Goal: Task Accomplishment & Management: Manage account settings

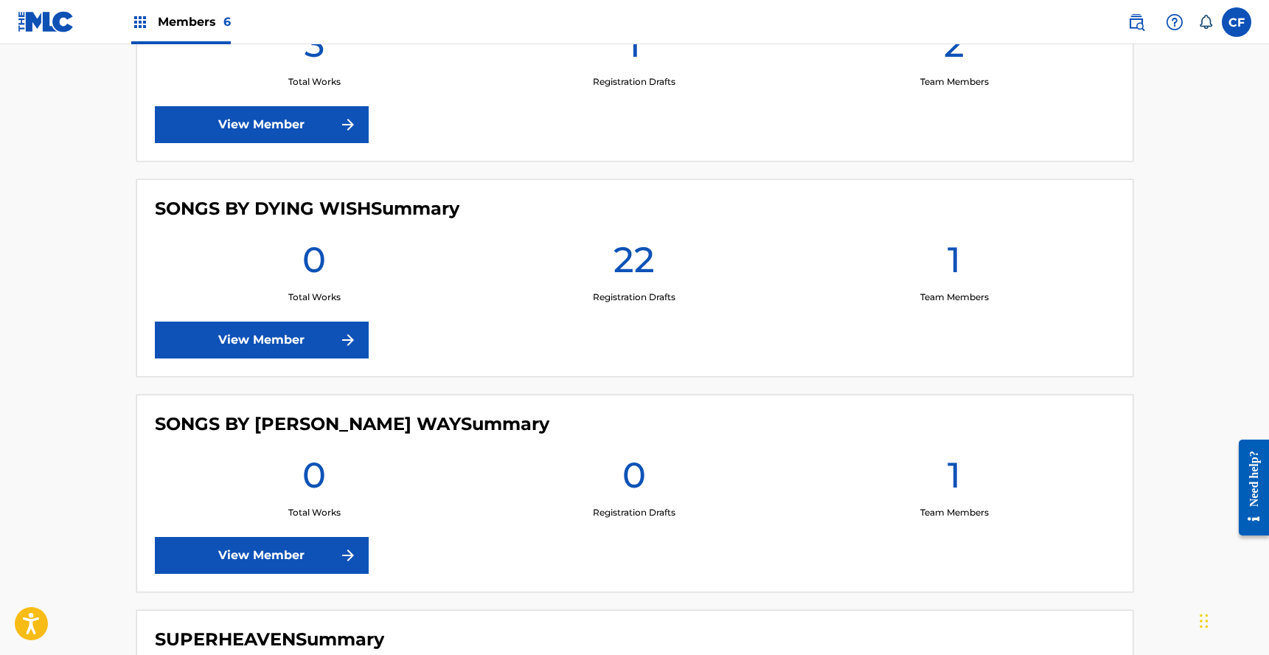
scroll to position [878, 0]
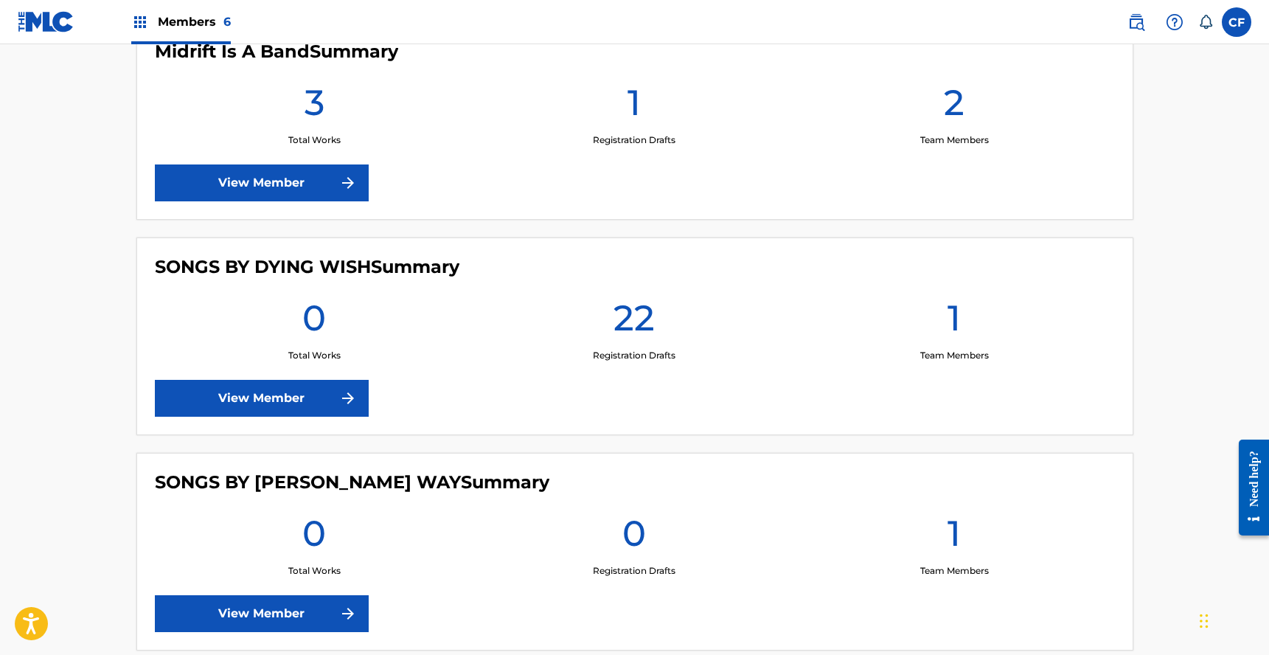
click at [280, 631] on link "View Member" at bounding box center [262, 613] width 214 height 37
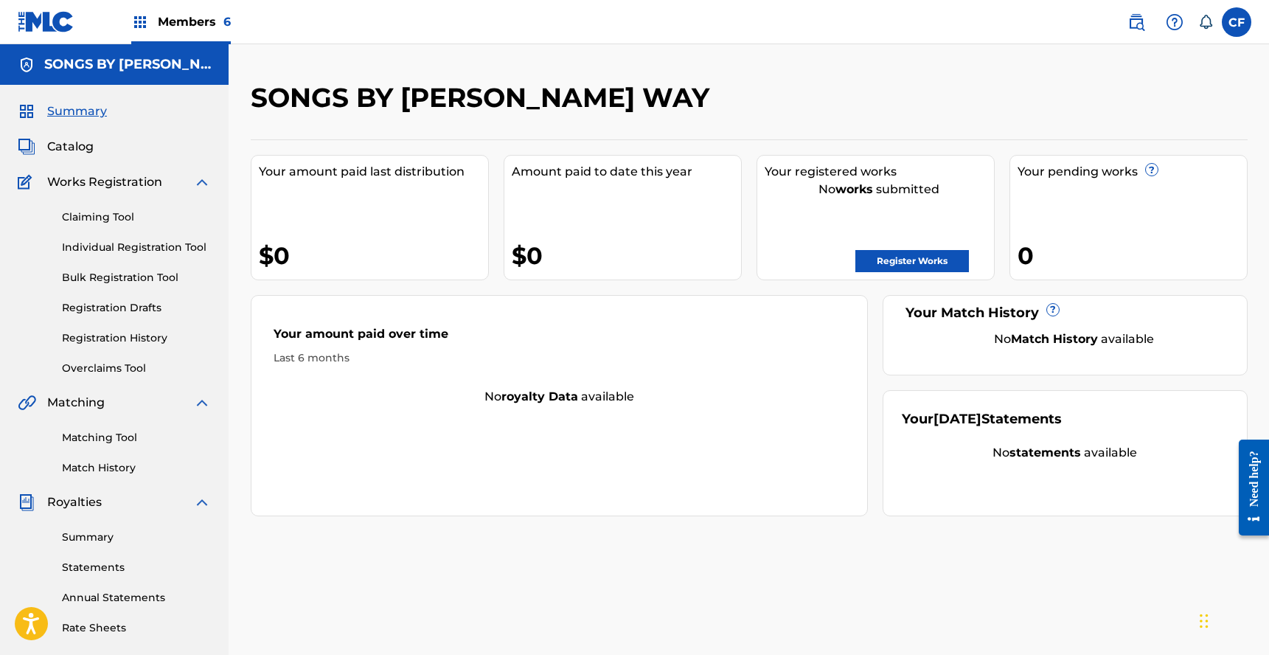
click at [117, 361] on link "Overclaims Tool" at bounding box center [136, 368] width 149 height 15
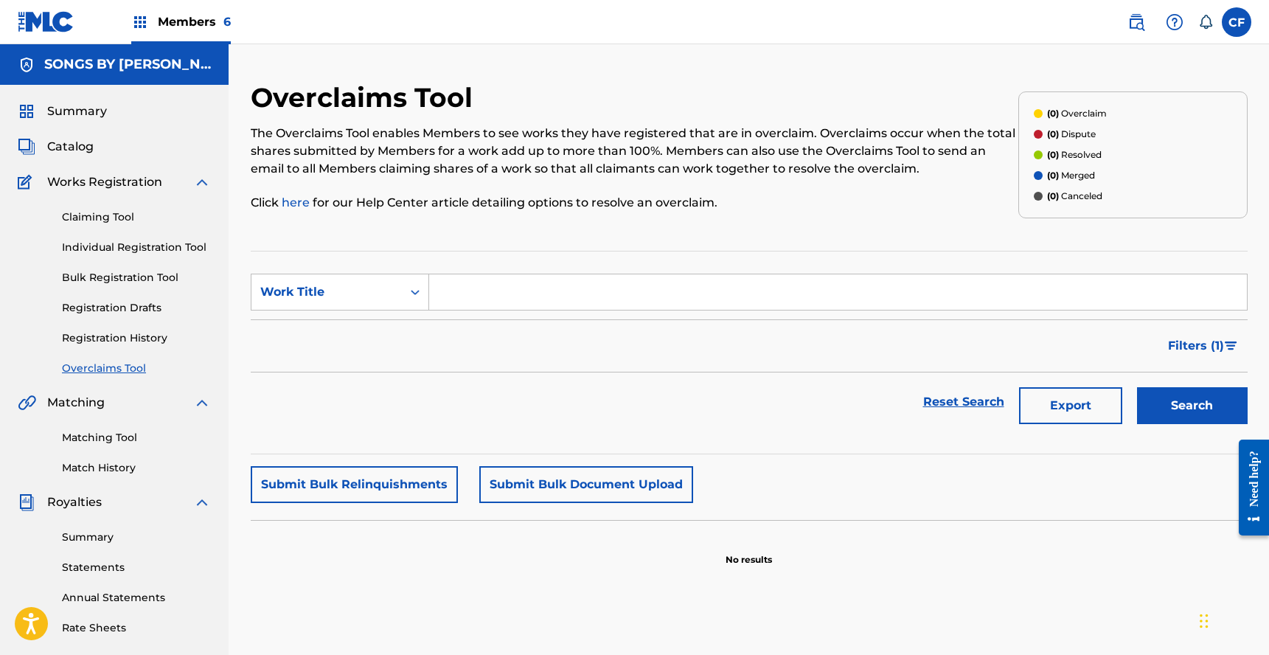
click at [513, 141] on p "The Overclaims Tool enables Members to see works they have registered that are …" at bounding box center [635, 151] width 768 height 53
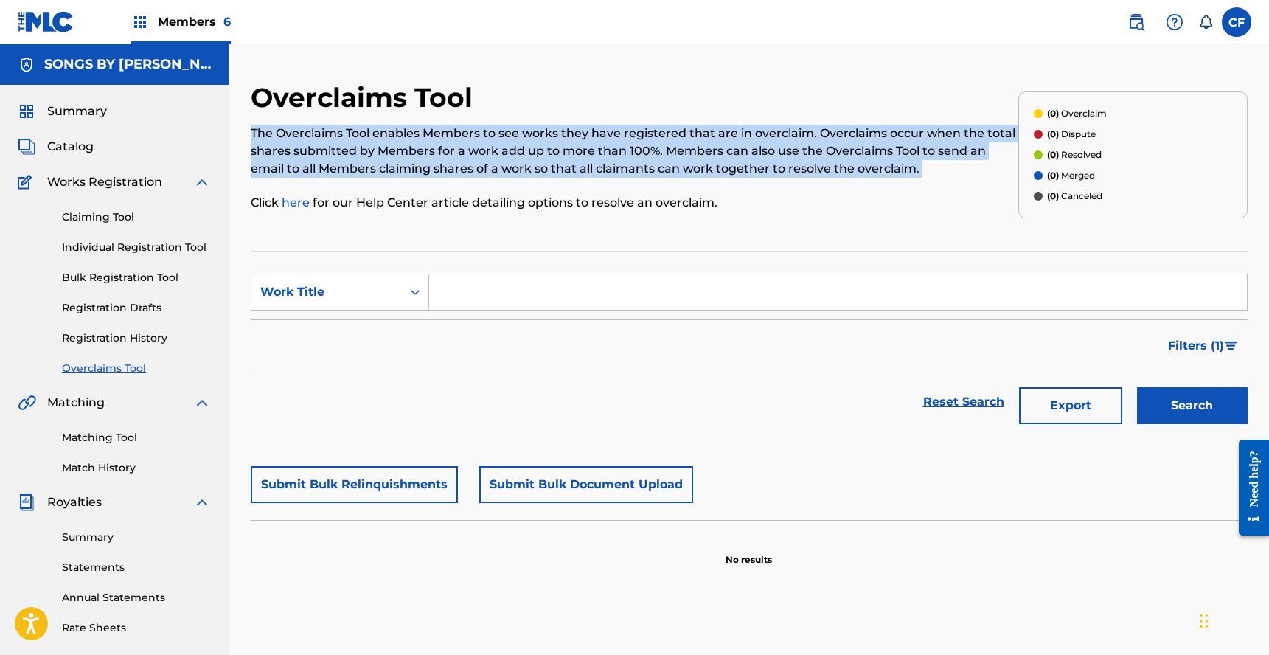
click at [513, 141] on p "The Overclaims Tool enables Members to see works they have registered that are …" at bounding box center [635, 151] width 768 height 53
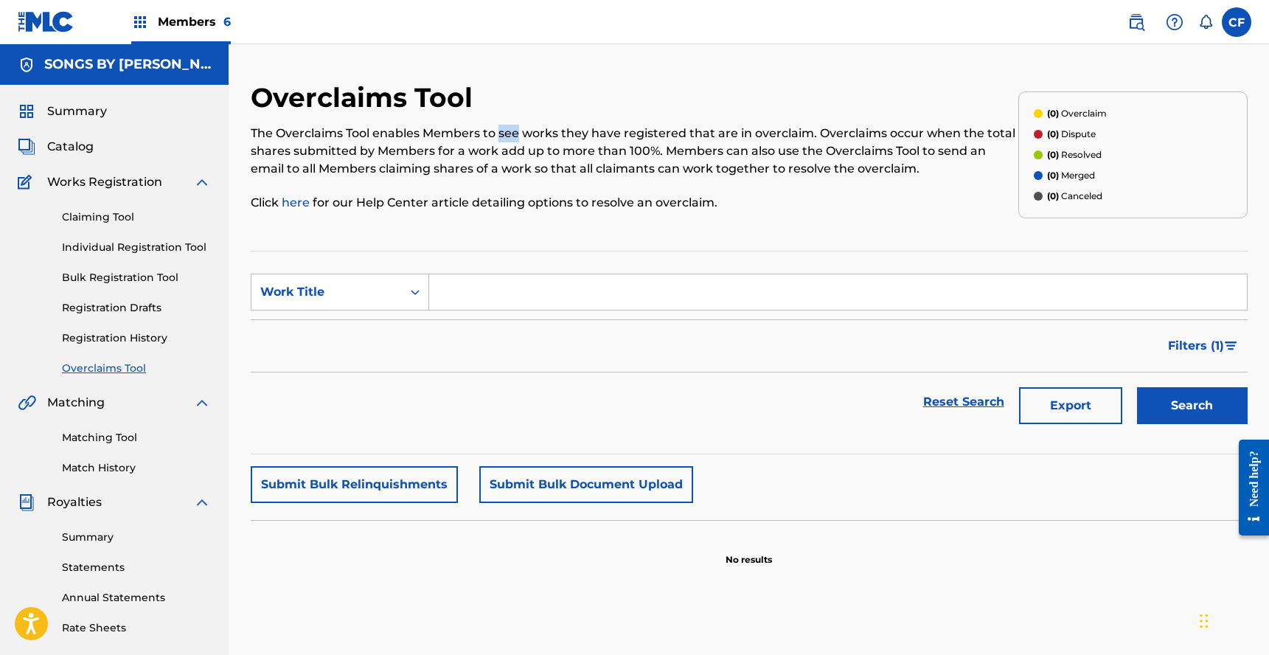
click at [513, 141] on p "The Overclaims Tool enables Members to see works they have registered that are …" at bounding box center [635, 151] width 768 height 53
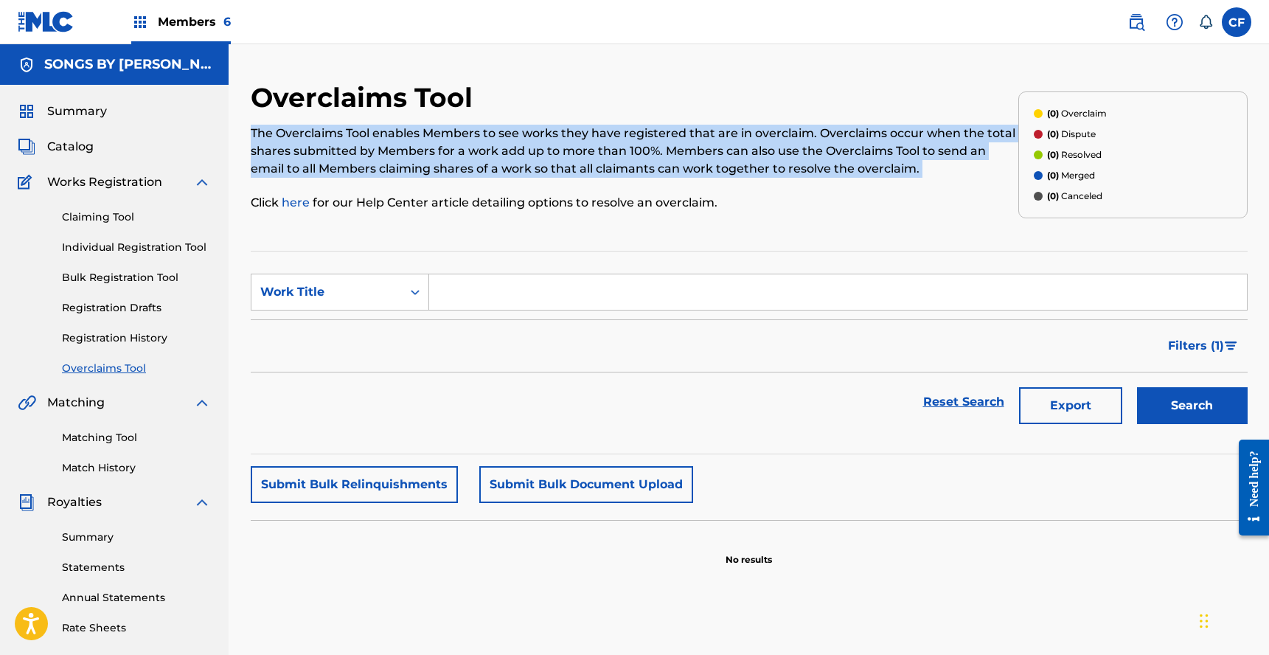
click at [513, 141] on p "The Overclaims Tool enables Members to see works they have registered that are …" at bounding box center [635, 151] width 768 height 53
click at [639, 149] on p "The Overclaims Tool enables Members to see works they have registered that are …" at bounding box center [635, 151] width 768 height 53
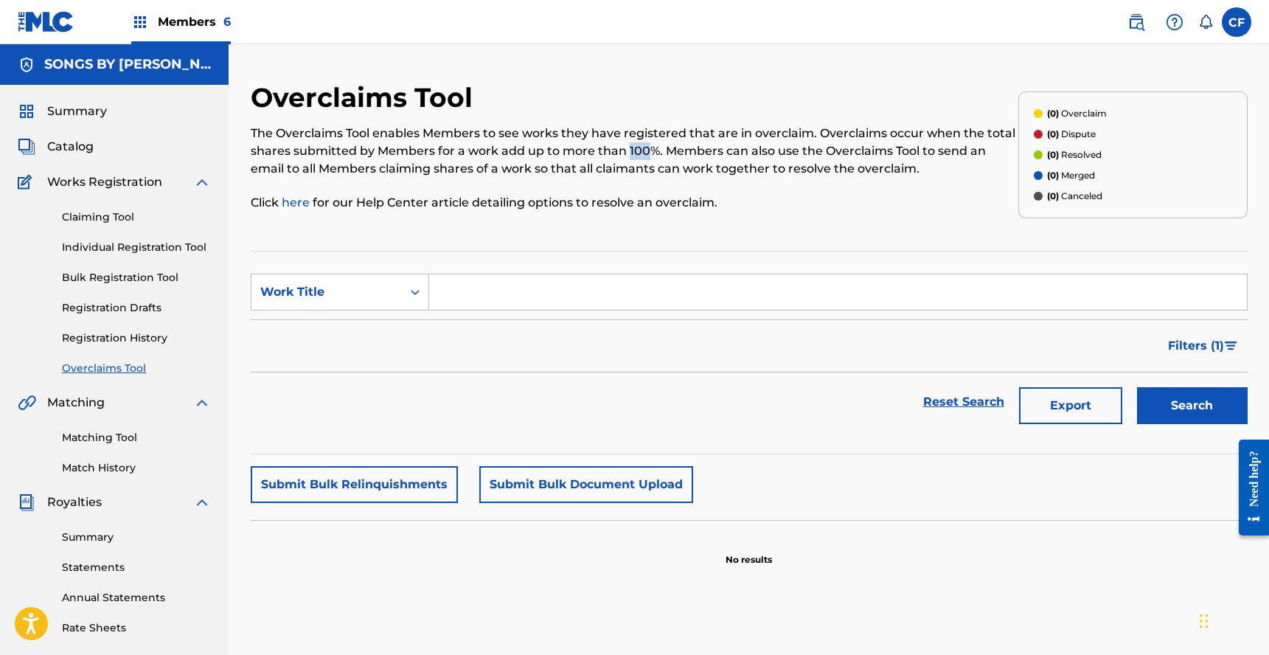
click at [639, 149] on p "The Overclaims Tool enables Members to see works they have registered that are …" at bounding box center [635, 151] width 768 height 53
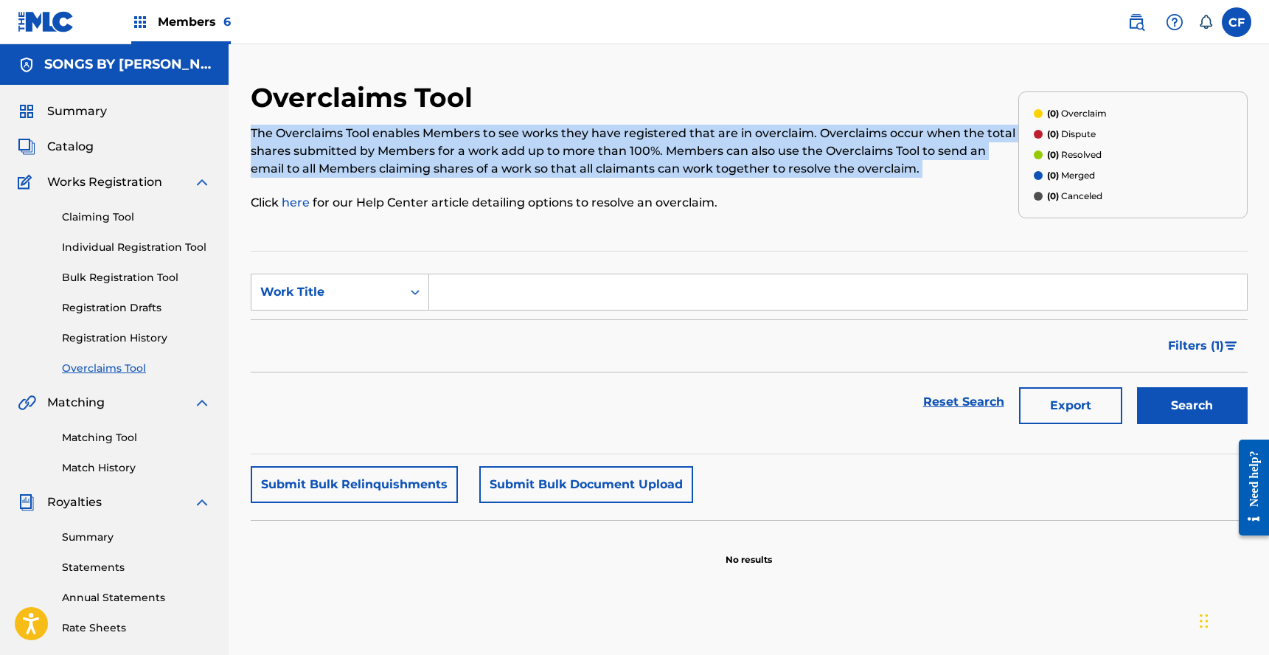
click at [639, 149] on p "The Overclaims Tool enables Members to see works they have registered that are …" at bounding box center [635, 151] width 768 height 53
click at [740, 163] on p "The Overclaims Tool enables Members to see works they have registered that are …" at bounding box center [635, 151] width 768 height 53
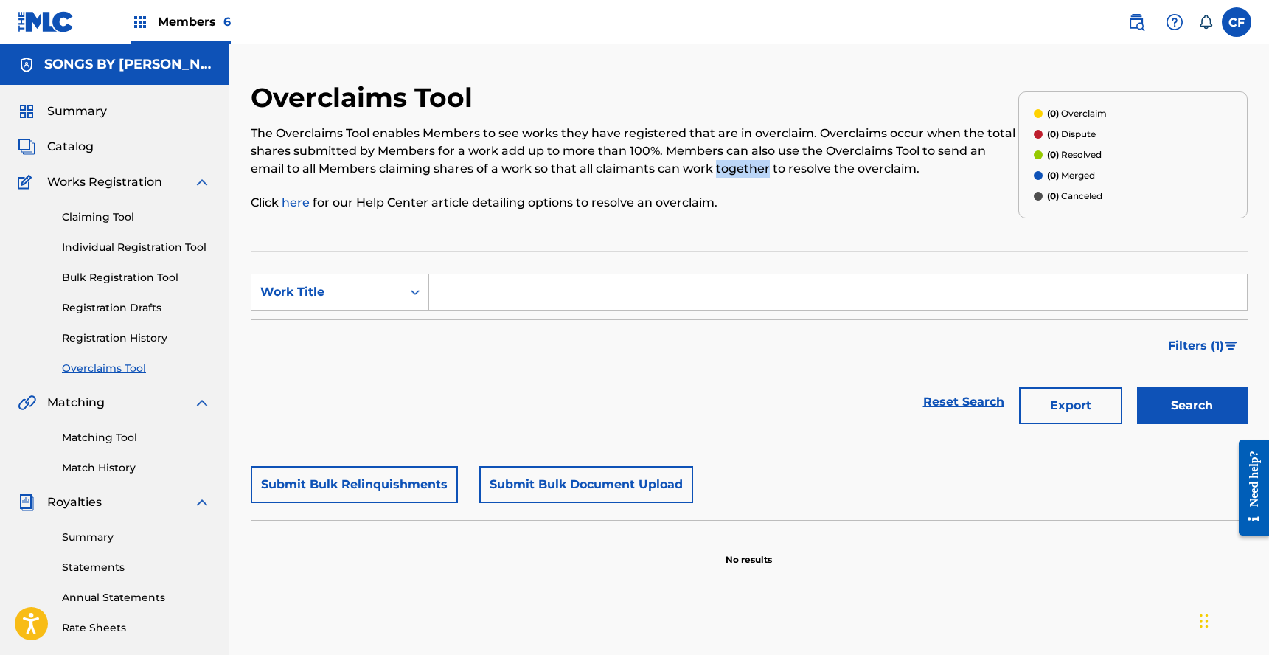
click at [740, 163] on p "The Overclaims Tool enables Members to see works they have registered that are …" at bounding box center [635, 151] width 768 height 53
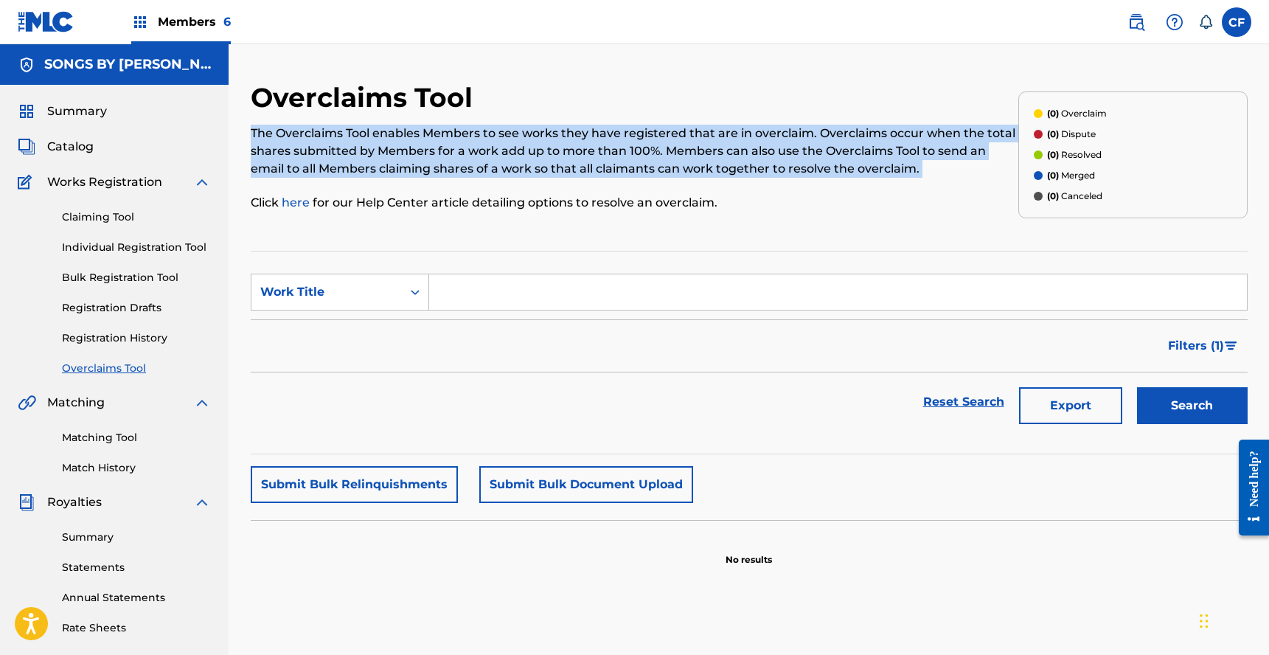
click at [740, 163] on p "The Overclaims Tool enables Members to see works they have registered that are …" at bounding box center [635, 151] width 768 height 53
click at [68, 217] on link "Claiming Tool" at bounding box center [136, 216] width 149 height 15
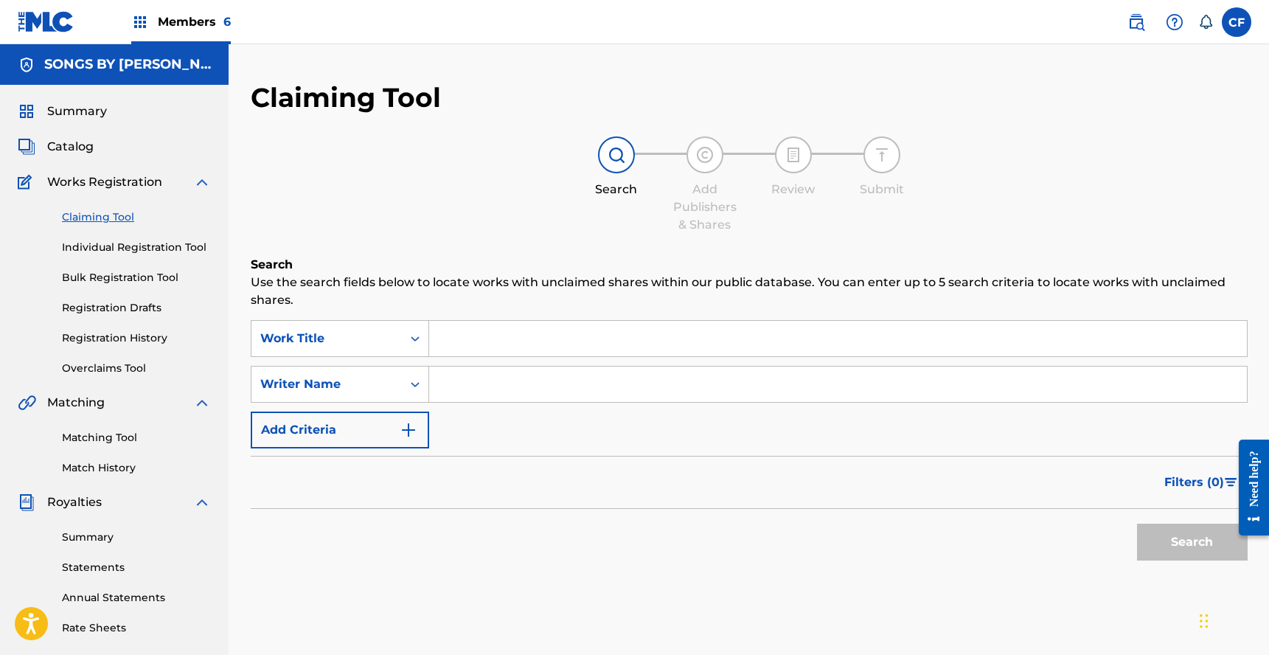
click at [618, 322] on input "Search Form" at bounding box center [838, 338] width 818 height 35
click at [496, 390] on input "Search Form" at bounding box center [838, 384] width 818 height 35
click at [399, 395] on div "Writer Name" at bounding box center [326, 384] width 150 height 28
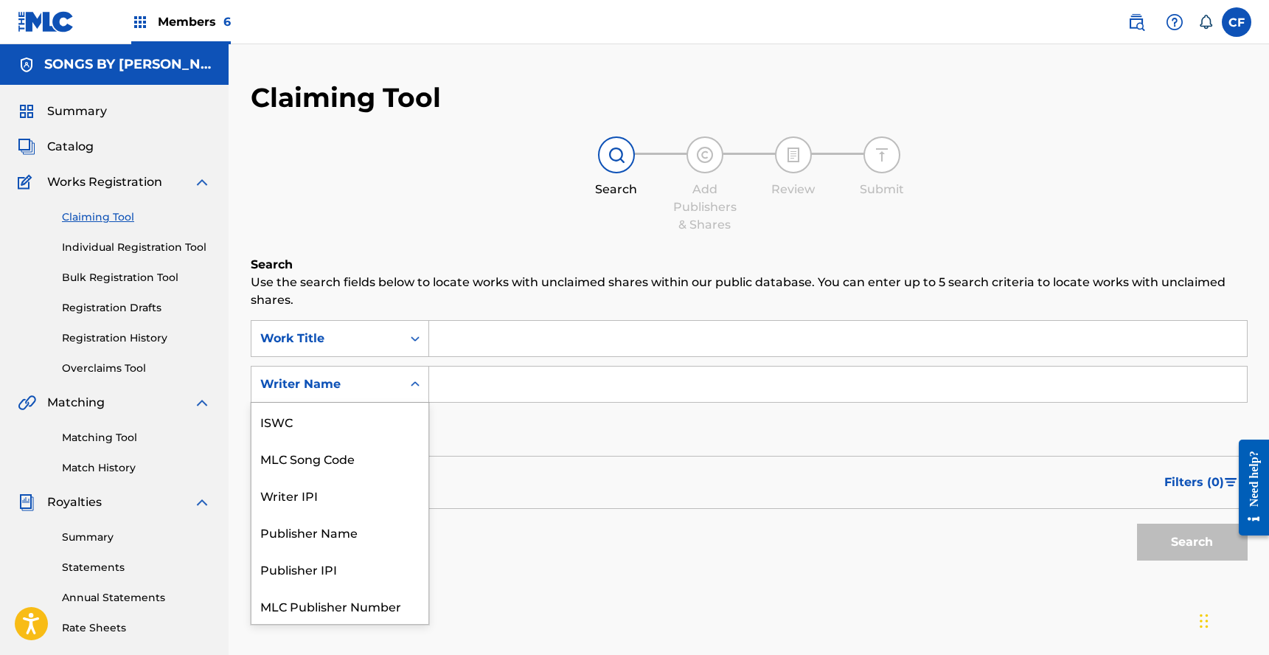
scroll to position [37, 0]
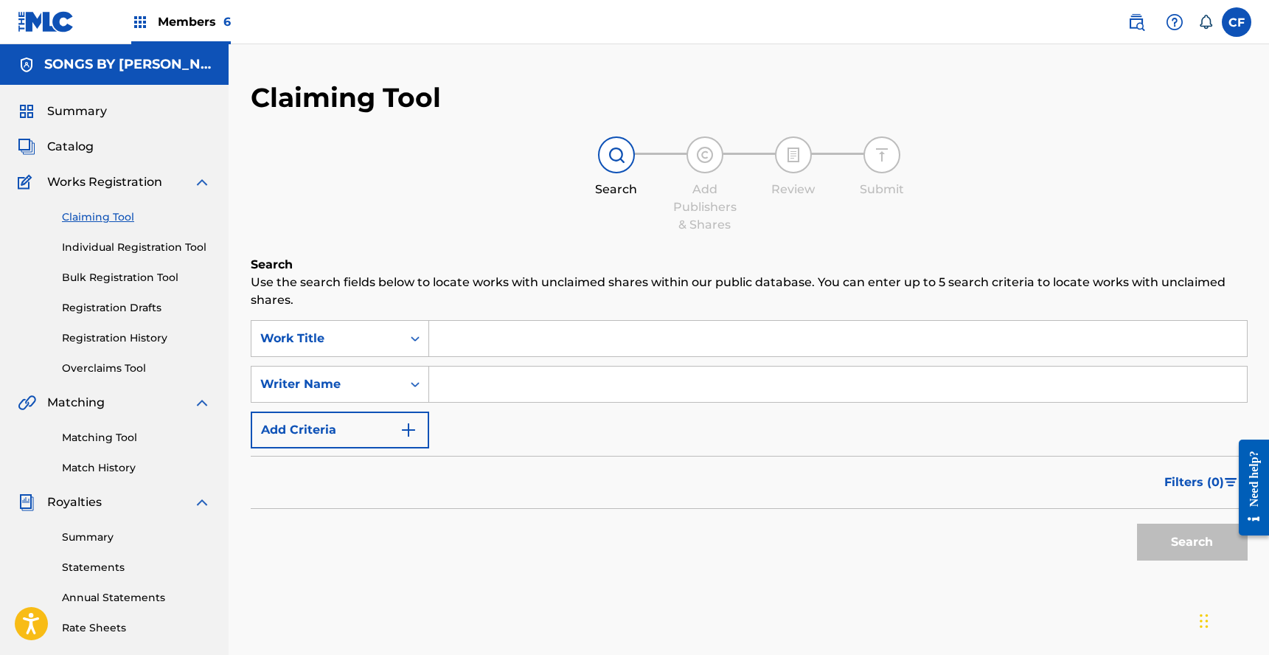
click at [399, 395] on div "Writer Name" at bounding box center [326, 384] width 150 height 28
click at [477, 381] on input "Search Form" at bounding box center [838, 384] width 818 height 35
type input "james pligge"
click at [1168, 524] on button "Search" at bounding box center [1192, 542] width 111 height 37
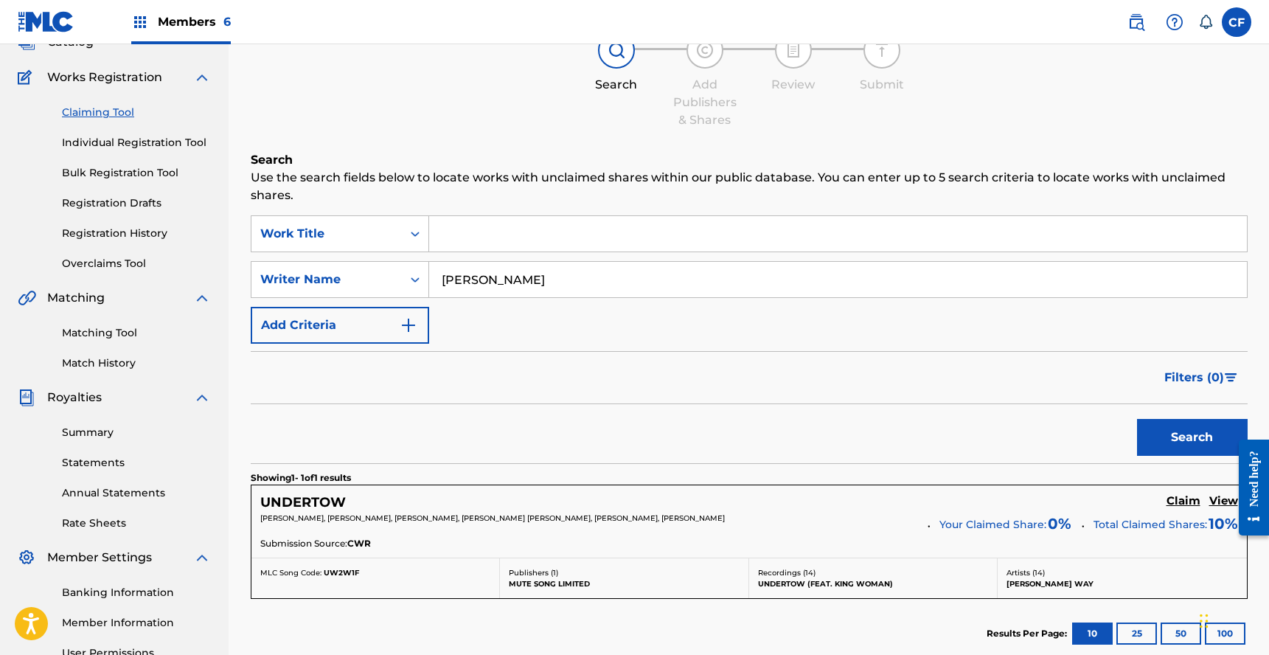
scroll to position [263, 0]
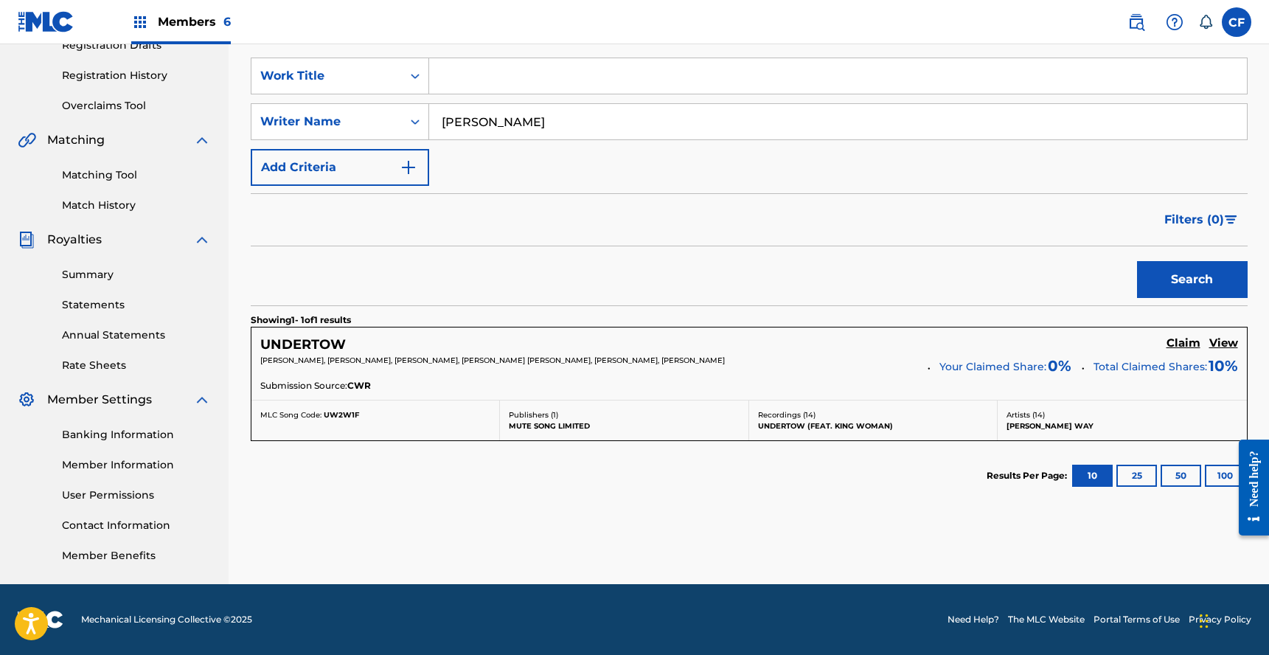
click at [1176, 339] on h5 "Claim" at bounding box center [1184, 343] width 34 height 14
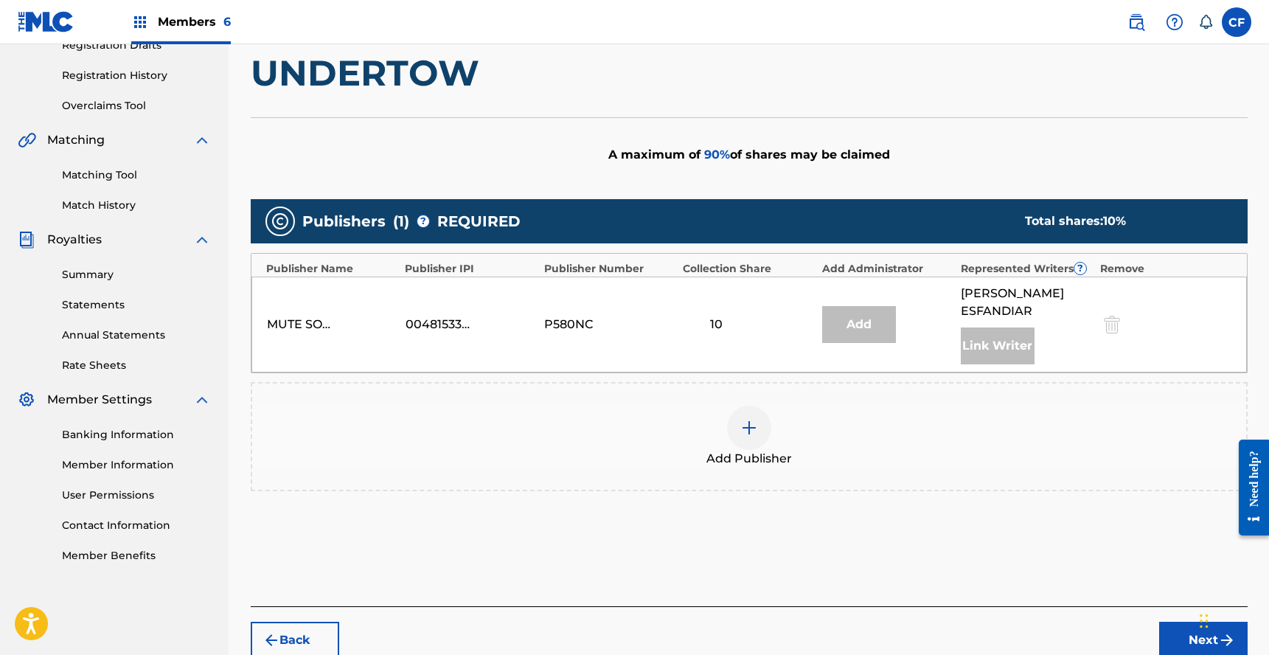
click at [994, 336] on div "Link Writer" at bounding box center [998, 345] width 74 height 37
click at [858, 306] on div "Add" at bounding box center [859, 324] width 74 height 37
click at [1176, 622] on button "Next" at bounding box center [1203, 640] width 89 height 37
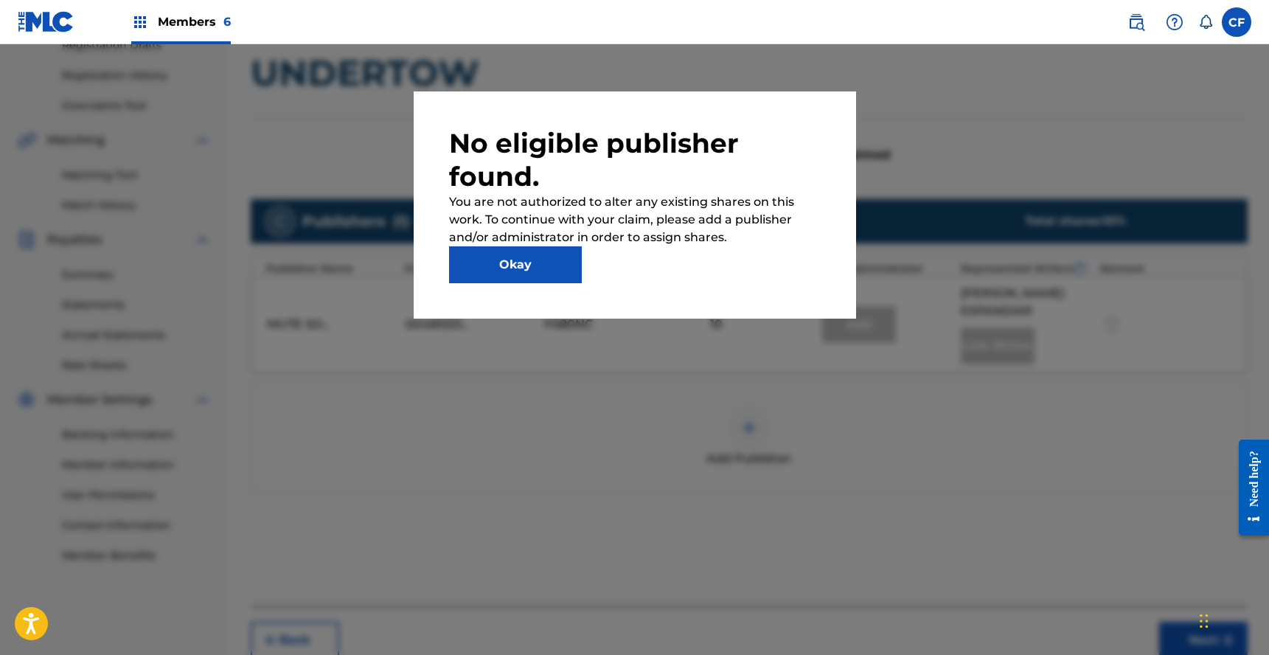
click at [527, 277] on button "Okay" at bounding box center [515, 264] width 133 height 37
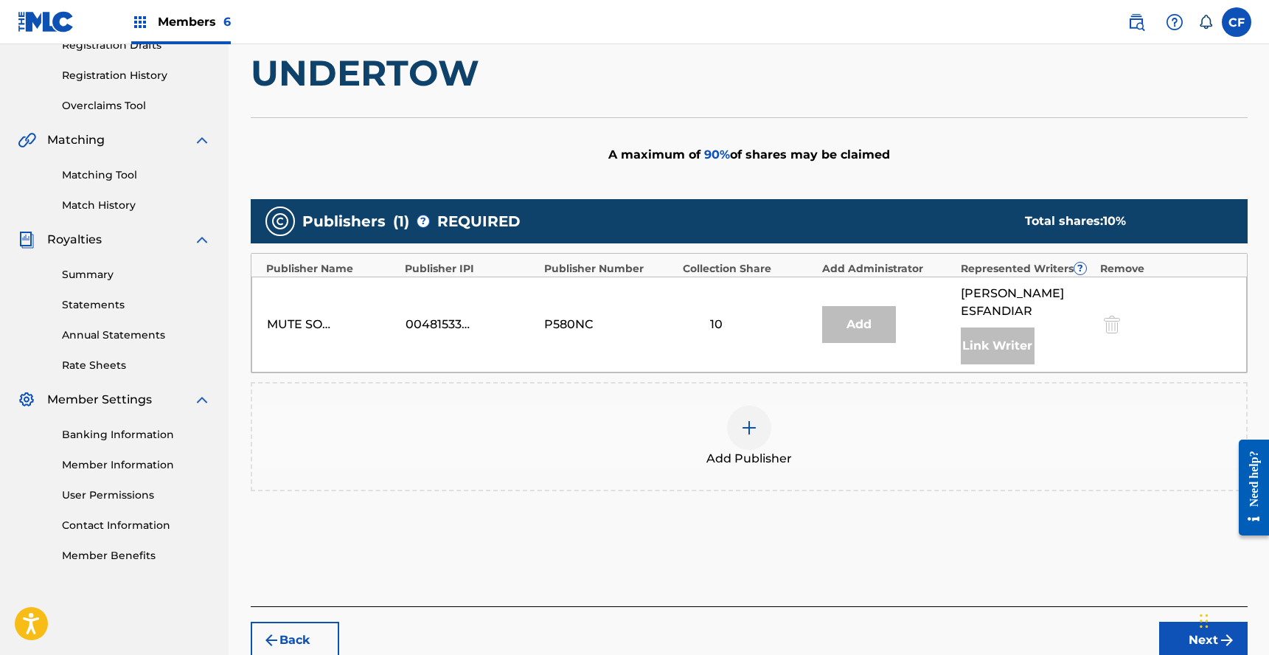
click at [372, 305] on div "MUTE SONG LIMITED 00481533552 P580NC 10 Add KRISTINA ESFANDIAR Link Writer" at bounding box center [749, 325] width 996 height 96
click at [642, 326] on div "MUTE SONG LIMITED 00481533552 P580NC 10 Add KRISTINA ESFANDIAR Link Writer" at bounding box center [749, 325] width 996 height 96
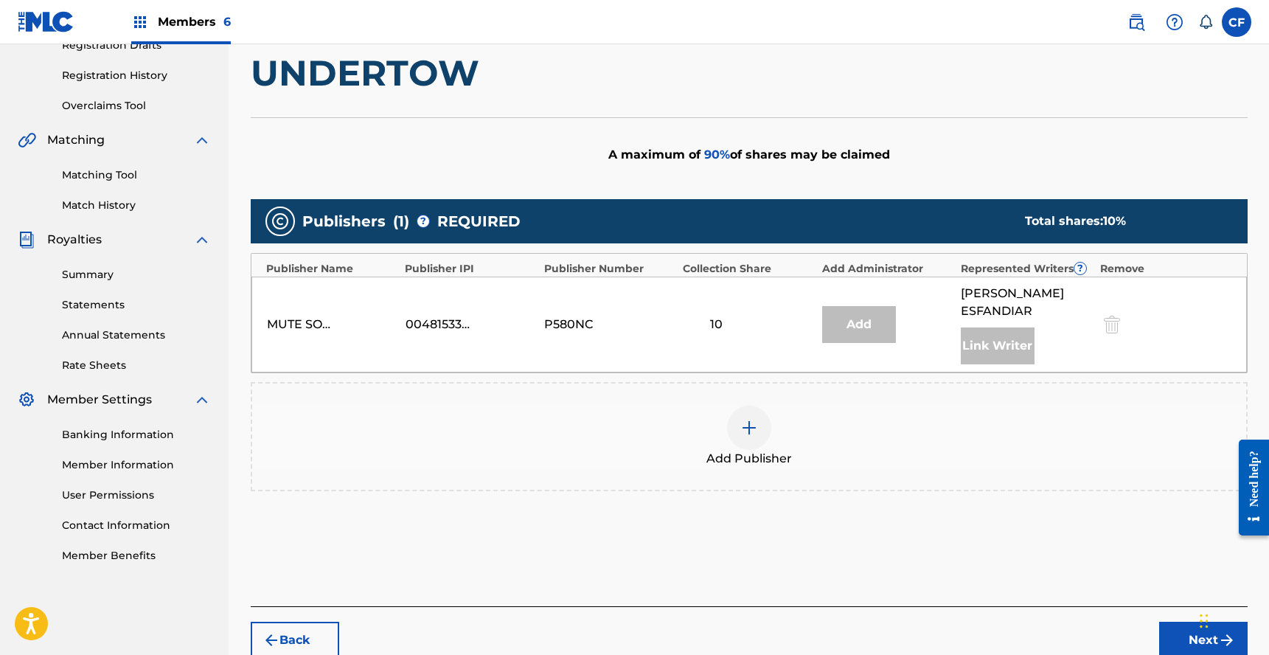
click at [642, 326] on div "MUTE SONG LIMITED 00481533552 P580NC 10 Add KRISTINA ESFANDIAR Link Writer" at bounding box center [749, 325] width 996 height 96
click at [787, 316] on div "10" at bounding box center [748, 325] width 131 height 18
click at [743, 423] on div at bounding box center [749, 428] width 44 height 44
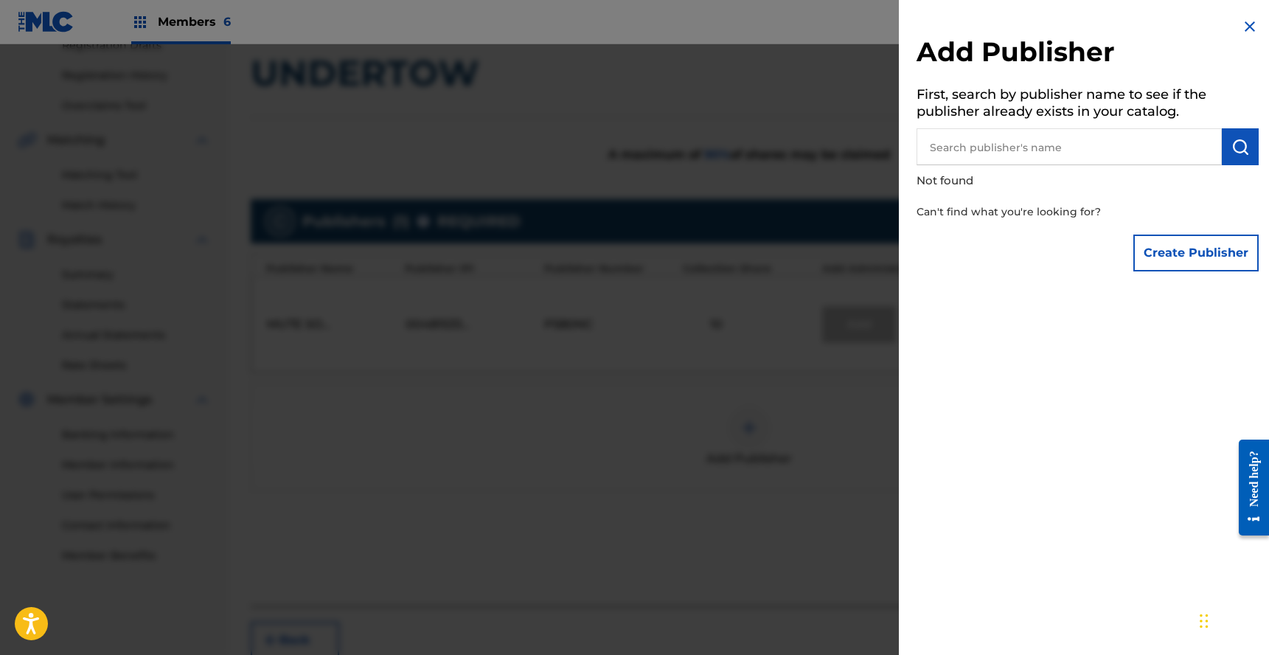
click at [1061, 142] on input "text" at bounding box center [1069, 146] width 305 height 37
type input "h"
type input "songs by harms way"
click at [1177, 274] on div "Create Publisher" at bounding box center [1196, 253] width 125 height 52
click at [1182, 257] on button "Create Publisher" at bounding box center [1196, 253] width 125 height 37
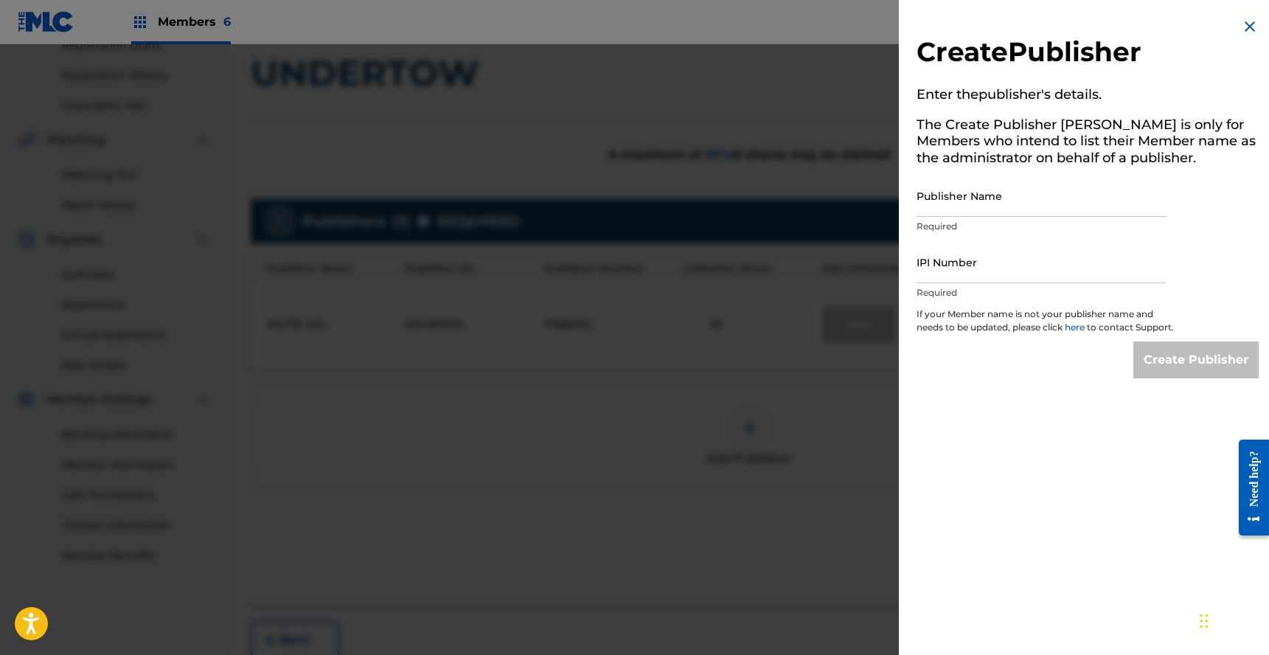
click at [1013, 209] on input "Publisher Name" at bounding box center [1041, 196] width 249 height 42
type input "SONGS BY [PERSON_NAME] WAY"
click at [937, 267] on input "IPI Number" at bounding box center [1041, 262] width 249 height 42
paste input "01307817160"
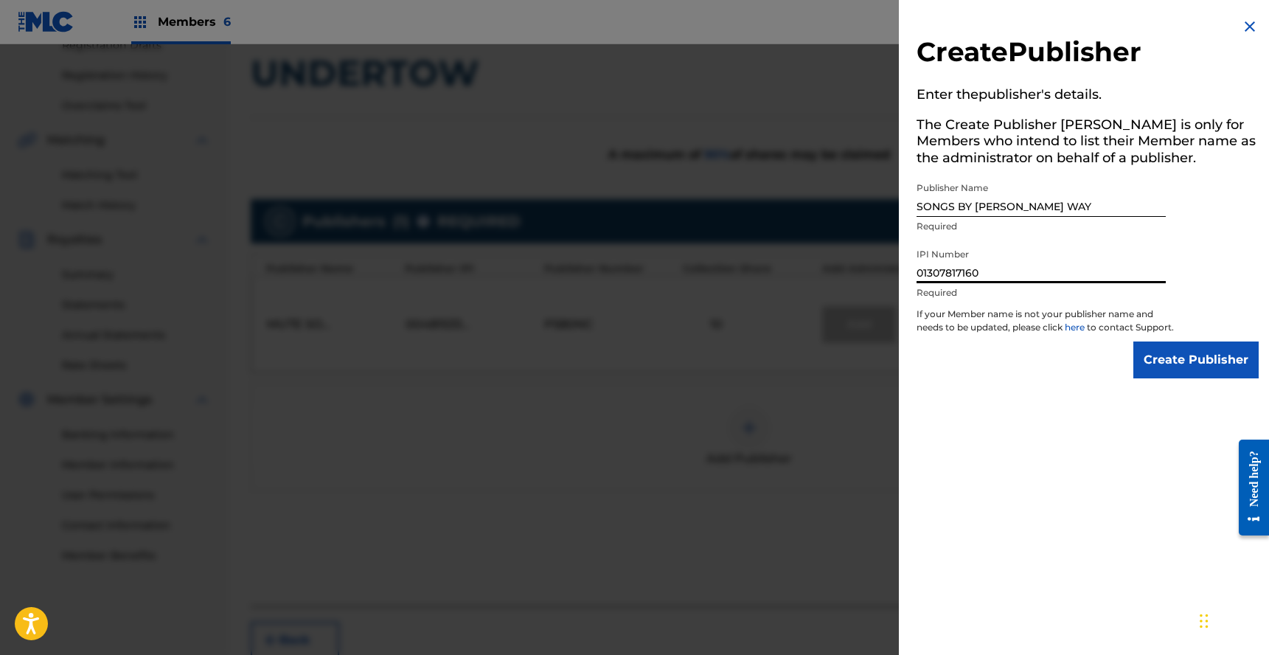
click at [923, 277] on input "01307817160" at bounding box center [1041, 262] width 249 height 42
type input "1307817160"
click at [1201, 370] on input "Create Publisher" at bounding box center [1196, 359] width 125 height 37
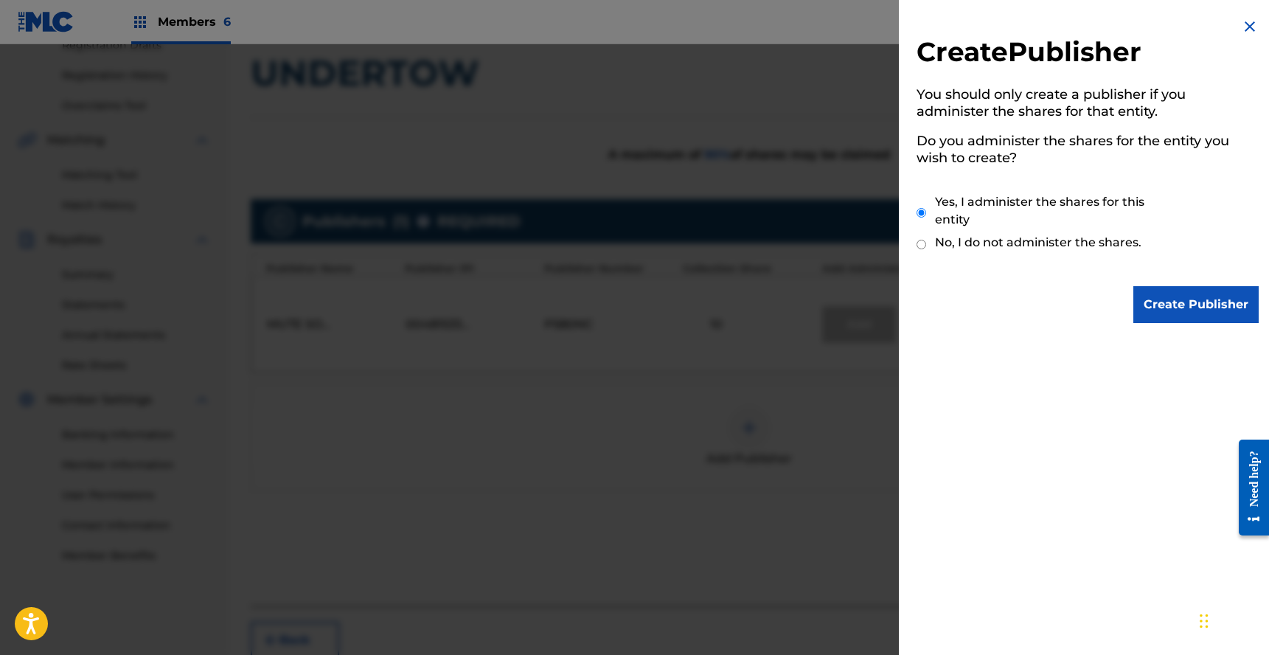
click at [1212, 306] on input "Create Publisher" at bounding box center [1196, 304] width 125 height 37
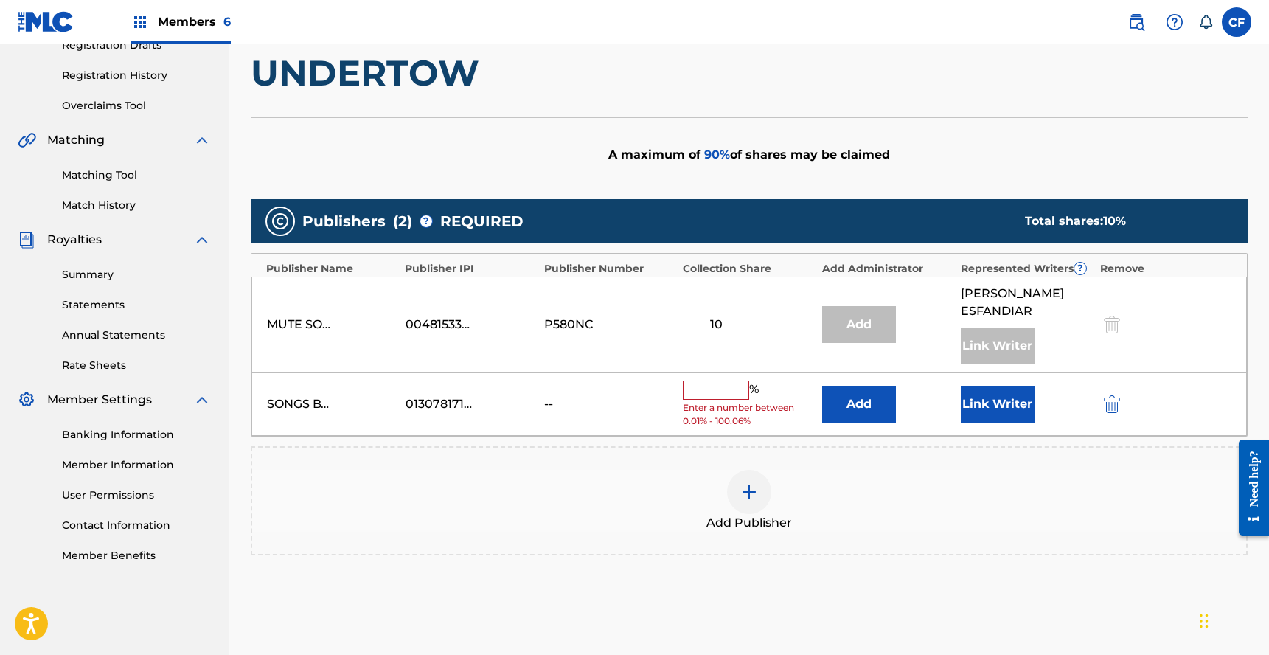
click at [710, 381] on input "text" at bounding box center [716, 390] width 66 height 19
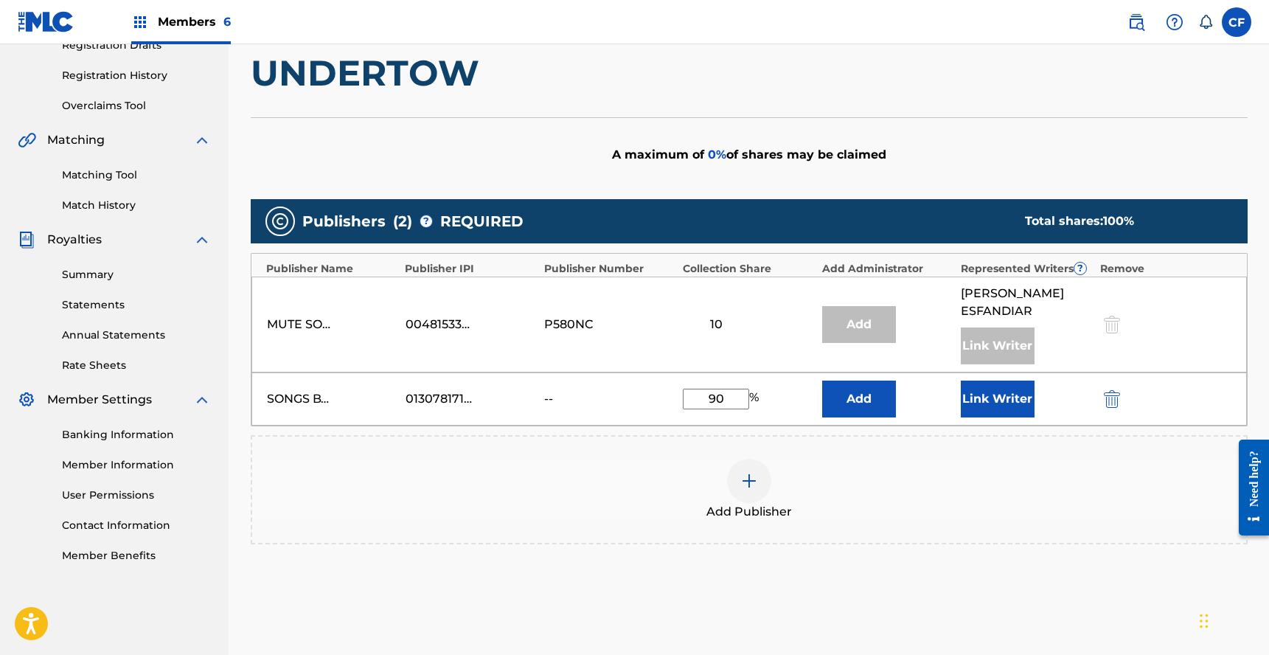
type input "90"
click at [995, 382] on button "Link Writer" at bounding box center [998, 399] width 74 height 37
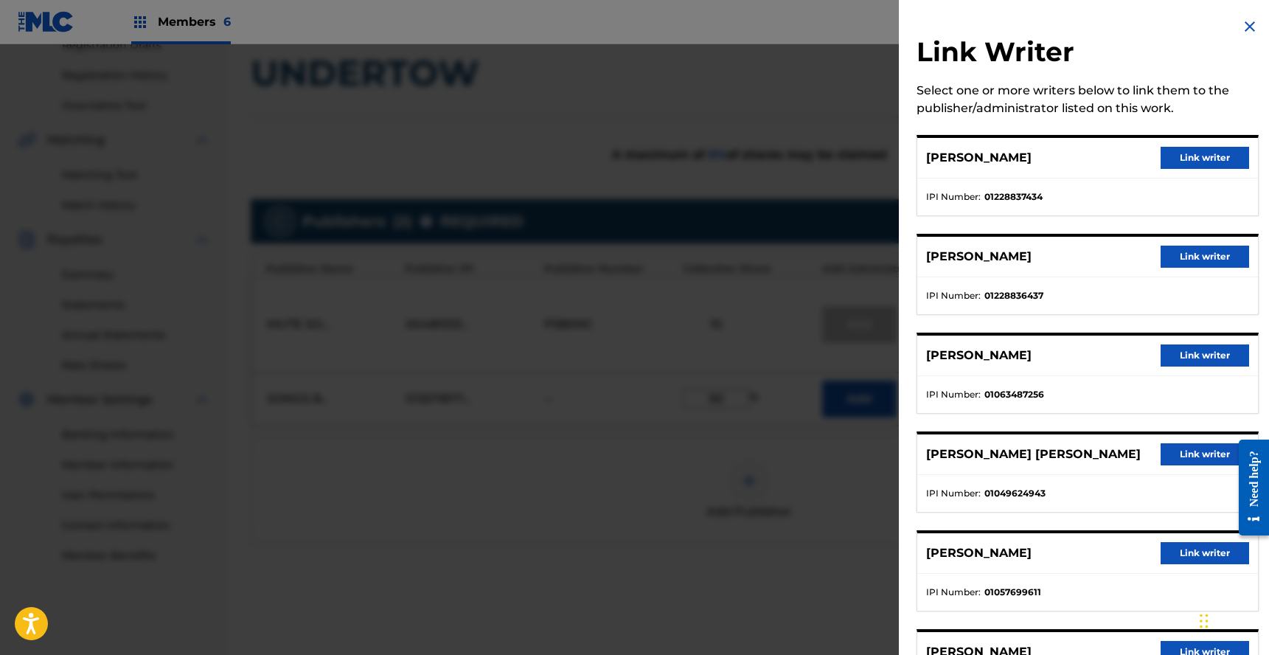
click at [1205, 152] on button "Link writer" at bounding box center [1205, 158] width 89 height 22
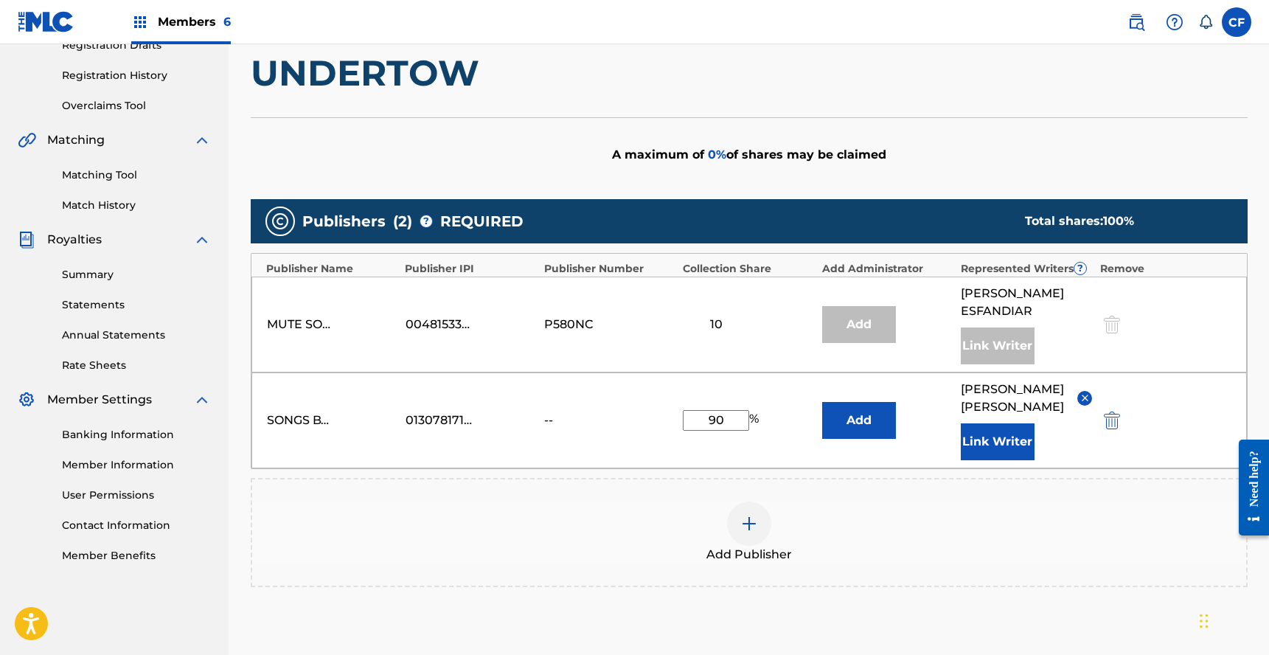
click at [998, 423] on button "Link Writer" at bounding box center [998, 441] width 74 height 37
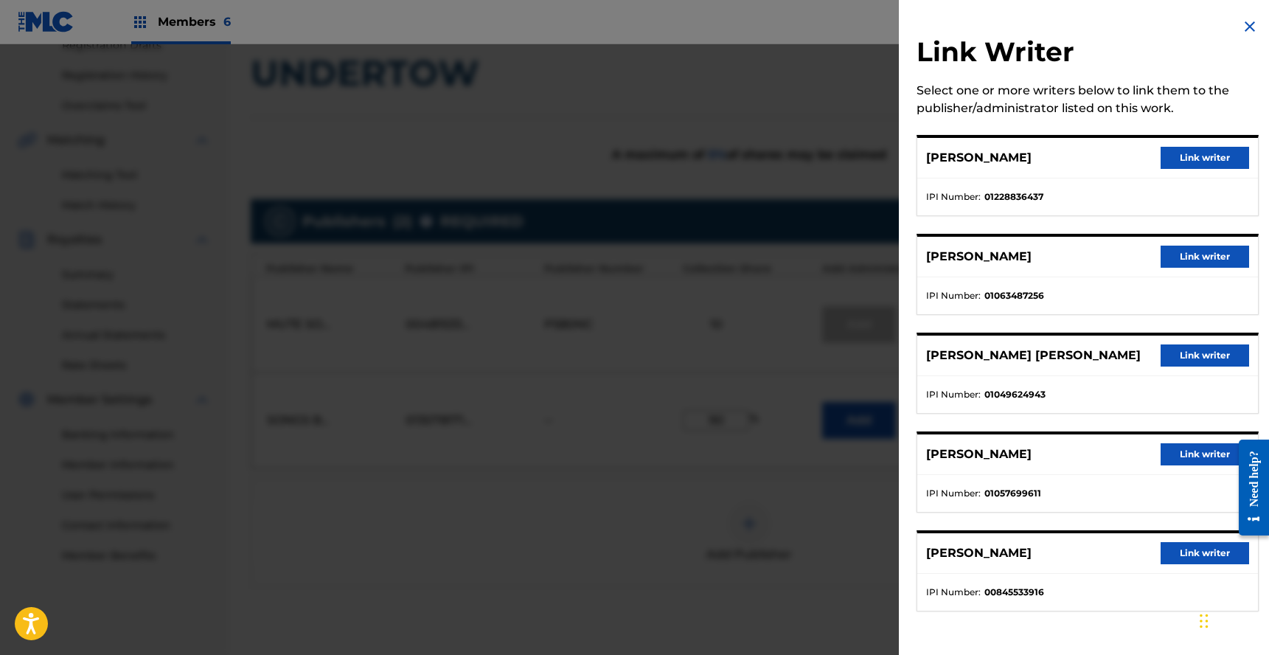
click at [1203, 256] on button "Link writer" at bounding box center [1205, 257] width 89 height 22
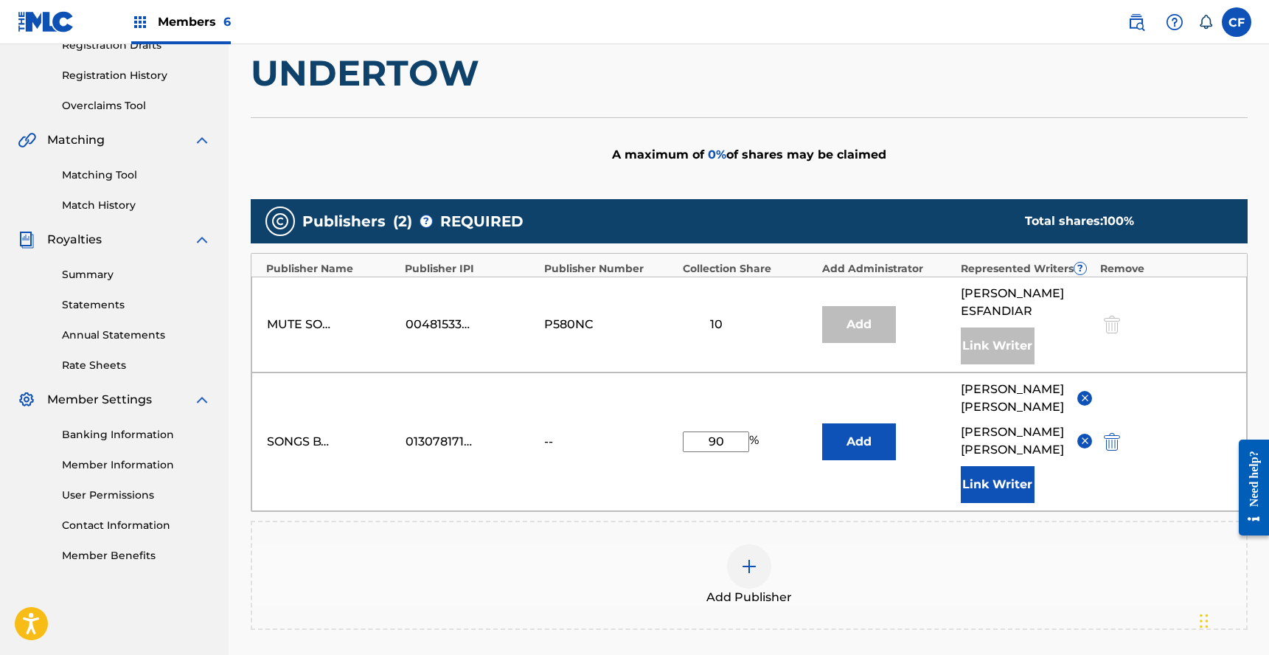
click at [1007, 466] on button "Link Writer" at bounding box center [998, 484] width 74 height 37
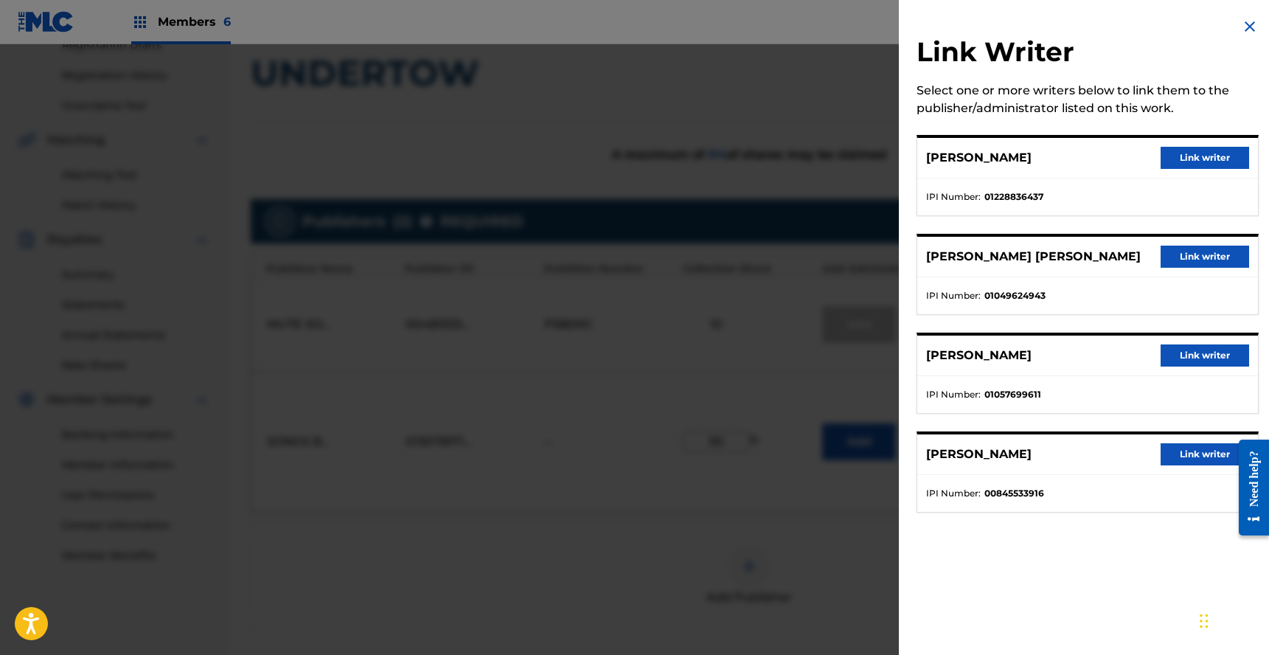
click at [1197, 246] on button "Link writer" at bounding box center [1205, 257] width 89 height 22
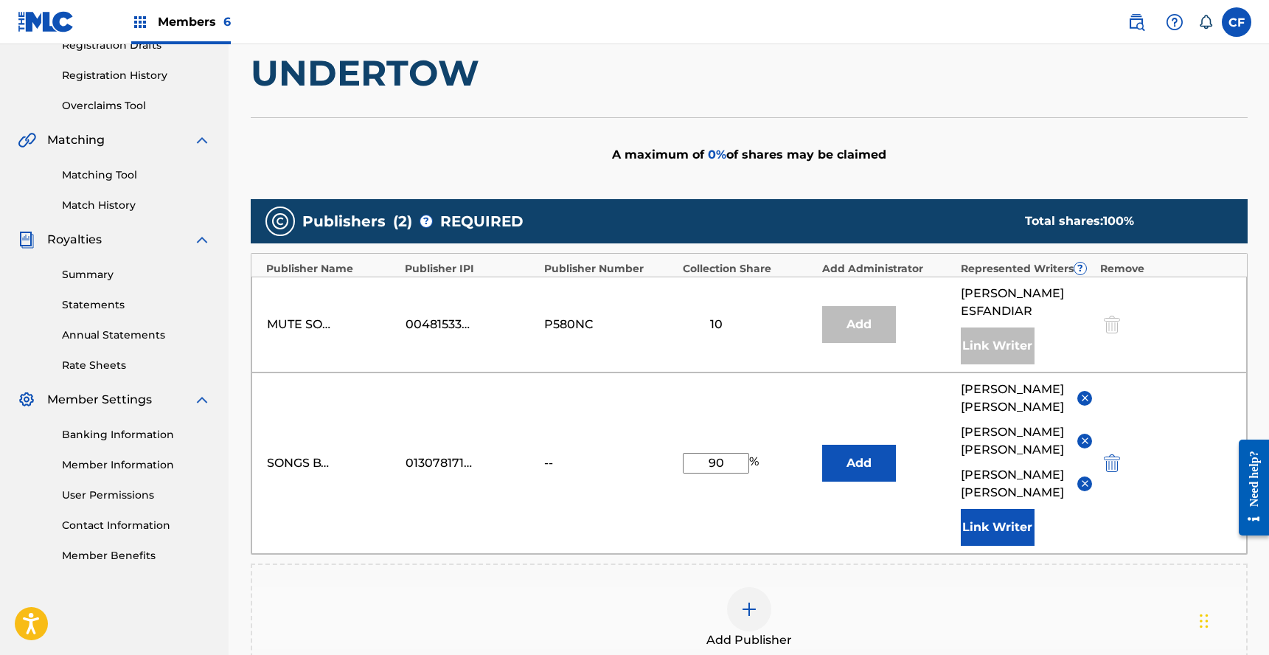
click at [1007, 509] on button "Link Writer" at bounding box center [998, 527] width 74 height 37
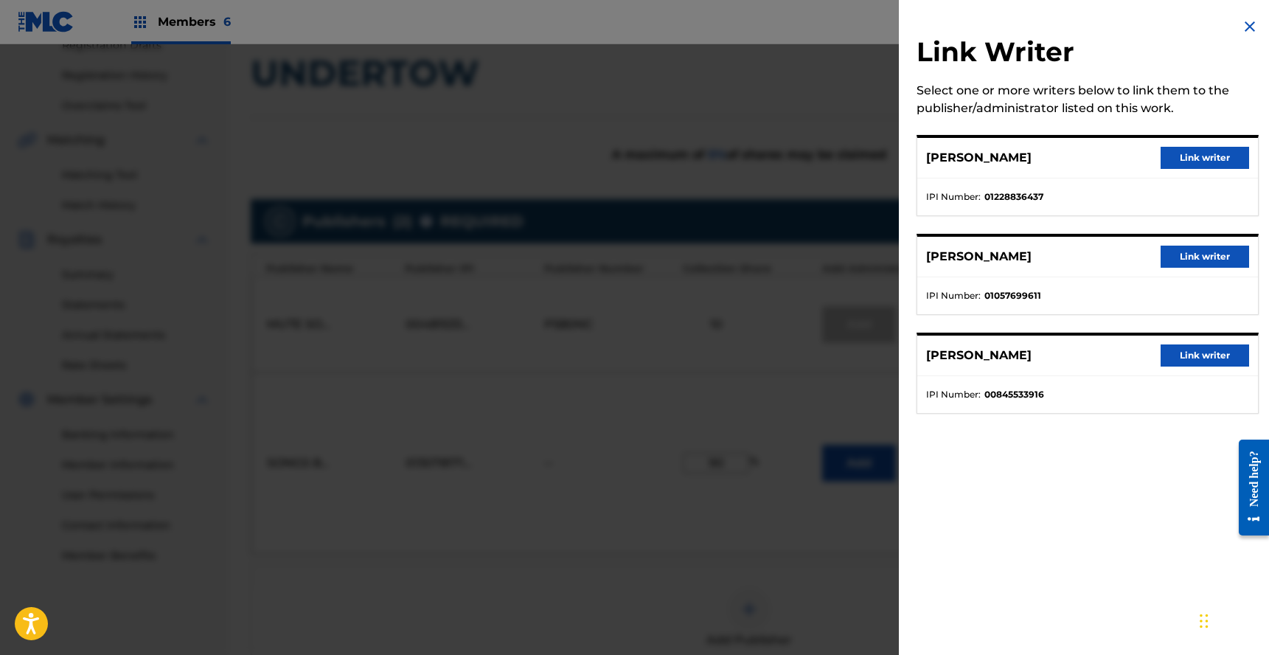
click at [1200, 251] on button "Link writer" at bounding box center [1205, 257] width 89 height 22
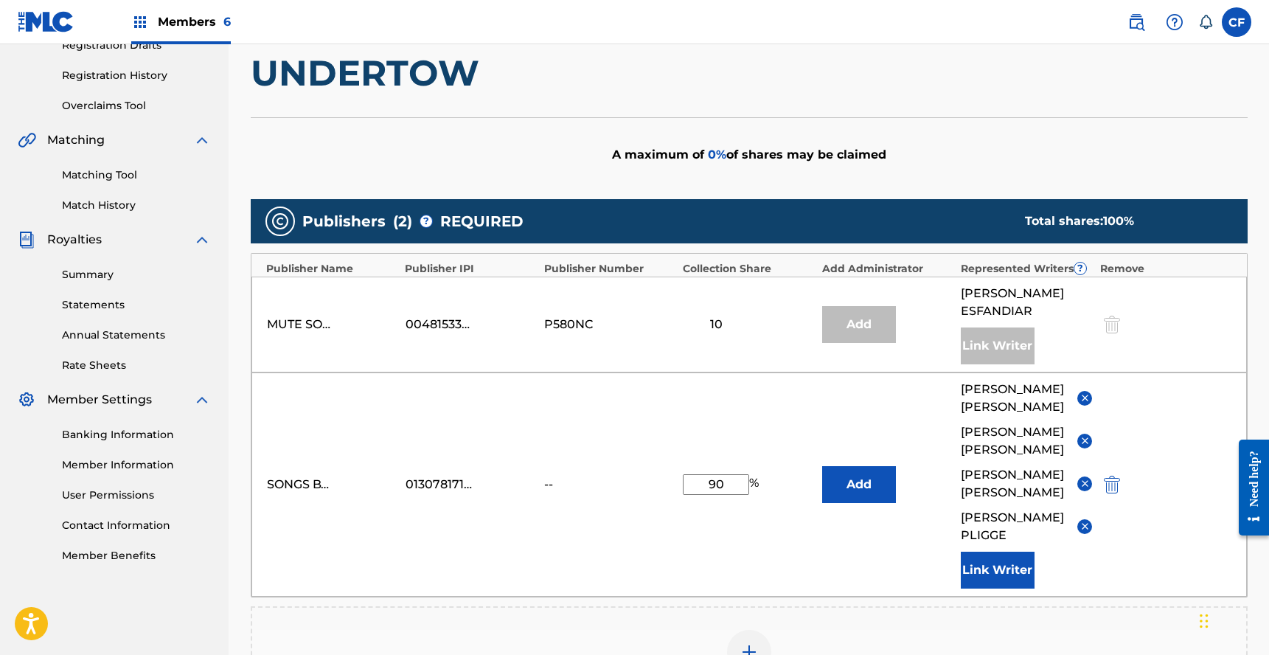
click at [1005, 552] on button "Link Writer" at bounding box center [998, 570] width 74 height 37
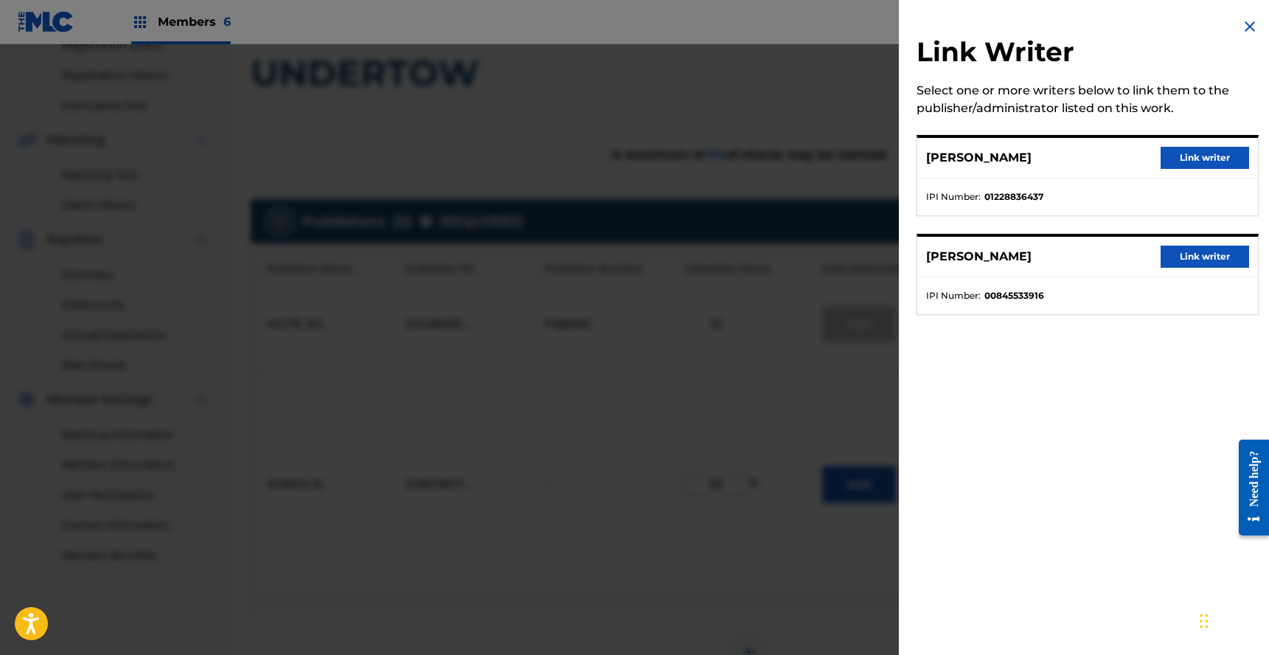
click at [1194, 159] on button "Link writer" at bounding box center [1205, 158] width 89 height 22
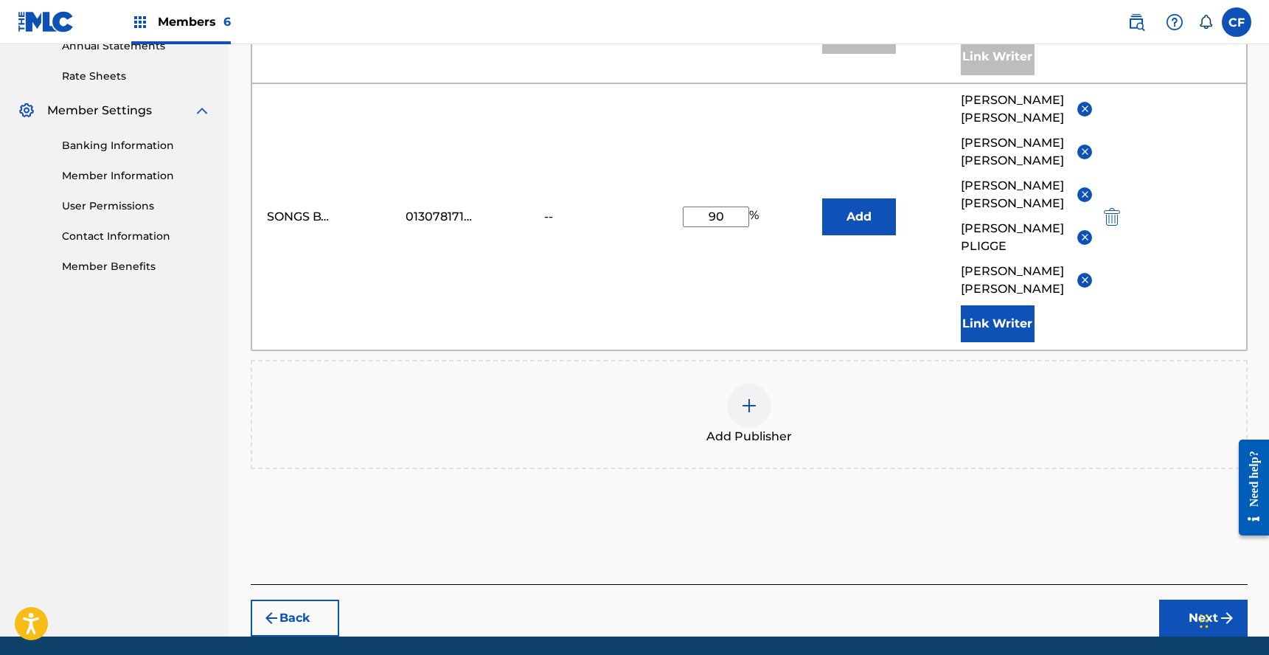
scroll to position [569, 0]
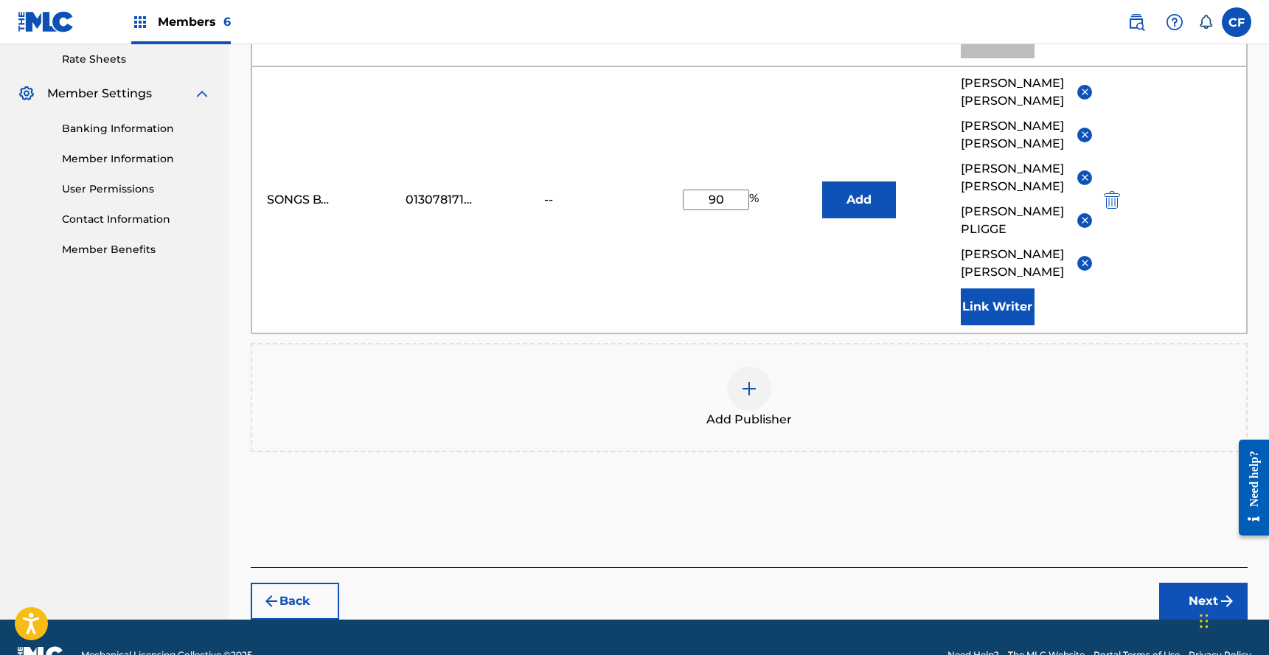
click at [1200, 583] on button "Next" at bounding box center [1203, 601] width 89 height 37
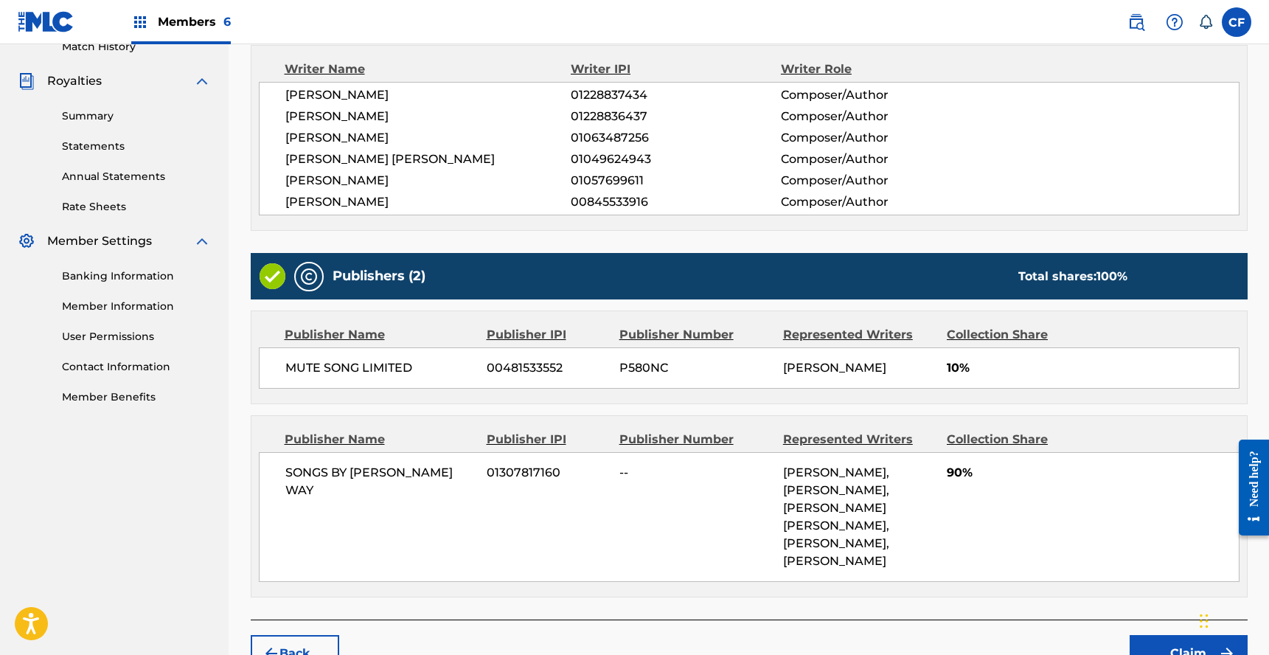
scroll to position [489, 0]
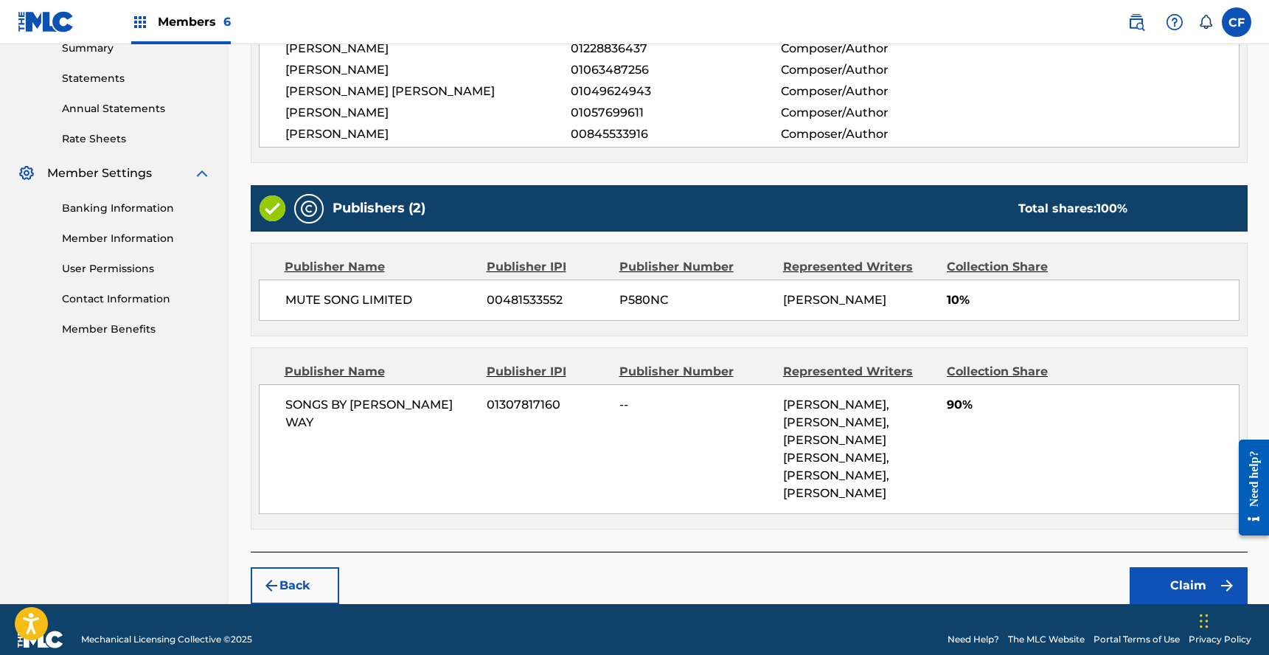
click at [1151, 567] on button "Claim" at bounding box center [1189, 585] width 118 height 37
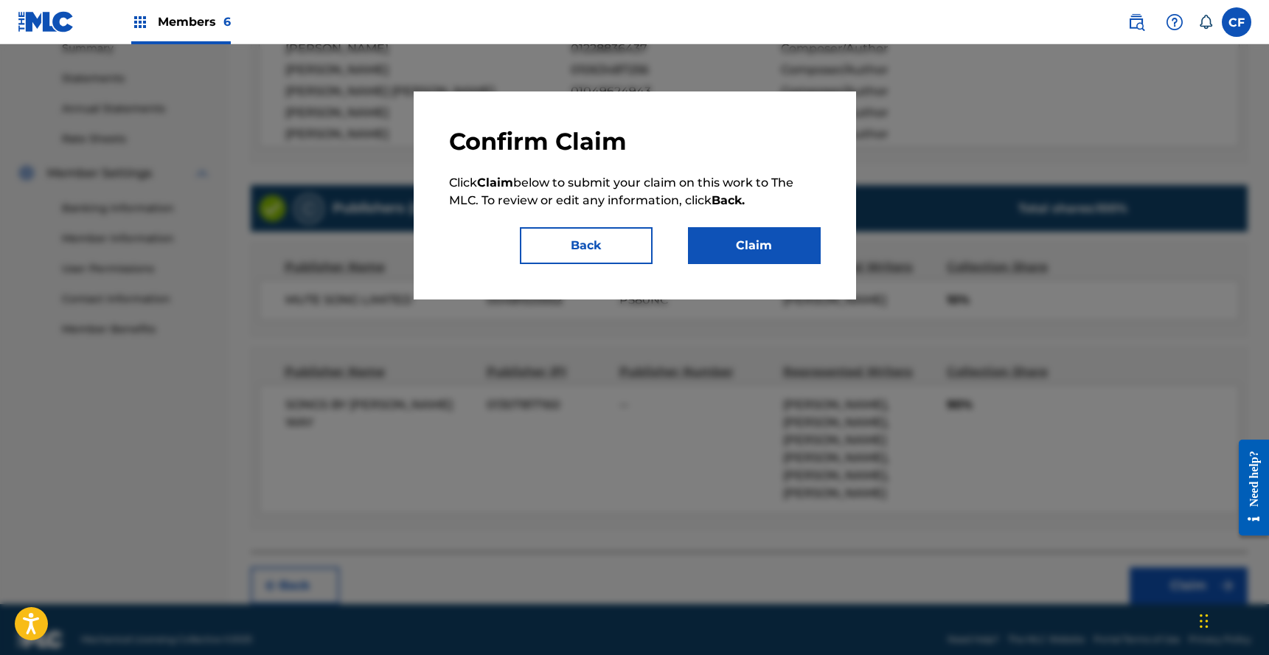
click at [762, 254] on button "Claim" at bounding box center [754, 245] width 133 height 37
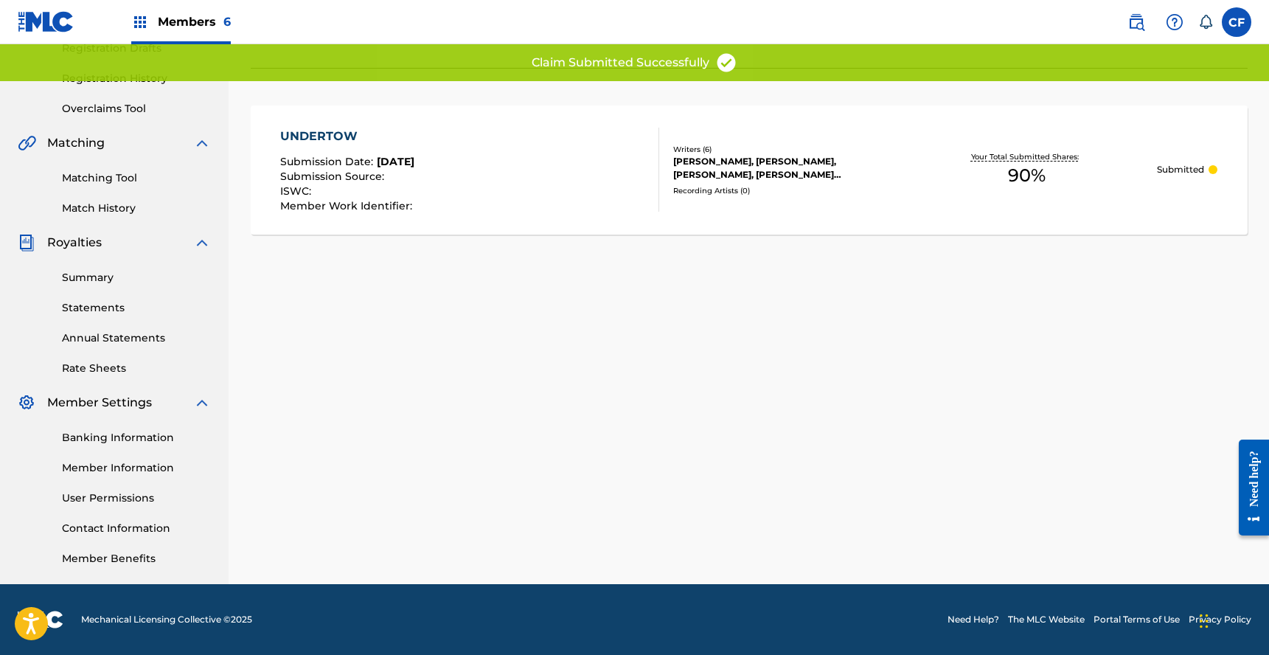
scroll to position [0, 0]
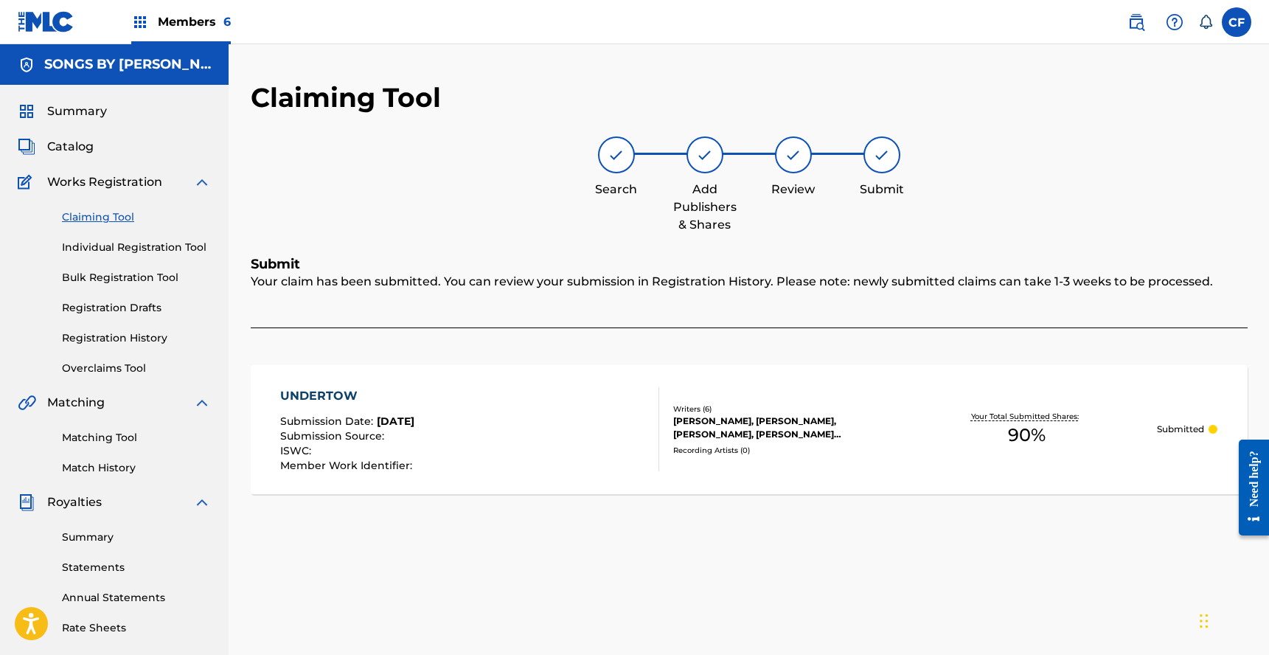
click at [107, 212] on link "Claiming Tool" at bounding box center [136, 216] width 149 height 15
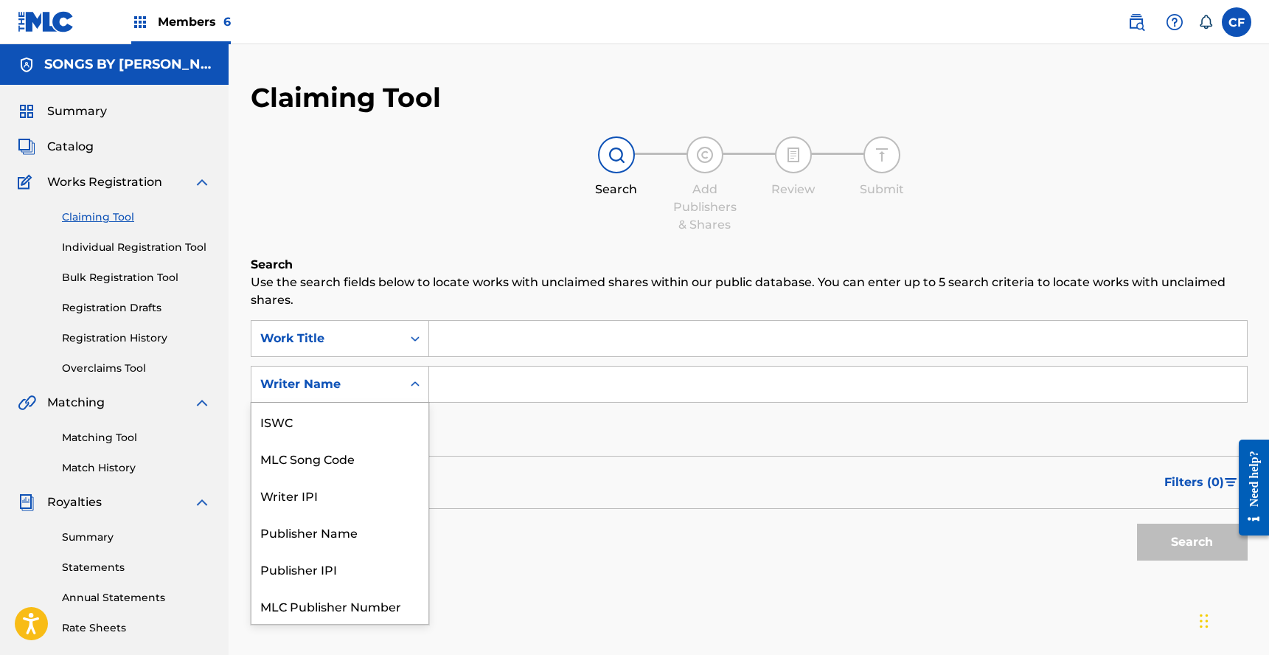
click at [398, 388] on div "Writer Name" at bounding box center [326, 384] width 150 height 28
click at [404, 344] on div "Search Form" at bounding box center [415, 338] width 27 height 27
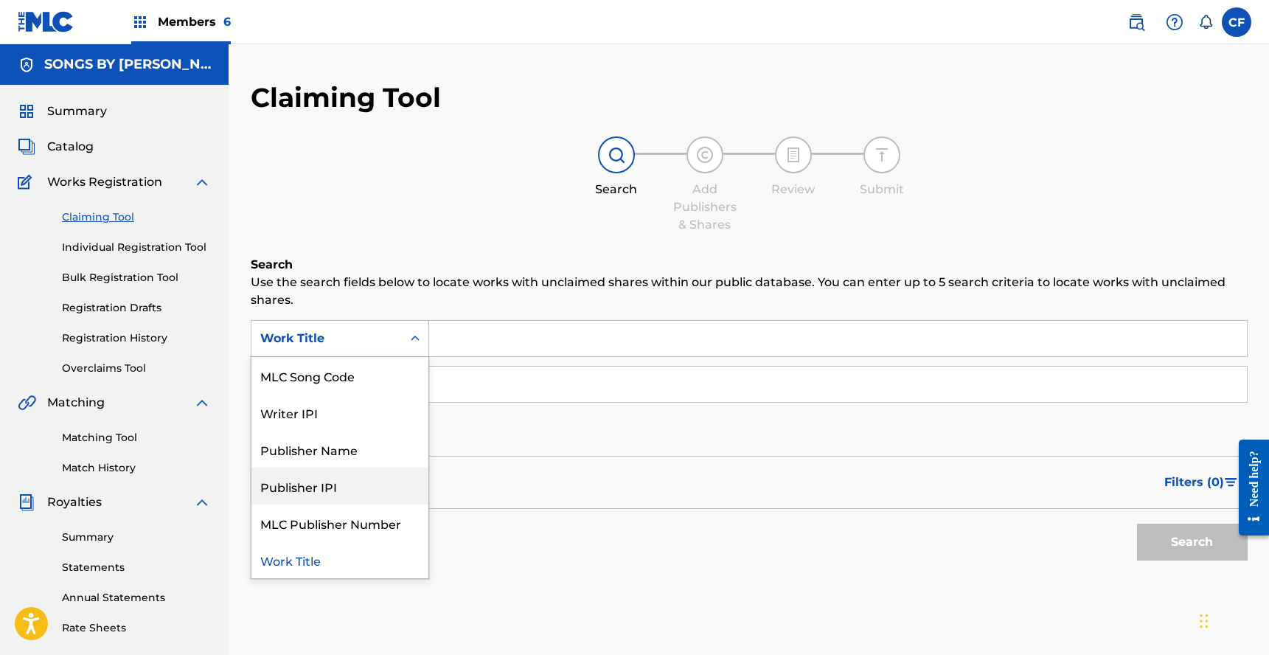
scroll to position [0, 0]
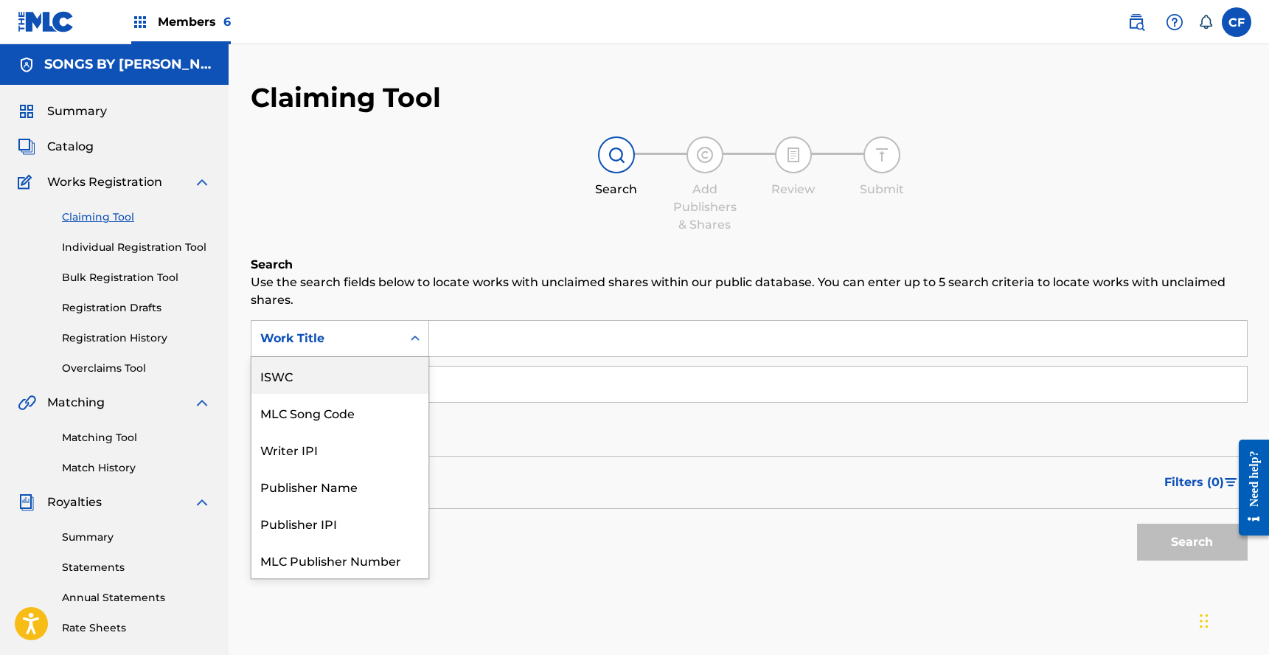
click at [457, 232] on div "Search Add Publishers & Shares Review Submit" at bounding box center [749, 184] width 997 height 97
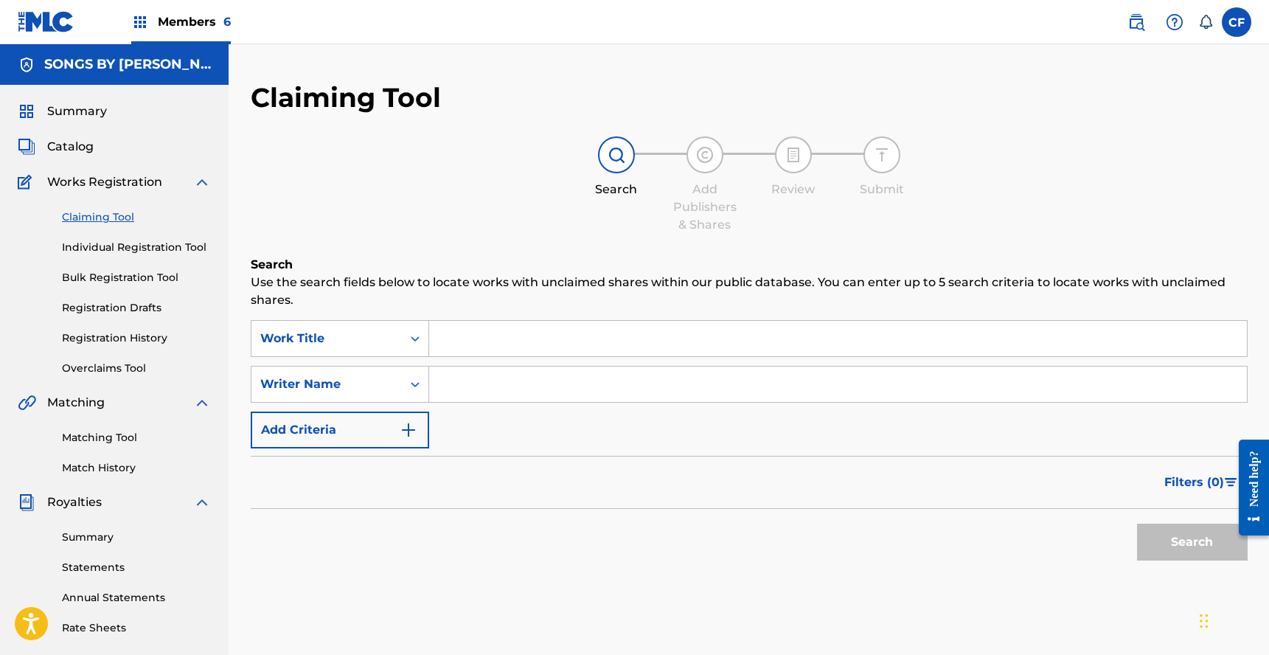
click at [485, 411] on div "SearchWithCriteria6ebcbf29-ef50-41a9-aabb-6a3b4b3dcd0a Work Title SearchWithCri…" at bounding box center [749, 384] width 997 height 128
click at [490, 397] on input "Search Form" at bounding box center [838, 384] width 818 height 35
paste input "james dean pligge"
type input "james dean pligge"
click at [1197, 537] on button "Search" at bounding box center [1192, 542] width 111 height 37
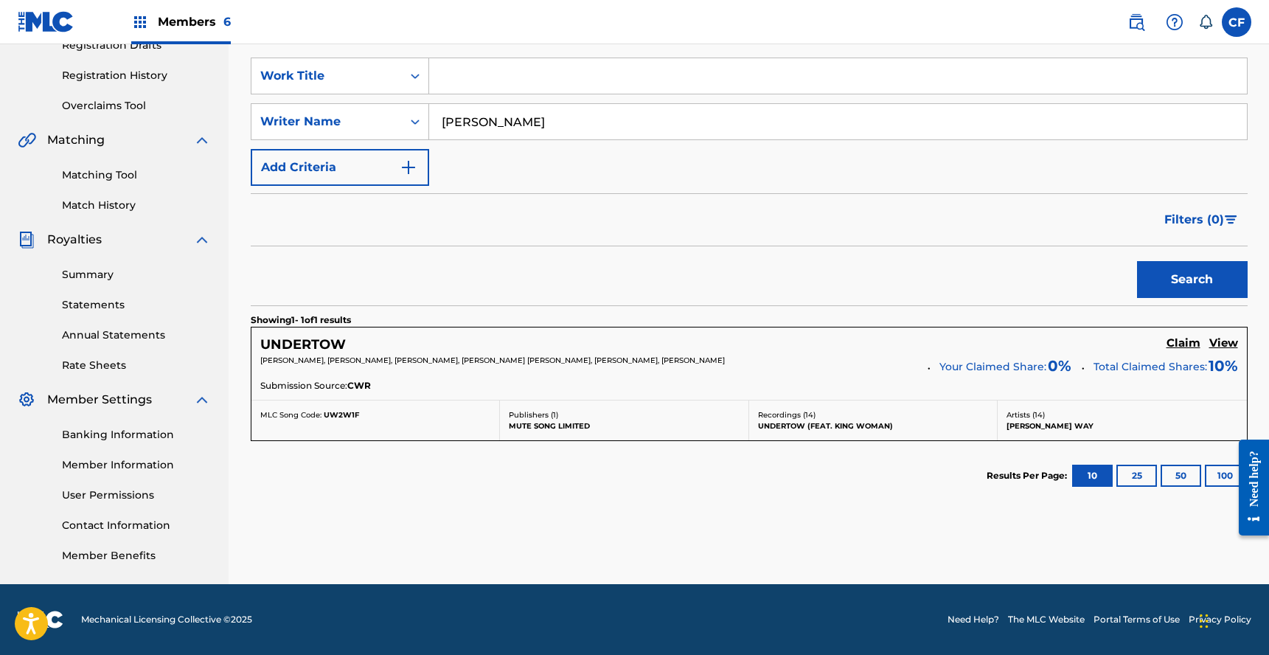
scroll to position [132, 0]
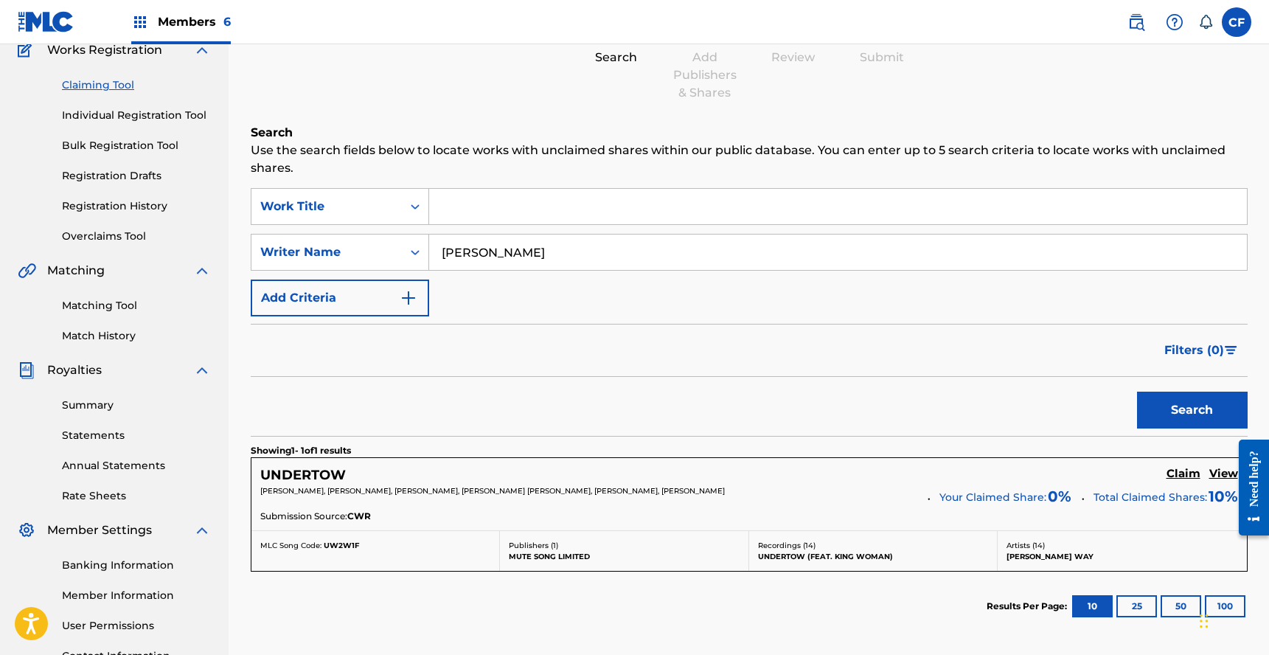
click at [100, 235] on link "Overclaims Tool" at bounding box center [136, 236] width 149 height 15
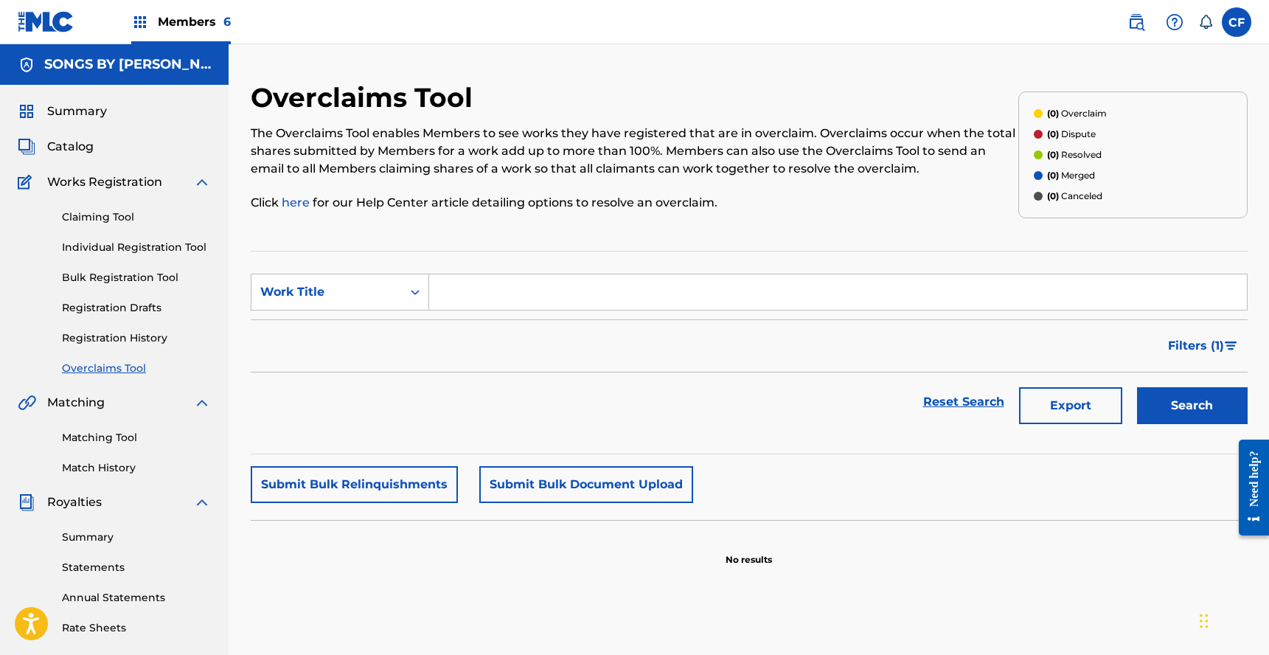
click at [383, 313] on form "SearchWithCriteria0539378e-0d87-43c0-be93-4527338e076a Work Title Filter Status…" at bounding box center [749, 353] width 997 height 158
click at [389, 294] on div "Work Title" at bounding box center [326, 292] width 133 height 18
click at [330, 404] on div "Work Title" at bounding box center [339, 402] width 177 height 37
click at [420, 302] on div "Search Form" at bounding box center [415, 292] width 27 height 27
click at [404, 319] on div "MLC Song Code" at bounding box center [339, 329] width 177 height 37
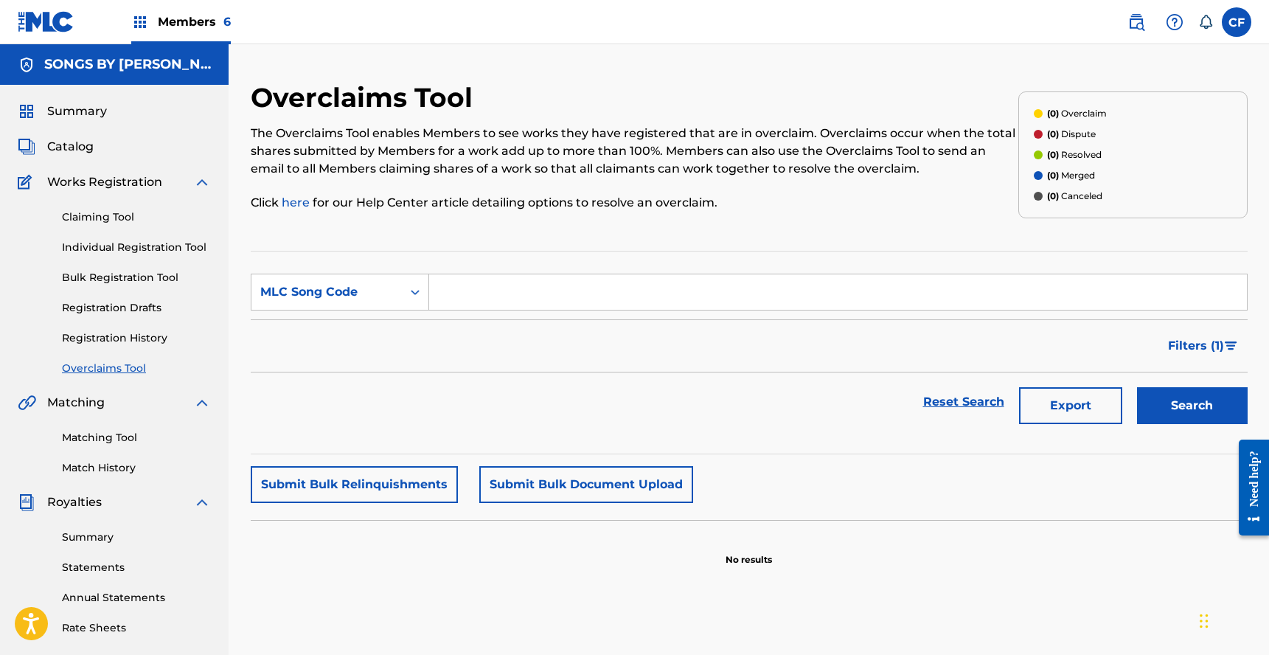
click at [561, 294] on input "Search Form" at bounding box center [838, 291] width 818 height 35
click at [611, 471] on button "Submit Bulk Document Upload" at bounding box center [586, 484] width 214 height 37
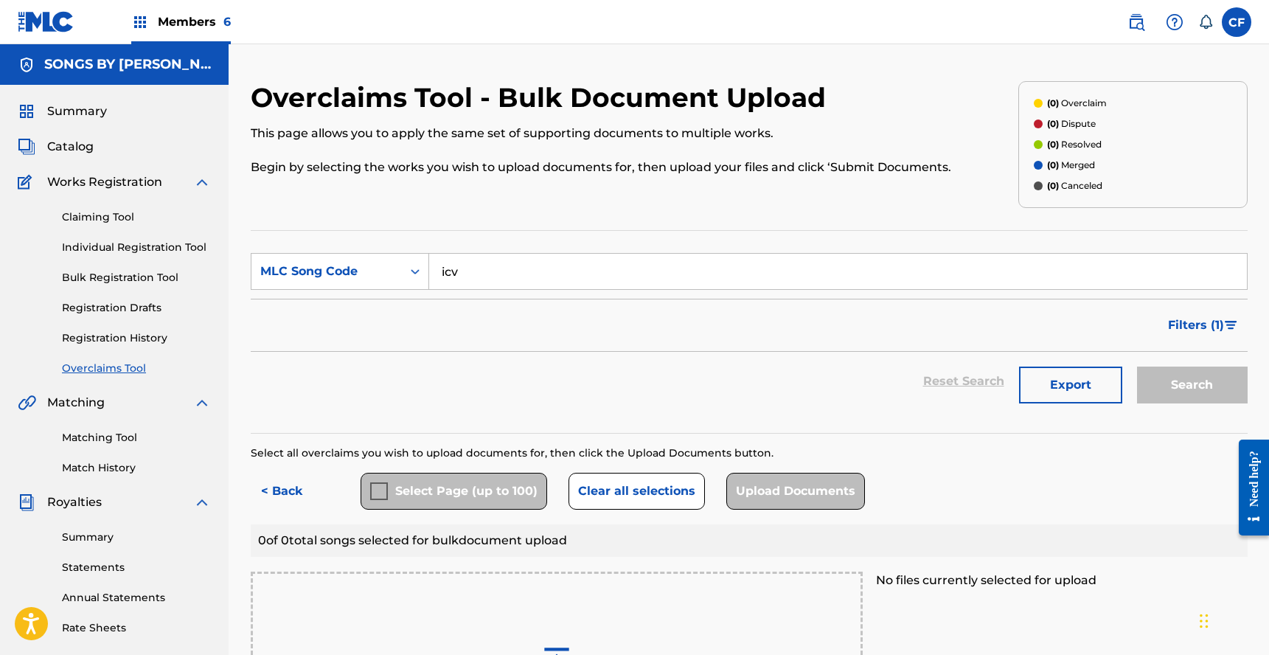
click at [558, 267] on input "icv" at bounding box center [838, 271] width 818 height 35
type input "ic5v12"
click at [830, 127] on p "This page allows you to apply the same set of supporting documents to multiple …" at bounding box center [635, 134] width 768 height 18
click at [272, 481] on button "< Back" at bounding box center [295, 491] width 89 height 37
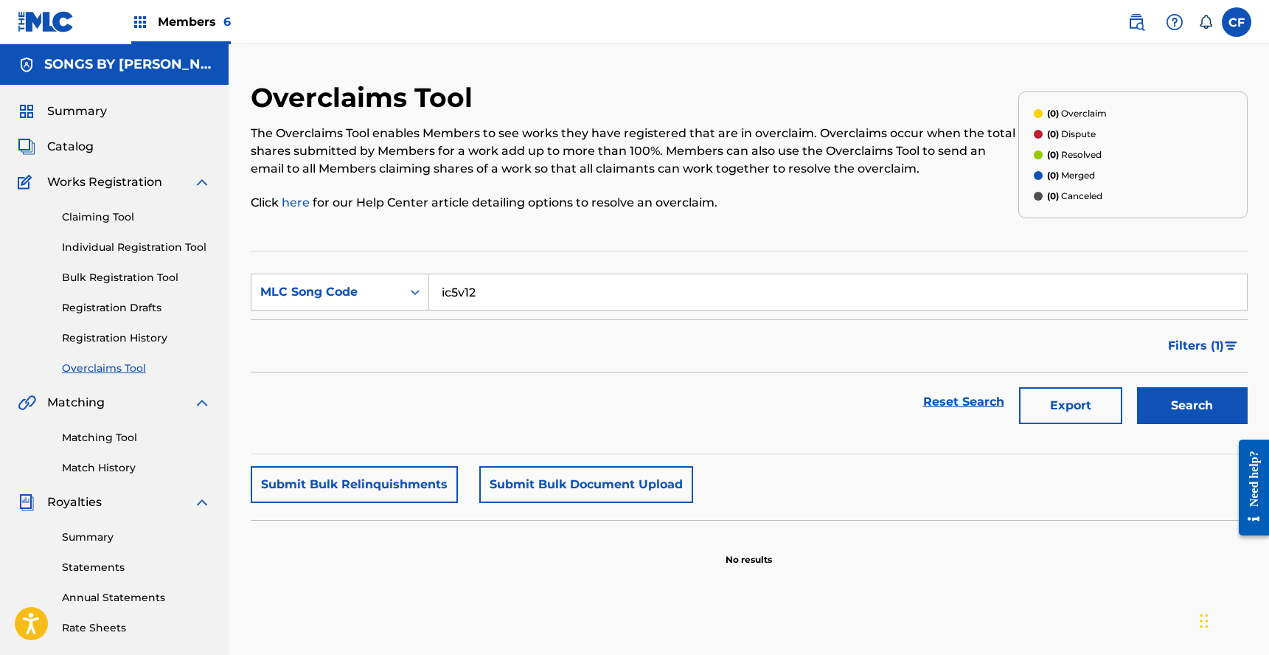
click at [1253, 398] on div "Overclaims Tool The Overclaims Tool enables Members to see works they have regi…" at bounding box center [749, 462] width 1033 height 763
click at [1242, 403] on button "Search" at bounding box center [1192, 405] width 111 height 37
click at [321, 111] on h2 "Overclaims Tool" at bounding box center [365, 97] width 229 height 33
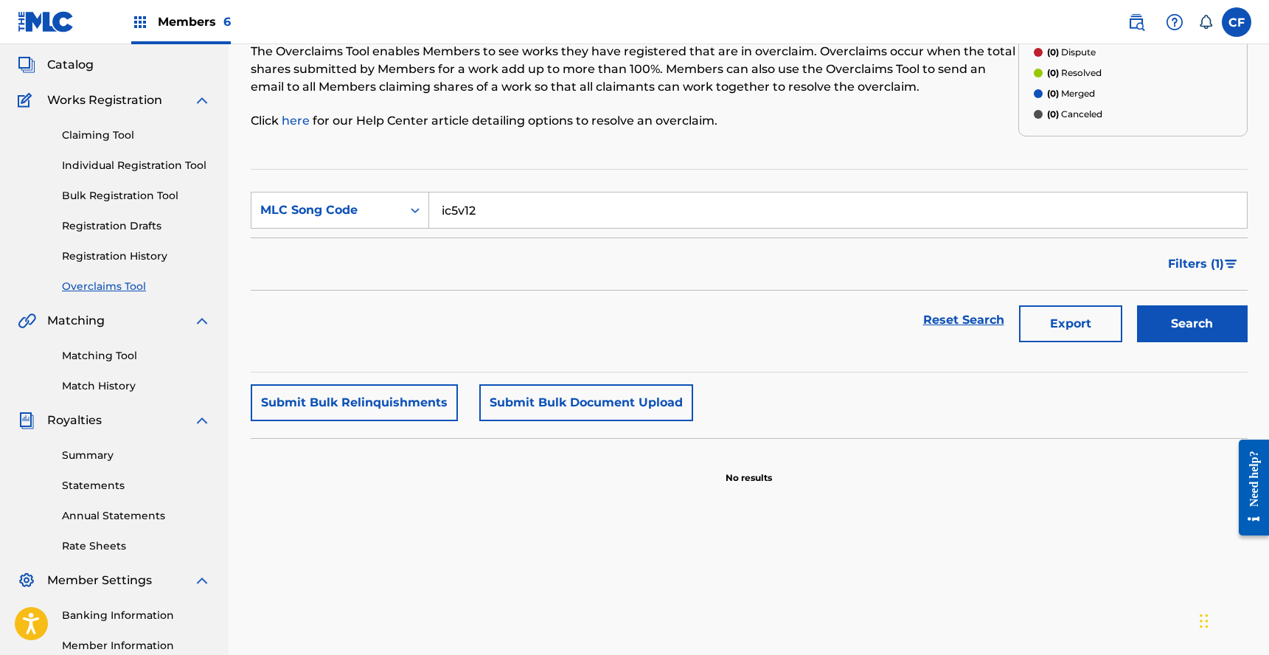
scroll to position [260, 0]
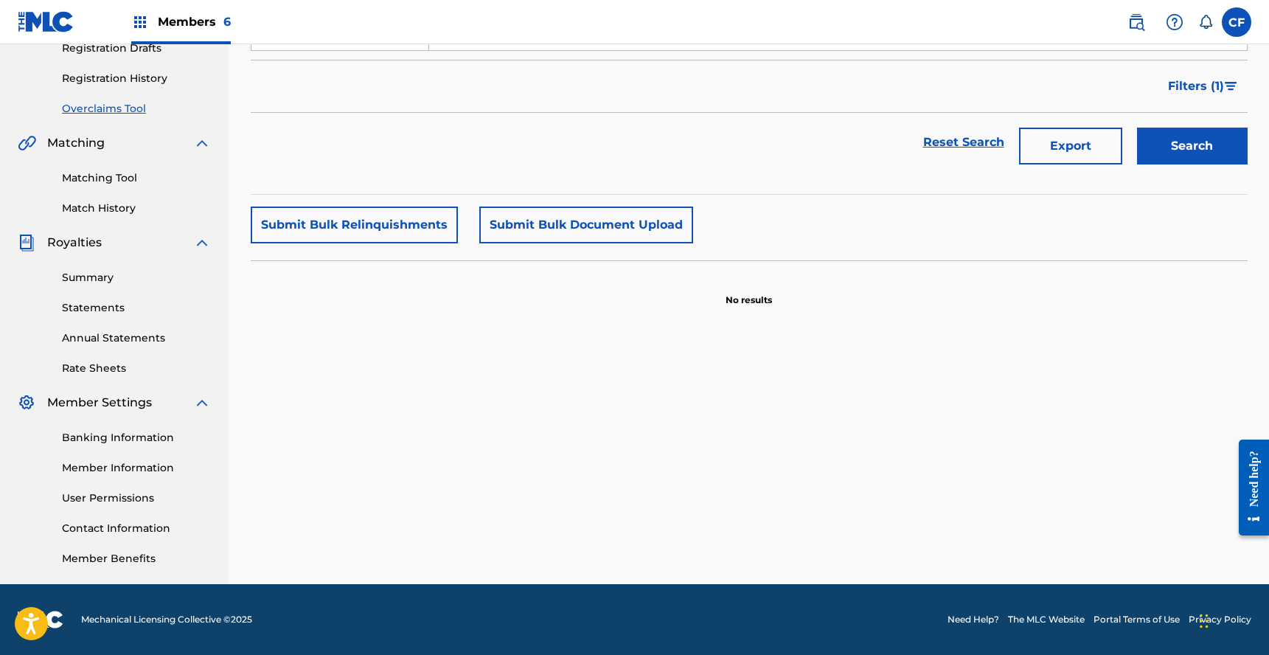
click at [105, 473] on link "Member Information" at bounding box center [136, 467] width 149 height 15
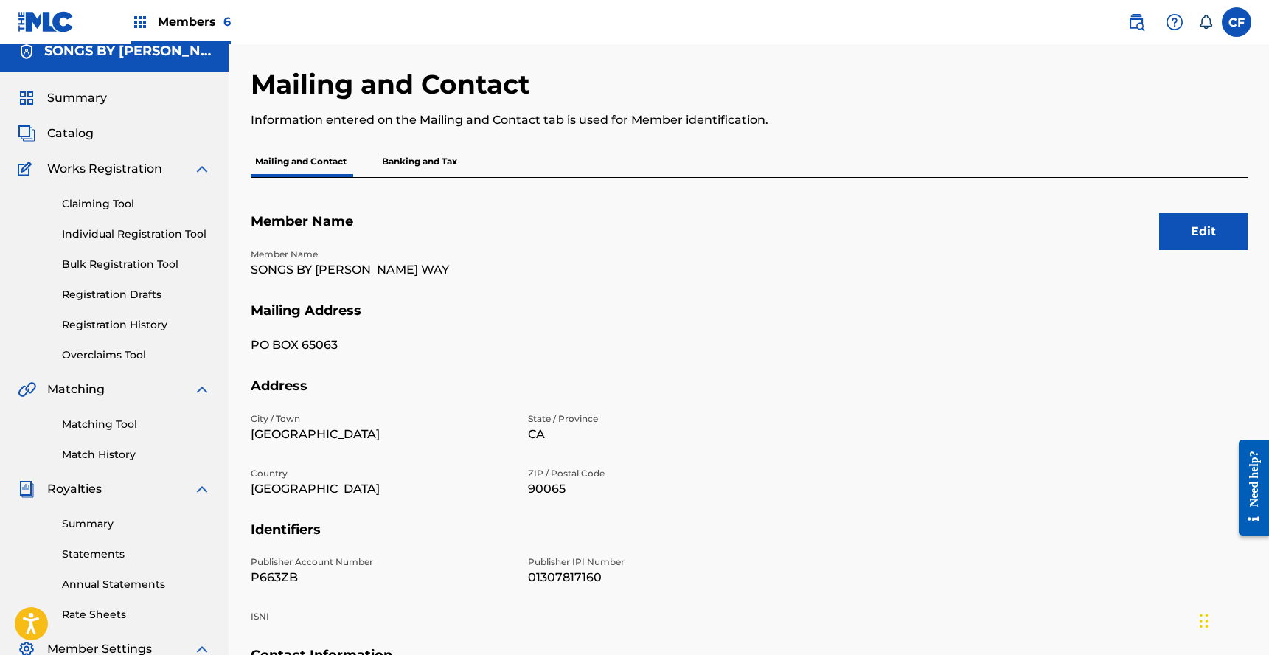
scroll to position [10, 0]
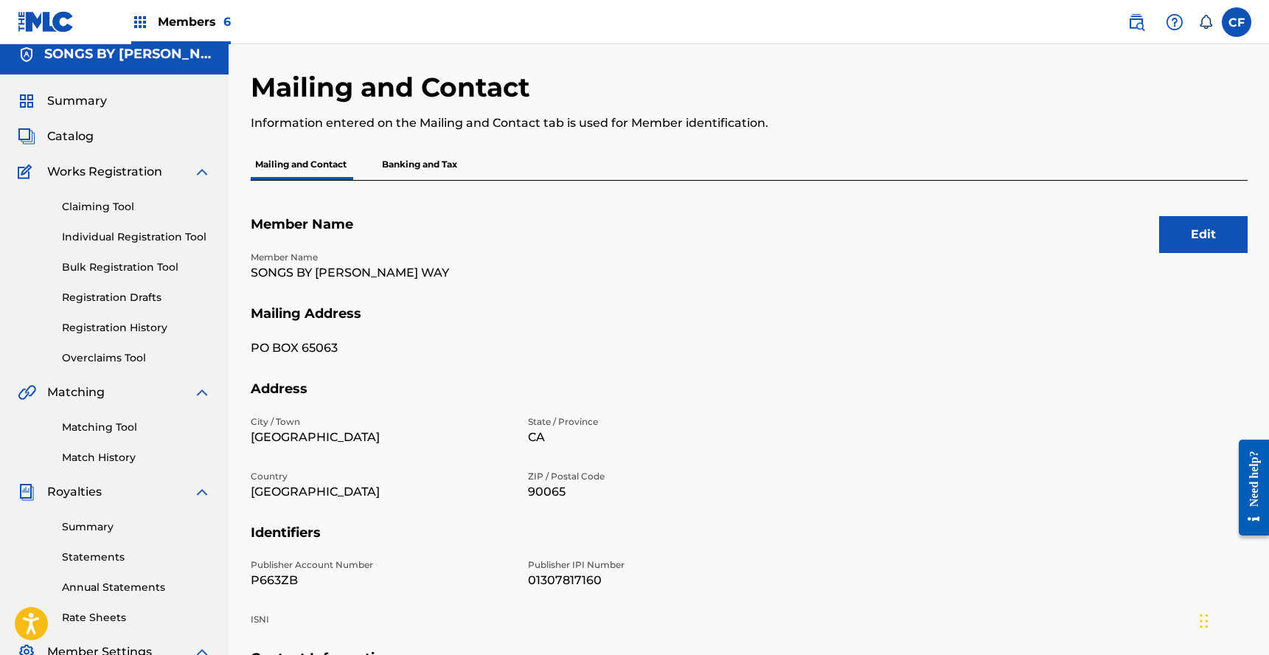
click at [108, 206] on link "Claiming Tool" at bounding box center [136, 206] width 149 height 15
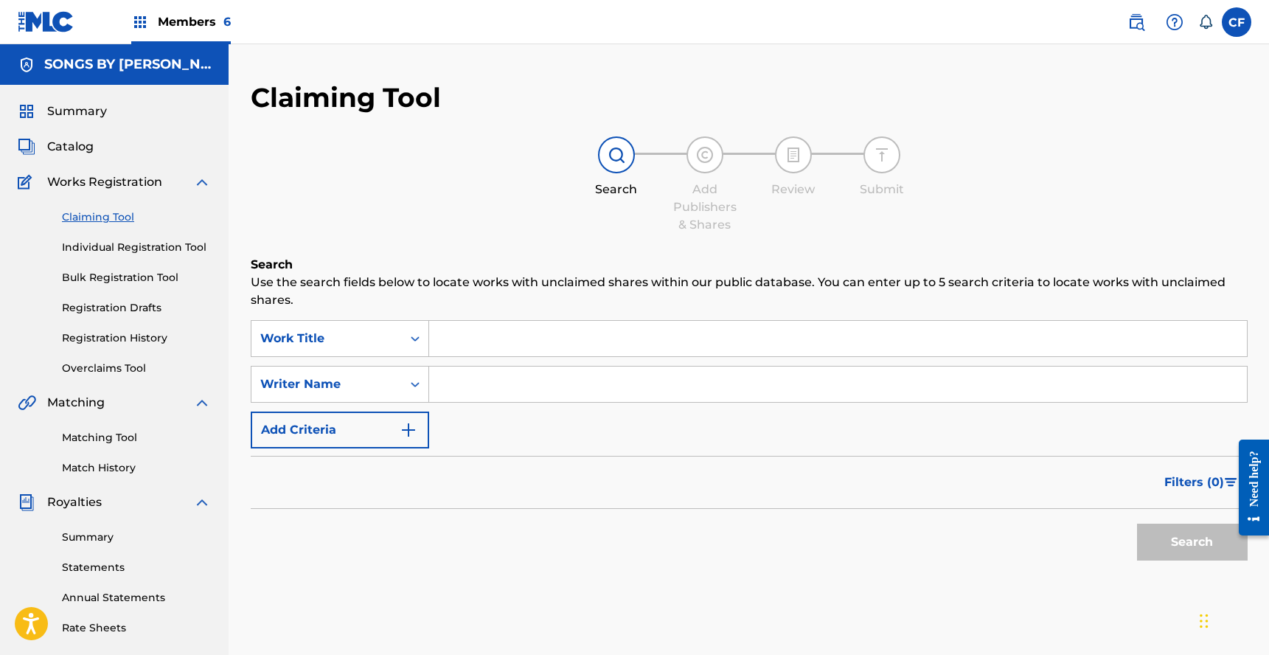
click at [111, 105] on div "Summary" at bounding box center [114, 112] width 193 height 18
click at [99, 106] on span "Summary" at bounding box center [77, 112] width 60 height 18
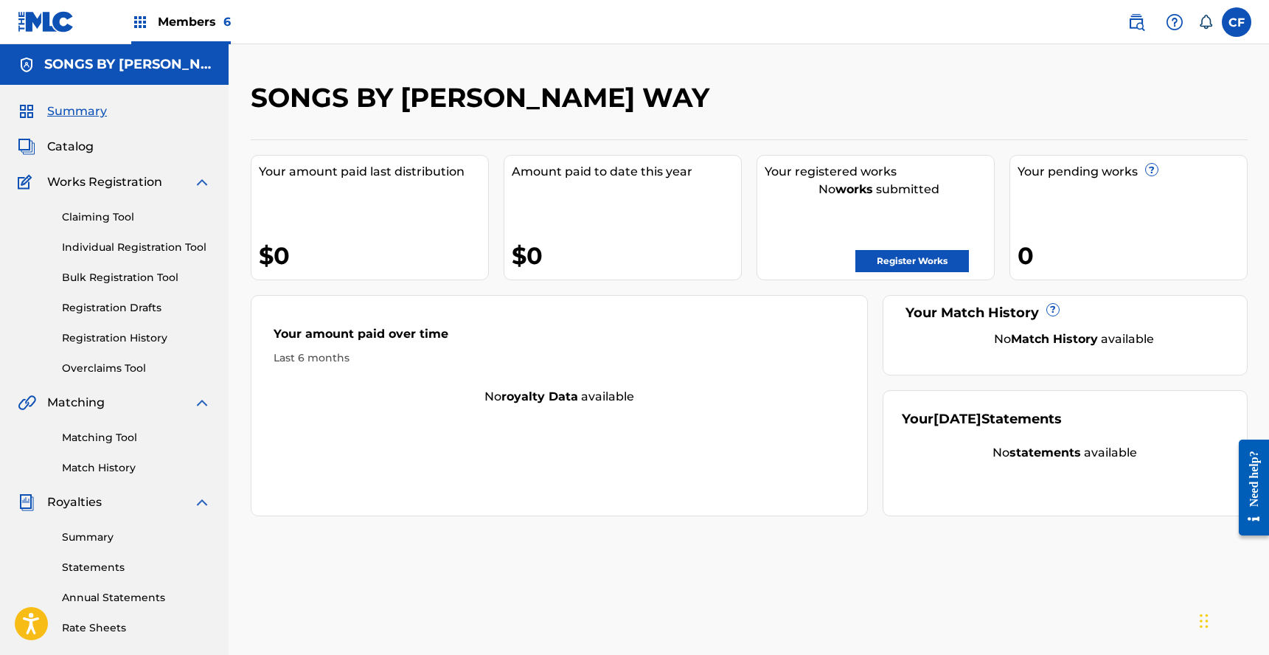
click at [1231, 24] on label at bounding box center [1237, 22] width 30 height 30
click at [1237, 22] on input "CF Colin Feeney colin@goldtheoryartists.com Notification Preferences Profile Lo…" at bounding box center [1237, 22] width 0 height 0
click at [351, 100] on h2 "SONGS BY [PERSON_NAME] WAY" at bounding box center [484, 97] width 466 height 33
click at [53, 22] on img at bounding box center [46, 21] width 57 height 21
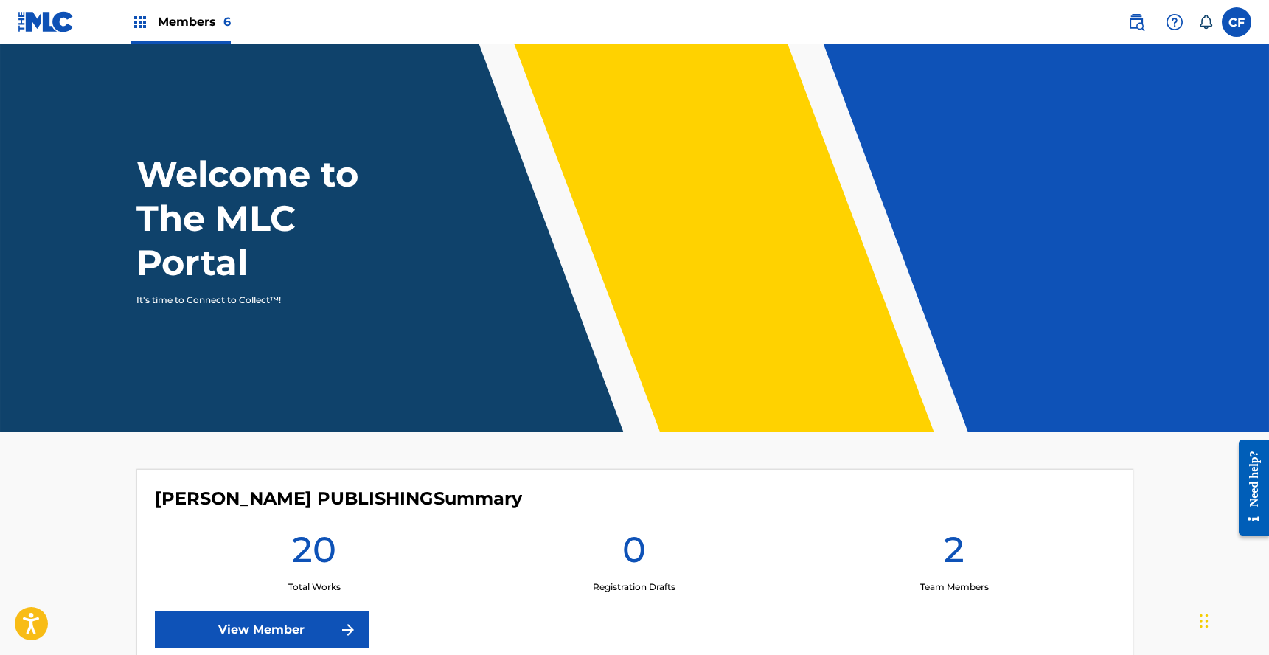
click at [1238, 24] on label at bounding box center [1237, 22] width 30 height 30
click at [1237, 22] on input "CF Colin Feeney colin@goldtheoryartists.com Notification Preferences Profile Lo…" at bounding box center [1237, 22] width 0 height 0
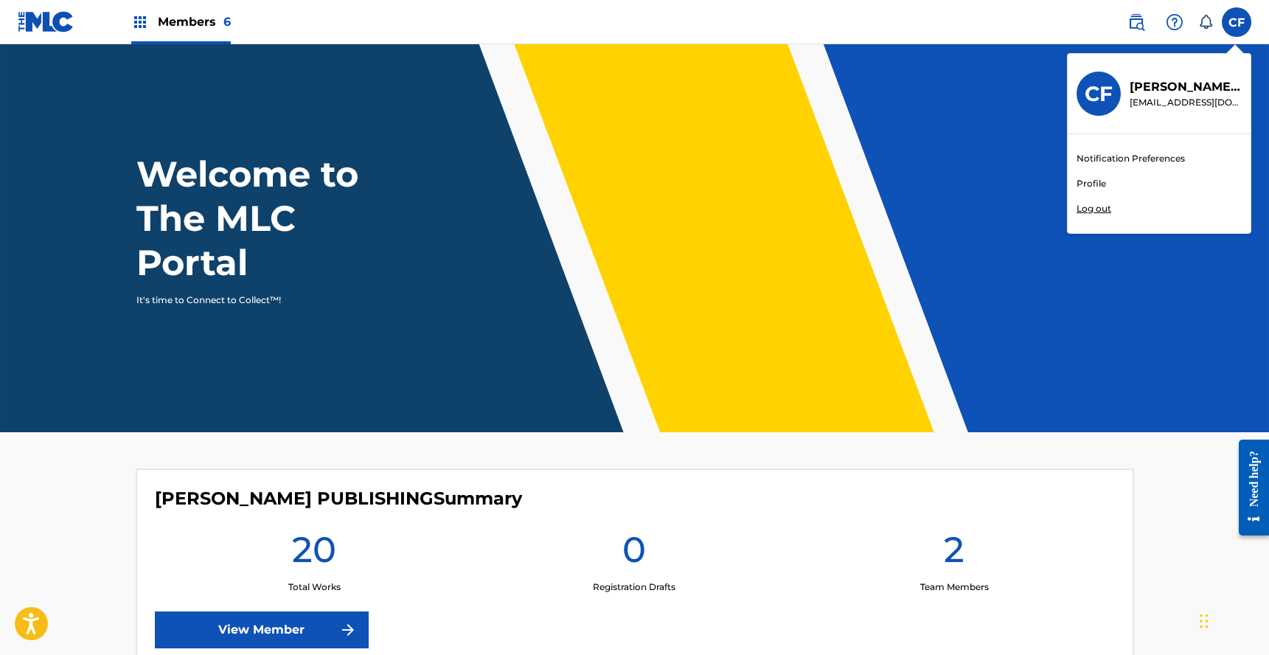
click at [1112, 180] on div "Notification Preferences Profile Log out" at bounding box center [1159, 183] width 183 height 99
click at [1237, 22] on input "CF Colin Feeney colin@goldtheoryartists.com Notification Preferences Profile Lo…" at bounding box center [1237, 22] width 0 height 0
click at [1090, 181] on link "Profile" at bounding box center [1092, 183] width 30 height 13
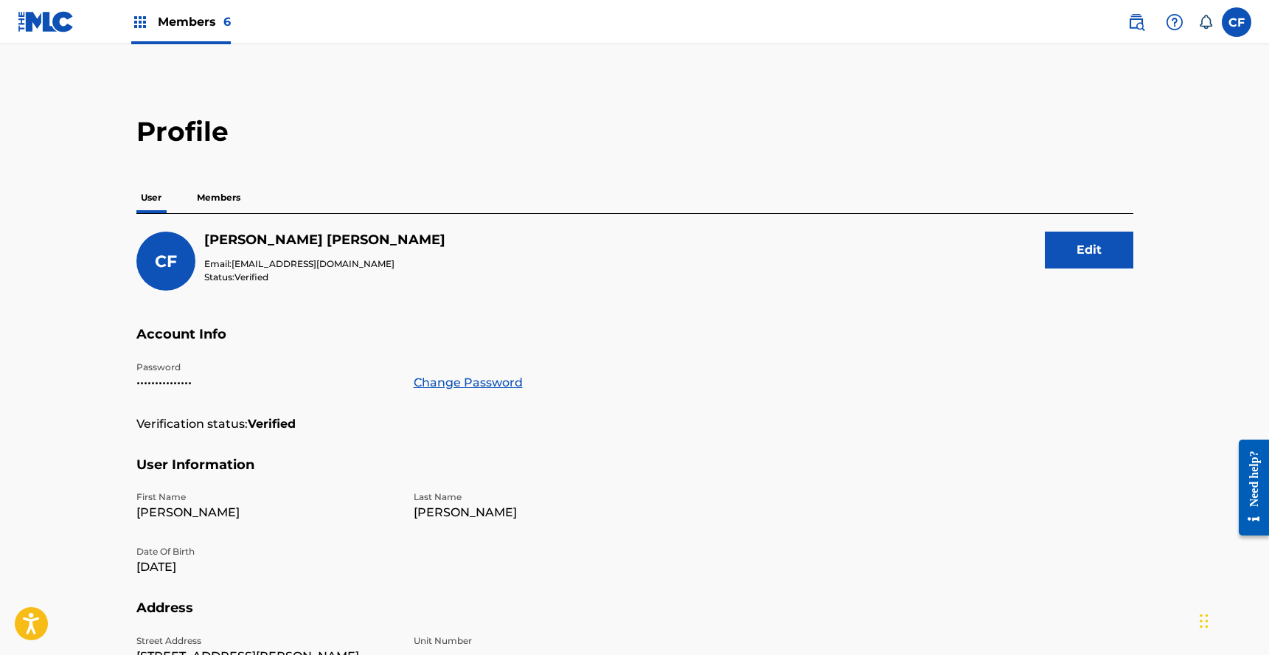
click at [215, 194] on p "Members" at bounding box center [218, 197] width 52 height 31
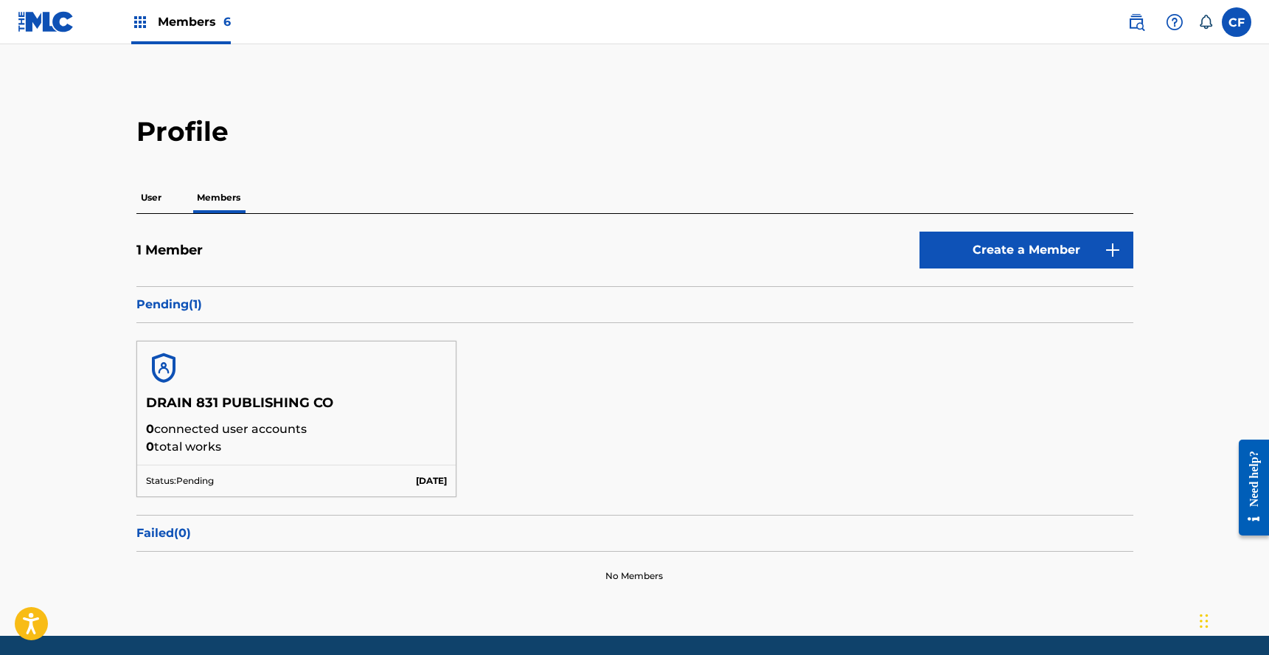
click at [160, 192] on p "User" at bounding box center [151, 197] width 30 height 31
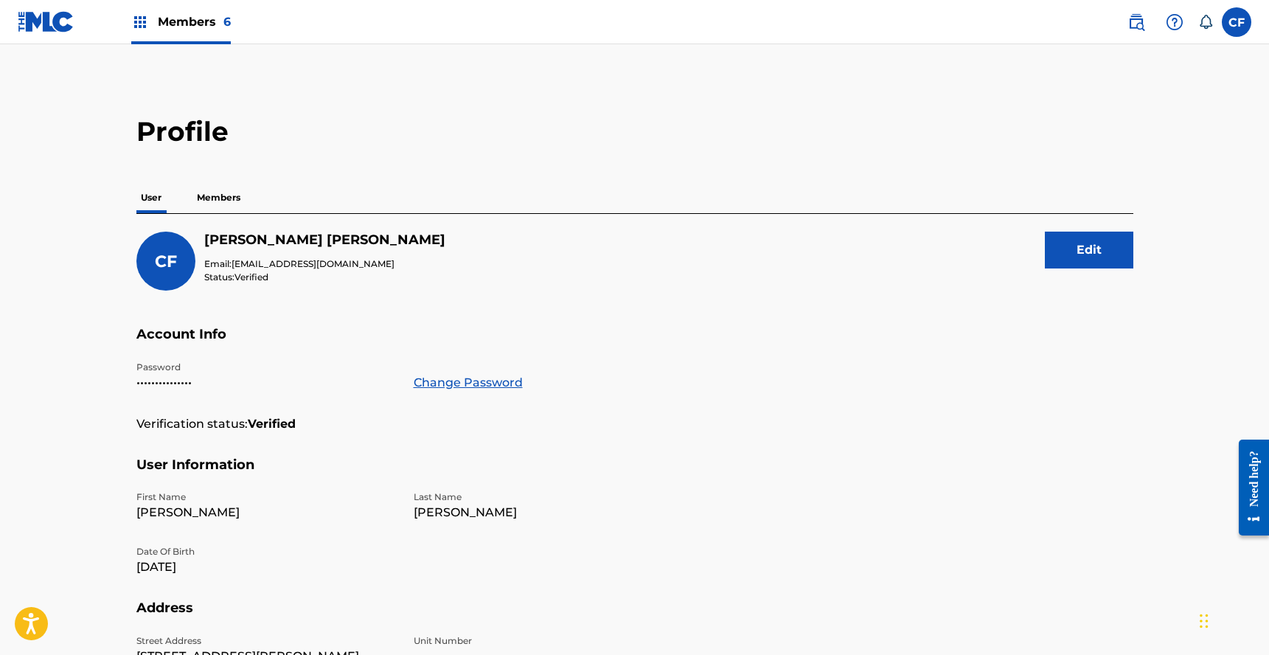
click at [201, 205] on p "Members" at bounding box center [218, 197] width 52 height 31
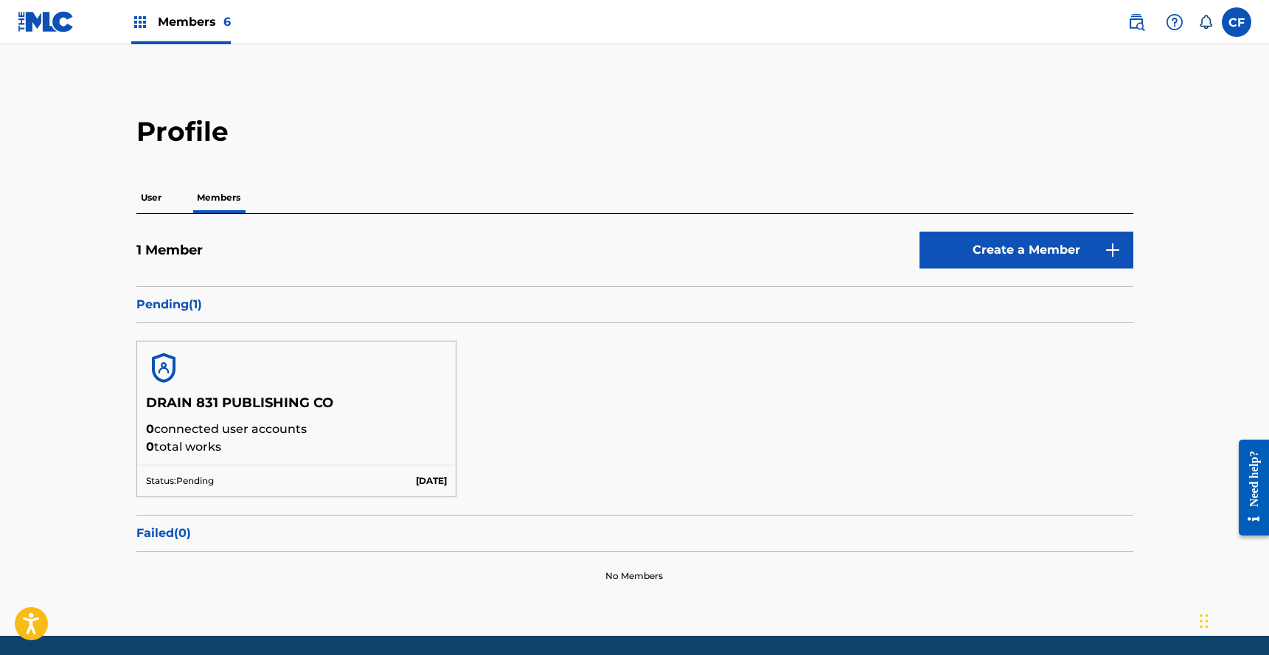
click at [156, 540] on p "Failed ( 0 )" at bounding box center [634, 533] width 997 height 18
click at [136, 202] on p "User" at bounding box center [151, 197] width 30 height 31
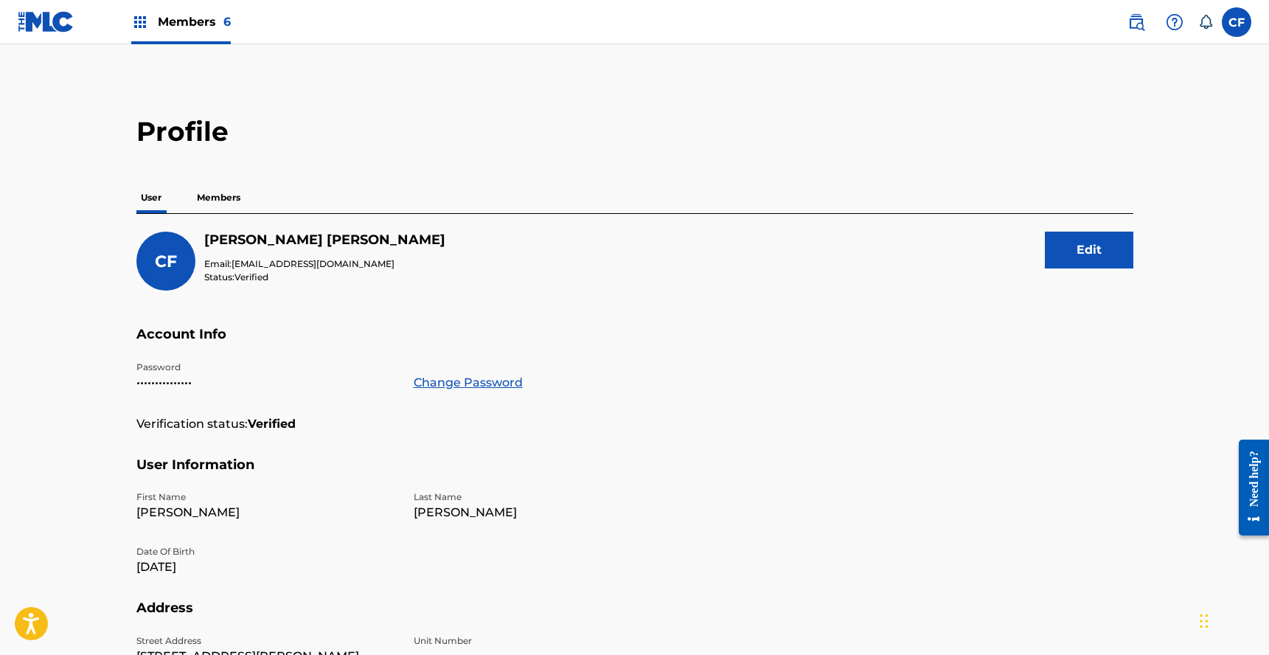
click at [43, 30] on img at bounding box center [46, 21] width 57 height 21
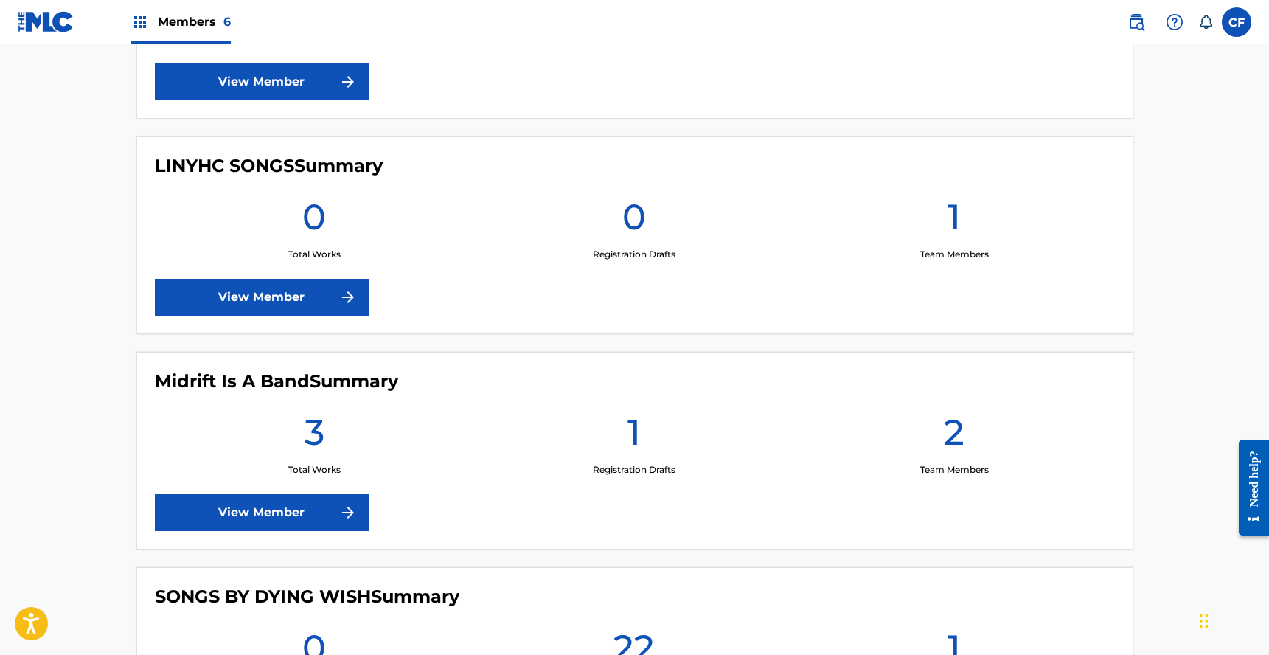
scroll to position [564, 0]
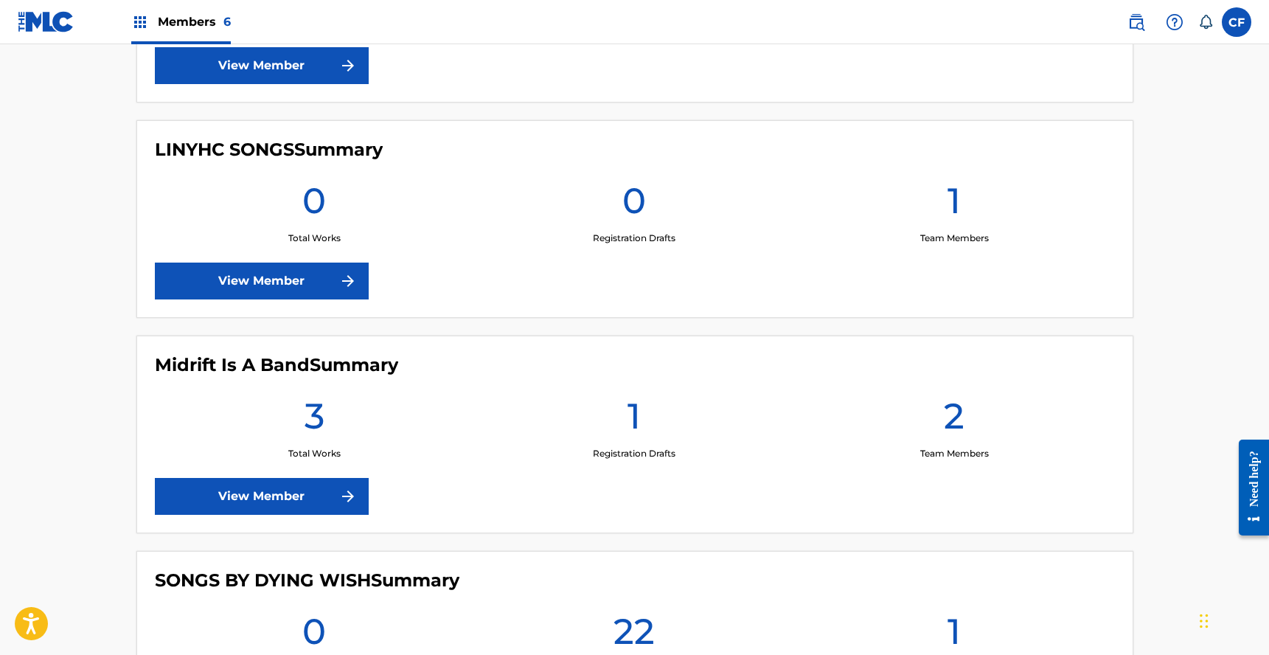
click at [315, 288] on link "View Member" at bounding box center [262, 281] width 214 height 37
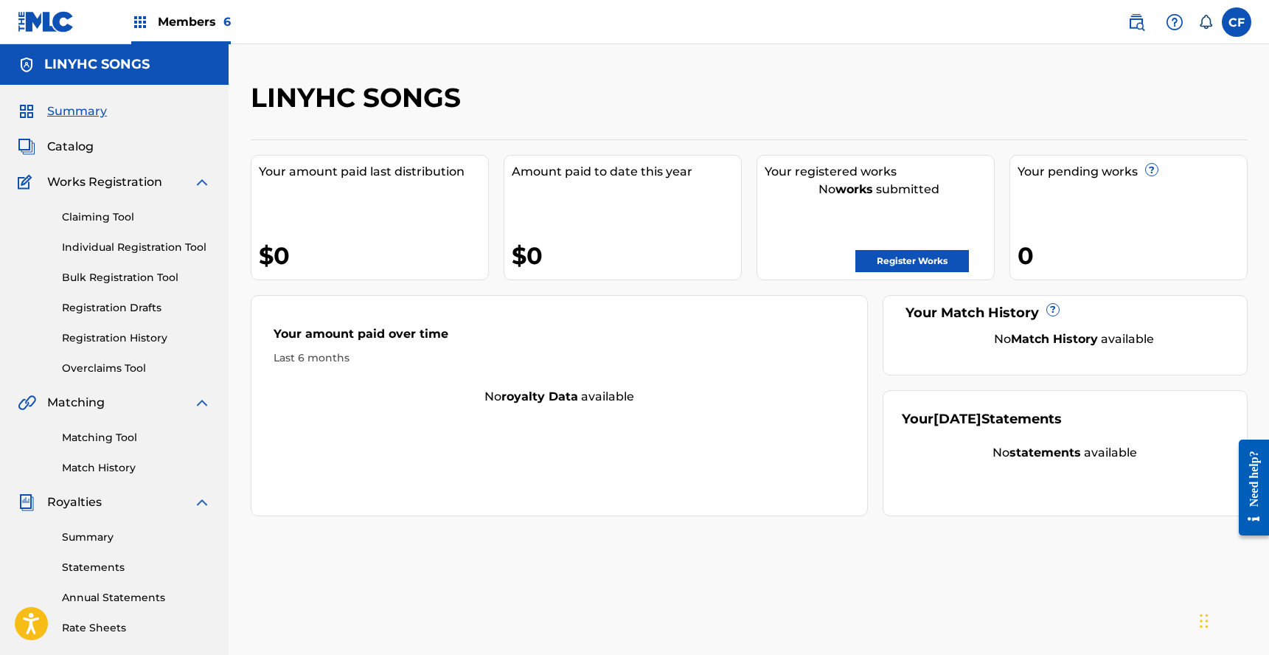
click at [97, 227] on div "Claiming Tool Individual Registration Tool Bulk Registration Tool Registration …" at bounding box center [114, 283] width 193 height 185
click at [86, 221] on link "Claiming Tool" at bounding box center [136, 216] width 149 height 15
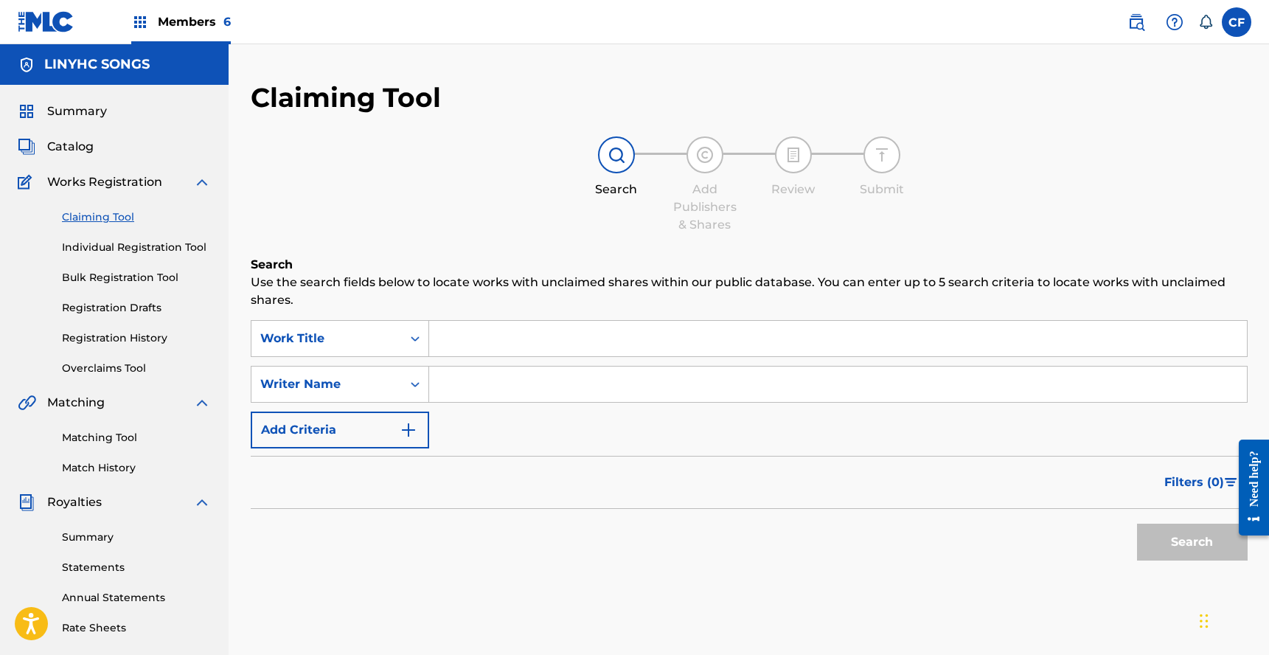
click at [124, 305] on link "Registration Drafts" at bounding box center [136, 307] width 149 height 15
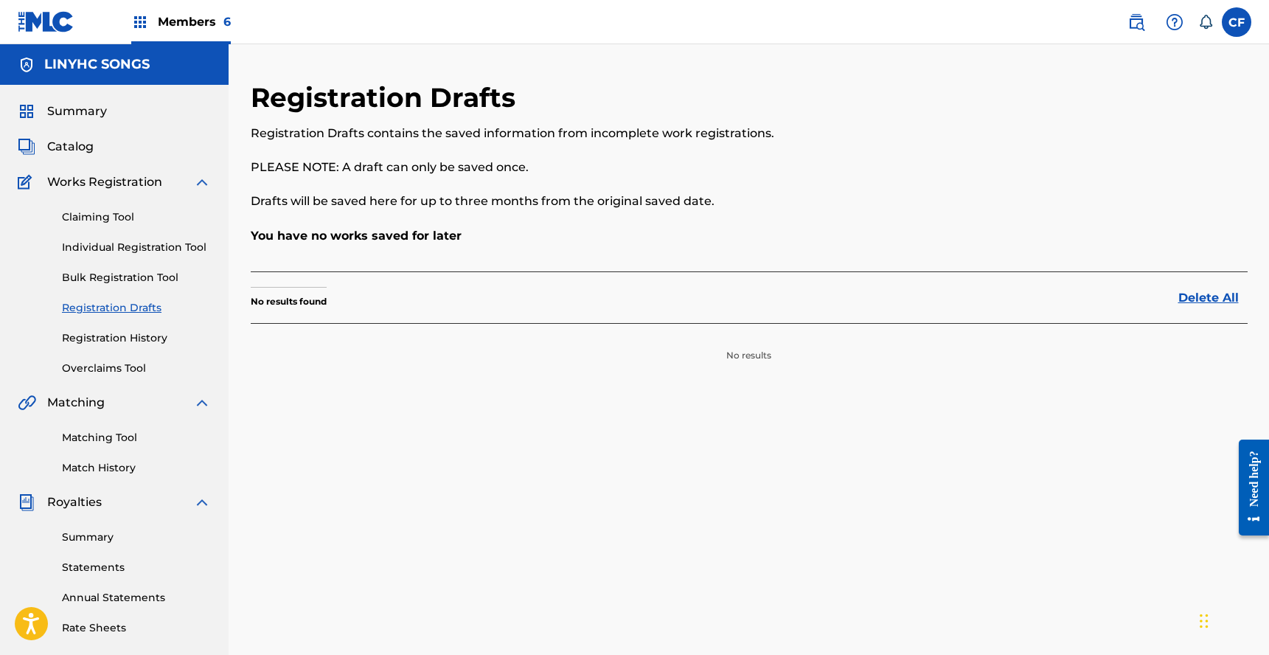
click at [139, 335] on link "Registration History" at bounding box center [136, 337] width 149 height 15
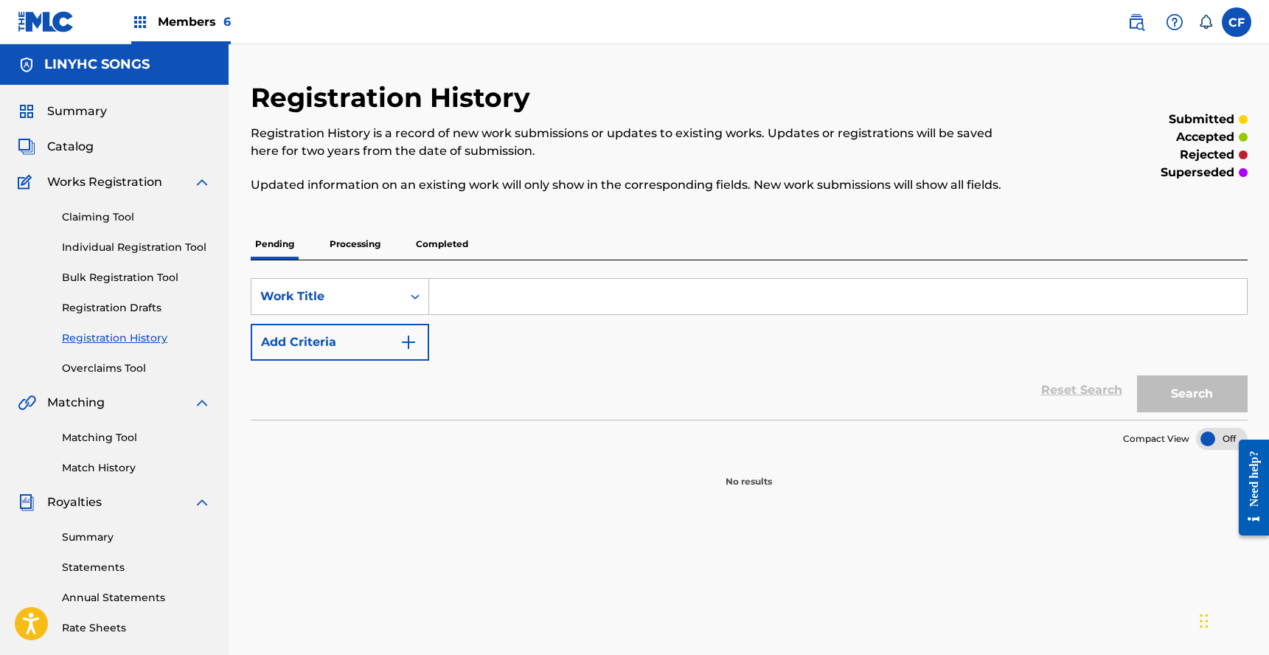
click at [134, 370] on link "Overclaims Tool" at bounding box center [136, 368] width 149 height 15
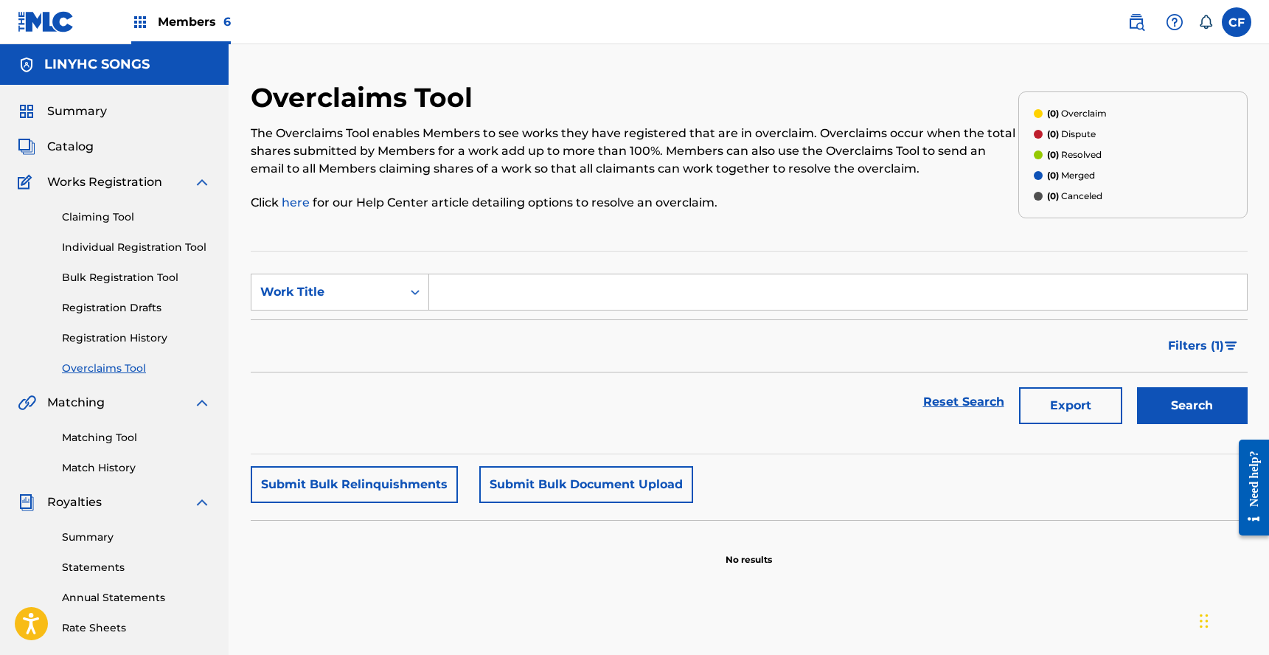
click at [110, 430] on link "Matching Tool" at bounding box center [136, 437] width 149 height 15
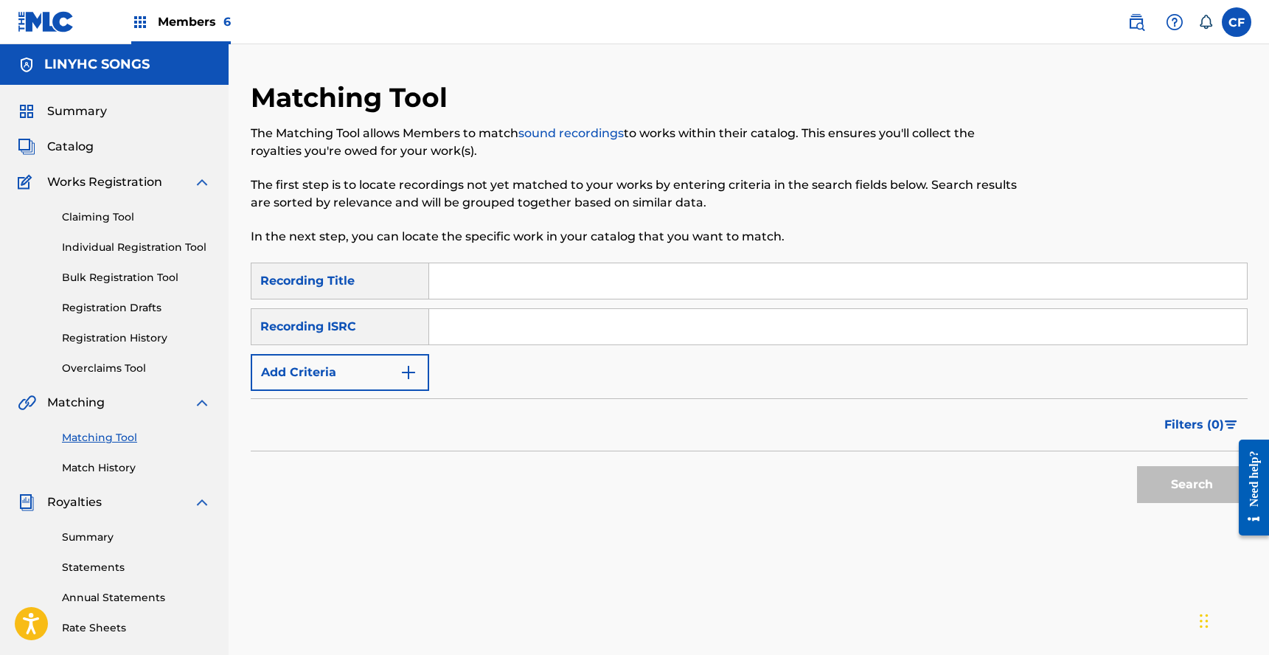
click at [109, 463] on link "Match History" at bounding box center [136, 467] width 149 height 15
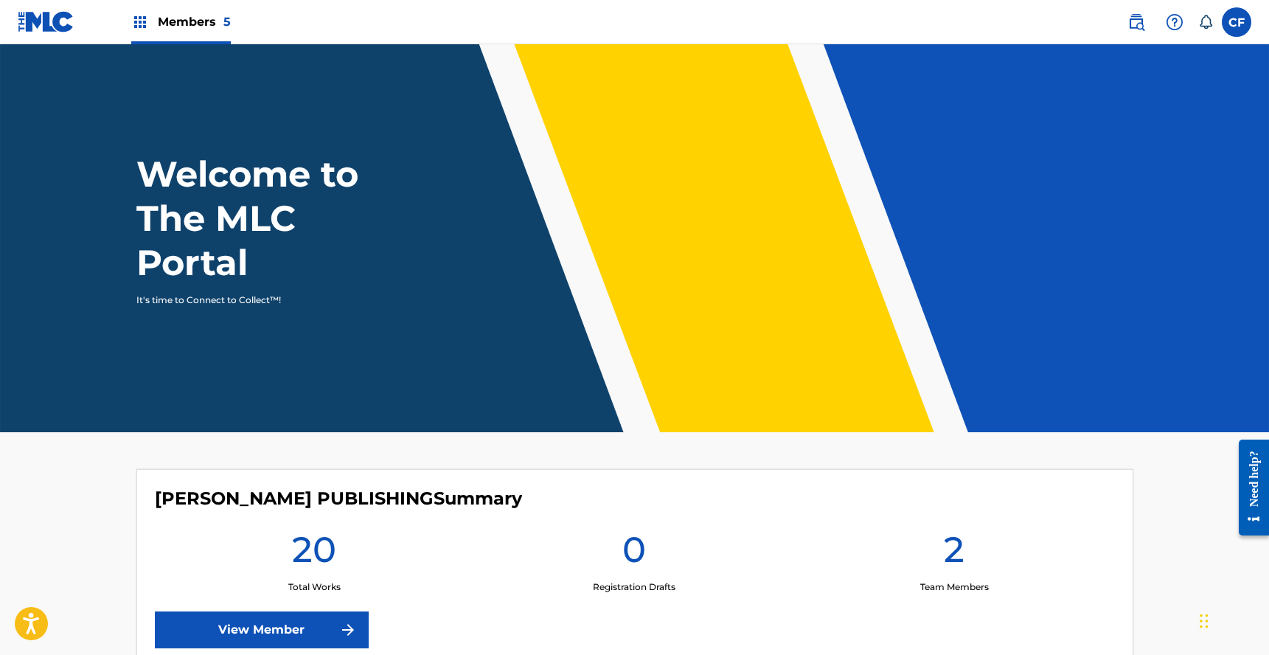
click at [1133, 17] on img at bounding box center [1137, 22] width 18 height 18
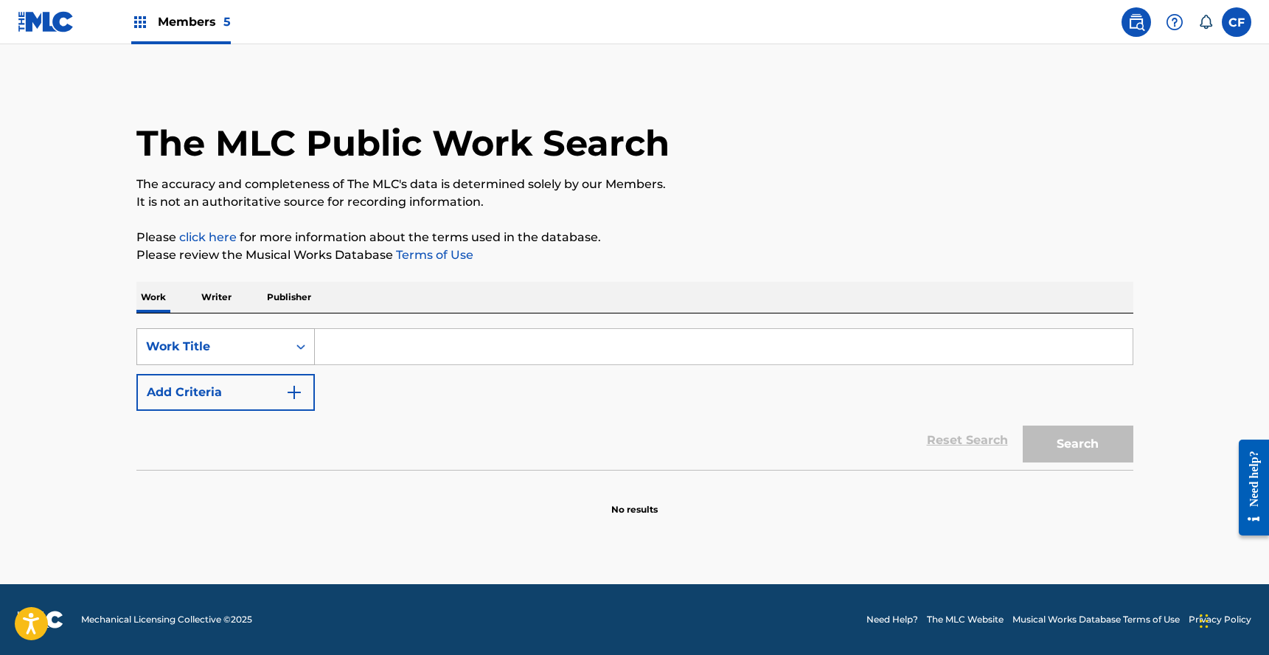
click at [280, 343] on div "Work Title" at bounding box center [212, 347] width 150 height 28
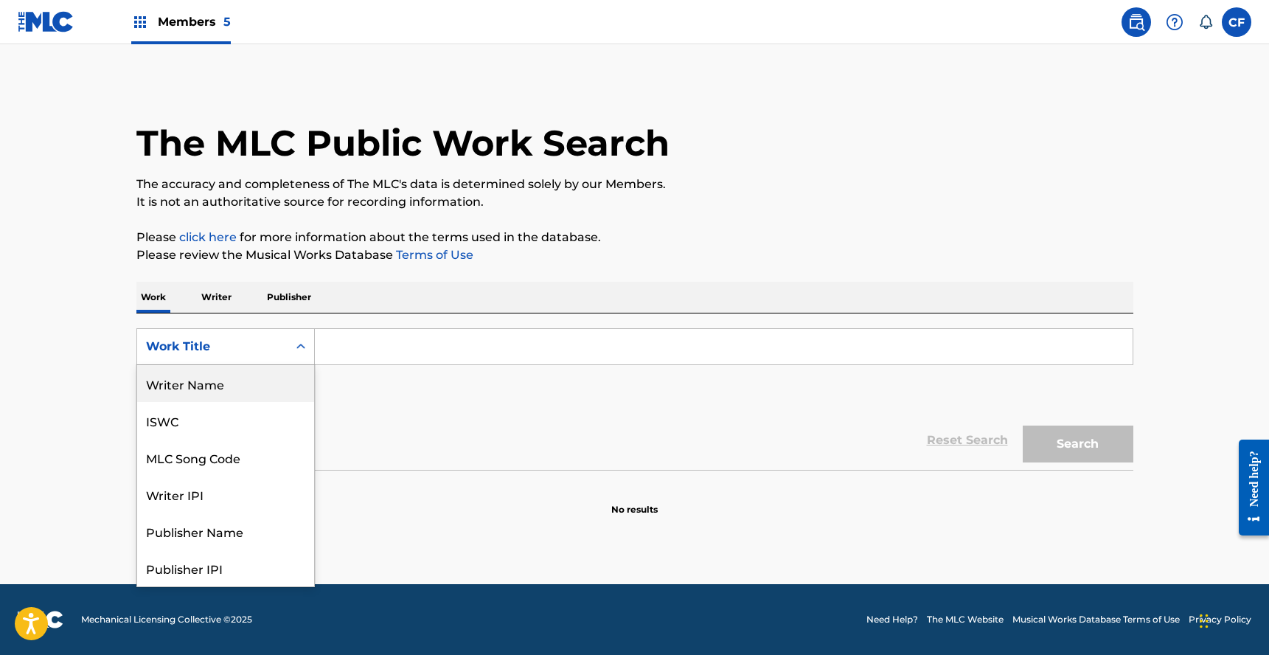
click at [232, 395] on div "Writer Name" at bounding box center [225, 383] width 177 height 37
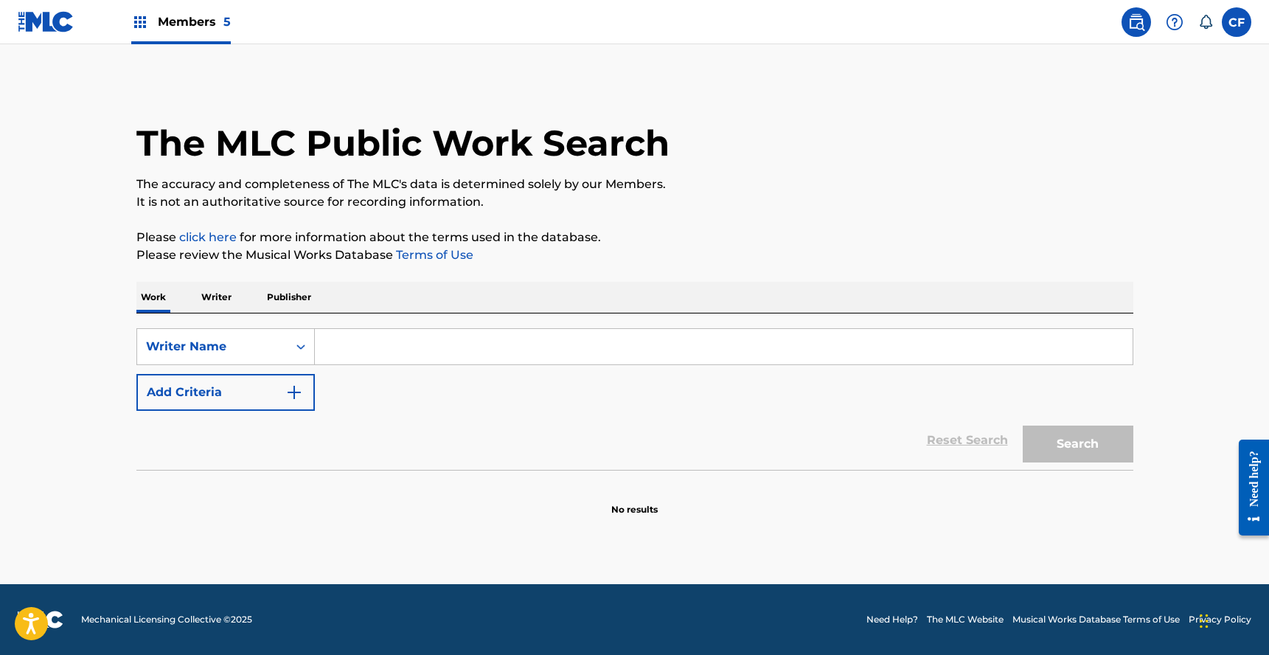
click at [355, 346] on input "Search Form" at bounding box center [724, 346] width 818 height 35
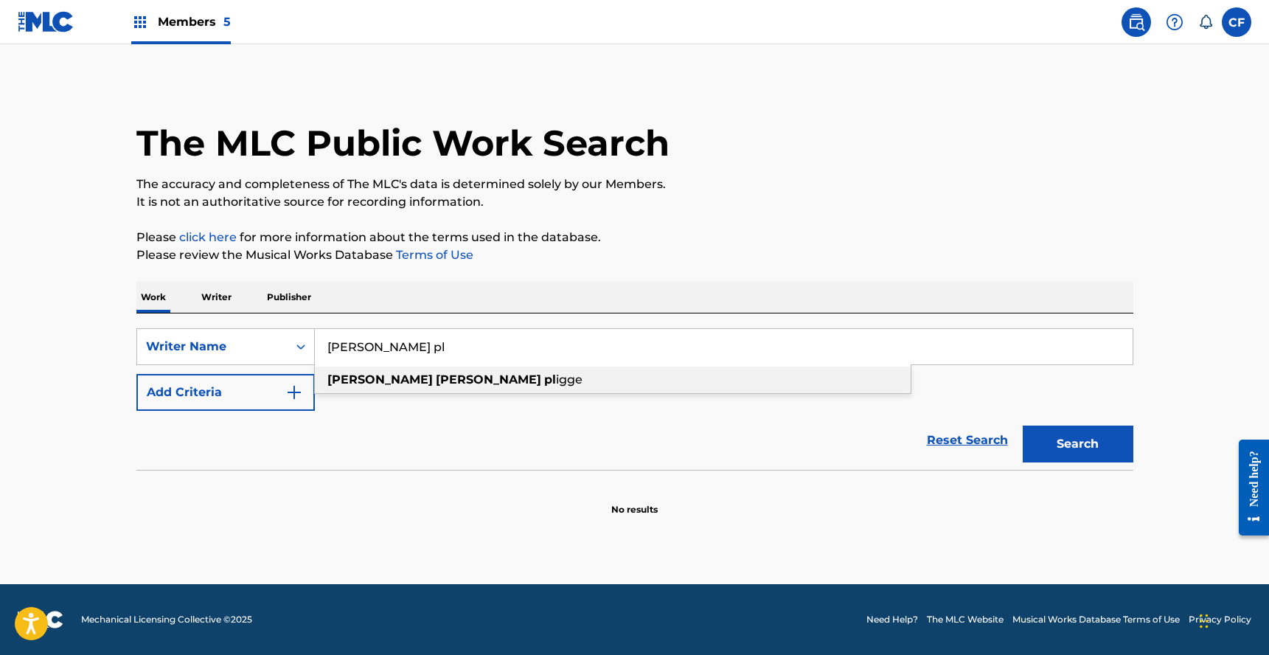
click at [420, 372] on div "james dean pl igge" at bounding box center [613, 380] width 596 height 27
type input "james dean pligge"
click at [412, 341] on input "james dean pligge" at bounding box center [724, 346] width 818 height 35
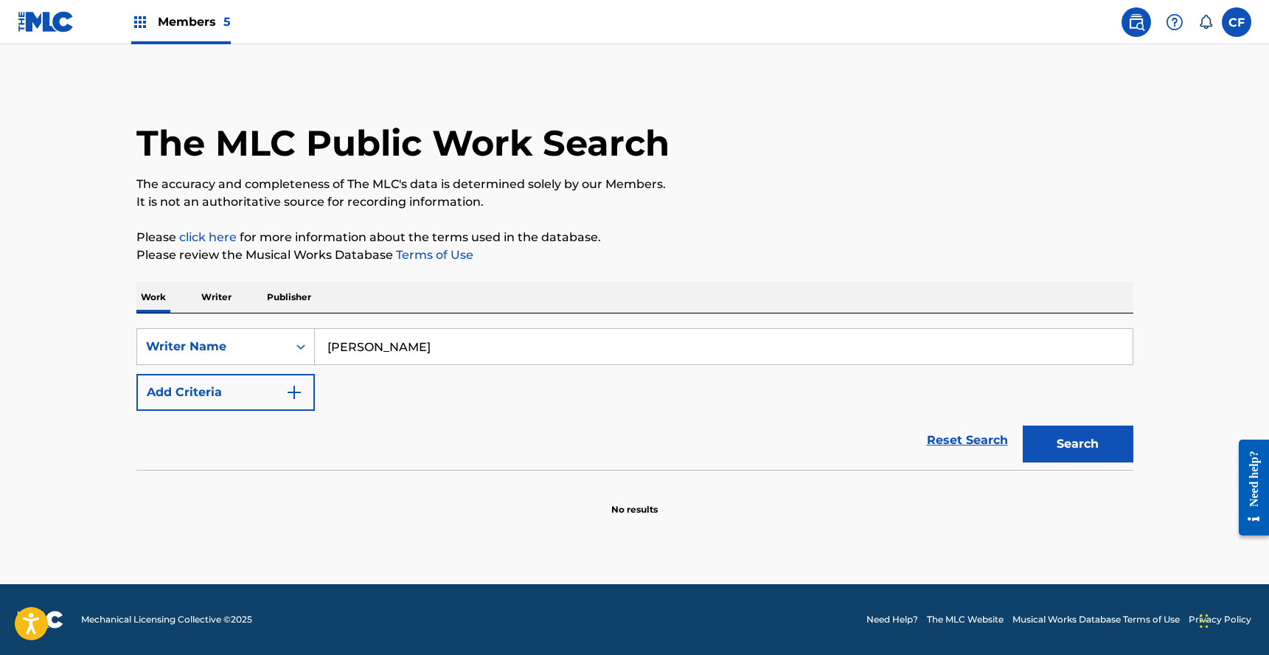
click at [1080, 437] on button "Search" at bounding box center [1078, 444] width 111 height 37
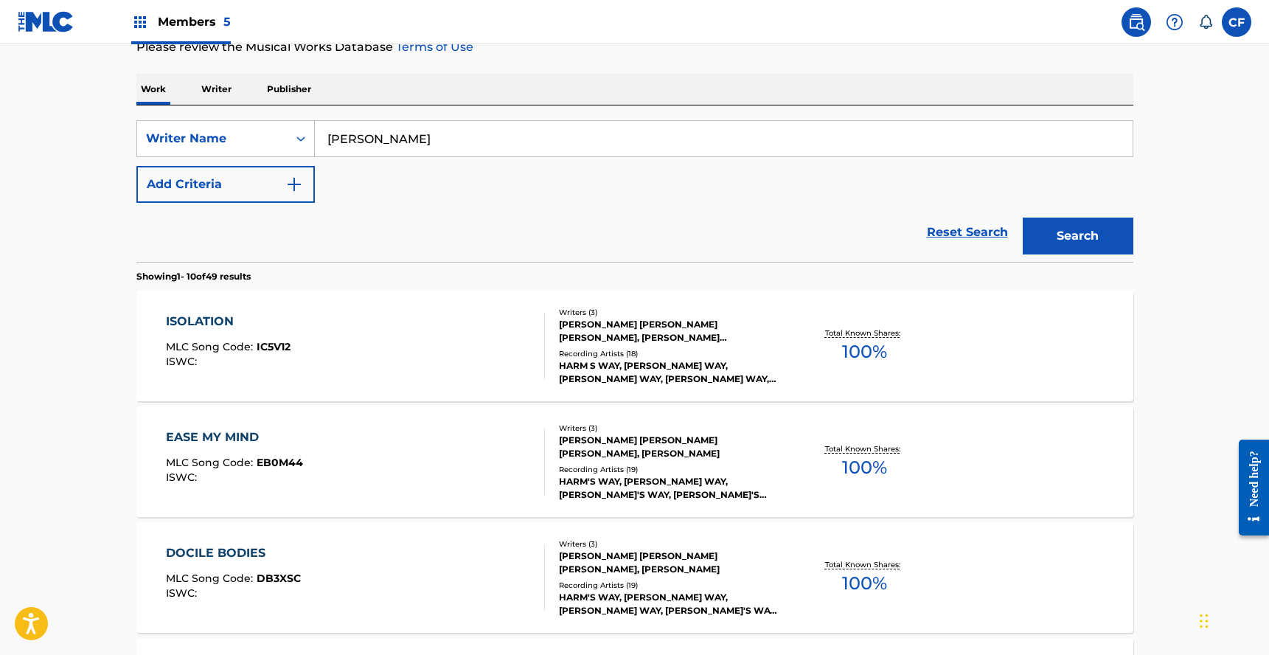
scroll to position [319, 0]
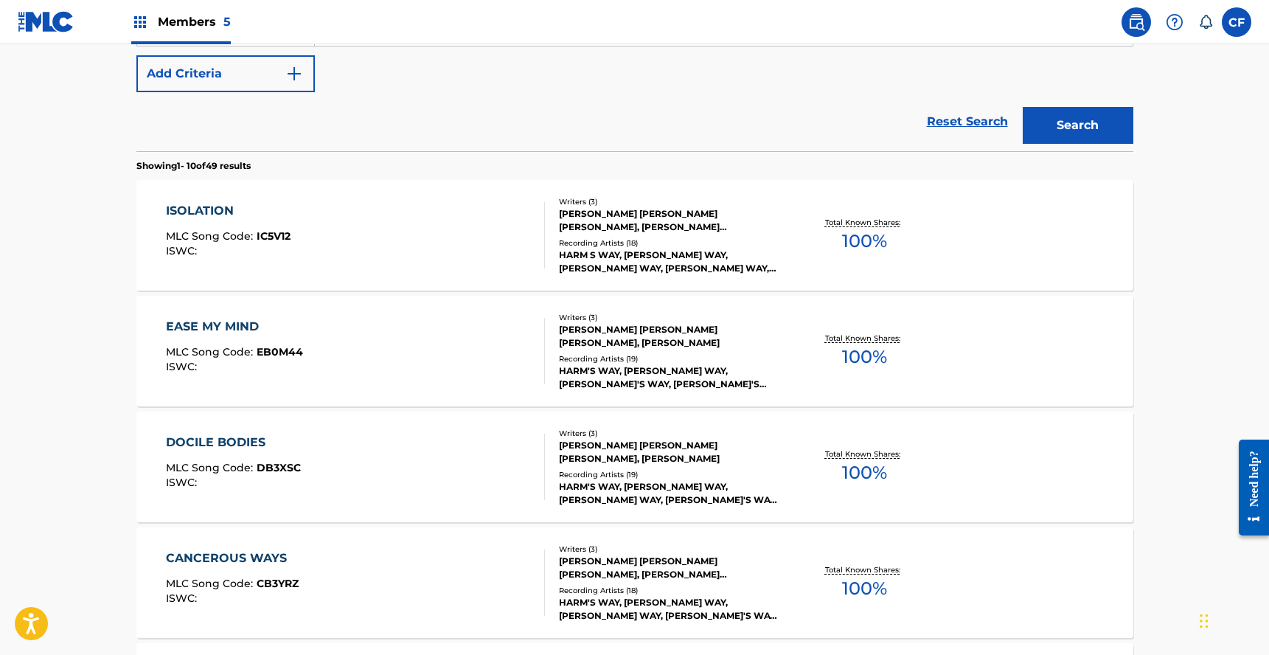
click at [395, 257] on div "ISOLATION MLC Song Code : IC5V12 ISWC :" at bounding box center [355, 235] width 379 height 66
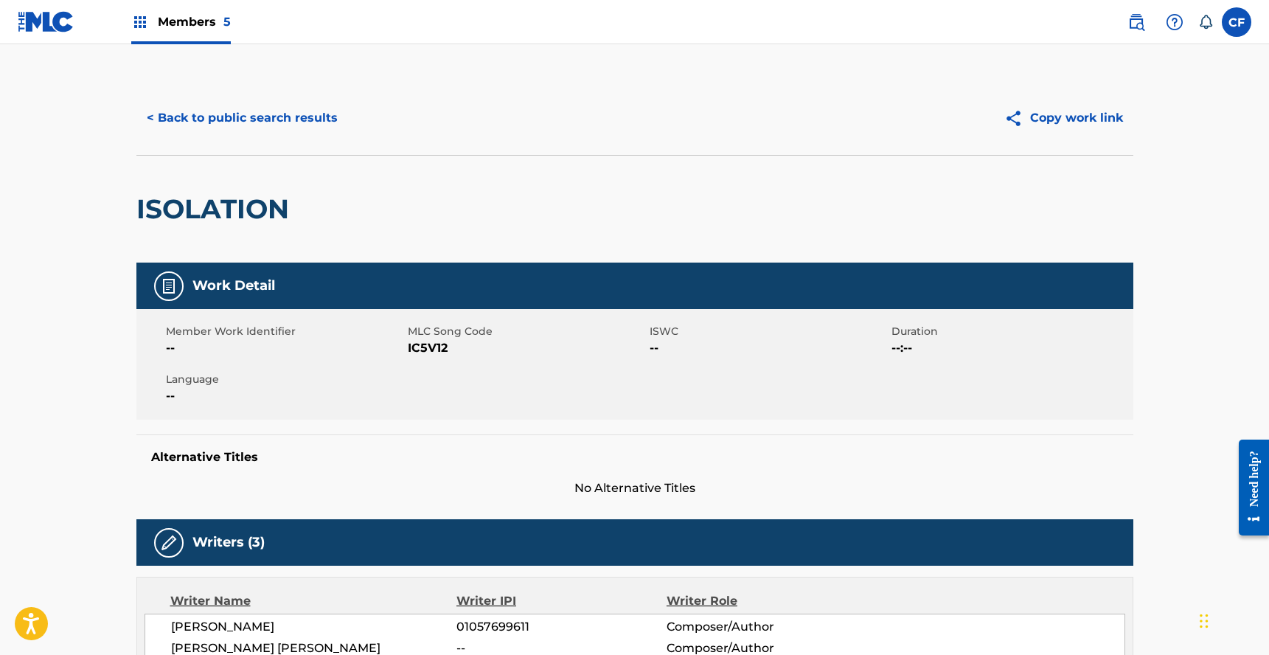
click at [156, 109] on button "< Back to public search results" at bounding box center [242, 118] width 212 height 37
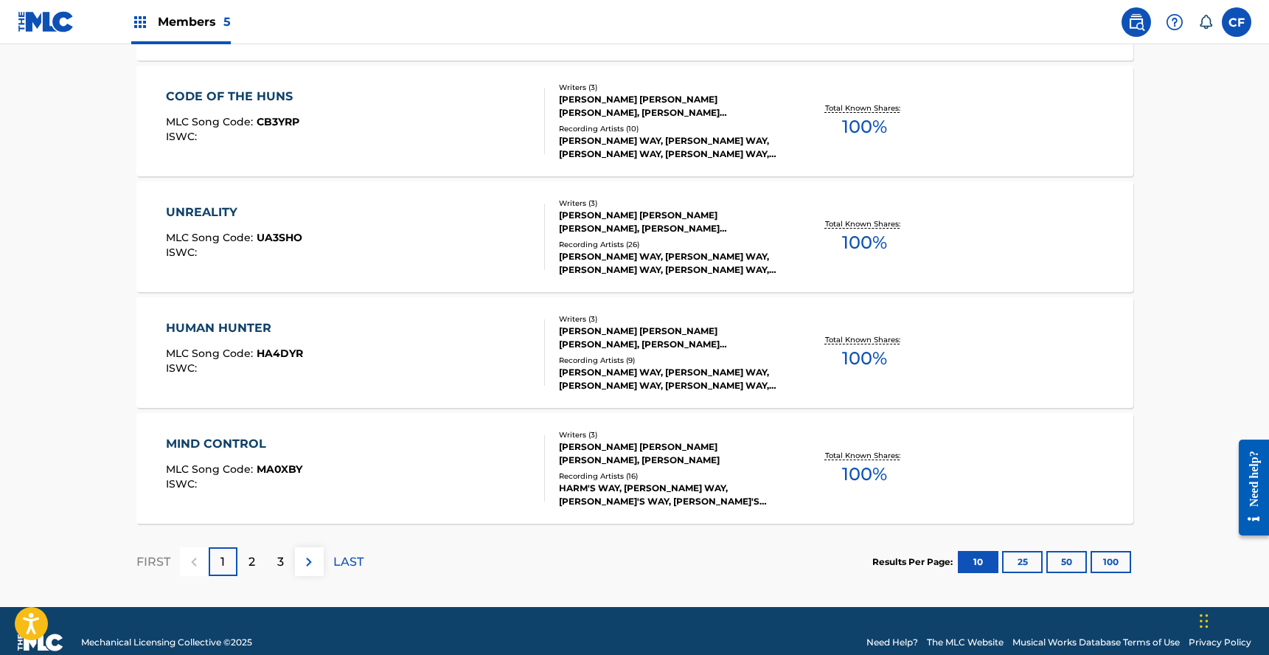
scroll to position [1151, 0]
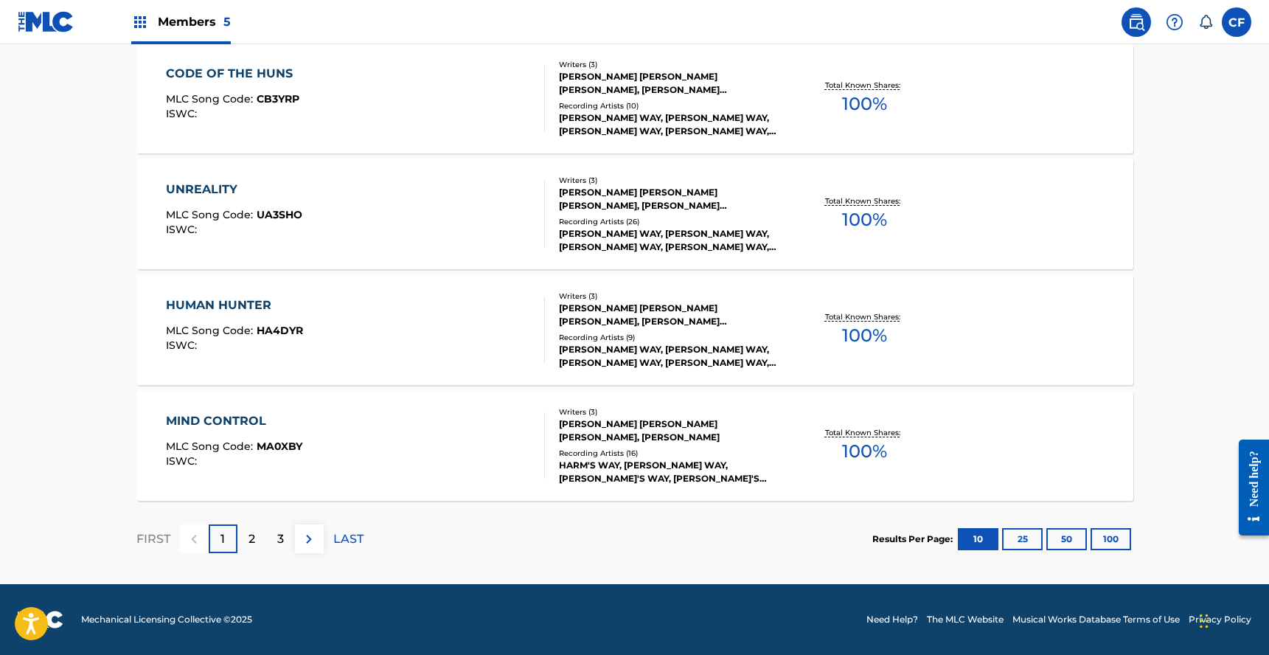
click at [1128, 539] on button "100" at bounding box center [1111, 539] width 41 height 22
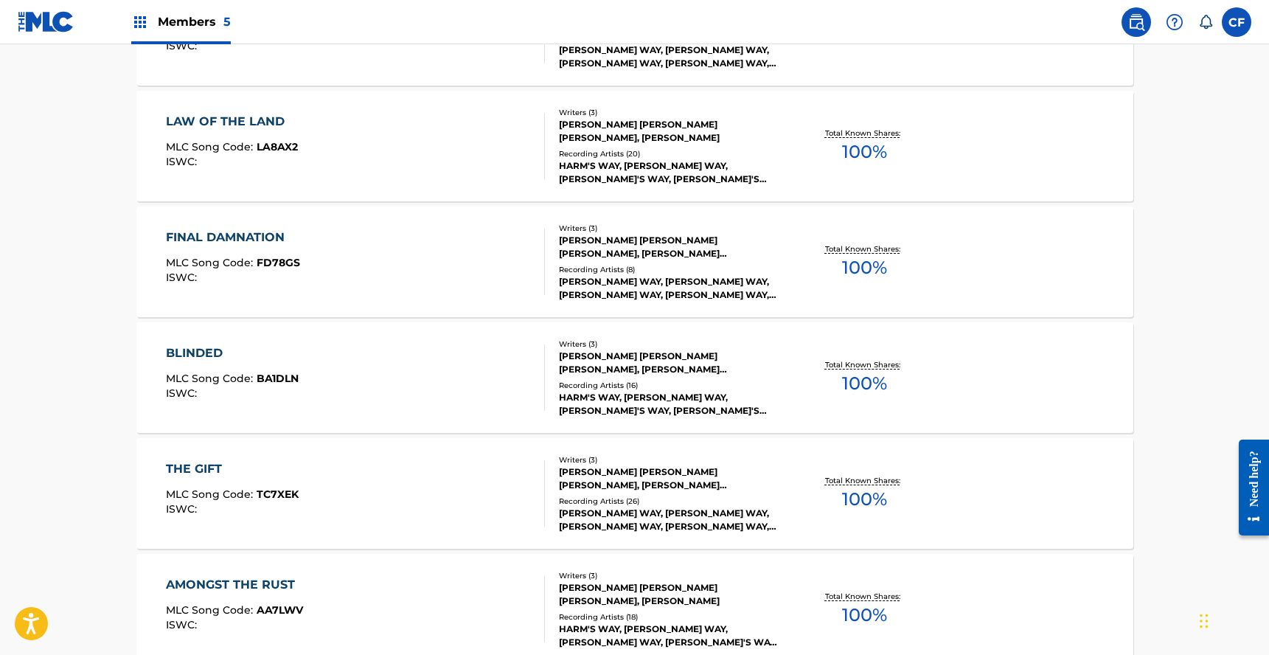
scroll to position [2045, 0]
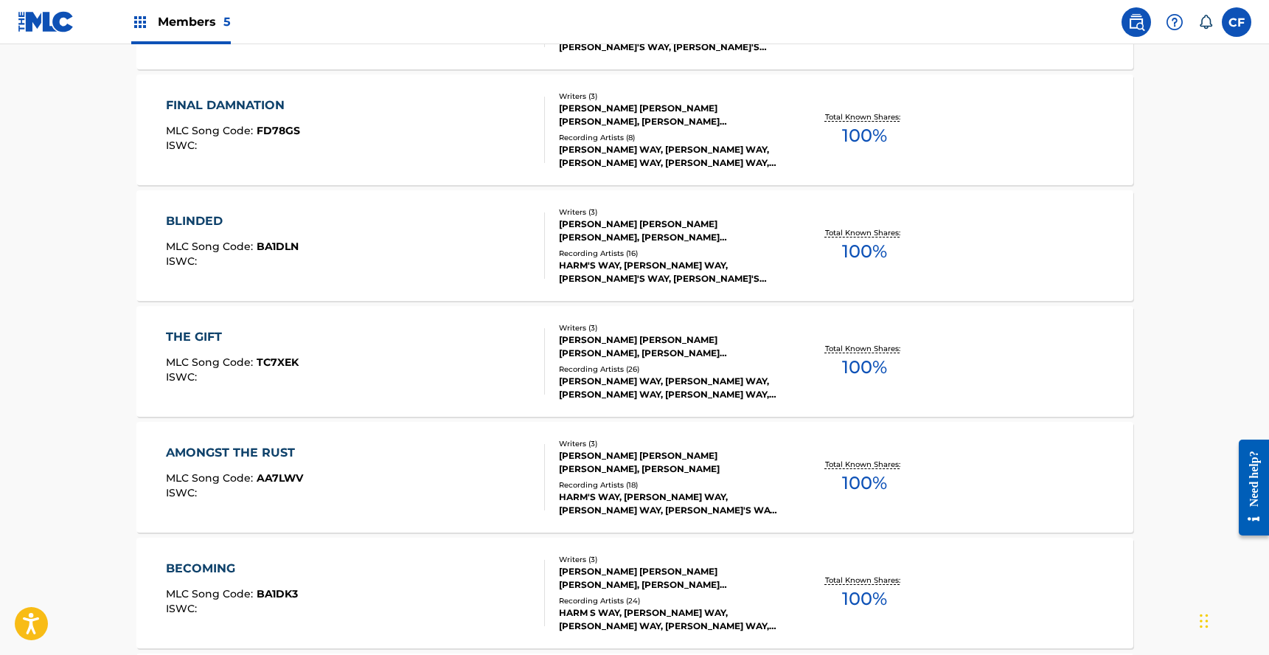
click at [147, 236] on div "BLINDED MLC Song Code : BA1DLN ISWC : Writers ( 3 ) JAMES DEAN PLIGGE, CHRISTOP…" at bounding box center [634, 245] width 997 height 111
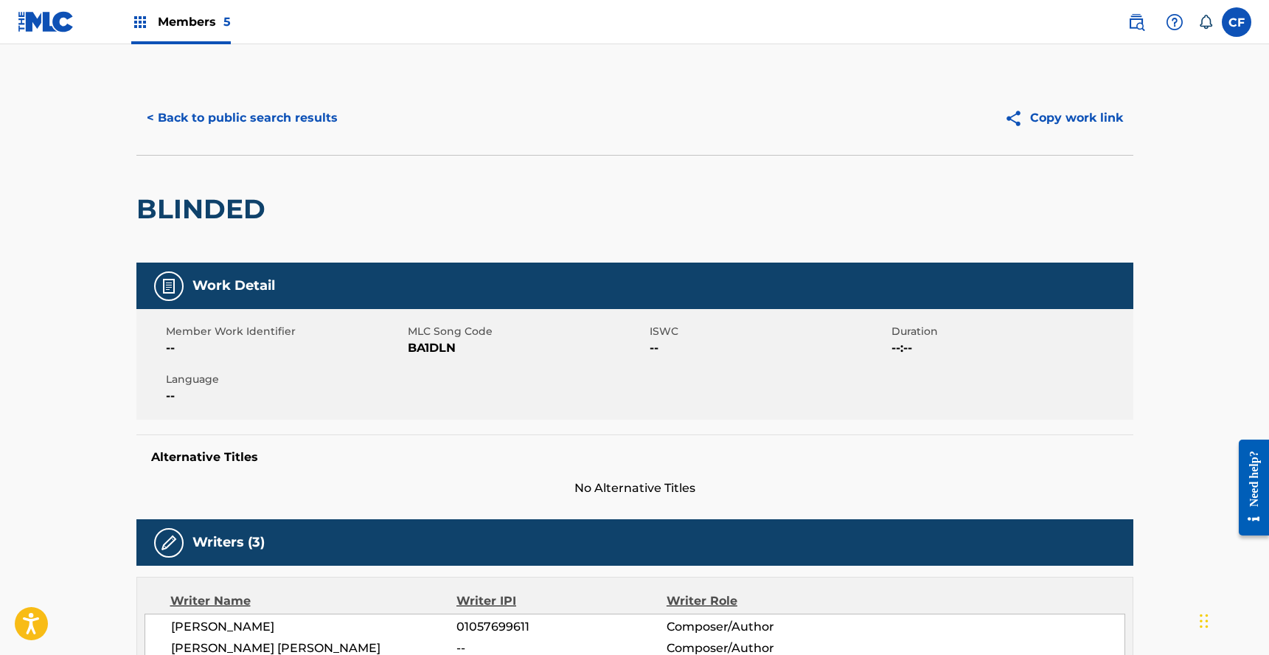
click at [179, 127] on button "< Back to public search results" at bounding box center [242, 118] width 212 height 37
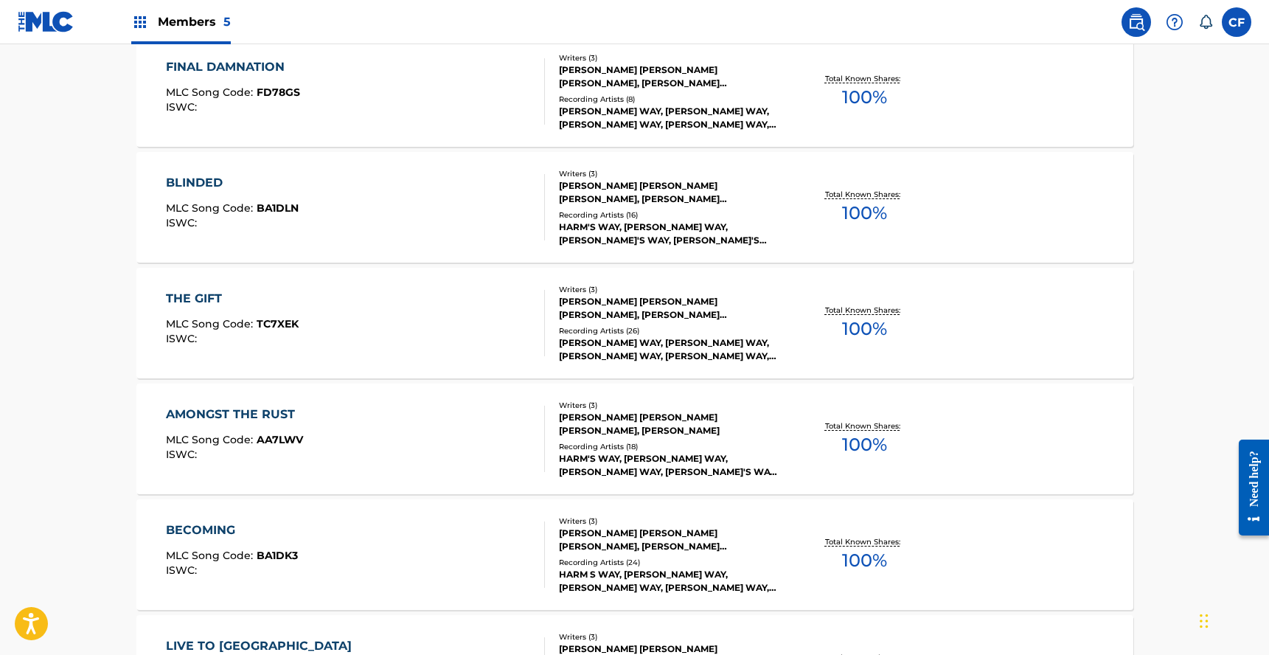
scroll to position [1501, 0]
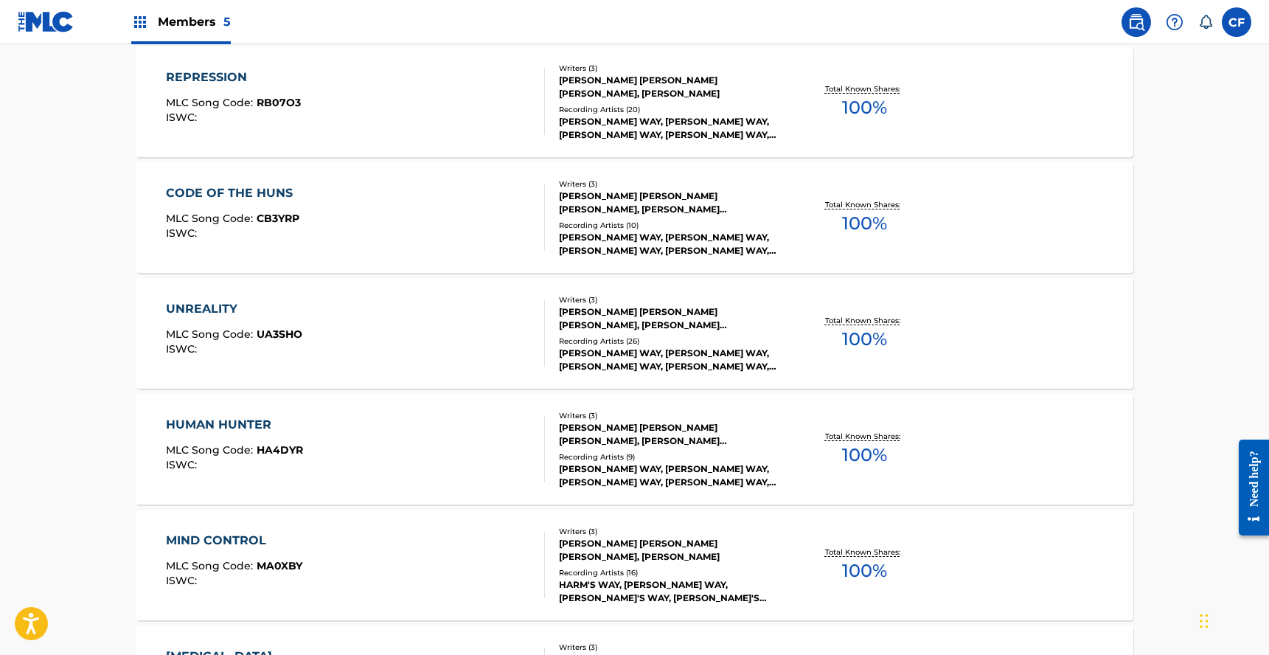
scroll to position [887, 0]
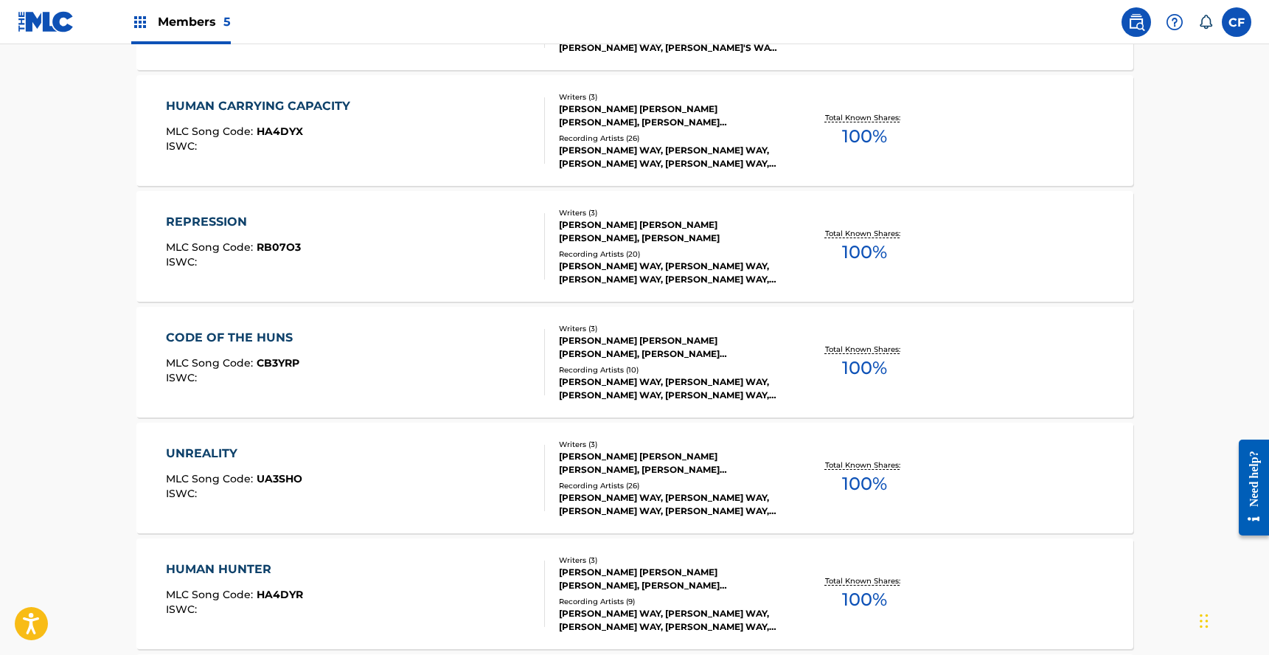
click at [965, 252] on div "REPRESSION MLC Song Code : RB07O3 ISWC : Writers ( 3 ) BOHAN DANIEL LUEDERS, CH…" at bounding box center [634, 246] width 997 height 111
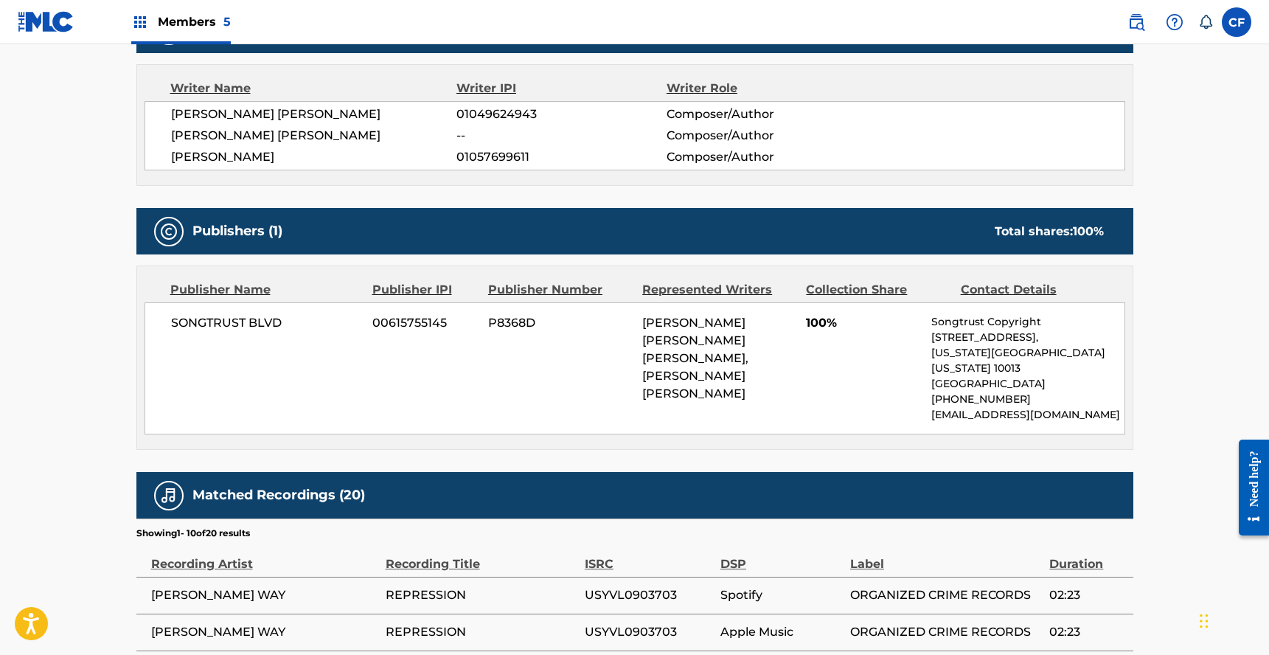
scroll to position [418, 0]
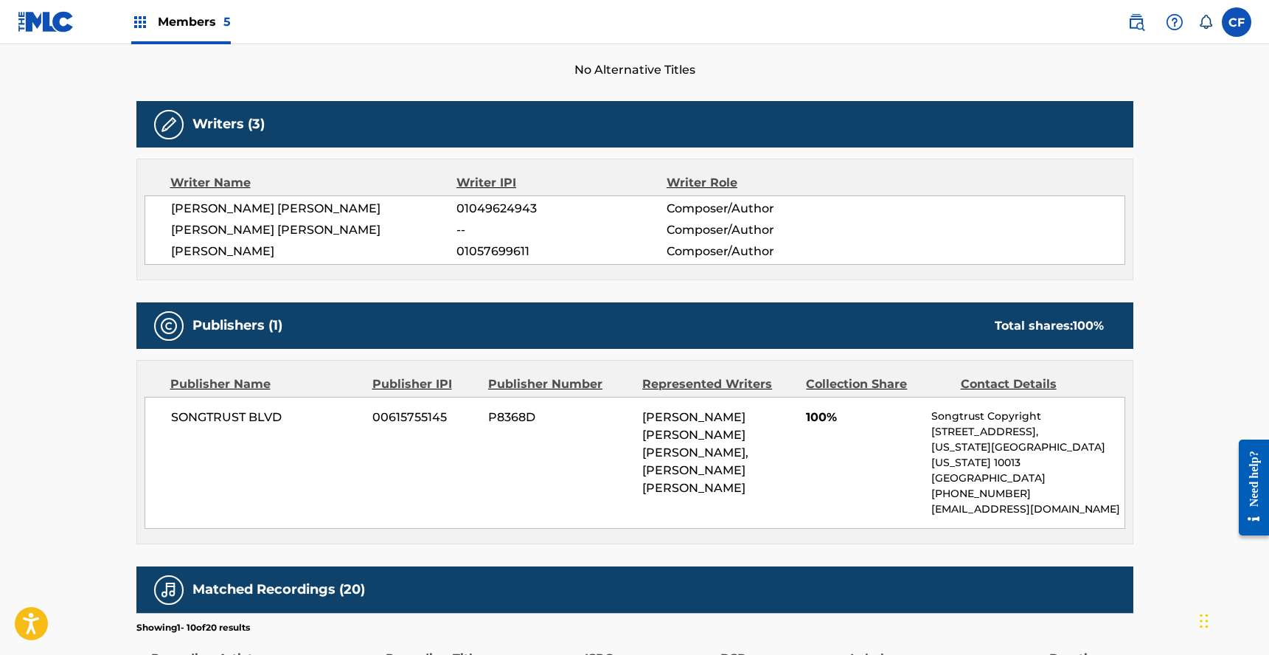
click at [633, 414] on div "SONGTRUST BLVD 00615755145 P8368D JAMES DEAN PLIGGE, CHRISTOPHER MICHAEL MILLS,…" at bounding box center [635, 463] width 981 height 132
click at [700, 435] on span "JAMES DEAN PLIGGE, CHRISTOPHER MICHAEL MILLS, BOHAN DANIEL LUEDERS" at bounding box center [695, 452] width 106 height 85
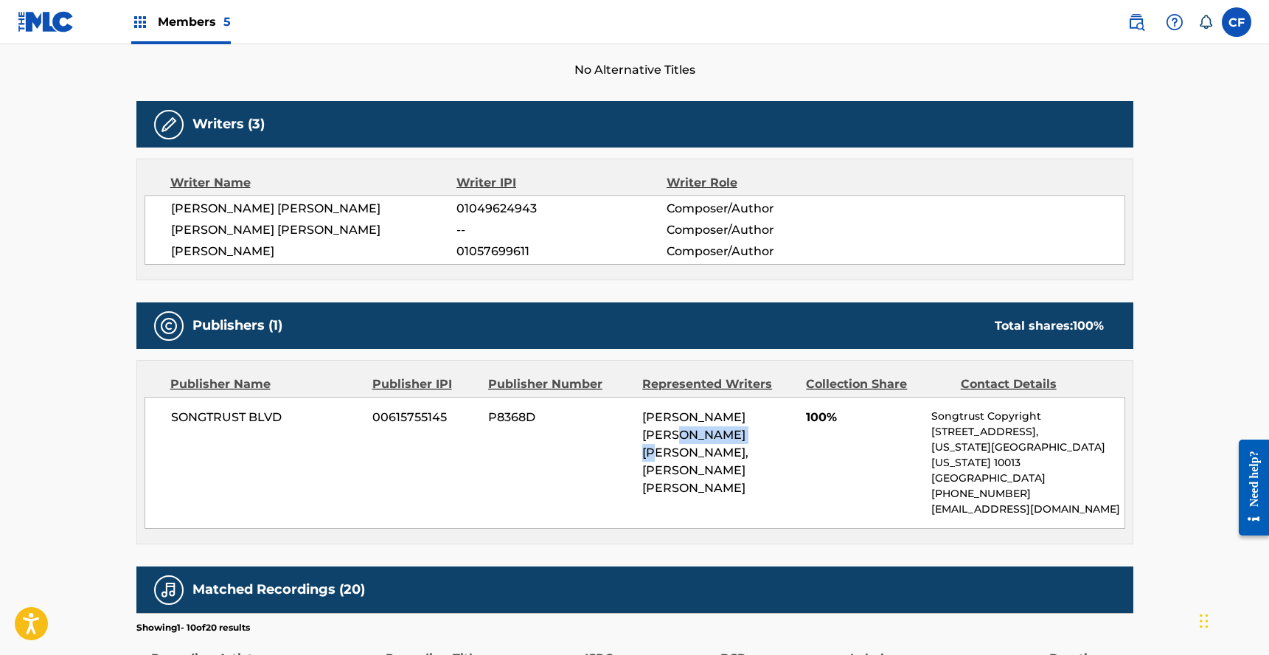
click at [700, 435] on span "JAMES DEAN PLIGGE, CHRISTOPHER MICHAEL MILLS, BOHAN DANIEL LUEDERS" at bounding box center [695, 452] width 106 height 85
click at [868, 445] on div "SONGTRUST BLVD 00615755145 P8368D JAMES DEAN PLIGGE, CHRISTOPHER MICHAEL MILLS,…" at bounding box center [635, 463] width 981 height 132
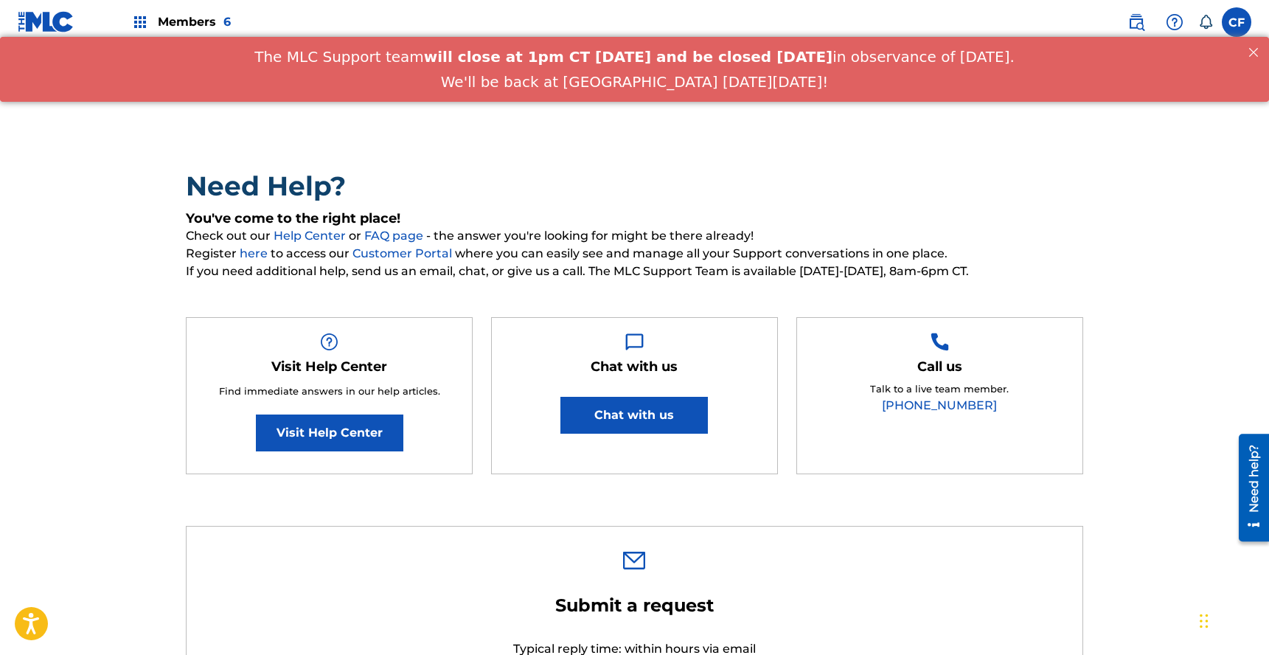
click at [826, 171] on h2 "Need Help?" at bounding box center [635, 186] width 898 height 33
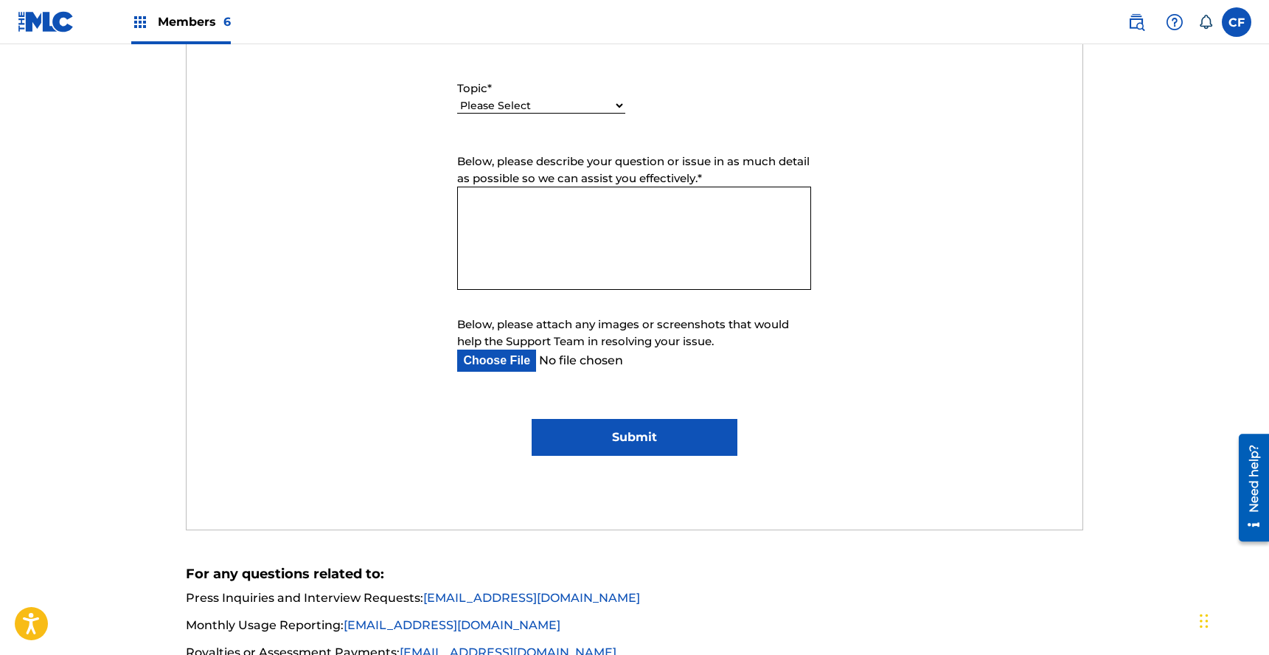
scroll to position [777, 0]
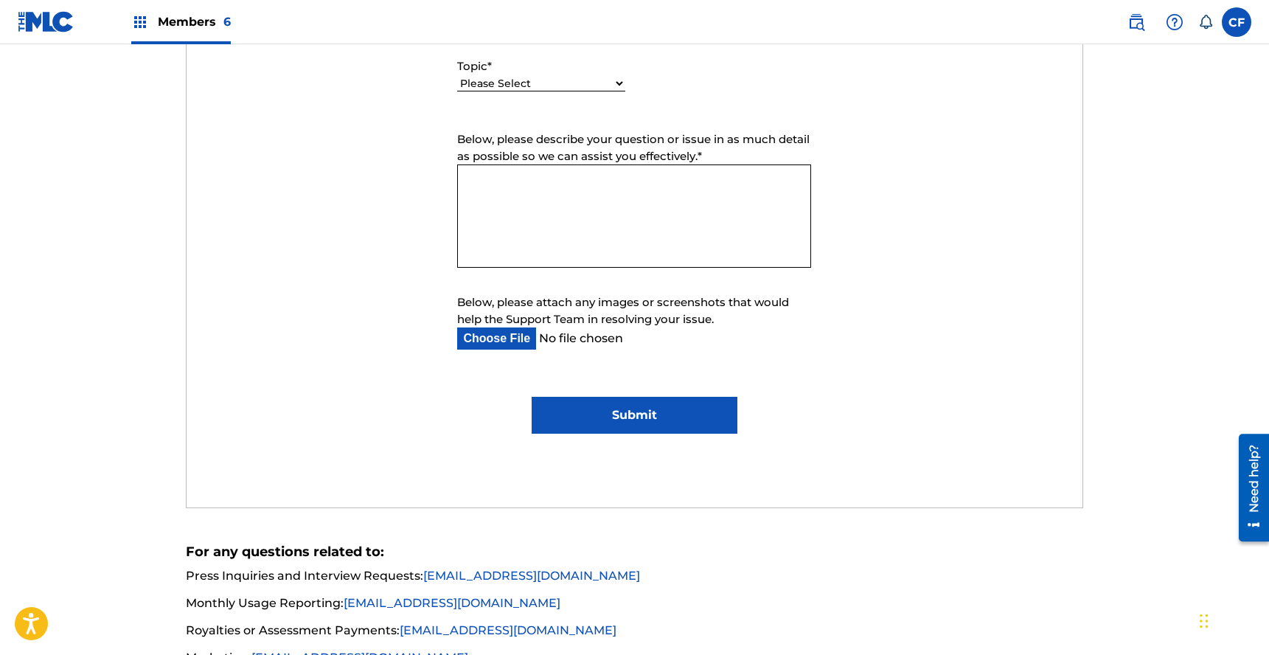
click at [581, 107] on div "Please Select I need help with my account I need help with managing my catalog …" at bounding box center [541, 90] width 168 height 33
click at [581, 77] on select "Please Select I need help with my account I need help with managing my catalog …" at bounding box center [541, 83] width 168 height 15
select select "I need help with managing my catalog"
click at [457, 77] on select "Please Select I need help with my account I need help with managing my catalog …" at bounding box center [541, 83] width 168 height 15
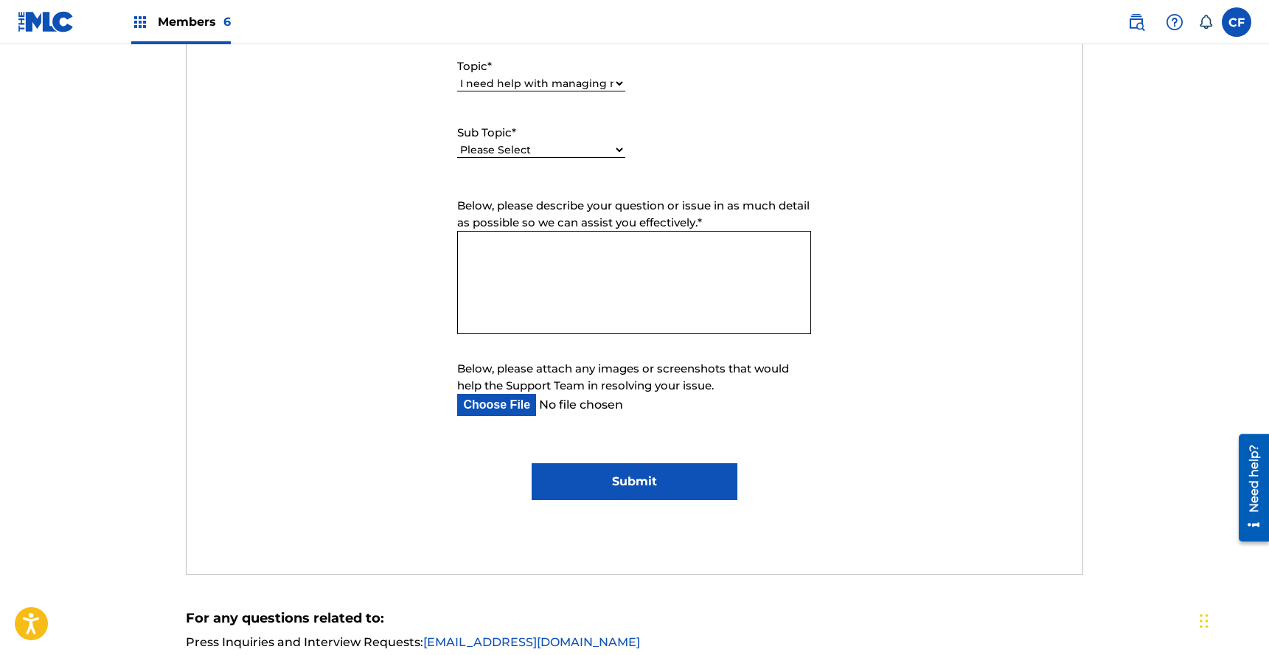
click at [555, 154] on select "Please Select I need help with CWR I need help registering my work(s) in The ML…" at bounding box center [541, 149] width 168 height 15
select select "I need help with a conflict or overclaim"
click at [457, 143] on select "Please Select I need help with CWR I need help registering my work(s) in The ML…" at bounding box center [541, 149] width 168 height 15
click at [541, 266] on textarea "Below, please describe your question or issue in as much detail as possible so …" at bounding box center [634, 282] width 354 height 103
click at [624, 291] on textarea "Below, please describe your question or issue in as much detail as possible so …" at bounding box center [634, 282] width 354 height 103
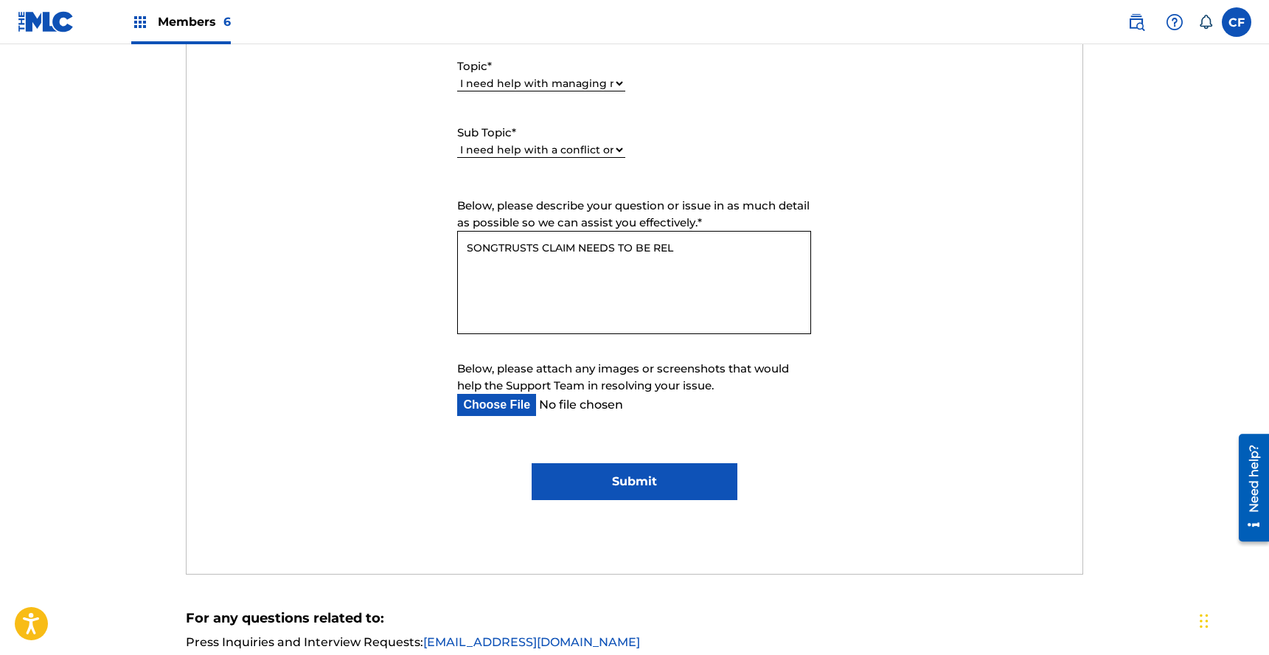
type textarea "SONGTRUSTS CLAIM NEEDS TO BE REL"
click at [538, 82] on select "Please Select I need help with my account I need help with managing my catalog …" at bounding box center [541, 83] width 168 height 15
click at [457, 77] on select "Please Select I need help with my account I need help with managing my catalog …" at bounding box center [541, 83] width 168 height 15
click at [537, 138] on label "Sub Topic *" at bounding box center [541, 133] width 168 height 17
click at [537, 142] on select "Please Select I need help with CWR I need help registering my work(s) in The ML…" at bounding box center [541, 149] width 168 height 15
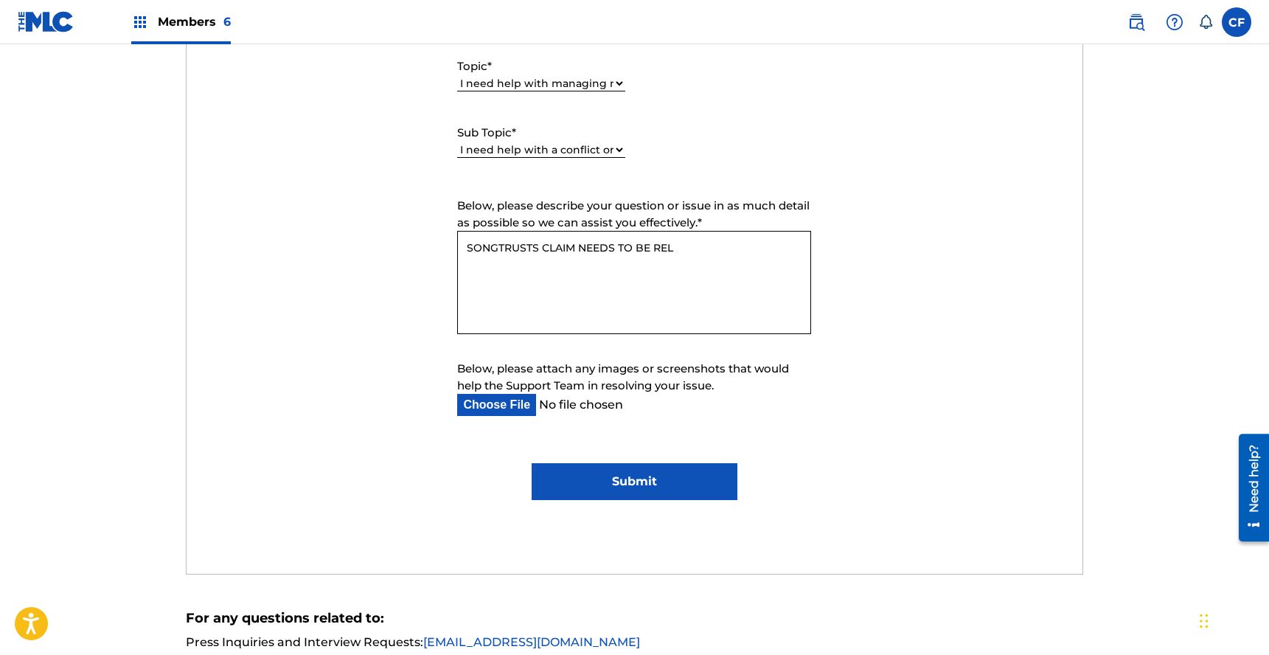
click at [537, 145] on select "Please Select I need help with CWR I need help registering my work(s) in The ML…" at bounding box center [541, 149] width 168 height 15
select select "I need to relinquish a claim"
click at [457, 143] on select "Please Select I need help with CWR I need help registering my work(s) in The ML…" at bounding box center [541, 149] width 168 height 15
click at [773, 246] on textarea "SONGTRUSTS CLAIM NEEDS TO BE REL" at bounding box center [634, 282] width 354 height 103
type textarea "SONGTRUSTS CLAIM NEEDS TO BE RELINQUISHED HERE"
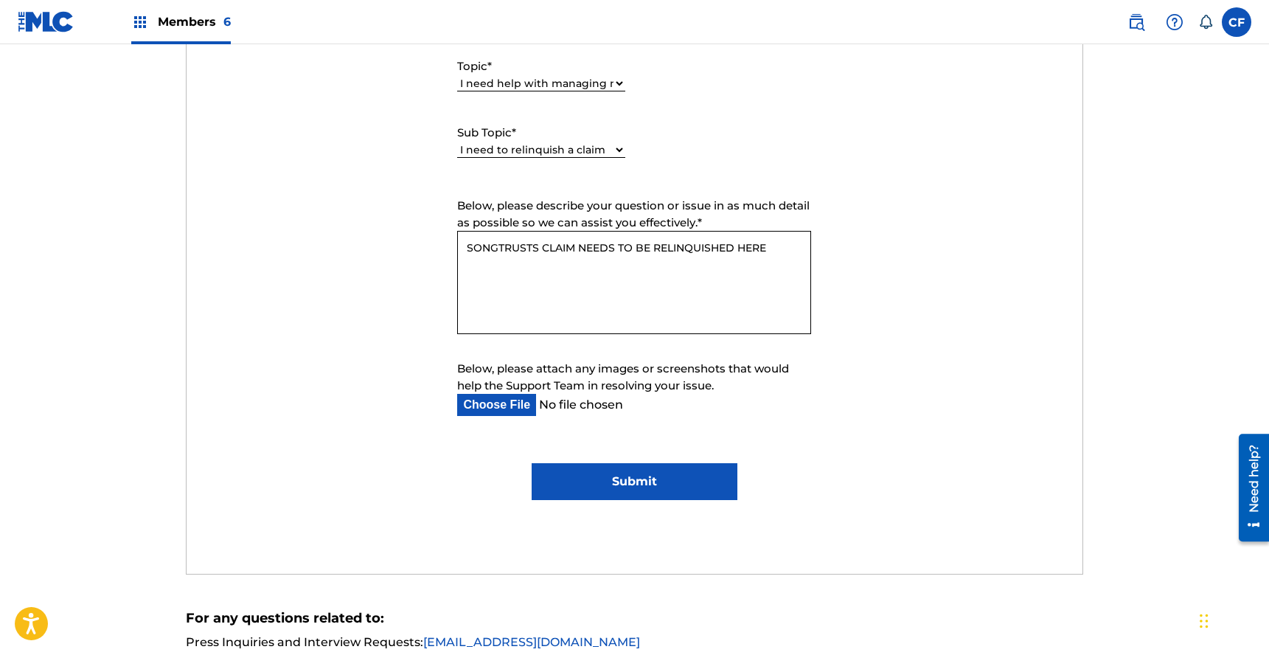
click at [514, 394] on input "Below, please attach any images or screenshots that would help the Support Team…" at bounding box center [622, 405] width 330 height 22
type input "C:\fakepath\SONGTRUST LOR (2).pdf"
click at [735, 259] on textarea "SONGTRUSTS CLAIM NEEDS TO BE RELINQUISHED HERE" at bounding box center [634, 282] width 354 height 103
paste textarea "VB3JQR"
click at [768, 241] on textarea "SONGTRUSTS CLAIM NEEDS TO BE RELINQUISHED HERE" at bounding box center [634, 282] width 354 height 103
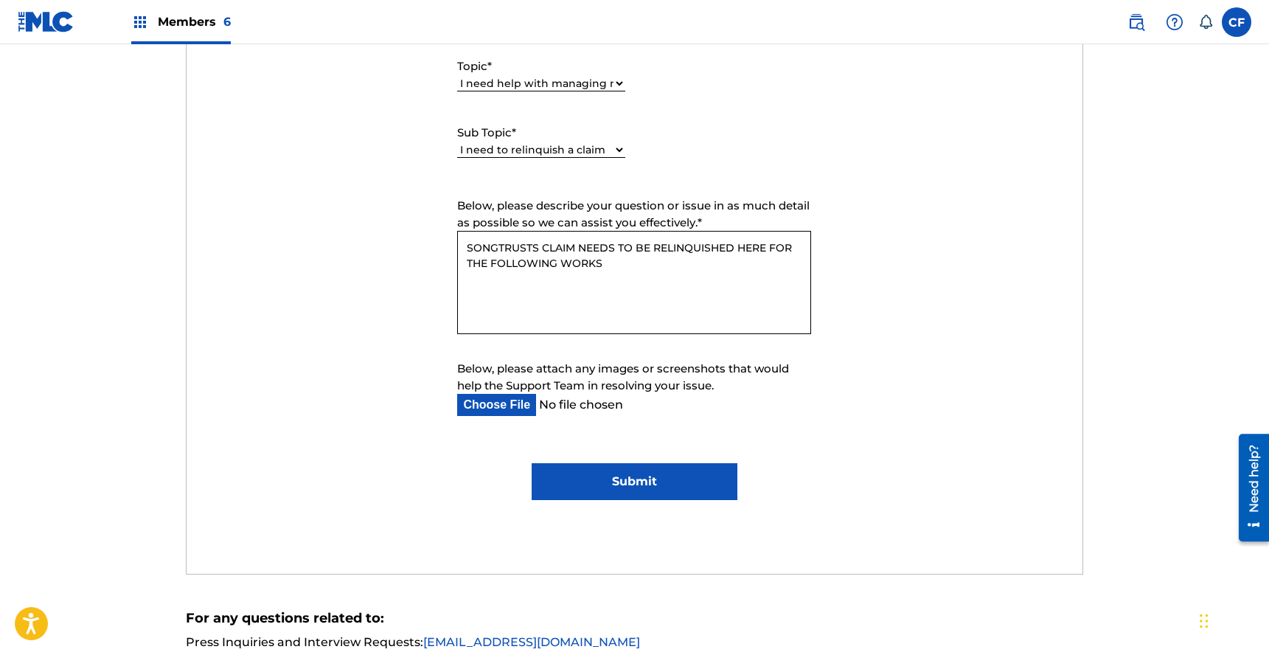
click at [740, 260] on textarea "SONGTRUSTS CLAIM NEEDS TO BE RELINQUISHED HERE FOR THE FOLLOWING WORKS" at bounding box center [634, 282] width 354 height 103
paste textarea "1. ISOLATION — IC5V12 2. EASE MY MIND — EB0M44 3. DOCILE BODIES — DB3XSC 4. CAN…"
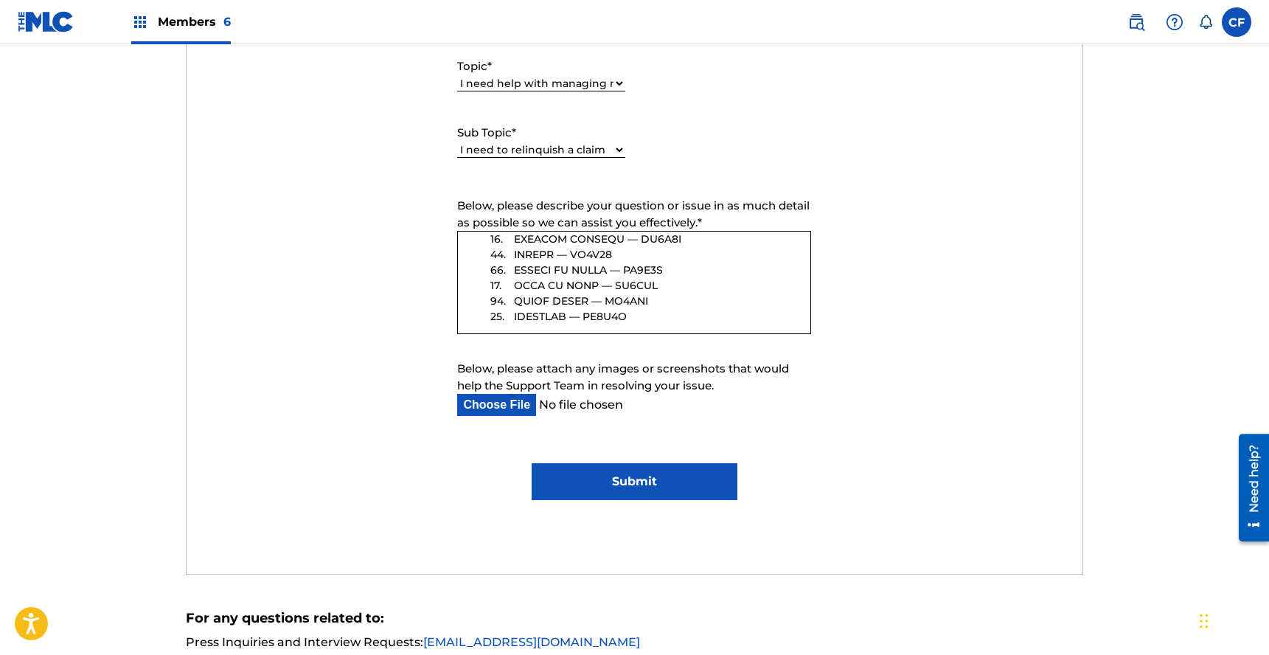
click at [679, 314] on textarea "Below, please describe your question or issue in as much detail as possible so …" at bounding box center [634, 282] width 354 height 103
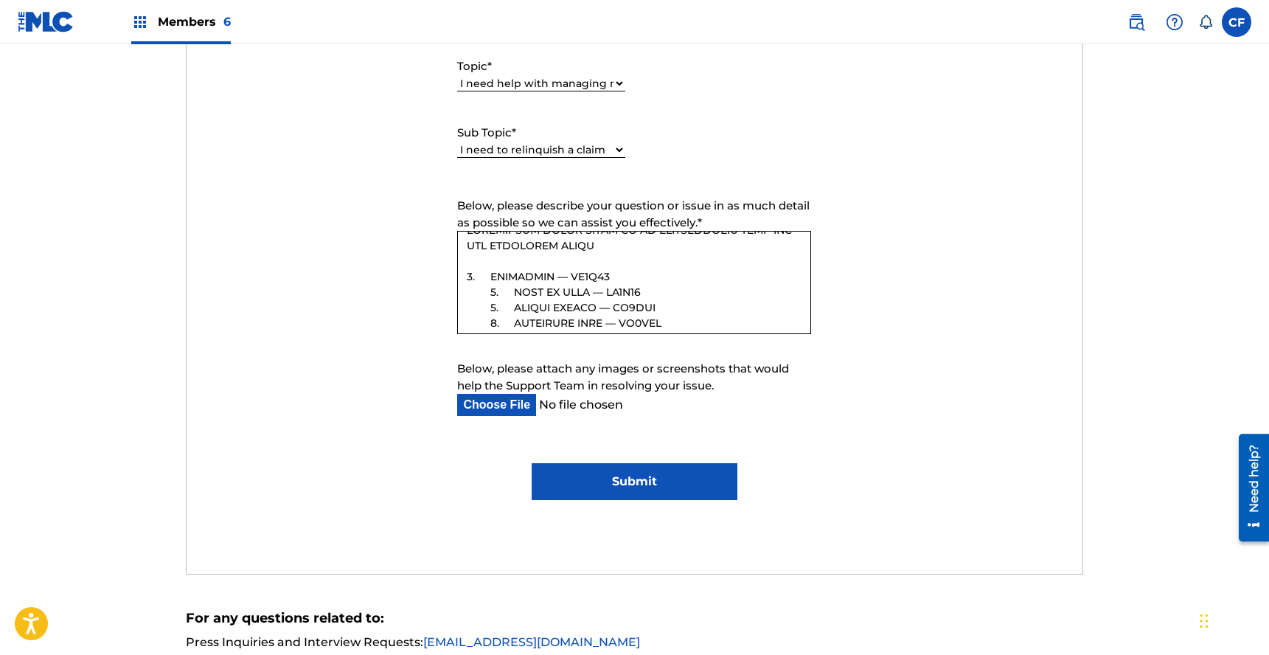
scroll to position [0, 0]
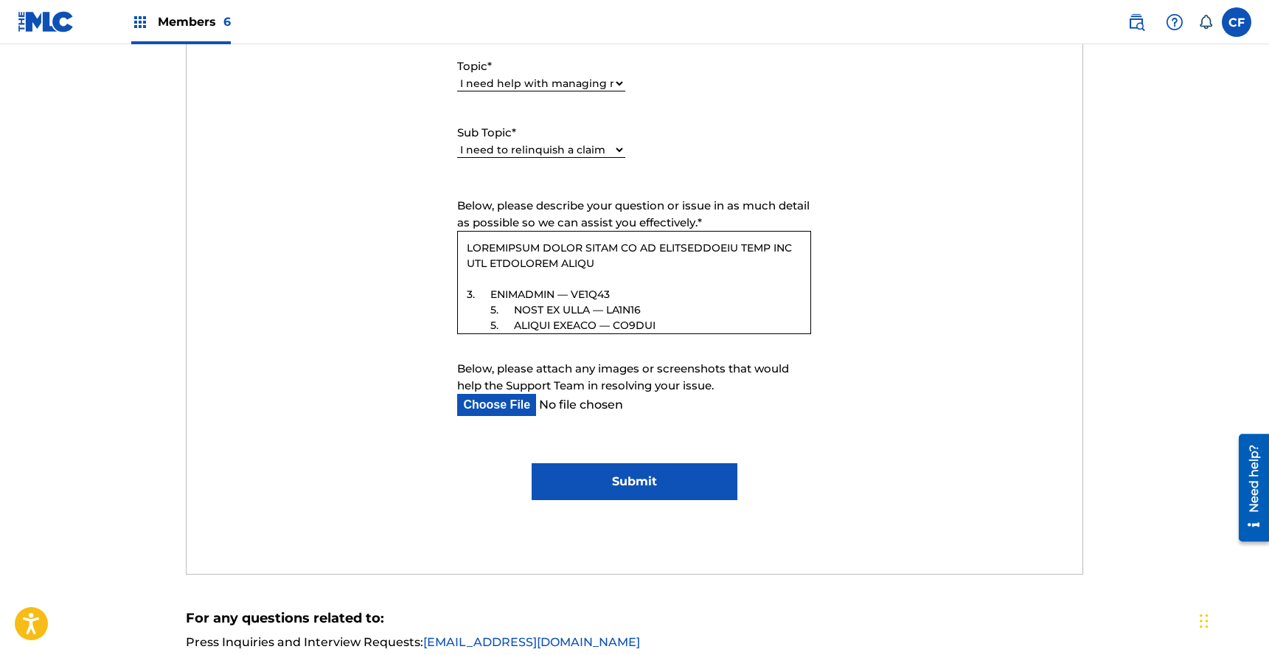
click at [691, 265] on textarea "Below, please describe your question or issue in as much detail as possible so …" at bounding box center [634, 282] width 354 height 103
type textarea "SONGTRUSTS CLAIM NEEDS TO BE RELINQUISHED HERE FOR THE FOLLOWING WORKS SO I CAN…"
click at [646, 476] on input "Submit" at bounding box center [635, 481] width 206 height 37
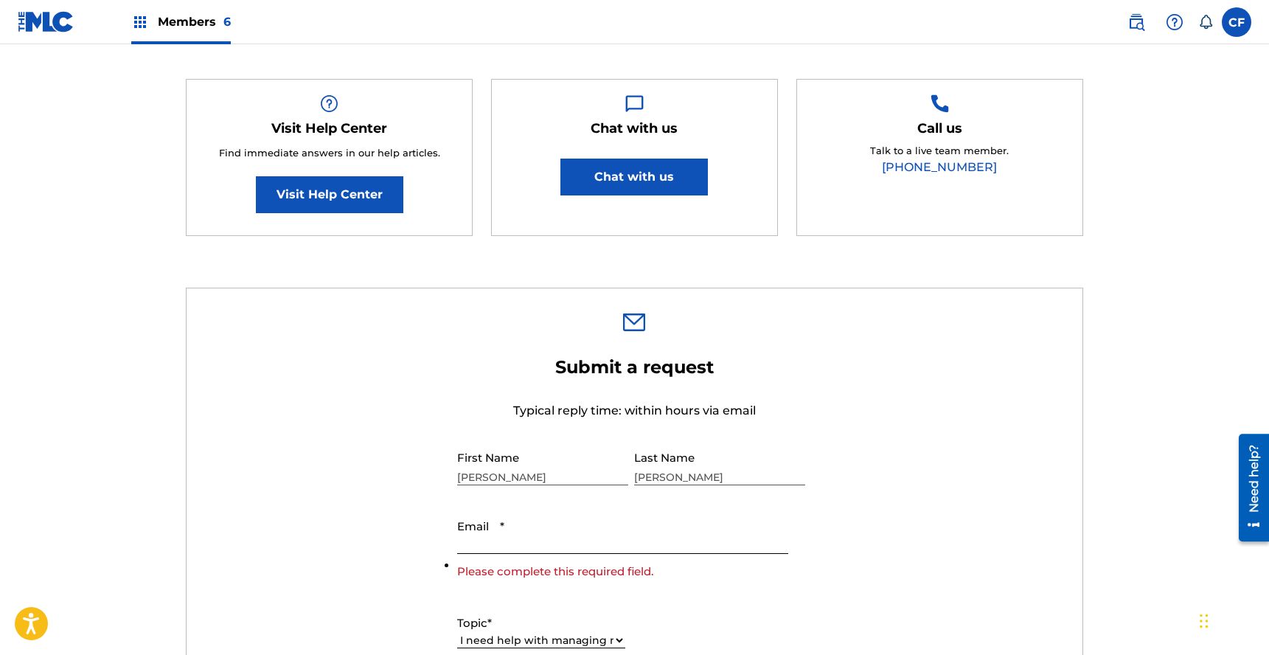
scroll to position [210, 0]
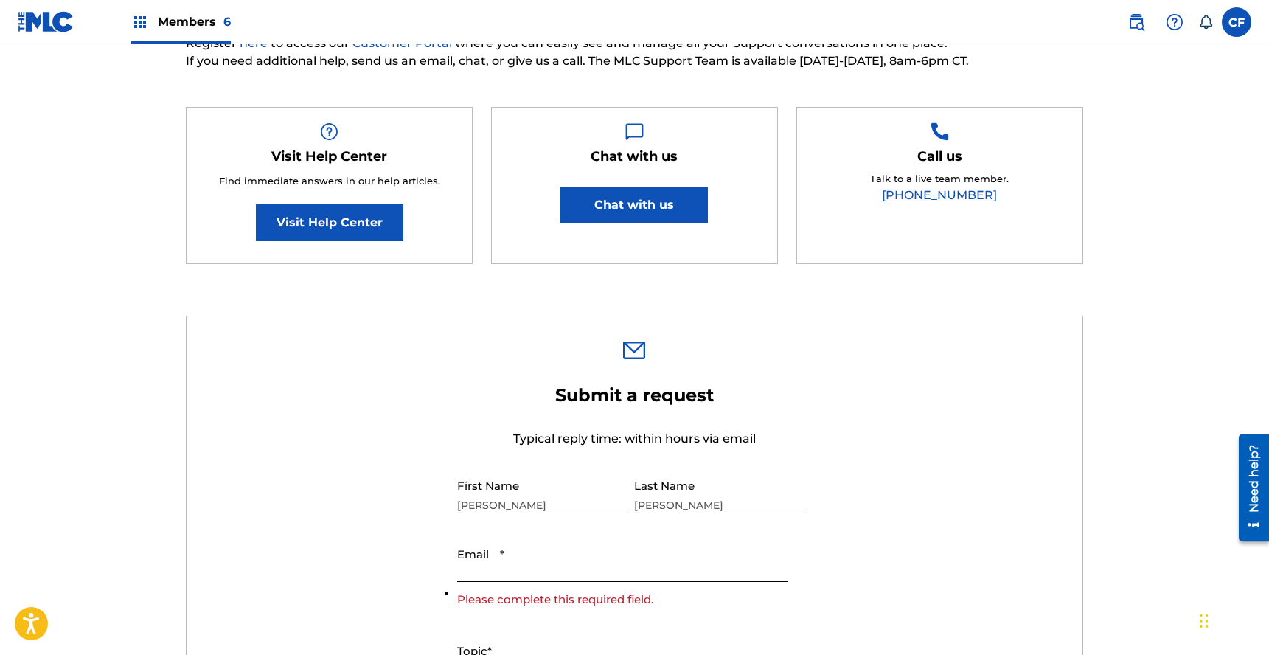
click at [566, 576] on input "Email *" at bounding box center [622, 561] width 330 height 42
type input "h"
type input "colin@goldtheoryartists.com"
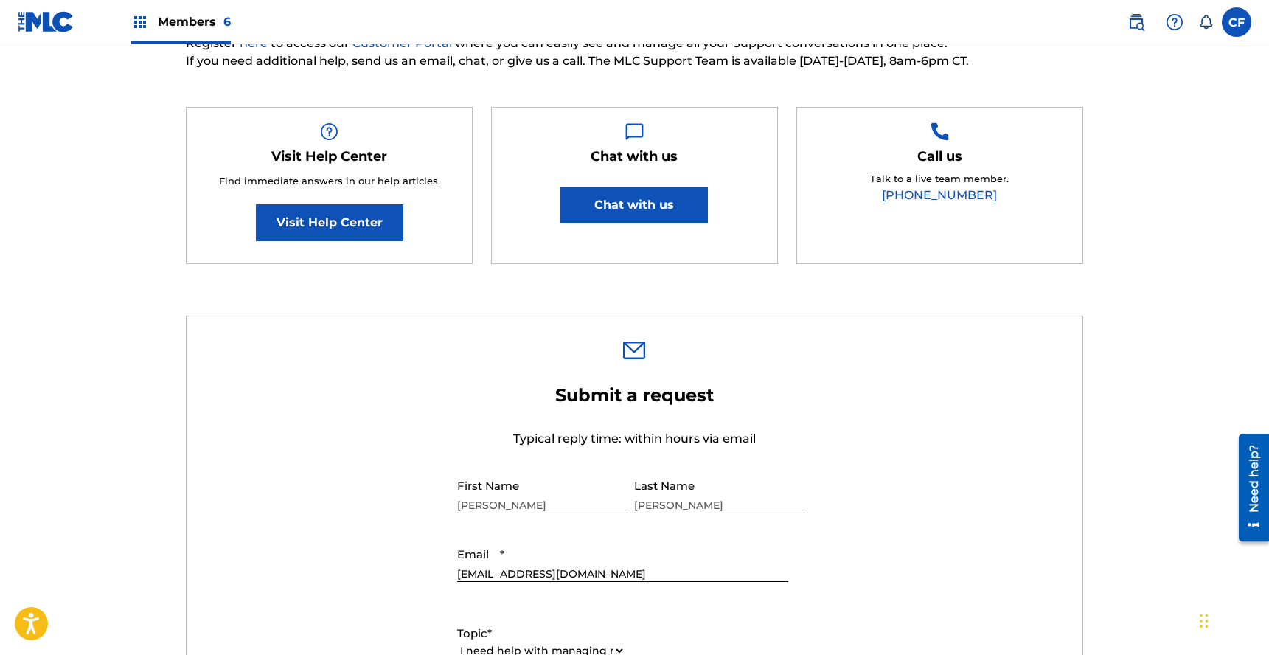
click at [752, 386] on h2 "Submit a request" at bounding box center [634, 395] width 354 height 22
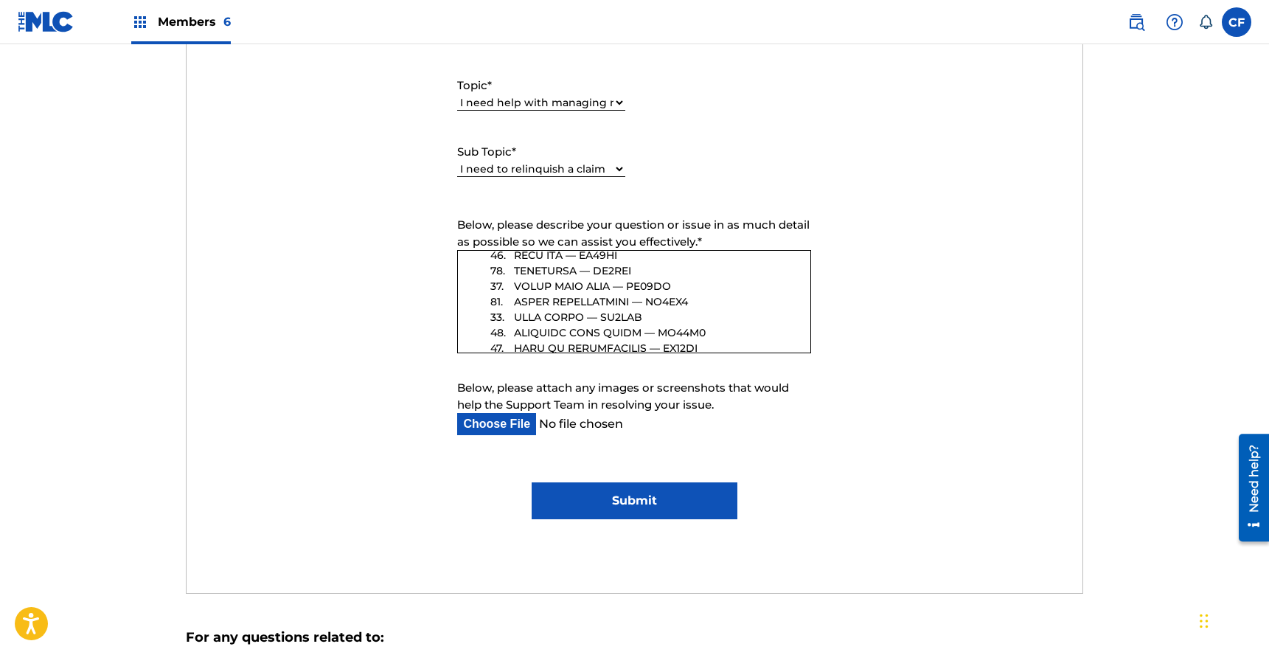
scroll to position [1016, 0]
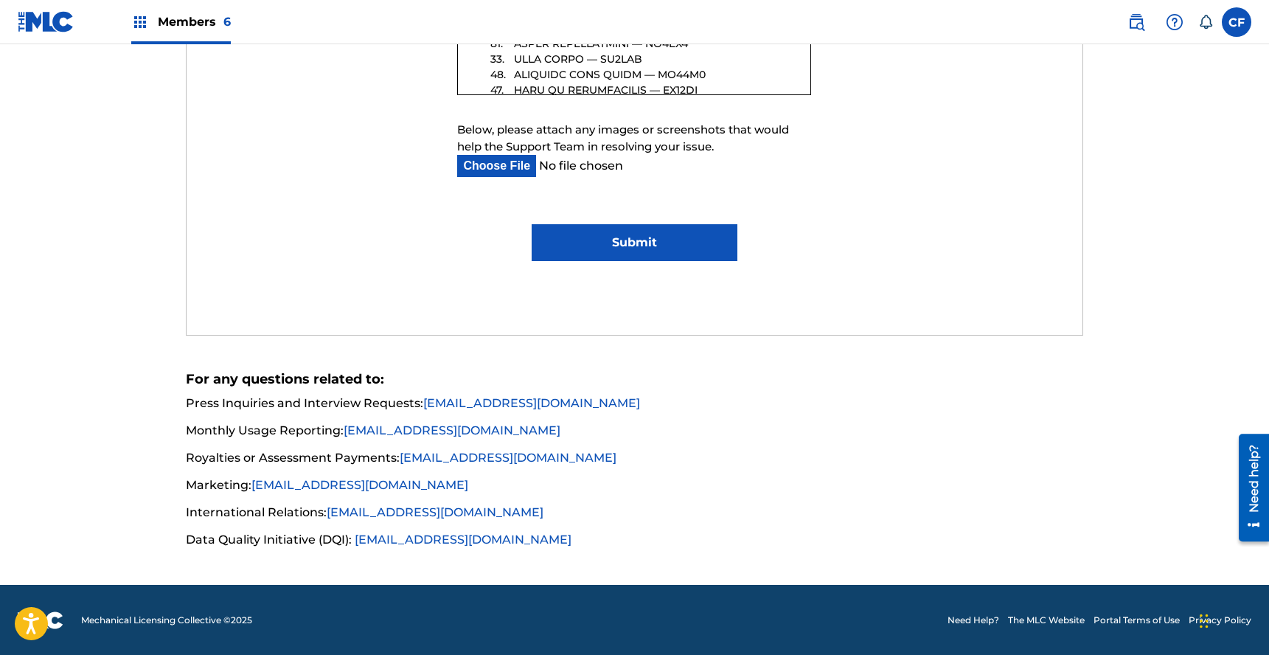
click at [673, 260] on input "Submit" at bounding box center [635, 242] width 206 height 37
click at [693, 238] on input "Submit" at bounding box center [635, 242] width 206 height 37
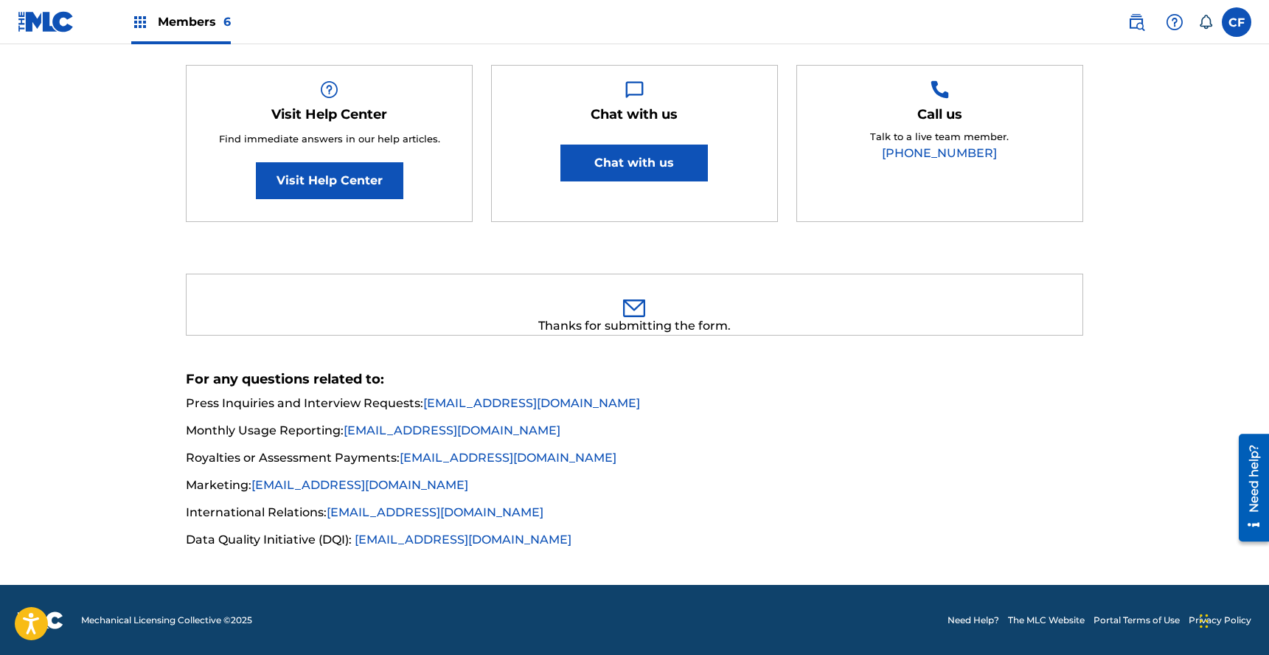
scroll to position [0, 0]
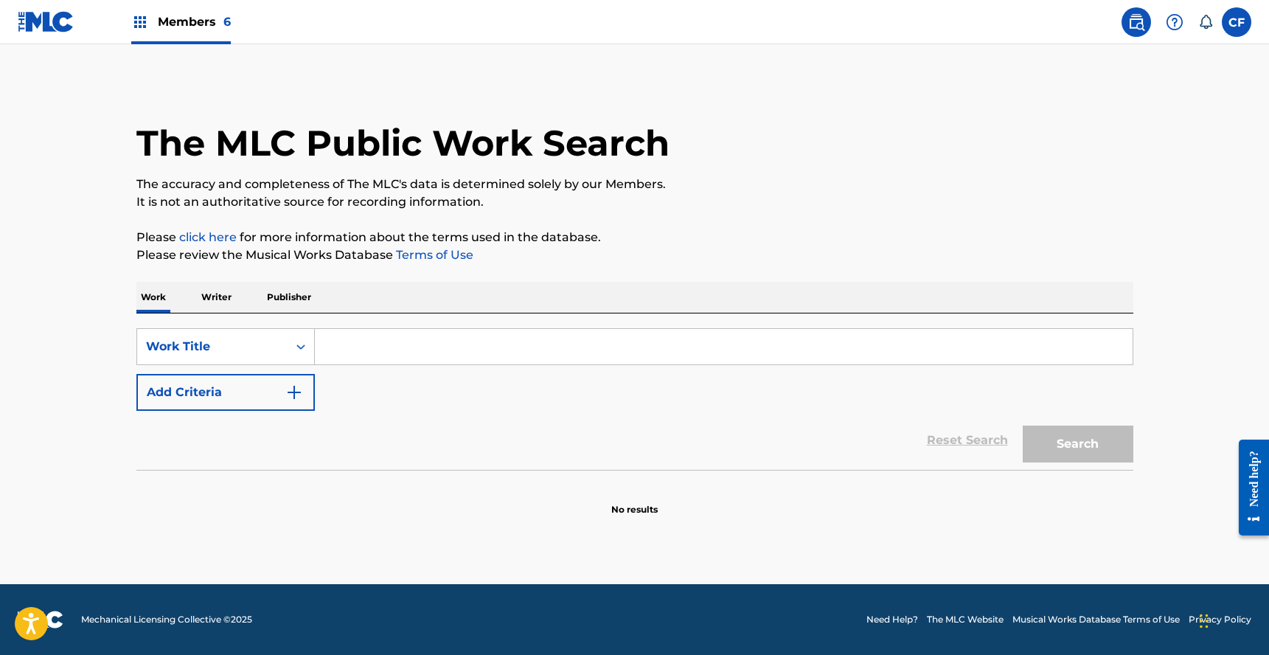
click at [225, 294] on p "Writer" at bounding box center [216, 297] width 39 height 31
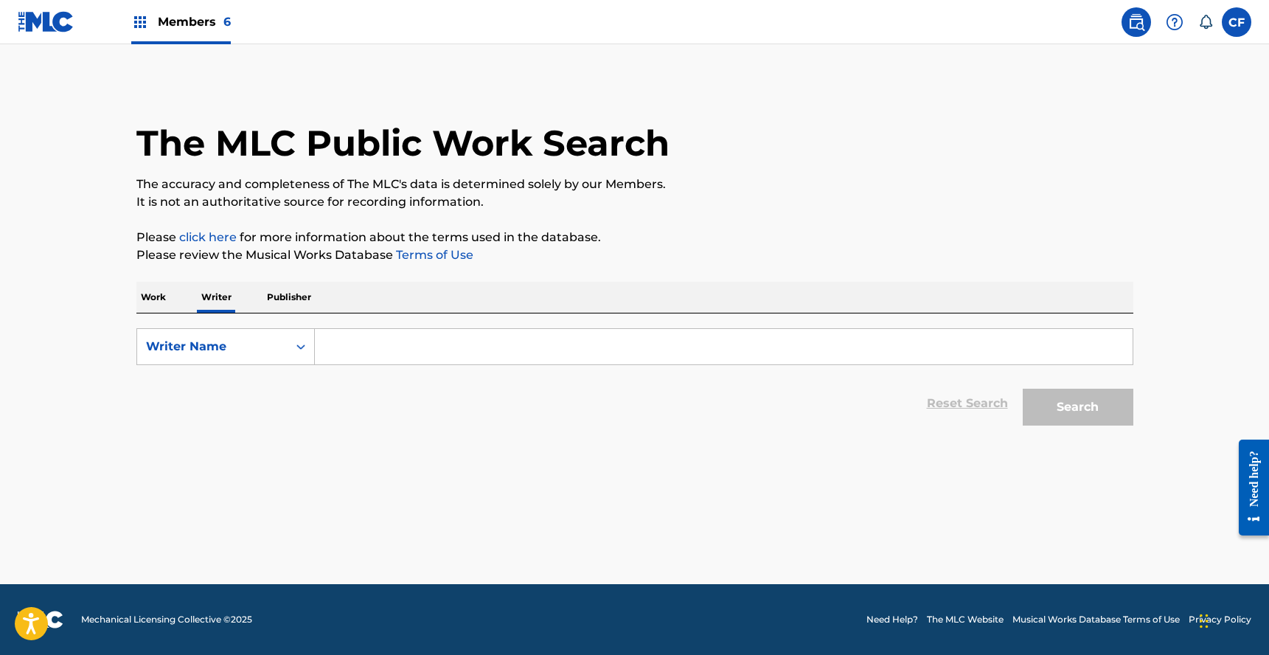
click at [287, 293] on p "Publisher" at bounding box center [289, 297] width 53 height 31
click at [162, 298] on p "Work" at bounding box center [153, 297] width 34 height 31
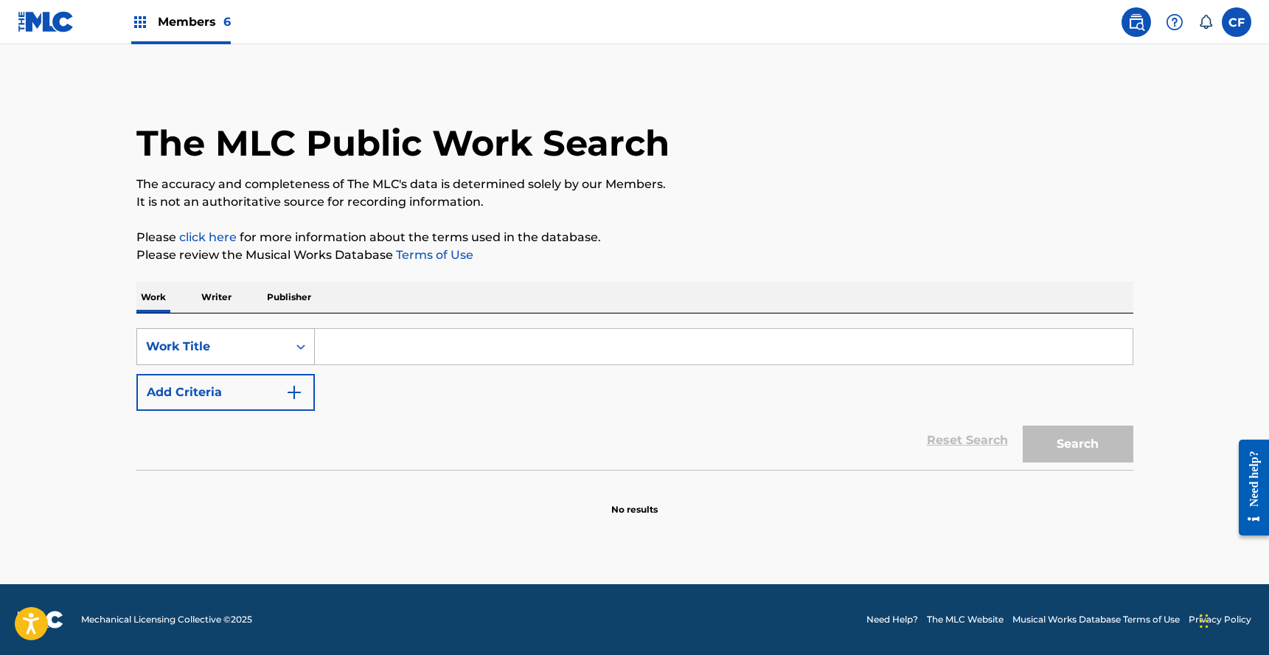
click at [274, 364] on div "Work Title" at bounding box center [225, 346] width 178 height 37
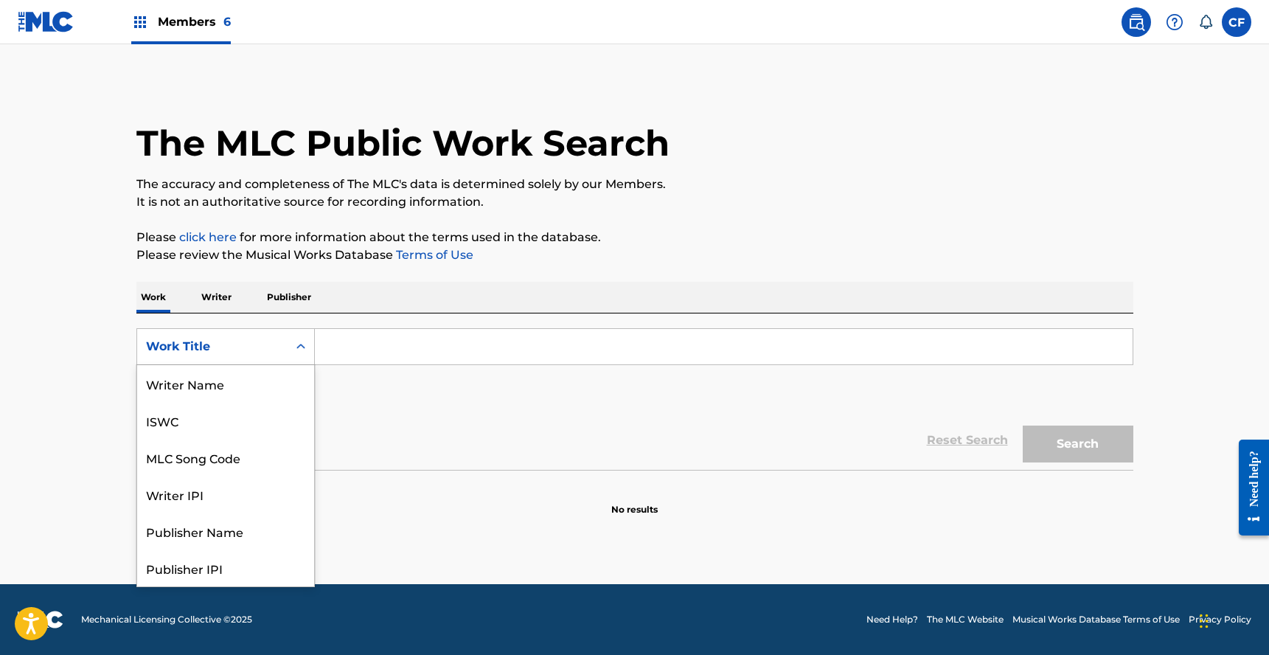
scroll to position [74, 0]
click at [553, 243] on p "Please click here for more information about the terms used in the database." at bounding box center [634, 238] width 997 height 18
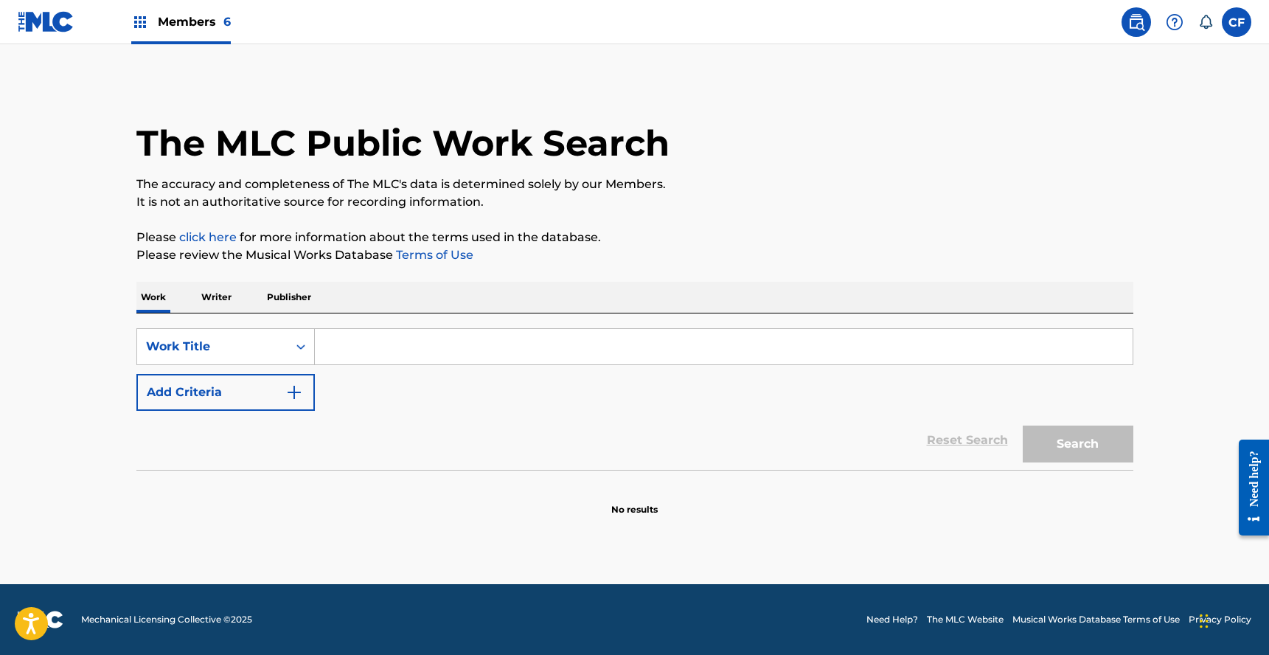
click at [1131, 14] on img at bounding box center [1137, 22] width 18 height 18
click at [1247, 20] on label at bounding box center [1237, 22] width 30 height 30
click at [1237, 22] on input "CF [PERSON_NAME] [PERSON_NAME][EMAIL_ADDRESS][DOMAIN_NAME] Notification Prefere…" at bounding box center [1237, 22] width 0 height 0
click at [1090, 187] on link "Profile" at bounding box center [1092, 183] width 30 height 13
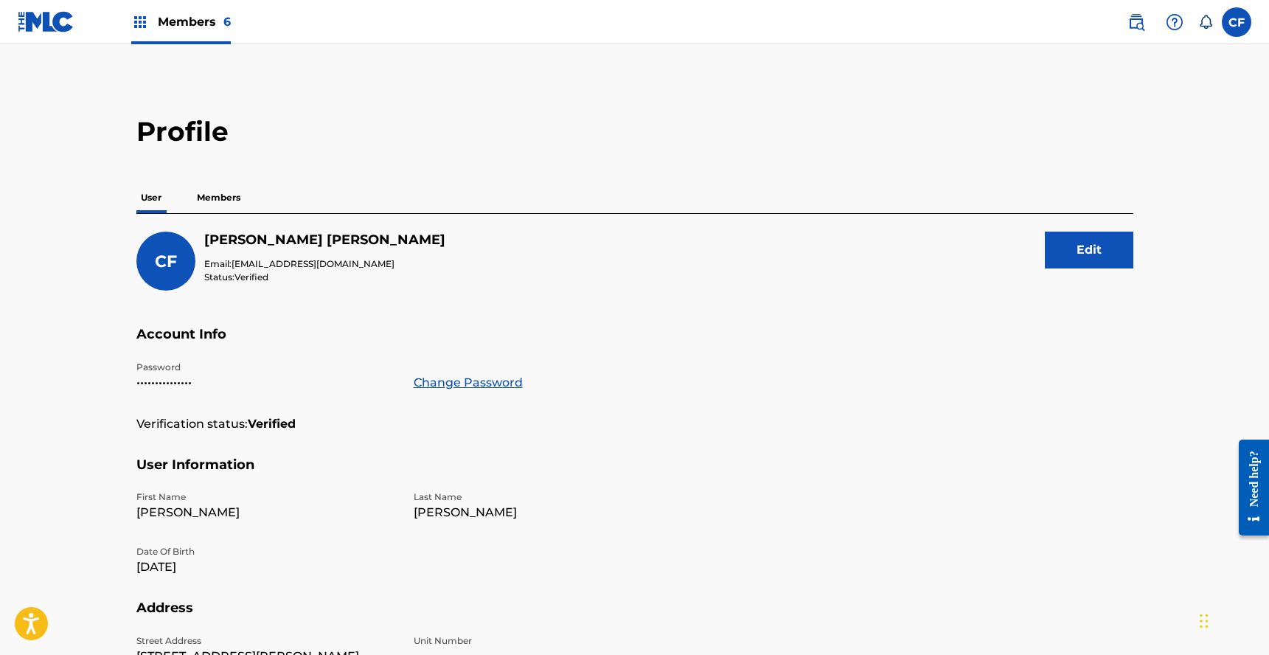
click at [1229, 31] on label at bounding box center [1237, 22] width 30 height 30
click at [1237, 22] on input "CF Colin Feeney colin@goldtheoryartists.com Notification Preferences Profile Lo…" at bounding box center [1237, 22] width 0 height 0
click at [1106, 185] on div "Notification Preferences Profile Log out" at bounding box center [1159, 183] width 183 height 99
click at [1237, 22] on input "CF Colin Feeney colin@goldtheoryartists.com Notification Preferences Profile Lo…" at bounding box center [1237, 22] width 0 height 0
click at [1089, 184] on link "Profile" at bounding box center [1092, 183] width 30 height 13
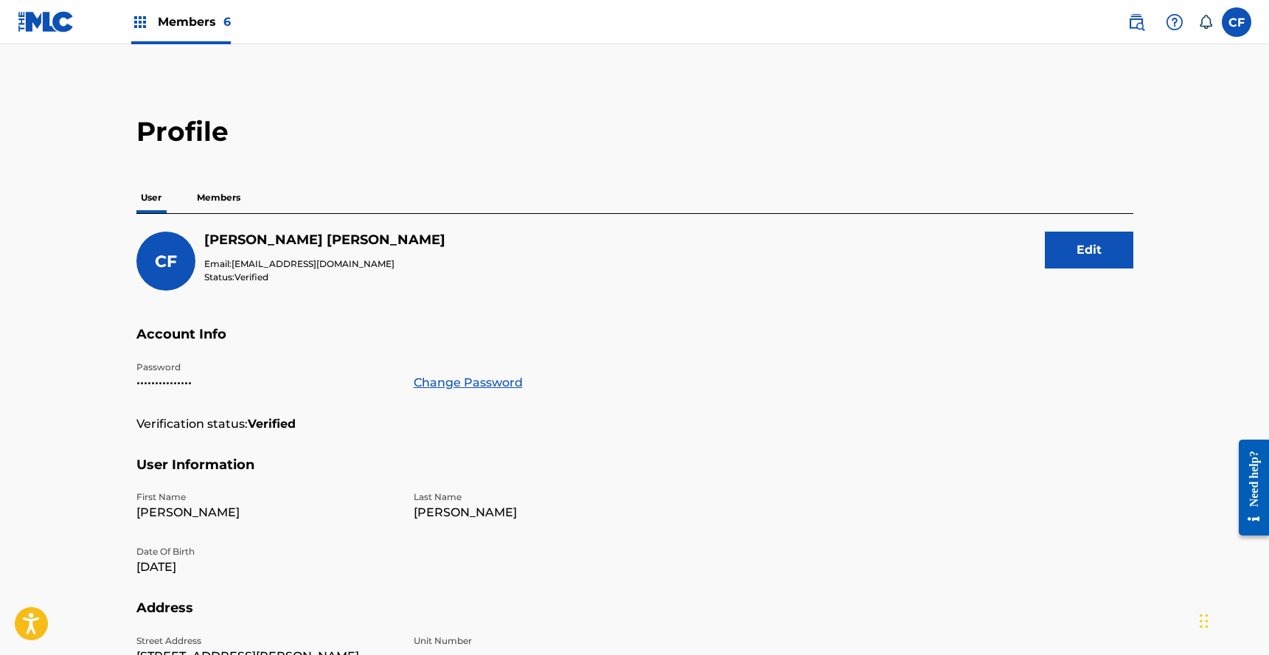
click at [161, 24] on span "Members 6" at bounding box center [194, 21] width 73 height 17
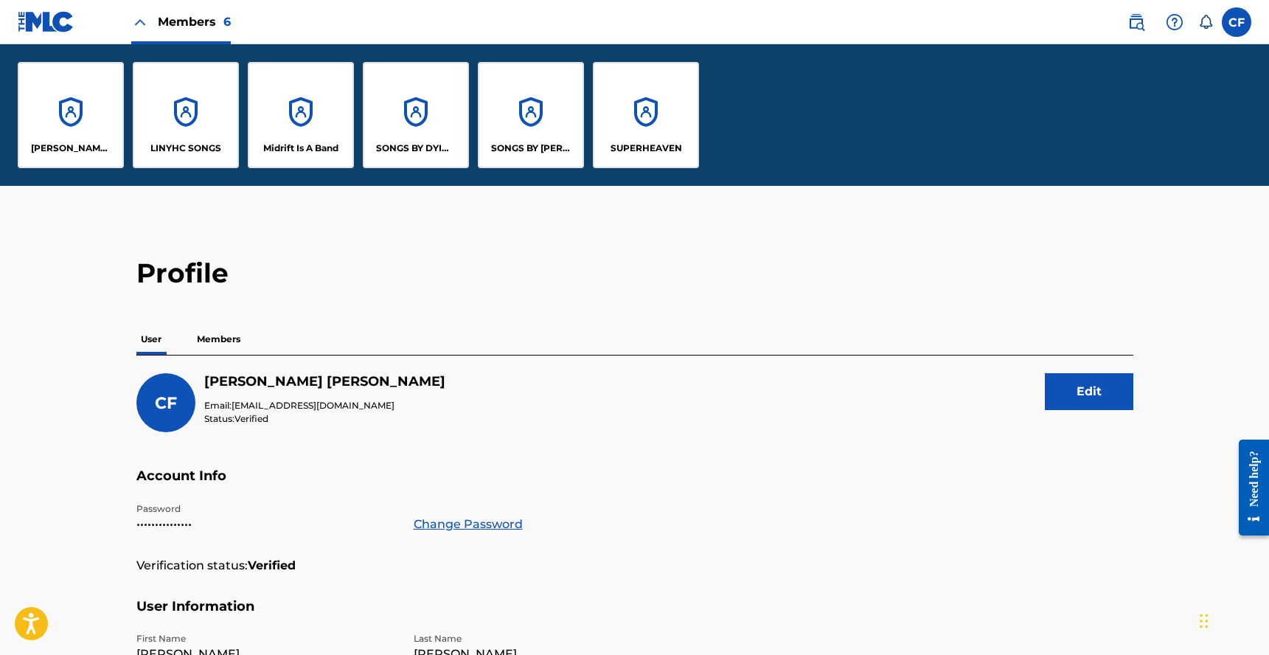
click at [1238, 20] on label at bounding box center [1237, 22] width 30 height 30
click at [1237, 22] on input "CF Colin Feeney colin@goldtheoryartists.com Notification Preferences Profile Lo…" at bounding box center [1237, 22] width 0 height 0
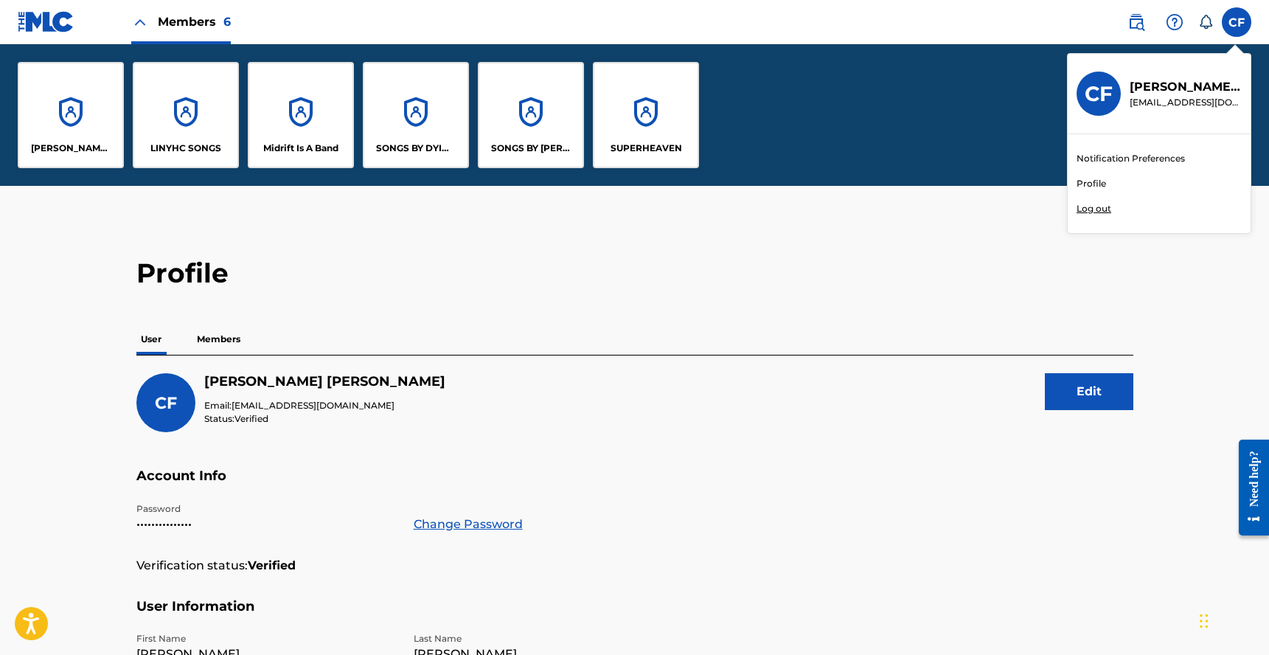
click at [65, 12] on img at bounding box center [46, 21] width 57 height 21
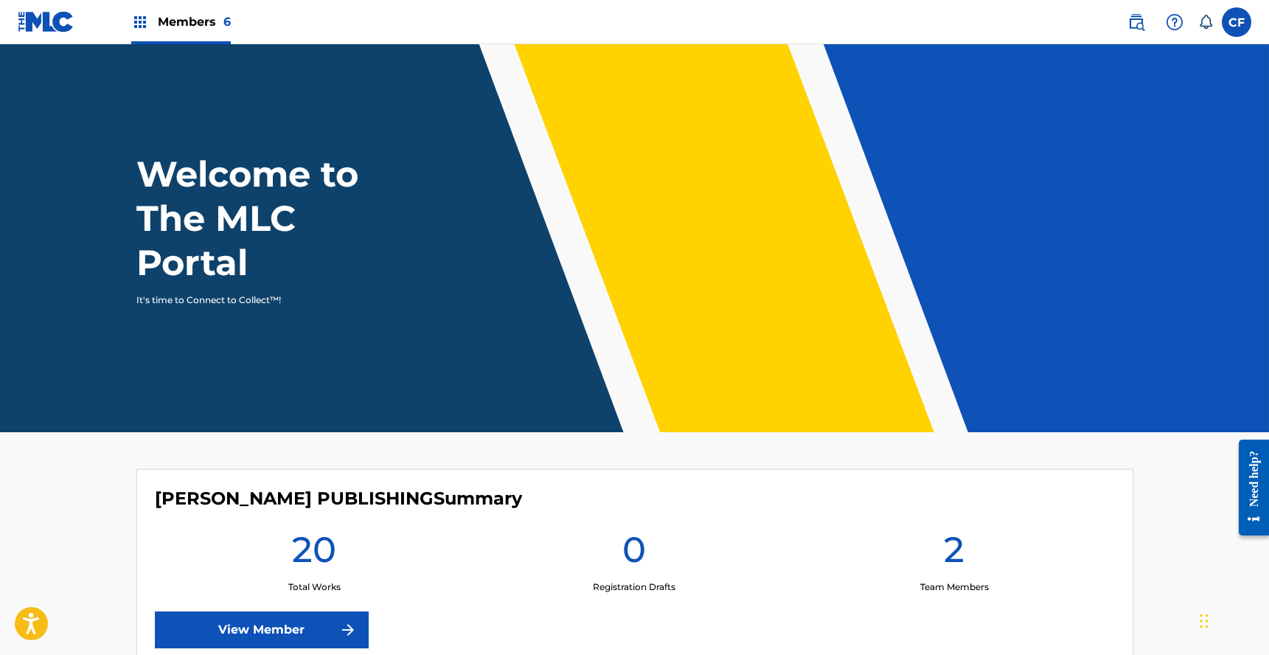
click at [1238, 27] on label at bounding box center [1237, 22] width 30 height 30
click at [1237, 22] on input "CF Colin Feeney colin@goldtheoryartists.com Notification Preferences Profile Lo…" at bounding box center [1237, 22] width 0 height 0
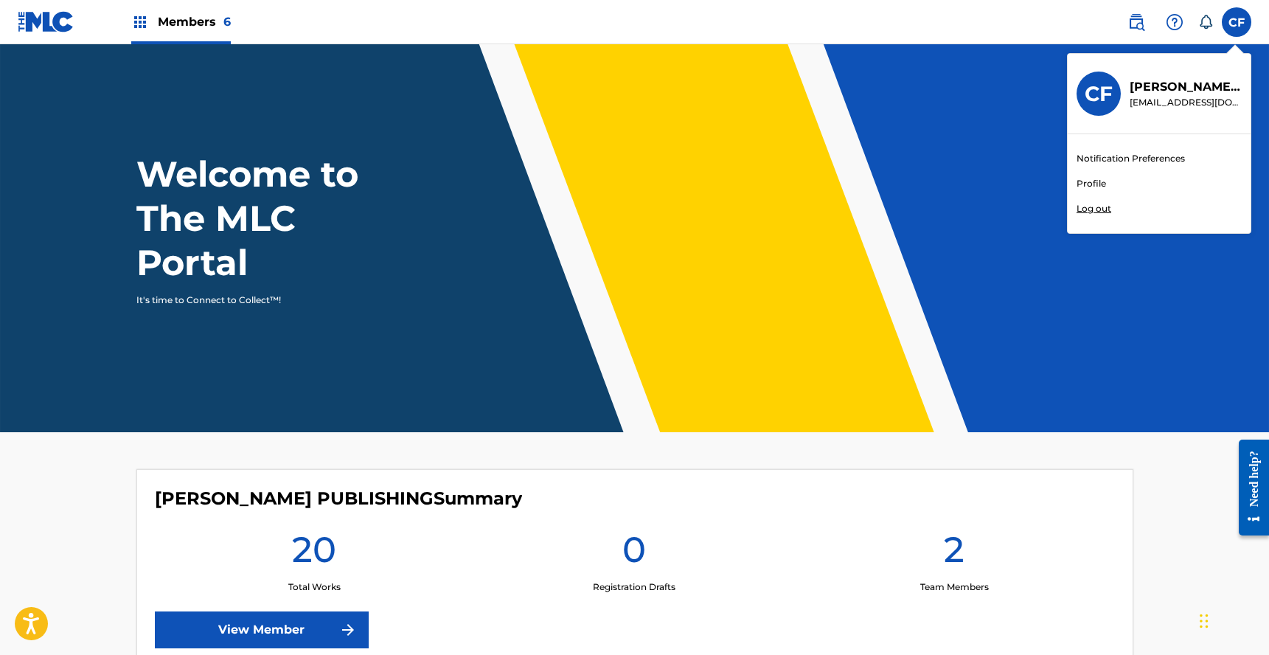
click at [1086, 184] on link "Profile" at bounding box center [1092, 183] width 30 height 13
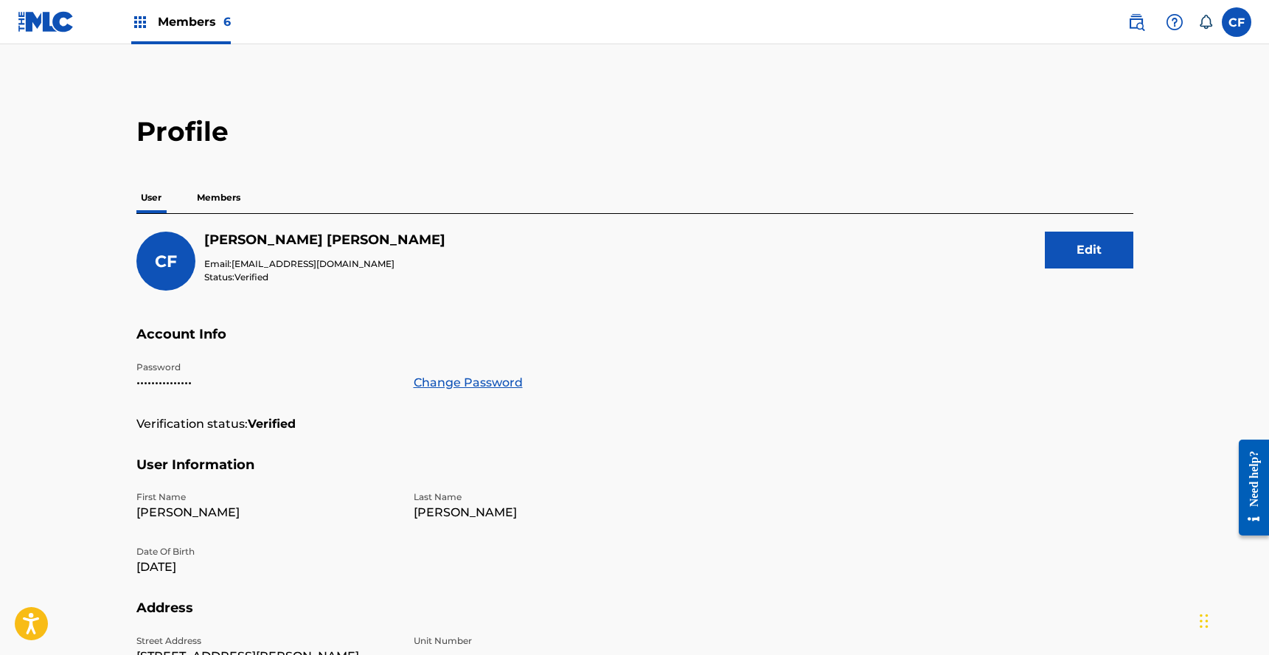
click at [242, 199] on p "Members" at bounding box center [218, 197] width 52 height 31
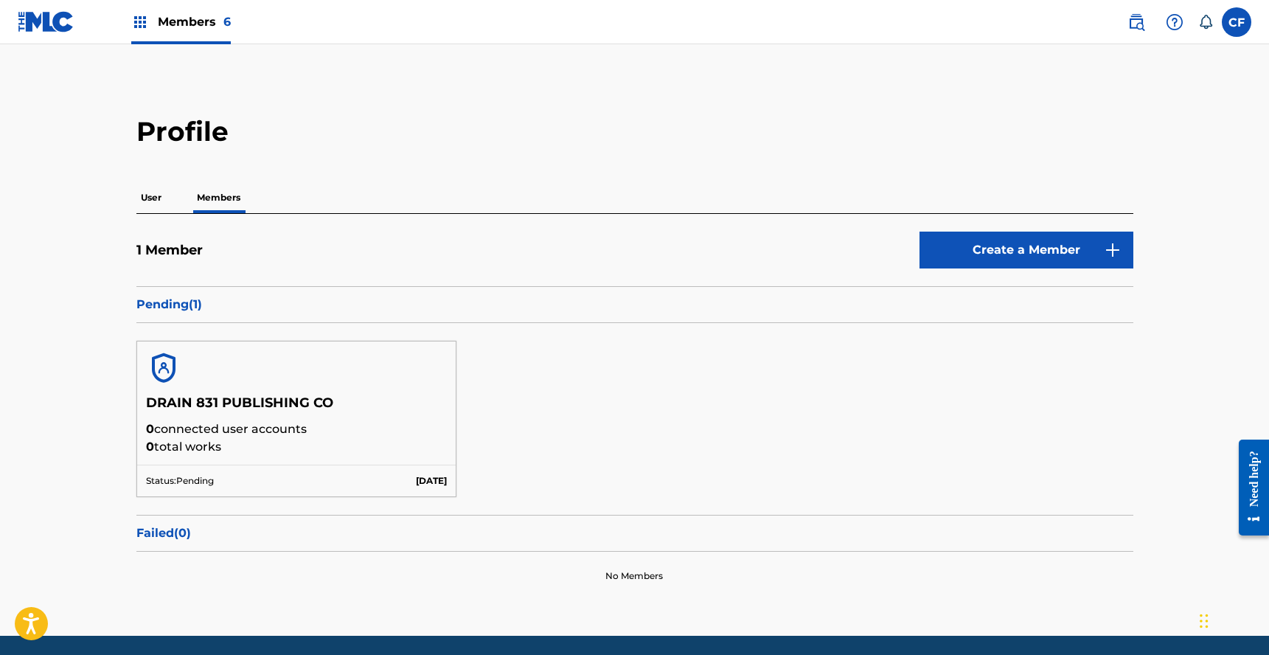
click at [991, 256] on link "Create a Member" at bounding box center [1027, 250] width 214 height 37
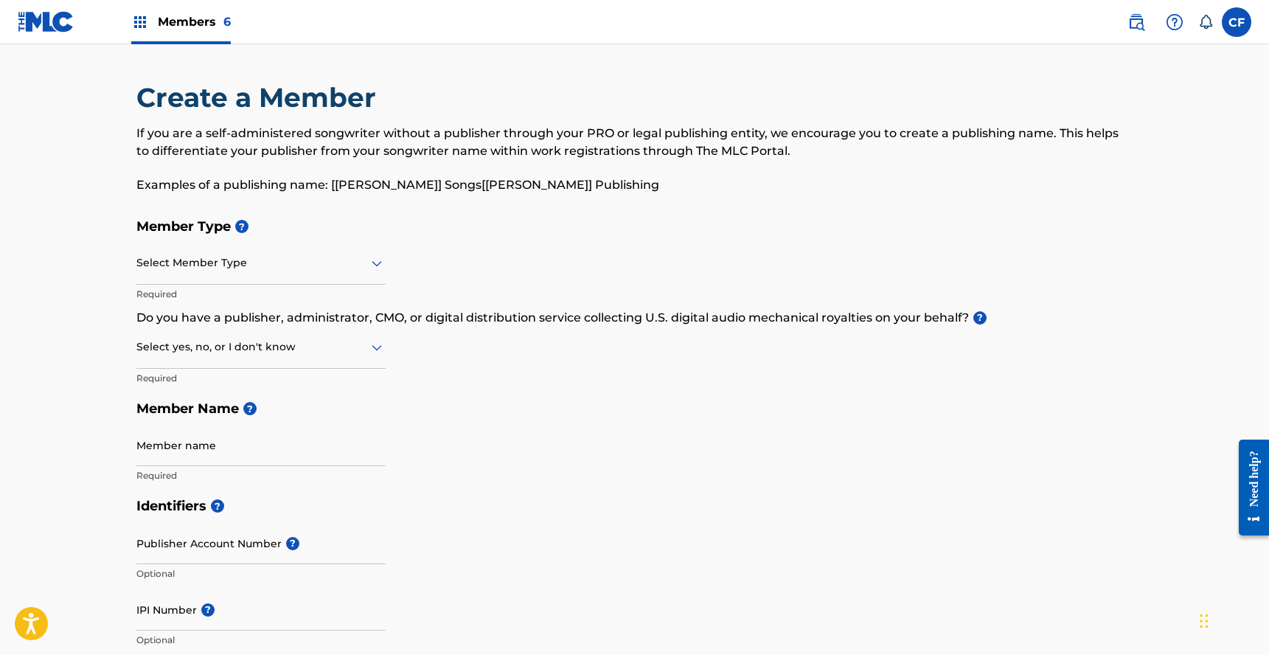
click at [294, 263] on div at bounding box center [260, 263] width 249 height 18
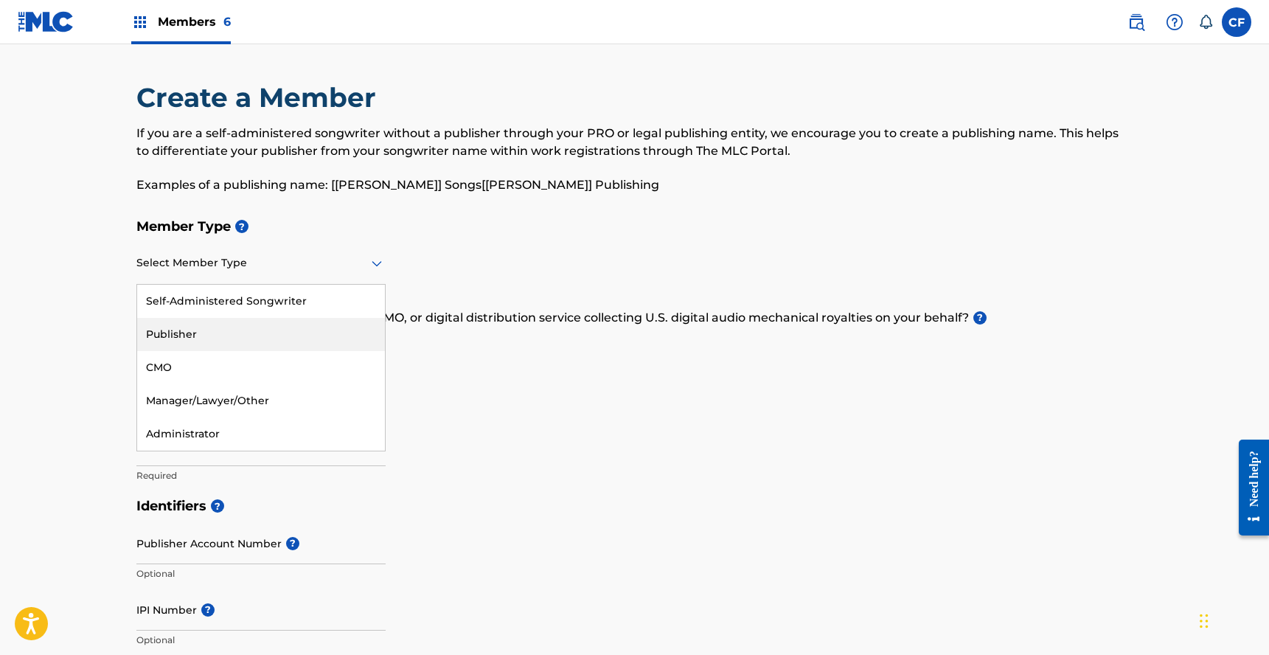
click at [251, 323] on div "Publisher" at bounding box center [261, 334] width 248 height 33
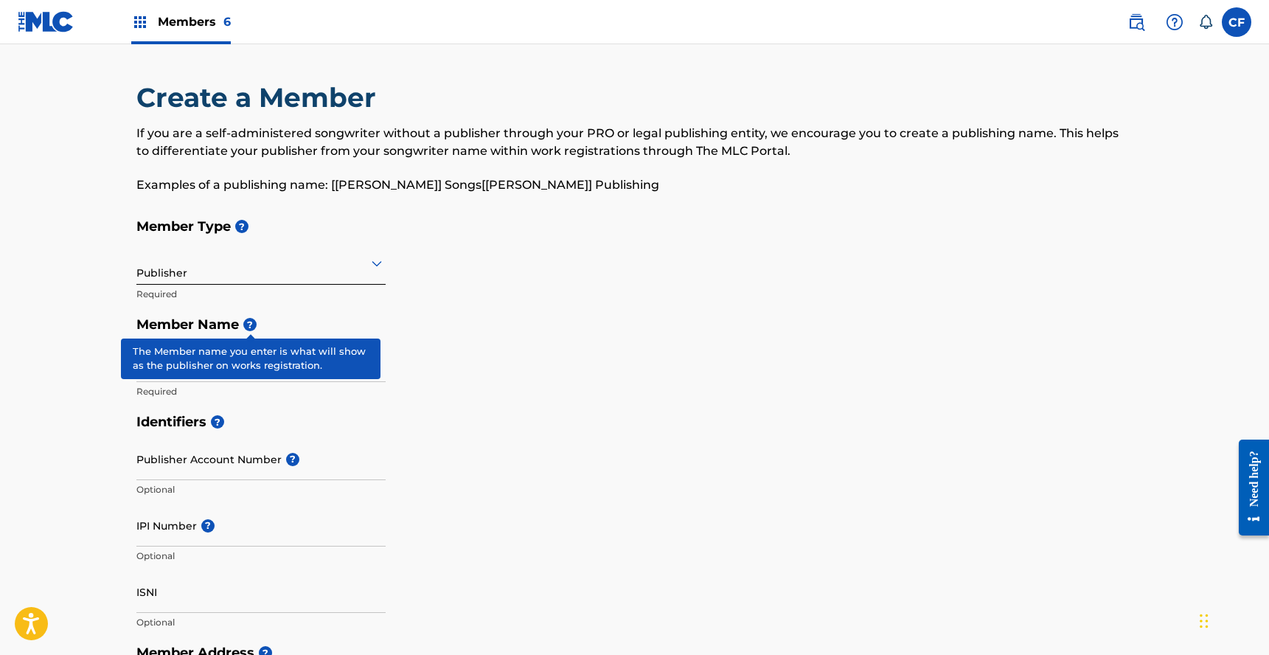
click at [207, 353] on input "Member name" at bounding box center [260, 361] width 249 height 42
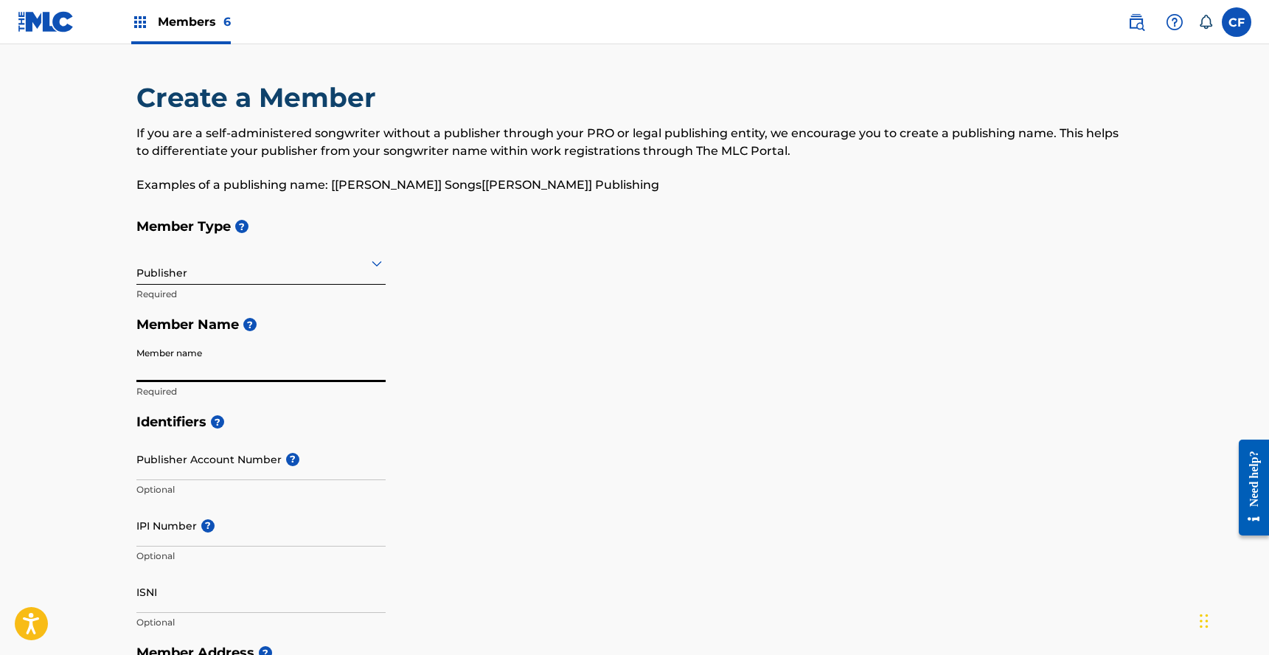
paste input "SOUNDS OF TERROR PUBLISHING"
type input "SOUNDS OF TERROR PUBLISHING"
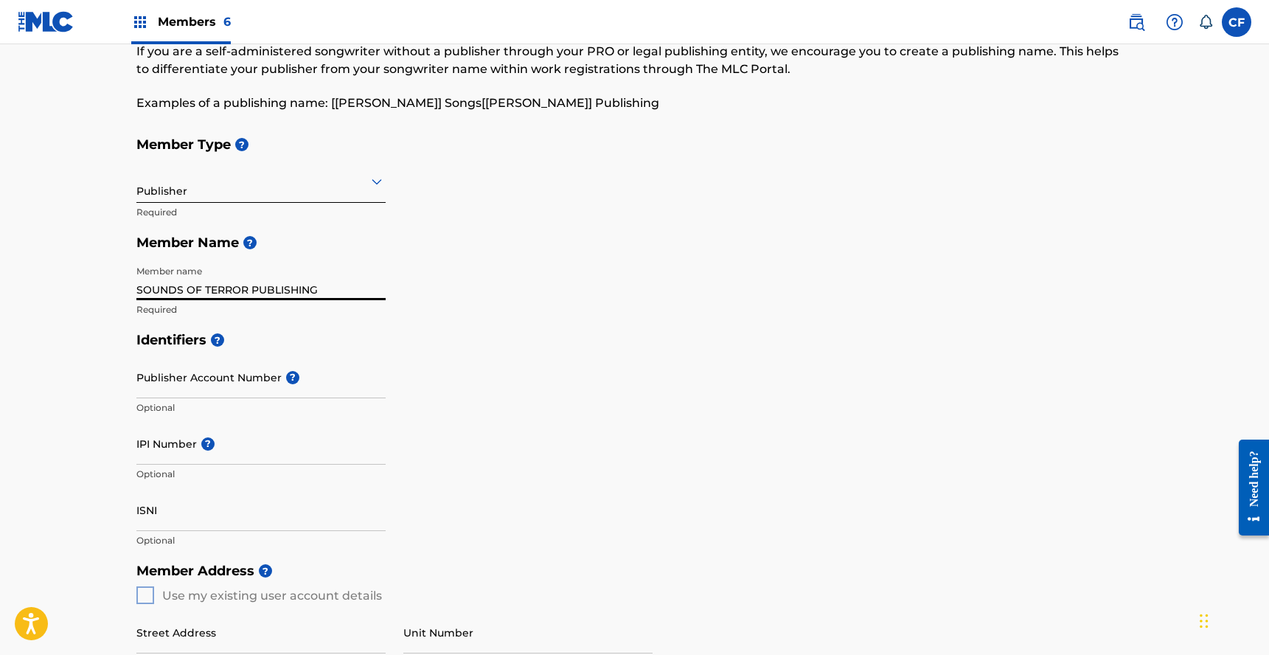
scroll to position [81, 0]
click at [335, 369] on input "Publisher Account Number ?" at bounding box center [260, 378] width 249 height 42
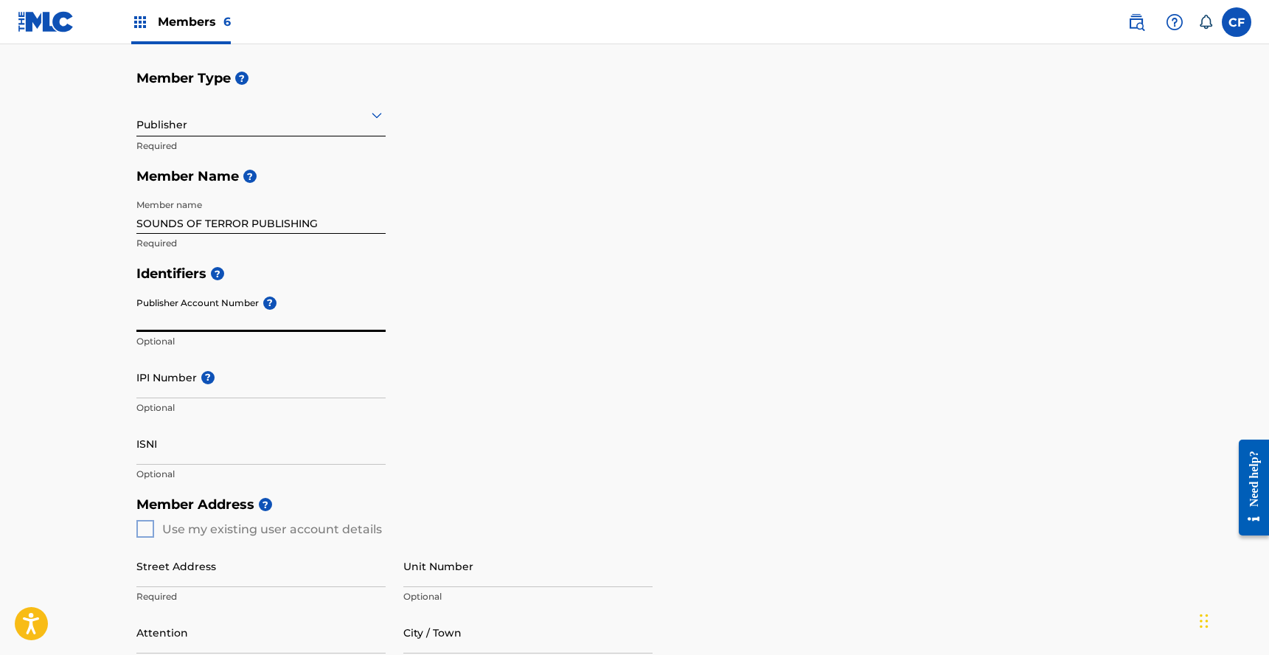
scroll to position [149, 0]
click at [527, 375] on div "Identifiers ? Publisher Account Number ? Optional IPI Number ? Optional ISNI Op…" at bounding box center [634, 372] width 997 height 231
click at [276, 384] on input "IPI Number ?" at bounding box center [260, 376] width 249 height 42
paste input "863480810"
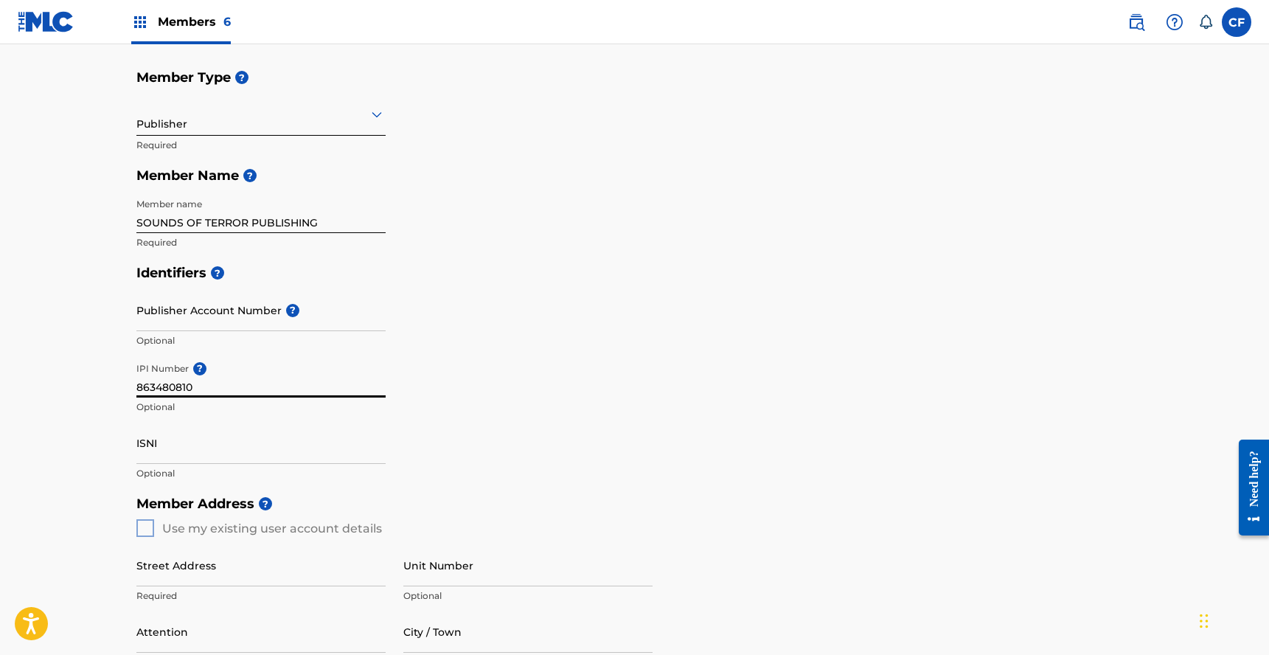
type input "863480810"
click at [567, 378] on div "Identifiers ? Publisher Account Number ? Optional IPI Number ? 863480810 Option…" at bounding box center [634, 372] width 997 height 231
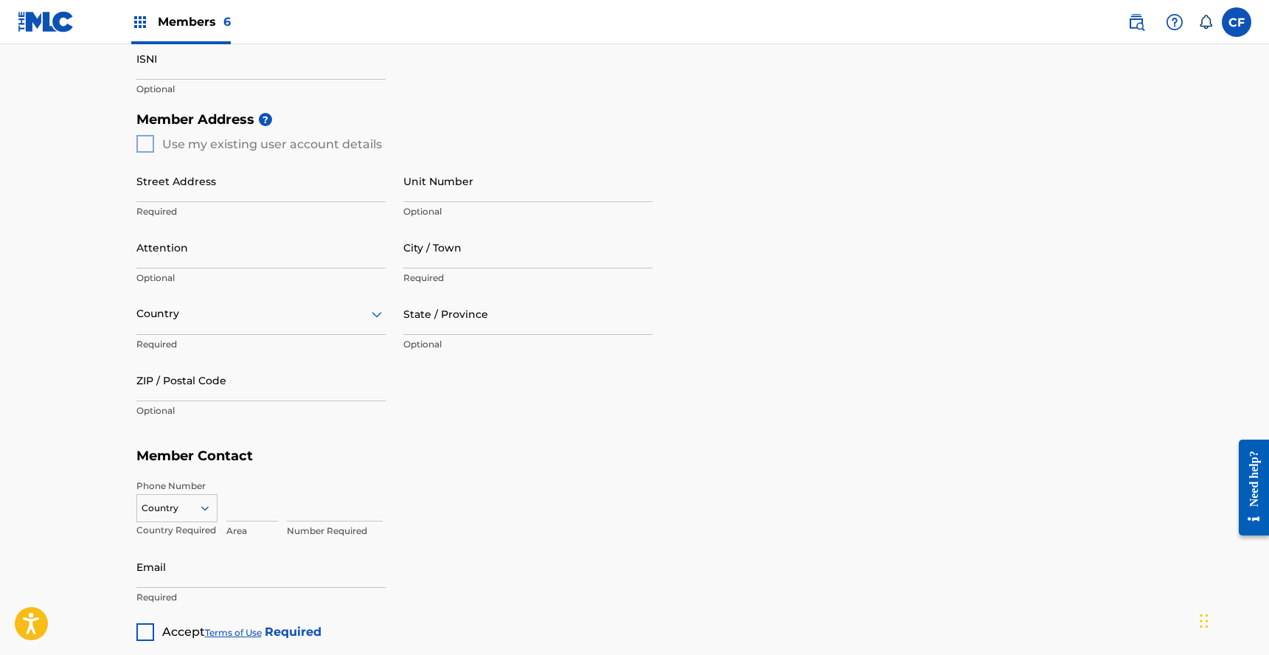
click at [144, 142] on div "Member Address ? Use my existing user account details Street Address Required U…" at bounding box center [634, 272] width 997 height 337
click at [170, 173] on input "Street Address" at bounding box center [260, 181] width 249 height 42
type input "11150 Hortense St"
type input "North Hollywood"
click at [604, 318] on input "State / Province" at bounding box center [527, 314] width 249 height 42
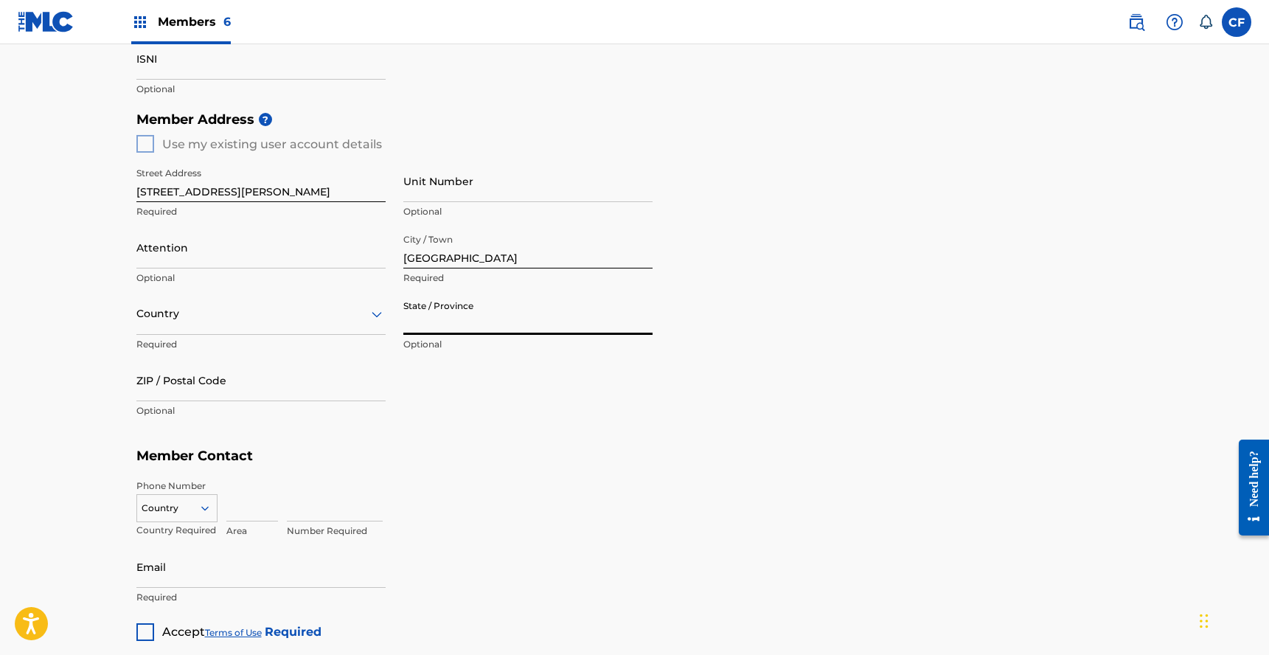
click at [326, 319] on div at bounding box center [260, 314] width 249 height 18
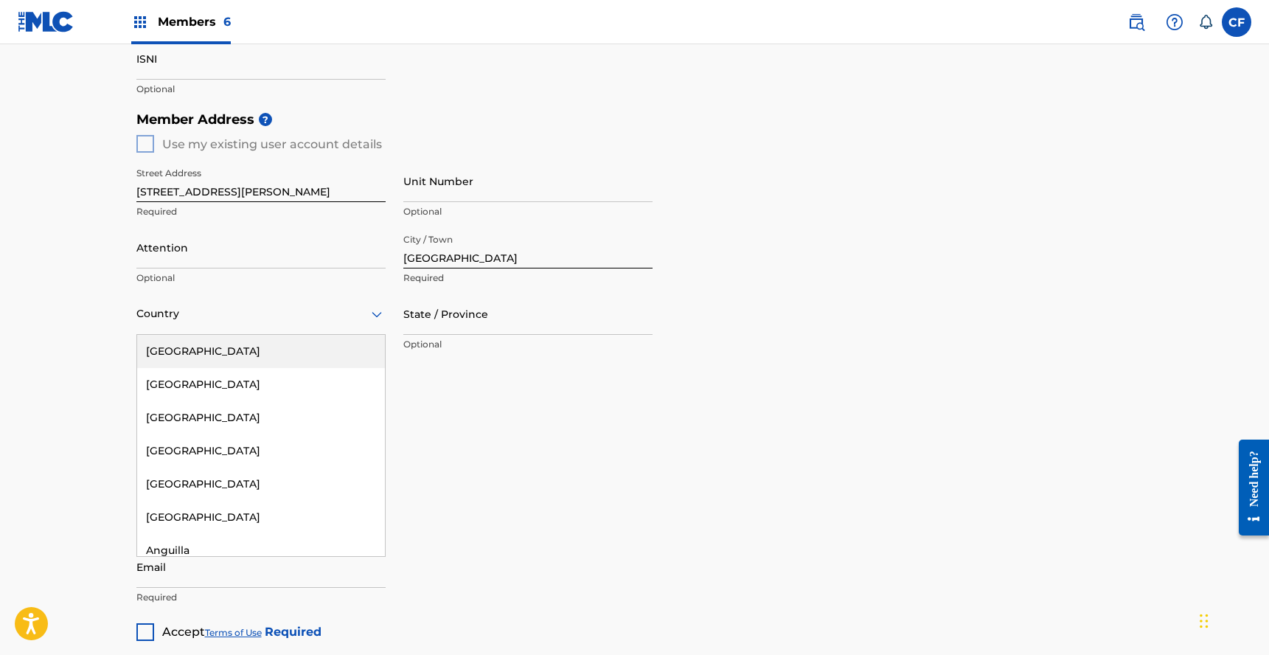
click at [319, 339] on div "[GEOGRAPHIC_DATA]" at bounding box center [261, 351] width 248 height 33
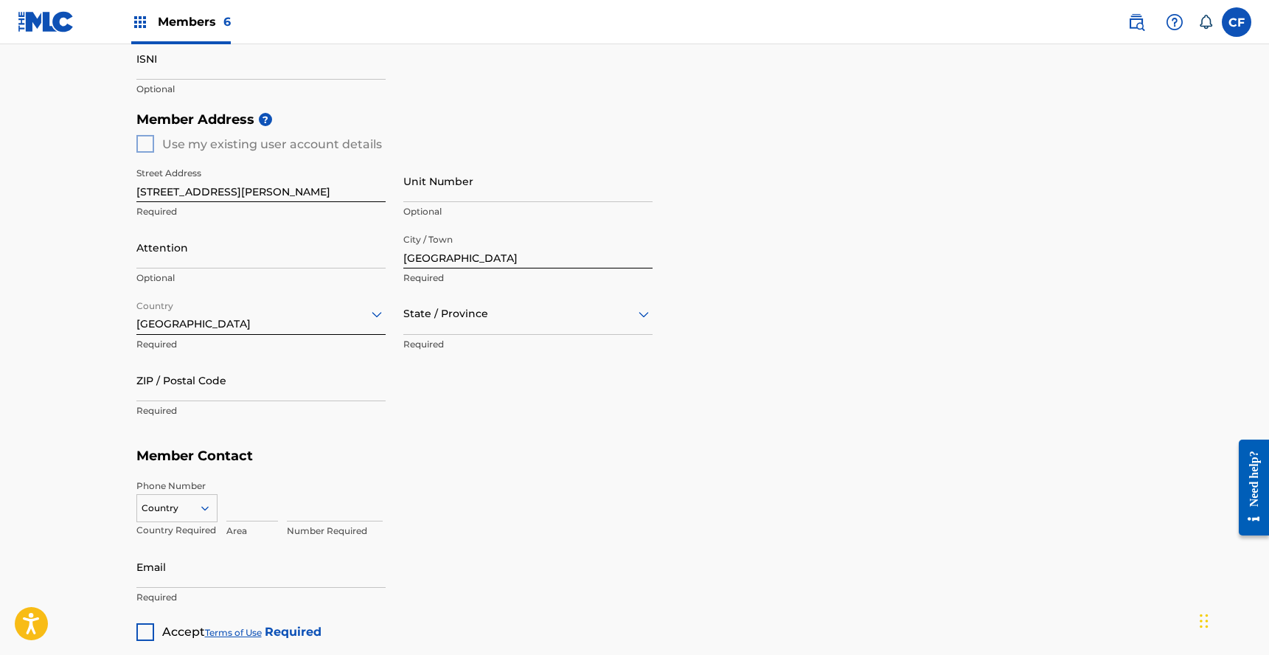
click at [488, 322] on div at bounding box center [527, 314] width 249 height 18
click at [456, 524] on div "California" at bounding box center [528, 517] width 248 height 33
click at [322, 390] on input "ZIP / Postal Code" at bounding box center [260, 380] width 249 height 42
type input "91602"
click at [487, 441] on h5 "Member Contact" at bounding box center [634, 456] width 997 height 32
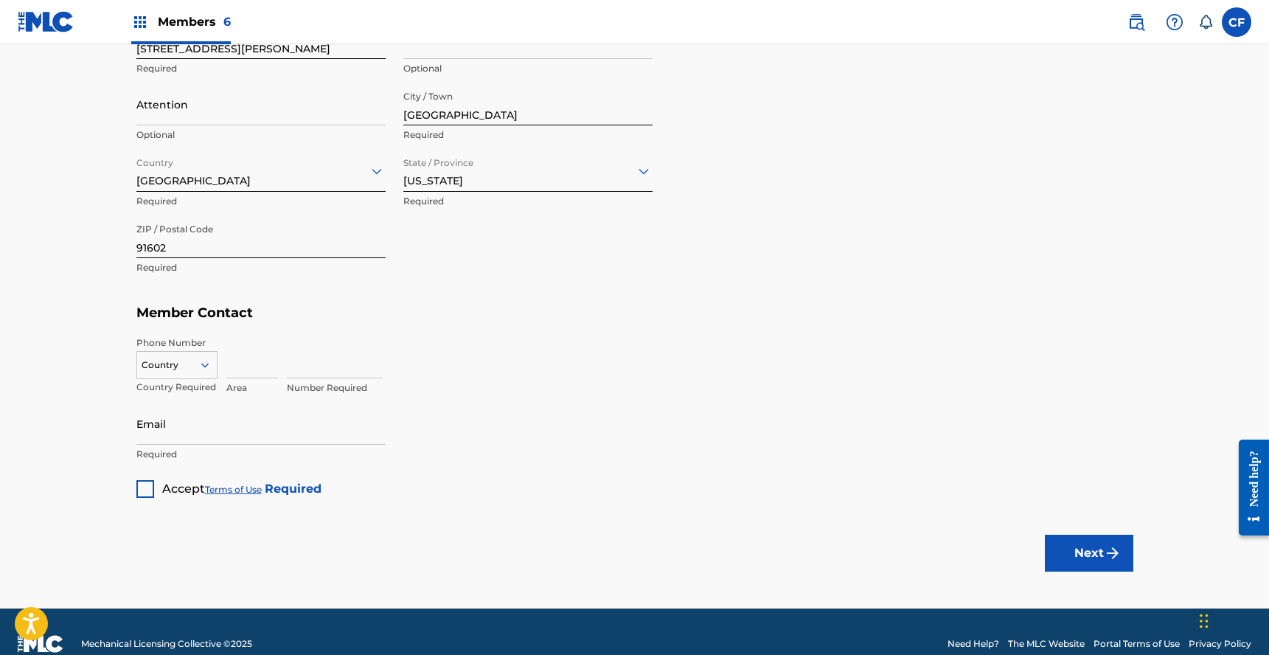
scroll to position [684, 0]
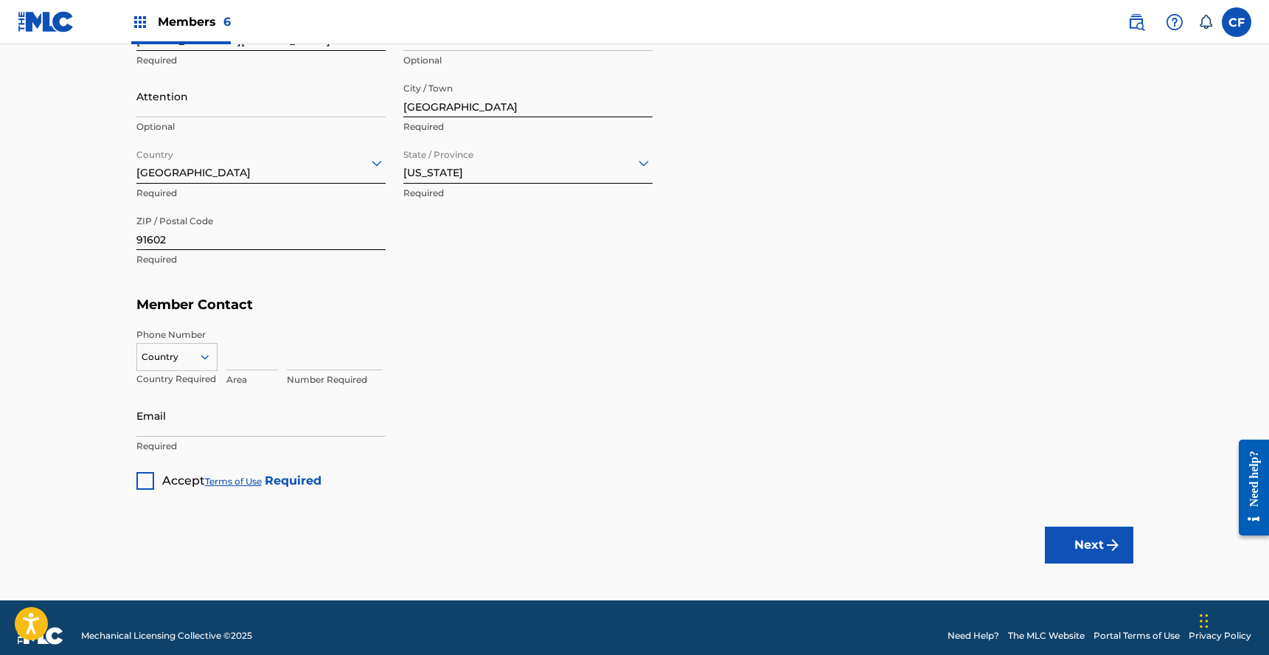
click at [192, 364] on div at bounding box center [177, 357] width 80 height 16
click at [190, 378] on div "US, CA +1" at bounding box center [177, 394] width 80 height 58
click at [314, 341] on input at bounding box center [335, 349] width 96 height 42
click at [243, 352] on input at bounding box center [252, 349] width 52 height 42
type input "516"
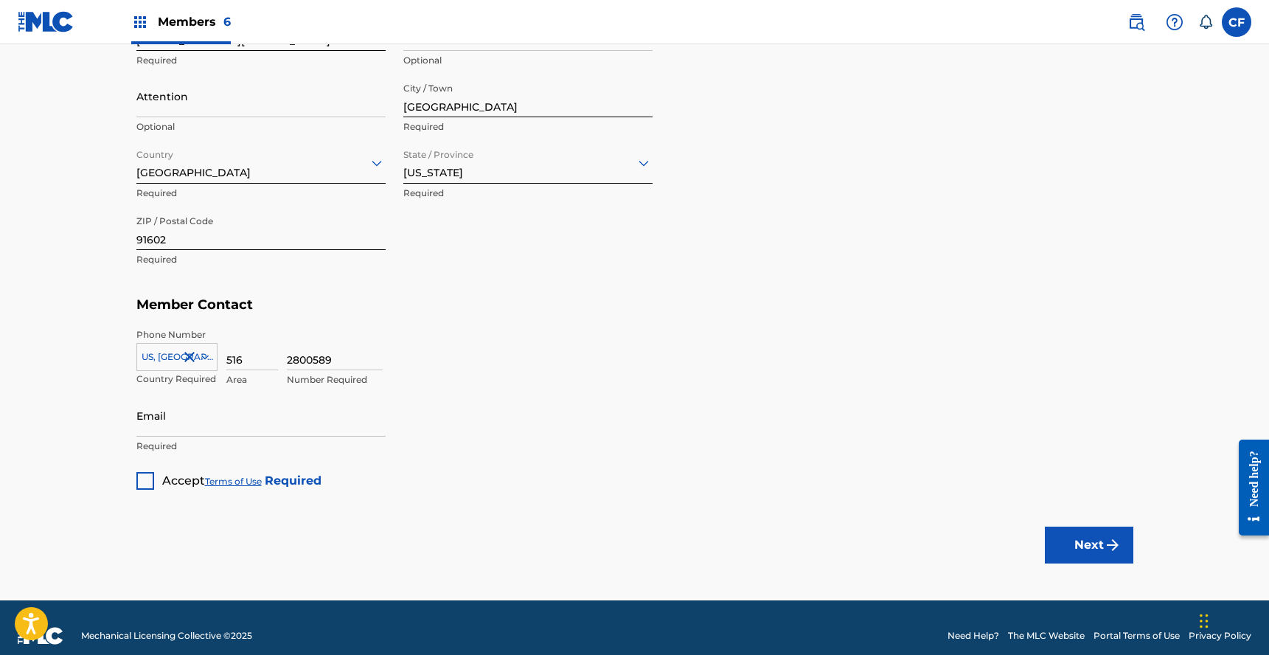
type input "2800589"
type input "[EMAIL_ADDRESS][DOMAIN_NAME]"
click at [144, 481] on div at bounding box center [145, 481] width 18 height 18
click at [1069, 563] on div "Next" at bounding box center [1089, 545] width 89 height 111
click at [1087, 549] on button "Next" at bounding box center [1089, 545] width 89 height 37
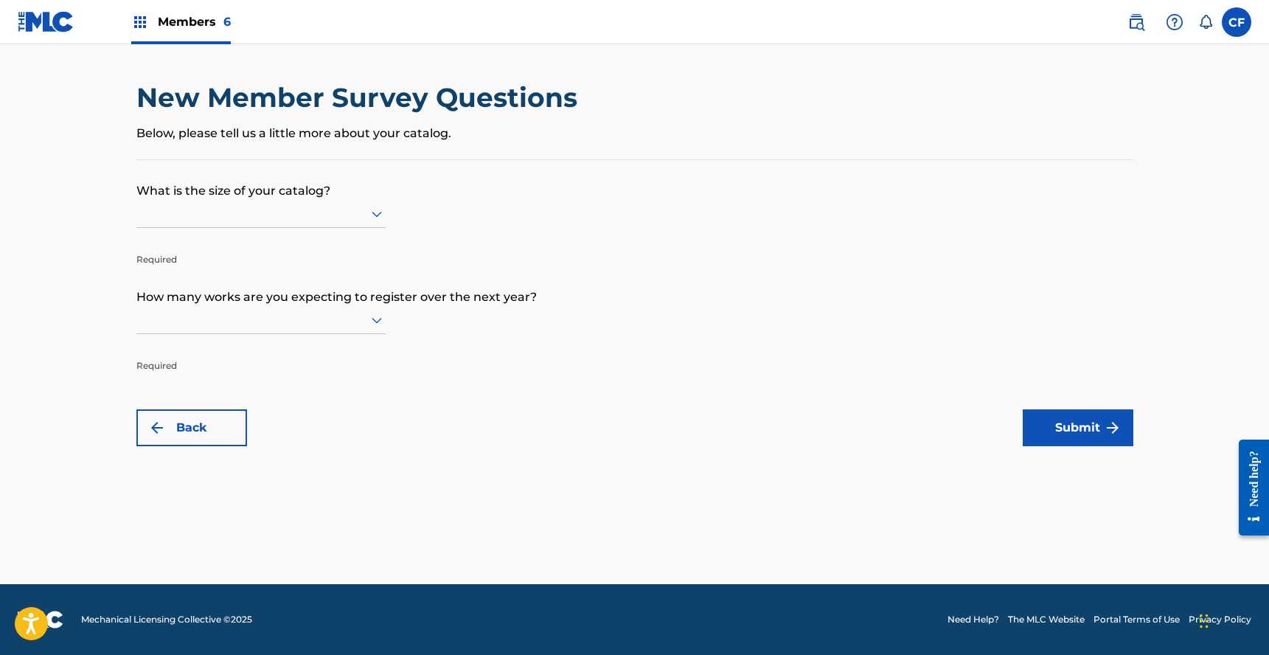
click at [755, 167] on p "What is the size of your catalog?" at bounding box center [634, 180] width 997 height 40
click at [385, 229] on form "What is the size of your catalog? Required How many works are you expecting to …" at bounding box center [634, 303] width 997 height 286
click at [364, 215] on div at bounding box center [260, 213] width 249 height 18
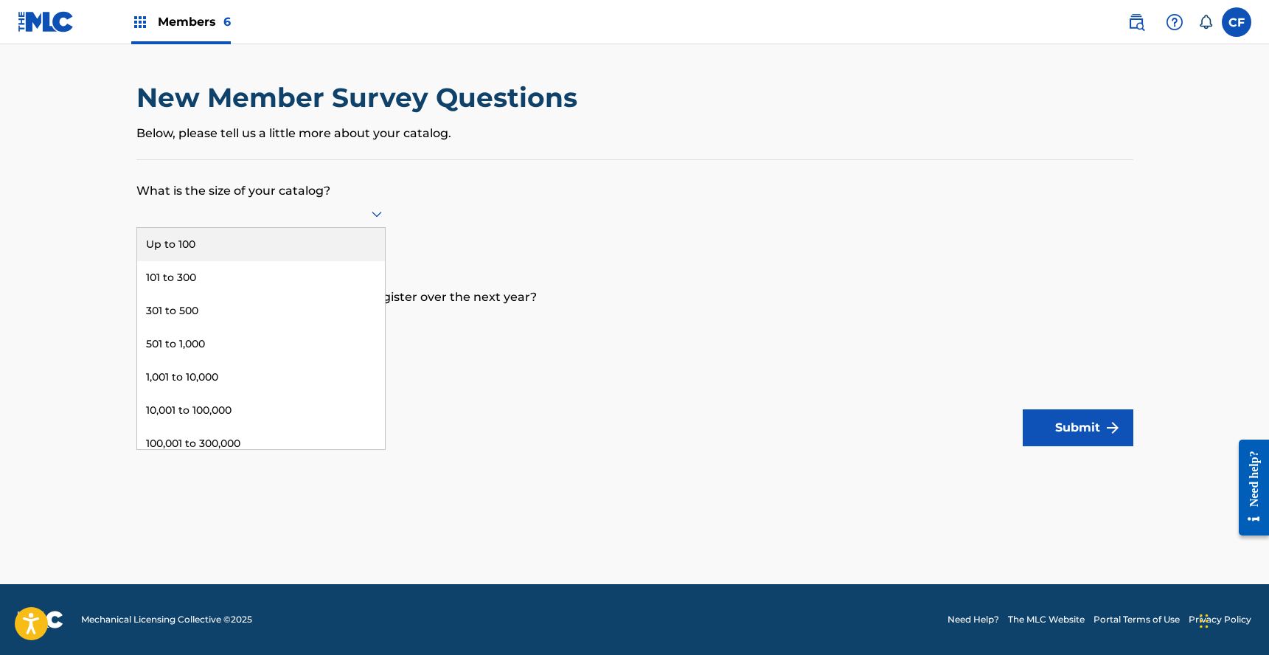
click at [343, 240] on div "Up to 100" at bounding box center [261, 244] width 248 height 33
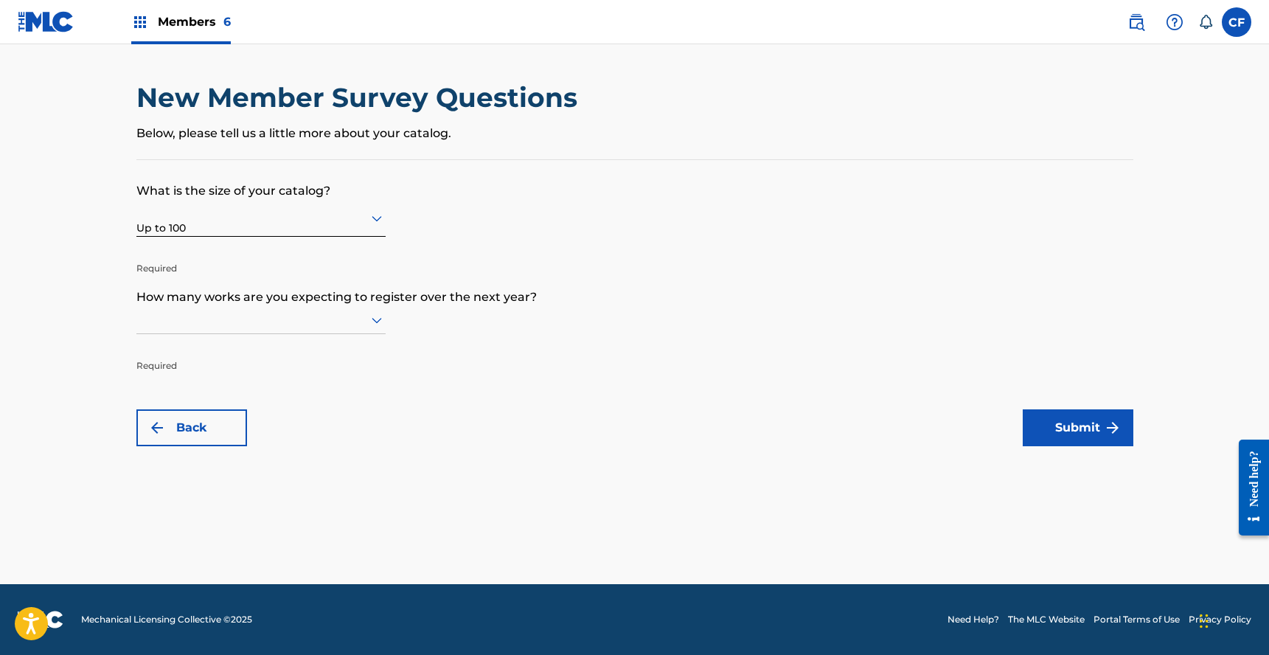
click at [300, 319] on div at bounding box center [260, 320] width 249 height 18
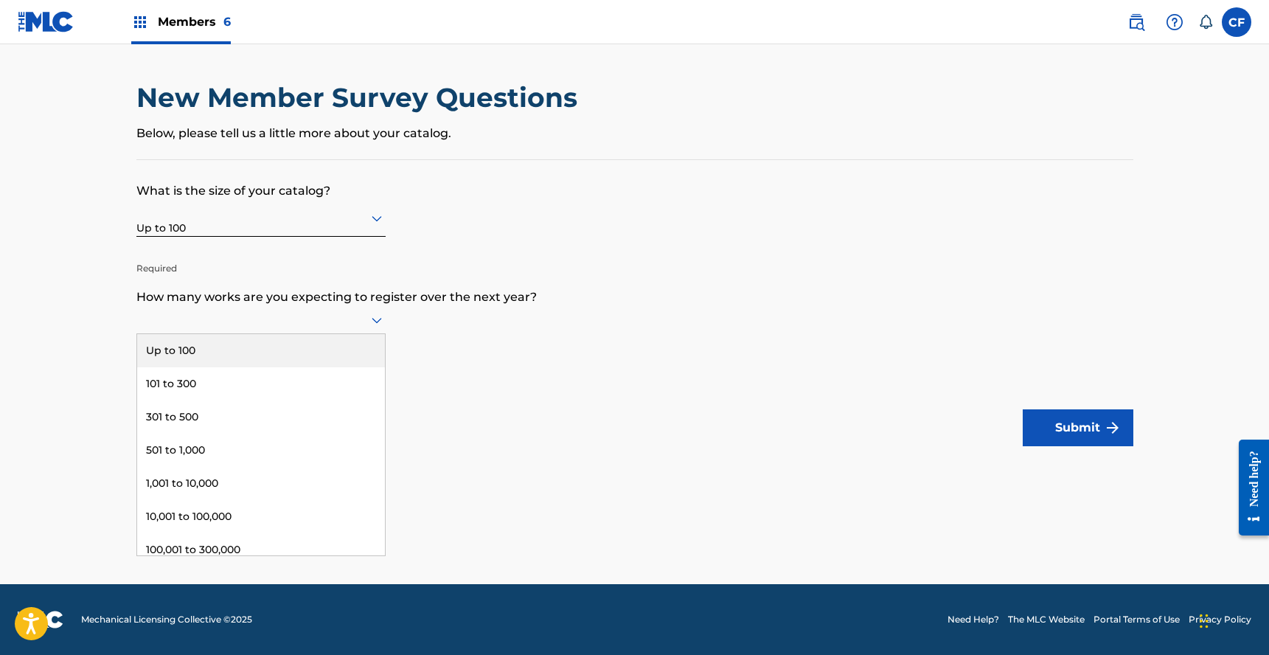
click at [280, 353] on div "Up to 100" at bounding box center [261, 350] width 248 height 33
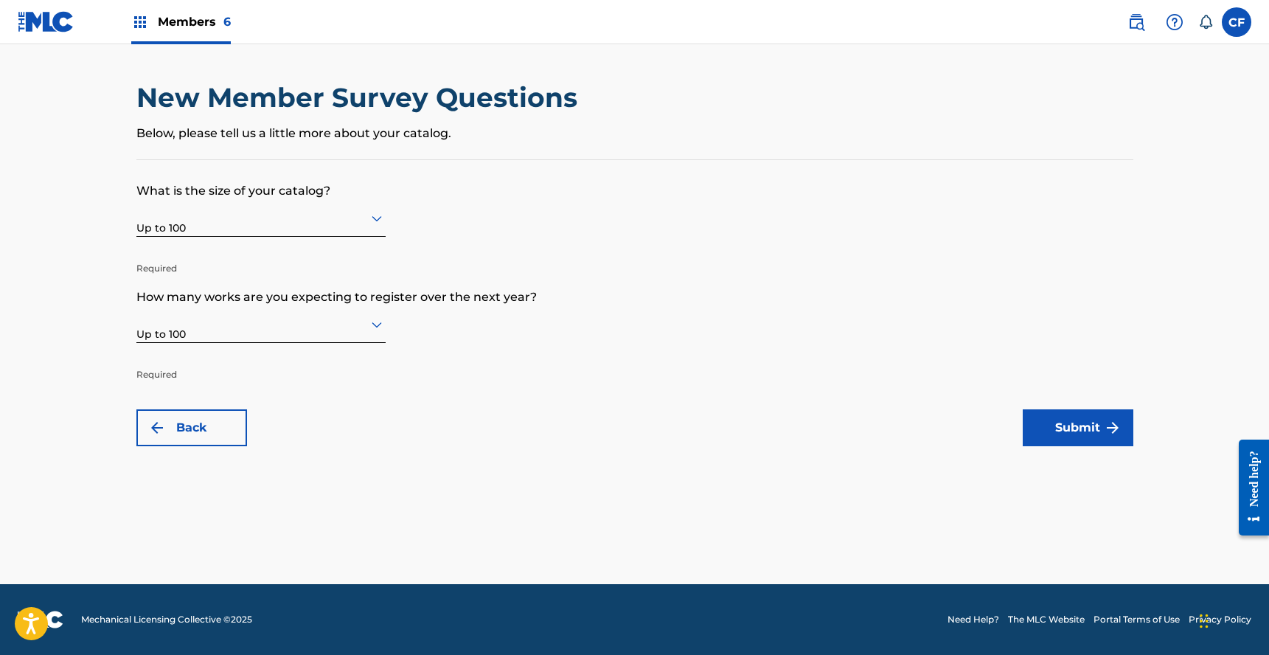
click at [1100, 423] on button "Submit" at bounding box center [1078, 427] width 111 height 37
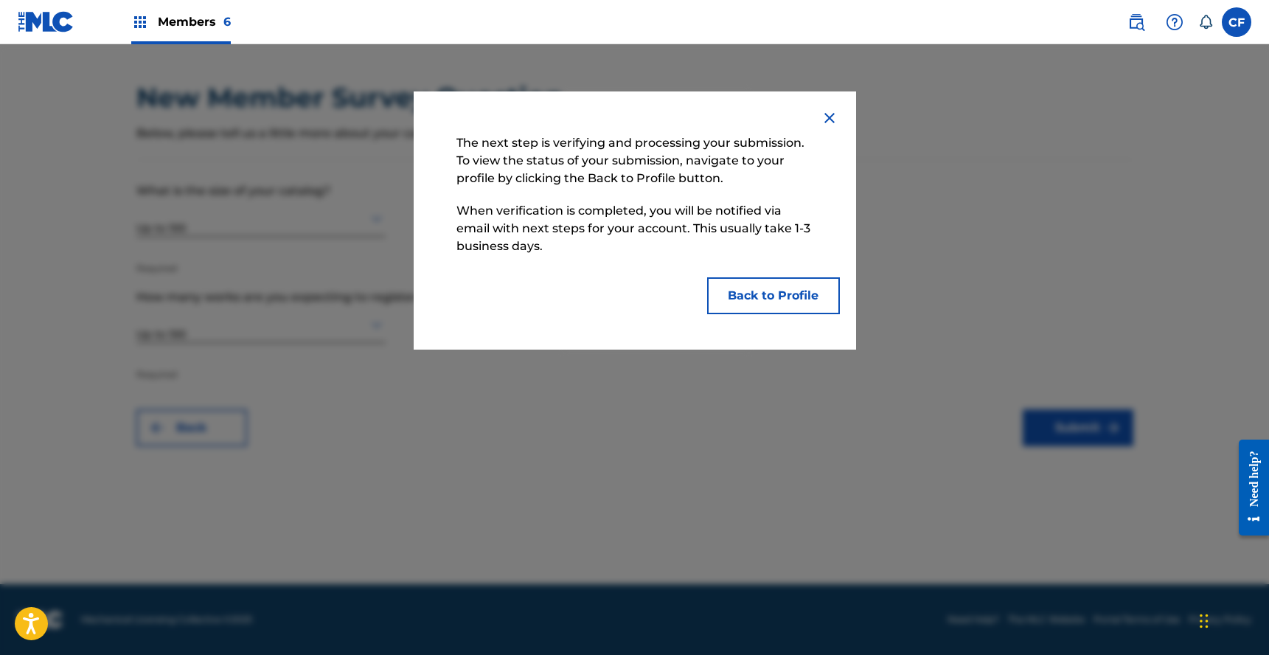
click at [769, 292] on button "Back to Profile" at bounding box center [773, 295] width 133 height 37
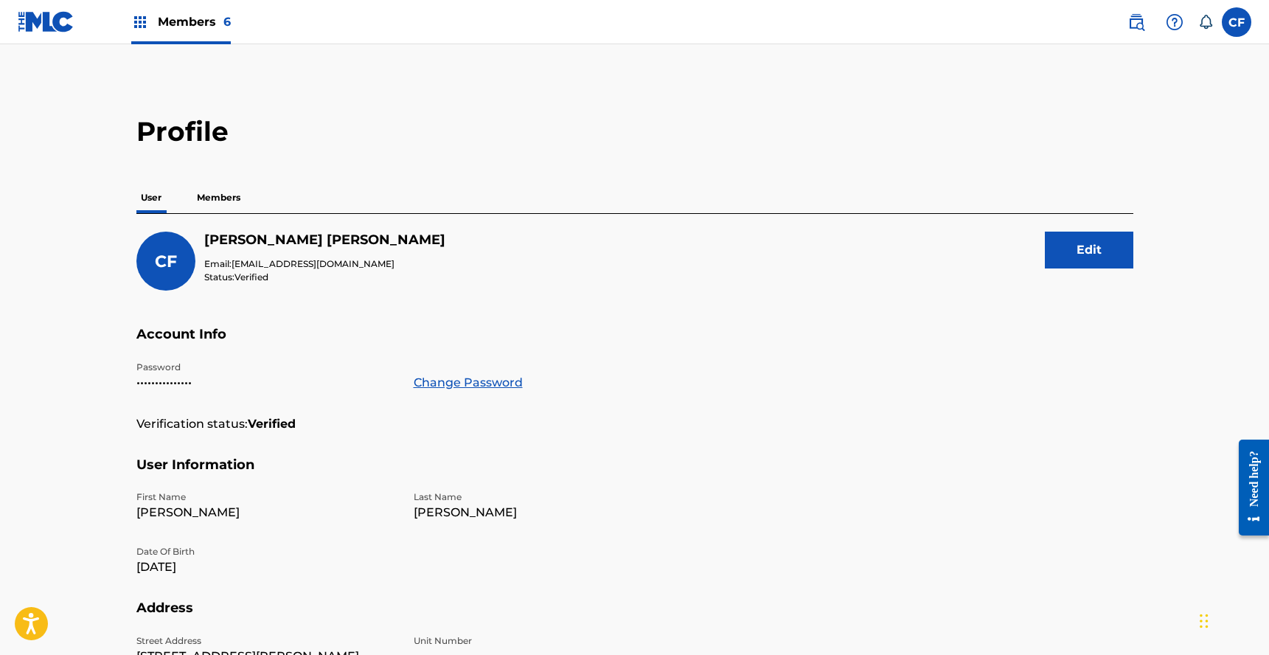
click at [168, 22] on span "Members 6" at bounding box center [194, 21] width 73 height 17
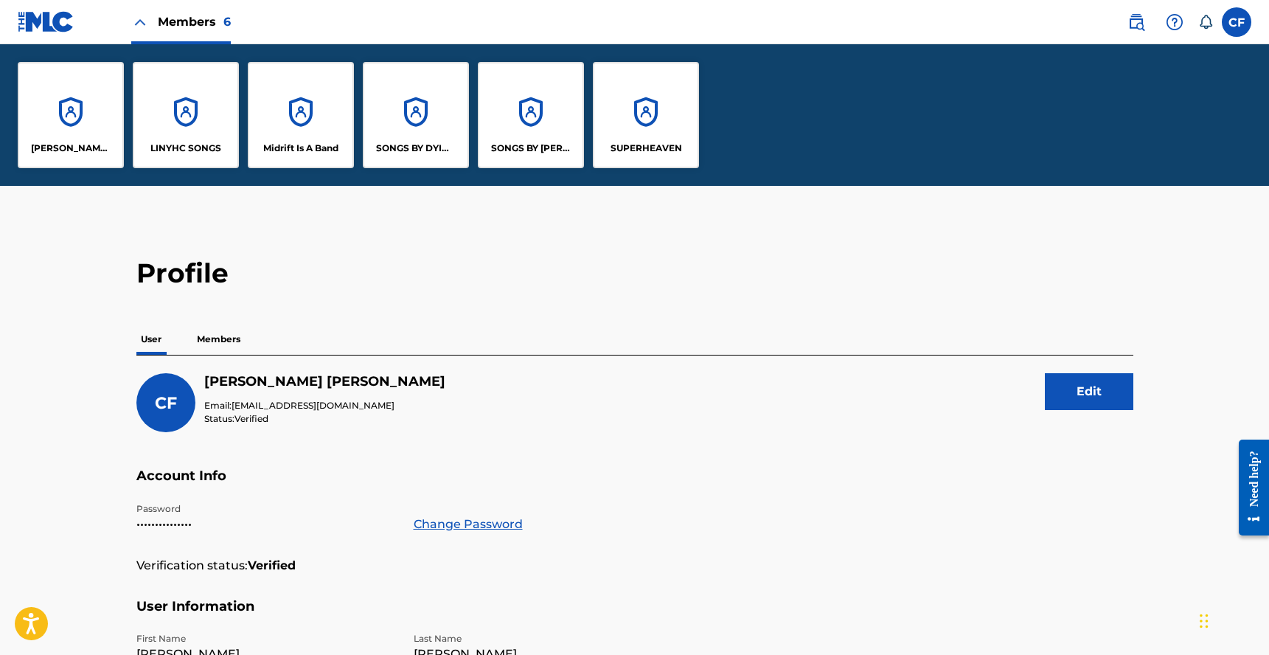
click at [1231, 18] on label at bounding box center [1237, 22] width 30 height 30
click at [1237, 22] on input "CF Colin Feeney colin@goldtheoryartists.com Notification Preferences Profile Lo…" at bounding box center [1237, 22] width 0 height 0
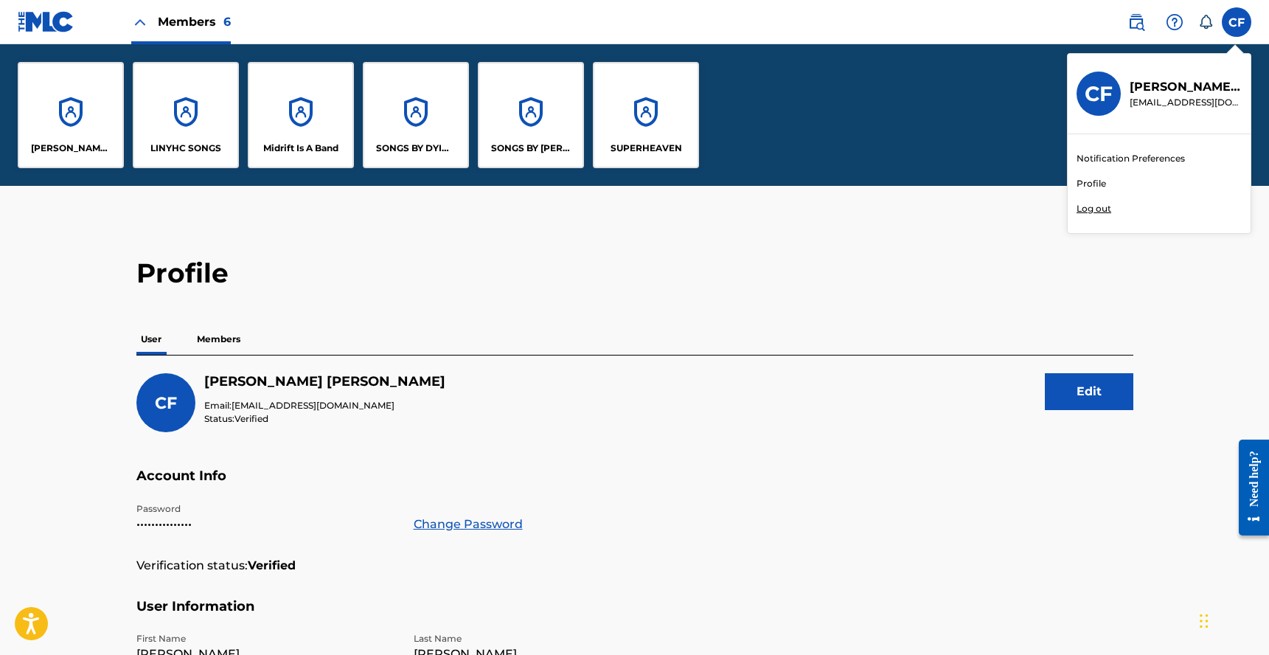
click at [651, 260] on h2 "Profile" at bounding box center [634, 273] width 997 height 33
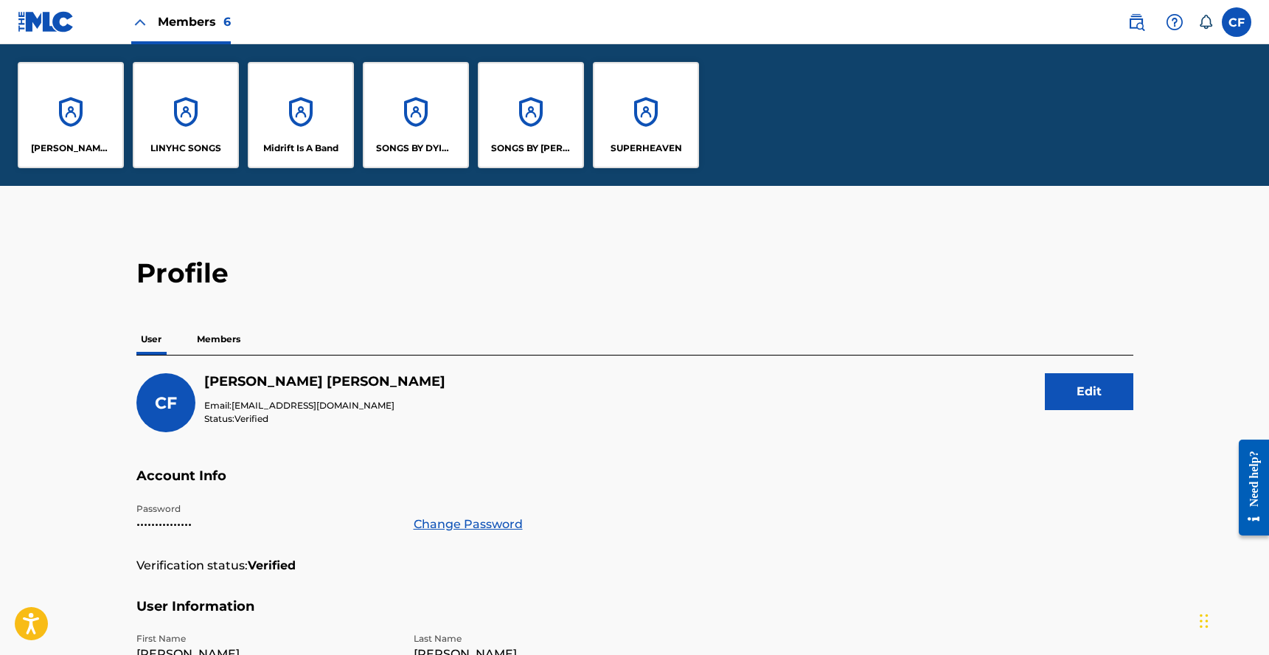
click at [226, 327] on p "Members" at bounding box center [218, 339] width 52 height 31
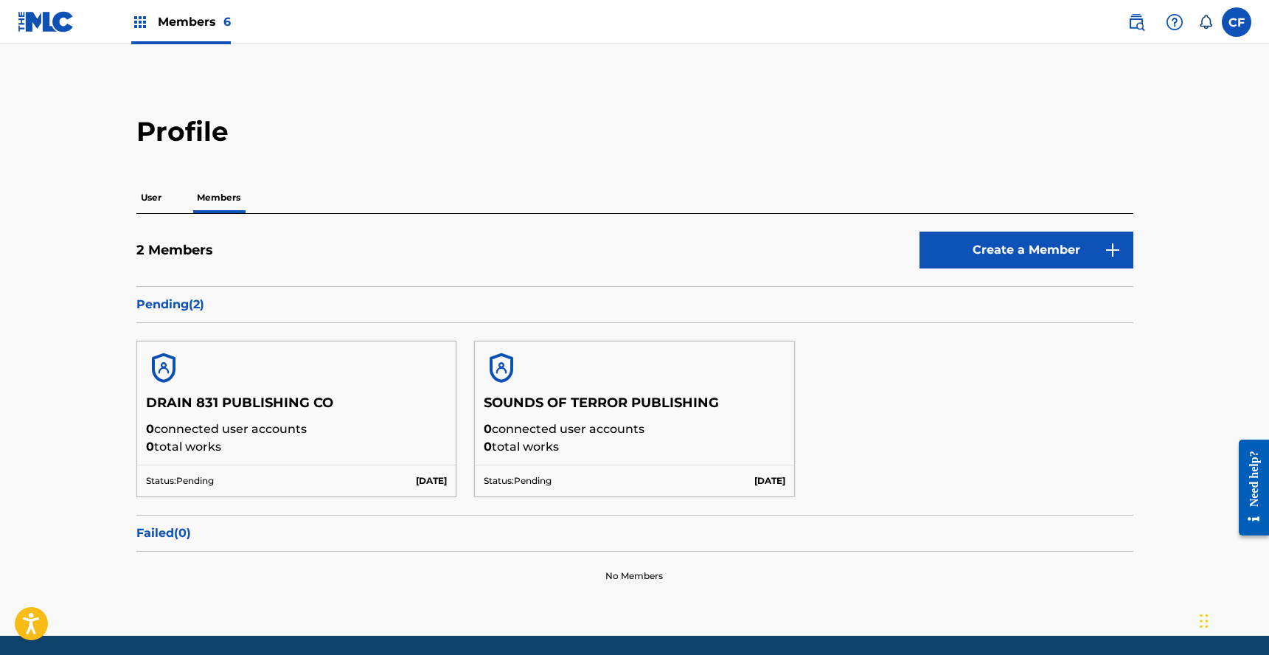
click at [946, 261] on link "Create a Member" at bounding box center [1027, 250] width 214 height 37
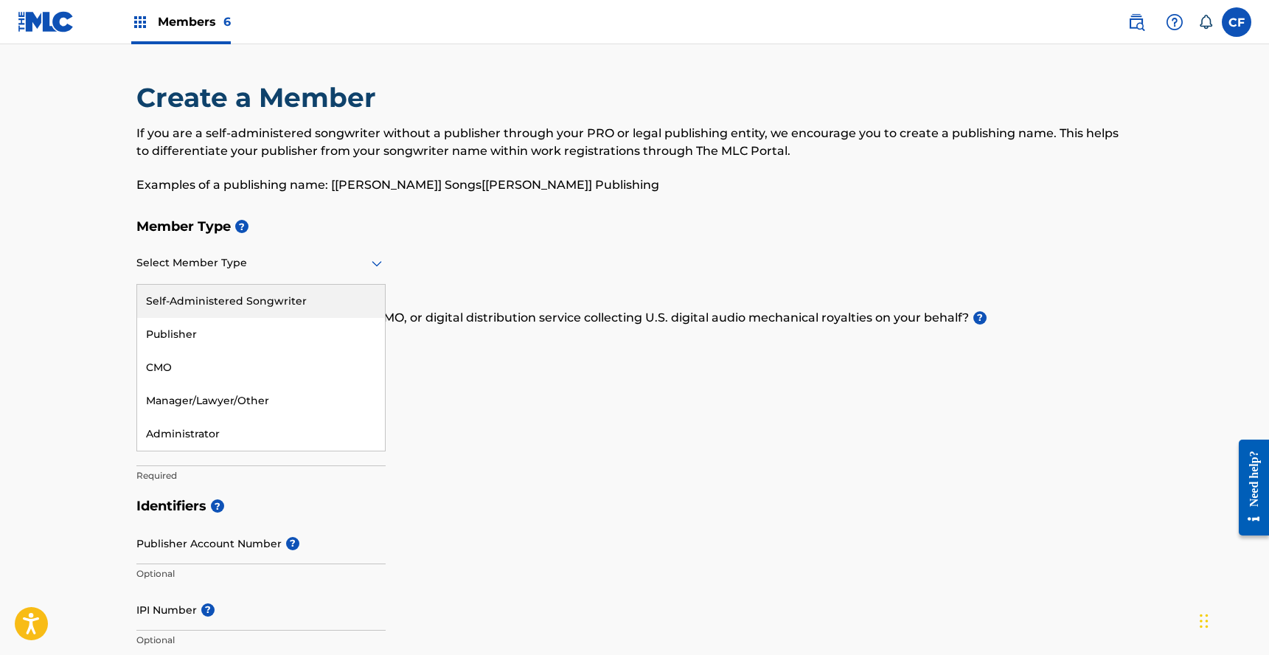
click at [305, 256] on div at bounding box center [260, 263] width 249 height 18
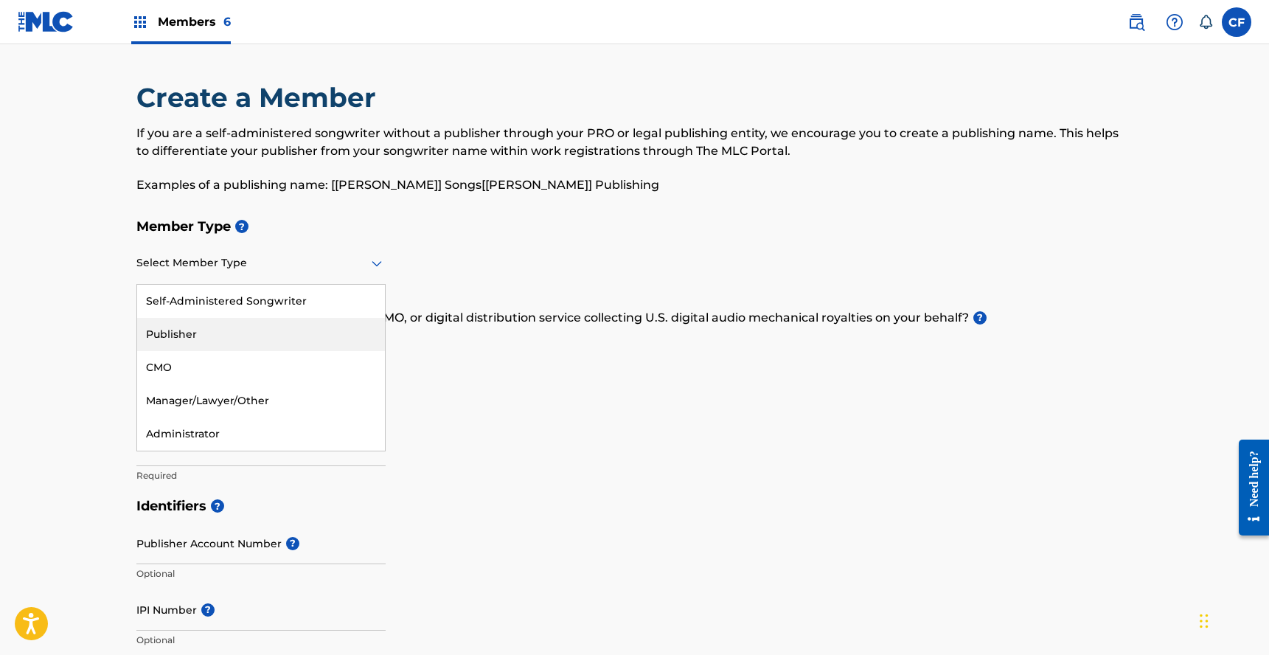
click at [264, 328] on div "Publisher" at bounding box center [261, 334] width 248 height 33
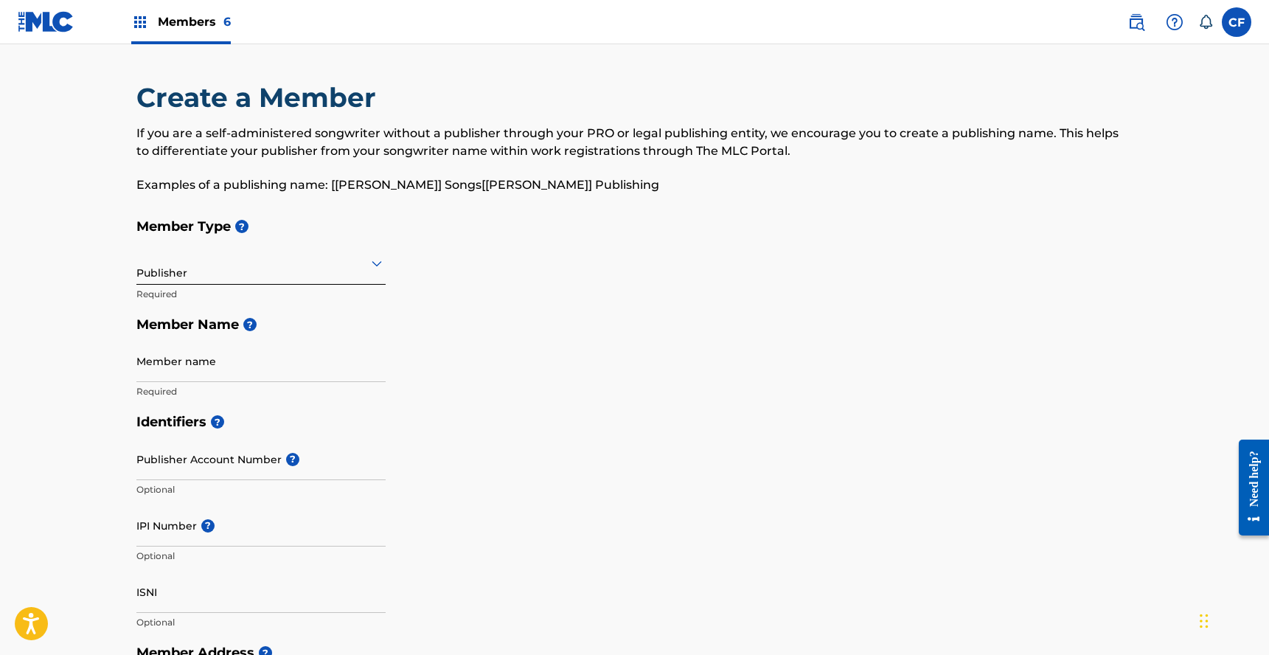
click at [253, 379] on input "Member name" at bounding box center [260, 361] width 249 height 42
type input "Isaac Hale Pub Co"
click at [493, 423] on h5 "Identifiers ?" at bounding box center [634, 422] width 997 height 32
click at [231, 531] on input "IPI Number ?" at bounding box center [260, 525] width 249 height 42
paste input "1307922460"
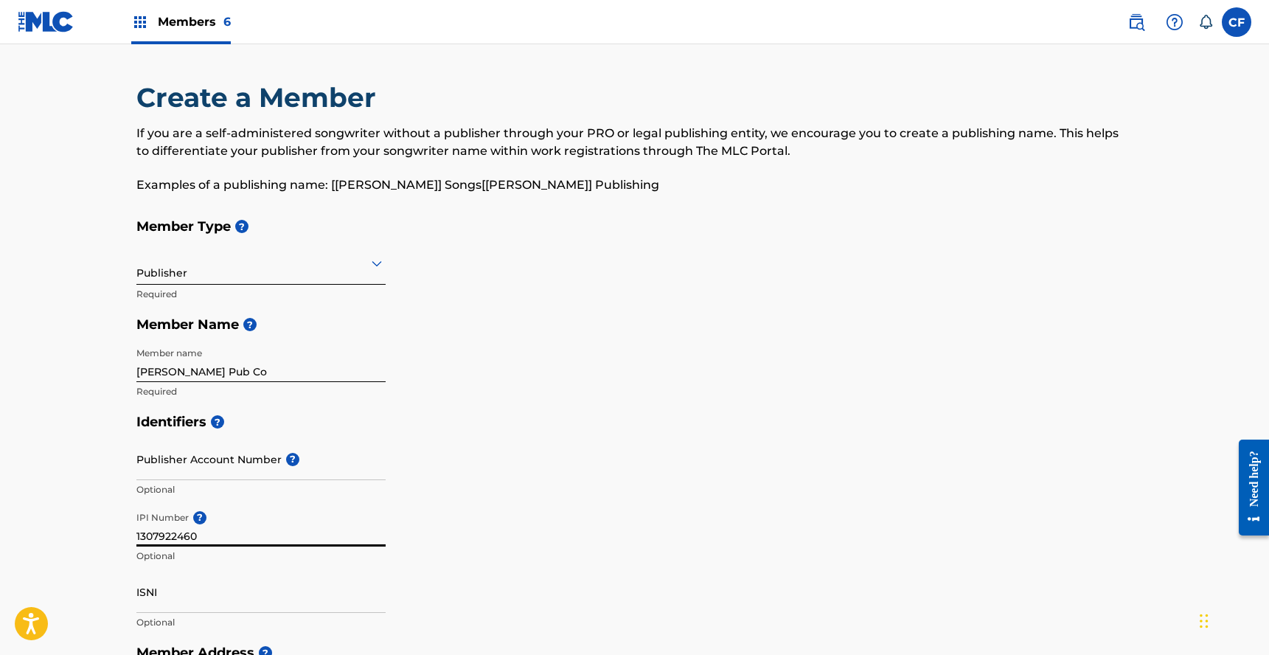
scroll to position [454, 0]
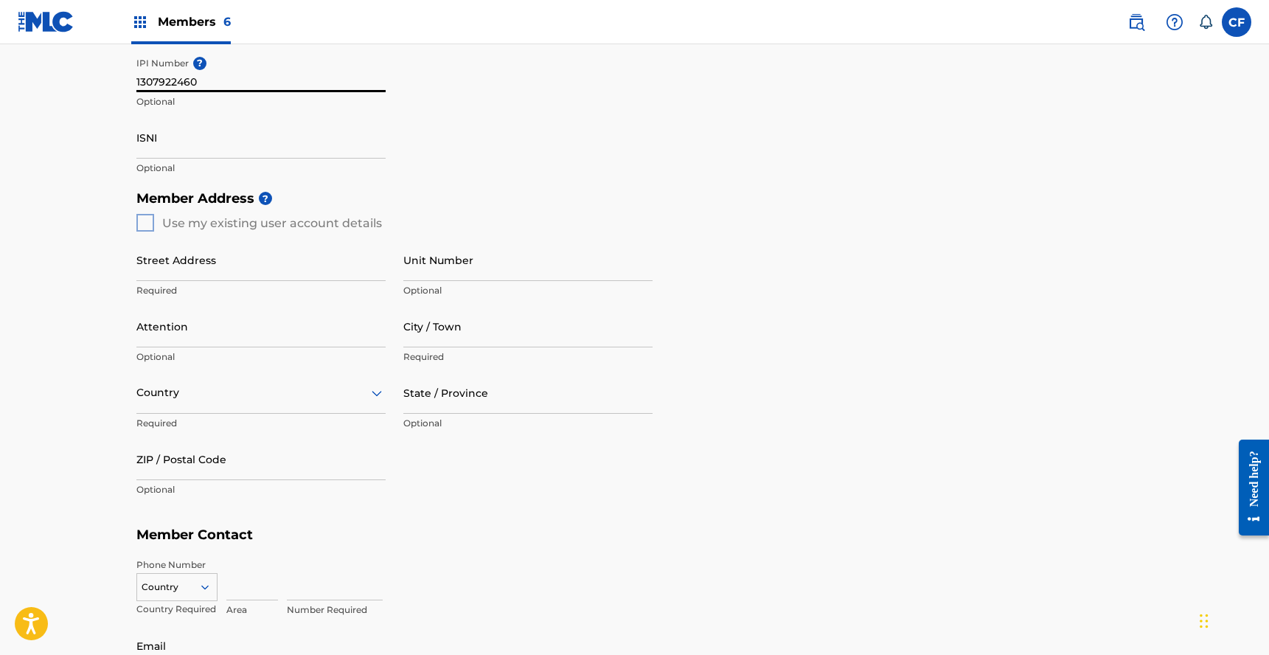
type input "1307922460"
click at [164, 263] on input "Street Address" at bounding box center [260, 260] width 249 height 42
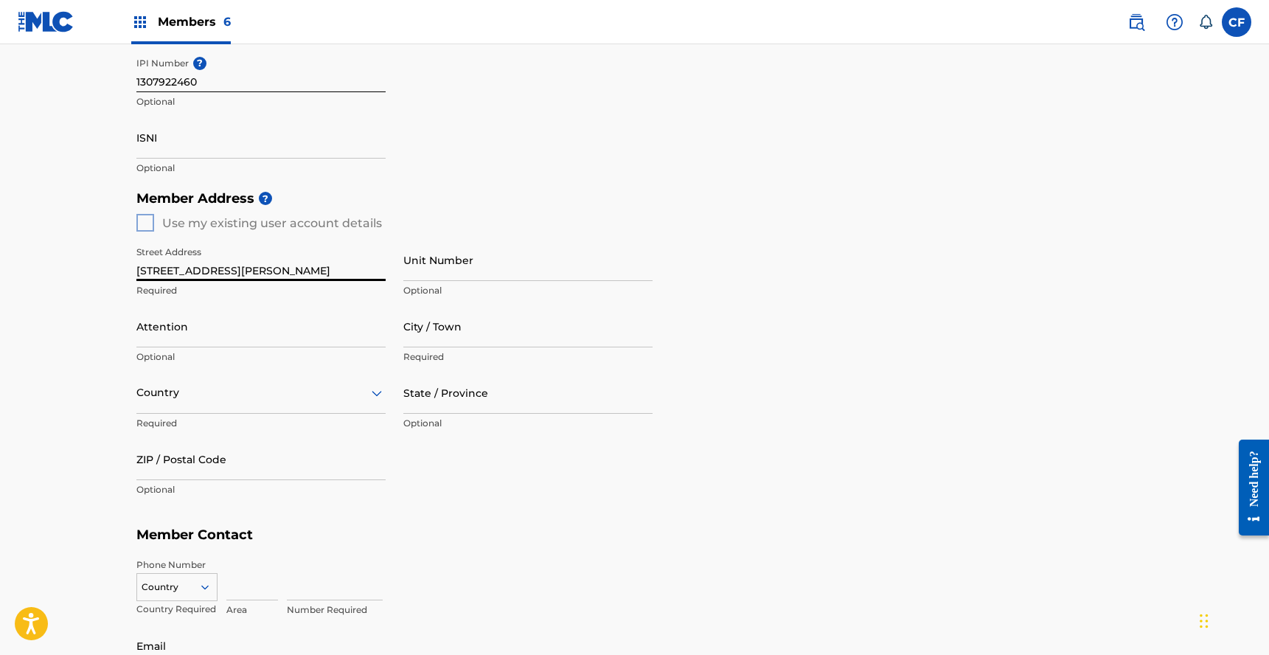
type input "11150 Hortense St"
type input "North Hollywood"
click at [337, 403] on div "Country" at bounding box center [260, 393] width 249 height 42
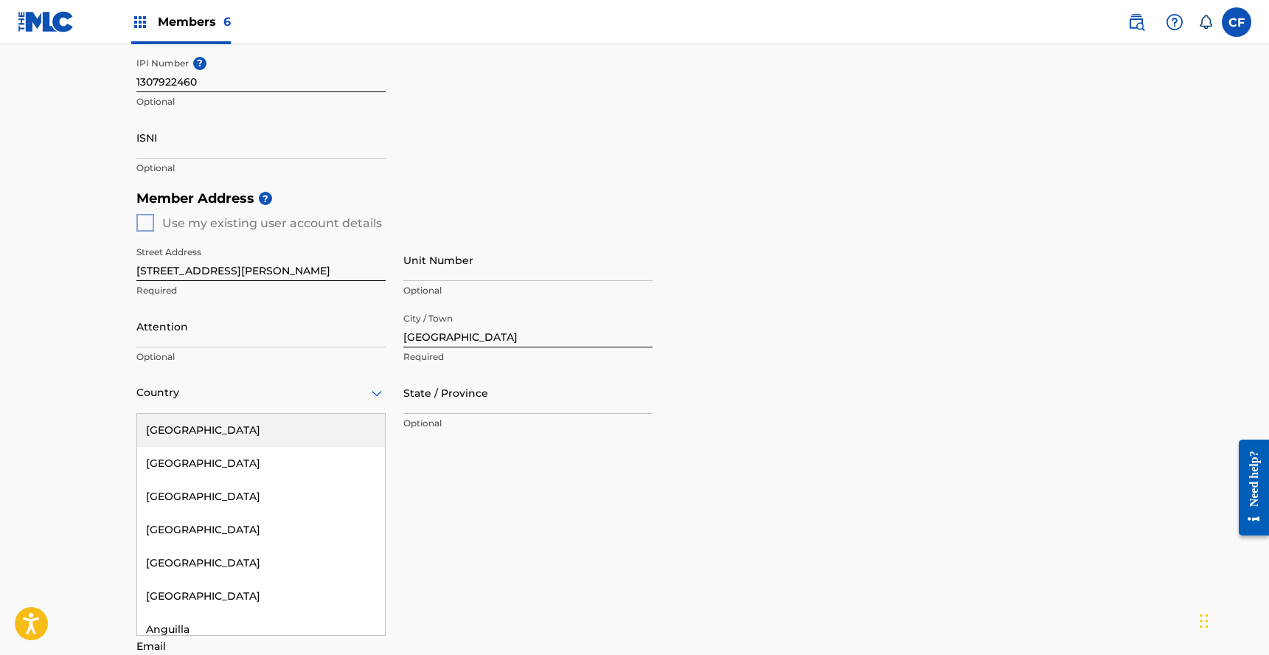
click at [327, 425] on div "United States" at bounding box center [261, 430] width 248 height 33
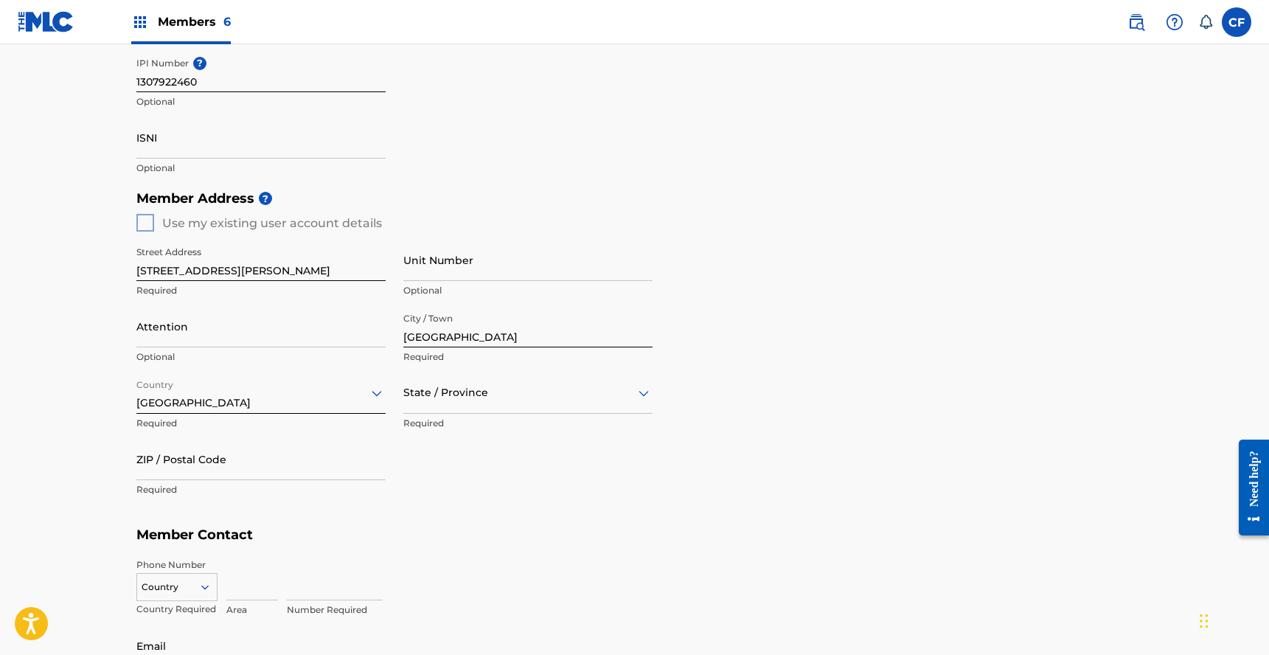
click at [429, 403] on div "State / Province" at bounding box center [527, 393] width 249 height 42
click at [446, 584] on div "California" at bounding box center [528, 596] width 248 height 33
click at [290, 463] on input "ZIP / Postal Code" at bounding box center [260, 459] width 249 height 42
type input "91602"
click at [175, 589] on div "Country" at bounding box center [176, 584] width 81 height 22
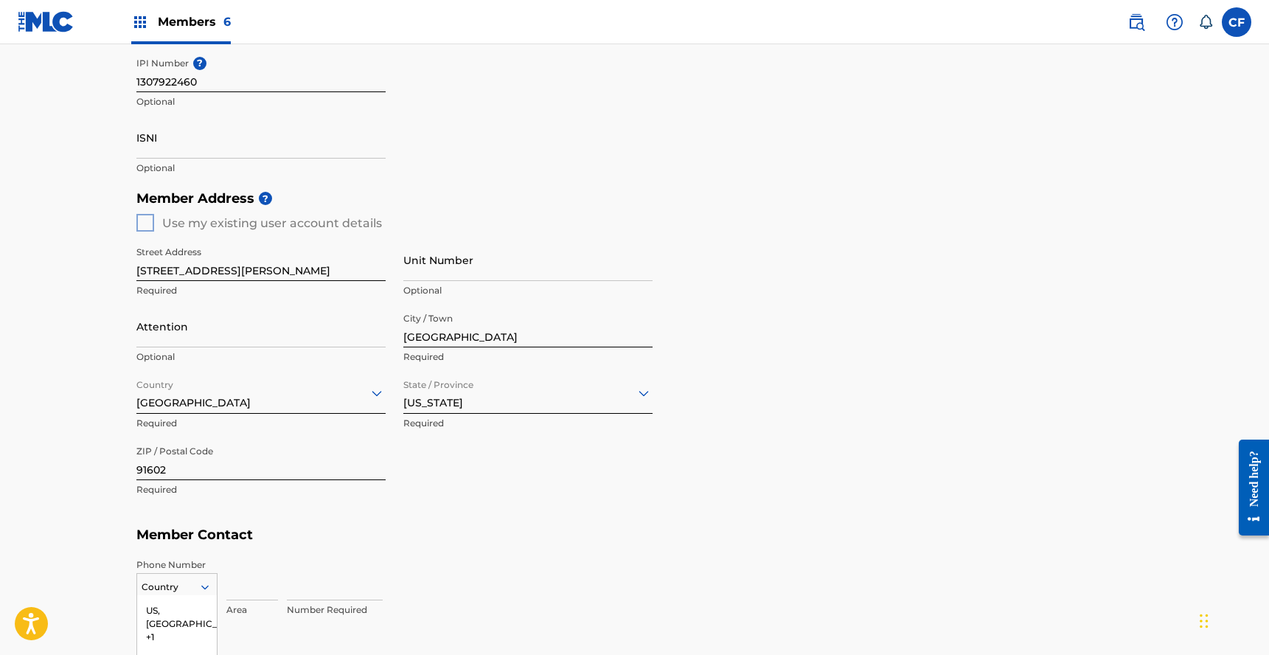
scroll to position [616, 0]
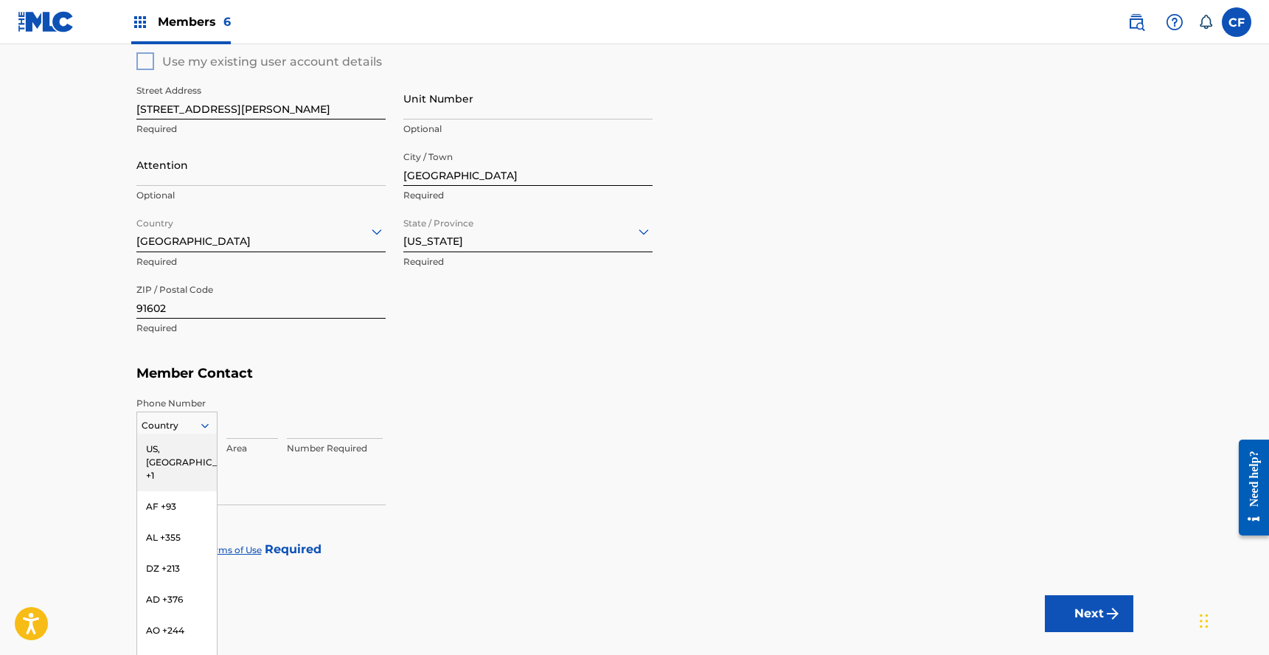
click at [179, 449] on div "US, CA +1" at bounding box center [177, 463] width 80 height 58
click at [226, 426] on input at bounding box center [252, 418] width 52 height 42
click at [240, 431] on input at bounding box center [252, 418] width 52 height 42
type input "516"
type input "2800589"
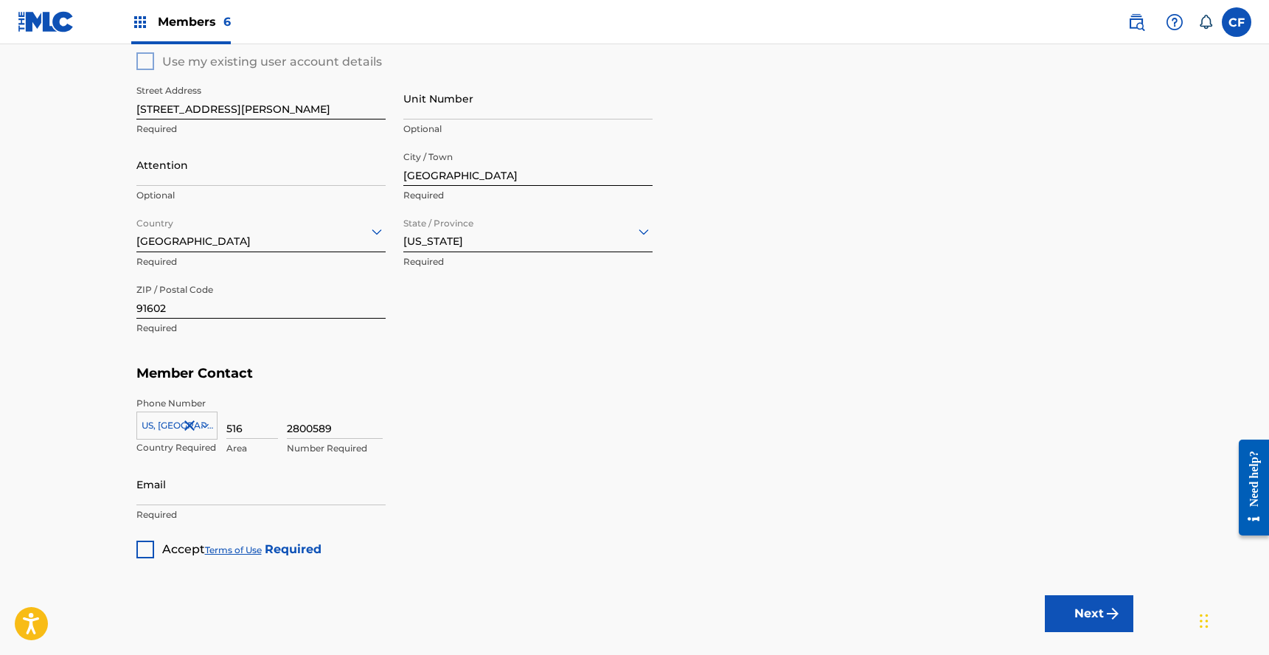
click at [256, 508] on p "Required" at bounding box center [260, 514] width 249 height 13
click at [256, 501] on input "Email" at bounding box center [260, 484] width 249 height 42
type input "[EMAIL_ADDRESS][DOMAIN_NAME]"
click at [147, 551] on div at bounding box center [145, 550] width 18 height 18
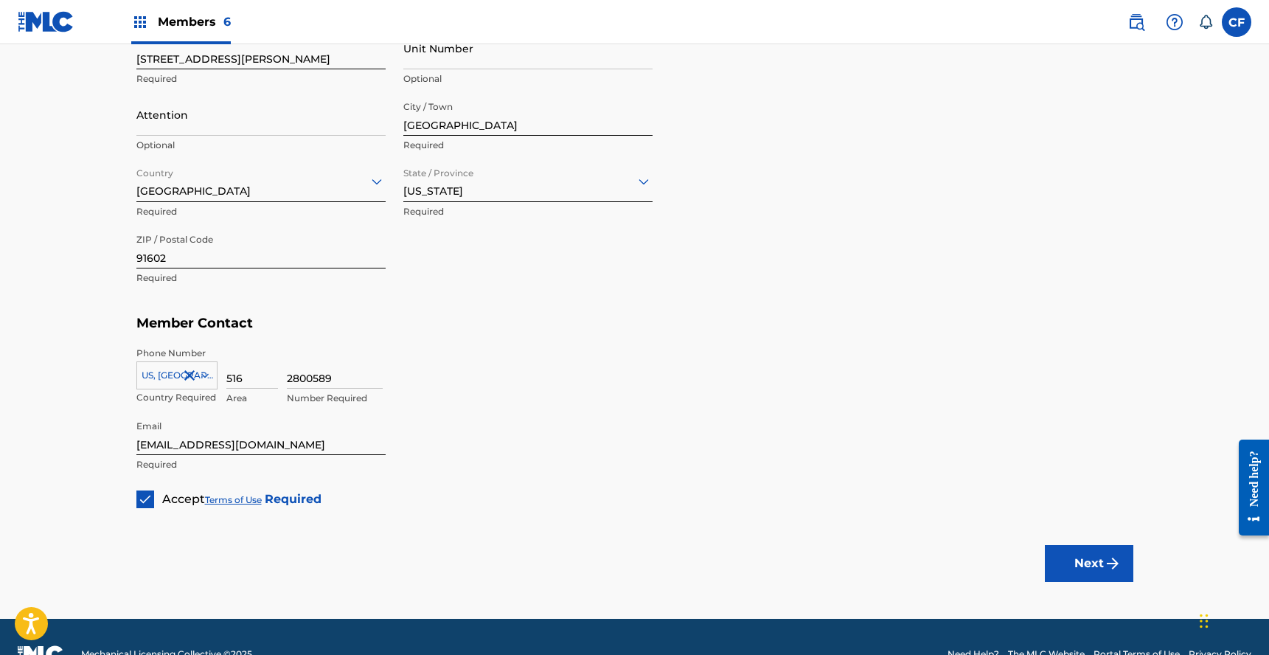
scroll to position [667, 0]
click at [1128, 550] on button "Next" at bounding box center [1089, 562] width 89 height 37
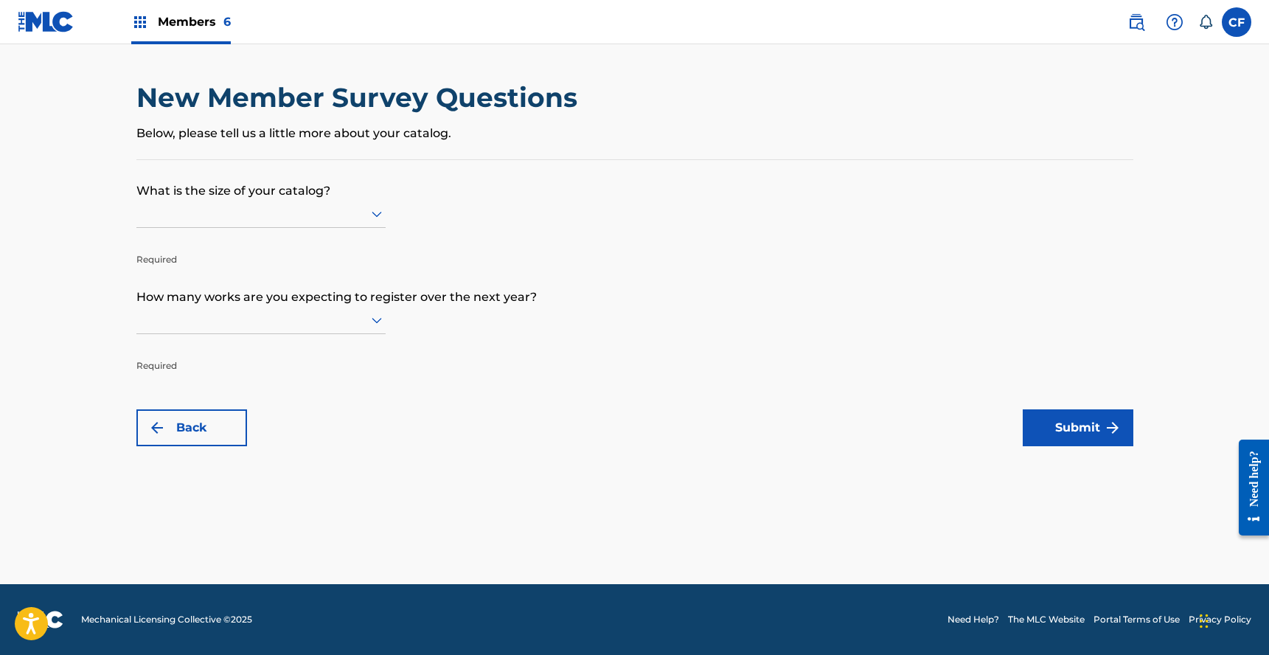
click at [259, 221] on div at bounding box center [260, 213] width 249 height 18
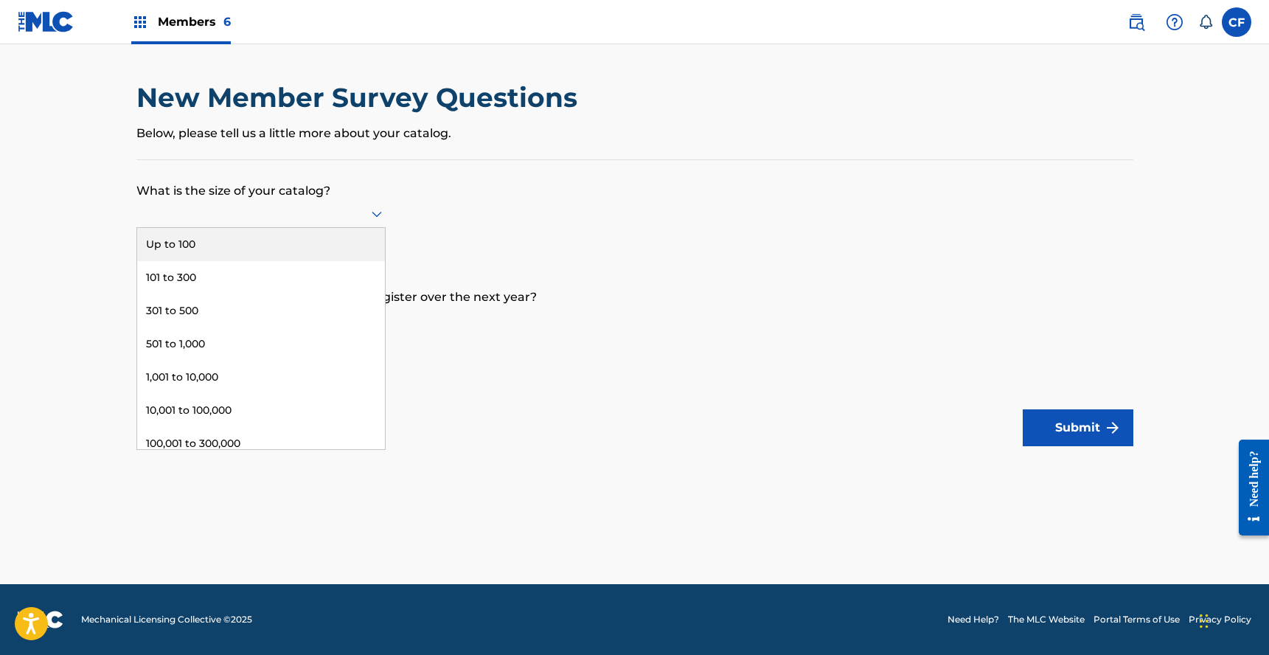
click at [245, 242] on div "Up to 100" at bounding box center [261, 244] width 248 height 33
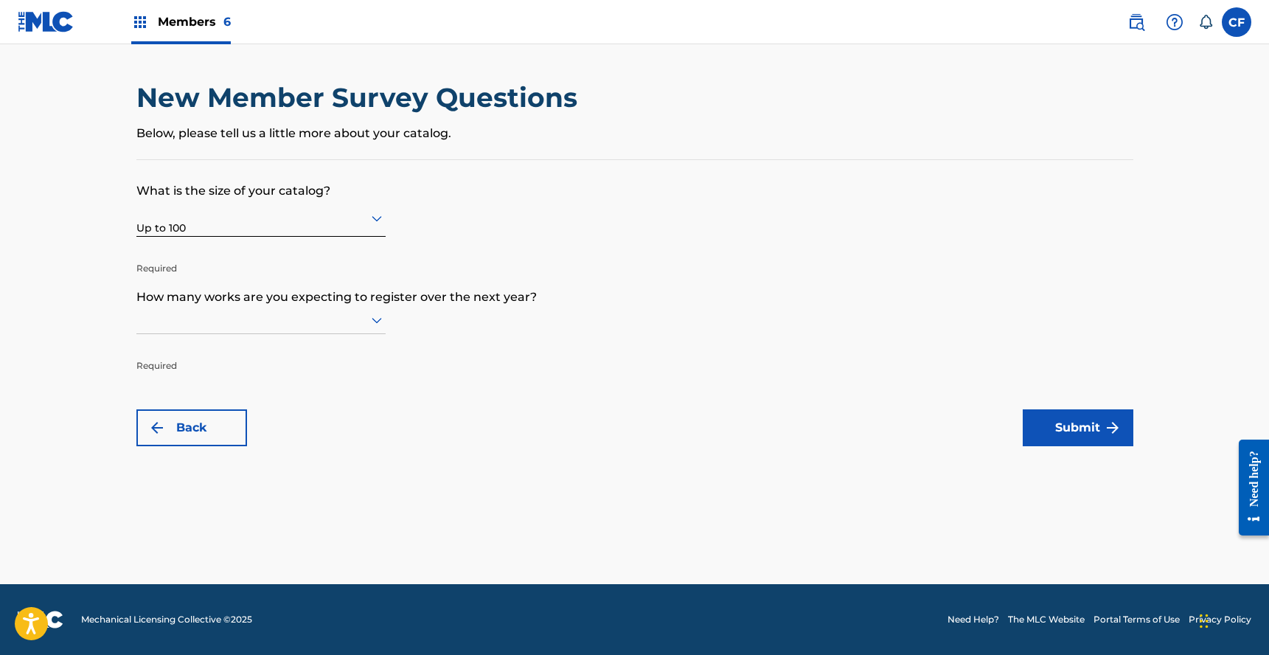
click at [233, 341] on p "Required" at bounding box center [260, 354] width 249 height 35
click at [253, 323] on div at bounding box center [260, 320] width 249 height 18
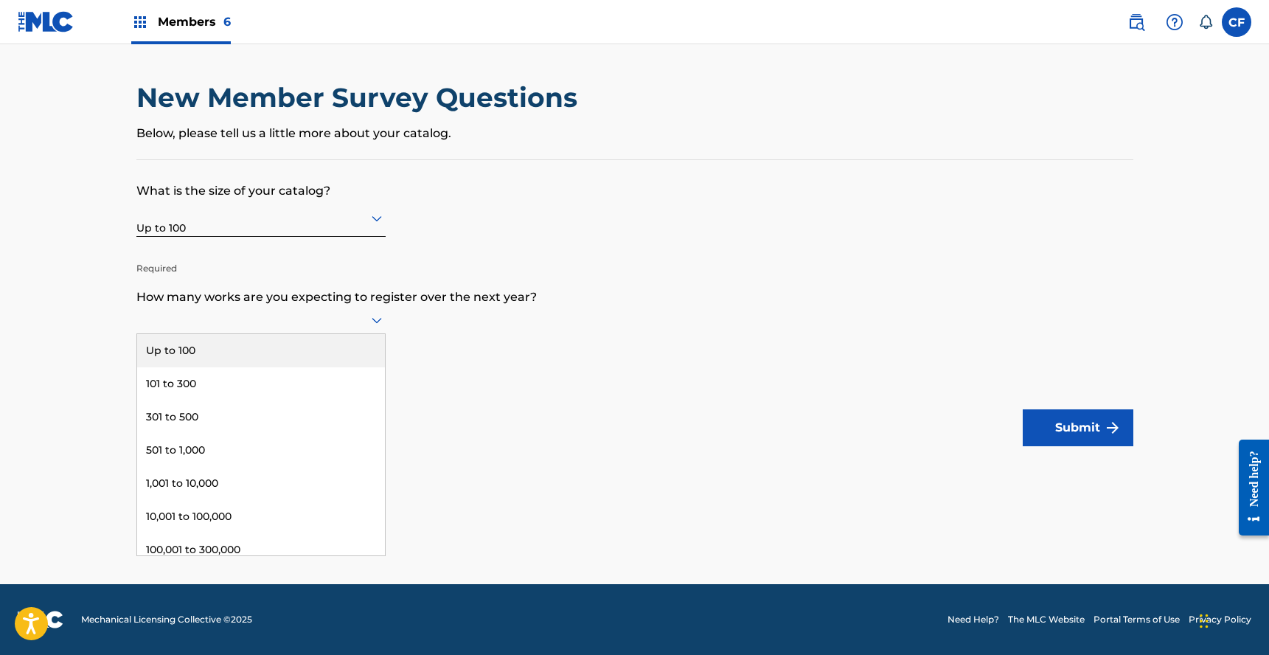
click at [235, 344] on div "Up to 100" at bounding box center [261, 350] width 248 height 33
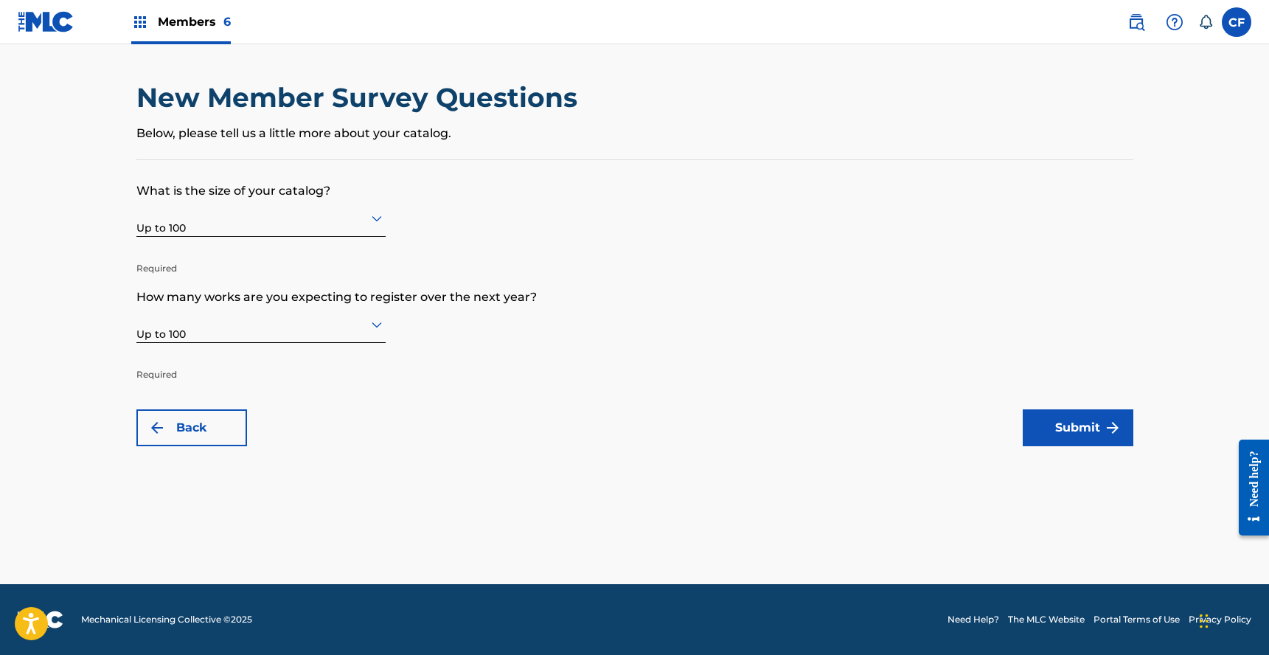
click at [1111, 414] on button "Submit" at bounding box center [1078, 427] width 111 height 37
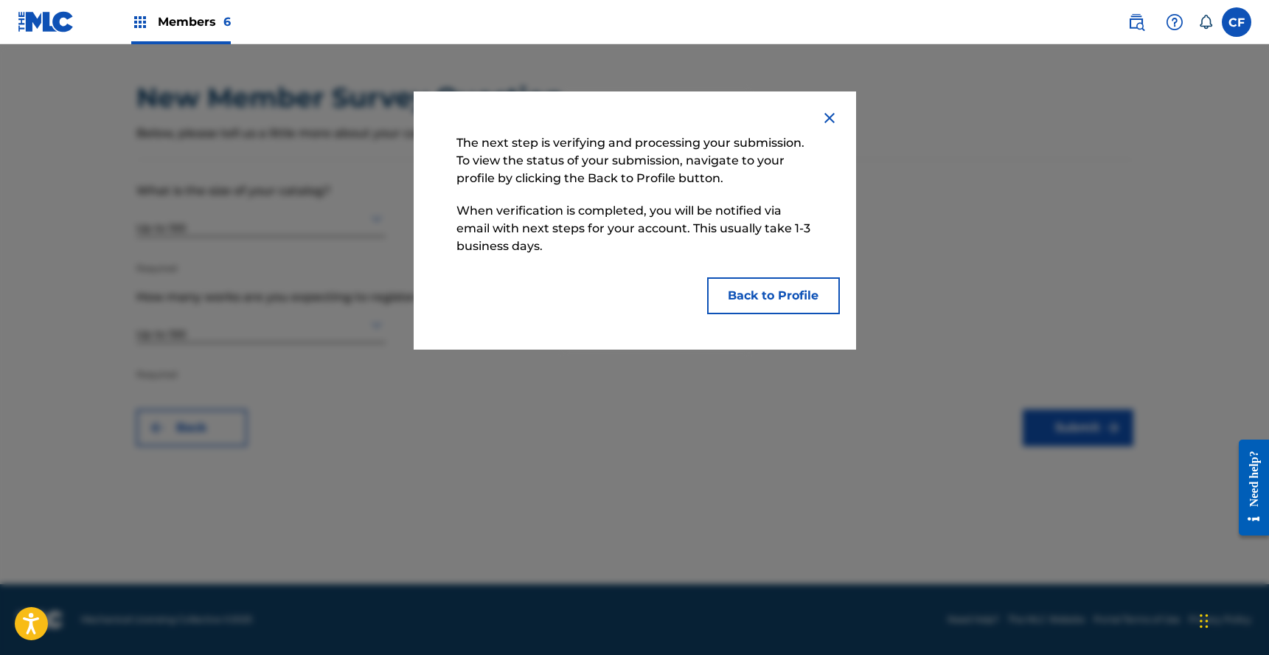
click at [794, 280] on button "Back to Profile" at bounding box center [773, 295] width 133 height 37
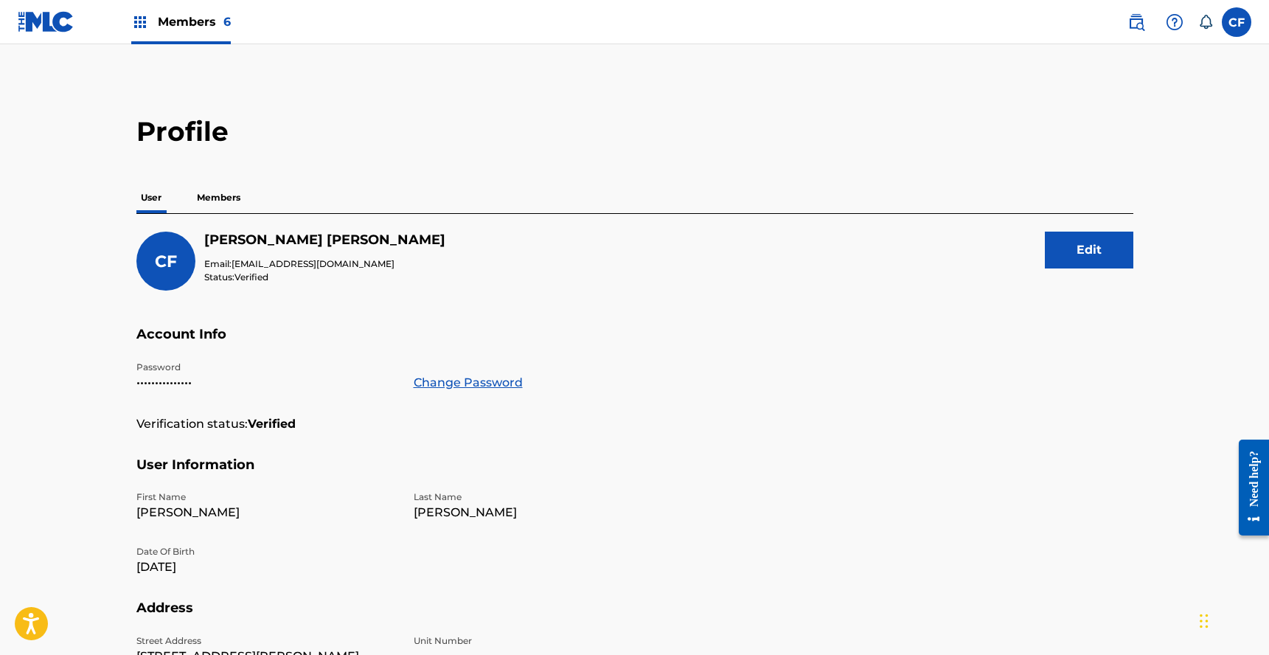
click at [215, 204] on p "Members" at bounding box center [218, 197] width 52 height 31
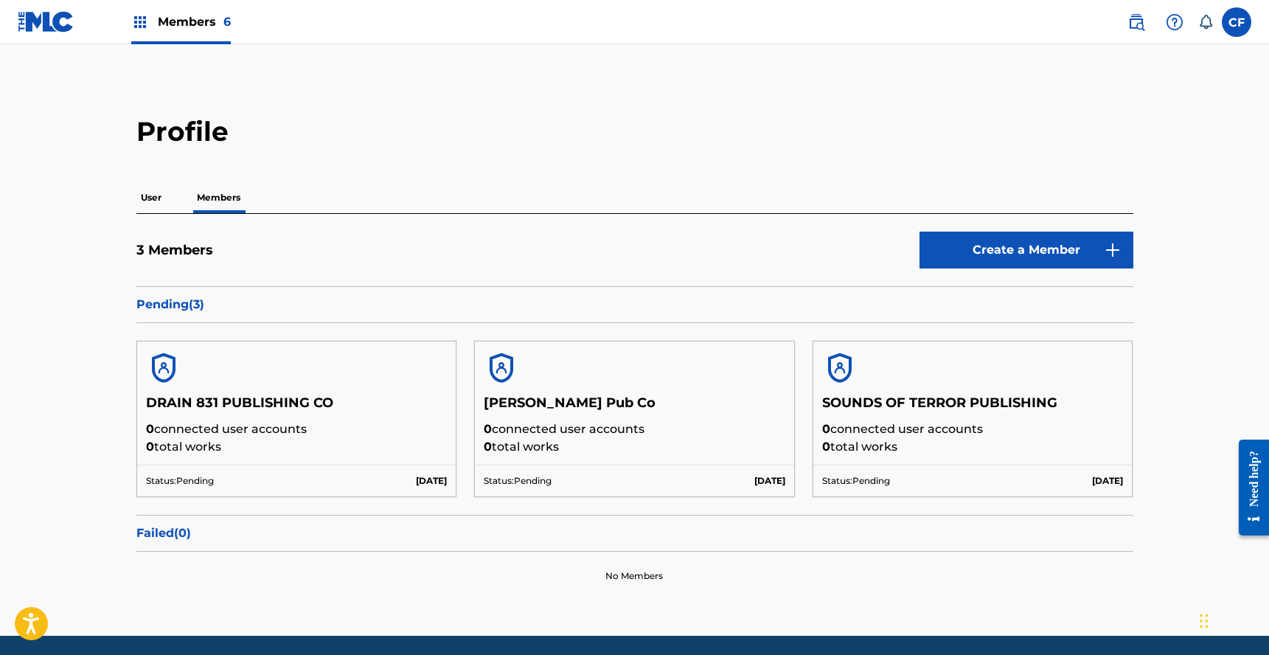
click at [148, 206] on p "User" at bounding box center [151, 197] width 30 height 31
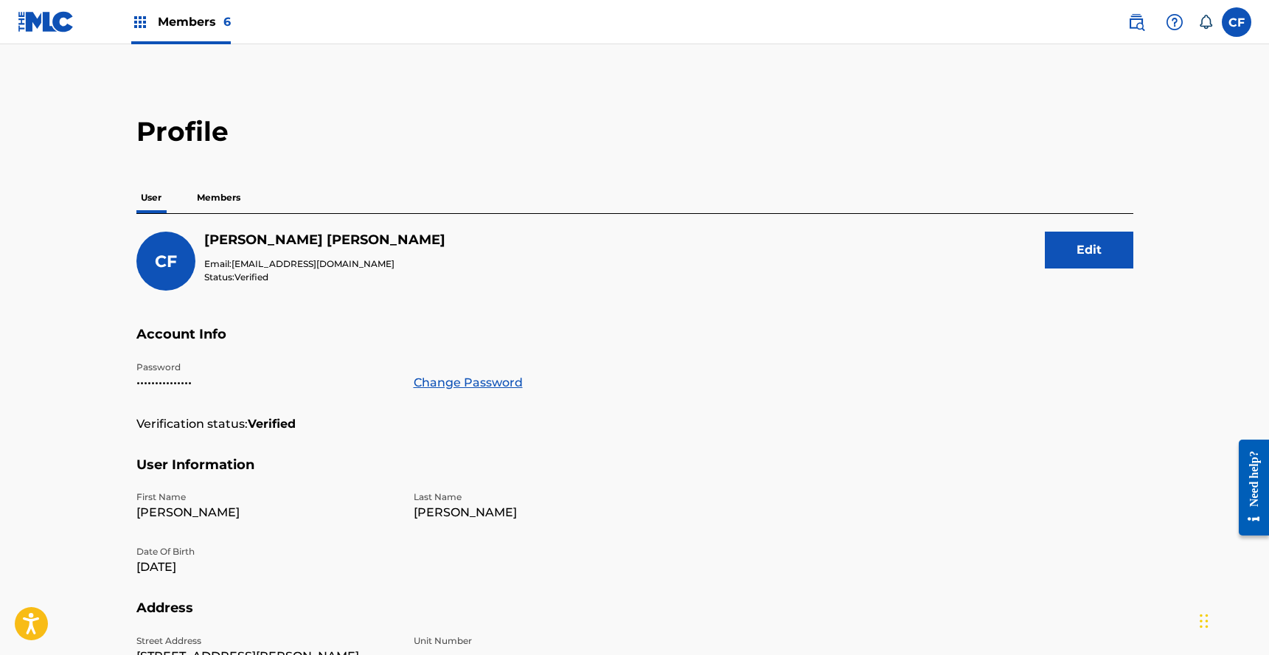
click at [221, 195] on p "Members" at bounding box center [218, 197] width 52 height 31
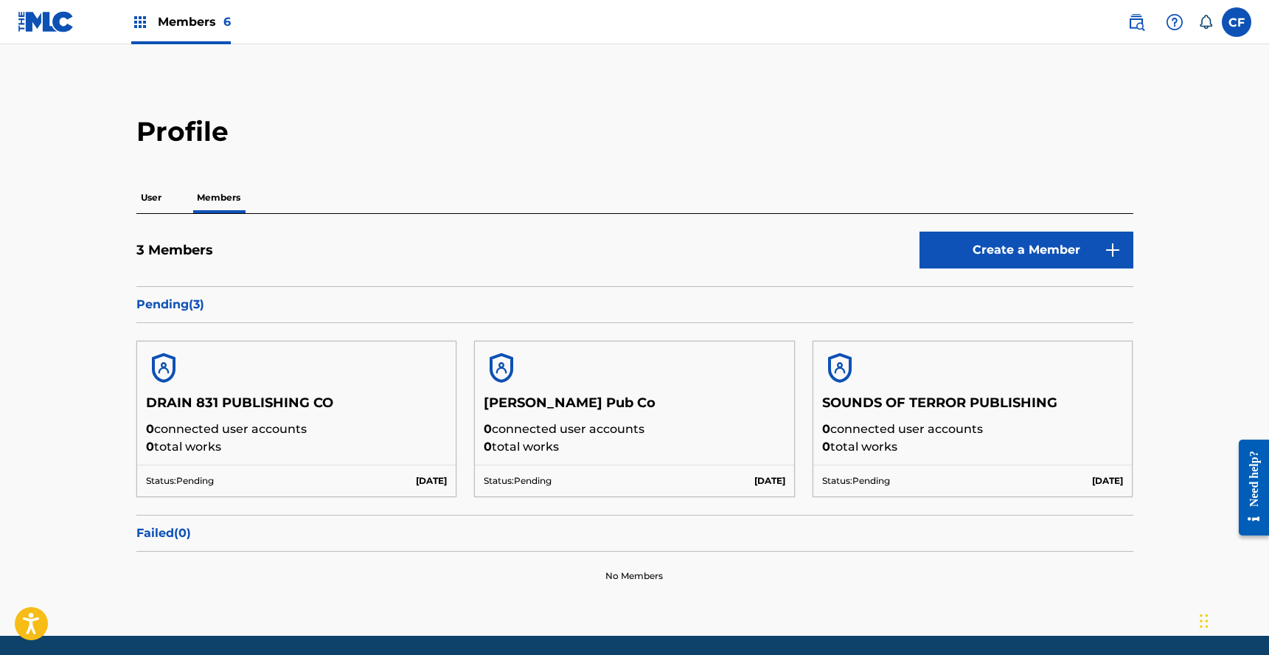
click at [72, 24] on img at bounding box center [46, 21] width 57 height 21
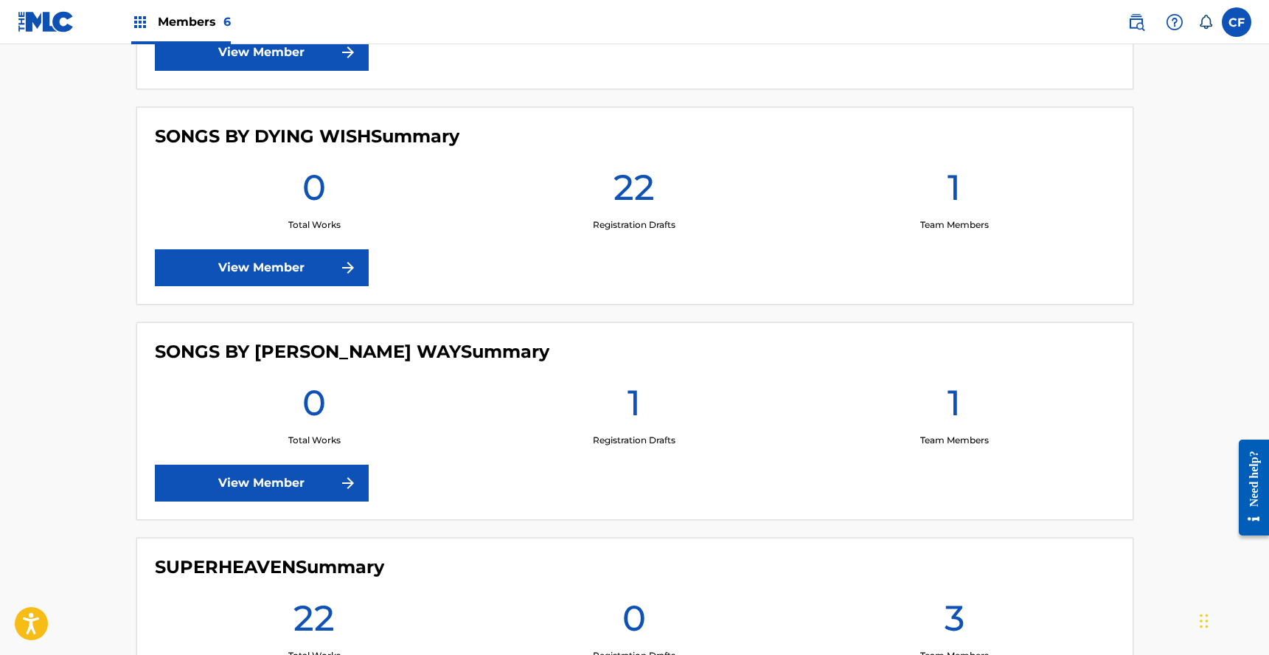
scroll to position [1177, 0]
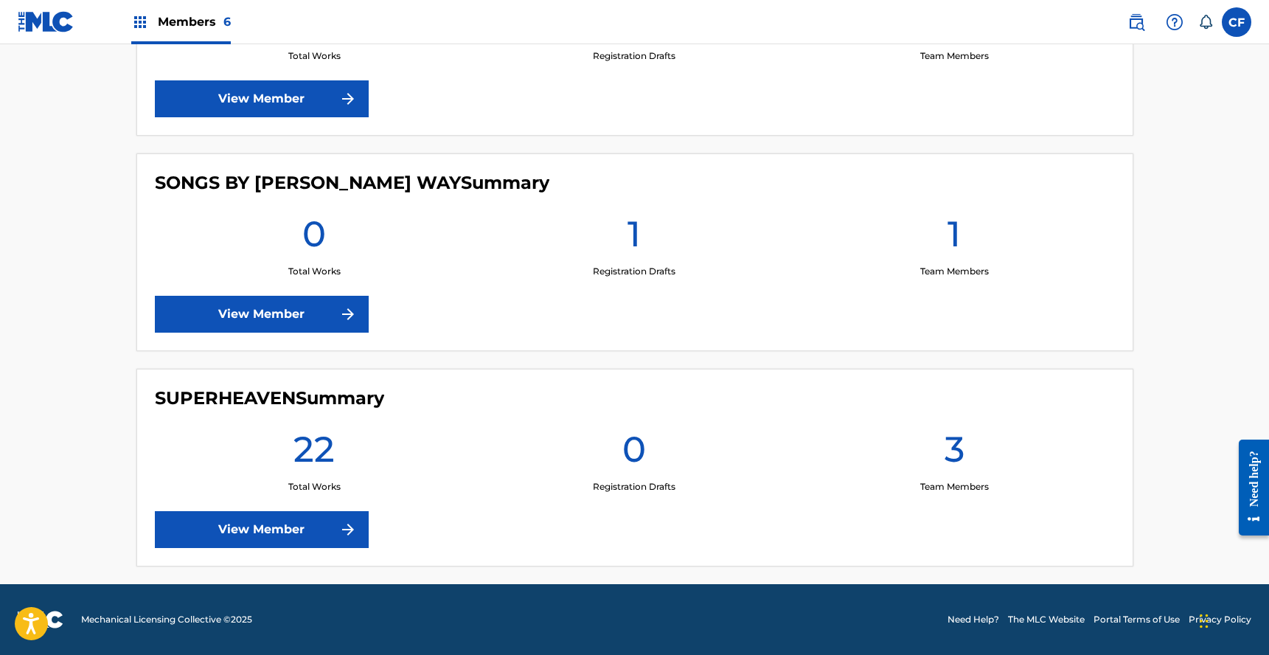
click at [297, 544] on link "View Member" at bounding box center [262, 529] width 214 height 37
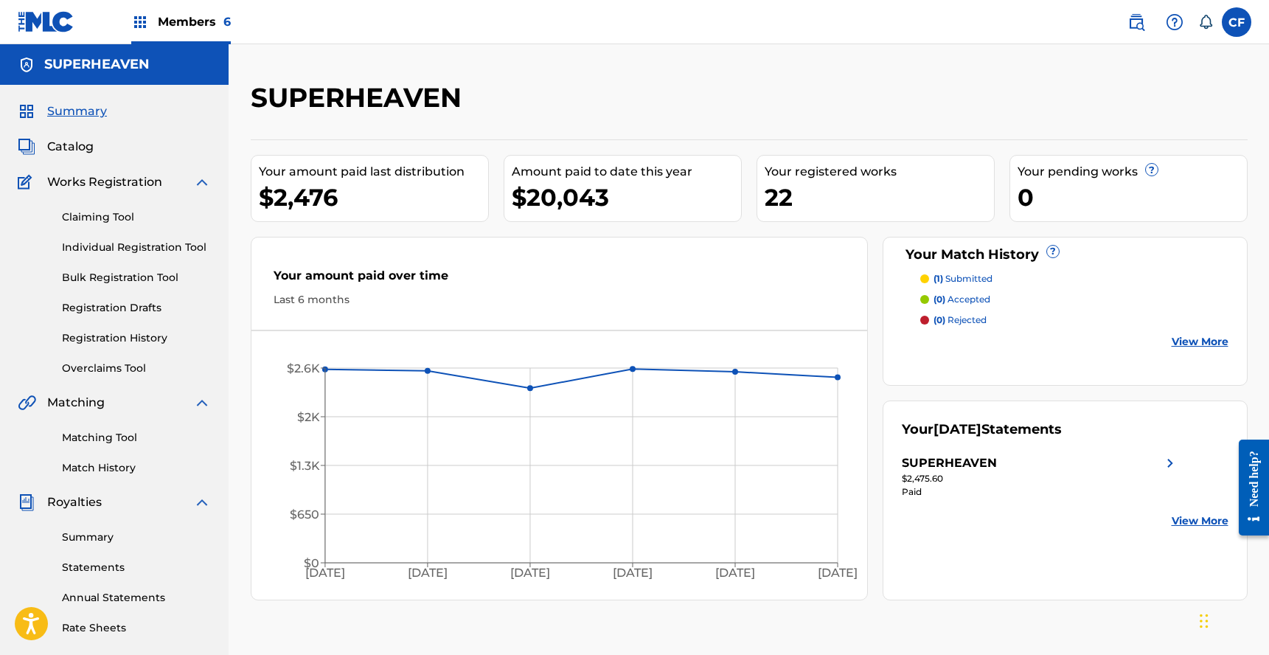
click at [64, 150] on span "Catalog" at bounding box center [70, 147] width 46 height 18
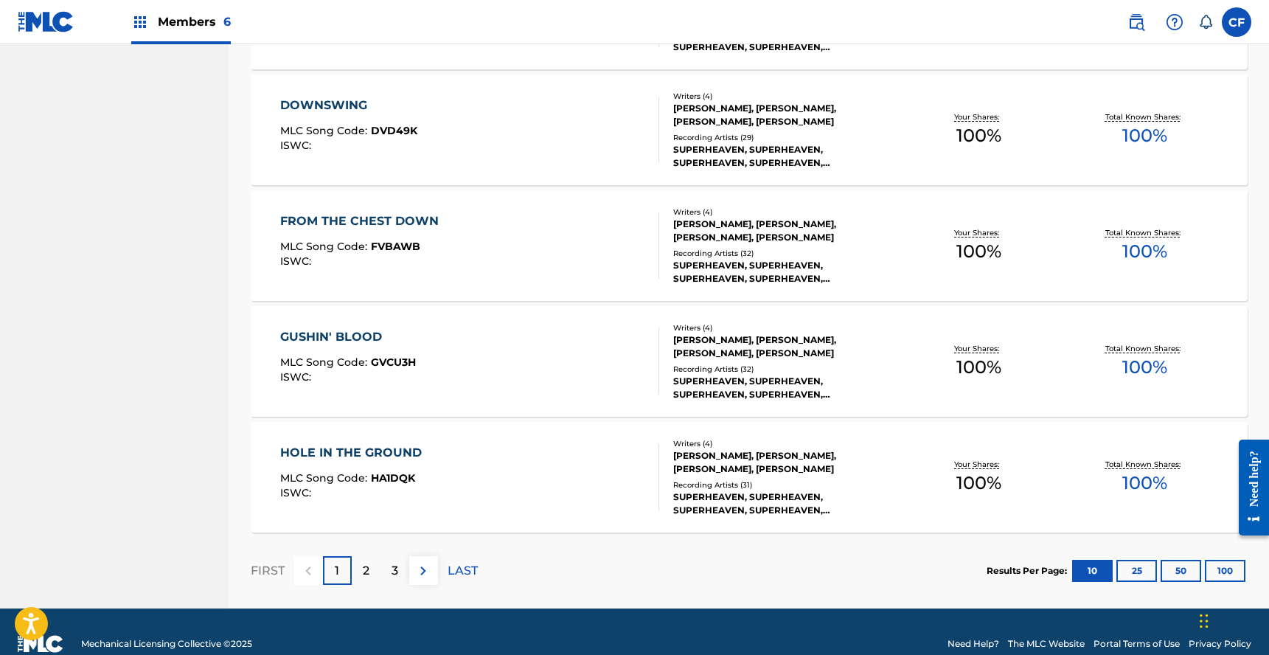
scroll to position [1033, 0]
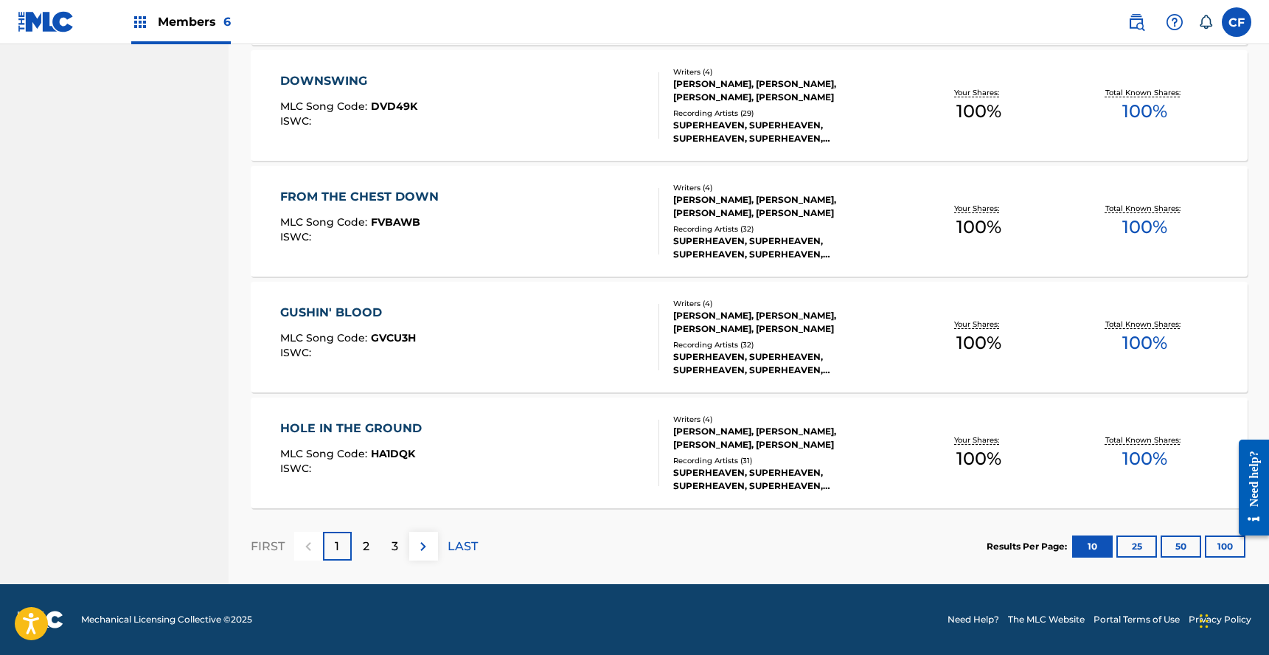
click at [358, 549] on div "2" at bounding box center [366, 546] width 29 height 29
click at [390, 541] on div "3" at bounding box center [395, 546] width 29 height 29
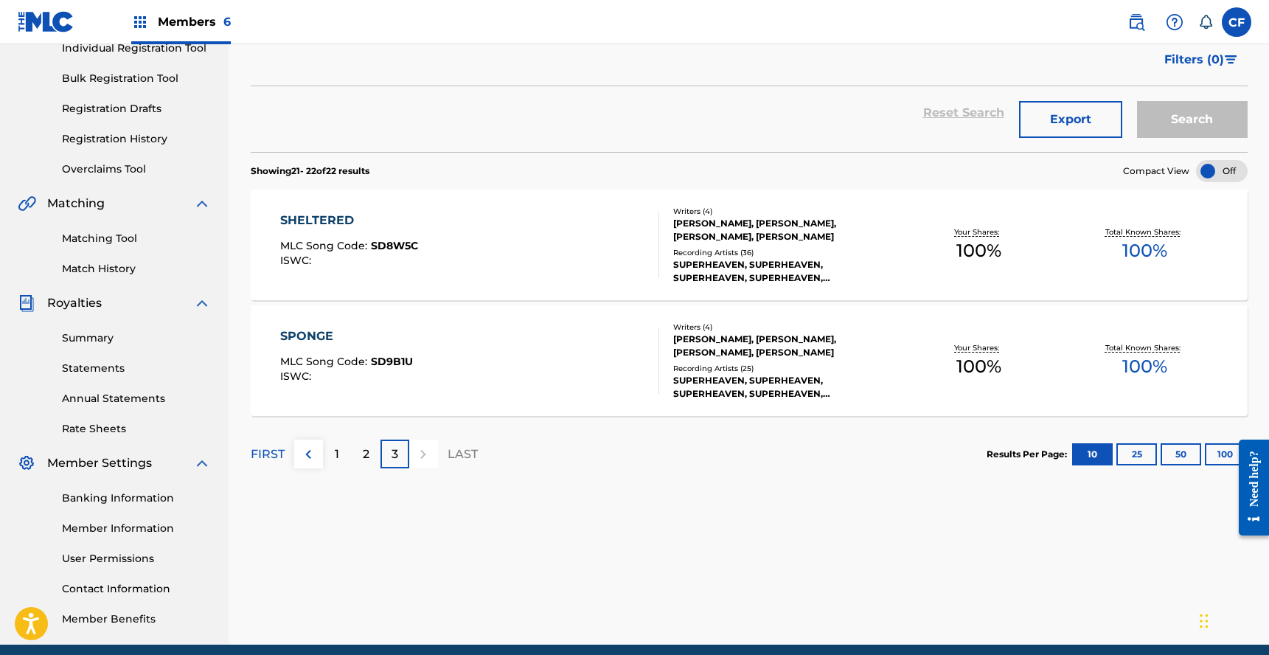
scroll to position [195, 0]
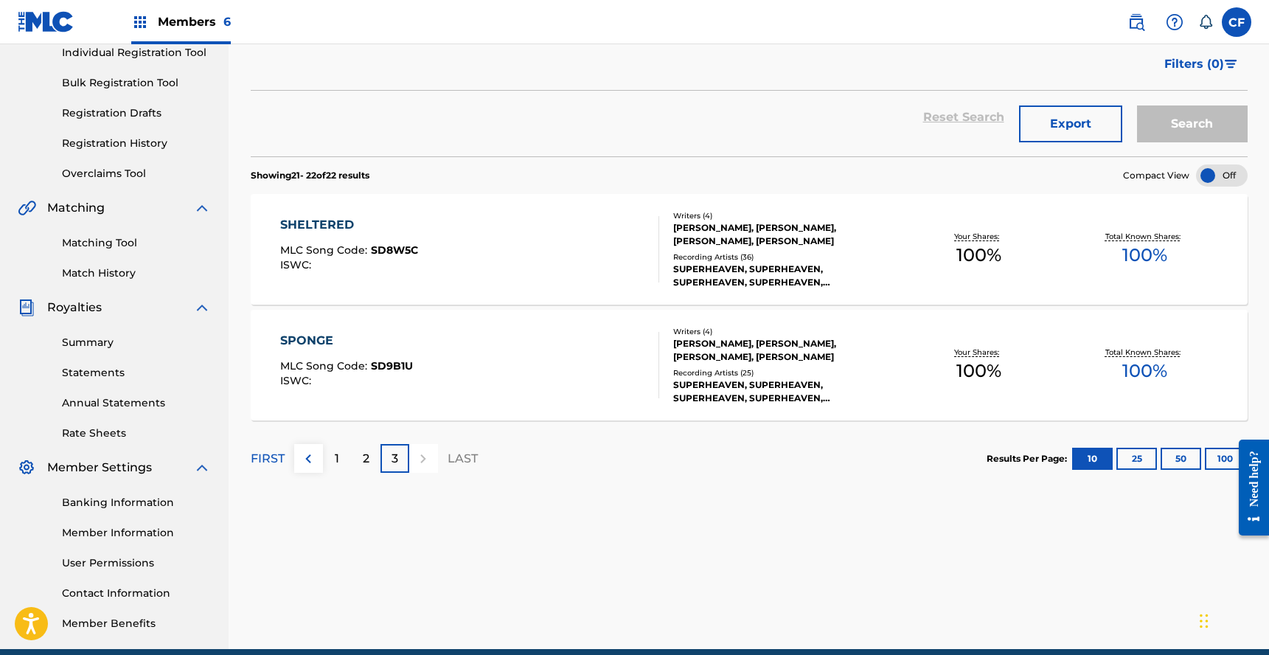
click at [364, 471] on div "2" at bounding box center [366, 458] width 29 height 29
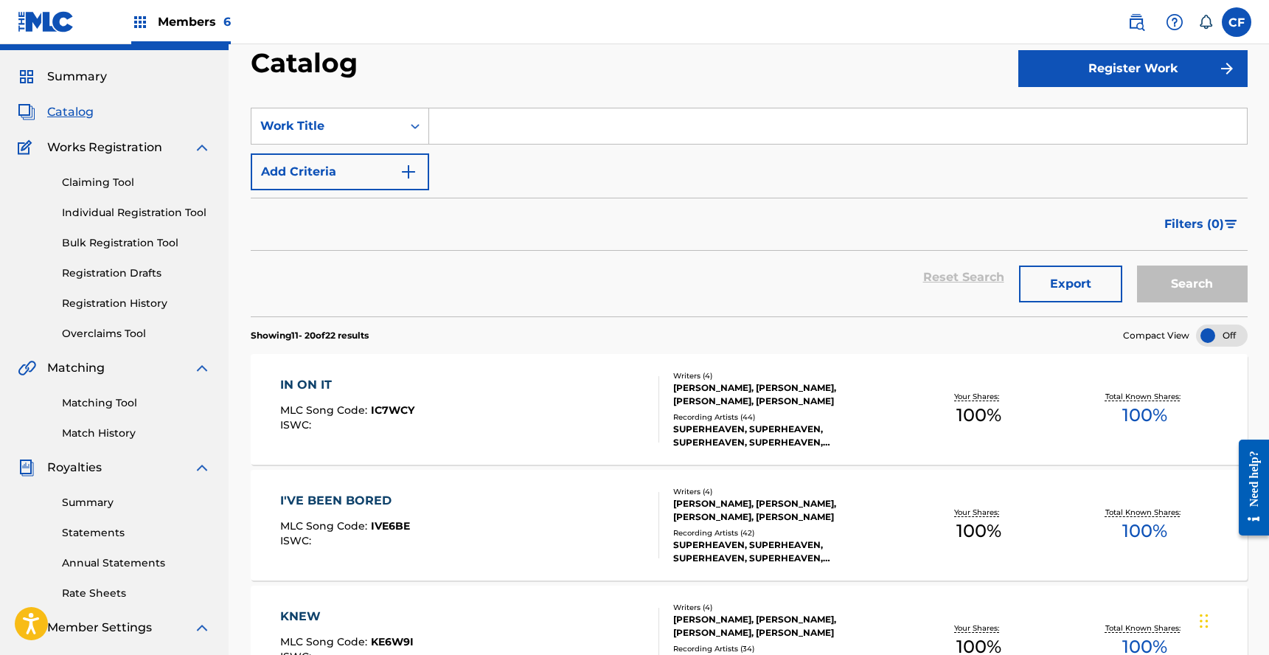
scroll to position [0, 0]
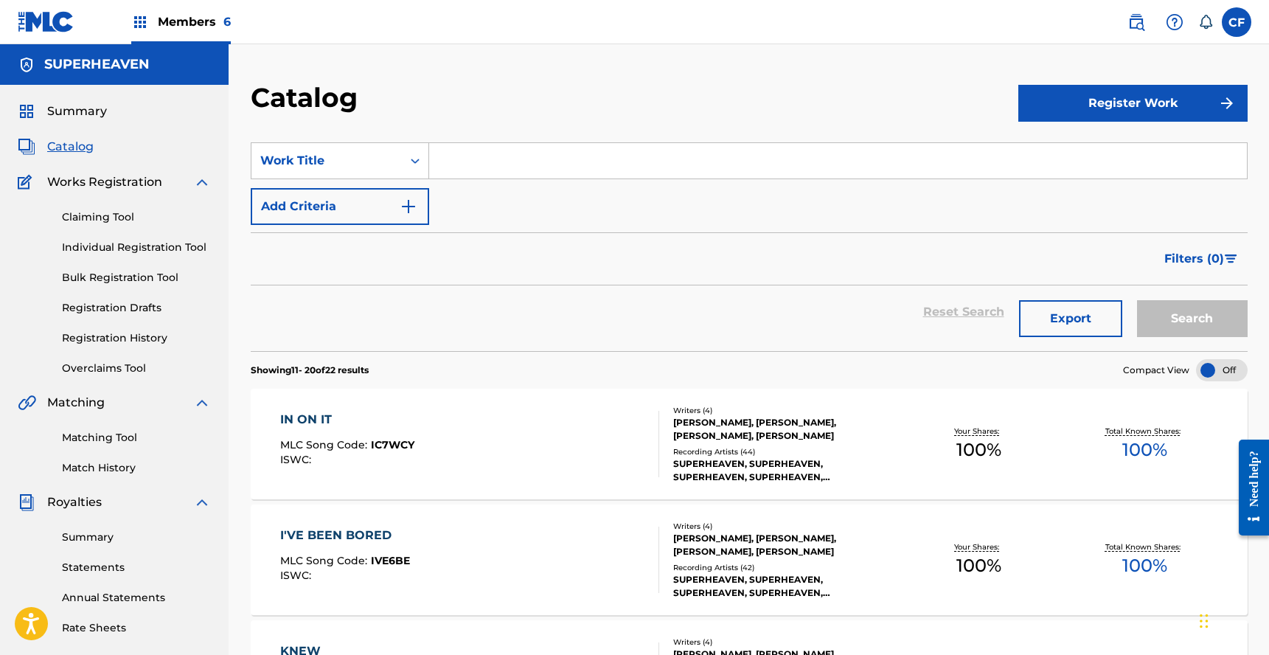
click at [471, 462] on div "IN ON IT MLC Song Code : IC7WCY ISWC :" at bounding box center [469, 444] width 379 height 66
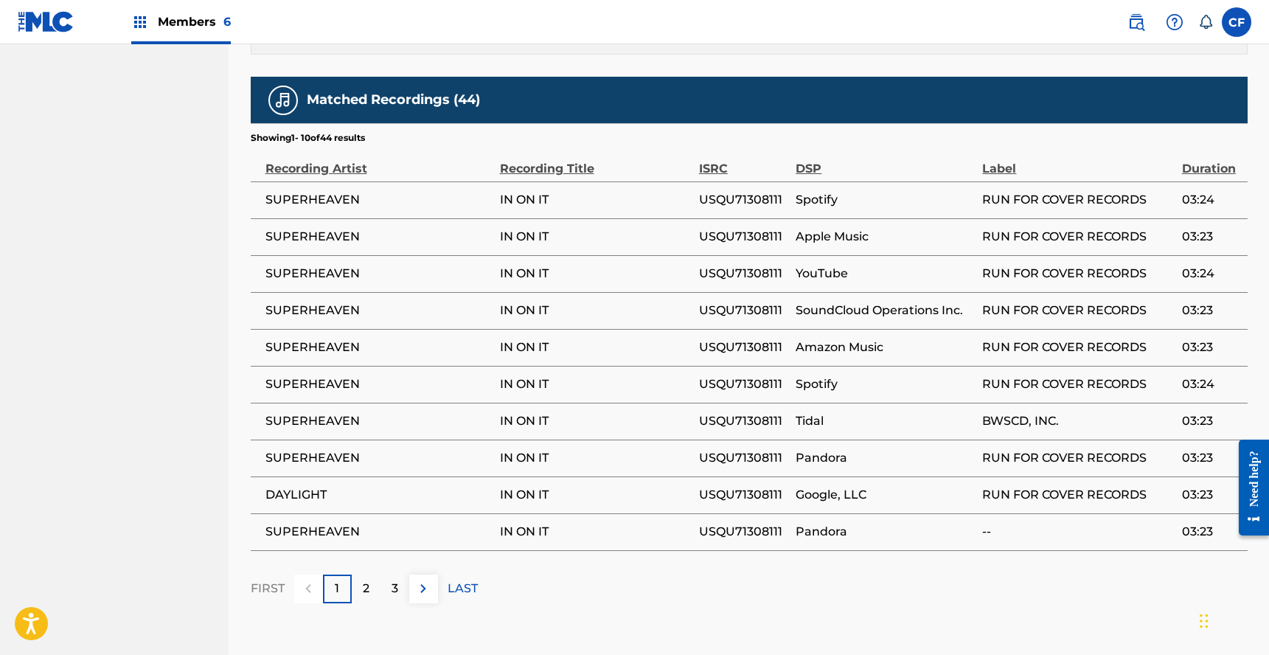
scroll to position [945, 0]
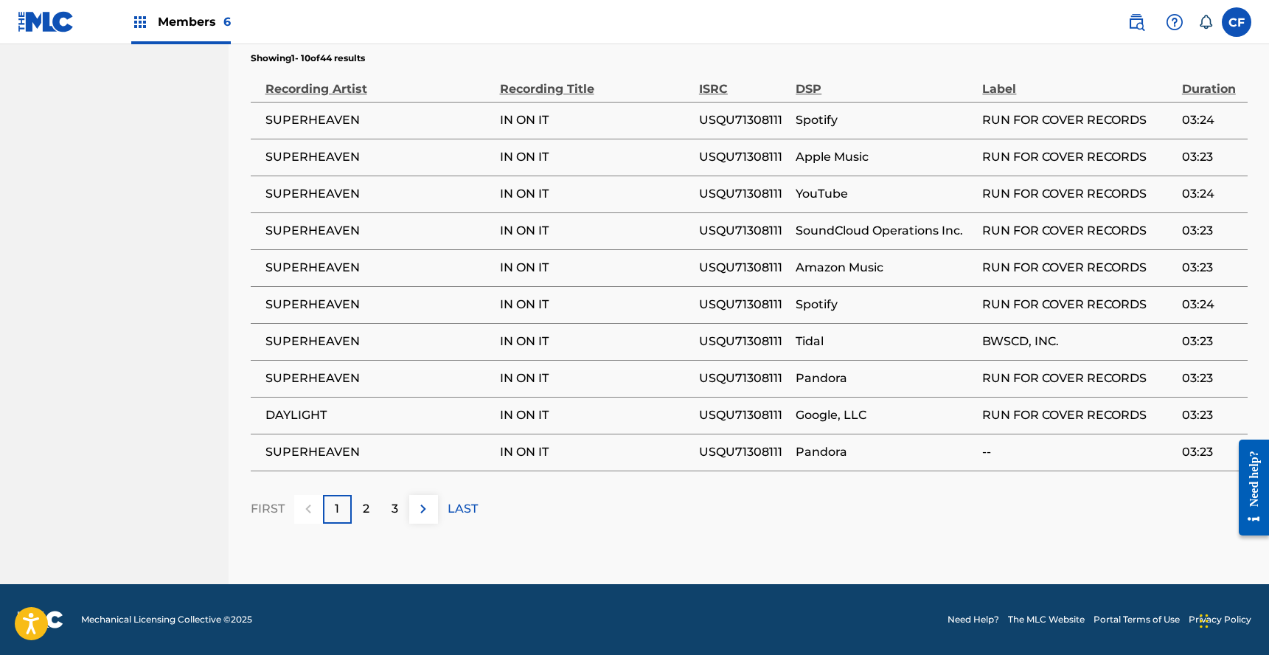
click at [402, 507] on div "3" at bounding box center [395, 509] width 29 height 29
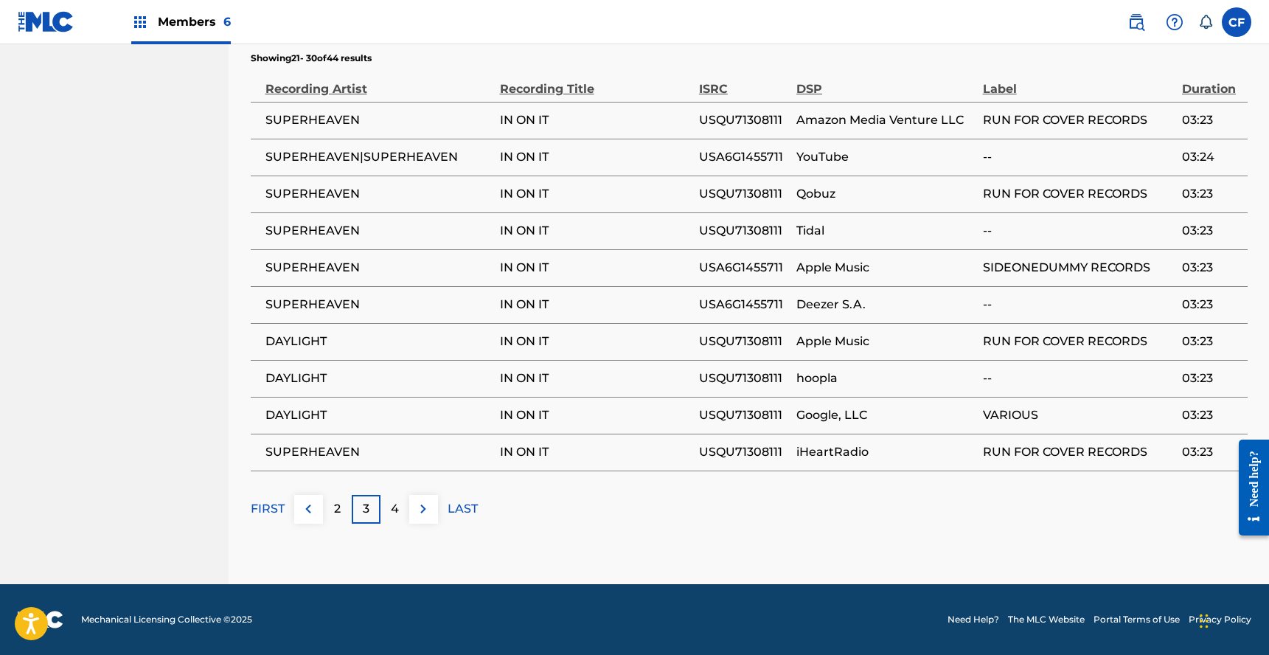
click at [370, 514] on div "3" at bounding box center [366, 509] width 29 height 29
click at [338, 515] on p "2" at bounding box center [337, 509] width 7 height 18
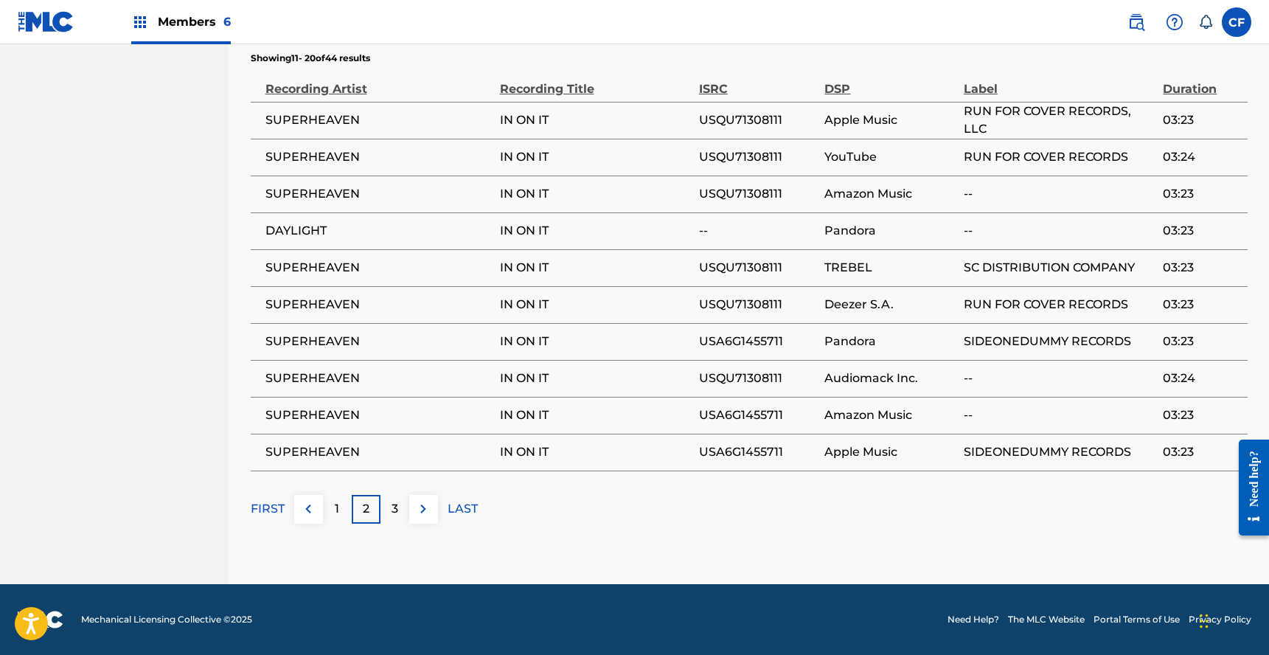
click at [313, 502] on img at bounding box center [308, 509] width 18 height 18
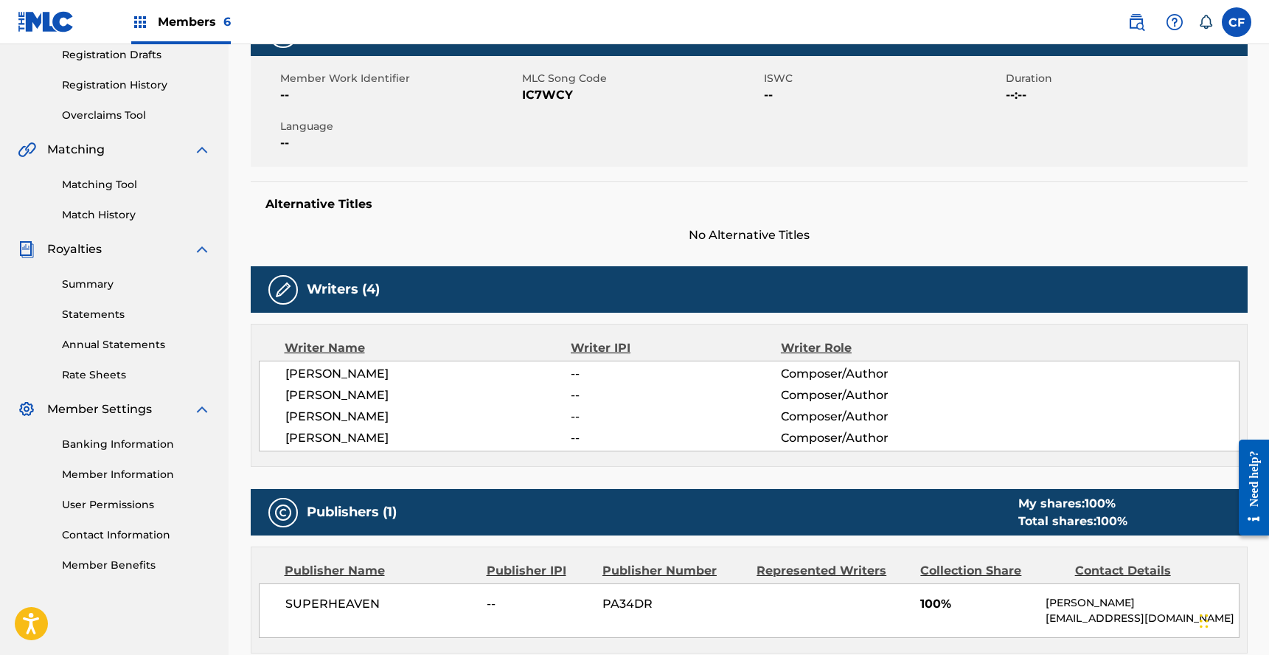
scroll to position [0, 0]
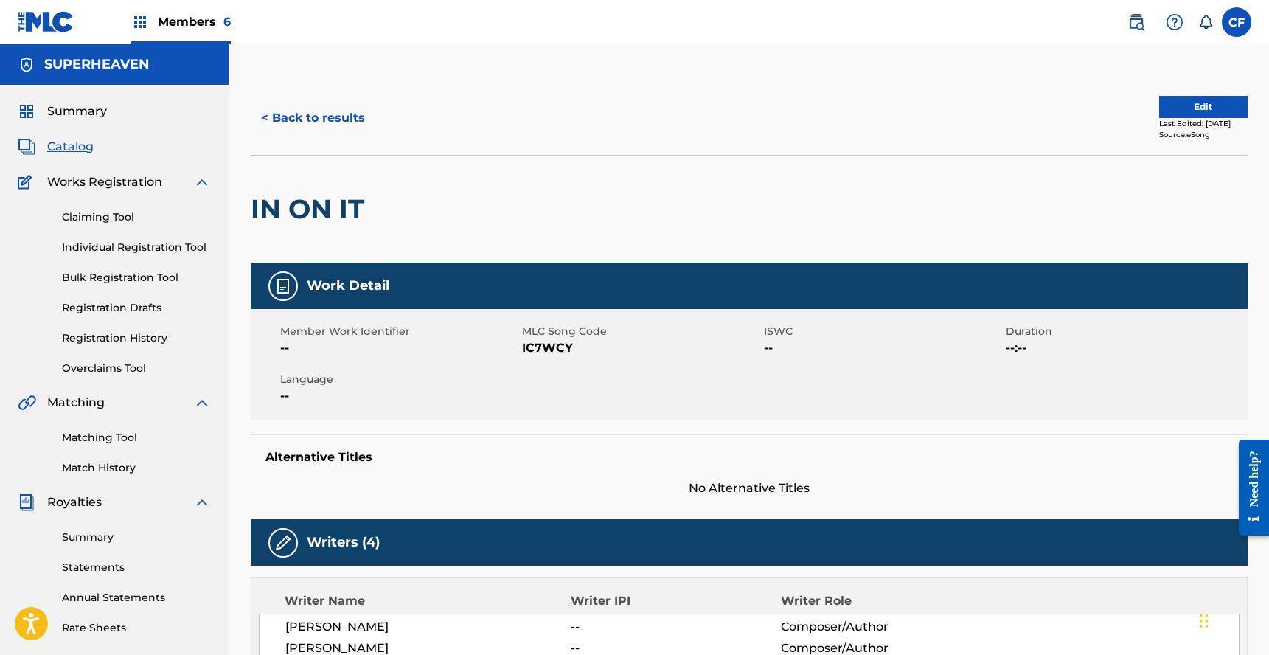
click at [105, 110] on div "Summary" at bounding box center [114, 112] width 193 height 18
click at [42, 21] on img at bounding box center [46, 21] width 57 height 21
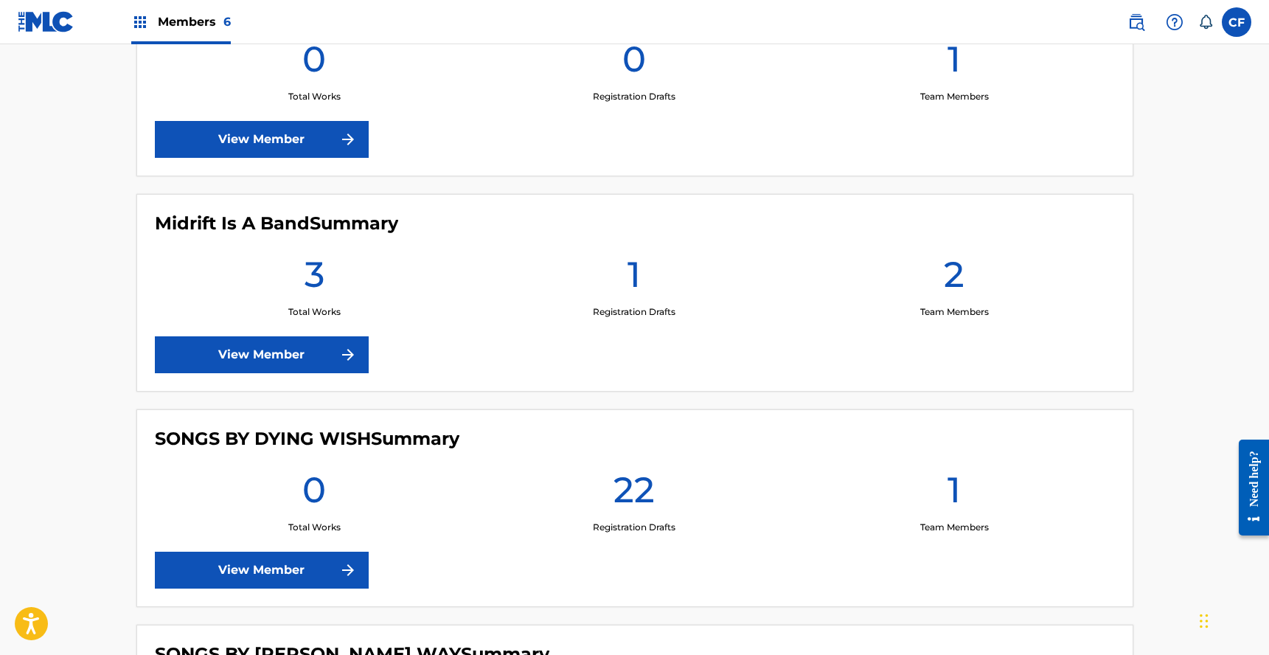
scroll to position [1177, 0]
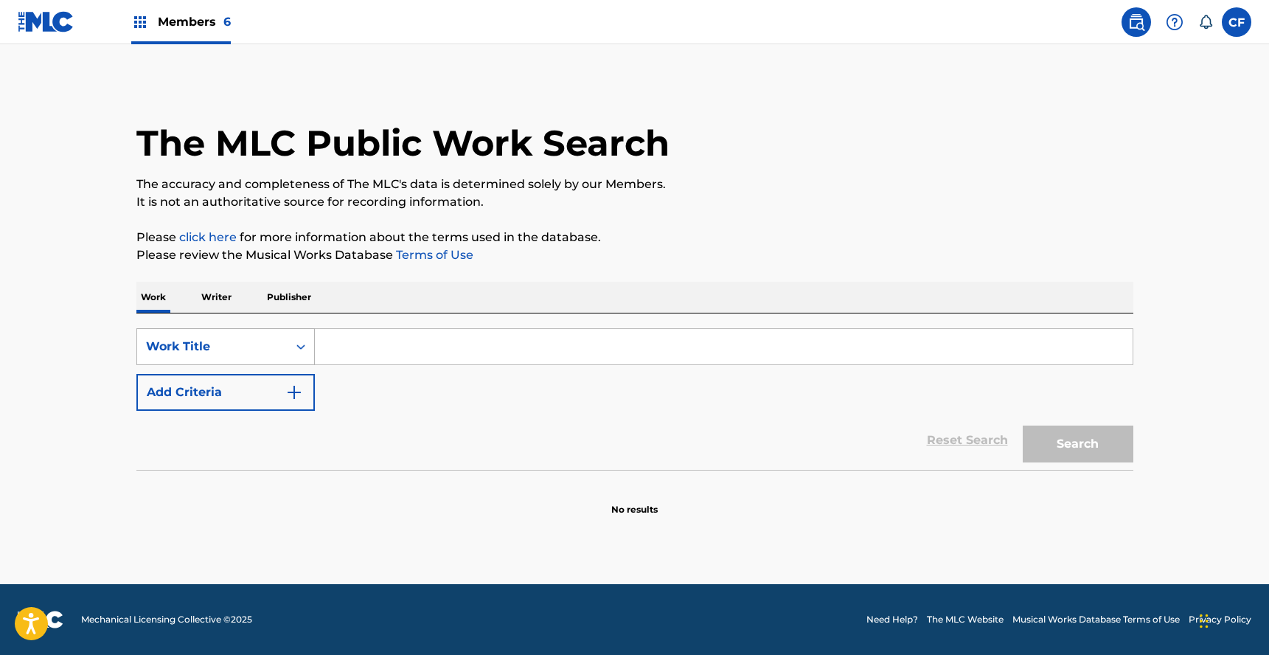
click at [294, 354] on div "Search Form" at bounding box center [301, 346] width 27 height 27
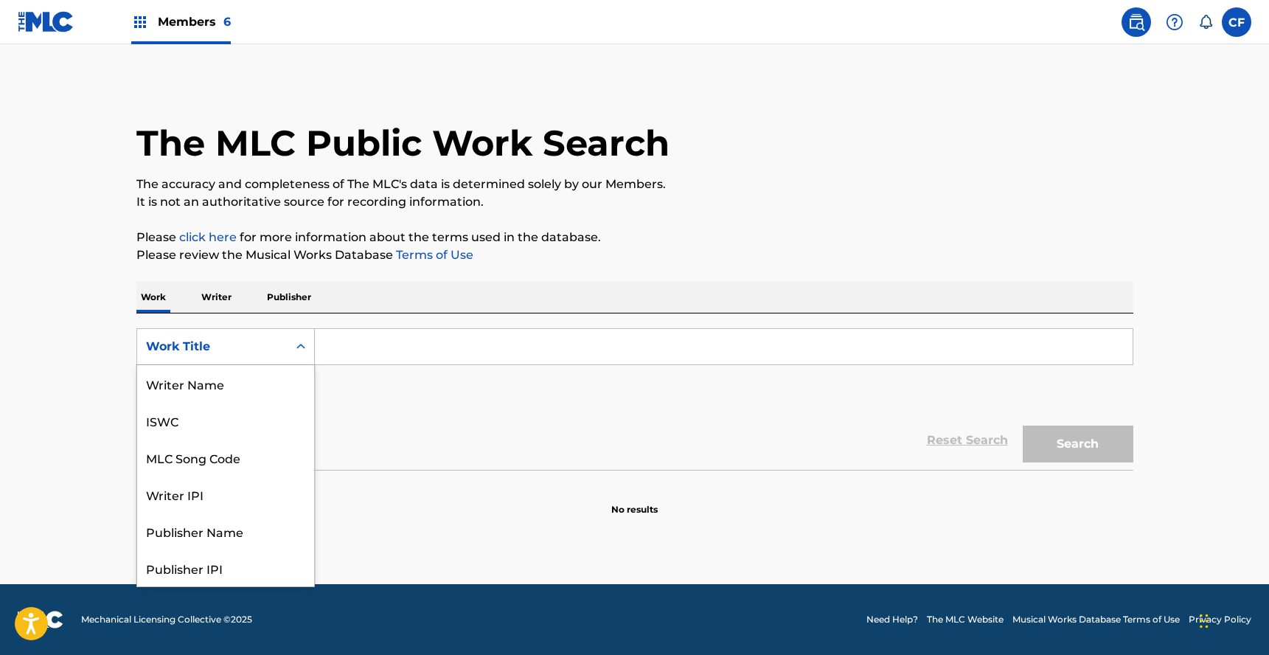
scroll to position [74, 0]
click at [474, 345] on input "Search Form" at bounding box center [724, 346] width 818 height 35
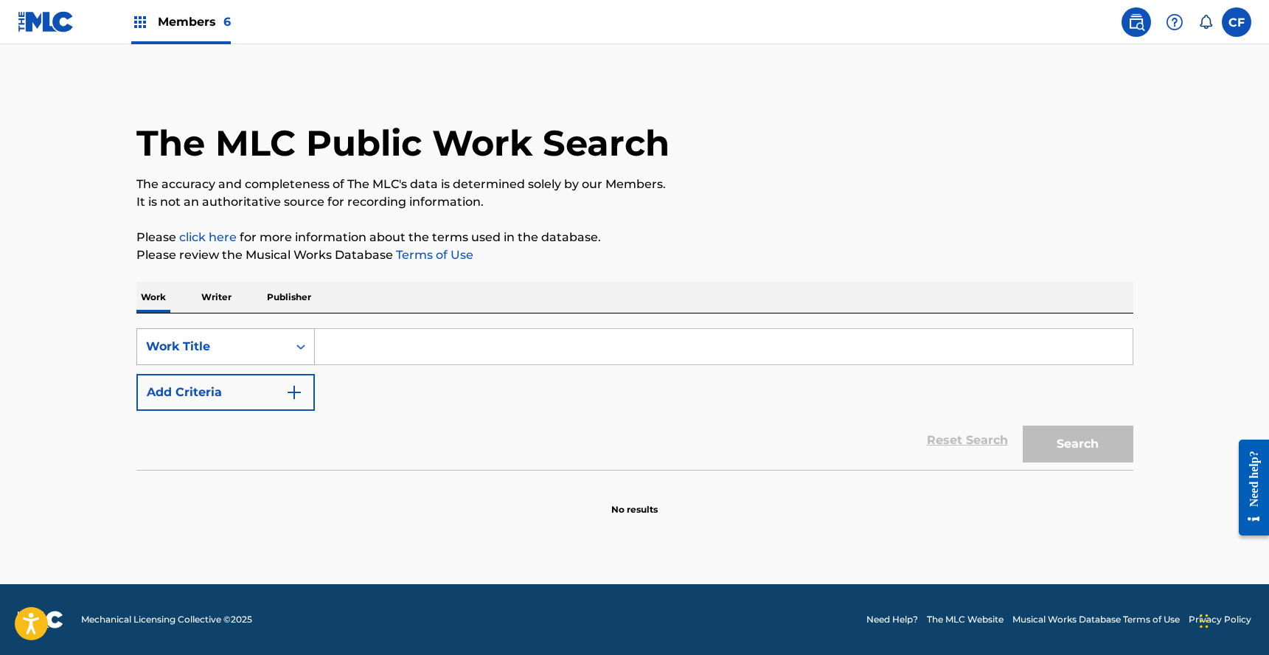
click at [211, 344] on div "Work Title" at bounding box center [212, 347] width 133 height 18
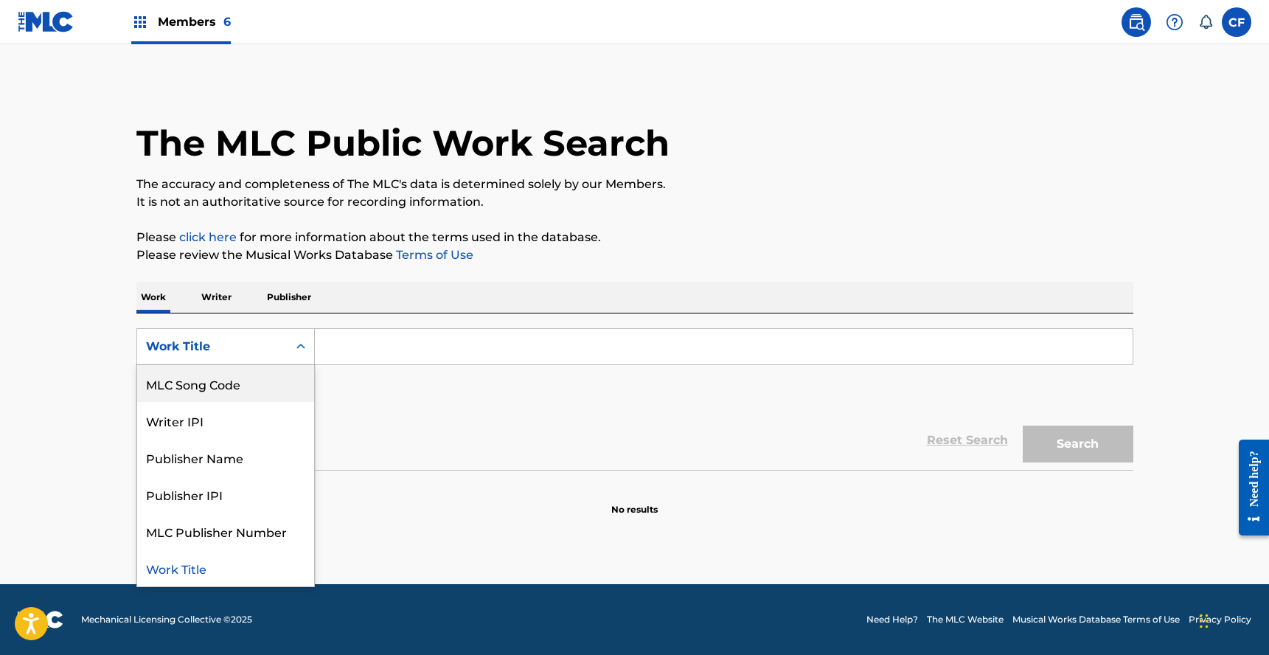
click at [227, 310] on p "Writer" at bounding box center [216, 297] width 39 height 31
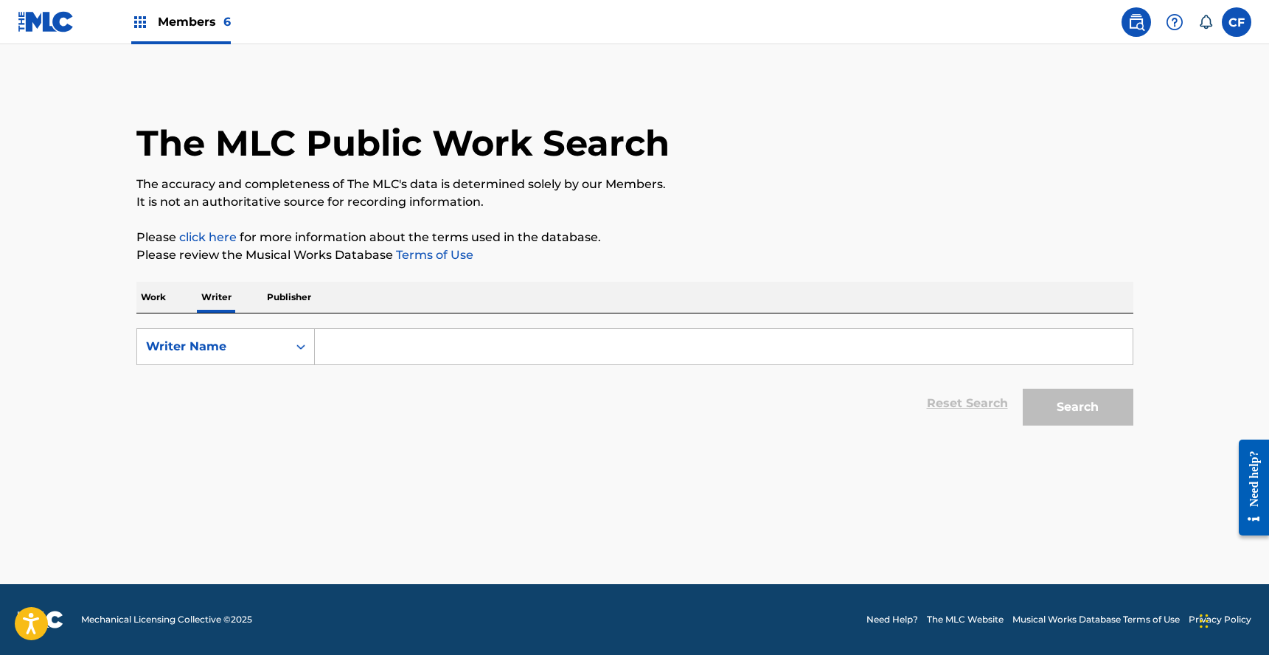
click at [409, 364] on input "Search Form" at bounding box center [724, 346] width 818 height 35
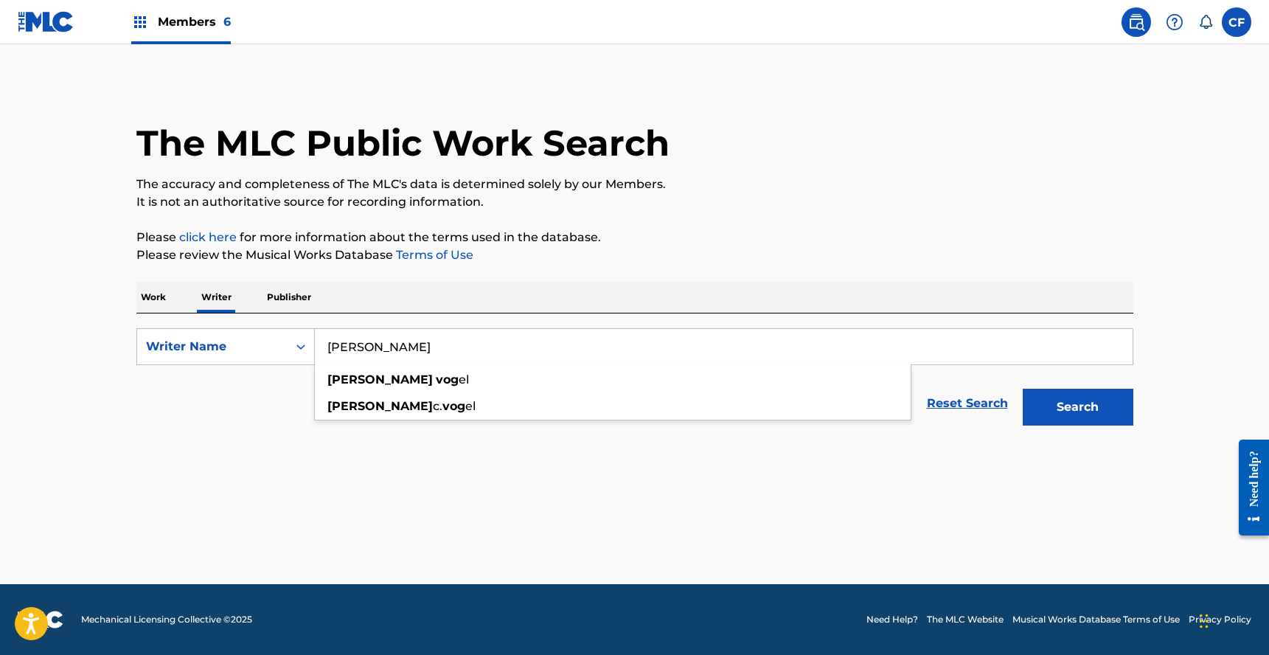
type input "[PERSON_NAME]"
click at [1023, 389] on button "Search" at bounding box center [1078, 407] width 111 height 37
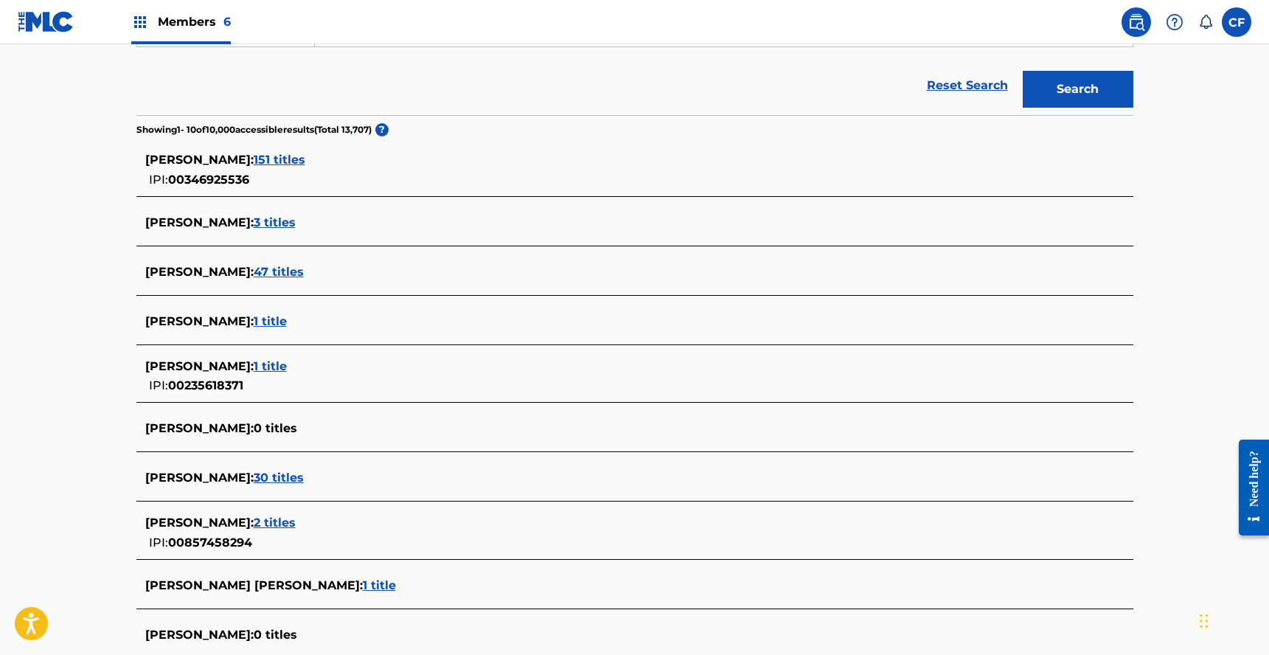
scroll to position [306, 0]
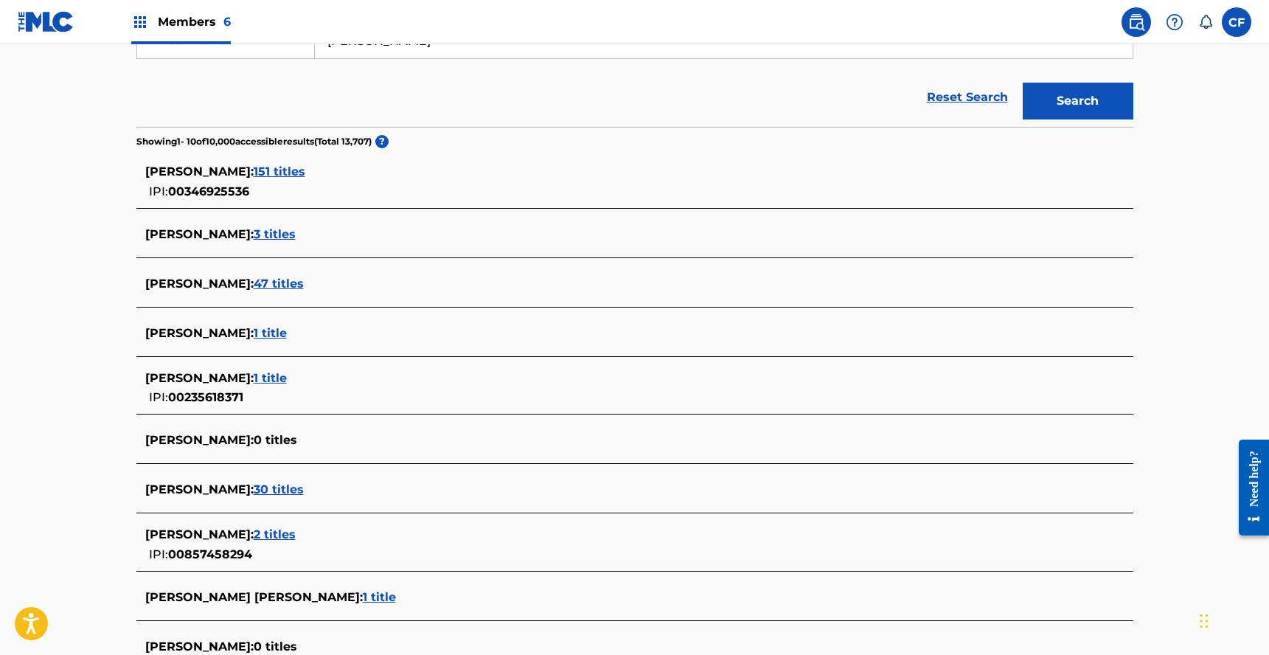
click at [268, 287] on span "47 titles" at bounding box center [279, 284] width 50 height 14
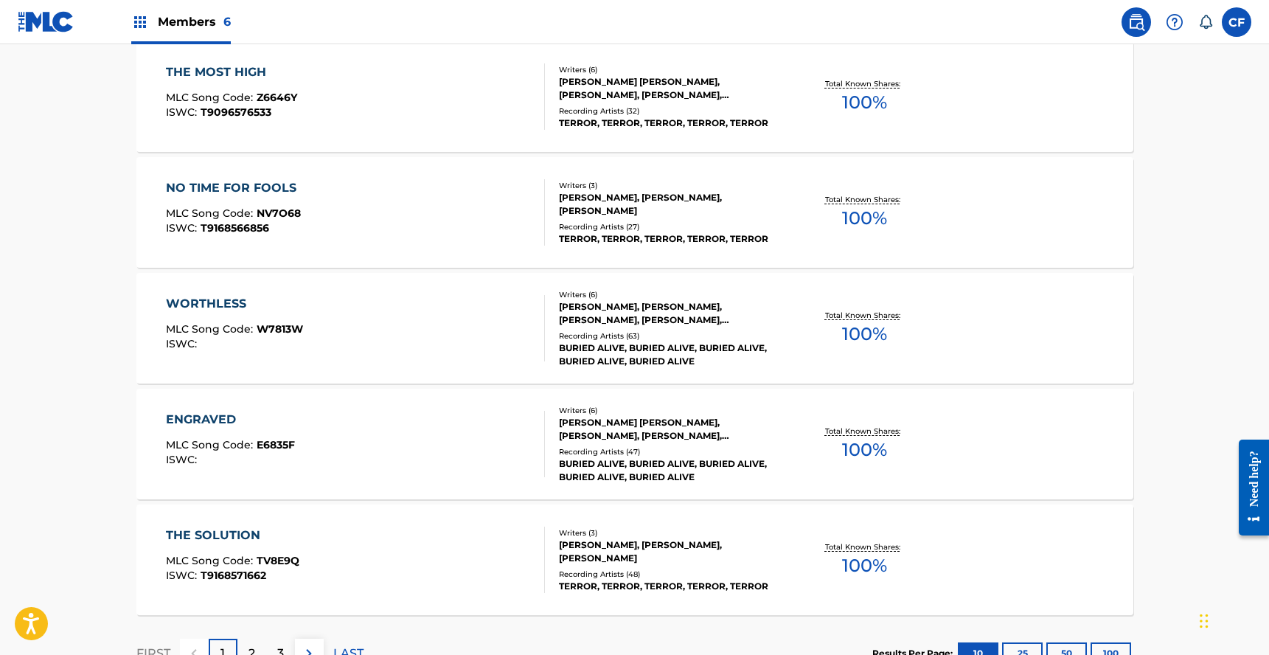
scroll to position [1151, 0]
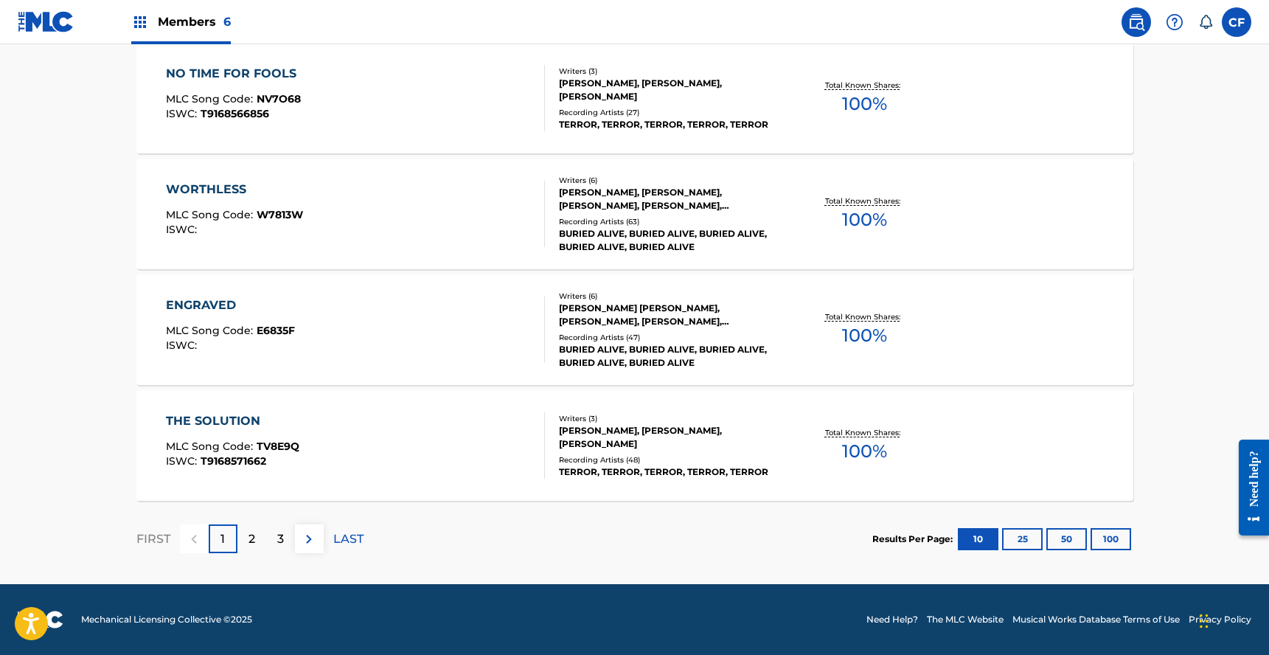
click at [301, 428] on div "THE SOLUTION MLC Song Code : TV8E9Q ISWC : T9168571662" at bounding box center [355, 445] width 379 height 66
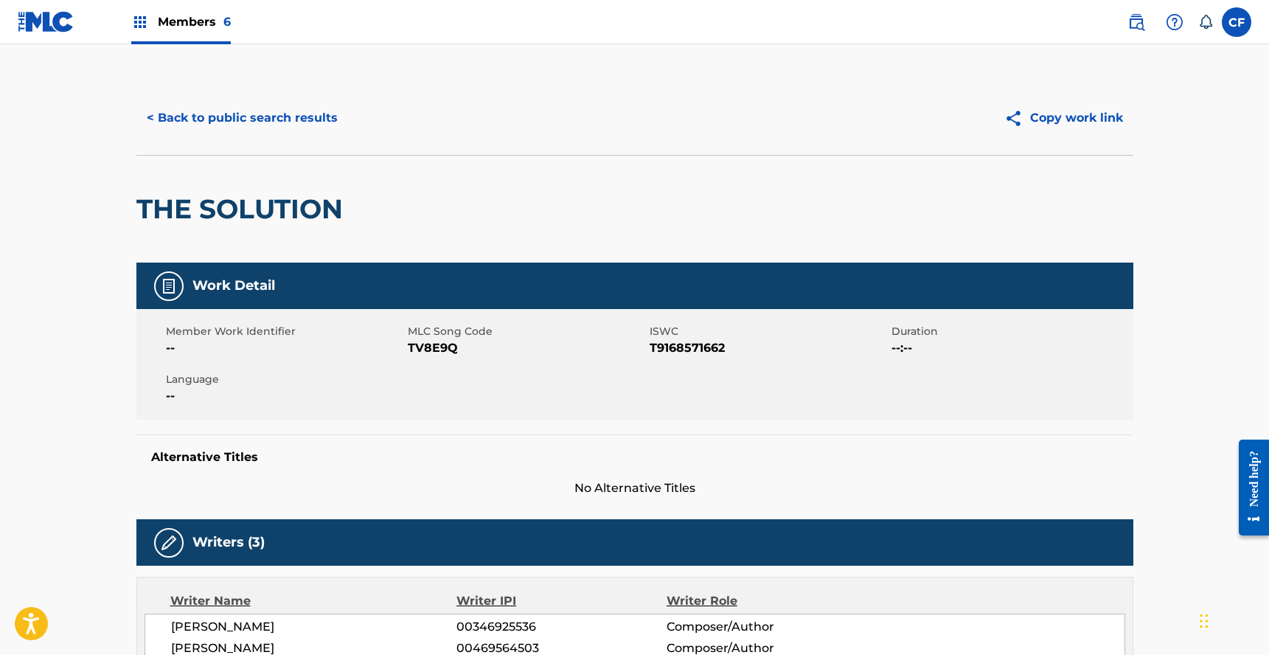
click at [178, 111] on button "< Back to public search results" at bounding box center [242, 118] width 212 height 37
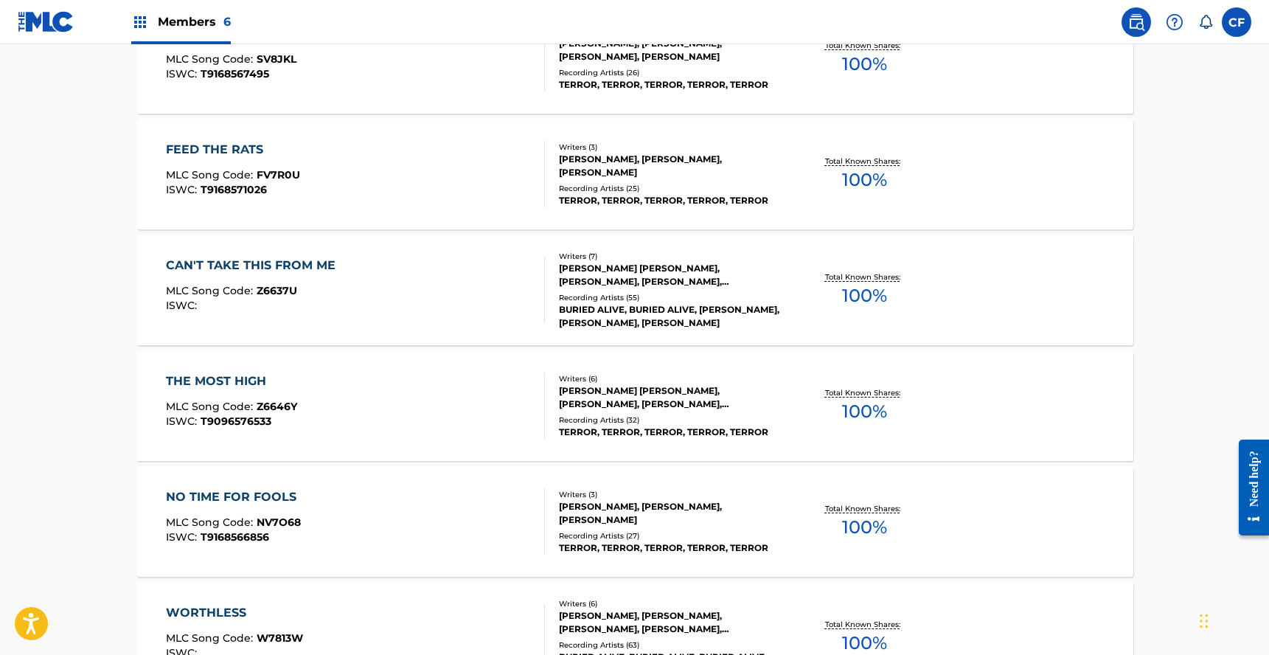
scroll to position [1151, 0]
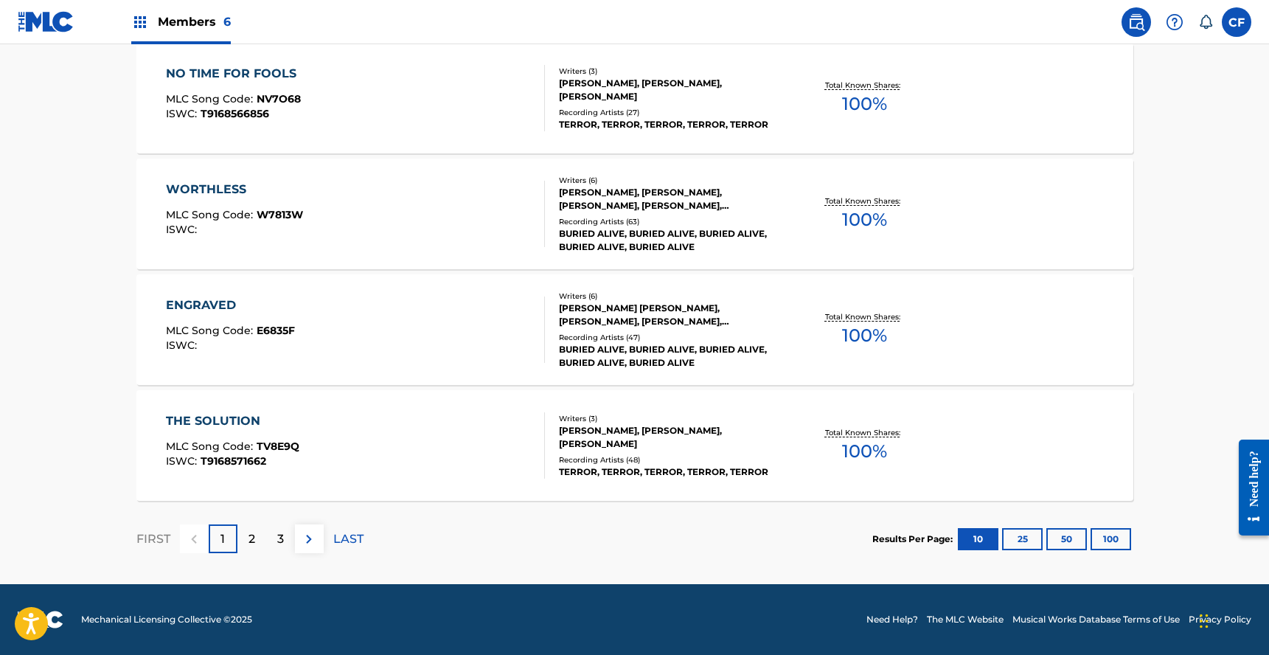
click at [1120, 546] on button "100" at bounding box center [1111, 539] width 41 height 22
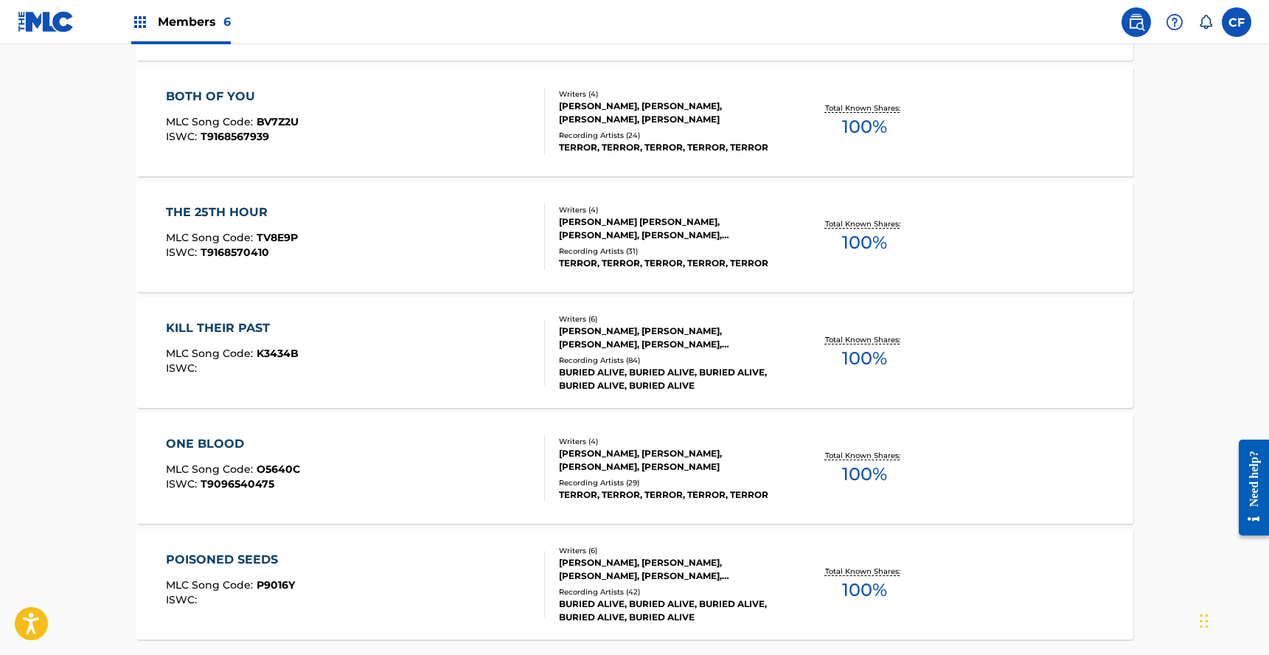
scroll to position [5428, 0]
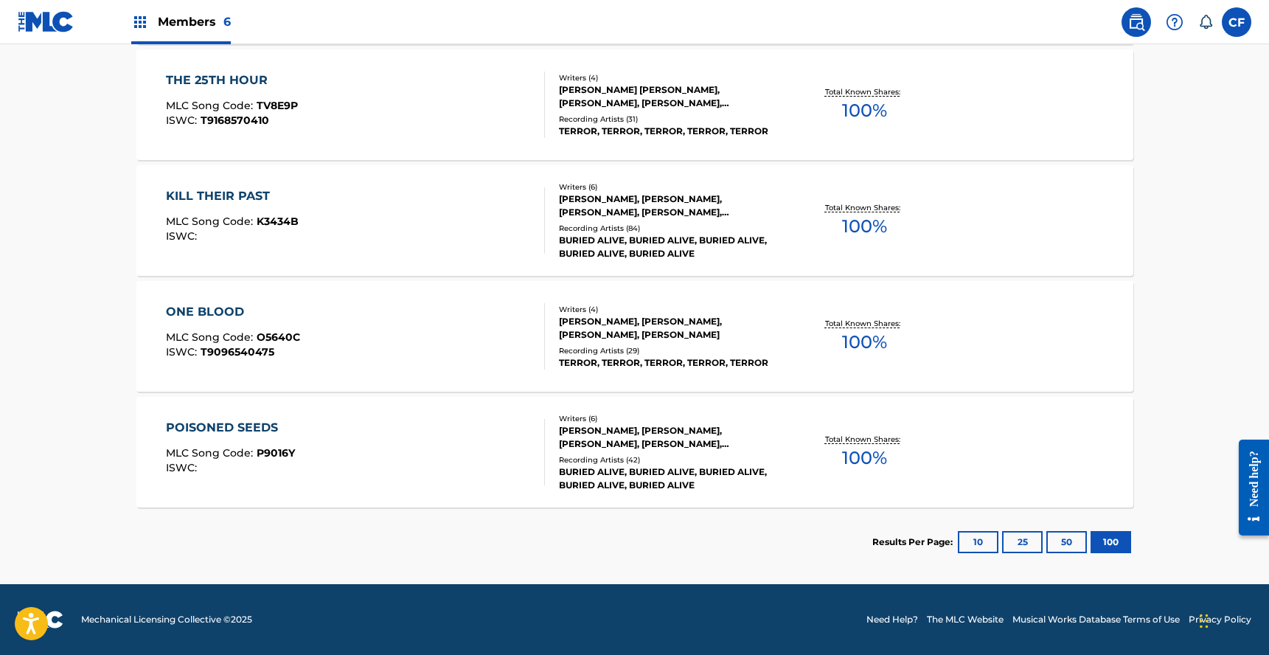
click at [986, 550] on button "10" at bounding box center [978, 542] width 41 height 22
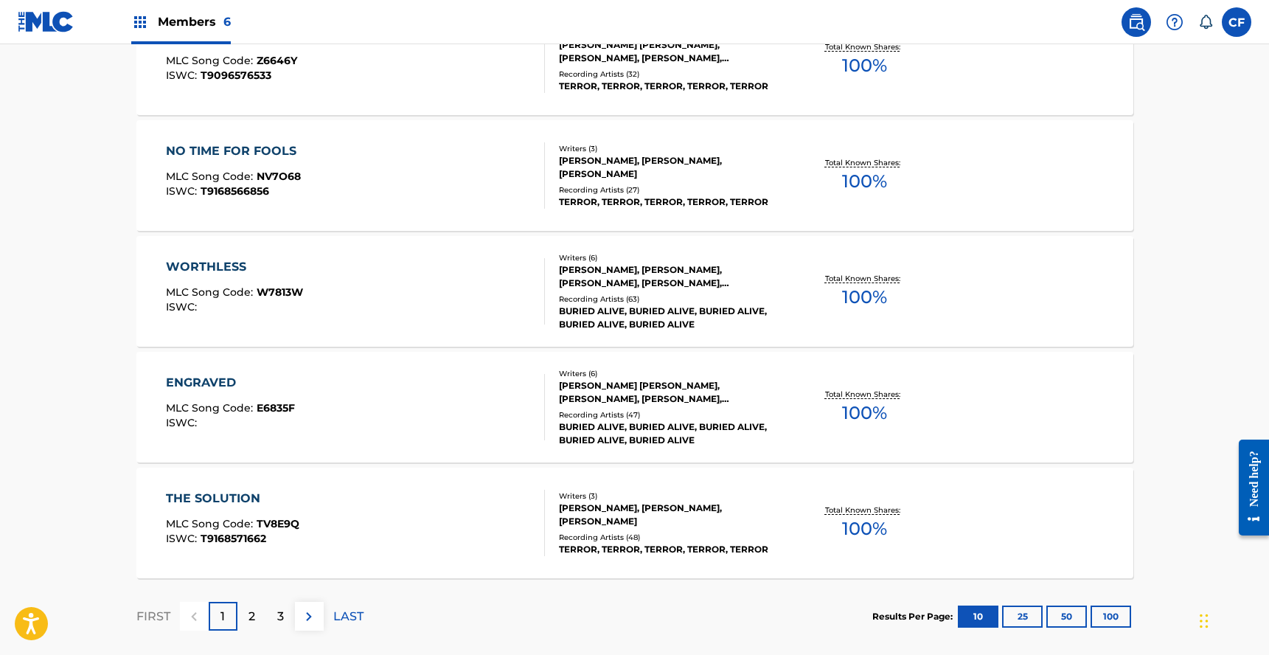
scroll to position [1151, 0]
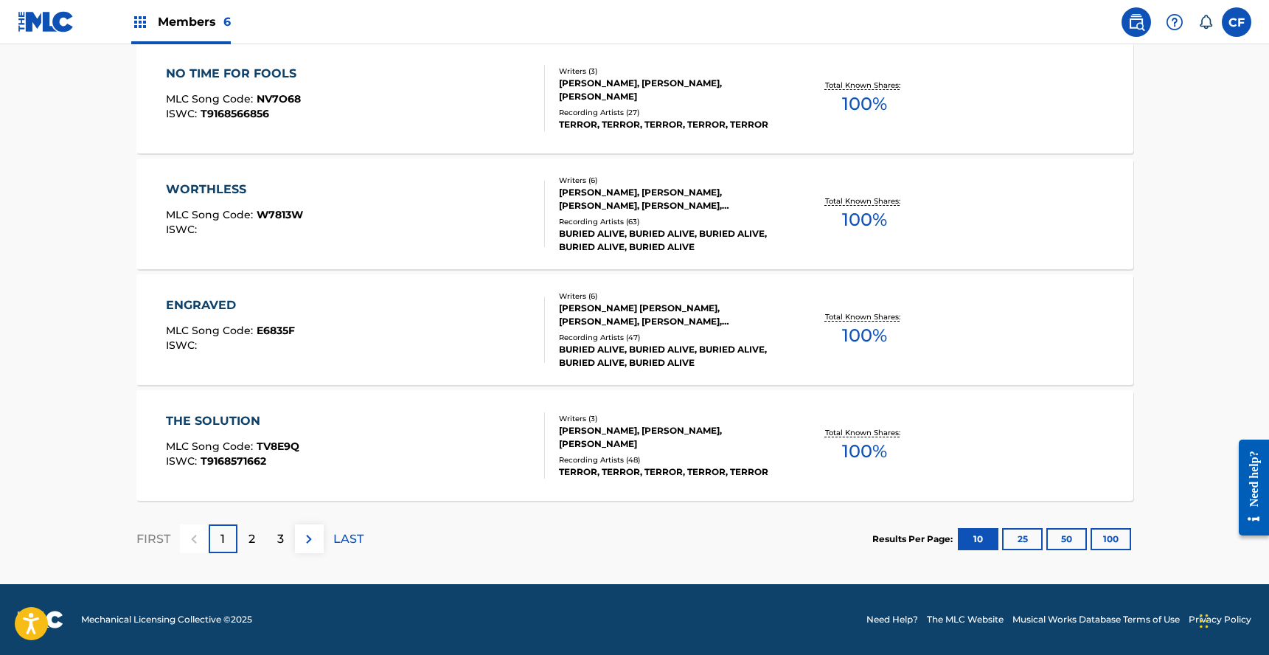
click at [525, 527] on section "FIRST 1 2 3 LAST Results Per Page: 10 25 50 100" at bounding box center [634, 539] width 997 height 76
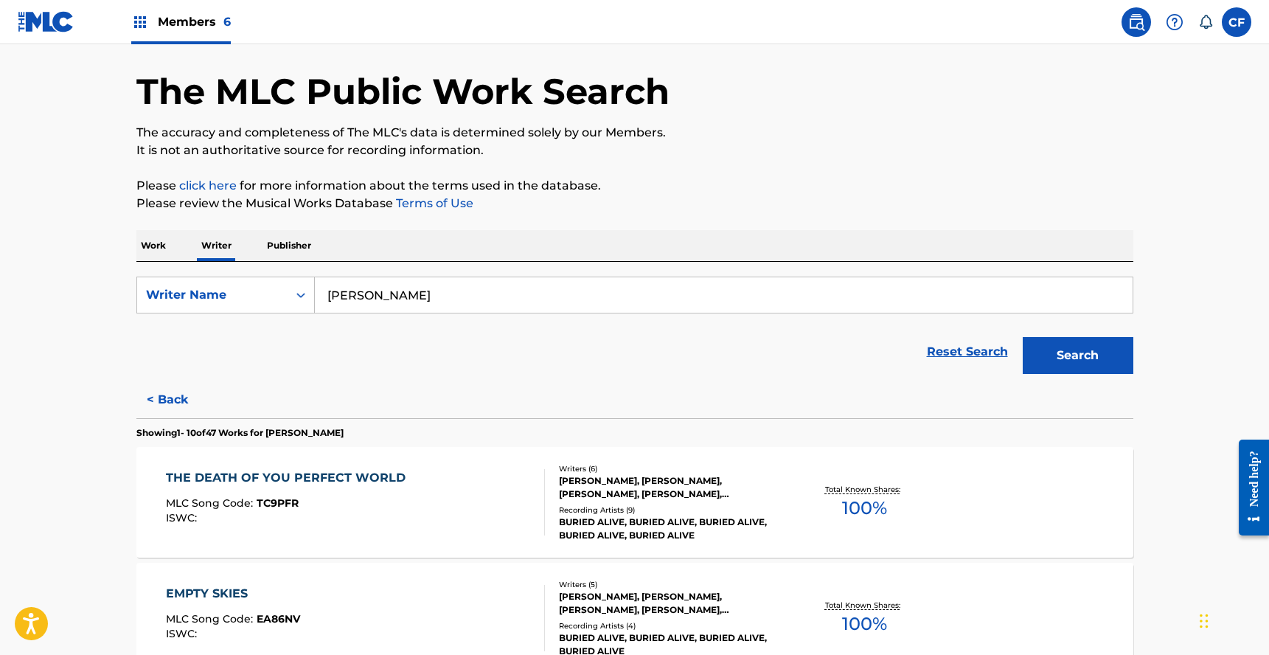
scroll to position [0, 0]
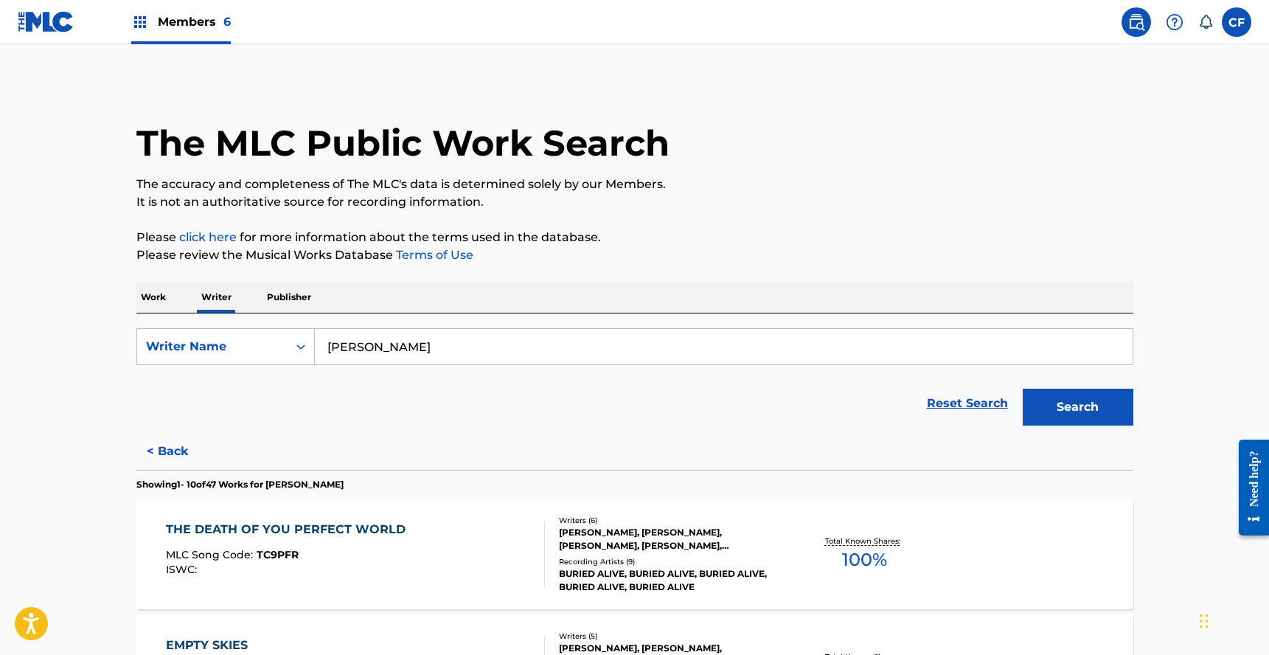
click at [181, 444] on button "< Back" at bounding box center [180, 451] width 89 height 37
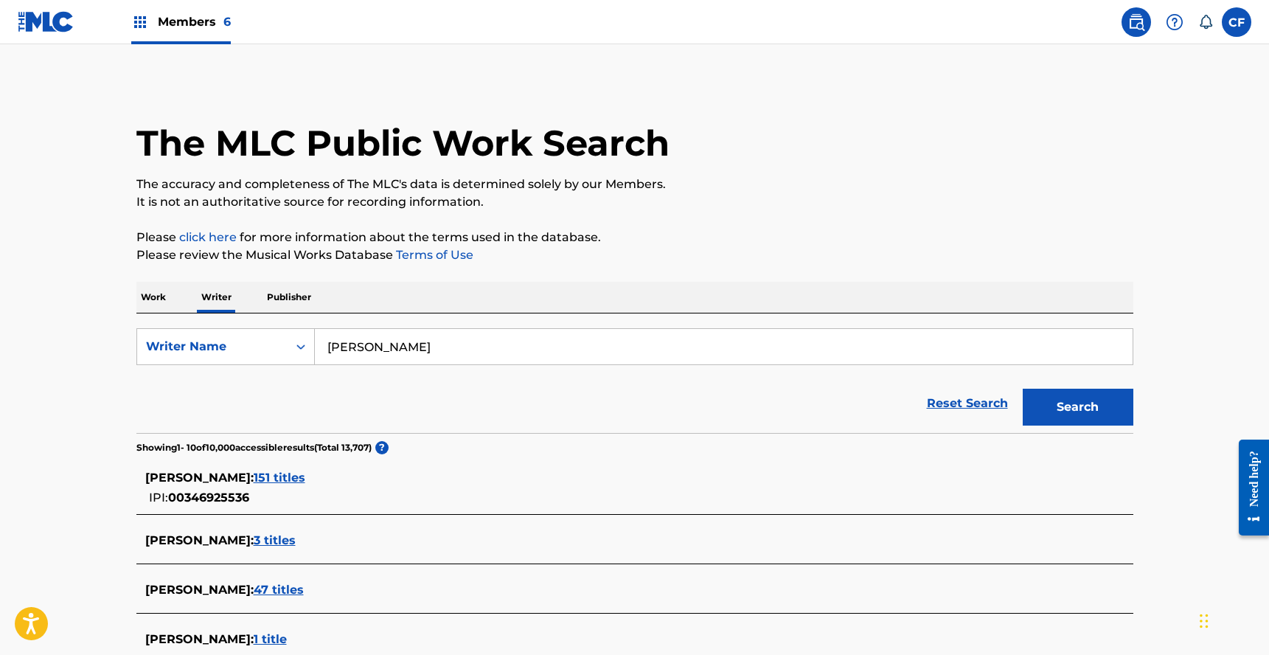
scroll to position [111, 0]
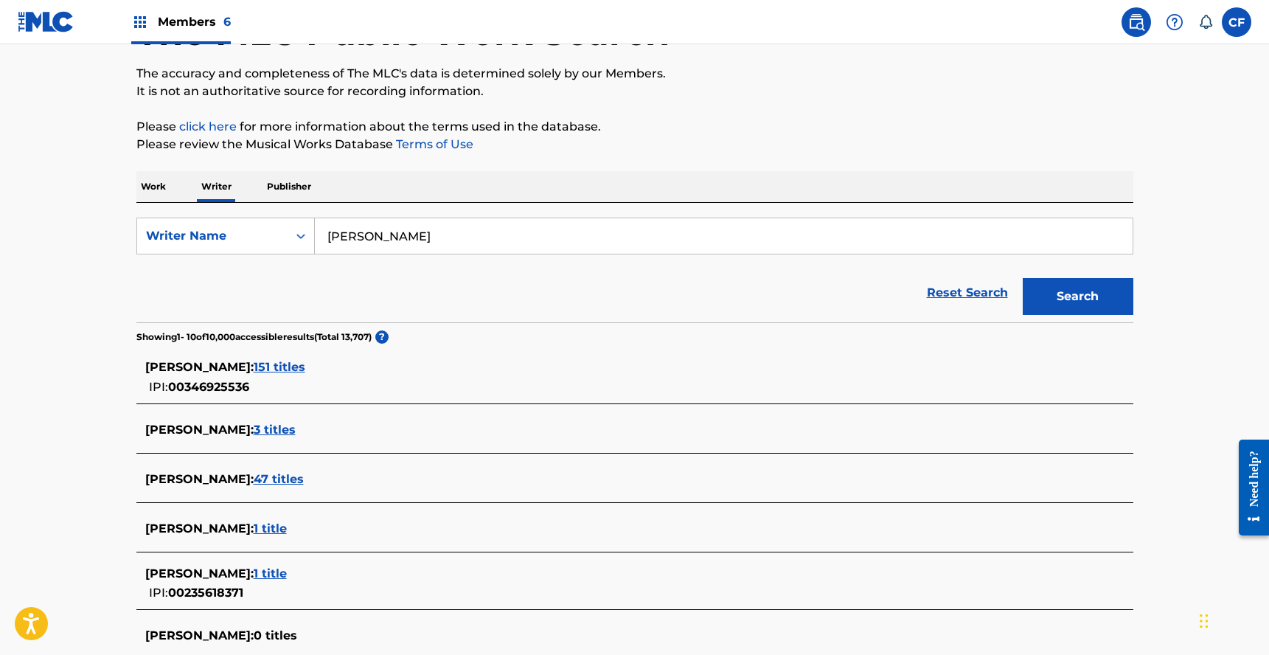
click at [257, 371] on span "151 titles" at bounding box center [280, 367] width 52 height 14
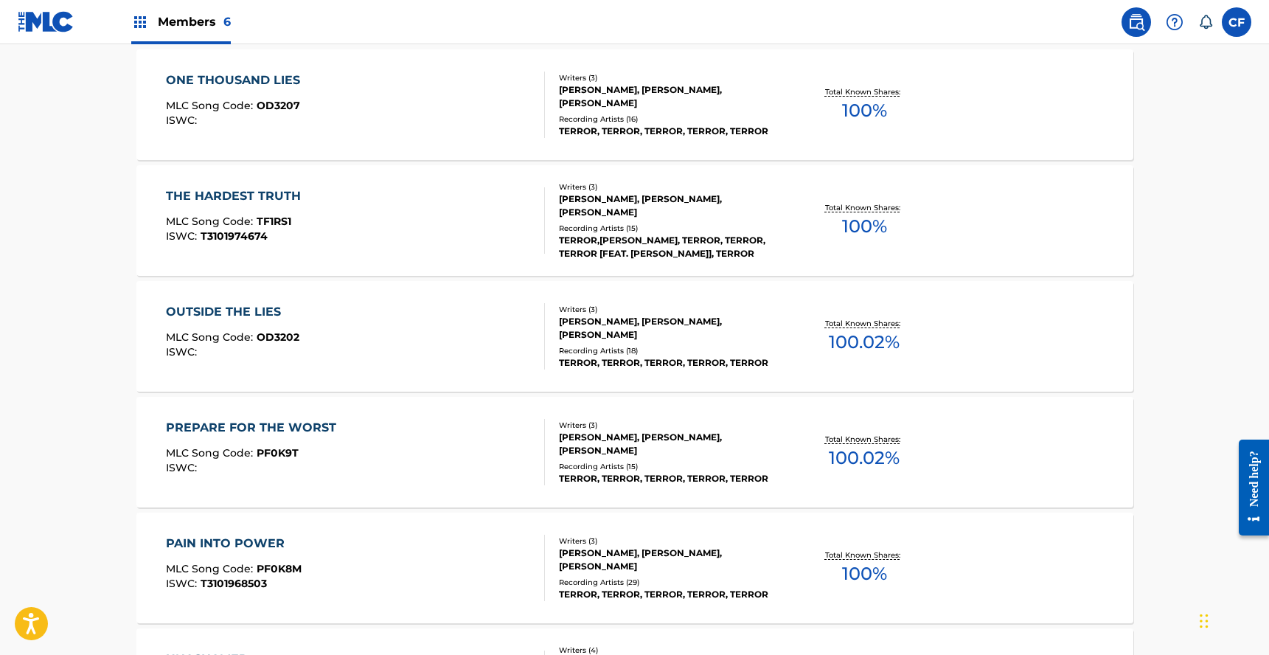
scroll to position [508, 0]
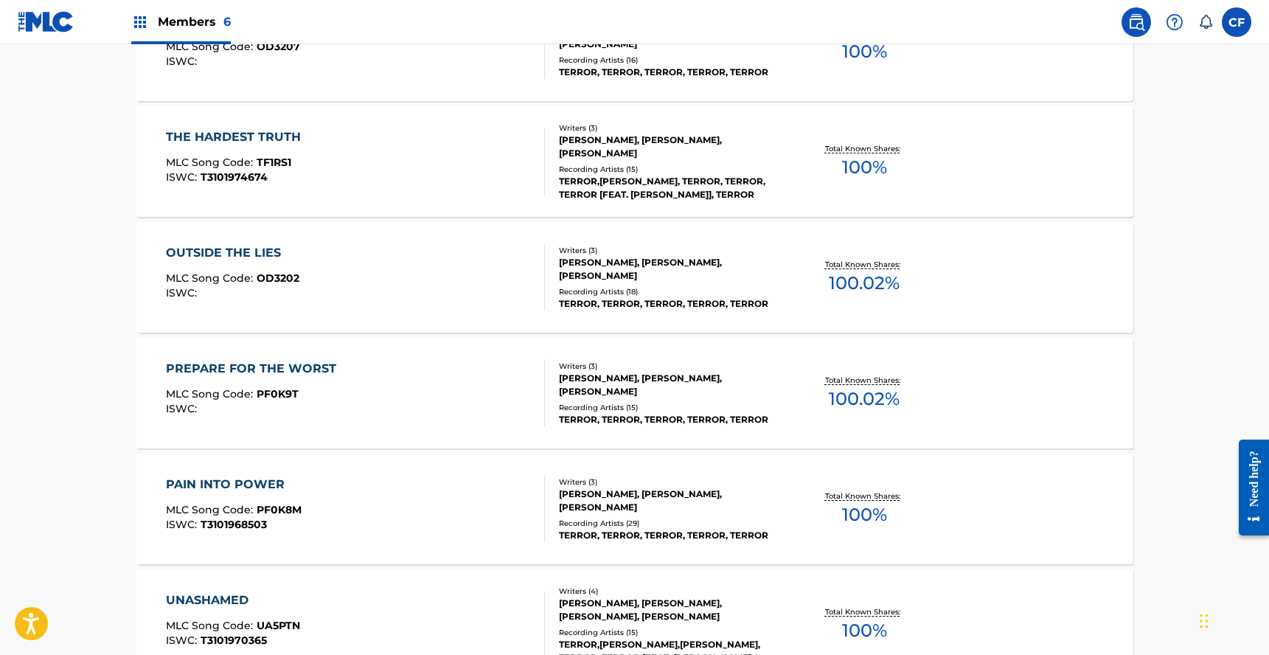
click at [481, 262] on div "OUTSIDE THE LIES MLC Song Code : OD3202 ISWC :" at bounding box center [355, 277] width 379 height 66
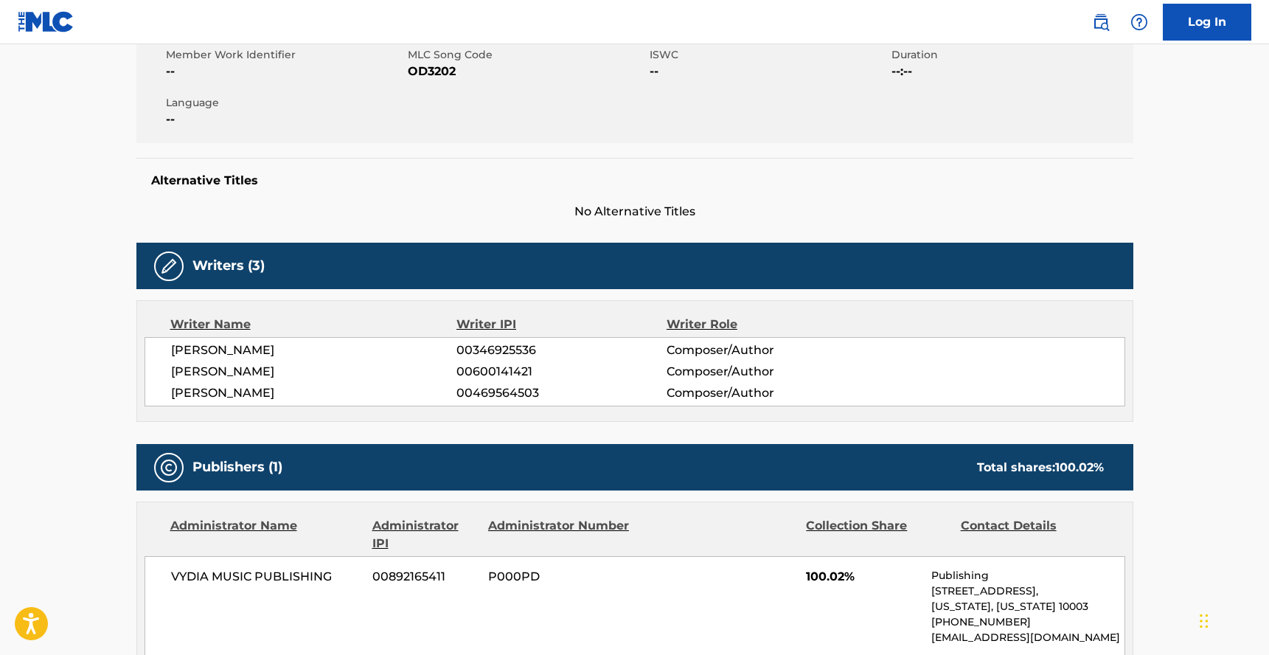
scroll to position [486, 0]
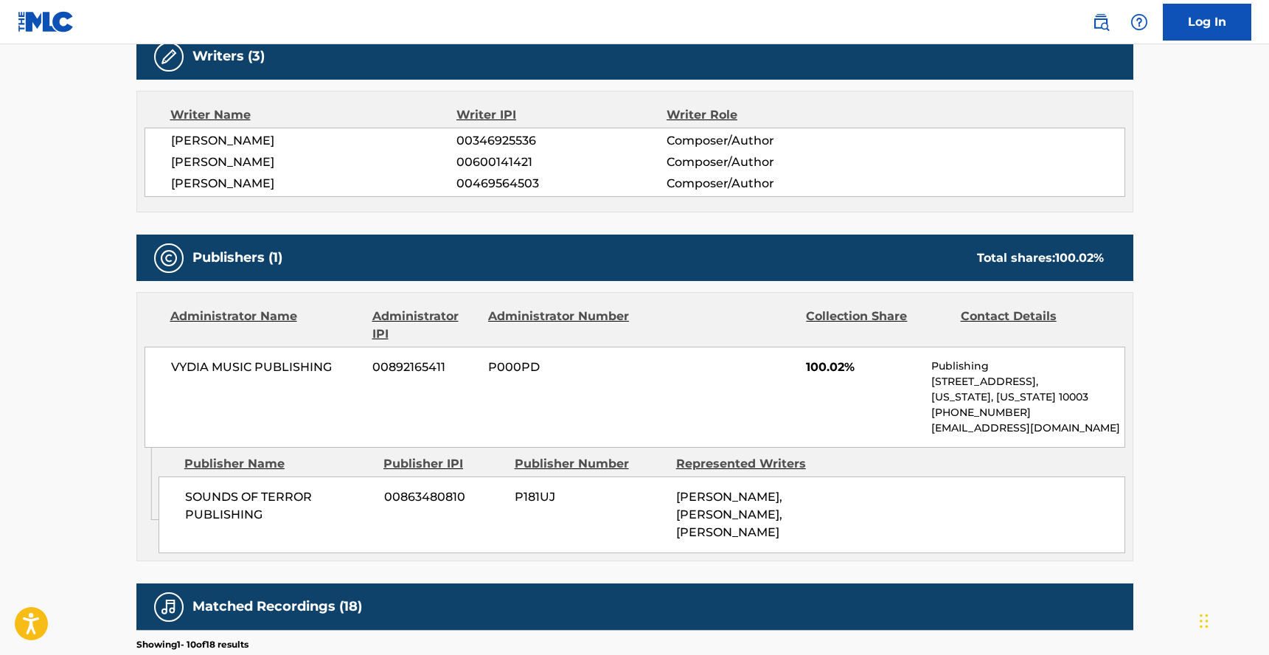
click at [615, 523] on div "SOUNDS OF TERROR PUBLISHING 00863480810 P181UJ SCOTT C. VOGEL, NICHOLAS JETT, J…" at bounding box center [642, 514] width 967 height 77
click at [731, 520] on div "SCOTT C. VOGEL, NICHOLAS JETT, JORDAN POSNER" at bounding box center [751, 514] width 150 height 53
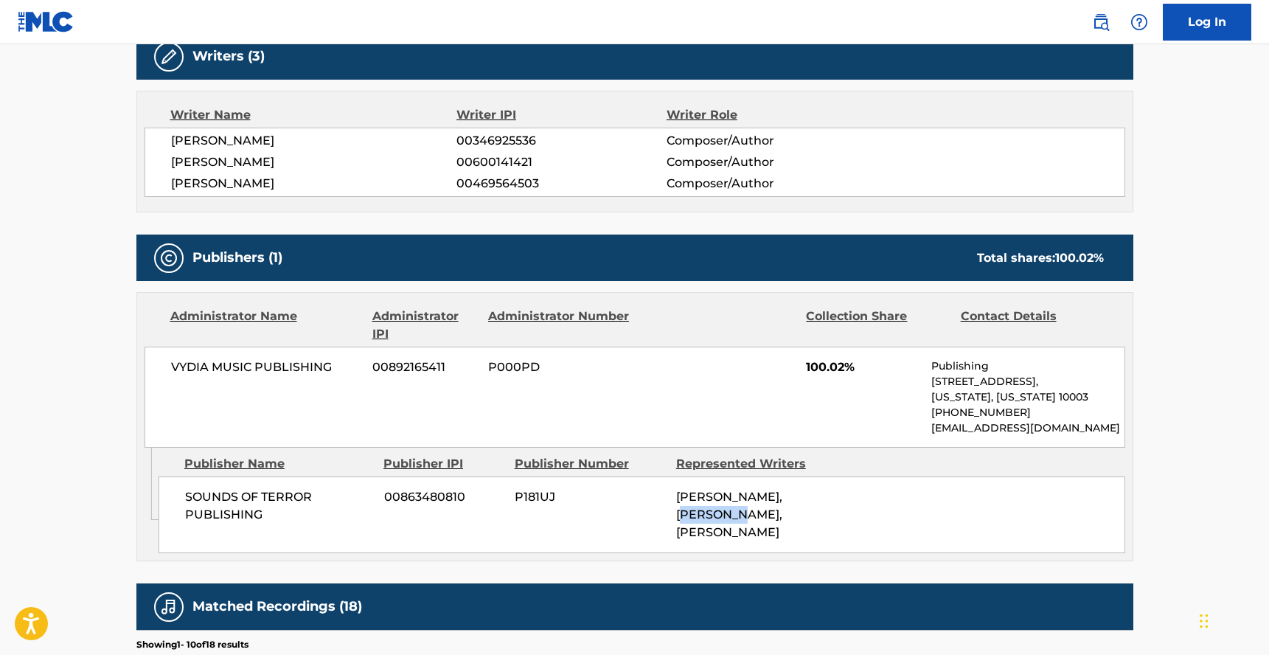
click at [731, 520] on div "SCOTT C. VOGEL, NICHOLAS JETT, JORDAN POSNER" at bounding box center [751, 514] width 150 height 53
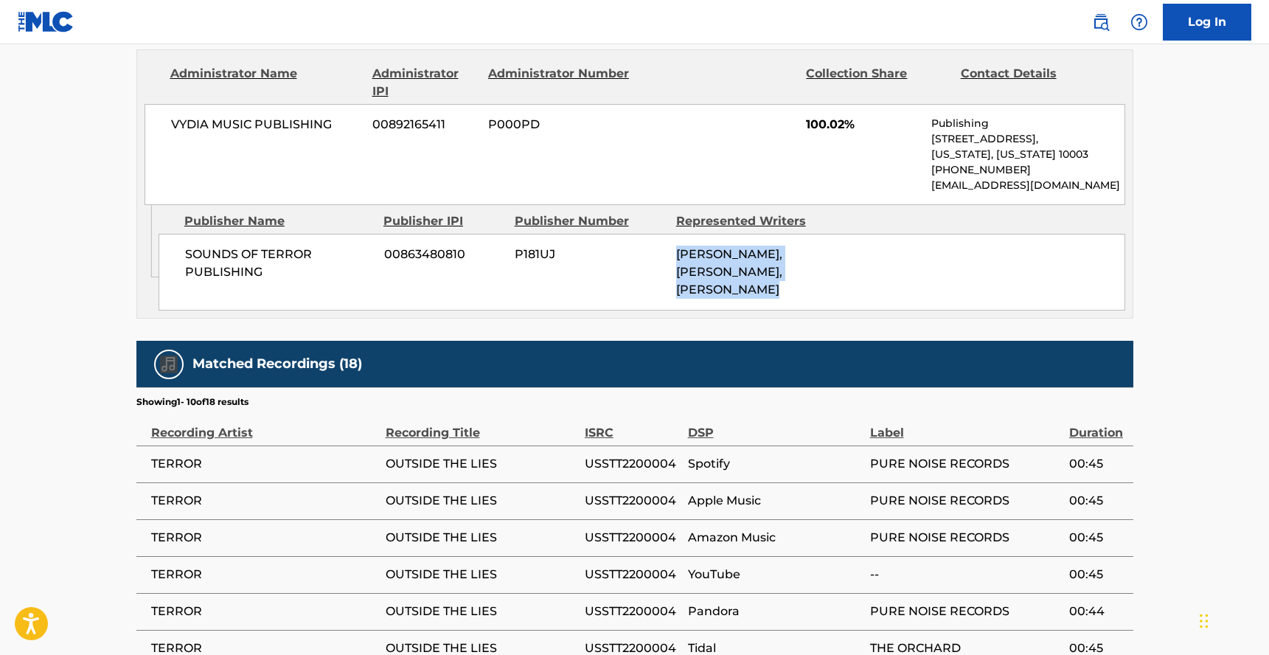
scroll to position [671, 0]
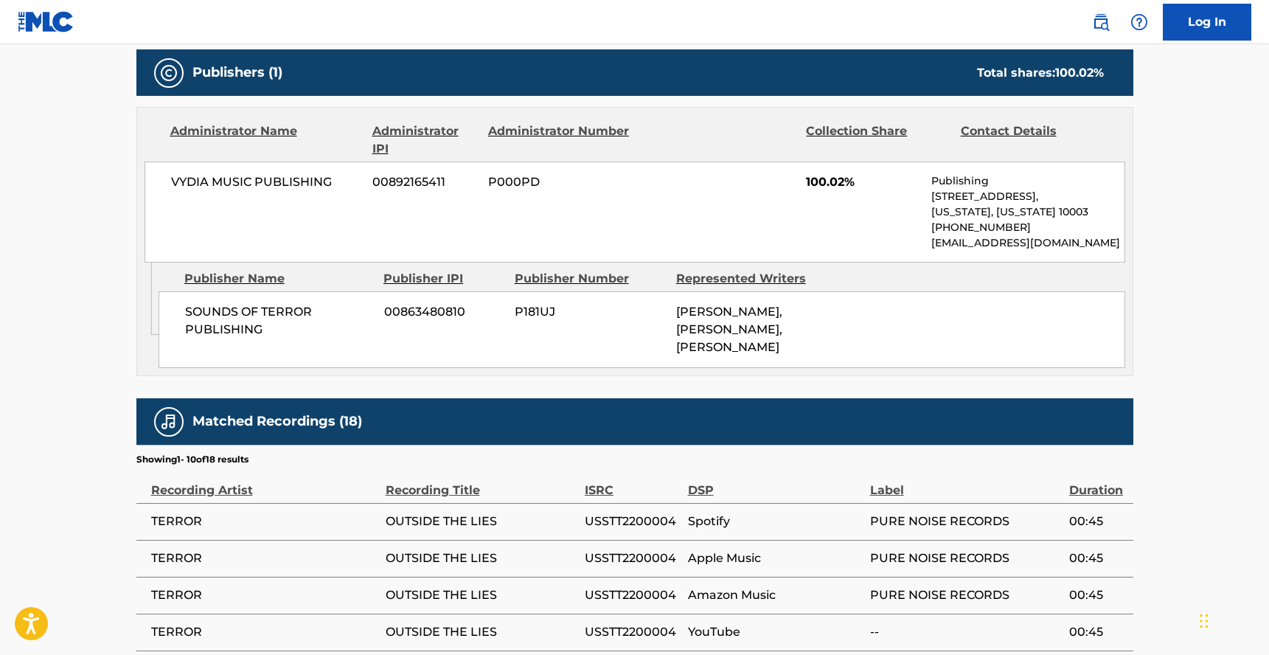
click at [530, 309] on span "P181UJ" at bounding box center [590, 312] width 150 height 18
copy span "P181UJ"
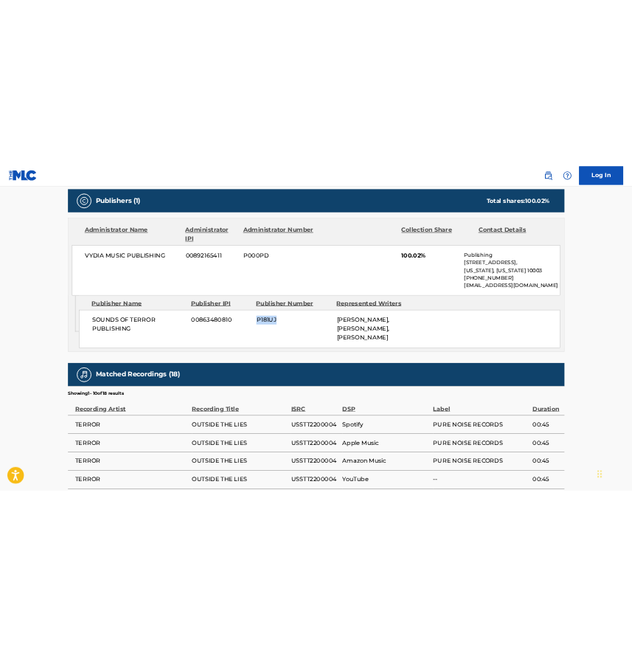
scroll to position [0, 0]
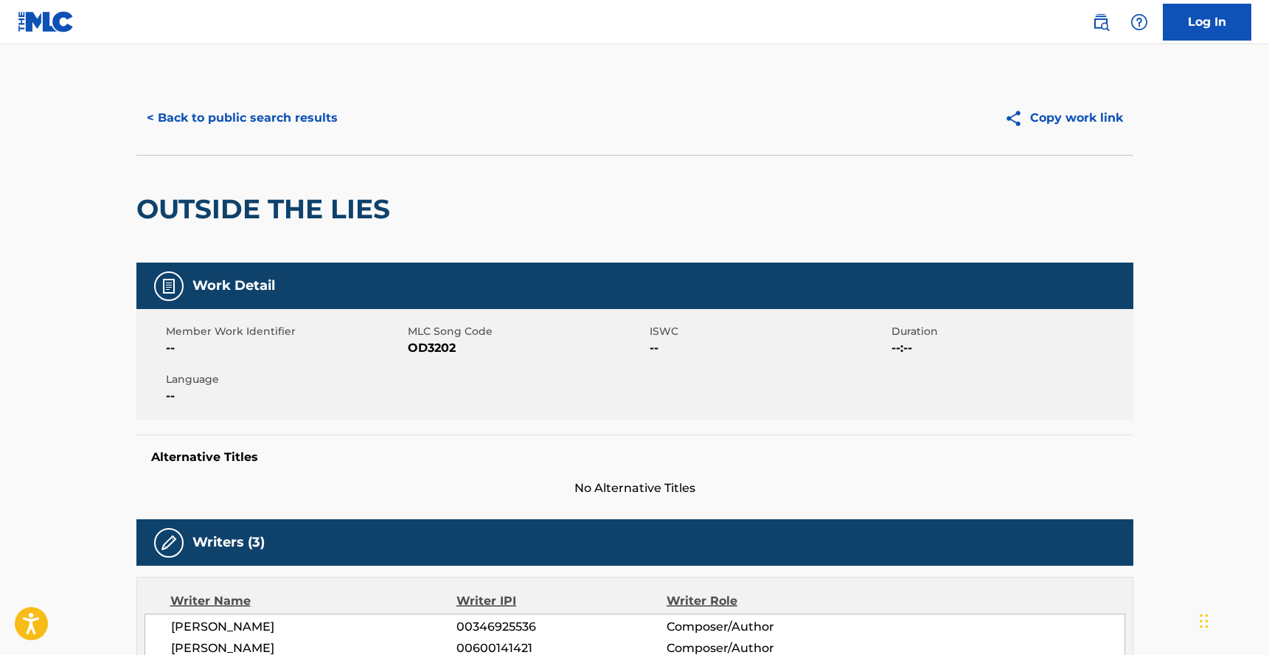
click at [205, 122] on button "< Back to public search results" at bounding box center [242, 118] width 212 height 37
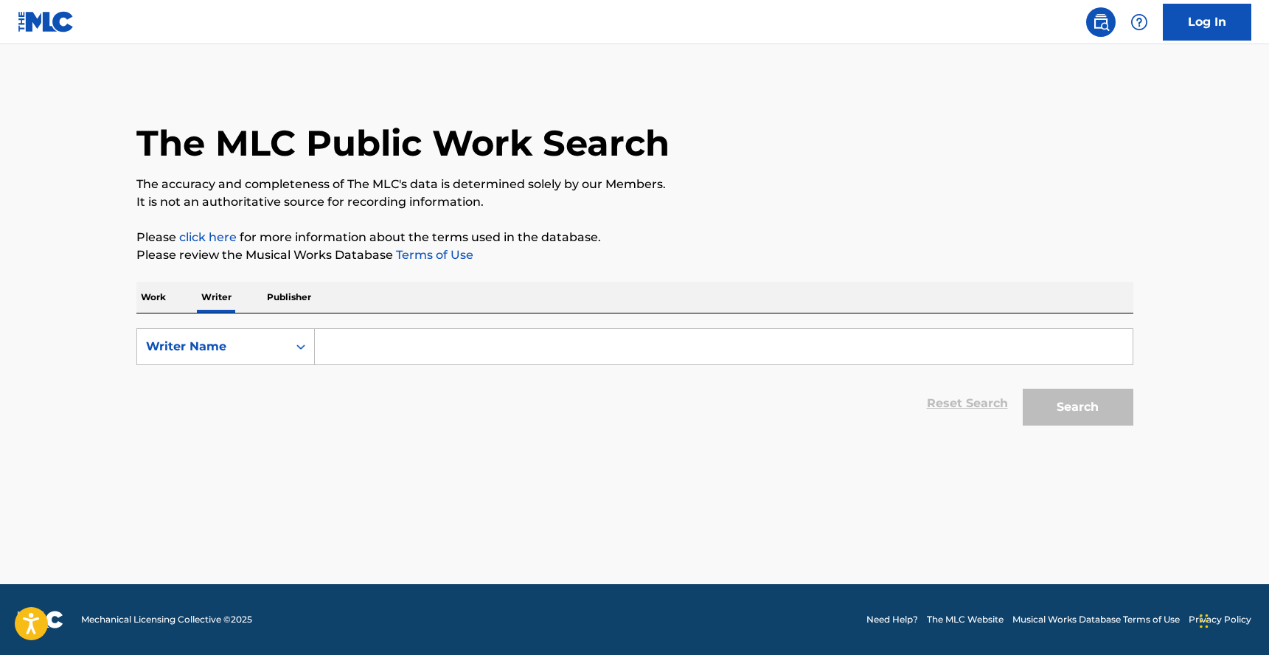
click at [274, 297] on p "Publisher" at bounding box center [289, 297] width 53 height 31
click at [229, 298] on p "Writer" at bounding box center [216, 297] width 39 height 31
click at [153, 299] on p "Work" at bounding box center [153, 297] width 34 height 31
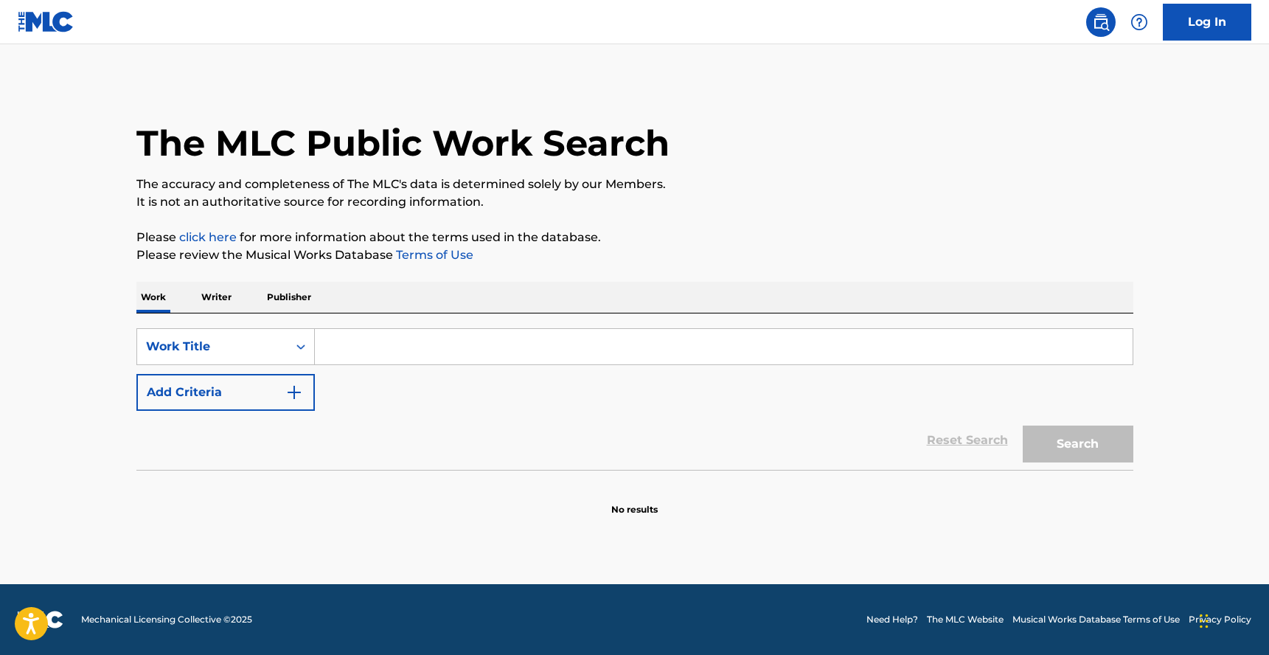
click at [327, 301] on div "Work Writer Publisher" at bounding box center [634, 297] width 997 height 31
click at [299, 301] on p "Publisher" at bounding box center [289, 297] width 53 height 31
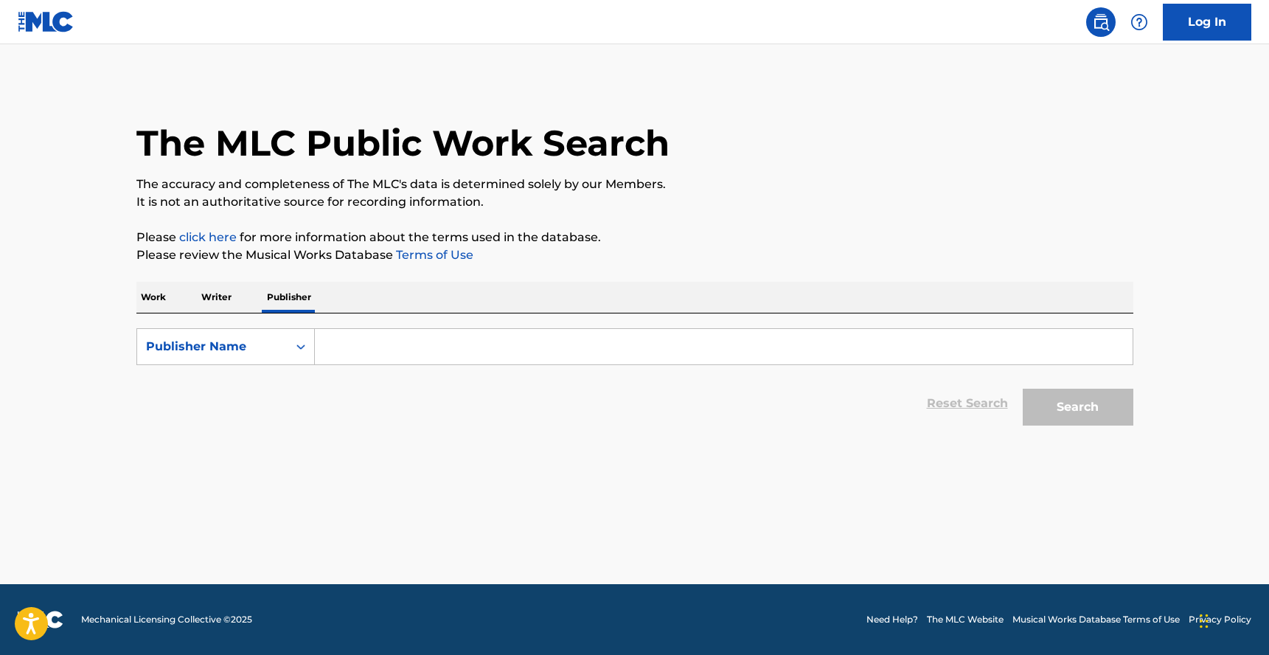
click at [370, 350] on input "Search Form" at bounding box center [724, 346] width 818 height 35
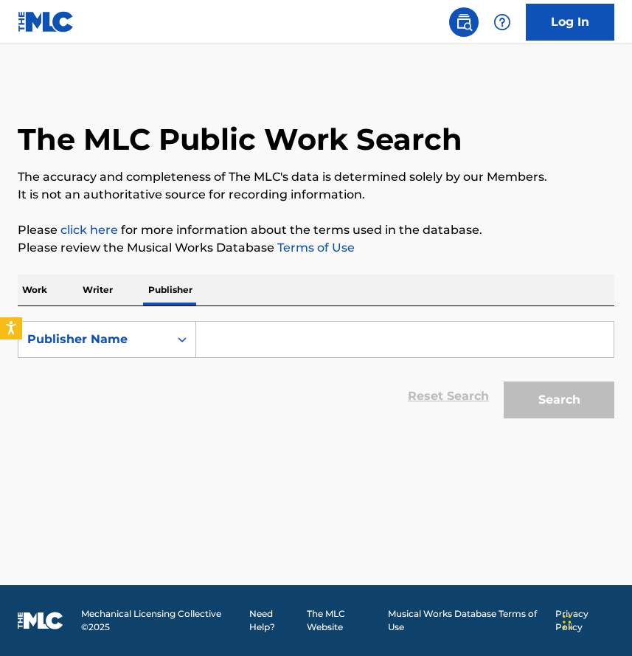
click at [82, 305] on p "Writer" at bounding box center [97, 289] width 39 height 31
click at [5, 282] on div "The MLC Public Work Search The accuracy and completeness of The MLC's data is d…" at bounding box center [316, 253] width 632 height 344
click at [44, 289] on p "Work" at bounding box center [35, 289] width 34 height 31
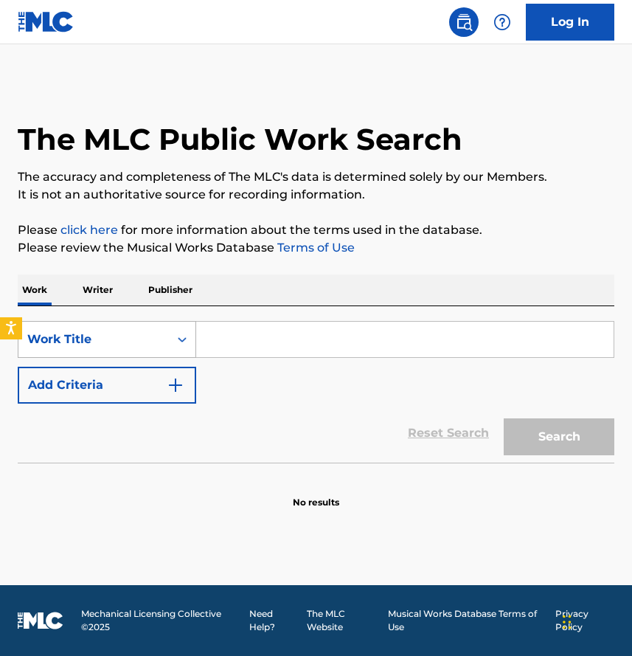
click at [175, 344] on icon "Search Form" at bounding box center [182, 339] width 15 height 15
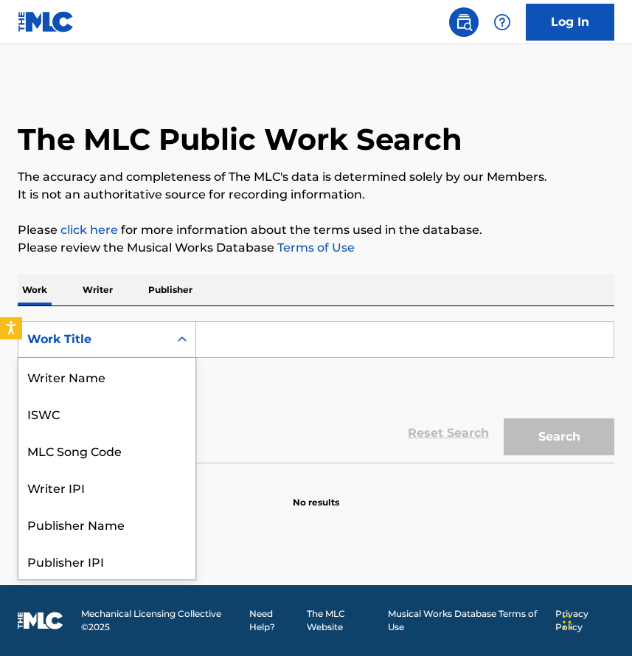
scroll to position [74, 0]
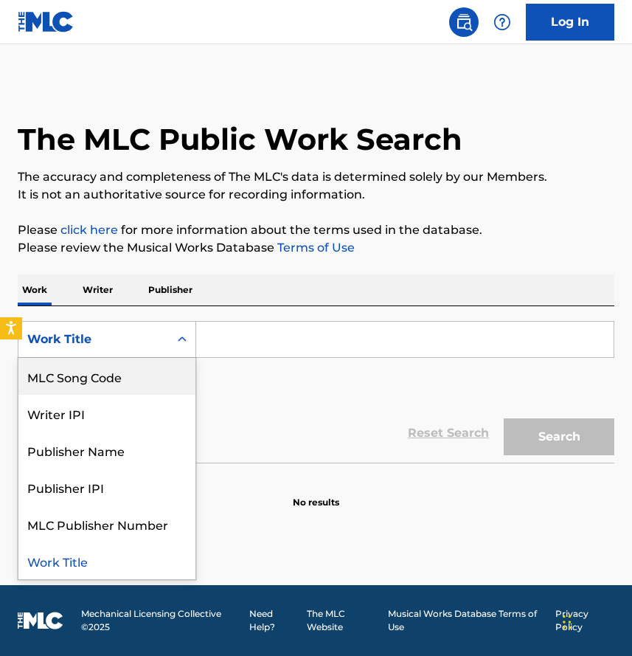
click at [57, 284] on div "Work Writer Publisher" at bounding box center [316, 289] width 597 height 31
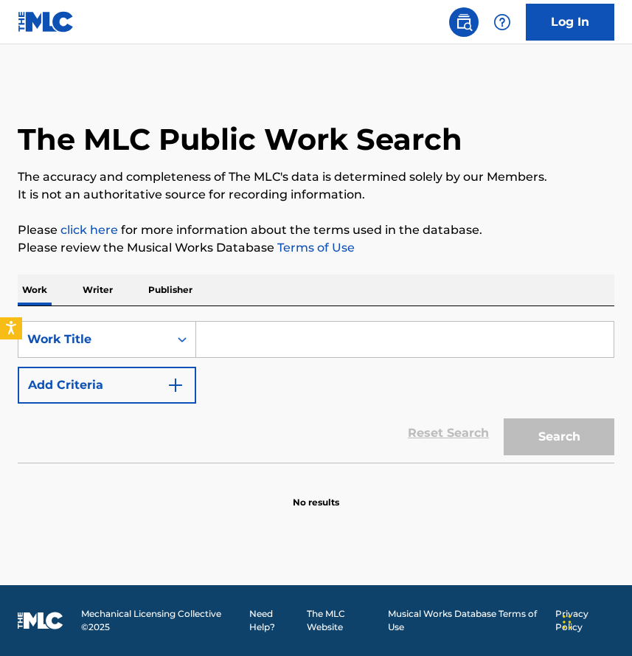
click at [94, 291] on p "Writer" at bounding box center [97, 289] width 39 height 31
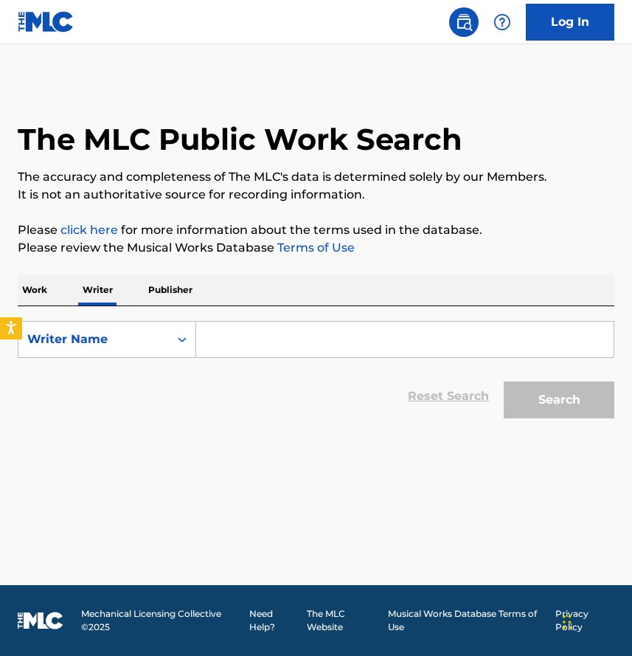
click at [296, 355] on input "Search Form" at bounding box center [404, 339] width 417 height 35
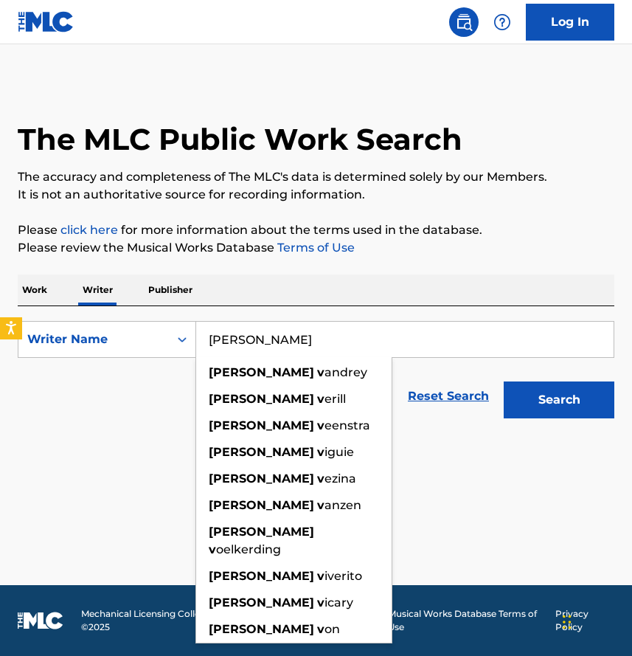
type input "scott v"
click at [175, 296] on p "Publisher" at bounding box center [170, 289] width 53 height 31
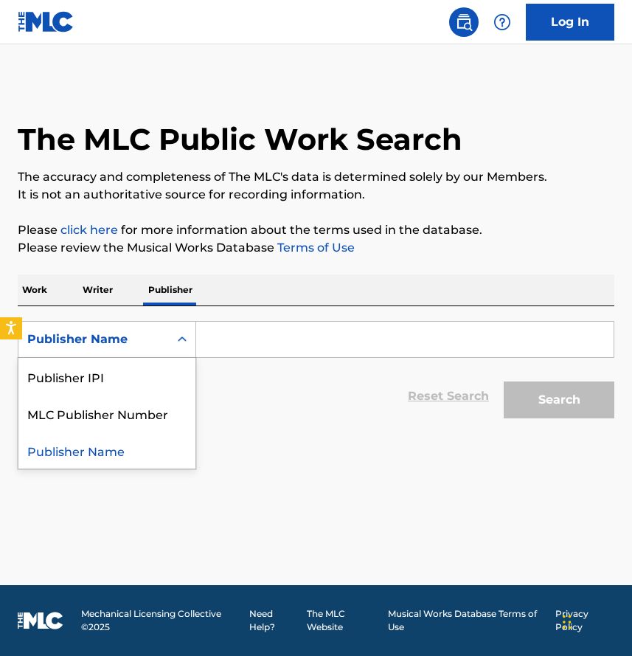
click at [150, 326] on div "Publisher Name" at bounding box center [93, 339] width 150 height 28
click at [145, 416] on div "MLC Publisher Number" at bounding box center [106, 413] width 177 height 37
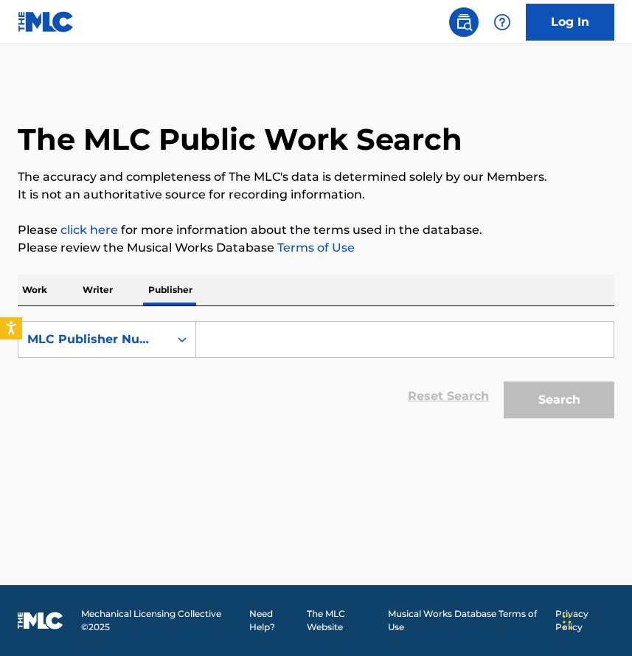
click at [280, 316] on div "SearchWithCriteria217cca6a-66c1-4933-b4e0-d3bb2a5e8bf4 MLC Publisher Number Res…" at bounding box center [316, 365] width 597 height 119
click at [282, 343] on input "Search Form" at bounding box center [404, 339] width 417 height 35
paste input "P181UJ"
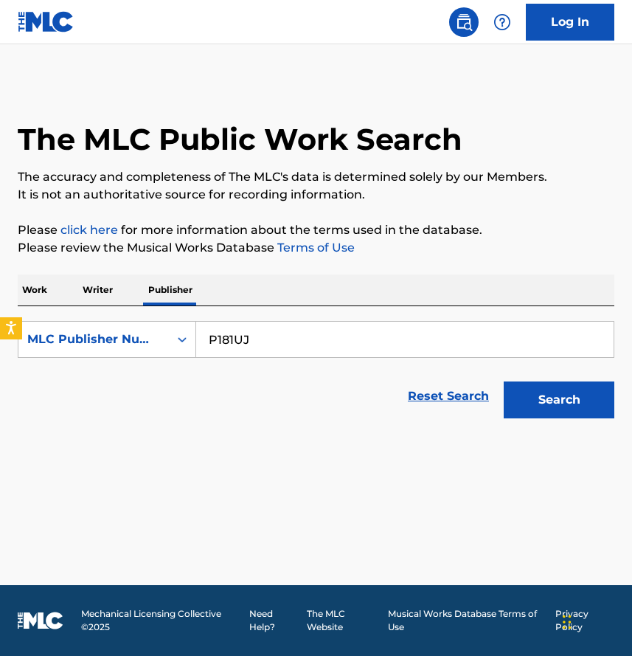
type input "P181UJ"
click at [540, 396] on button "Search" at bounding box center [559, 399] width 111 height 37
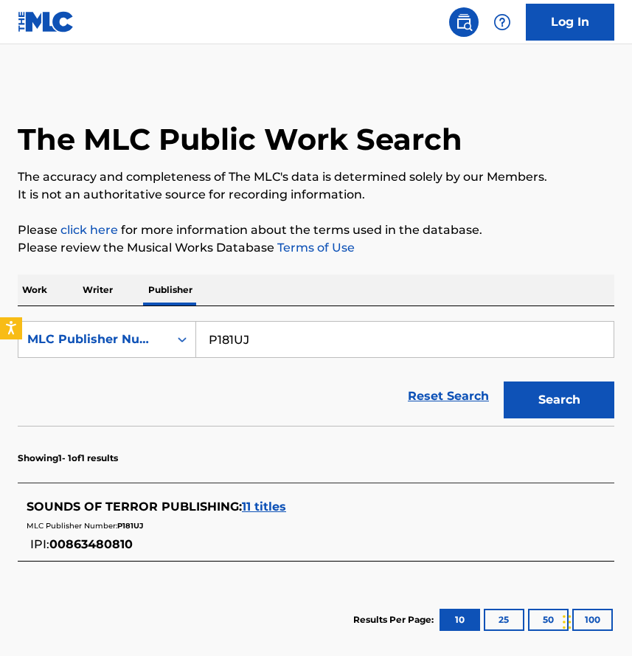
click at [253, 501] on span "11 titles" at bounding box center [264, 506] width 44 height 14
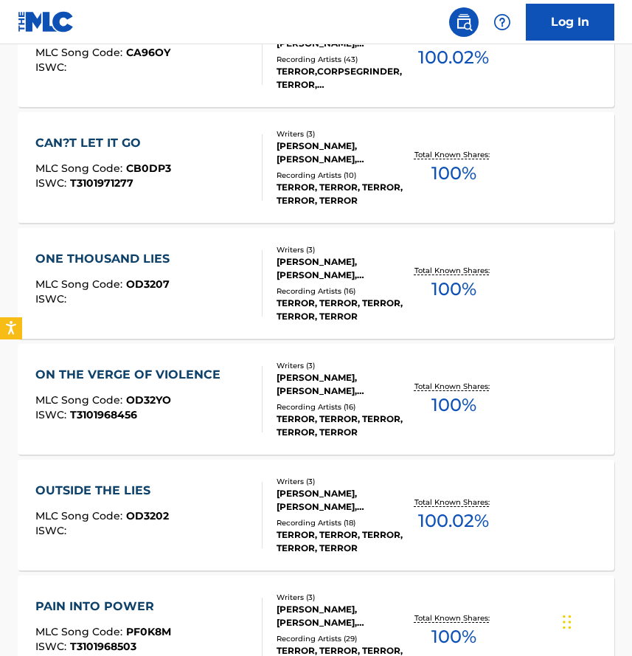
scroll to position [581, 0]
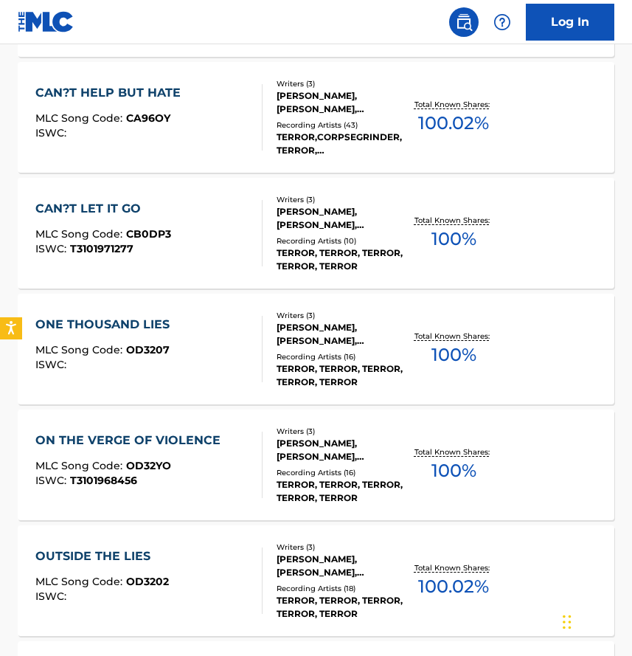
click at [512, 206] on div "CAN?T LET IT GO MLC Song Code : CB0DP3 ISWC : T3101971277 Writers ( 3 ) SCOTT C…" at bounding box center [316, 233] width 597 height 111
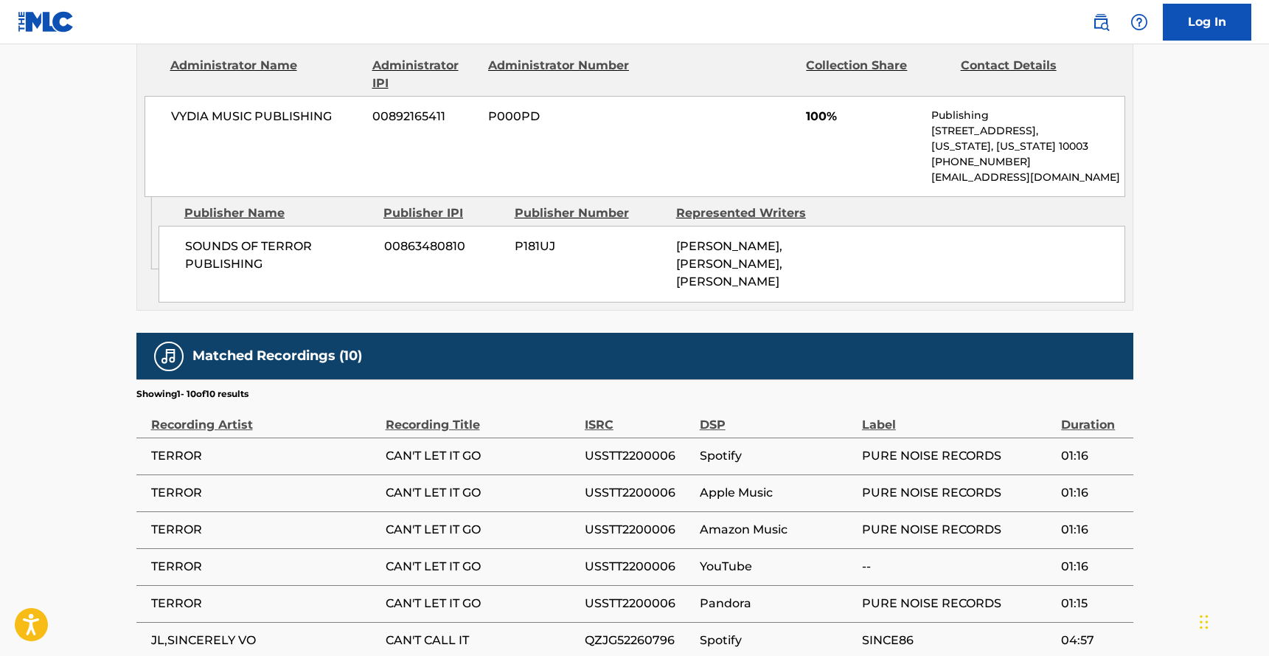
scroll to position [978, 0]
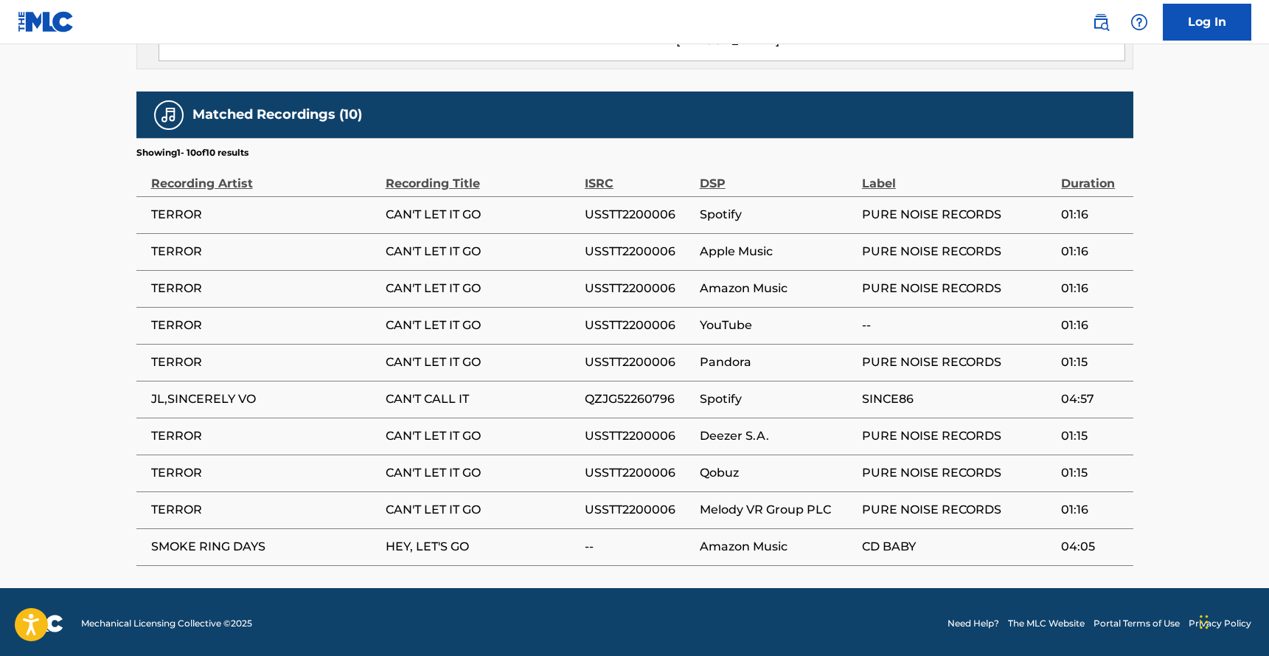
click at [892, 400] on span "SINCE86" at bounding box center [958, 399] width 192 height 18
click at [888, 477] on span "PURE NOISE RECORDS" at bounding box center [958, 473] width 192 height 18
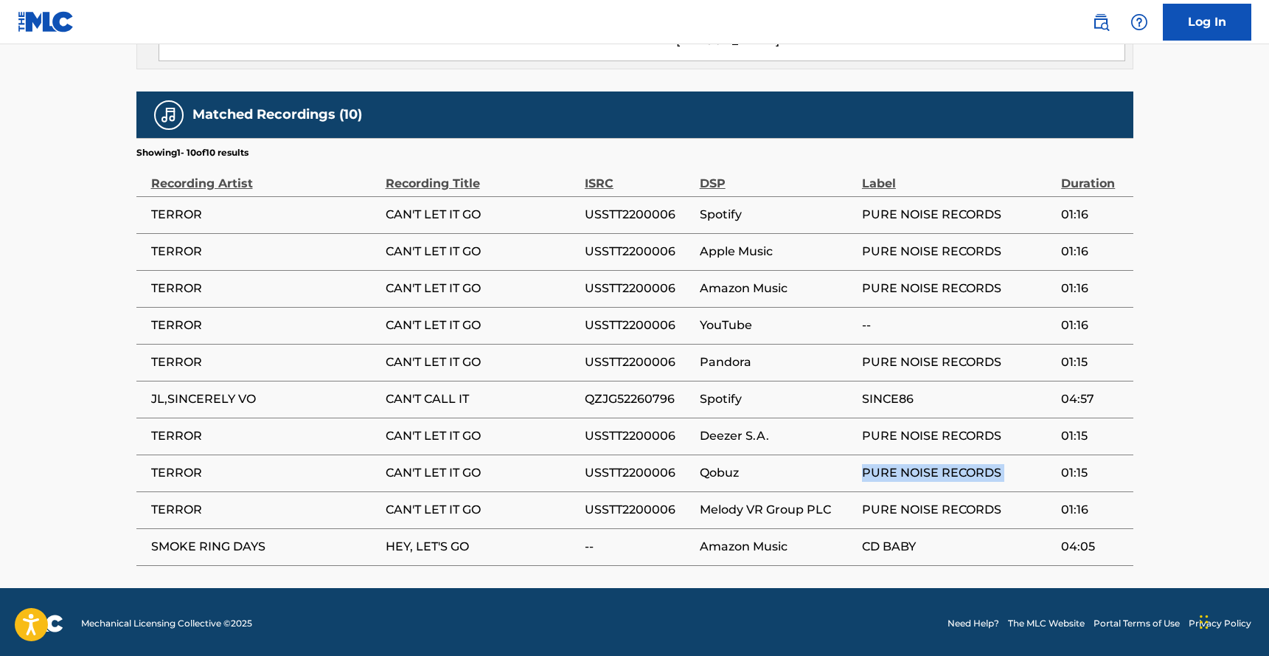
click at [888, 477] on span "PURE NOISE RECORDS" at bounding box center [958, 473] width 192 height 18
click at [901, 344] on td "PURE NOISE RECORDS" at bounding box center [961, 362] width 199 height 37
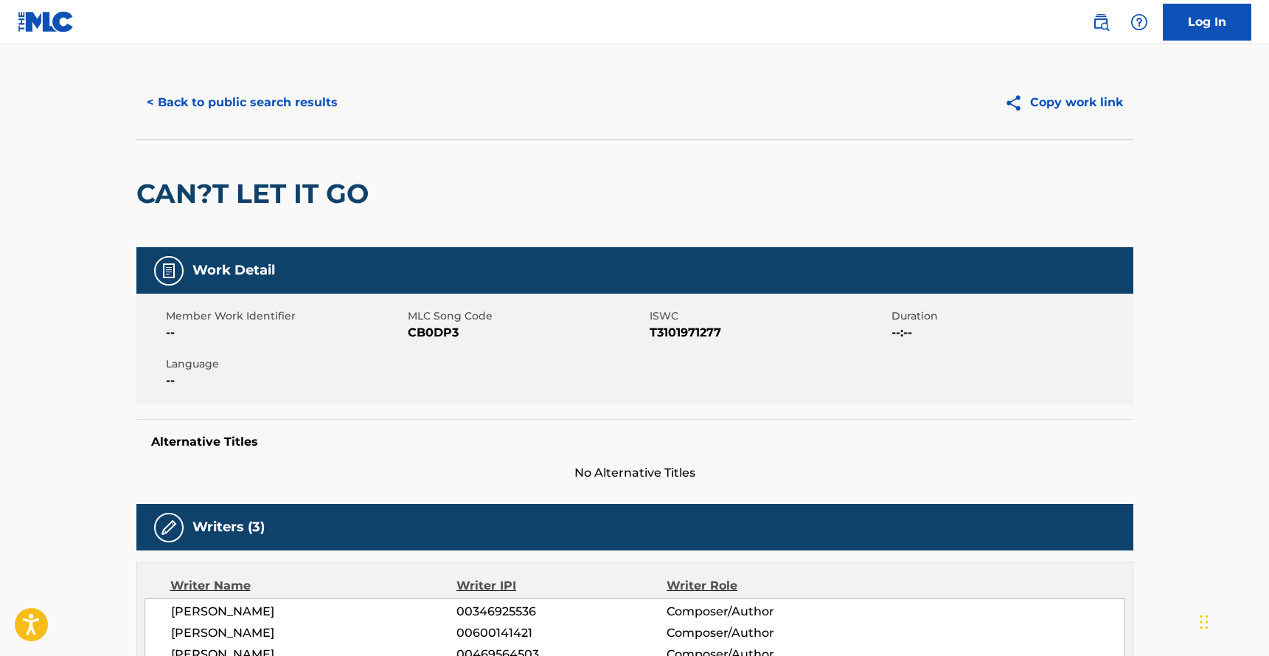
scroll to position [0, 0]
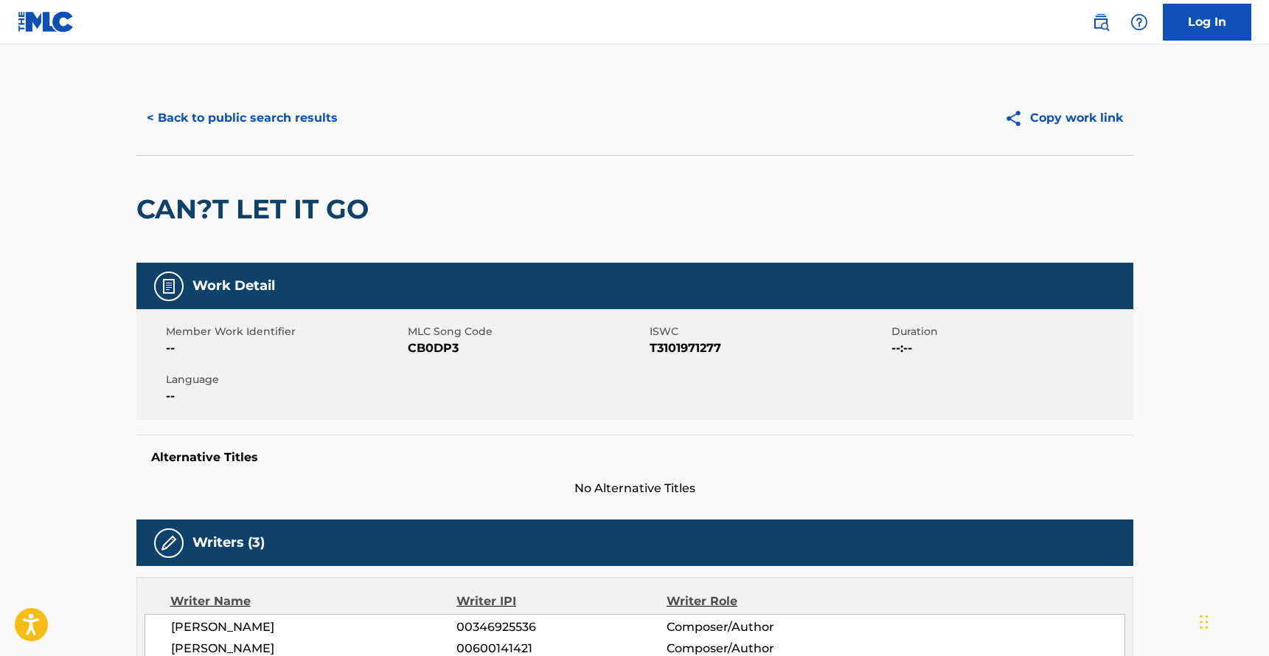
click at [272, 108] on button "< Back to public search results" at bounding box center [242, 118] width 212 height 37
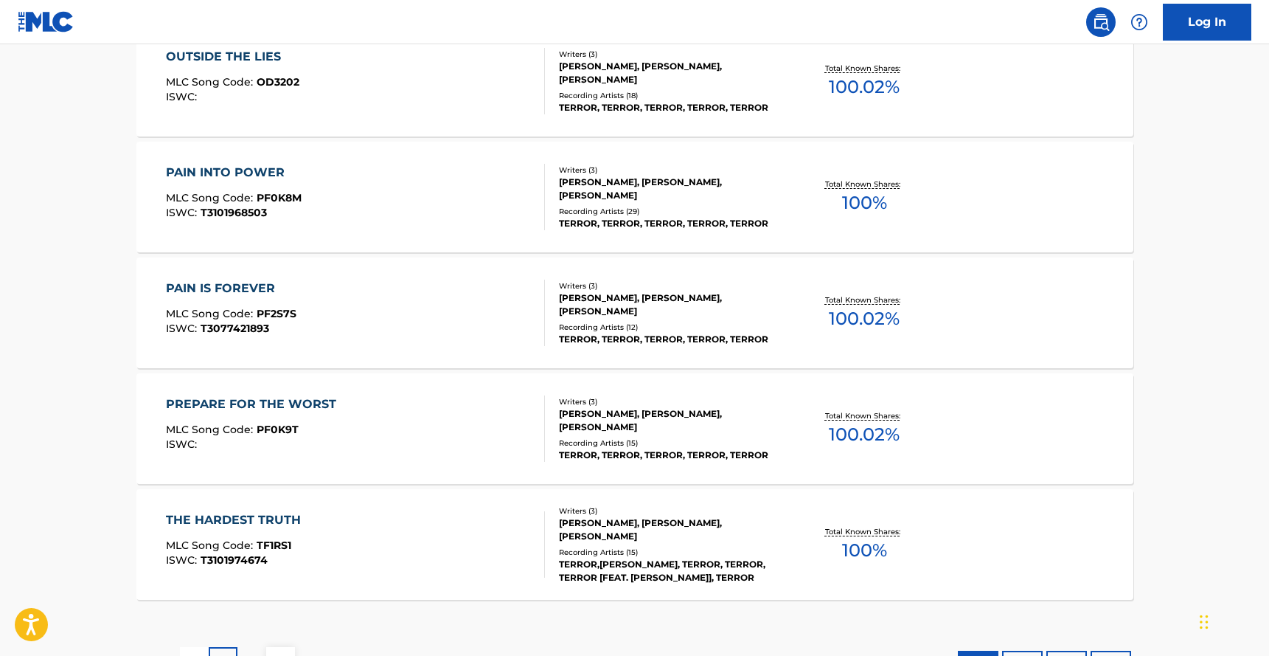
scroll to position [1210, 0]
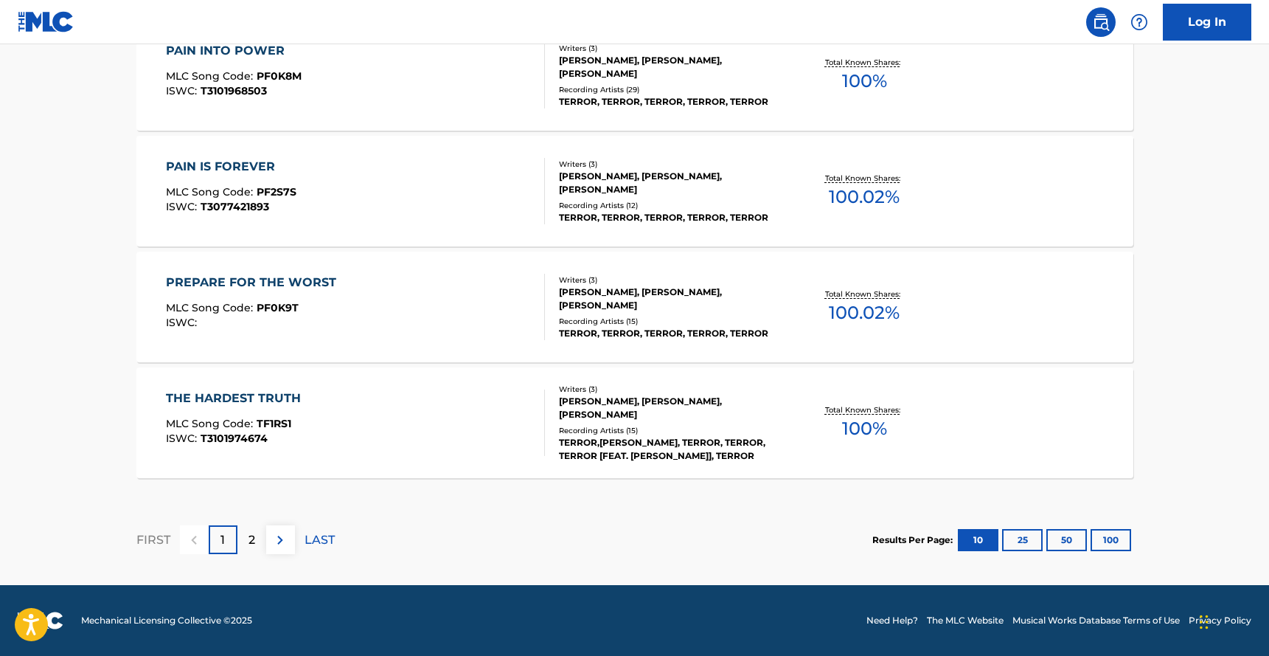
click at [482, 199] on div "PAIN IS FOREVER MLC Song Code : PF2S7S ISWC : T3077421893" at bounding box center [355, 191] width 379 height 66
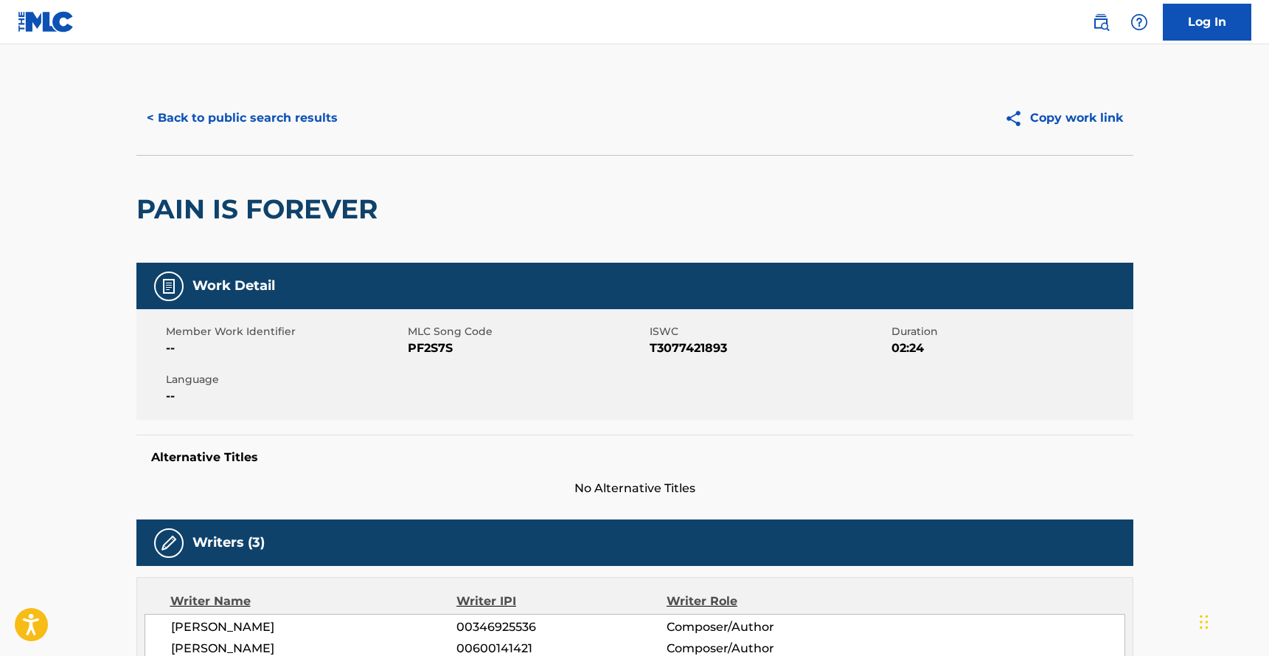
click at [260, 115] on button "< Back to public search results" at bounding box center [242, 118] width 212 height 37
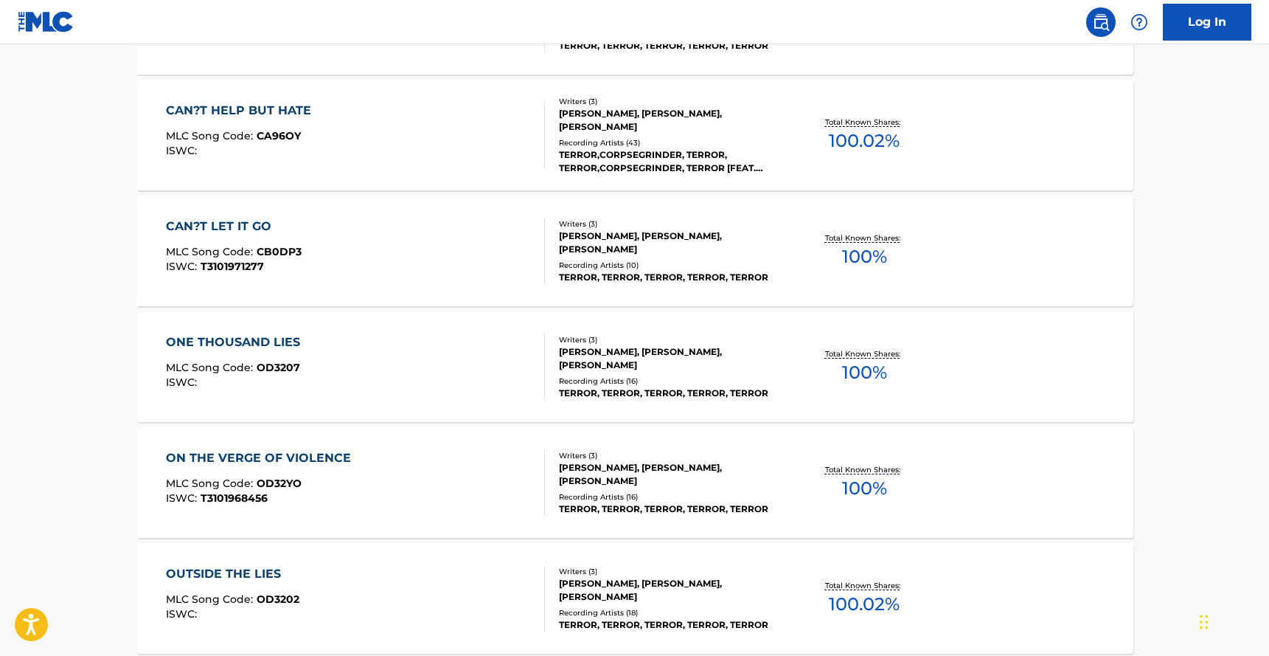
scroll to position [1055, 0]
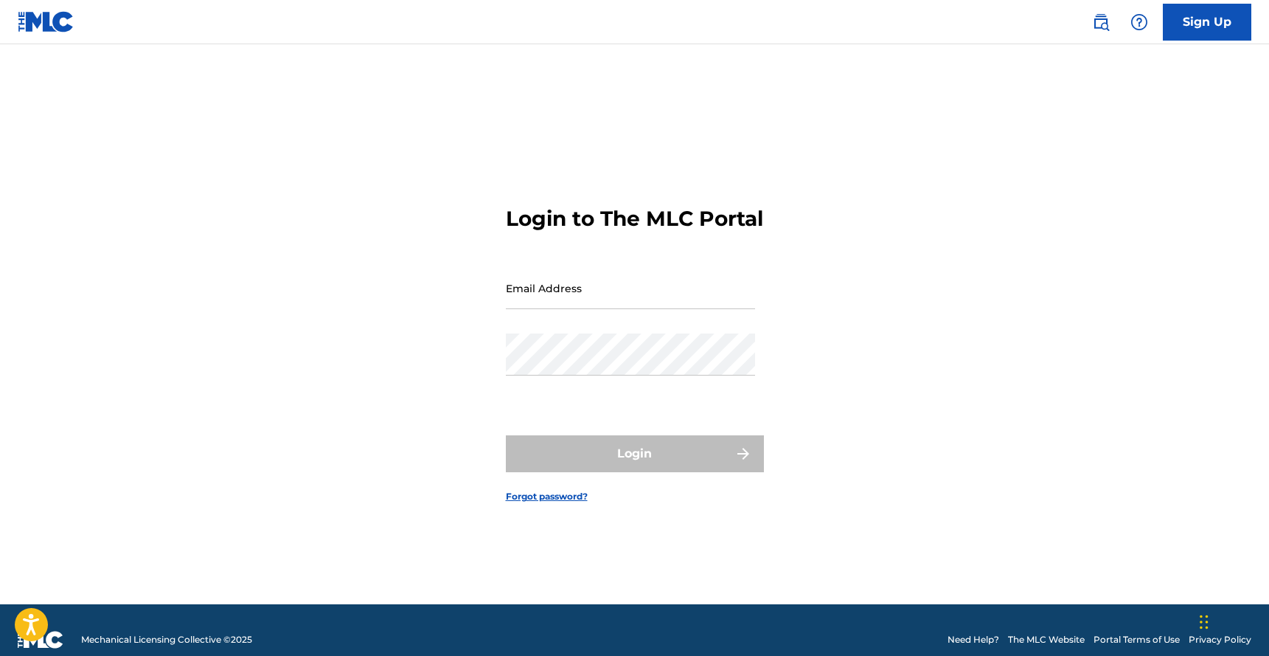
click at [637, 293] on input "Email Address" at bounding box center [630, 288] width 249 height 42
type input "[EMAIL_ADDRESS][DOMAIN_NAME]"
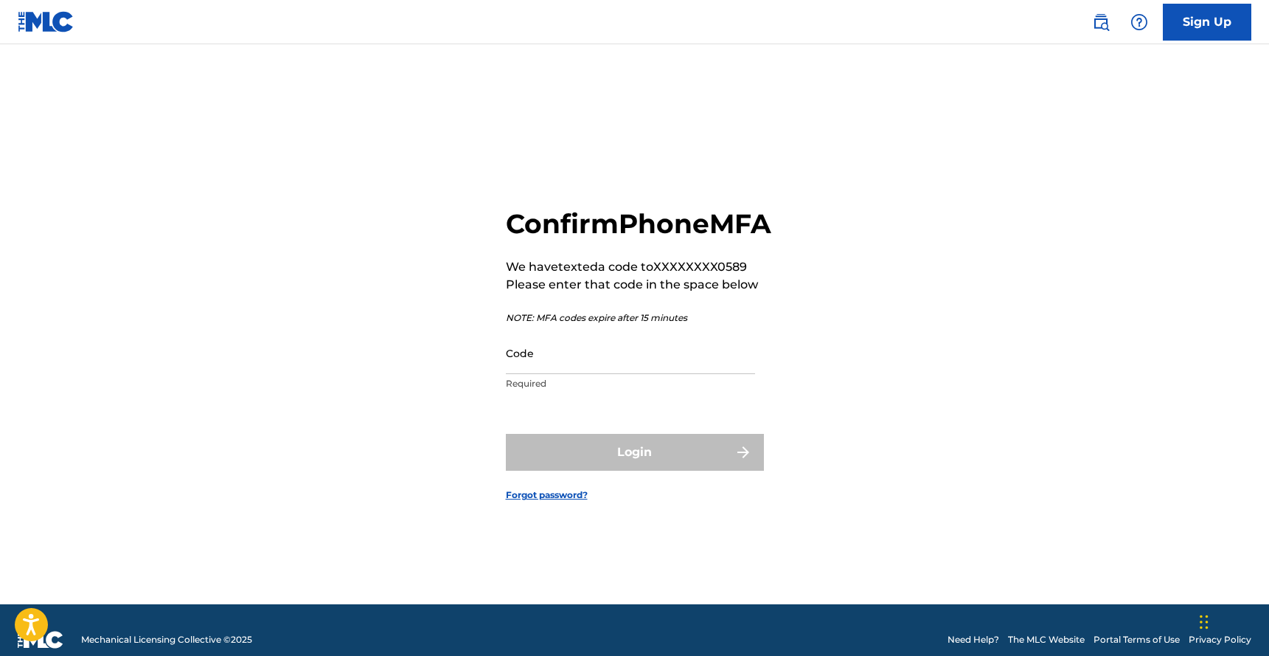
click at [622, 374] on input "Code" at bounding box center [630, 353] width 249 height 42
paste input "698609"
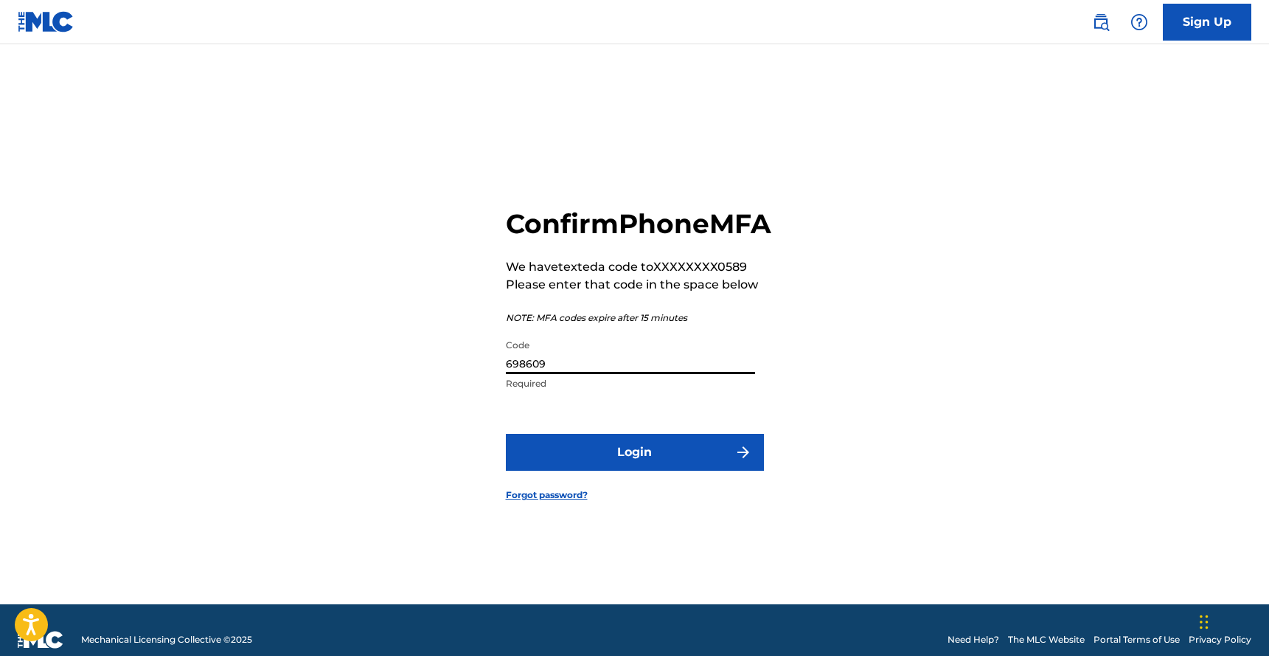
type input "698609"
click at [646, 470] on button "Login" at bounding box center [635, 452] width 258 height 37
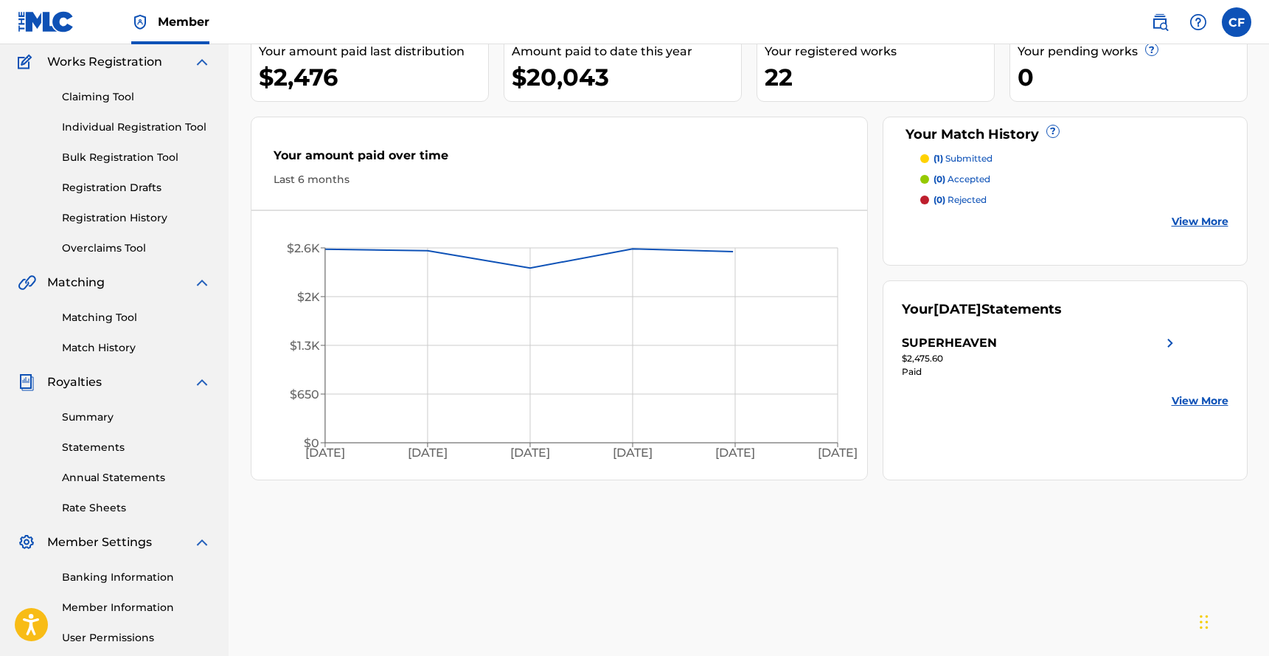
scroll to position [259, 0]
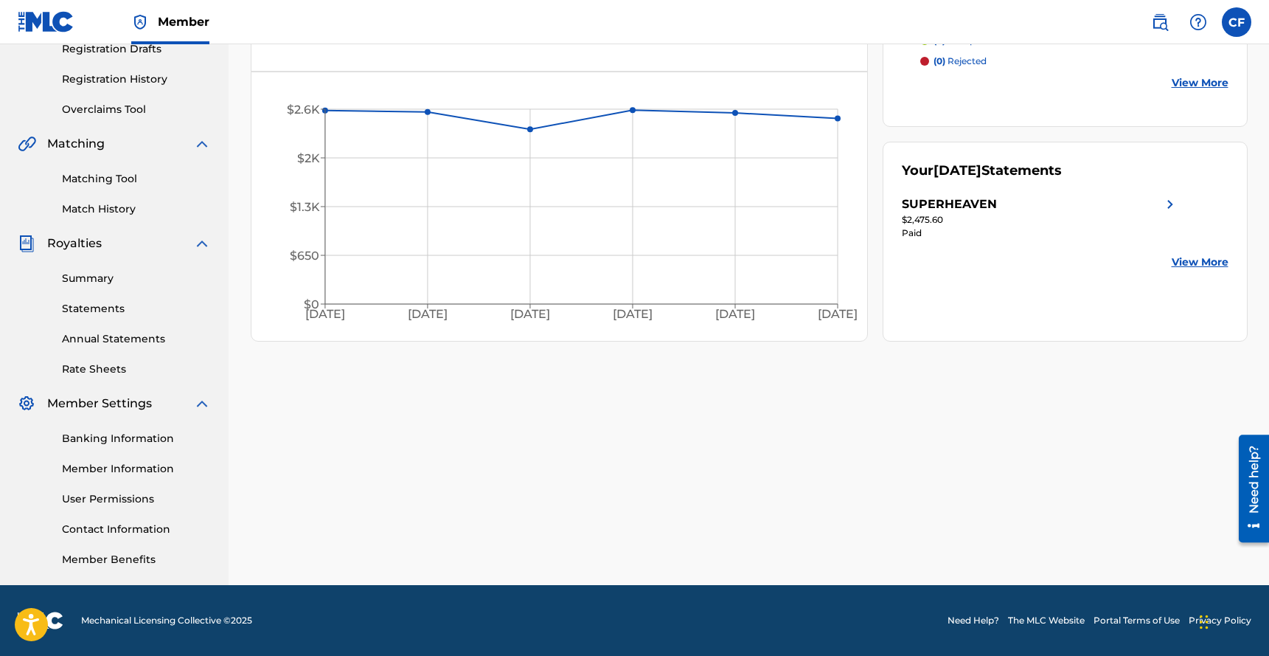
click at [129, 525] on link "Contact Information" at bounding box center [136, 528] width 149 height 15
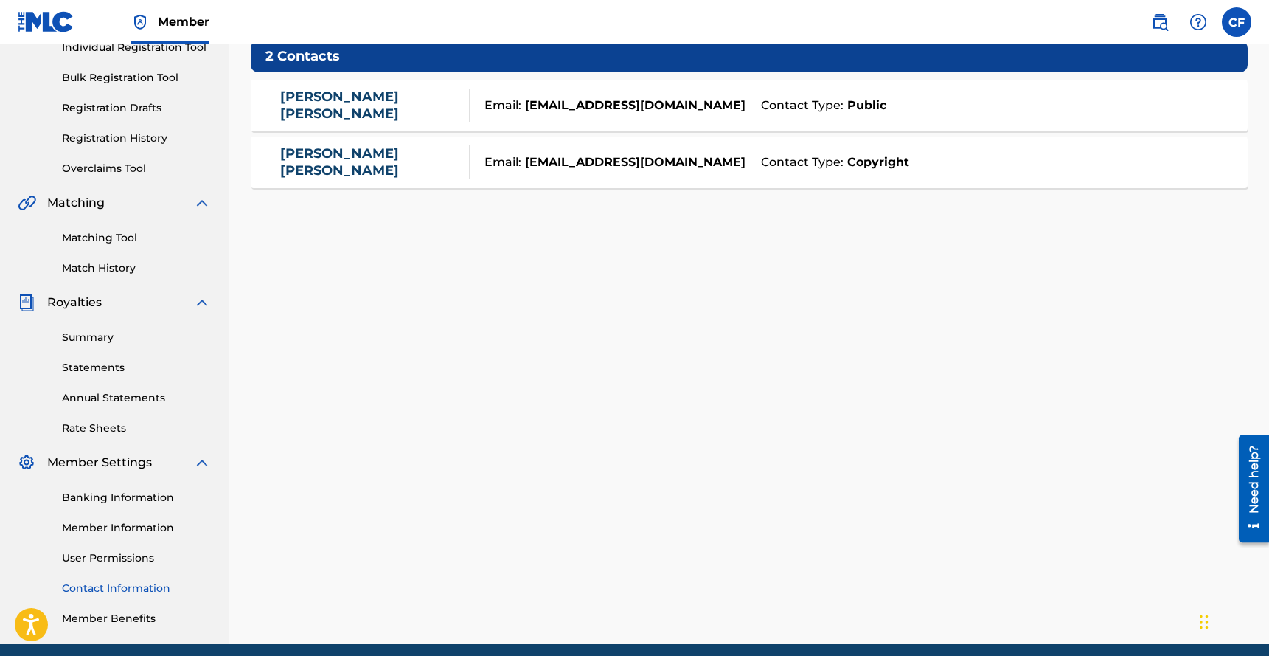
scroll to position [186, 0]
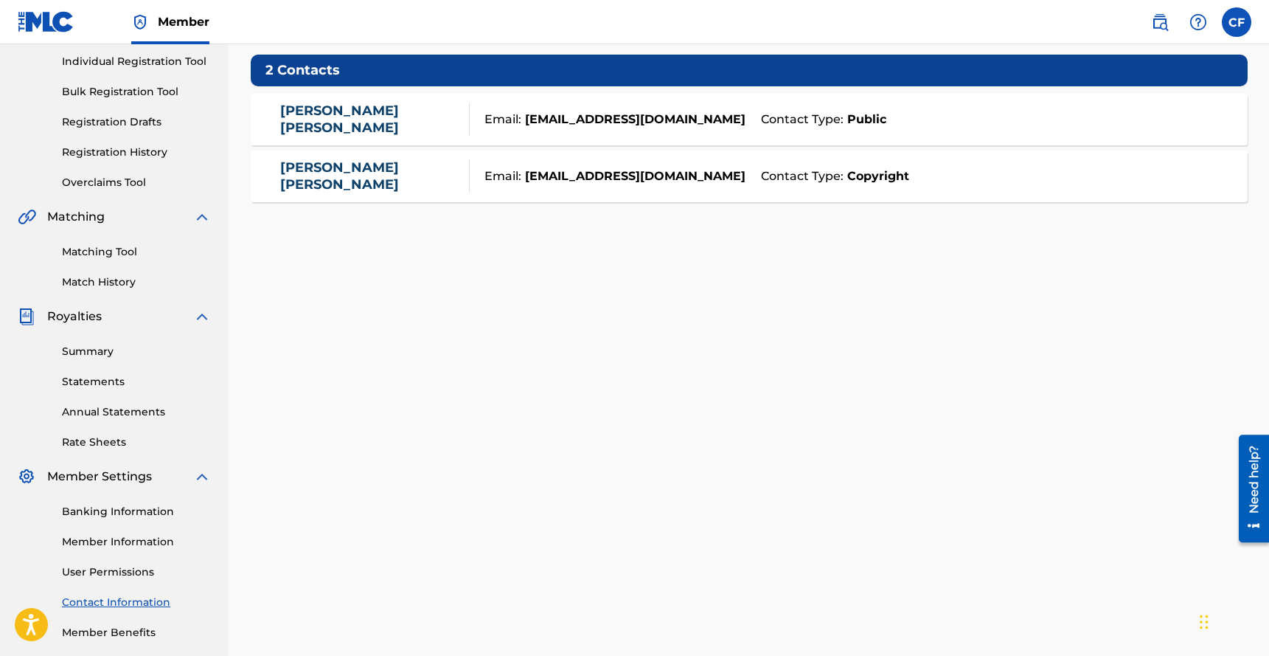
click at [104, 577] on link "User Permissions" at bounding box center [136, 571] width 149 height 15
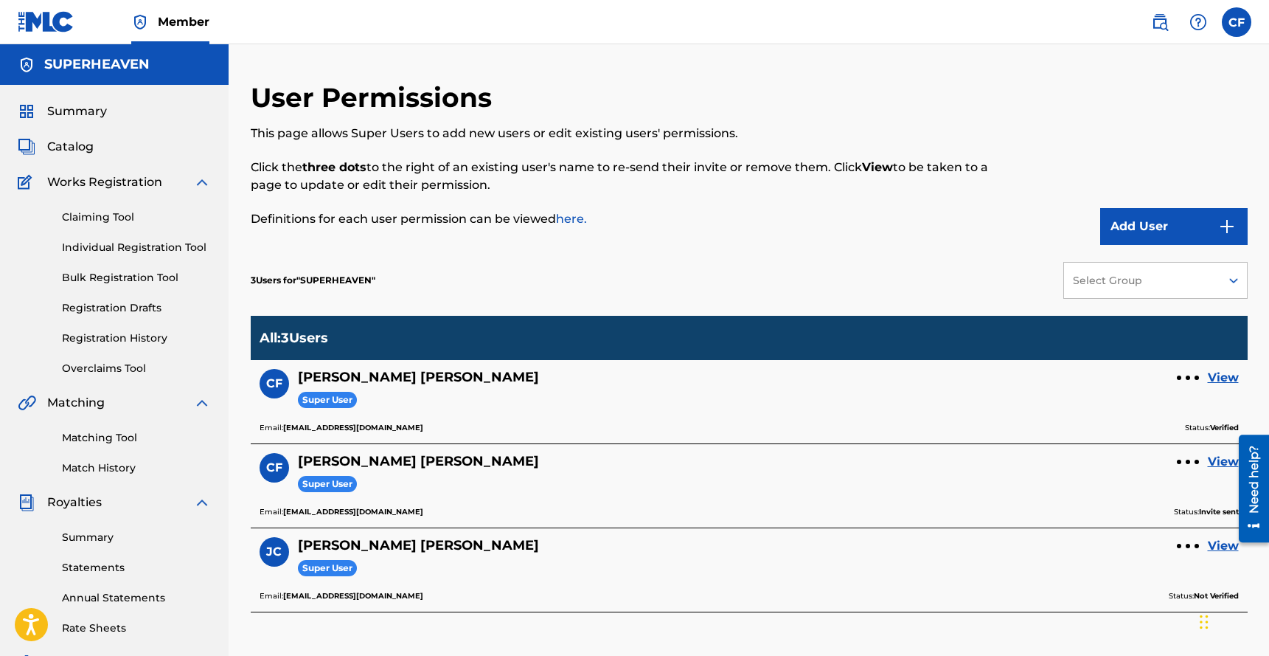
click at [114, 598] on link "Annual Statements" at bounding box center [136, 597] width 149 height 15
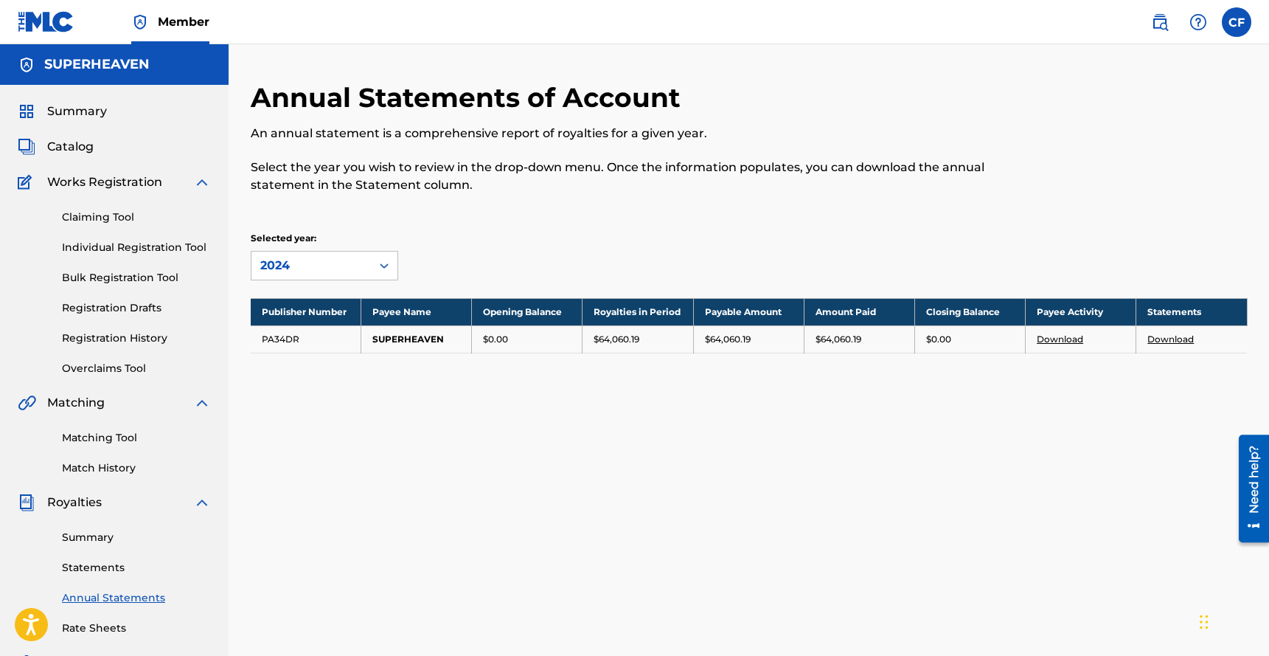
click at [102, 530] on link "Summary" at bounding box center [136, 537] width 149 height 15
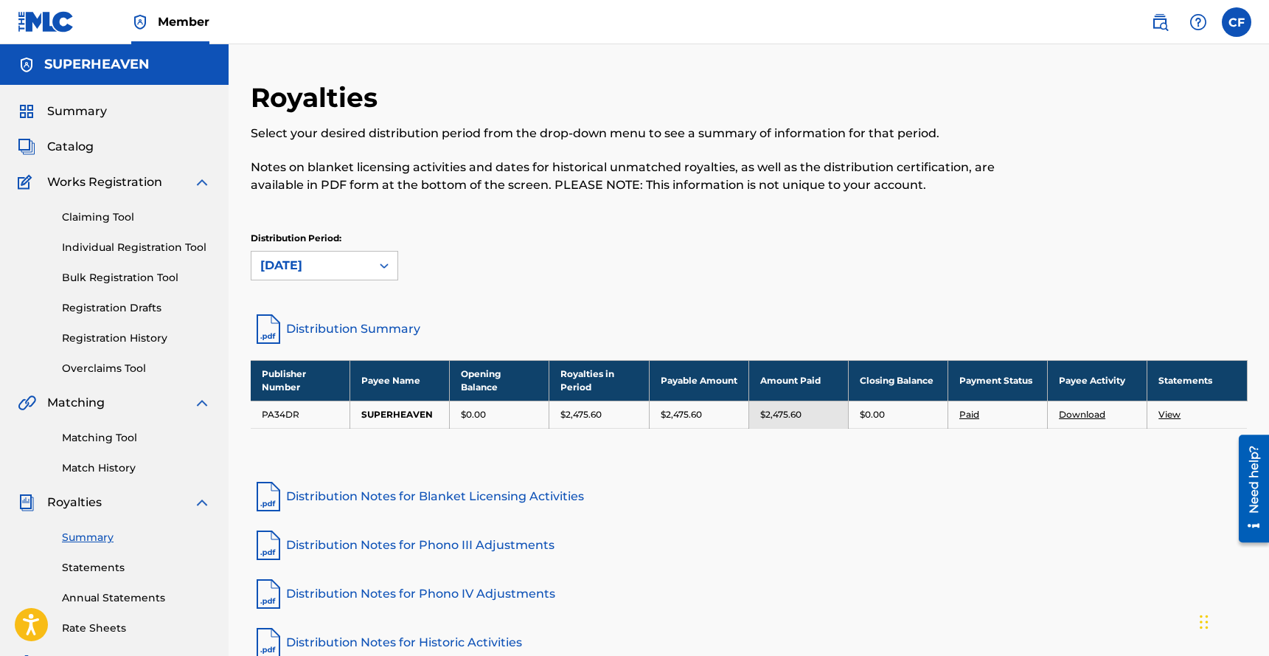
click at [1246, 15] on label at bounding box center [1237, 22] width 30 height 30
click at [1237, 22] on input "CF [PERSON_NAME] [EMAIL_ADDRESS][DOMAIN_NAME] Notification Preferences Profile …" at bounding box center [1237, 22] width 0 height 0
click at [1103, 201] on div "Notification Preferences Profile Log out" at bounding box center [1159, 183] width 183 height 99
click at [1237, 22] on input "CF [PERSON_NAME] [EMAIL_ADDRESS][DOMAIN_NAME] Notification Preferences Profile …" at bounding box center [1237, 22] width 0 height 0
click at [1095, 207] on p "Log out" at bounding box center [1094, 208] width 35 height 13
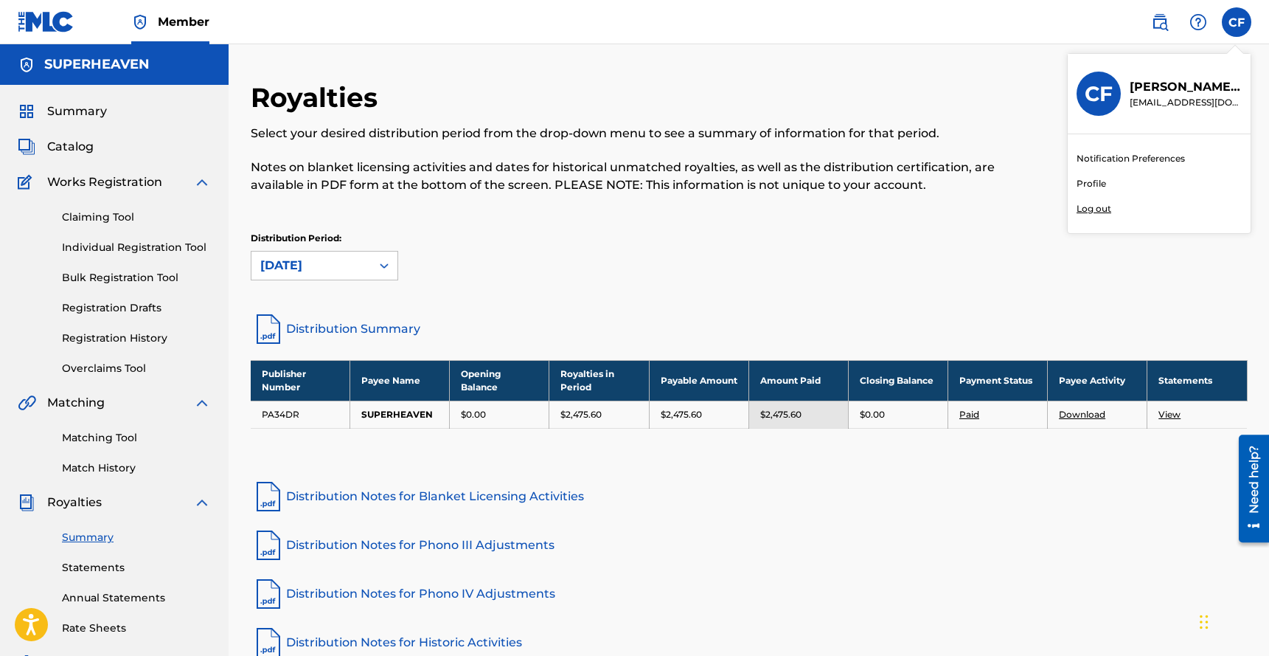
click at [1237, 22] on input "CF [PERSON_NAME] [EMAIL_ADDRESS][DOMAIN_NAME] Notification Preferences Profile …" at bounding box center [1237, 22] width 0 height 0
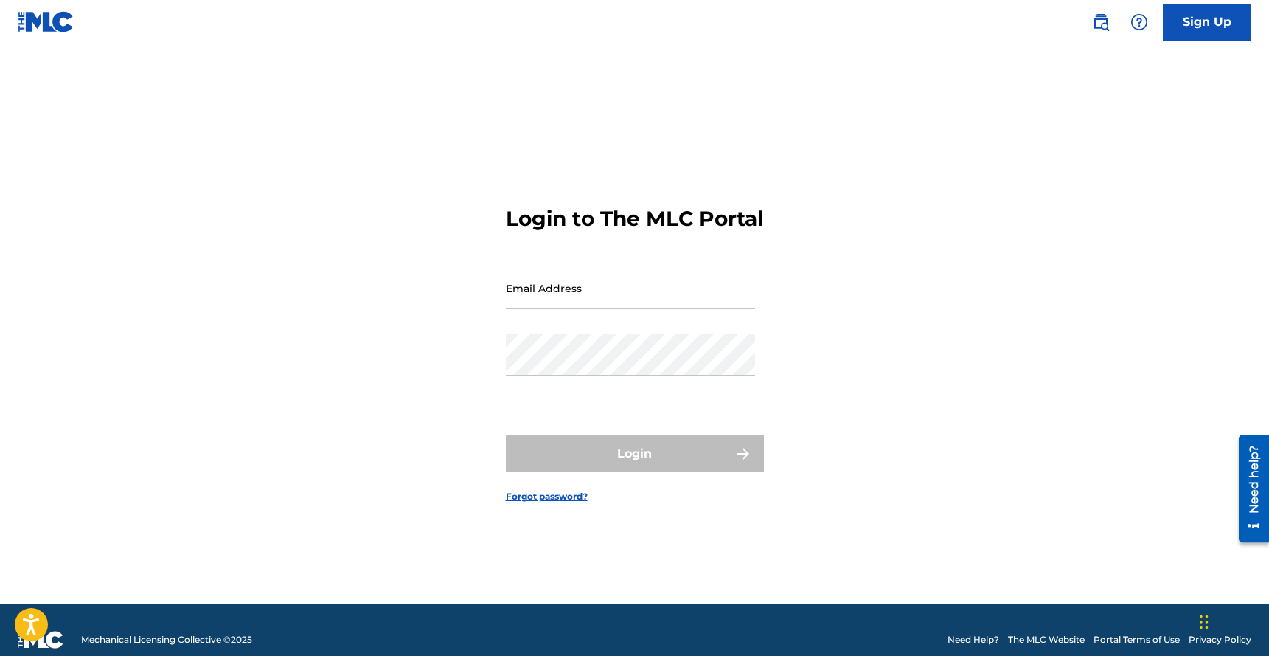
click at [568, 322] on div "Email Address" at bounding box center [630, 300] width 249 height 66
click at [578, 309] on input "Email Address" at bounding box center [630, 288] width 249 height 42
click at [811, 99] on div "Login to The MLC Portal Email Address Password Login Forgot password?" at bounding box center [635, 342] width 1033 height 523
click at [656, 309] on input "Email Address" at bounding box center [630, 288] width 249 height 42
type input "[EMAIL_ADDRESS][DOMAIN_NAME]"
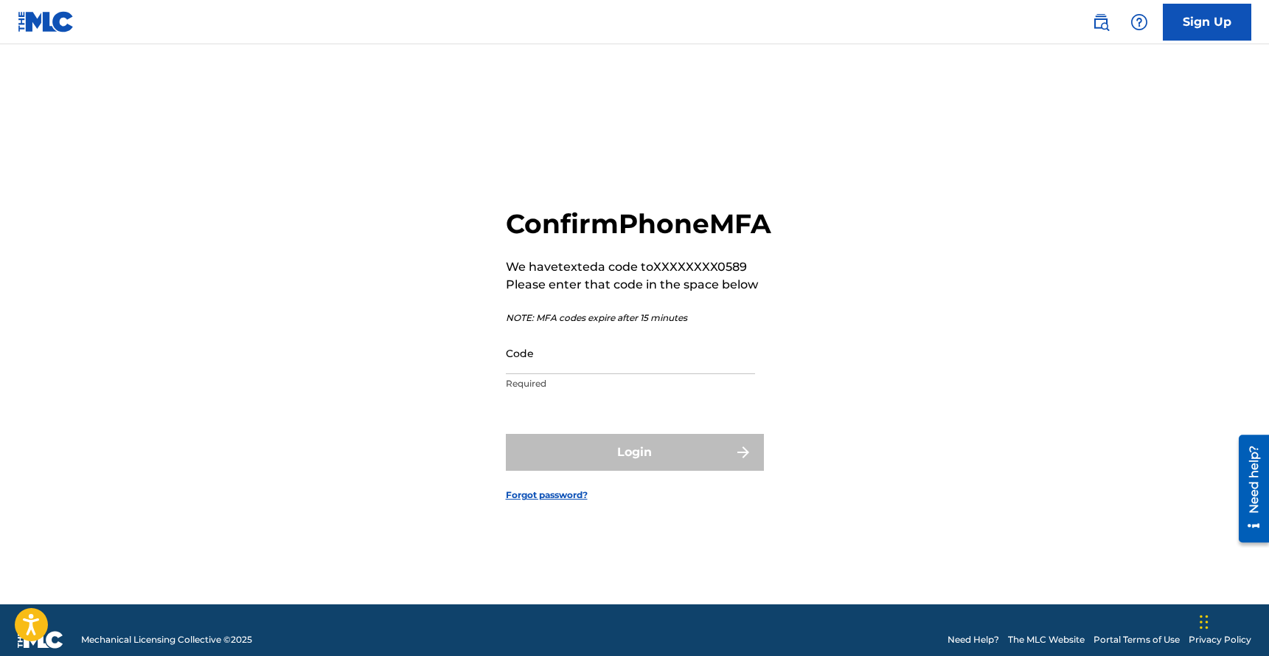
click at [653, 374] on input "Code" at bounding box center [630, 353] width 249 height 42
paste input "698609"
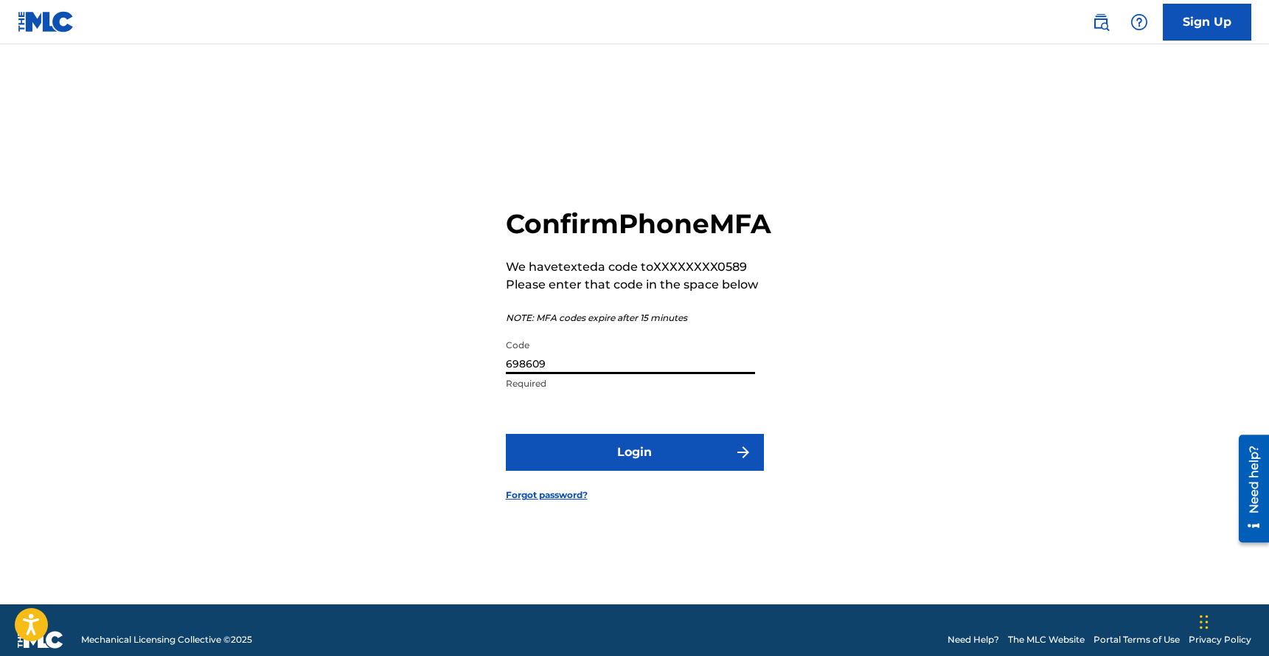
type input "698609"
click at [609, 454] on button "Login" at bounding box center [635, 452] width 258 height 37
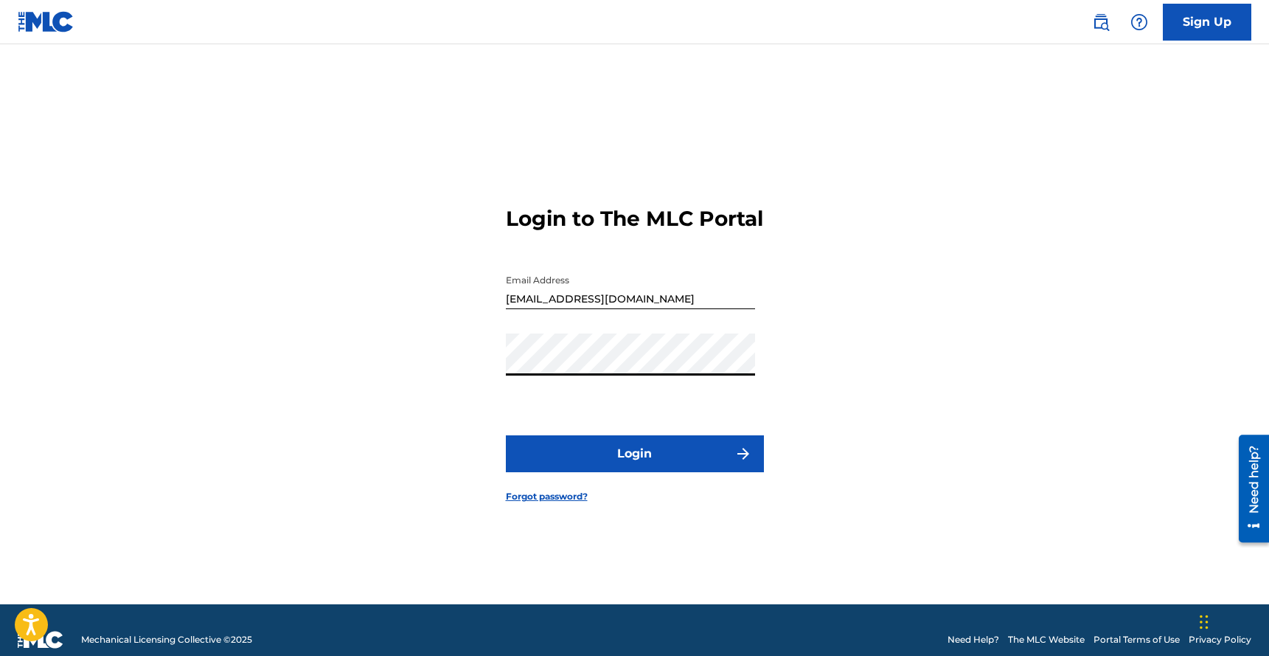
click at [685, 472] on button "Login" at bounding box center [635, 453] width 258 height 37
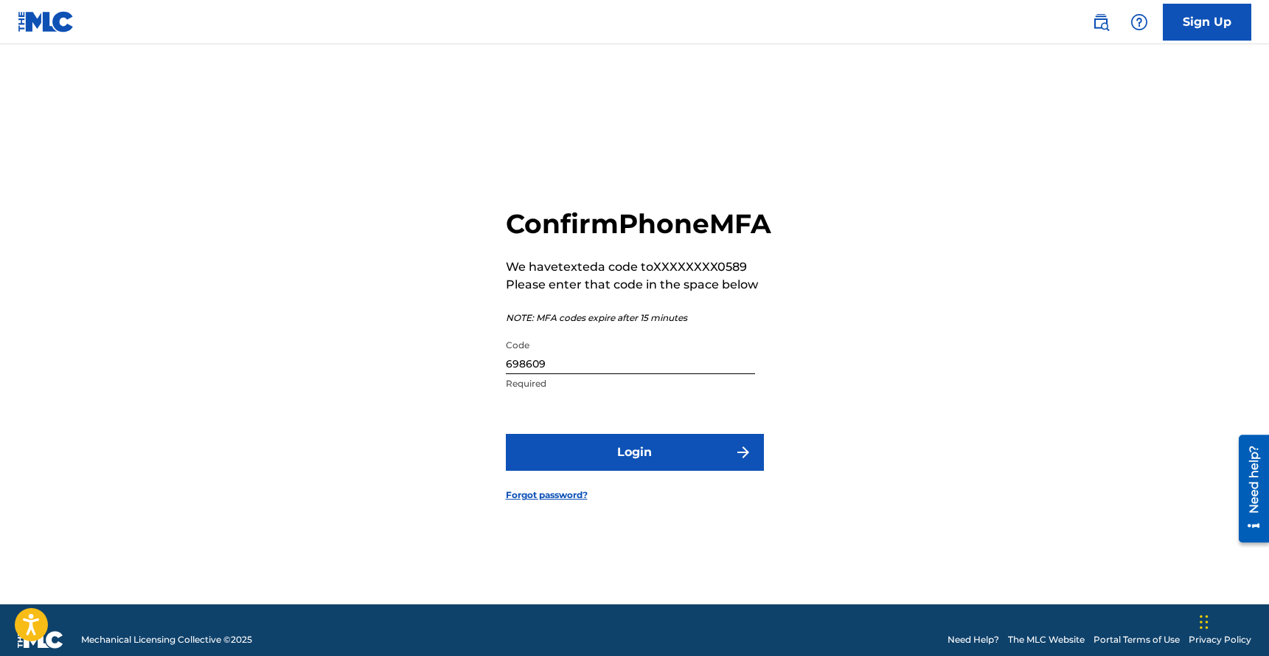
click at [677, 374] on input "698609" at bounding box center [630, 353] width 249 height 42
paste input "939808"
type input "939808"
click at [617, 462] on button "Login" at bounding box center [635, 452] width 258 height 37
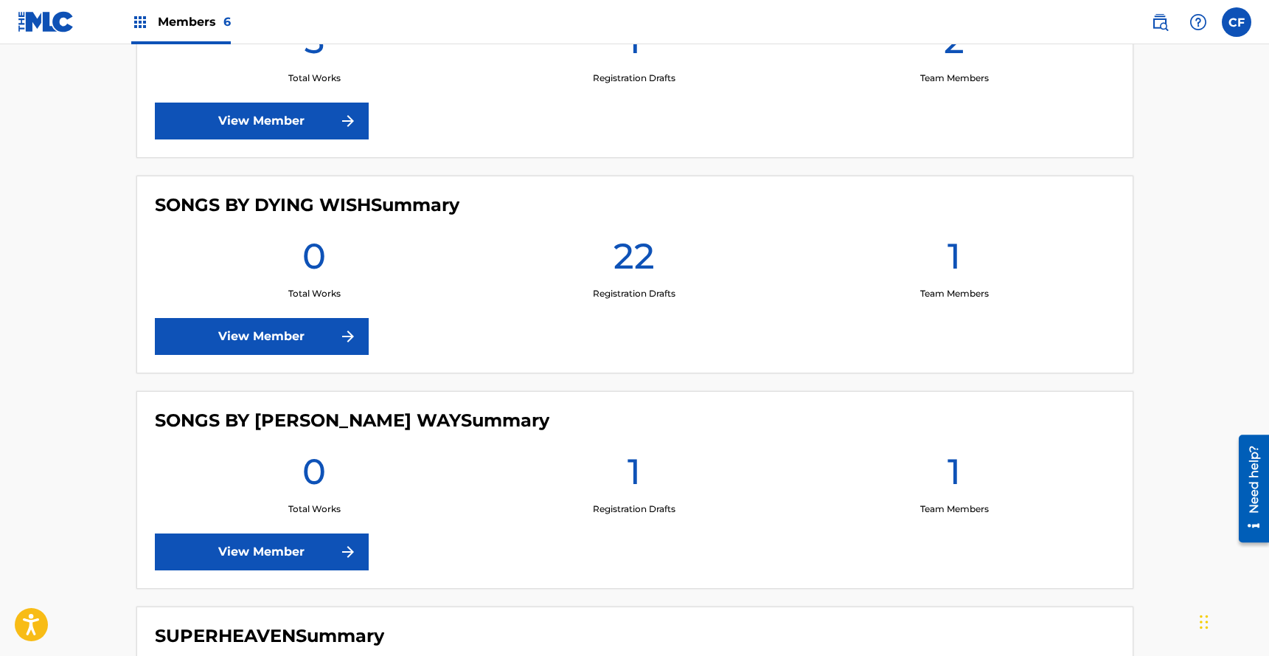
scroll to position [1176, 0]
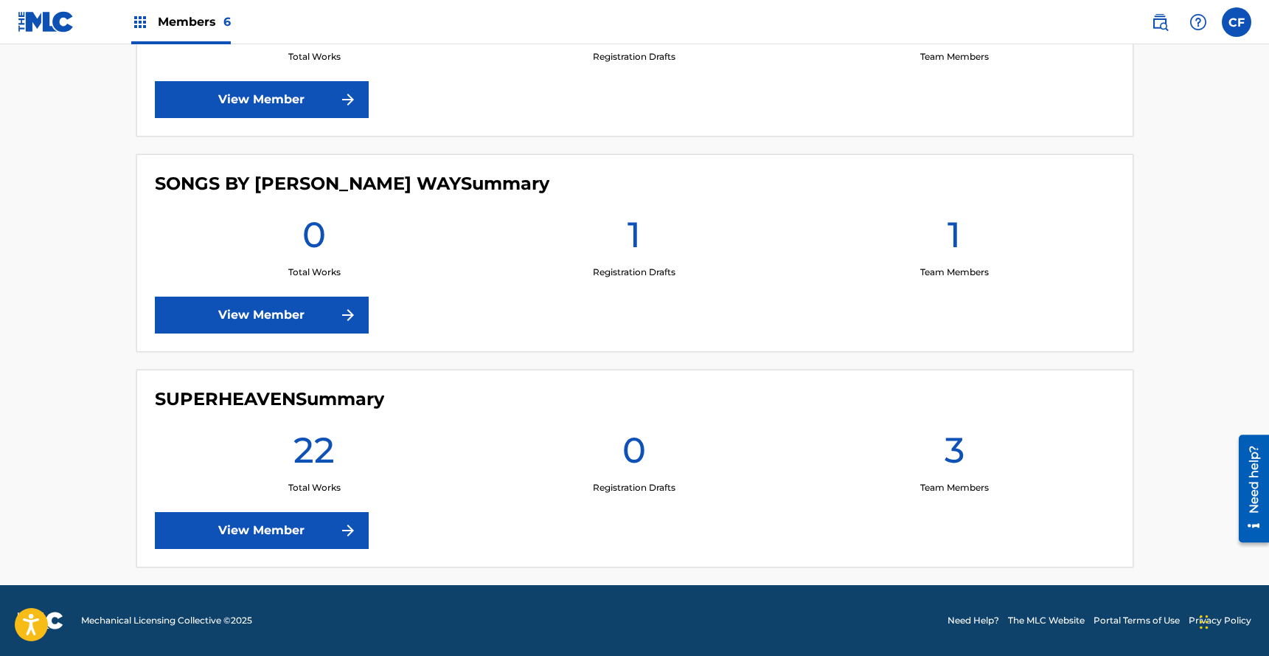
click at [294, 303] on link "View Member" at bounding box center [262, 314] width 214 height 37
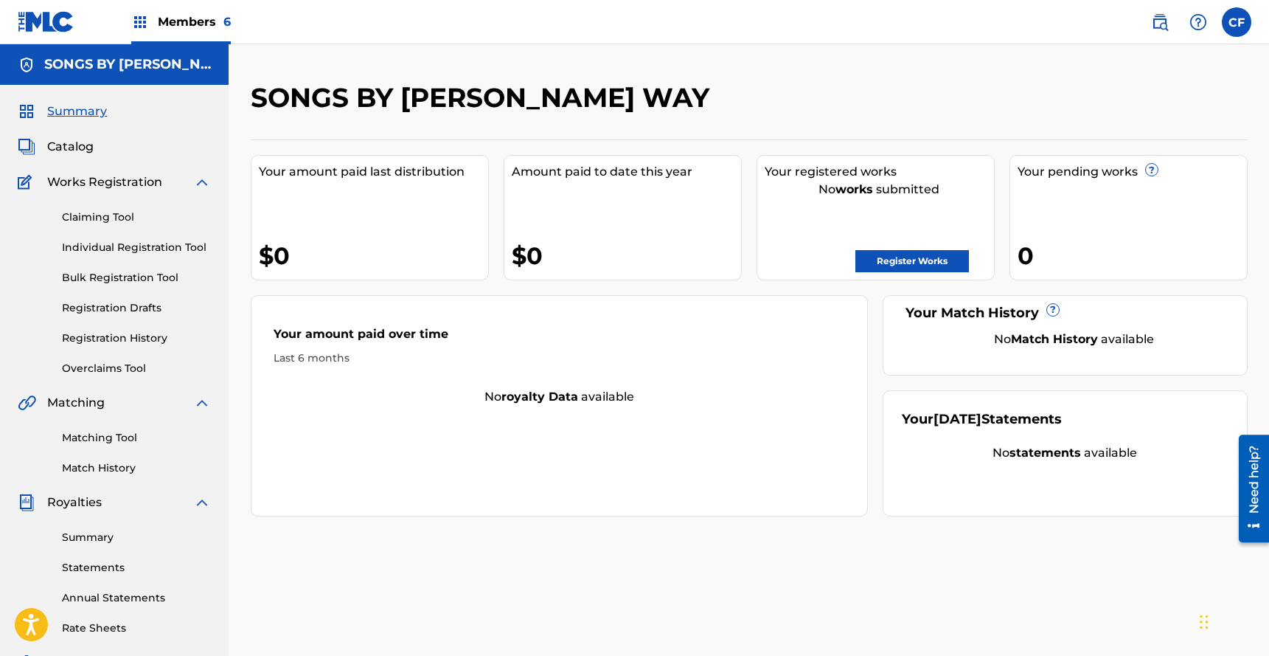
click at [136, 309] on link "Registration Drafts" at bounding box center [136, 307] width 149 height 15
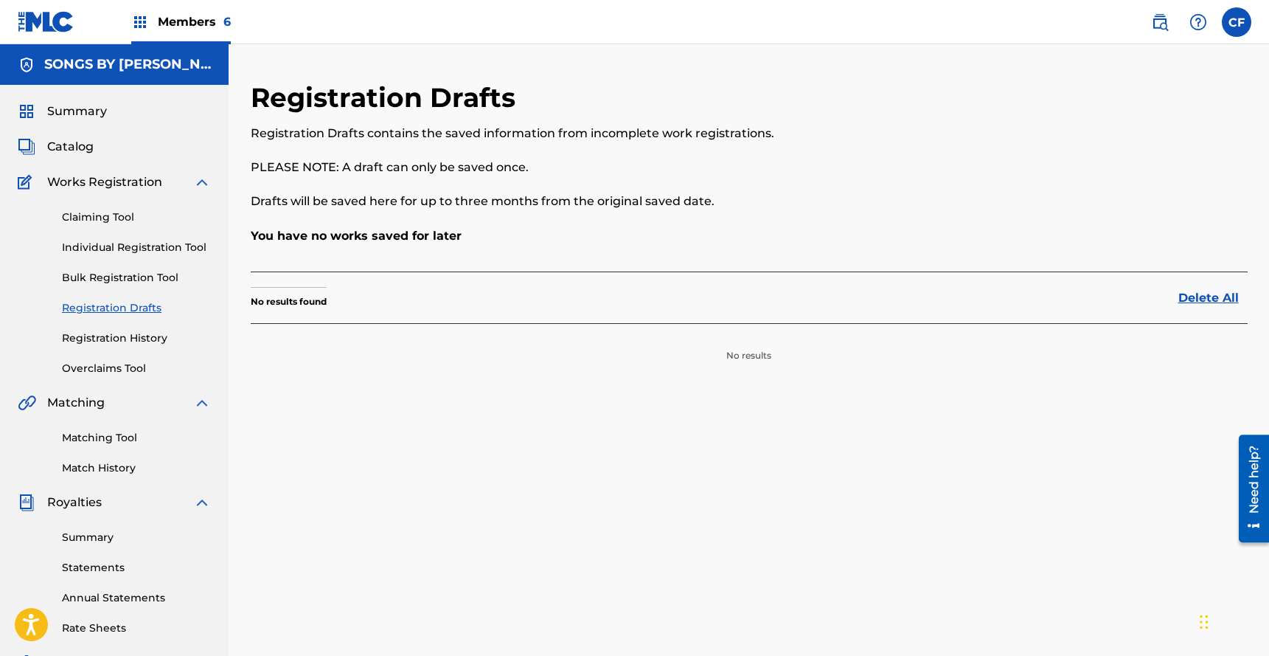
click at [121, 338] on link "Registration History" at bounding box center [136, 337] width 149 height 15
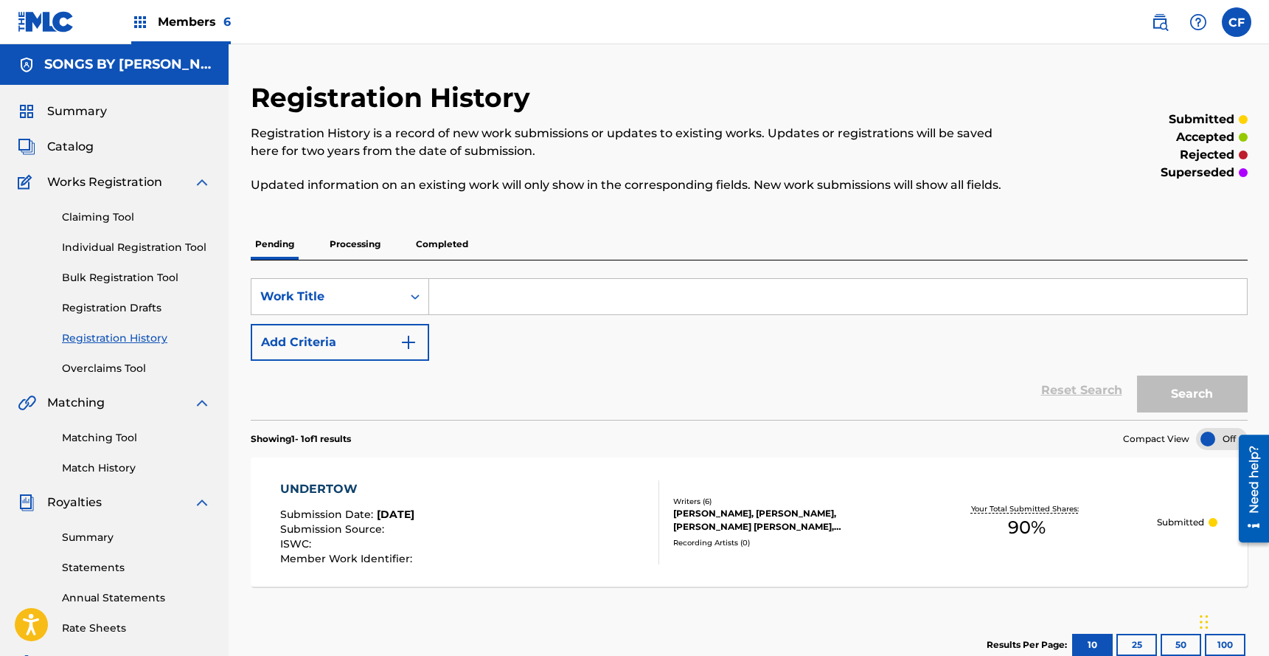
click at [690, 503] on div "Writers ( 6 )" at bounding box center [784, 501] width 223 height 11
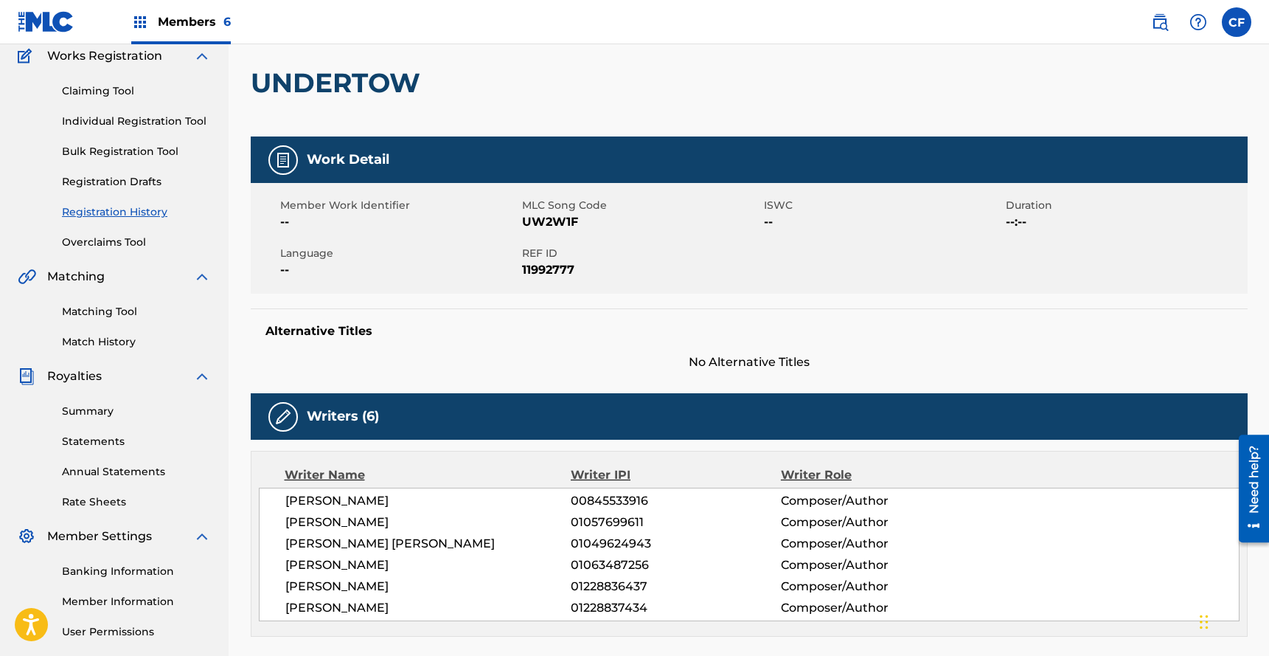
scroll to position [111, 0]
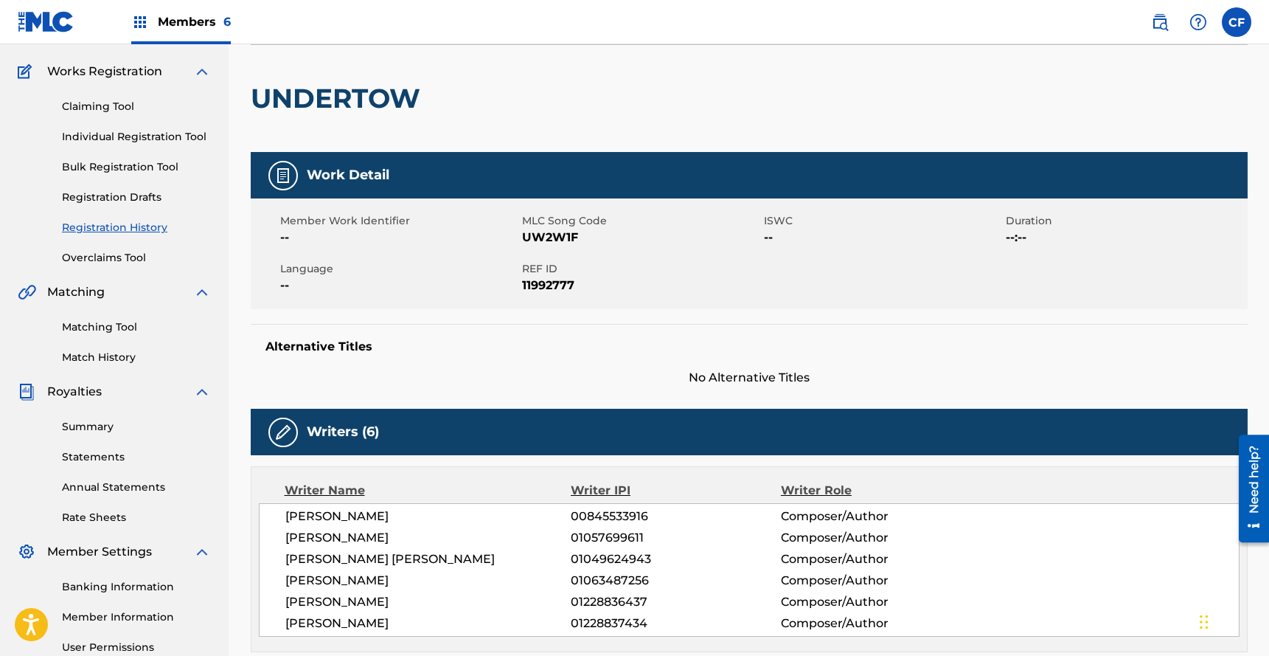
click at [369, 103] on h2 "UNDERTOW" at bounding box center [339, 98] width 177 height 33
copy h2 "UNDERTOW"
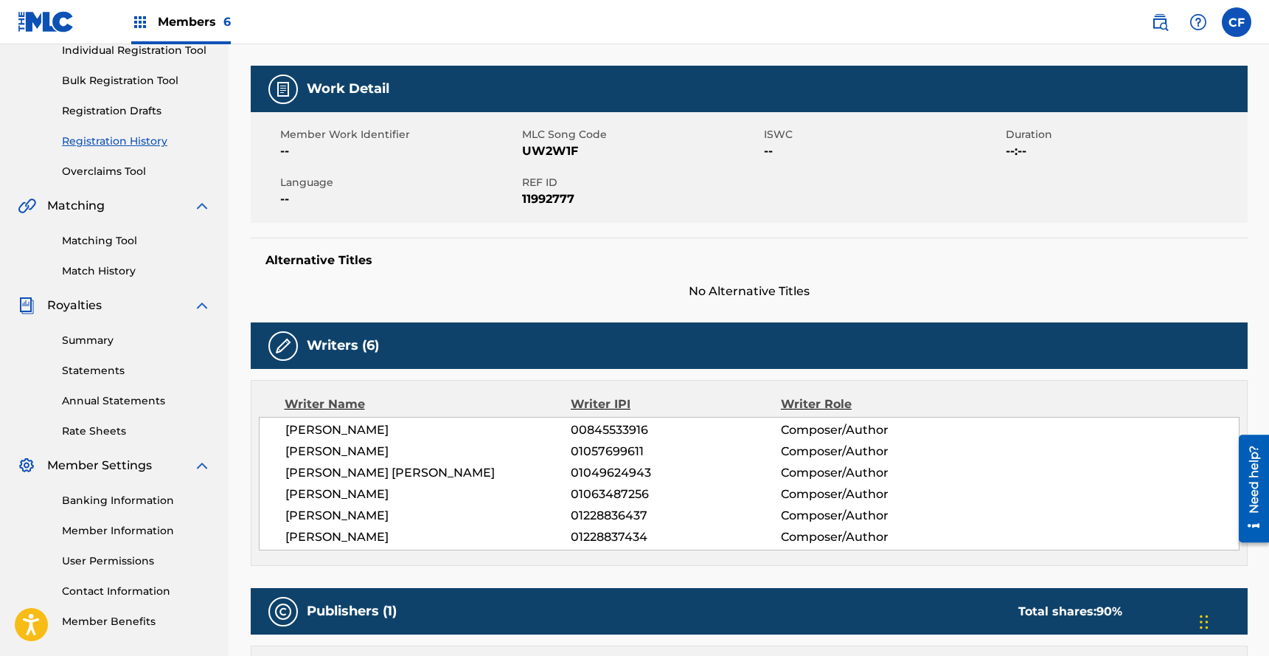
scroll to position [389, 0]
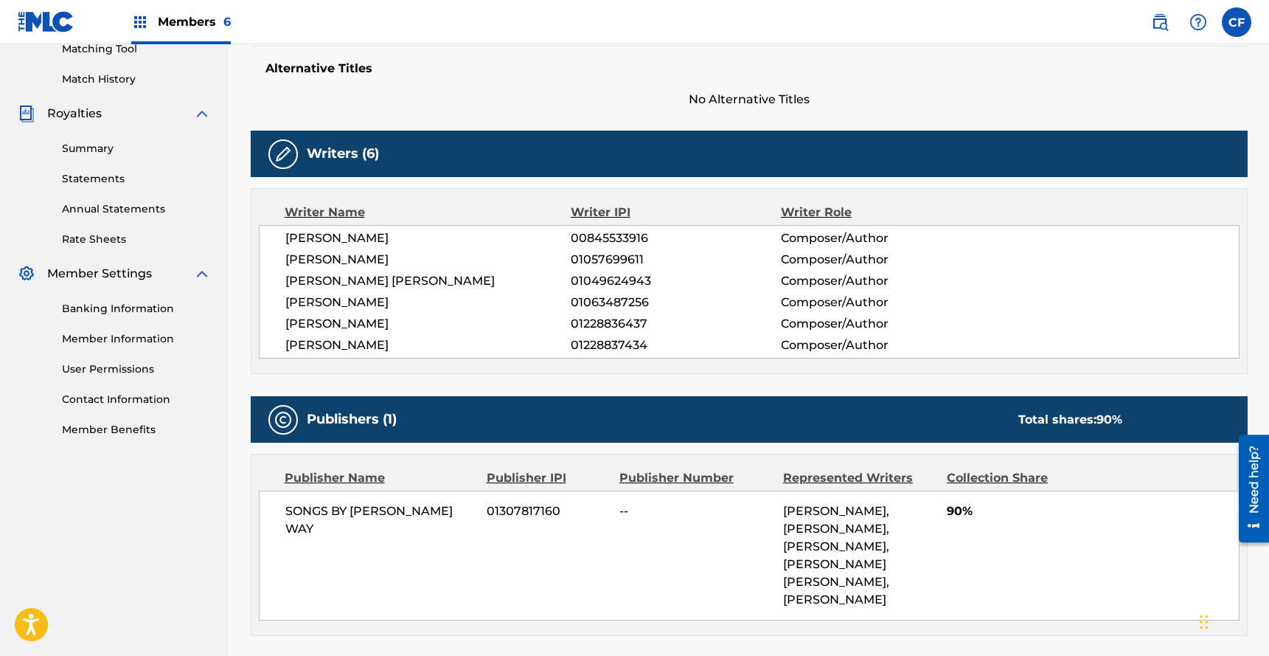
click at [831, 528] on span "NICHOLAS GAUTHIER, CASEY SOYK, CHRISTOPHER MILLS, BOHAN DANIEL LUEDERS, JAMES D…" at bounding box center [836, 555] width 106 height 103
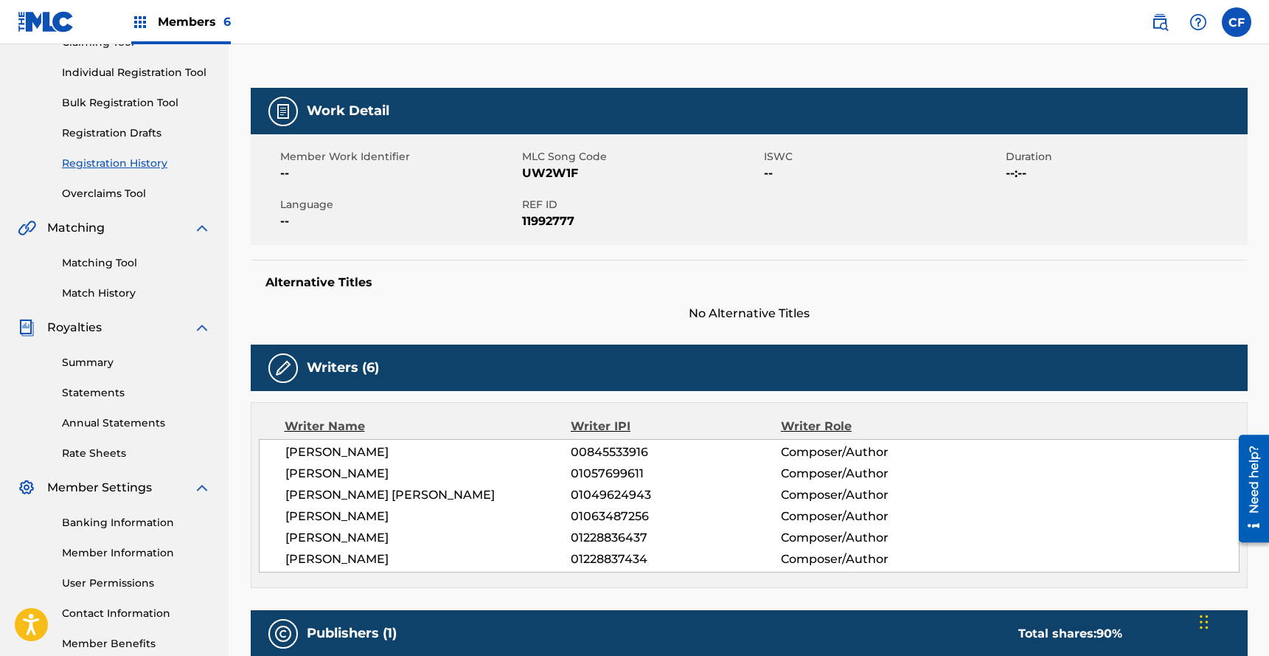
scroll to position [0, 0]
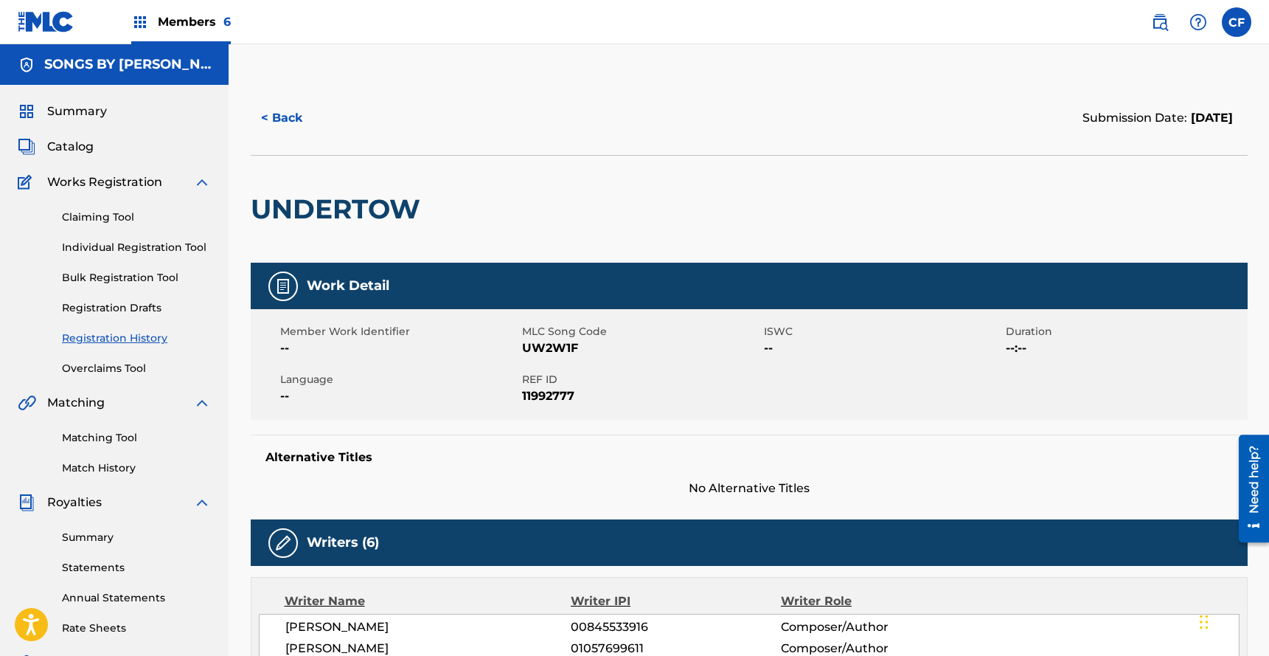
click at [70, 111] on span "Summary" at bounding box center [77, 112] width 60 height 18
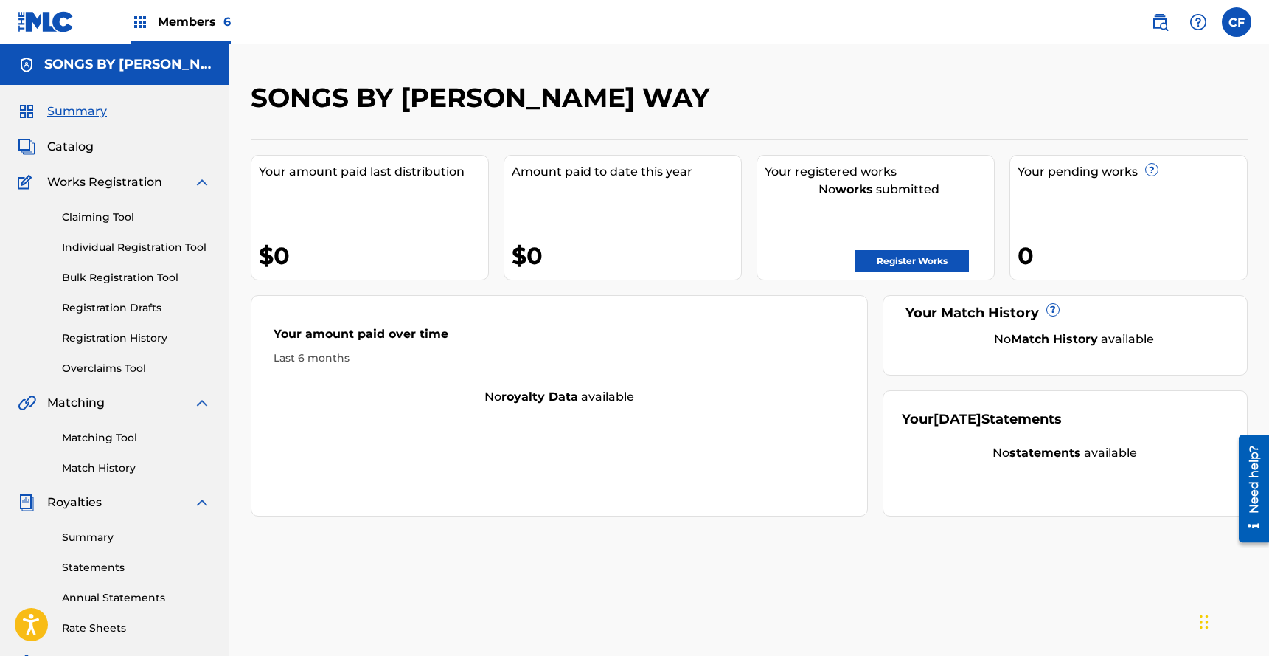
click at [112, 32] on div "Members 6" at bounding box center [124, 22] width 213 height 44
click at [142, 17] on img at bounding box center [140, 22] width 18 height 18
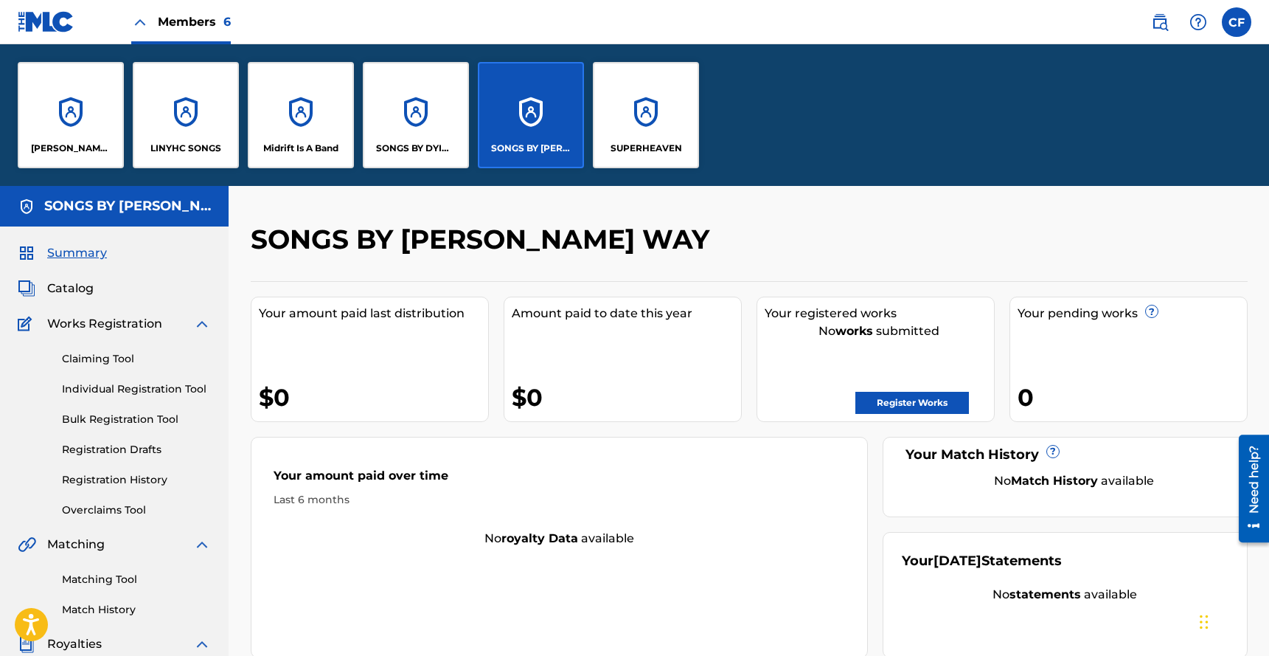
click at [430, 135] on div "SONGS BY DYING WISH" at bounding box center [416, 115] width 106 height 106
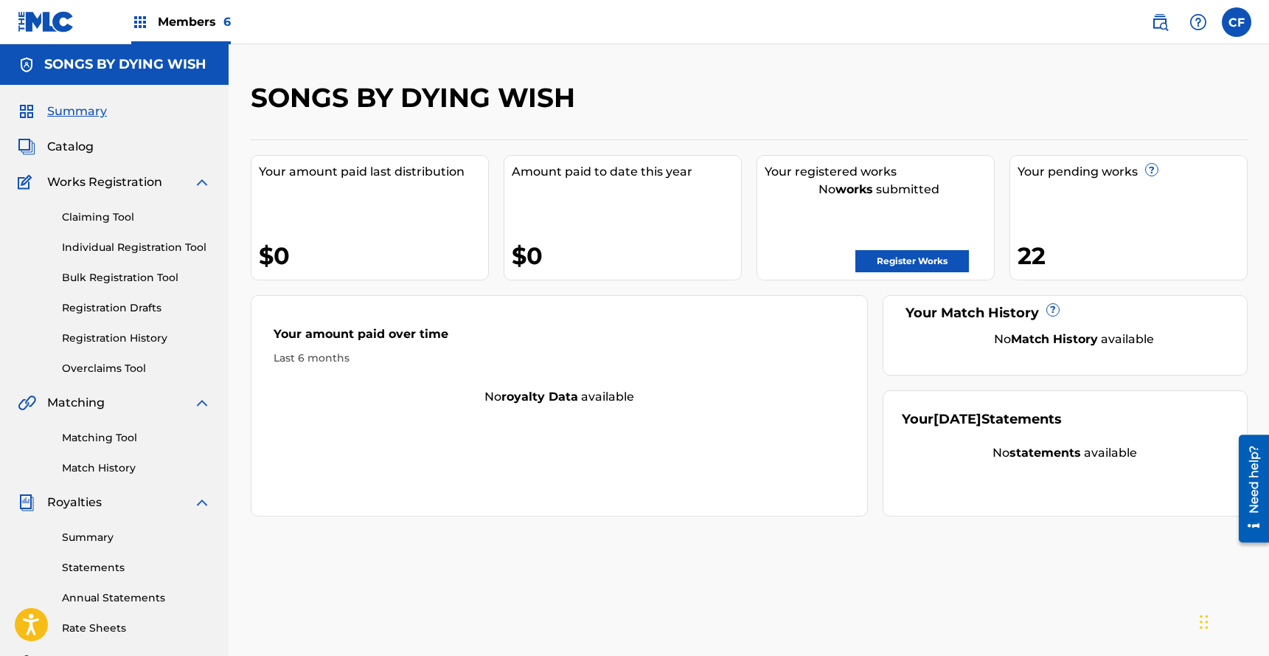
click at [129, 338] on link "Registration History" at bounding box center [136, 337] width 149 height 15
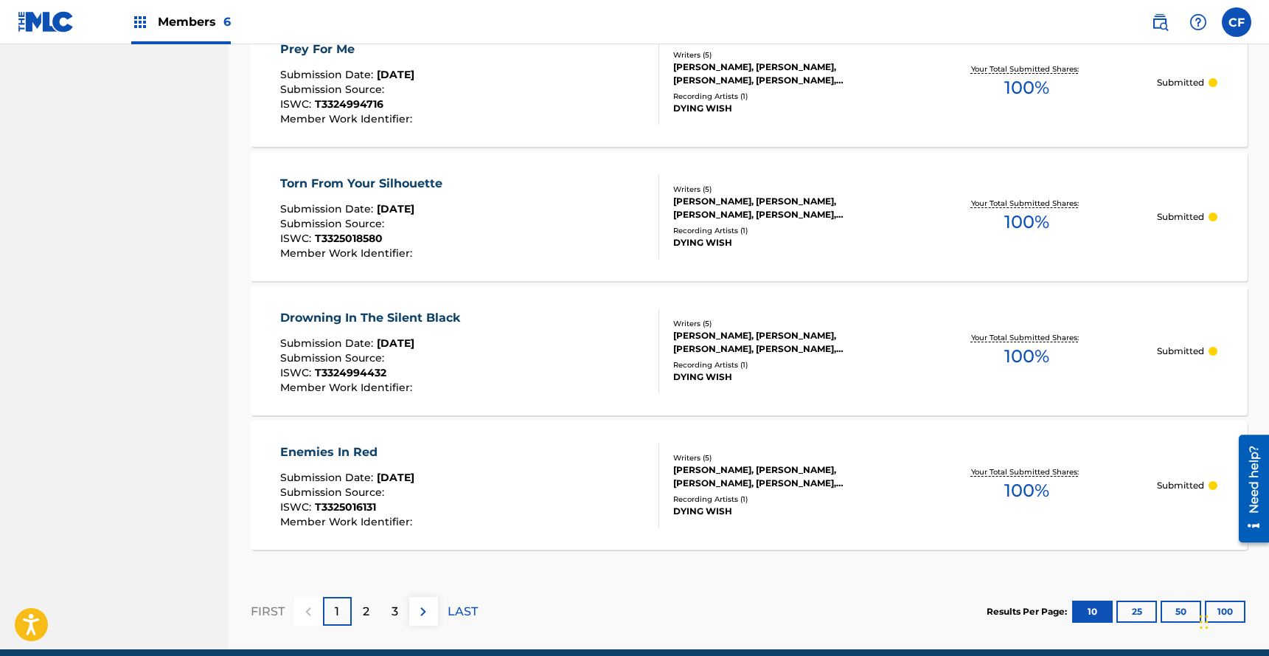
scroll to position [1309, 0]
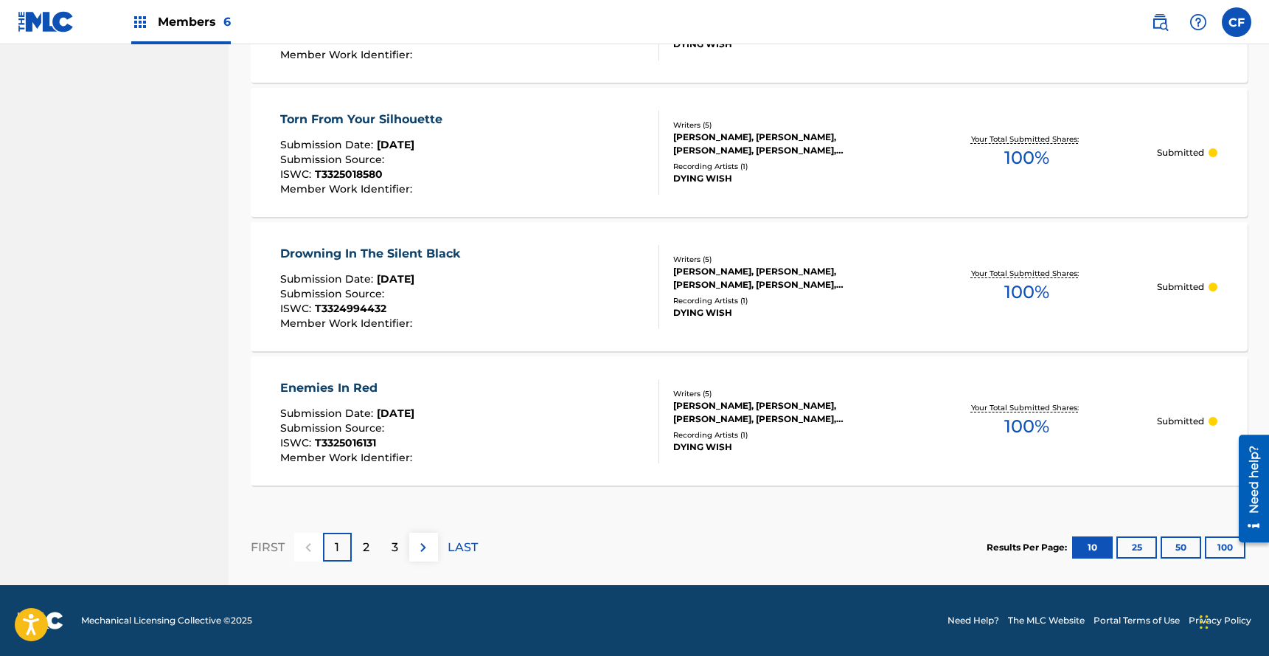
click at [364, 551] on p "2" at bounding box center [366, 547] width 7 height 18
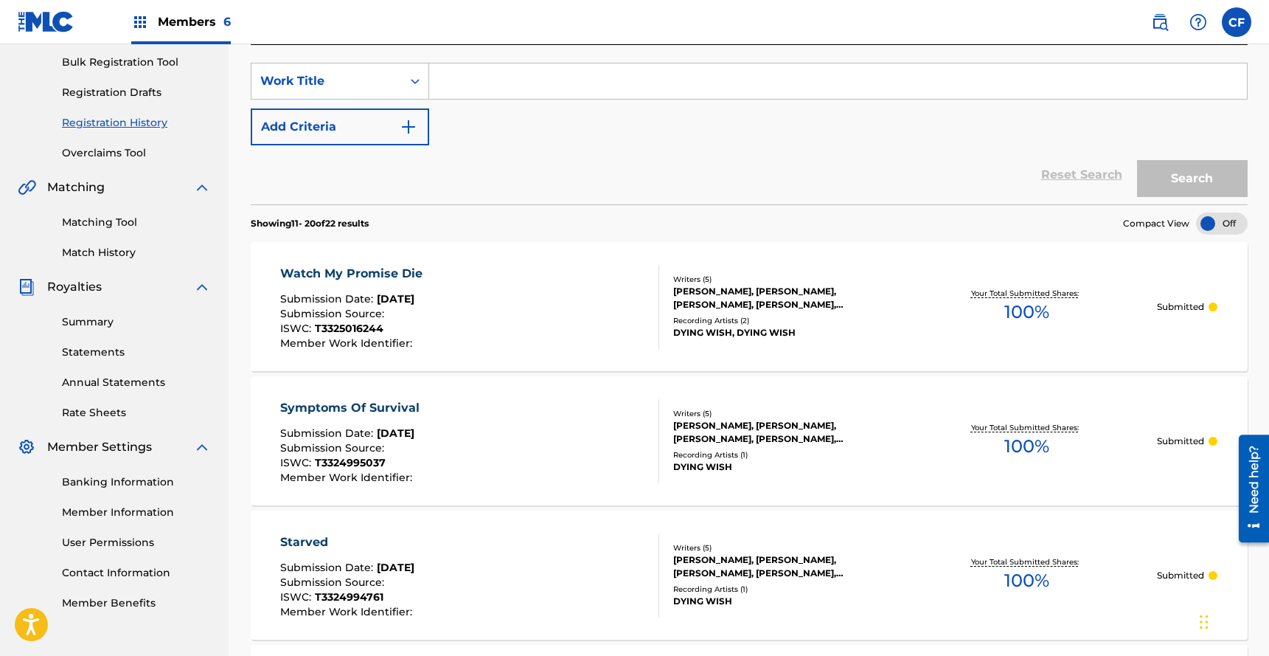
scroll to position [0, 0]
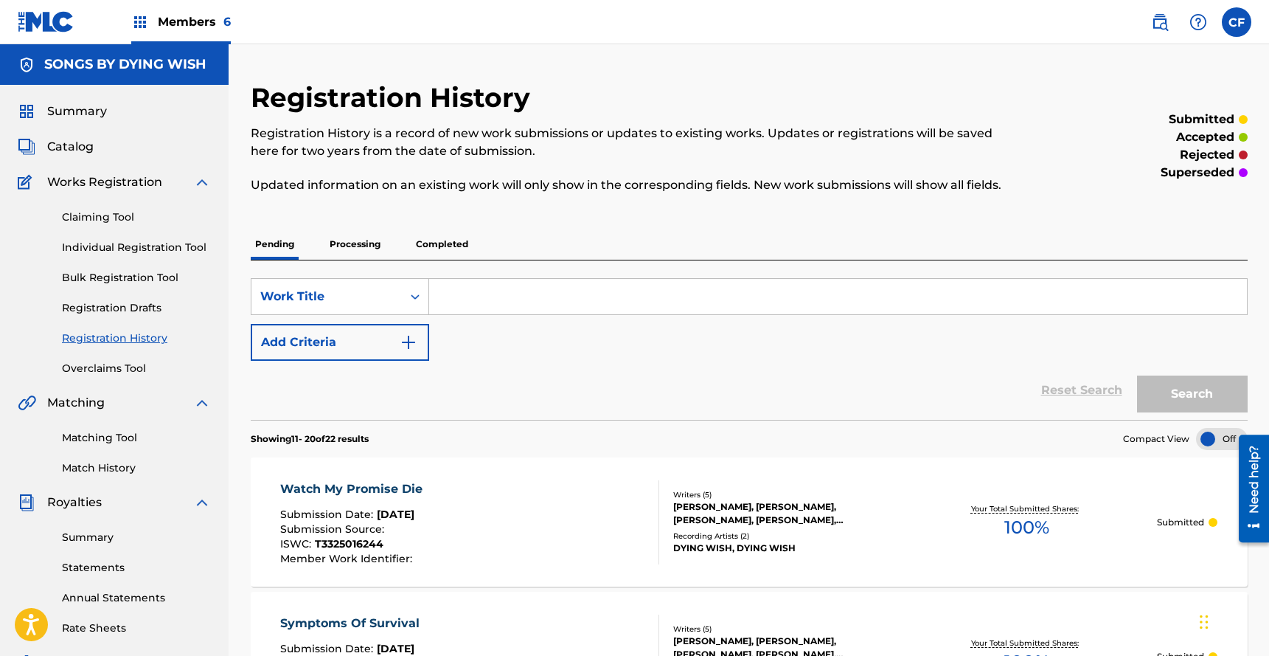
click at [103, 119] on span "Summary" at bounding box center [77, 112] width 60 height 18
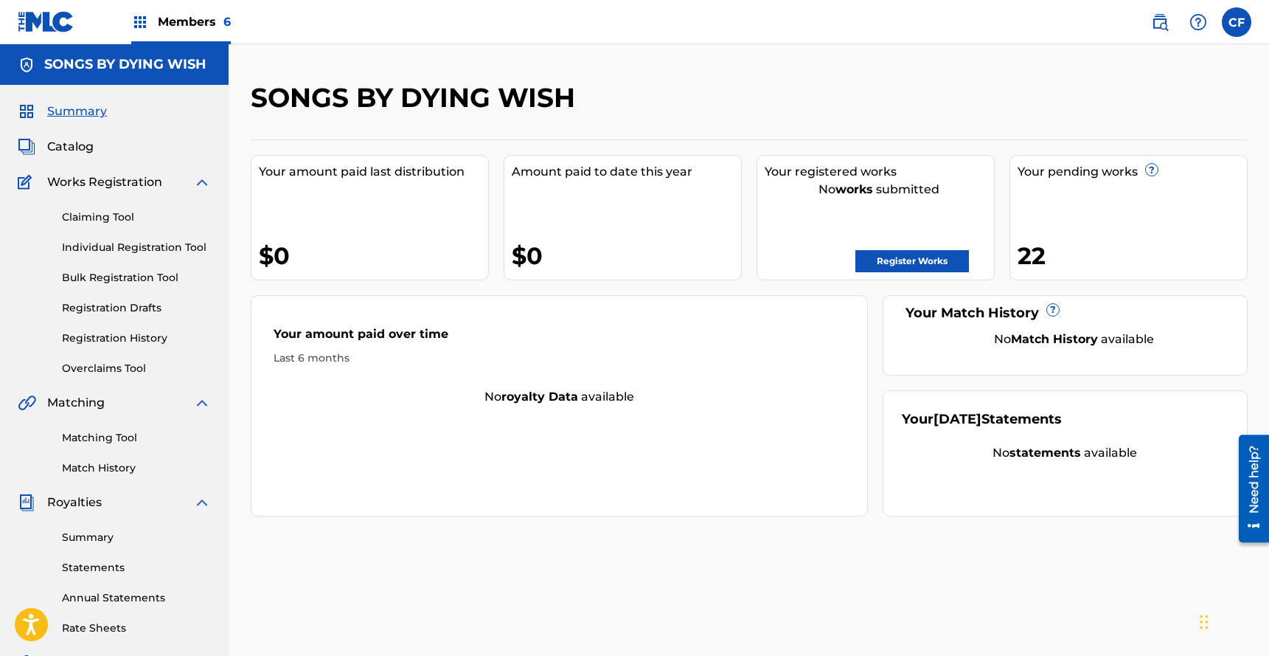
click at [35, 21] on img at bounding box center [46, 21] width 57 height 21
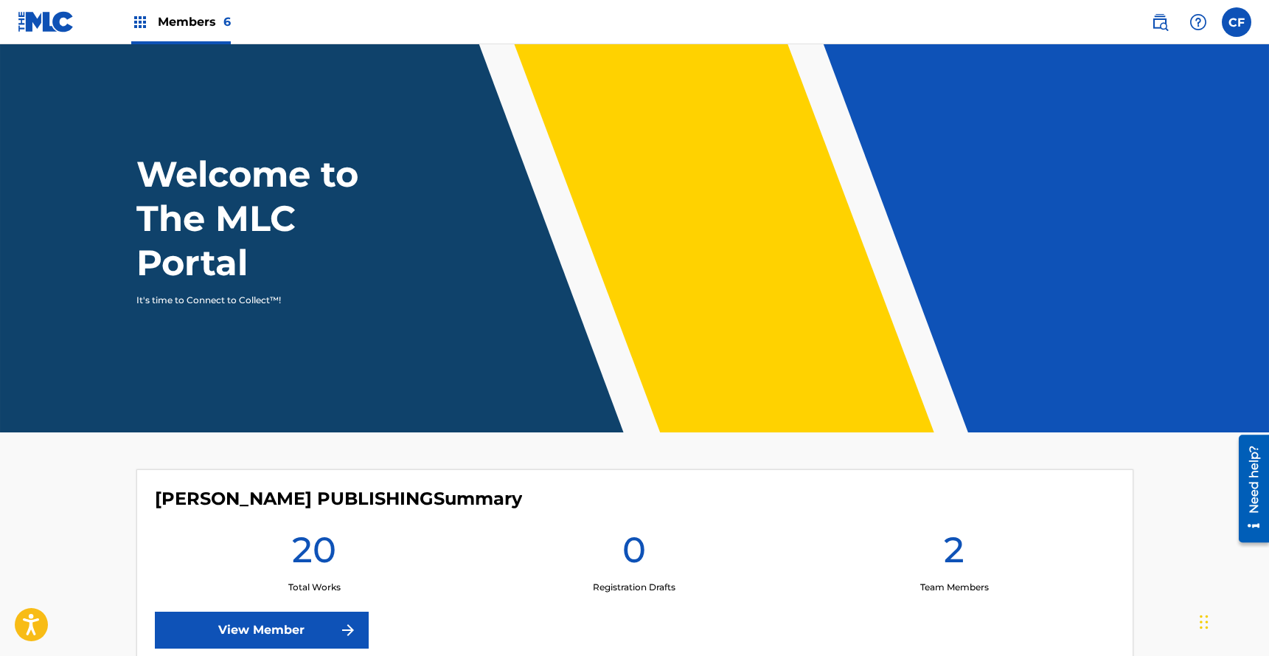
click at [52, 29] on img at bounding box center [46, 21] width 57 height 21
click at [71, 23] on img at bounding box center [46, 21] width 57 height 21
click at [1160, 21] on img at bounding box center [1160, 22] width 18 height 18
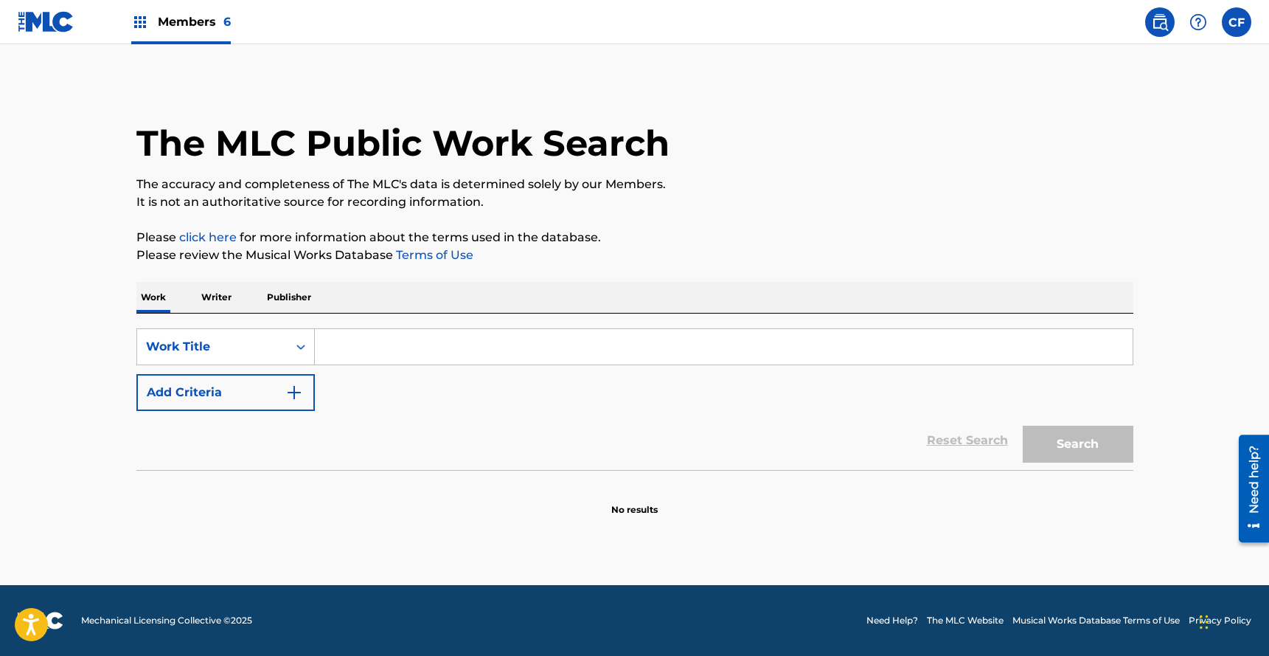
click at [392, 335] on input "Search Form" at bounding box center [724, 346] width 818 height 35
type input "nerdy"
click at [1023, 426] on button "Search" at bounding box center [1078, 444] width 111 height 37
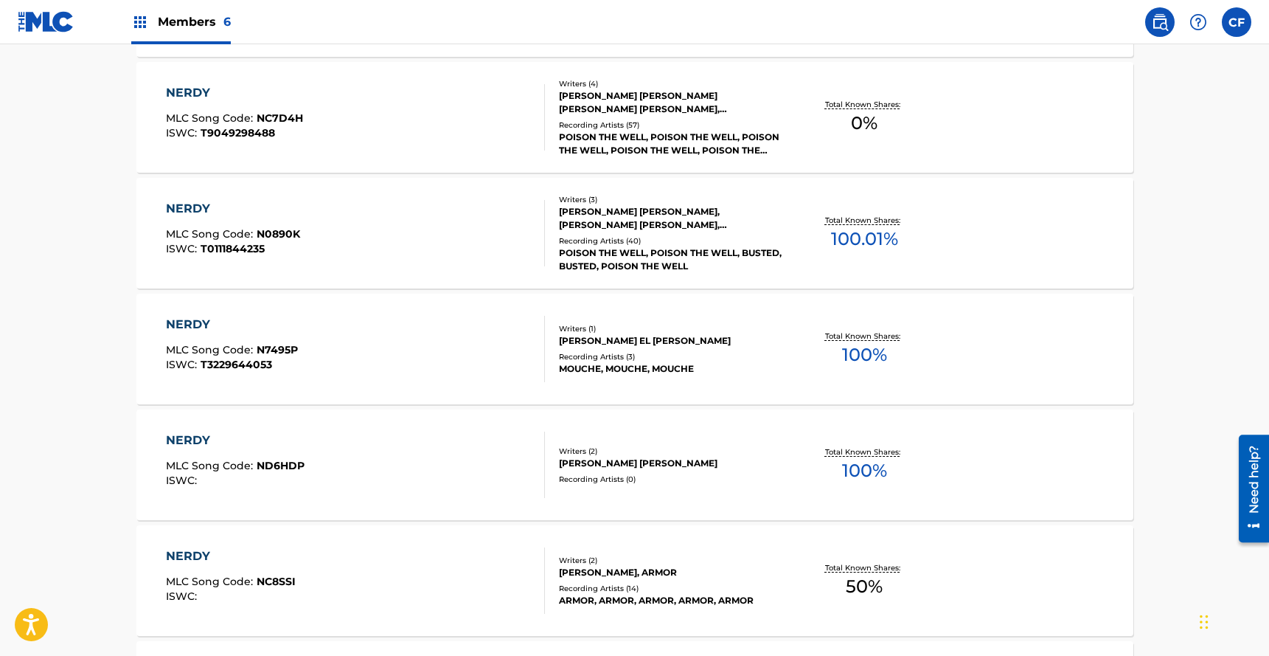
scroll to position [897, 0]
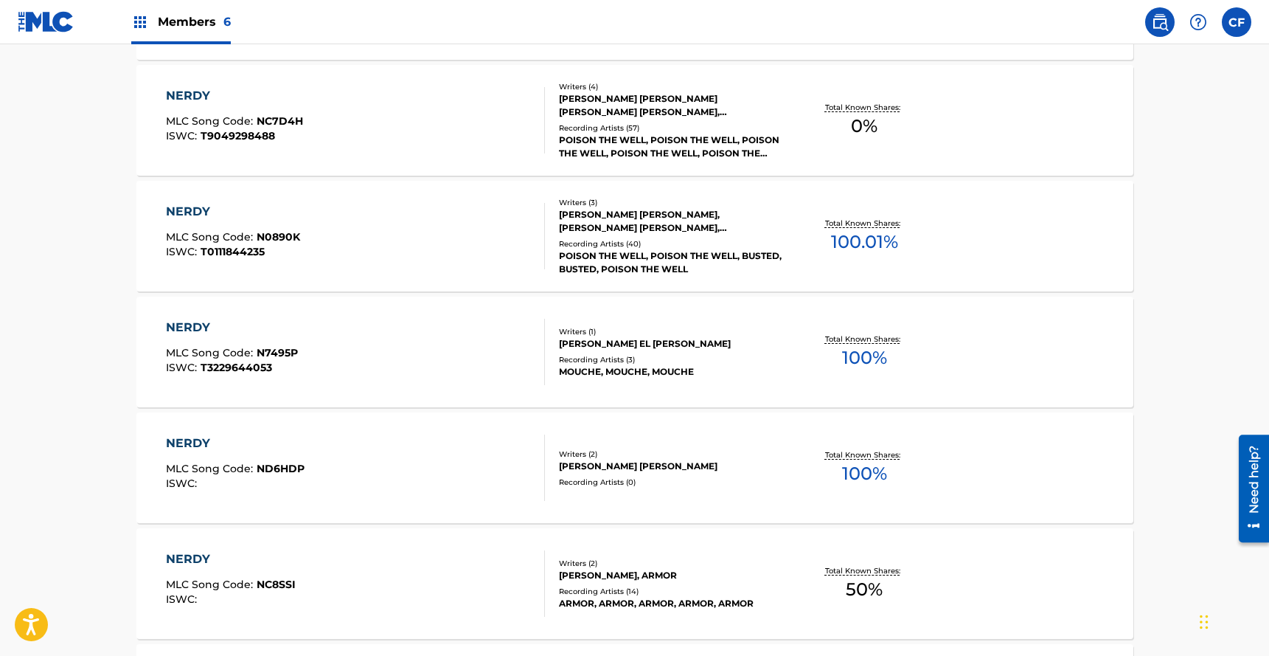
click at [420, 114] on div "NERDY MLC Song Code : NC7D4H ISWC : T9049298488" at bounding box center [355, 120] width 379 height 66
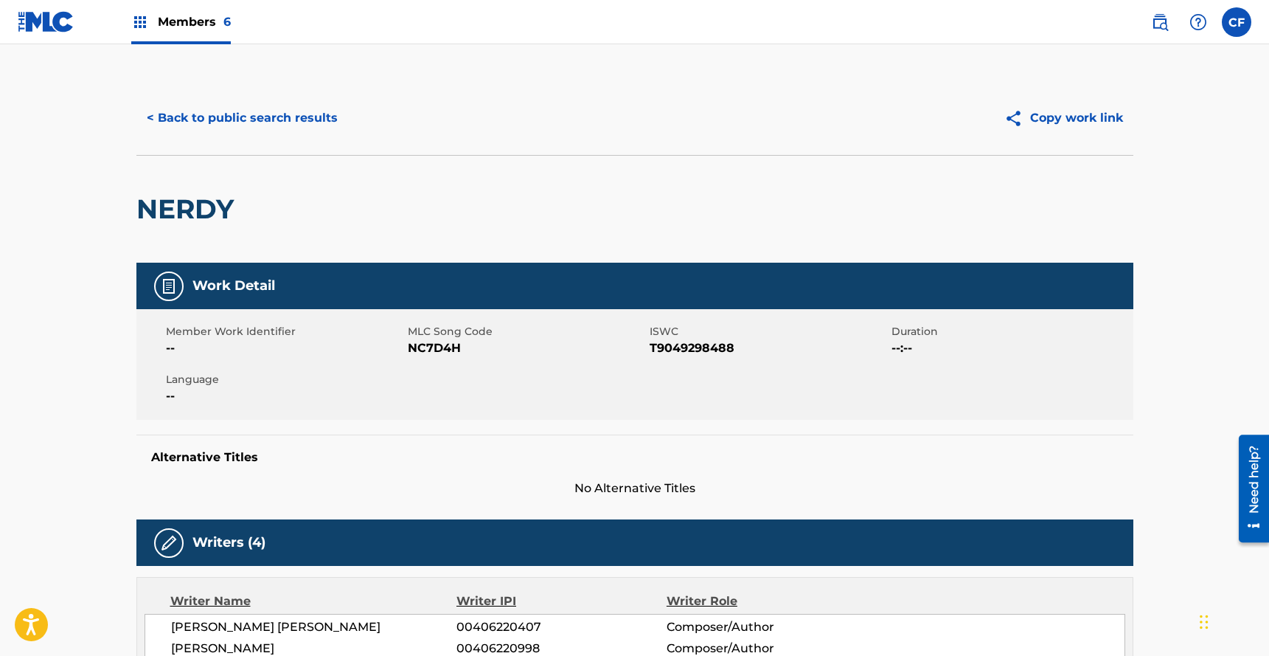
click at [239, 128] on button "< Back to public search results" at bounding box center [242, 118] width 212 height 37
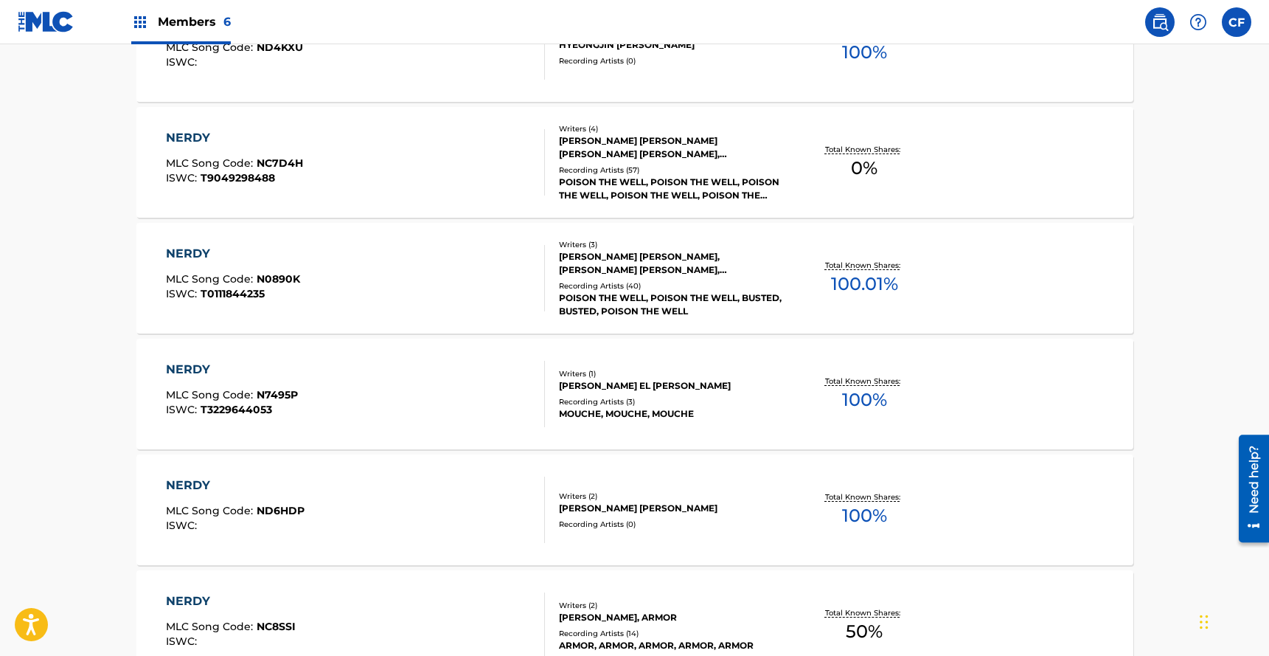
scroll to position [816, 0]
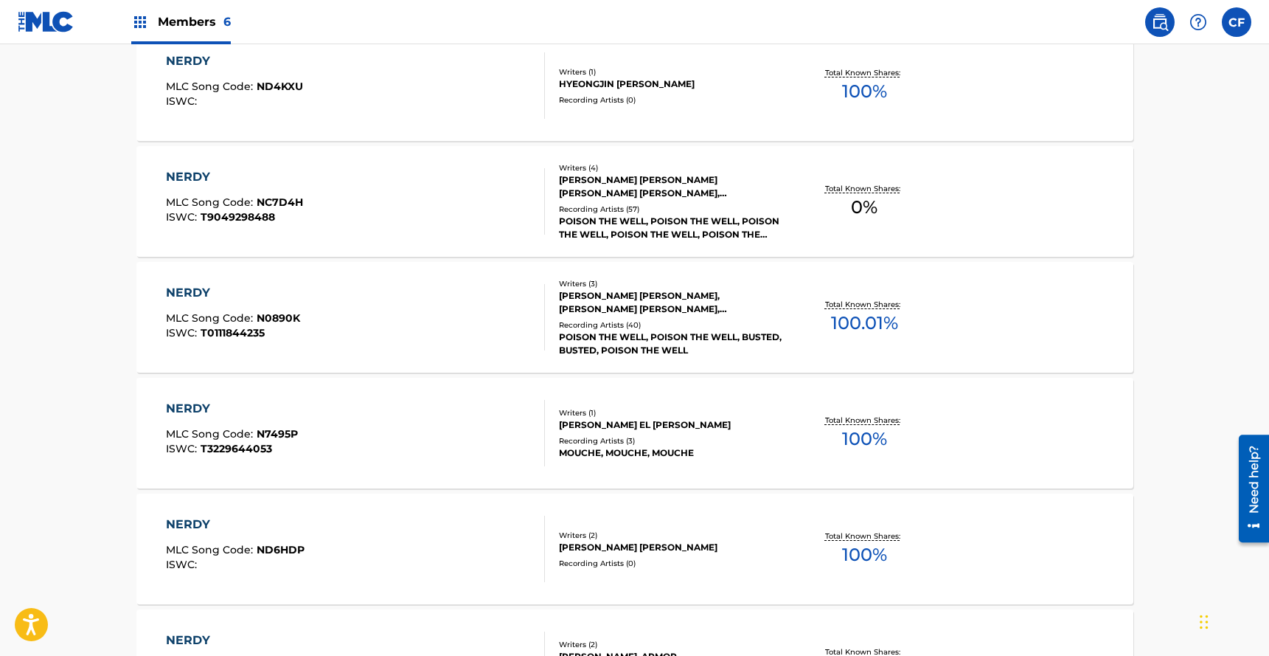
click at [388, 416] on div "NERDY MLC Song Code : N7495P ISWC : T3229644053" at bounding box center [355, 433] width 379 height 66
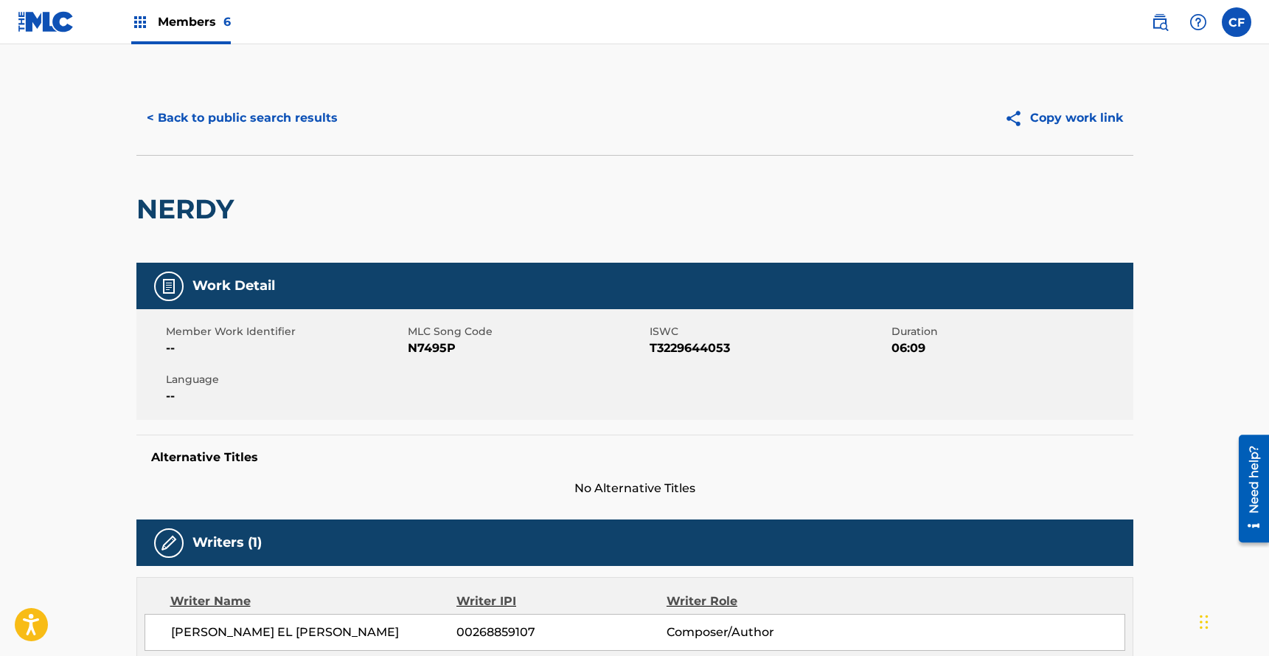
click at [236, 122] on button "< Back to public search results" at bounding box center [242, 118] width 212 height 37
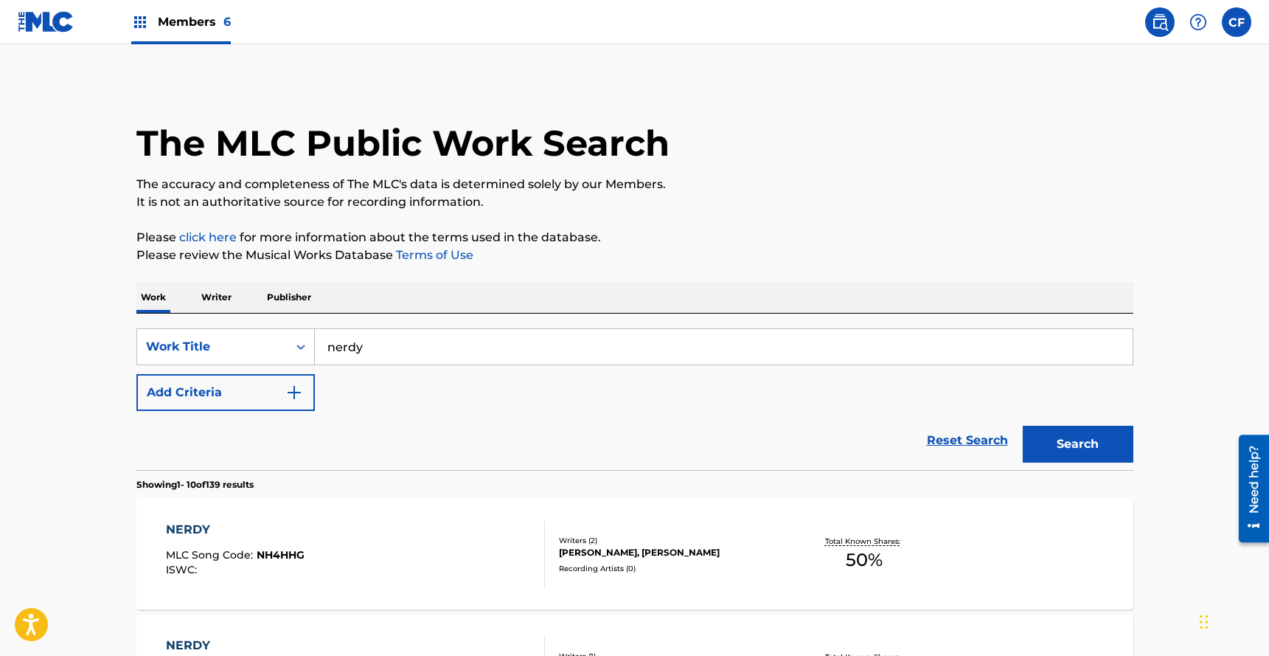
scroll to position [853, 0]
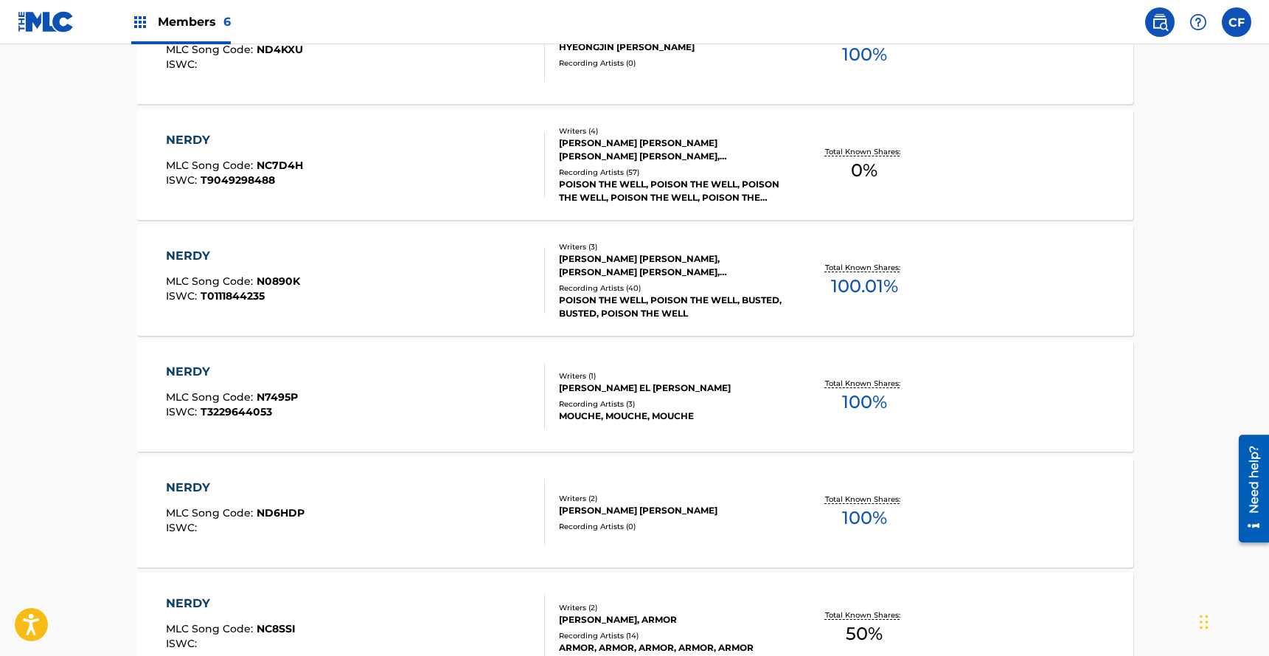
click at [380, 261] on div "NERDY MLC Song Code : N0890K ISWC : T0111844235" at bounding box center [355, 280] width 379 height 66
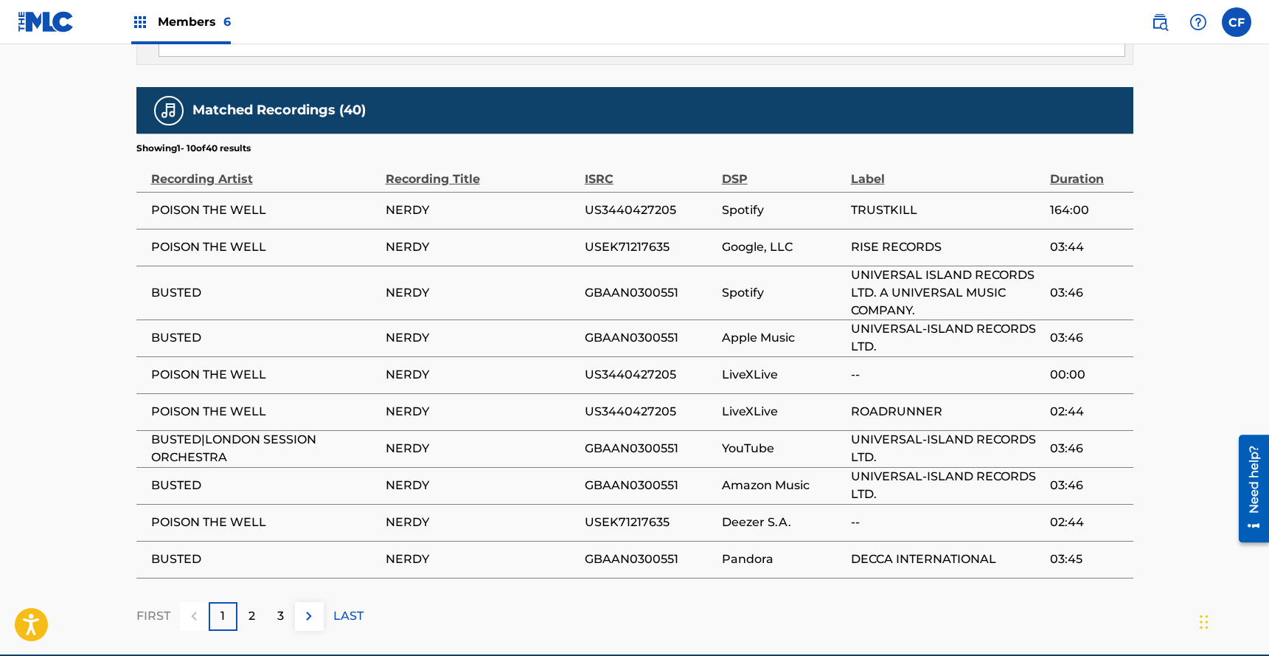
scroll to position [1522, 0]
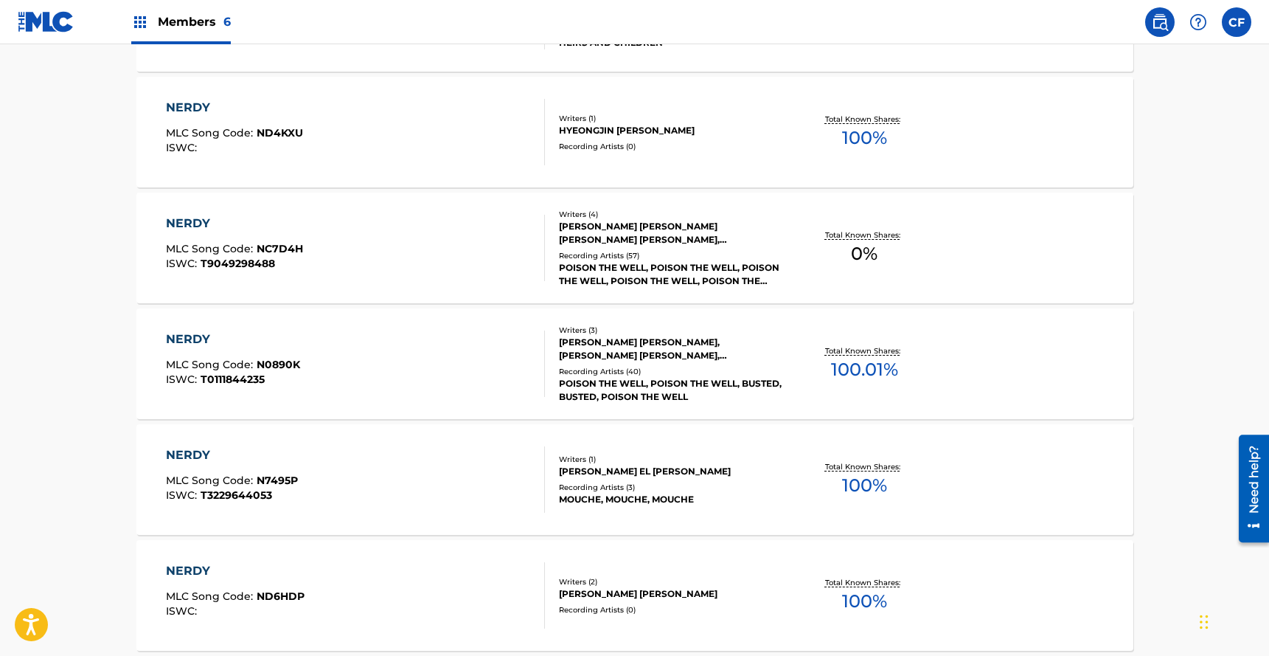
scroll to position [766, 0]
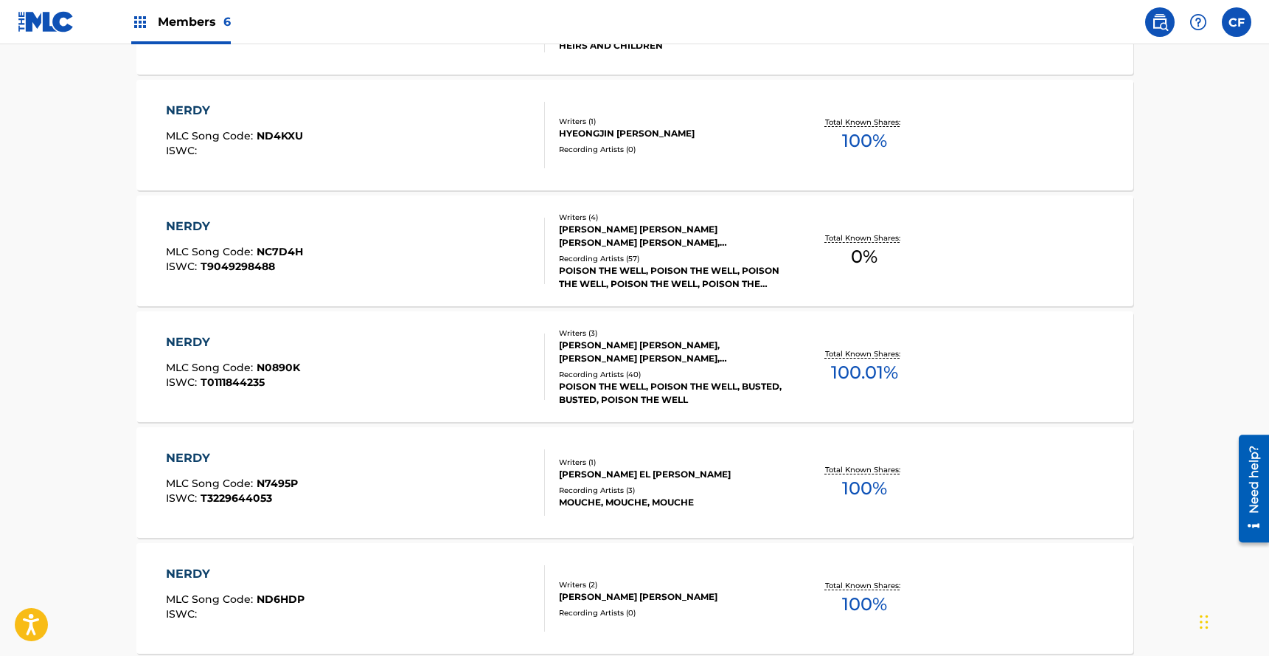
click at [353, 237] on div "NERDY MLC Song Code : NC7D4H ISWC : T9049298488" at bounding box center [355, 251] width 379 height 66
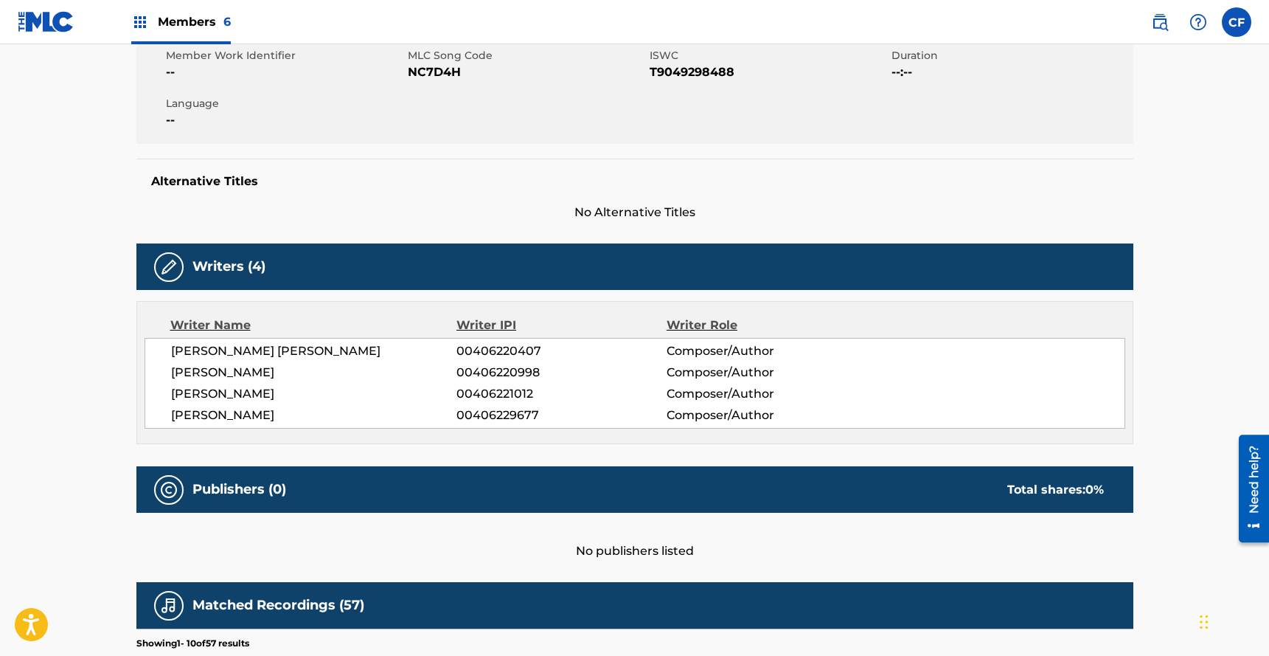
scroll to position [339, 0]
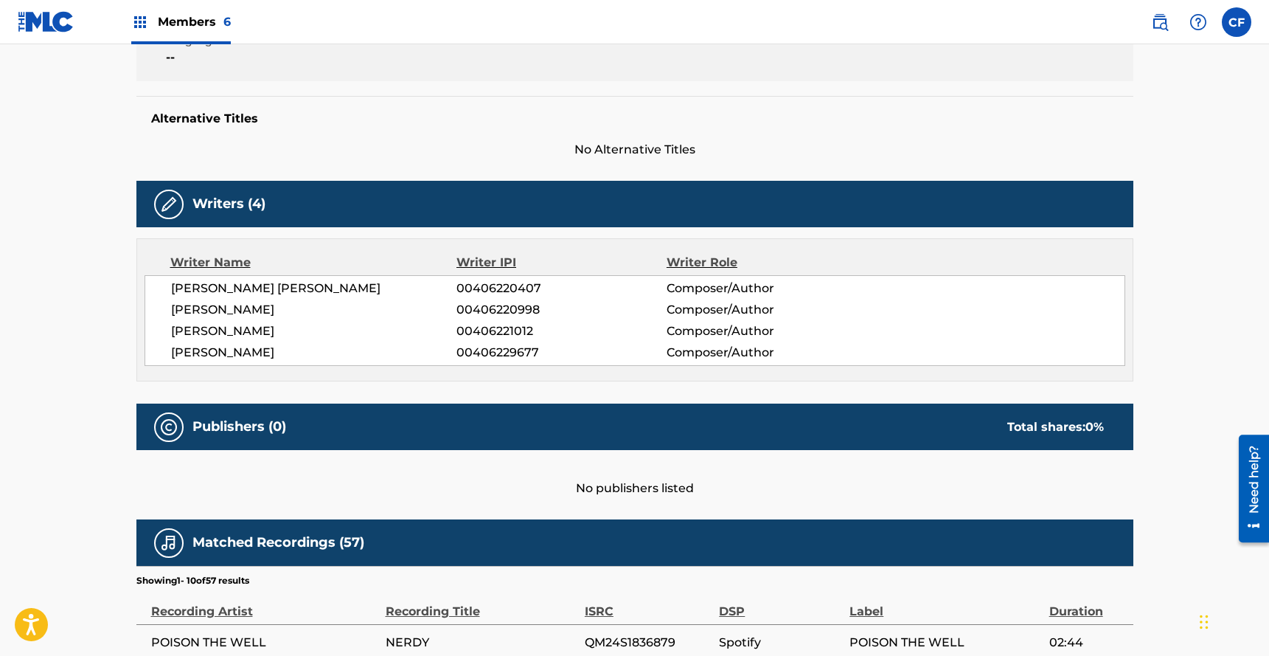
click at [310, 296] on span "RYAN MICHAEL PRIMACK" at bounding box center [314, 289] width 286 height 18
copy div "RYAN MICHAEL PRIMACK"
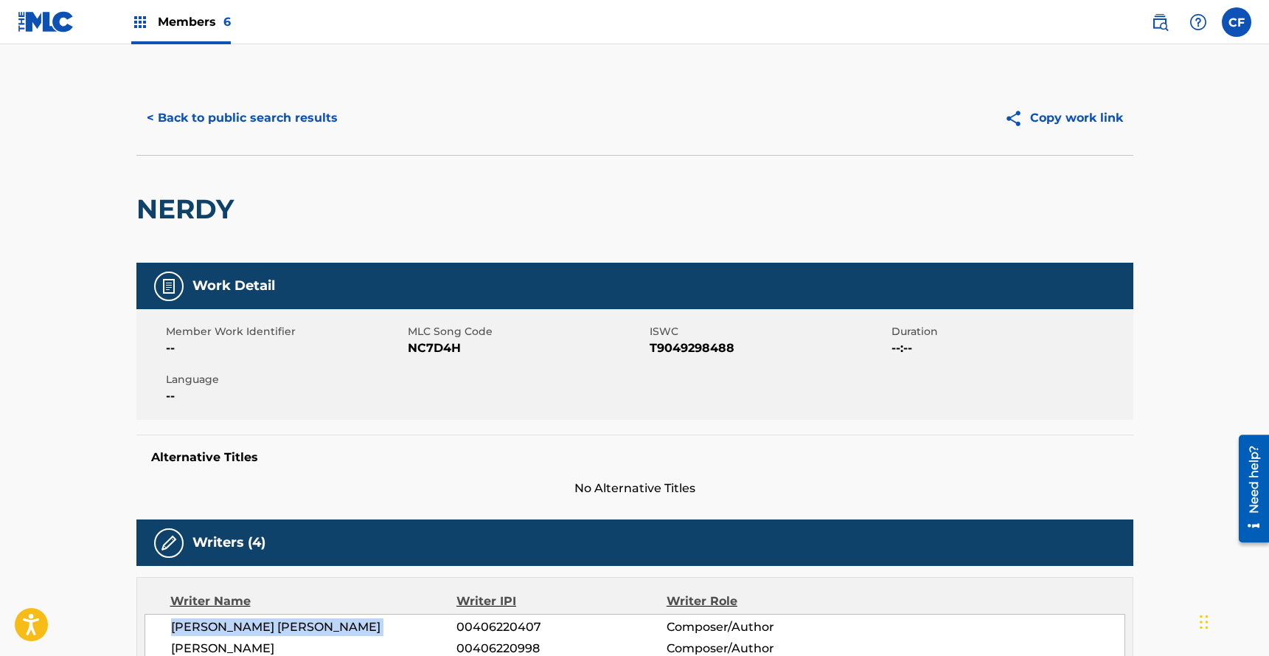
click at [254, 132] on button "< Back to public search results" at bounding box center [242, 118] width 212 height 37
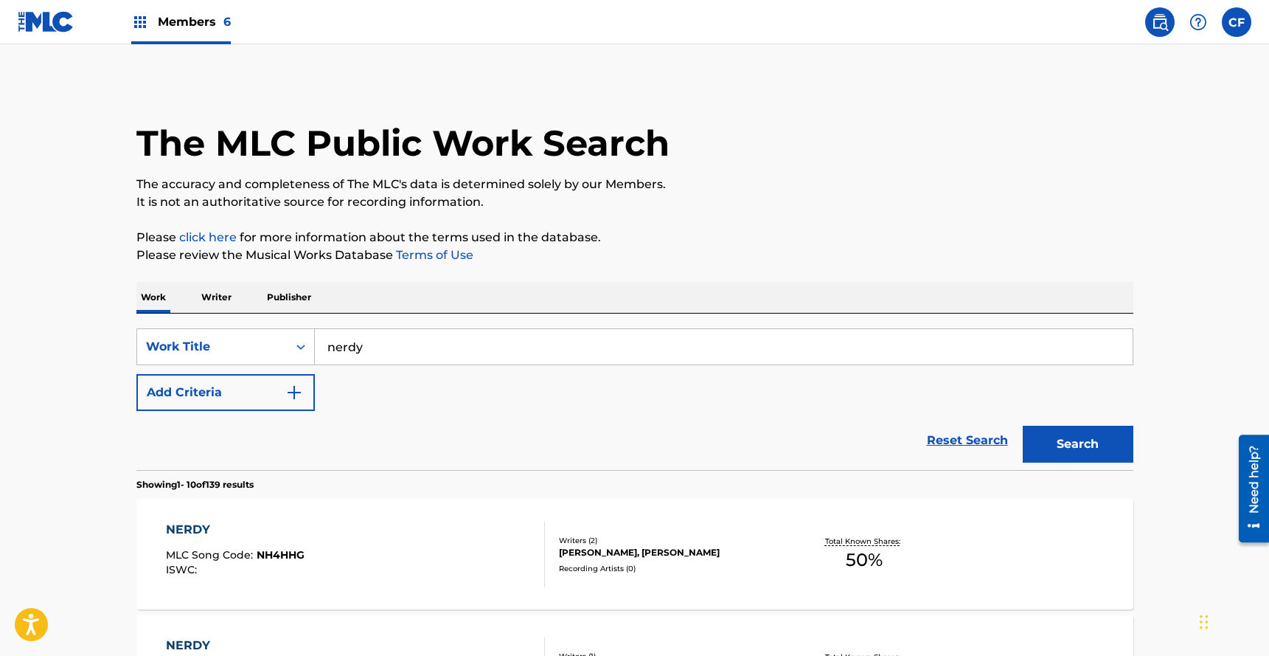
click at [442, 347] on input "nerdy" at bounding box center [724, 346] width 818 height 35
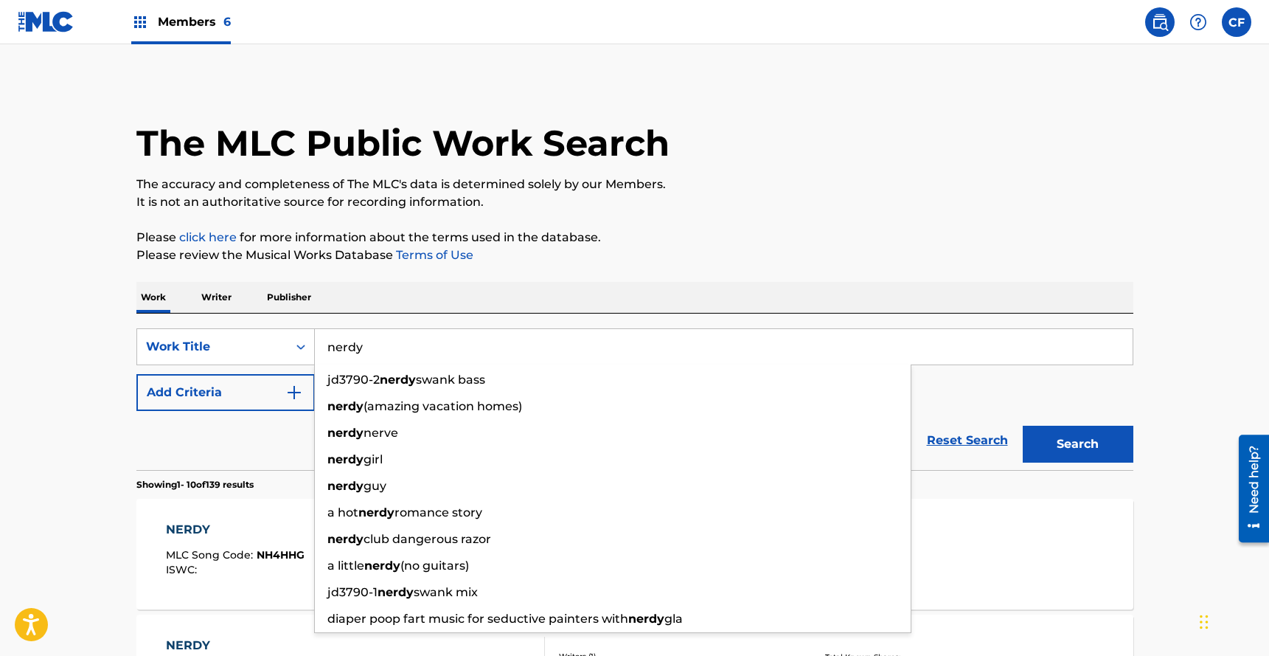
paste input "RYAN MICHAEL PRIMACK"
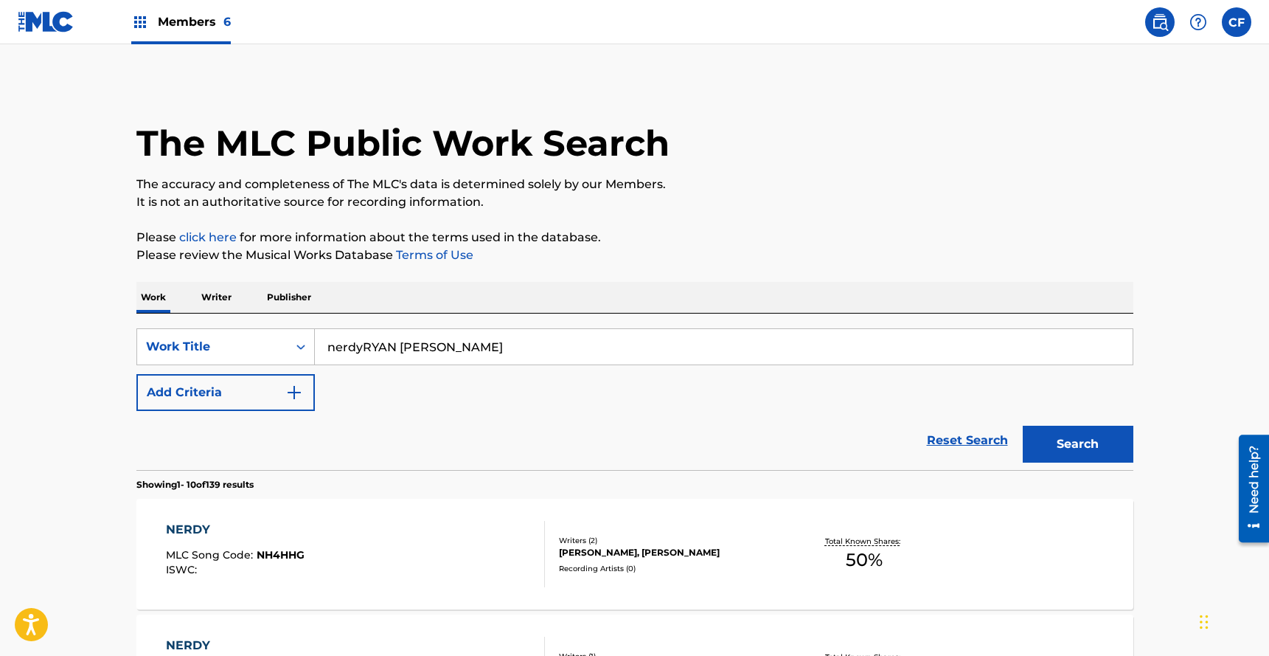
paste input "Search Form"
type input "RYAN MICHAEL PRIMACK"
click at [268, 352] on div "Work Title" at bounding box center [212, 347] width 133 height 18
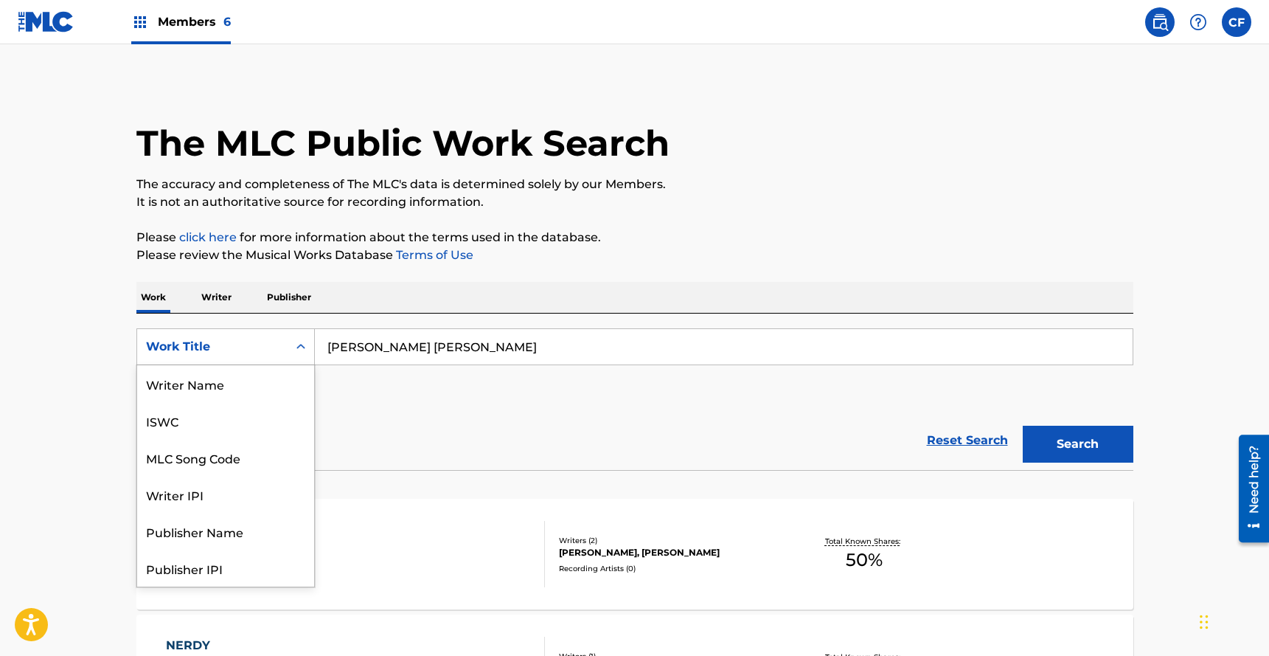
scroll to position [74, 0]
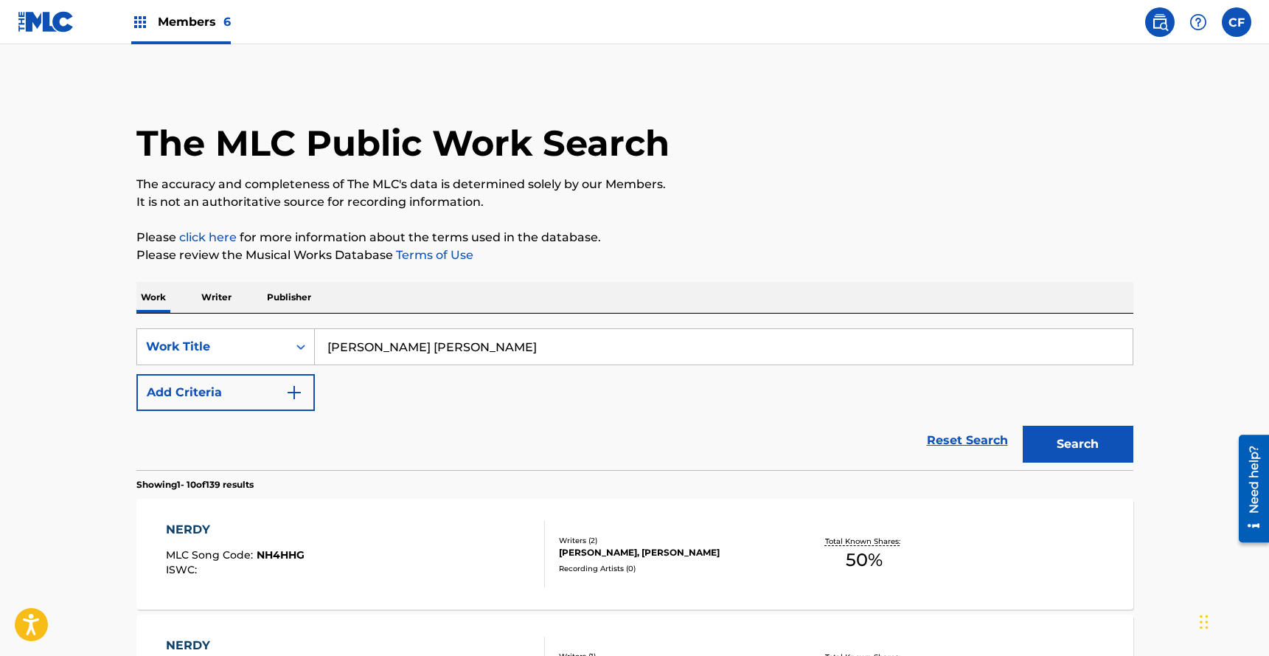
click at [232, 305] on p "Writer" at bounding box center [216, 297] width 39 height 31
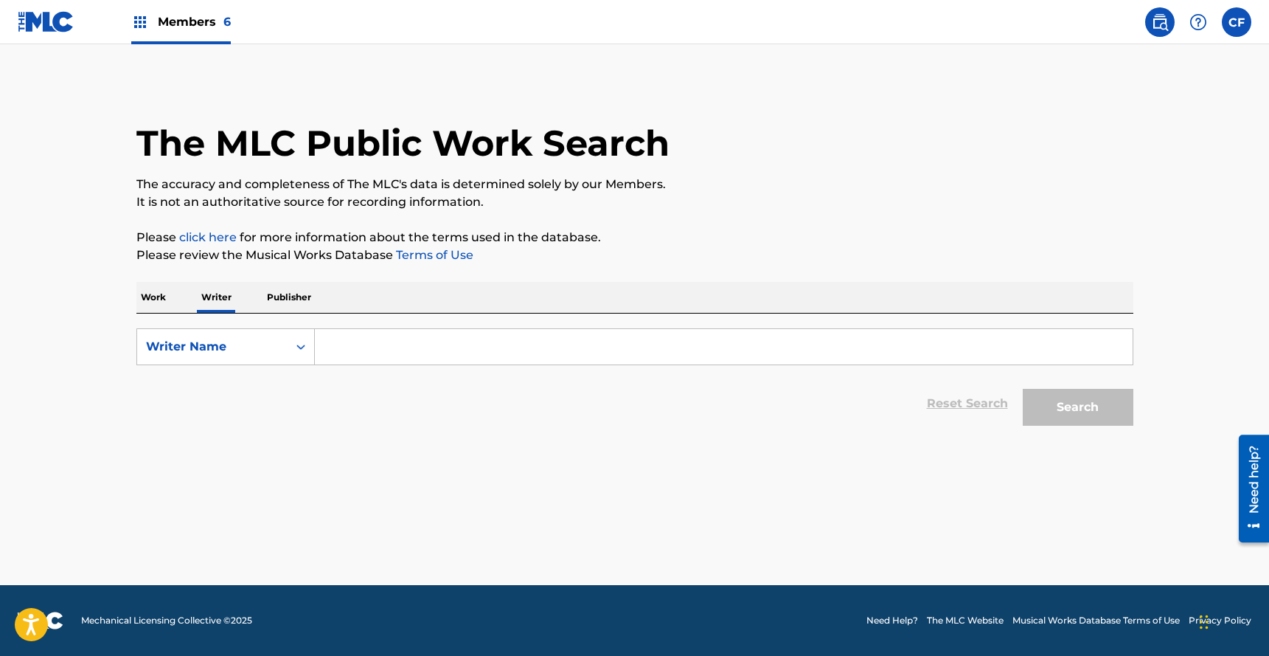
click at [479, 350] on input "Search Form" at bounding box center [724, 346] width 818 height 35
paste input "RYAN MICHAEL PRIMACK"
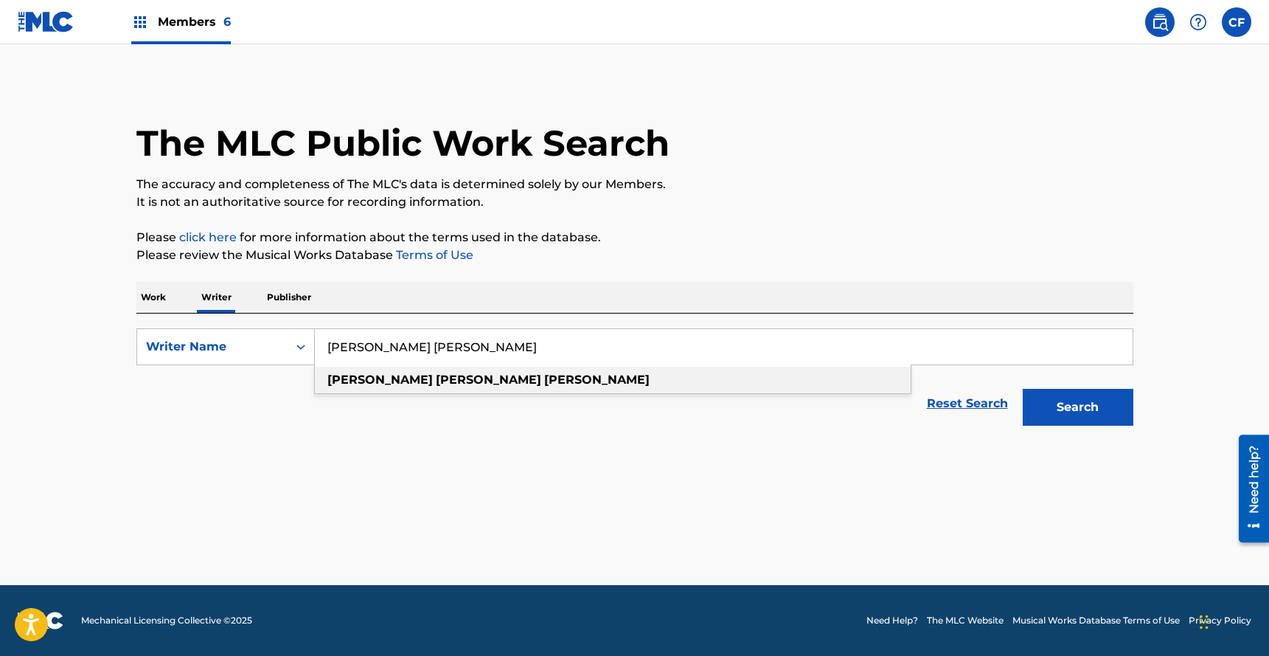
click at [795, 381] on div "ryan michael primack" at bounding box center [613, 380] width 596 height 27
type input "ryan michael primack"
click at [1080, 424] on button "Search" at bounding box center [1078, 407] width 111 height 37
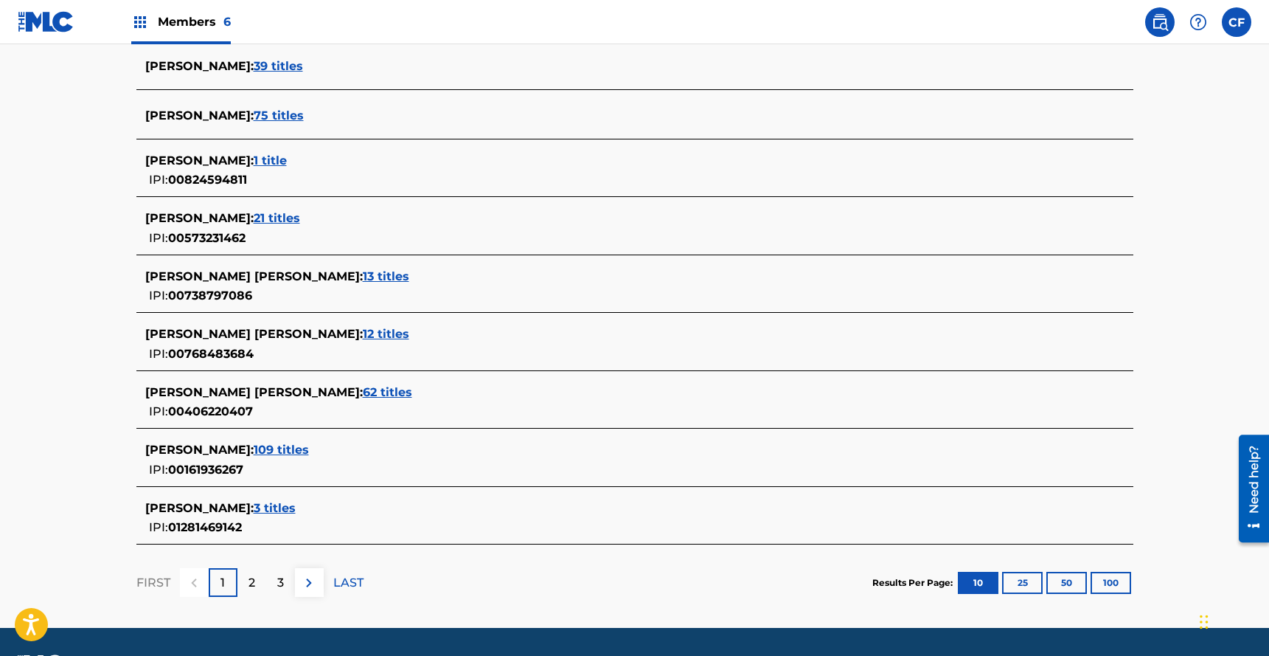
scroll to position [517, 0]
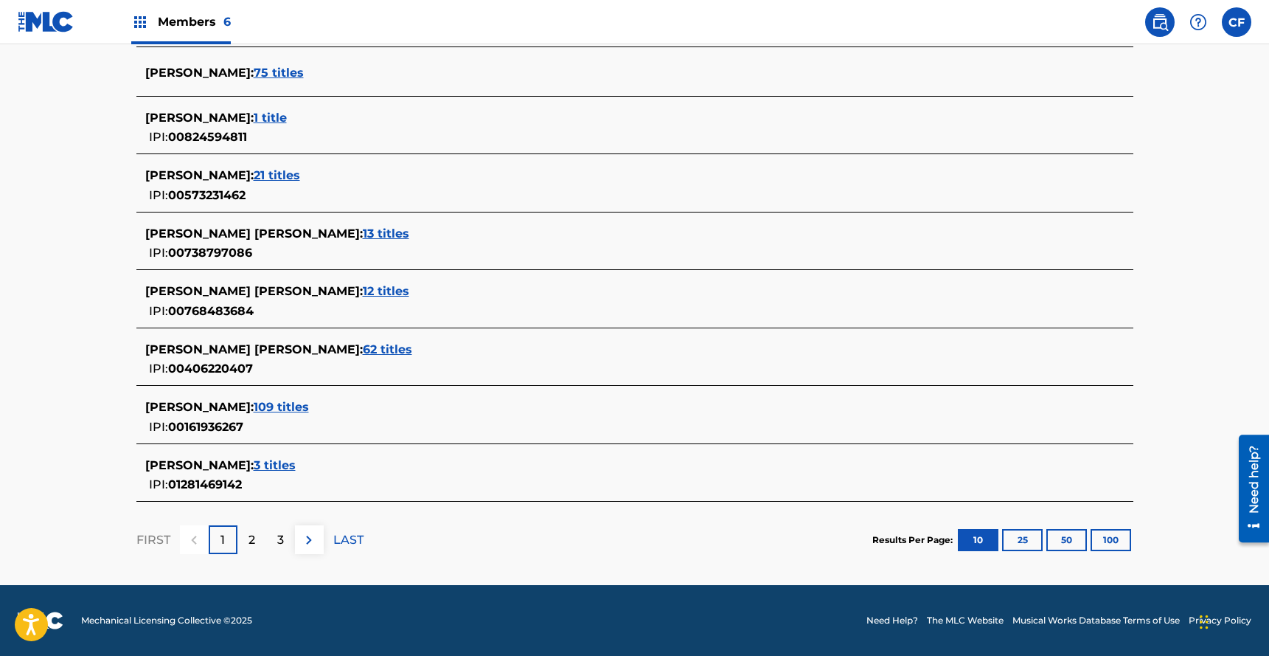
click at [363, 351] on span "62 titles" at bounding box center [387, 349] width 49 height 14
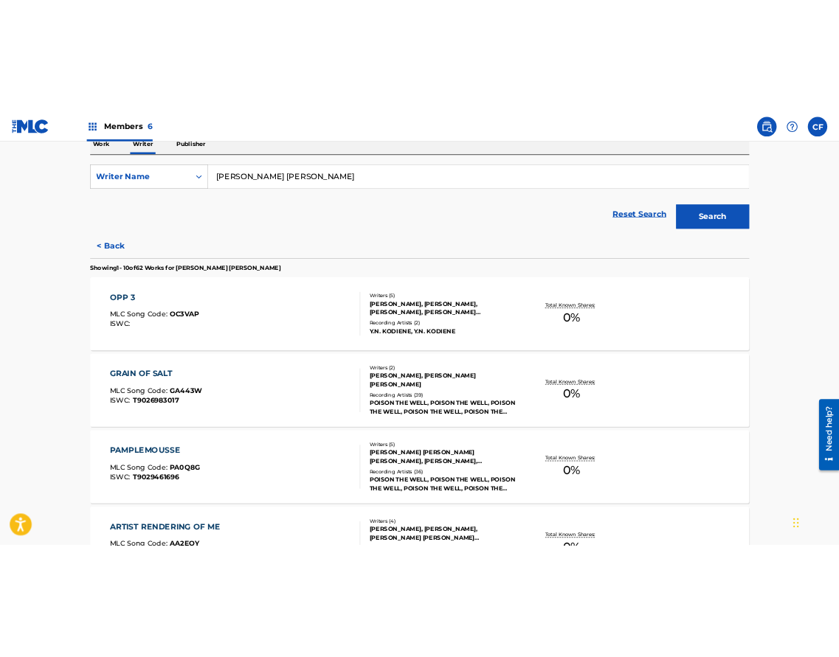
scroll to position [100, 0]
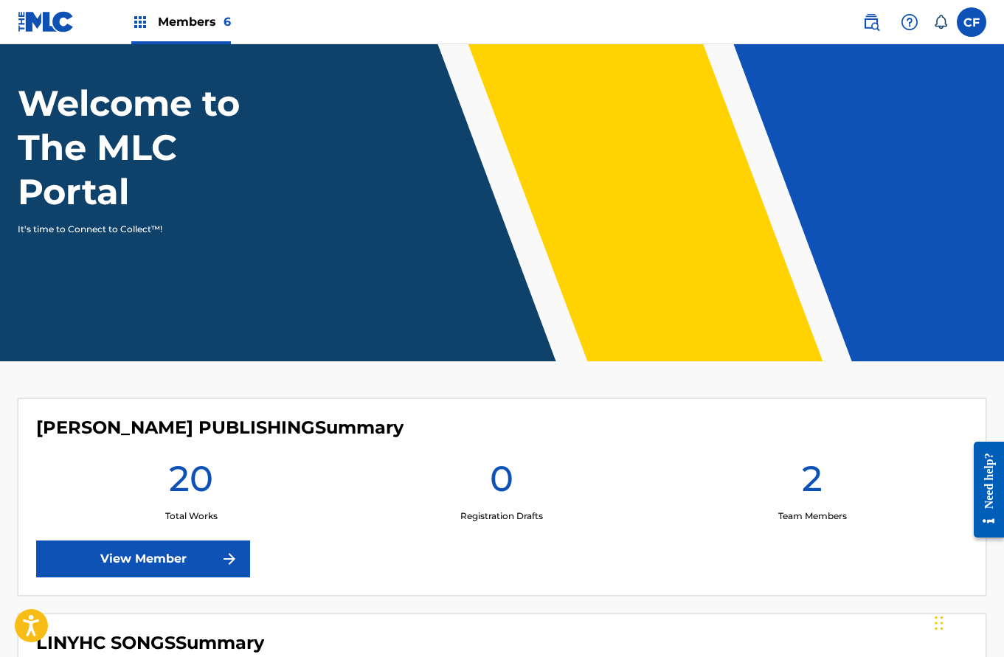
scroll to position [69, 0]
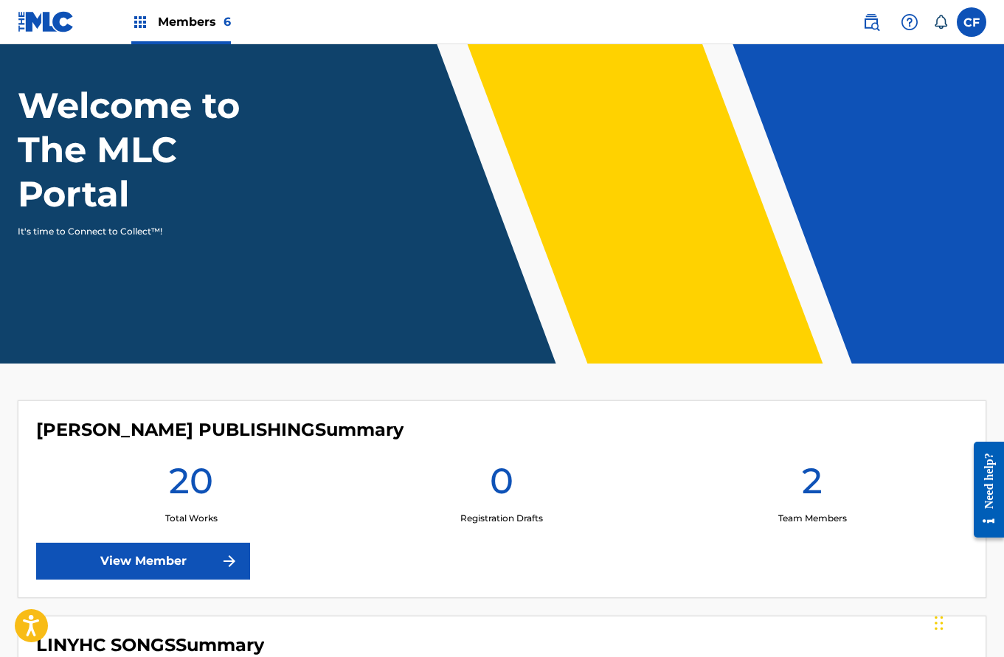
click at [145, 558] on link "View Member" at bounding box center [143, 561] width 214 height 37
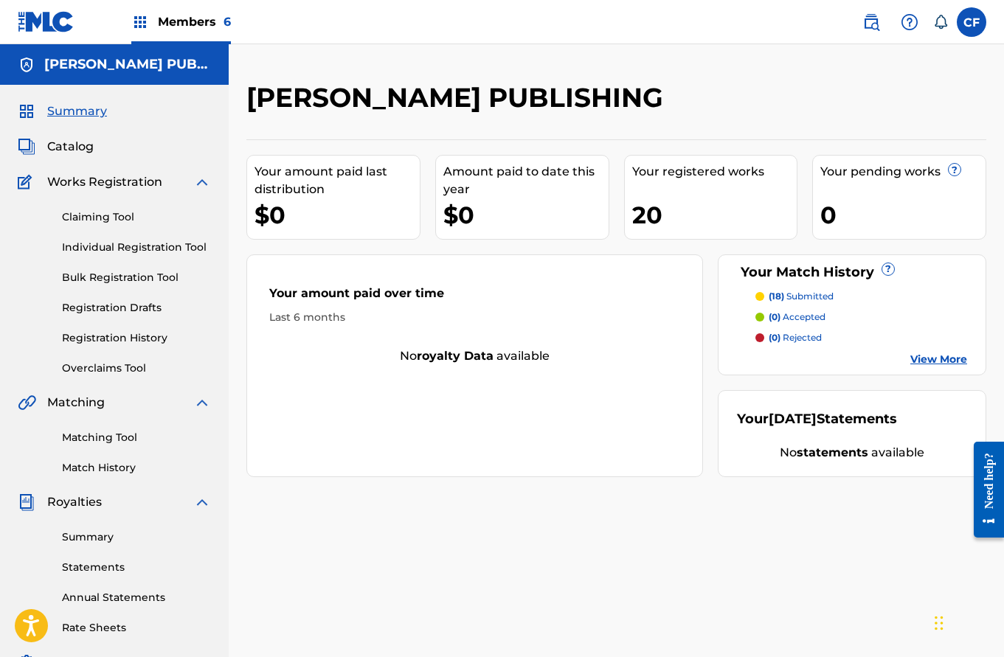
click at [52, 153] on span "Catalog" at bounding box center [70, 147] width 46 height 18
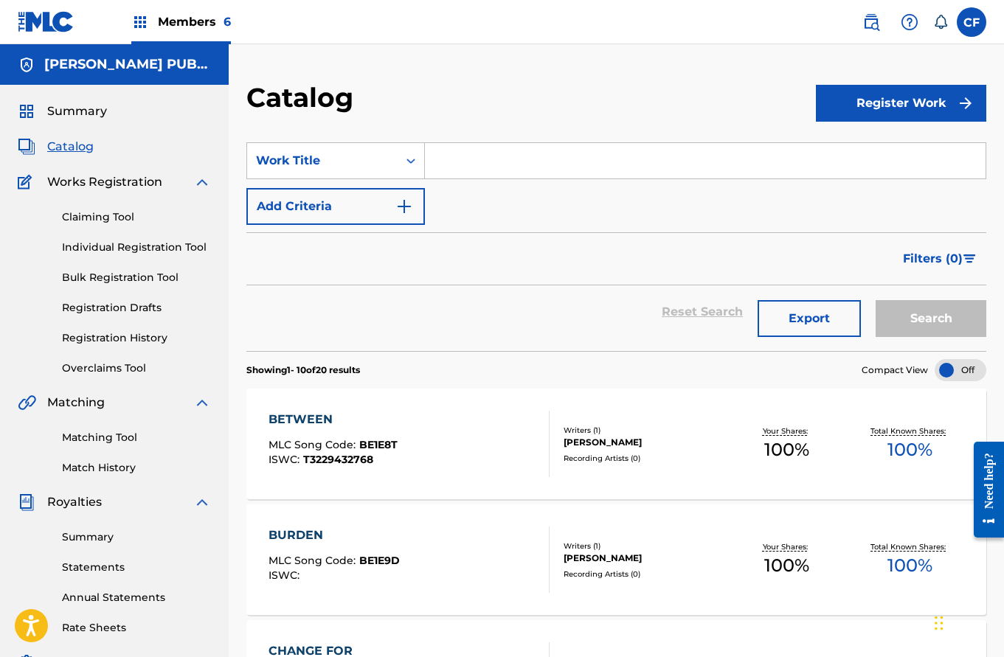
click at [84, 105] on span "Summary" at bounding box center [77, 112] width 60 height 18
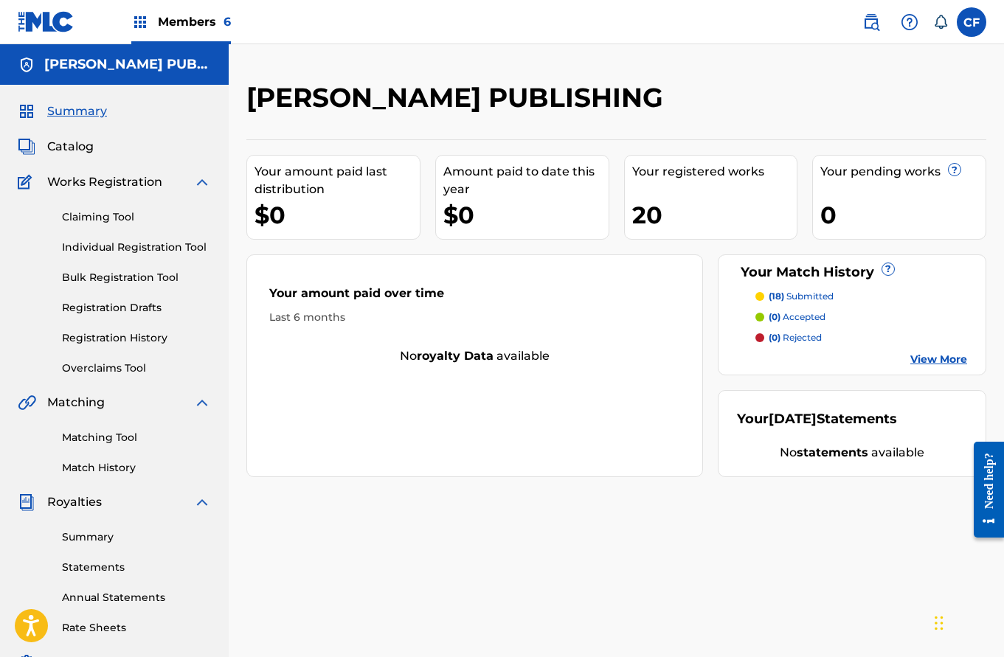
click at [655, 218] on div "20" at bounding box center [714, 214] width 165 height 33
click at [719, 181] on div "Your registered works 20" at bounding box center [711, 197] width 174 height 85
click at [926, 356] on link "View More" at bounding box center [938, 359] width 57 height 15
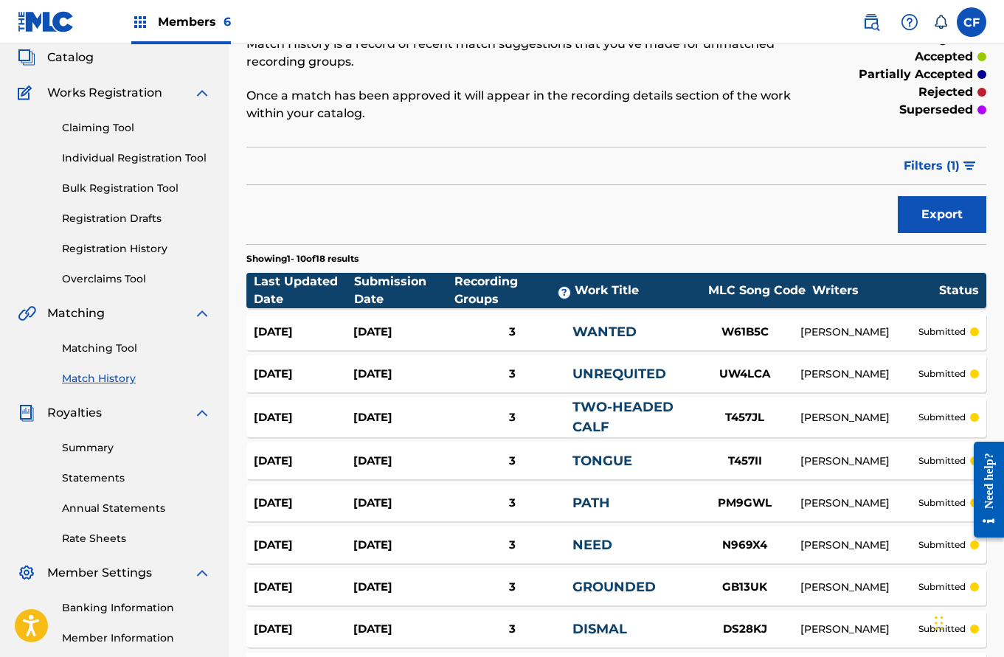
scroll to position [313, 0]
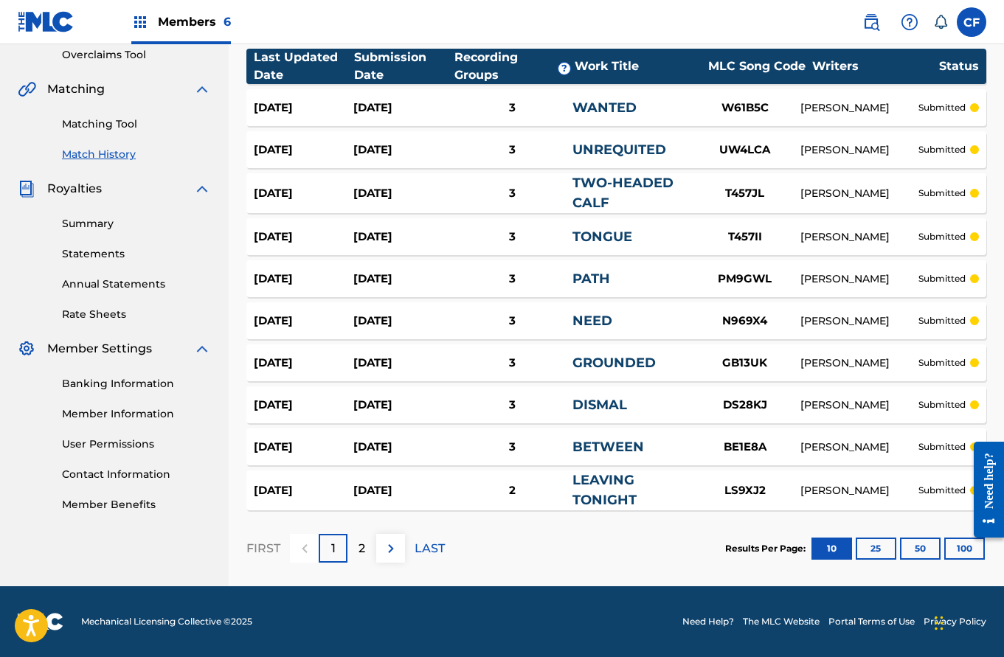
click at [374, 541] on div "2" at bounding box center [361, 548] width 29 height 29
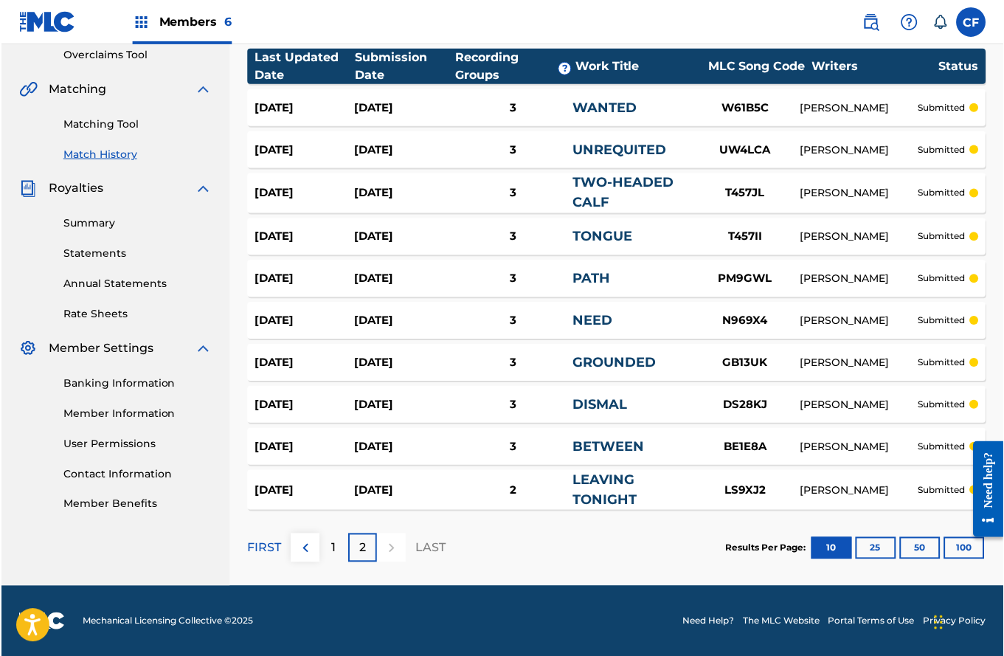
scroll to position [0, 0]
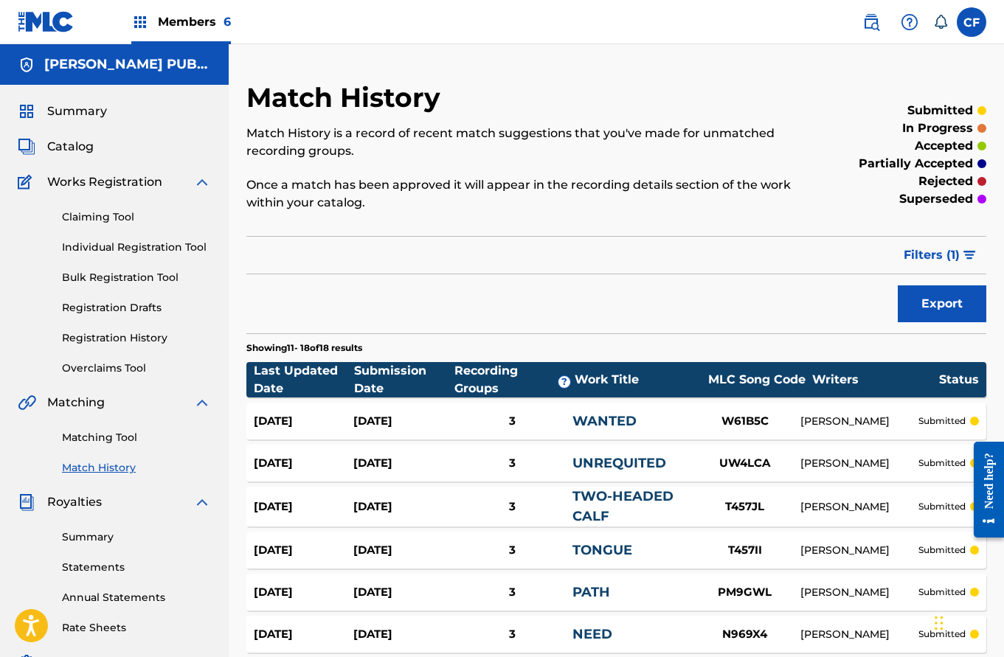
click at [83, 97] on div "Summary Catalog Works Registration Claiming Tool Individual Registration Tool B…" at bounding box center [114, 464] width 229 height 759
click at [74, 105] on span "Summary" at bounding box center [77, 112] width 60 height 18
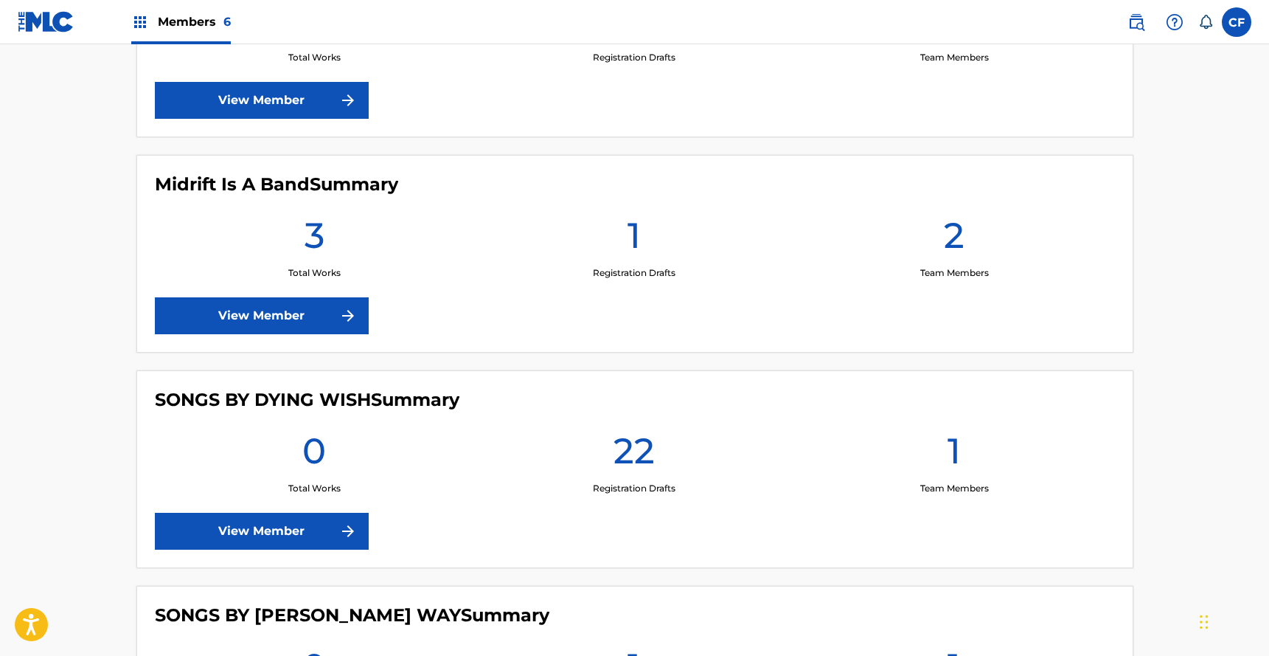
scroll to position [960, 0]
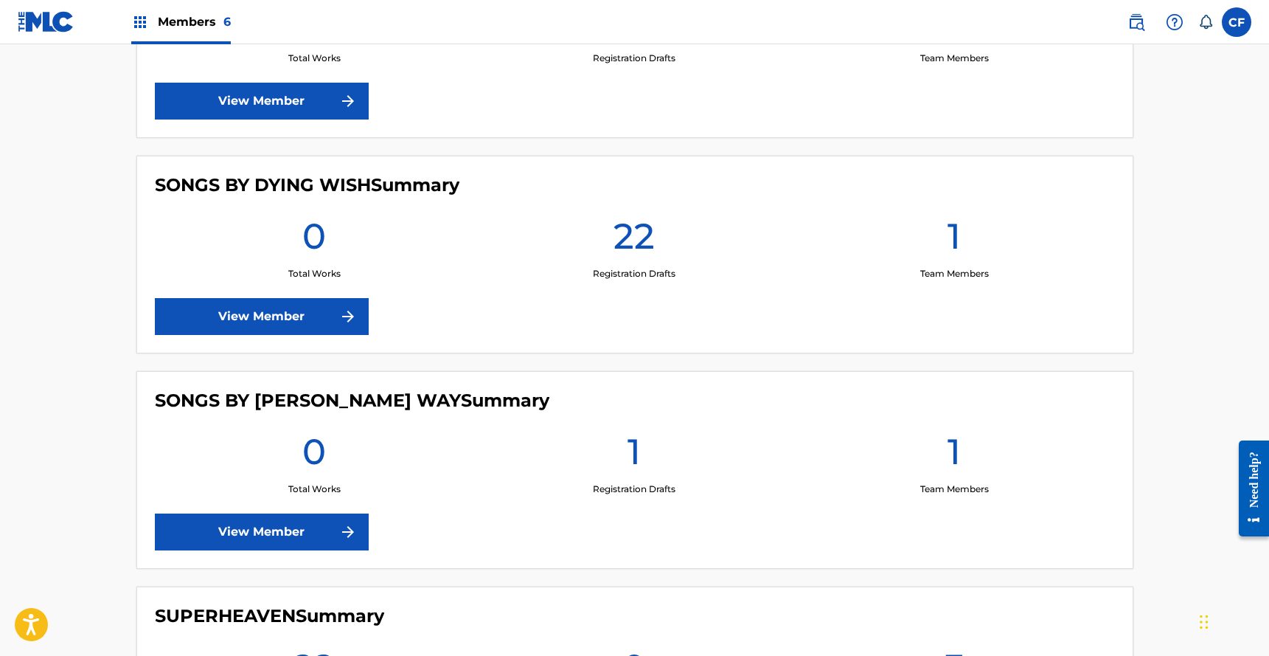
click at [341, 533] on img at bounding box center [348, 532] width 18 height 18
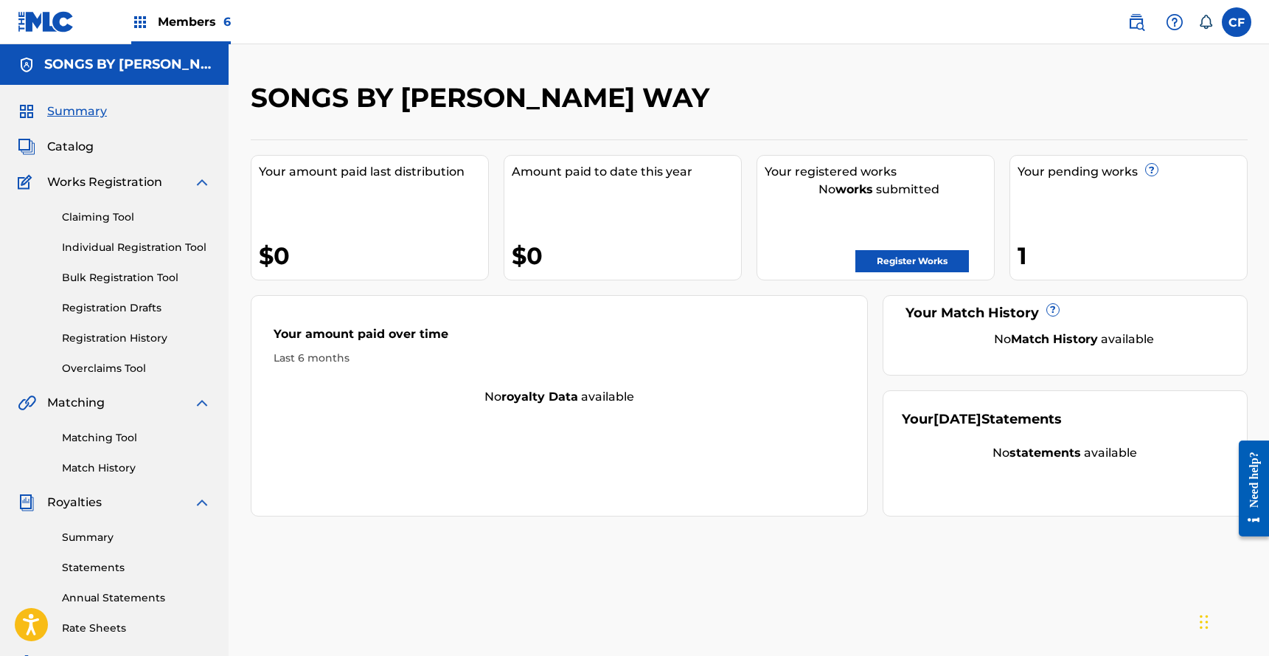
scroll to position [259, 0]
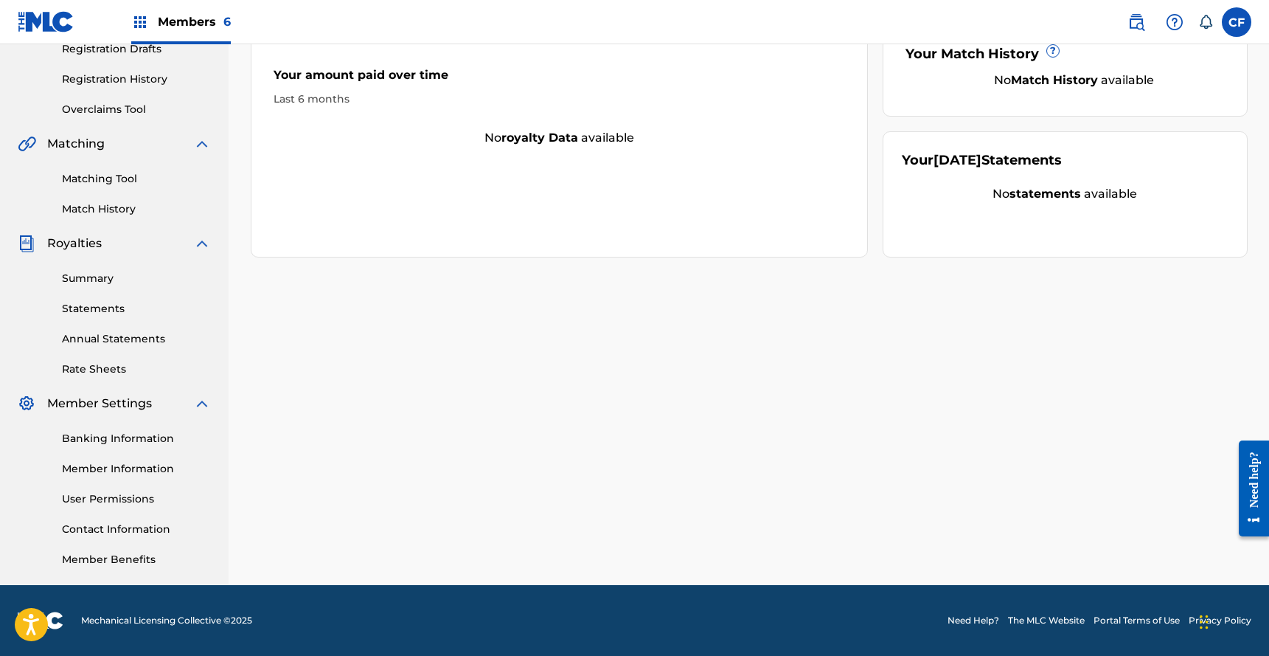
click at [122, 463] on link "Member Information" at bounding box center [136, 468] width 149 height 15
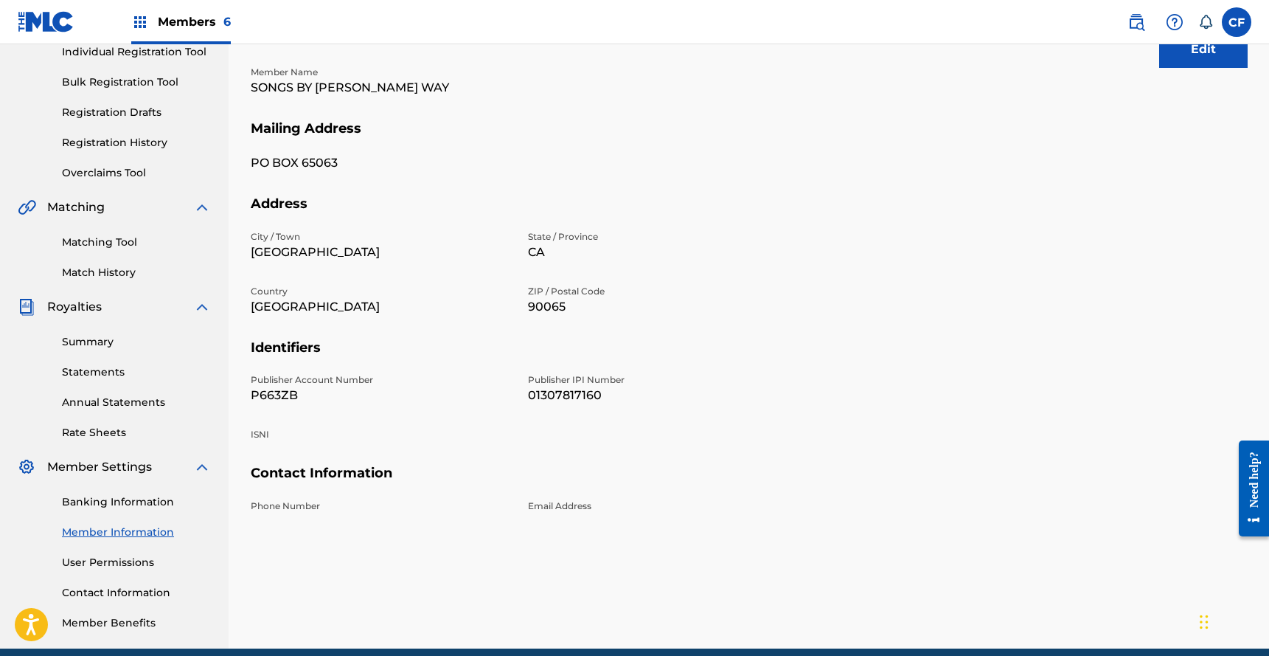
scroll to position [252, 0]
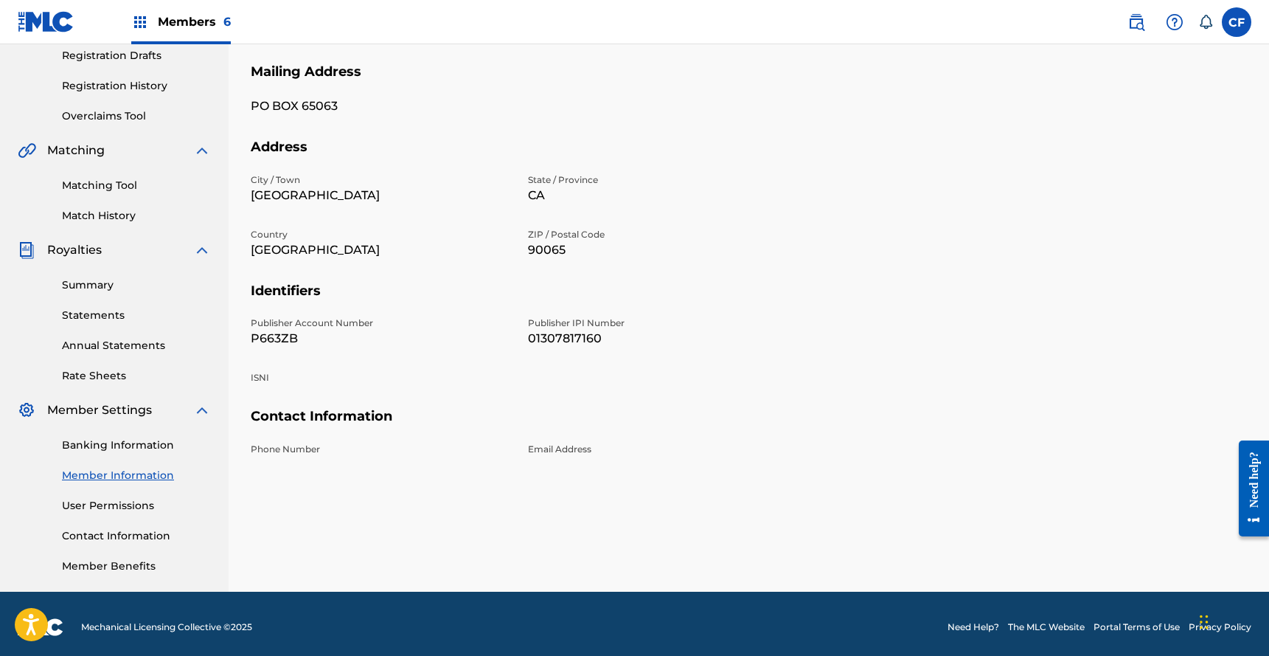
click at [294, 335] on p "P663ZB" at bounding box center [381, 339] width 260 height 18
click at [274, 336] on p "P663ZB" at bounding box center [381, 339] width 260 height 18
copy p "P663ZB"
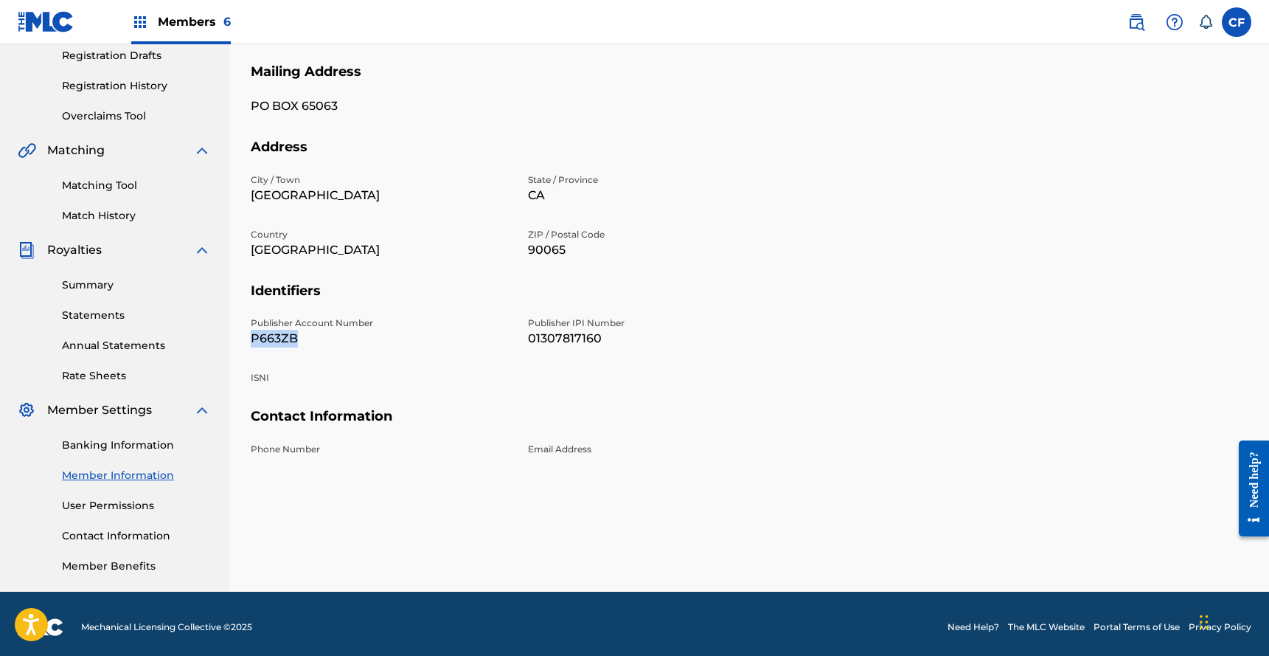
scroll to position [0, 0]
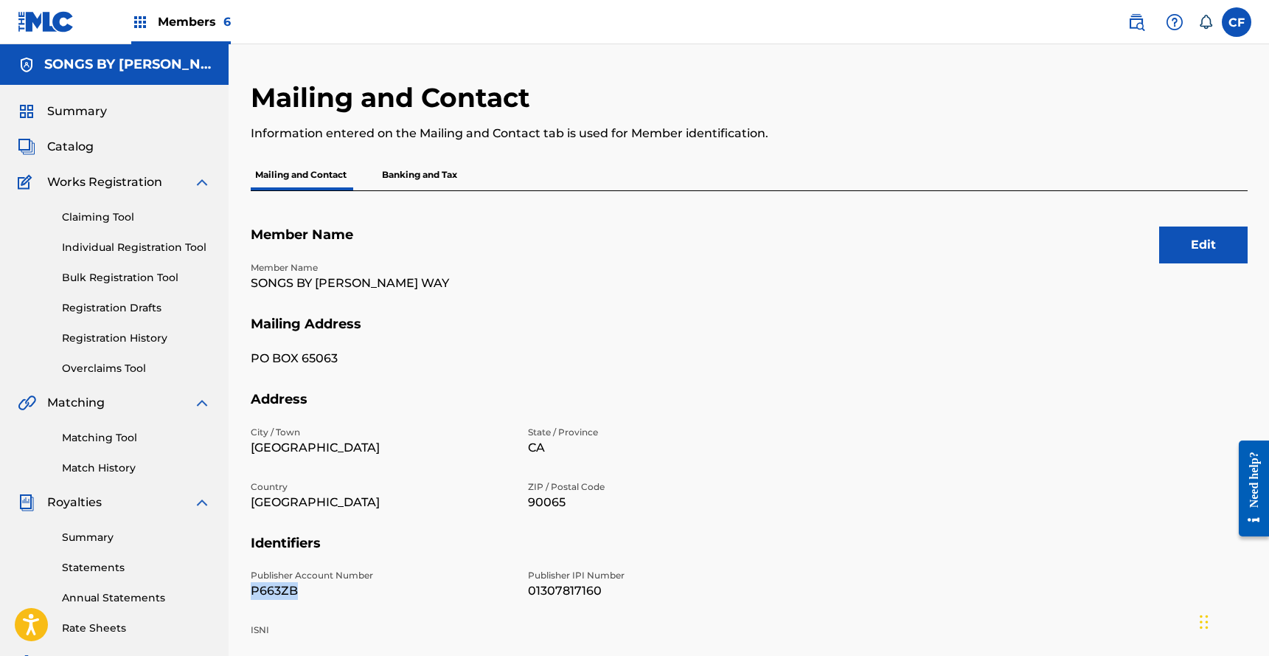
copy p "P663ZB"
click at [1139, 27] on img at bounding box center [1137, 22] width 18 height 18
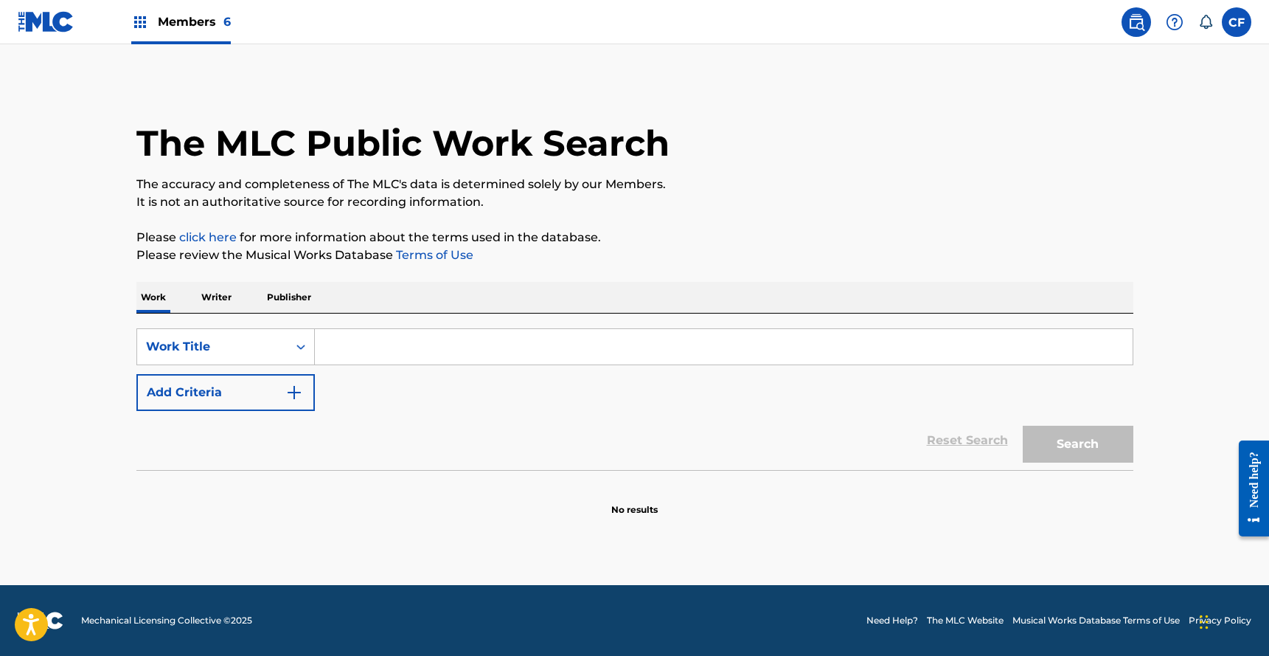
click at [204, 290] on p "Writer" at bounding box center [216, 297] width 39 height 31
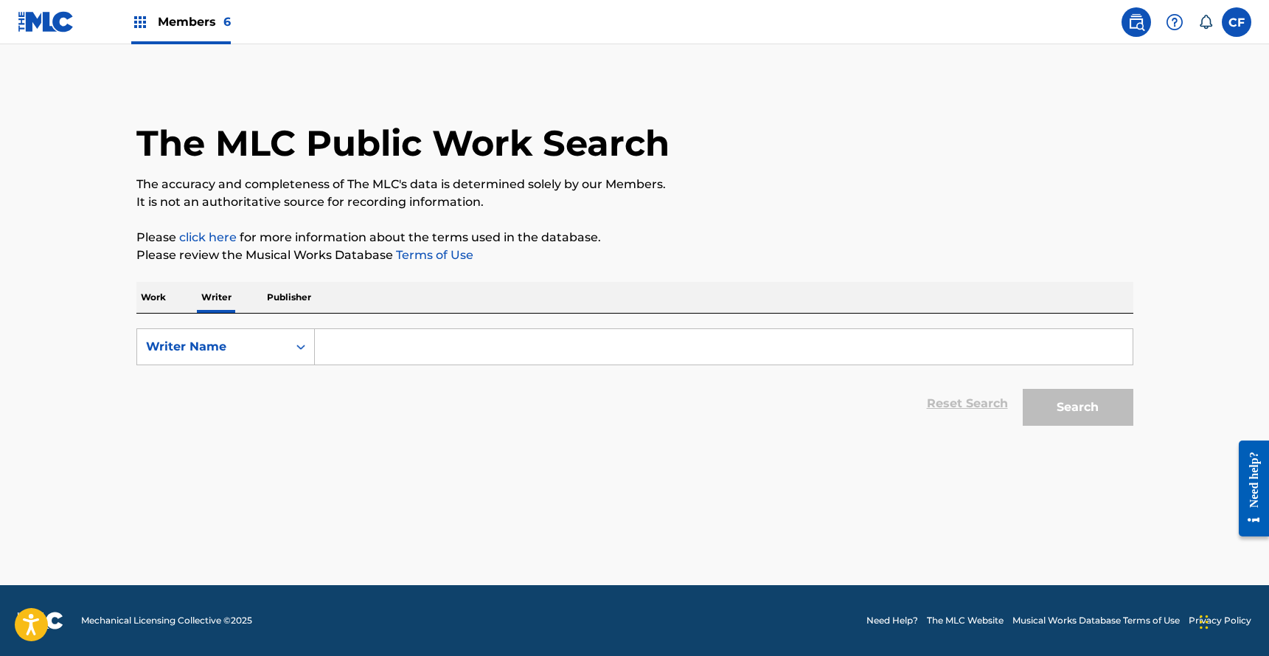
click at [401, 354] on input "Search Form" at bounding box center [724, 346] width 818 height 35
type input "h"
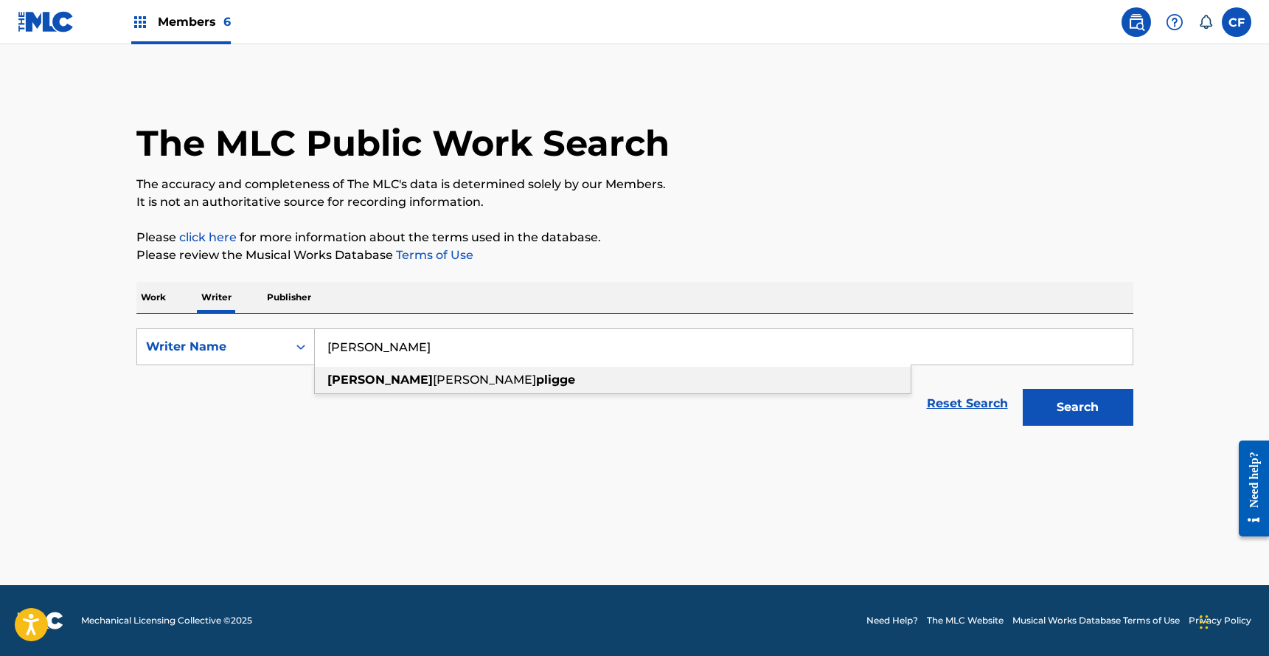
click at [433, 375] on span "[PERSON_NAME]" at bounding box center [484, 379] width 103 height 14
click at [1095, 417] on button "Search" at bounding box center [1078, 407] width 111 height 37
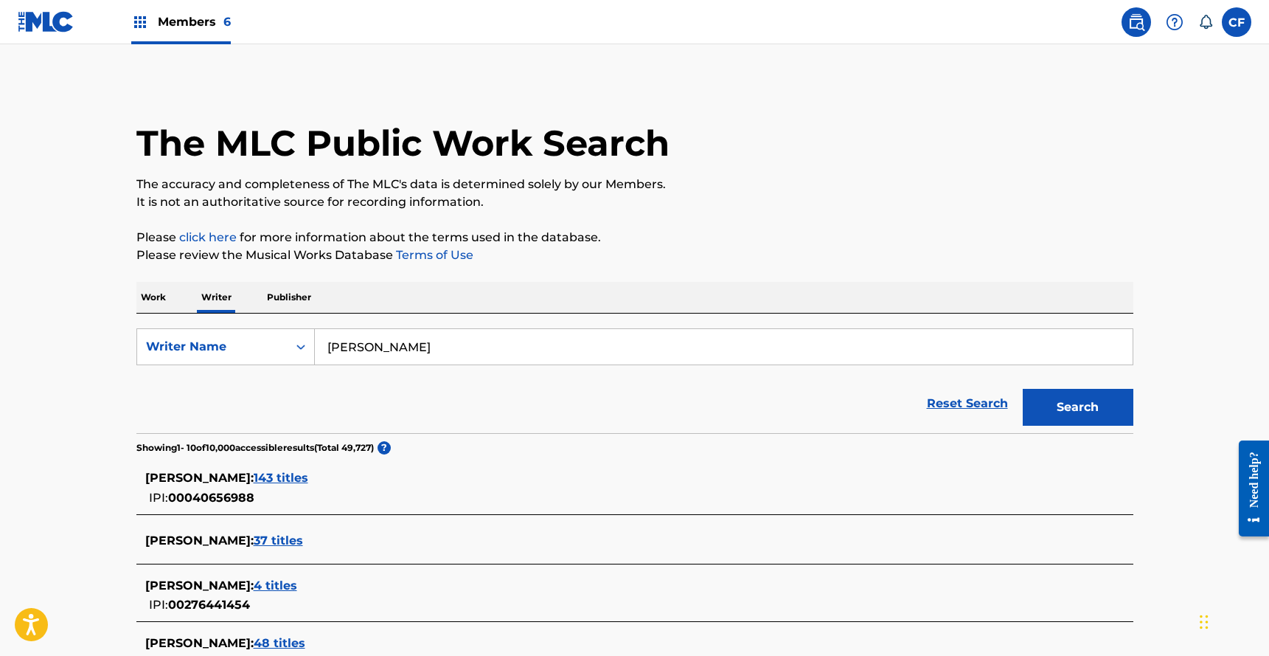
click at [383, 353] on input "[PERSON_NAME]" at bounding box center [724, 346] width 818 height 35
type input "[PERSON_NAME]"
click at [1023, 389] on button "Search" at bounding box center [1078, 407] width 111 height 37
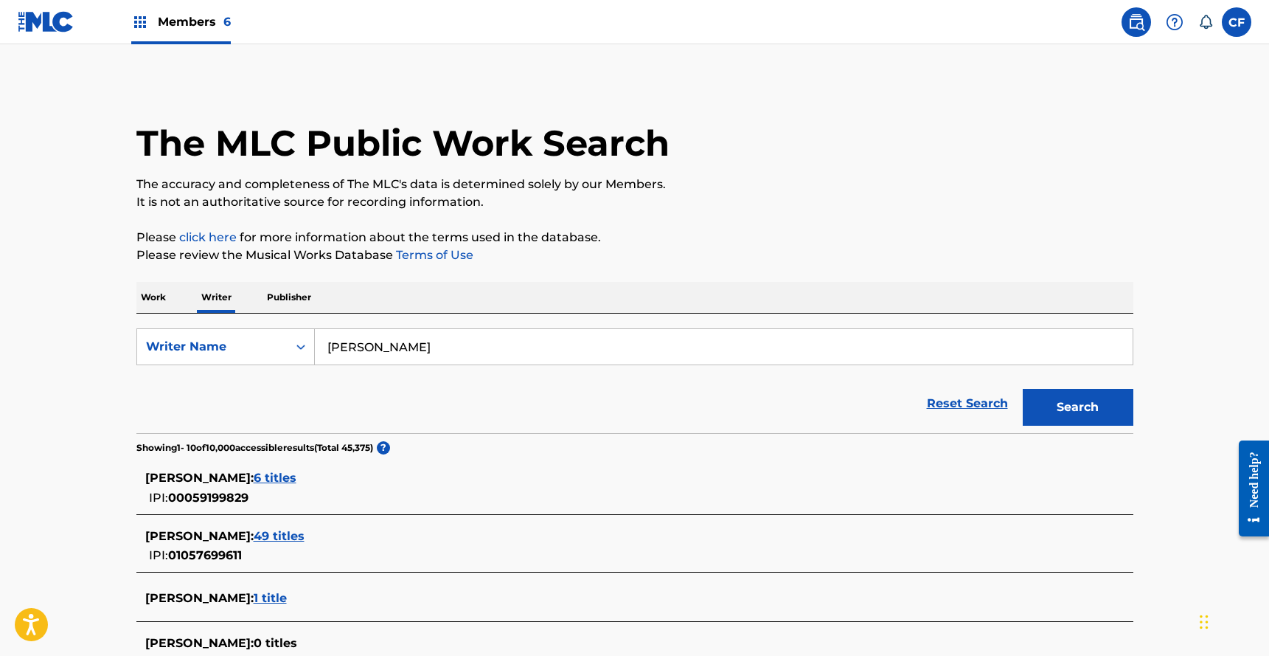
click at [302, 530] on span "49 titles" at bounding box center [279, 536] width 51 height 14
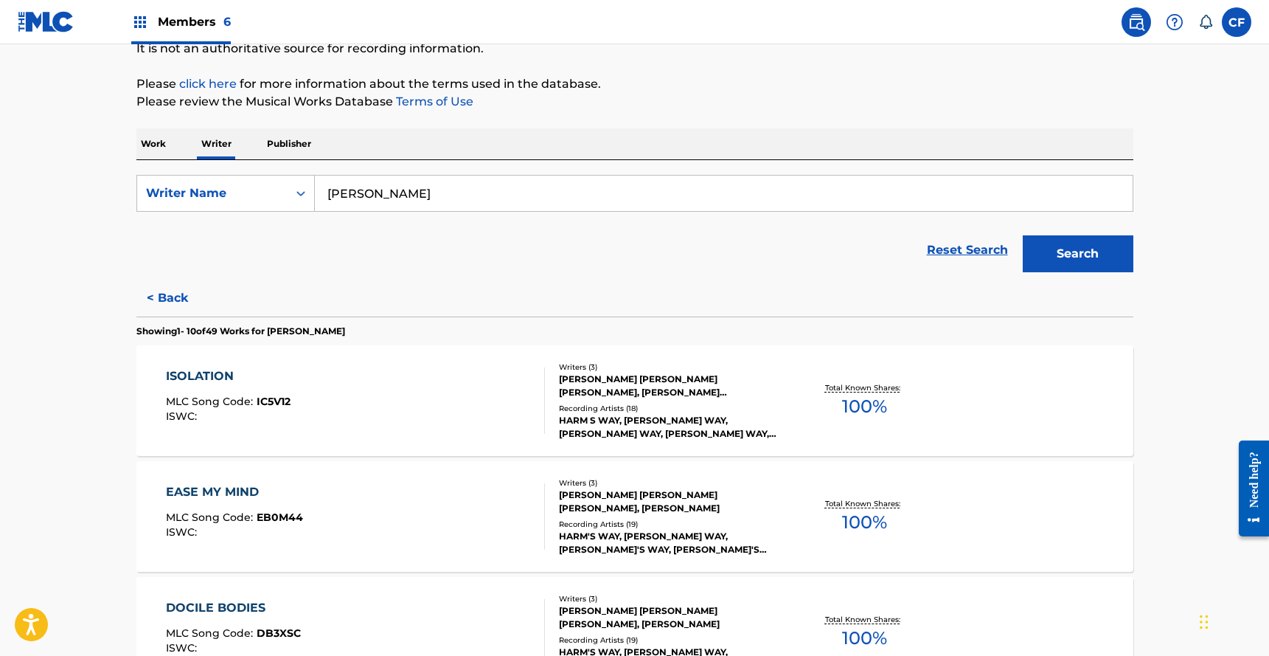
scroll to position [178, 0]
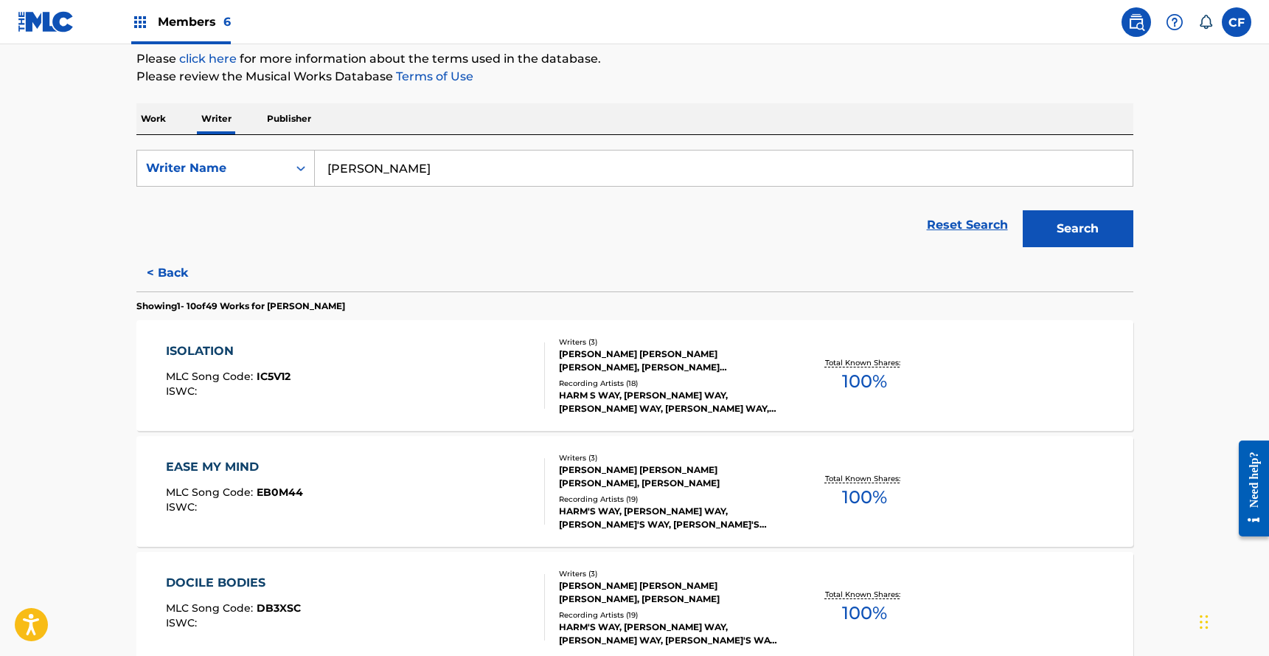
click at [451, 353] on div "ISOLATION MLC Song Code : IC5V12 ISWC :" at bounding box center [355, 375] width 379 height 66
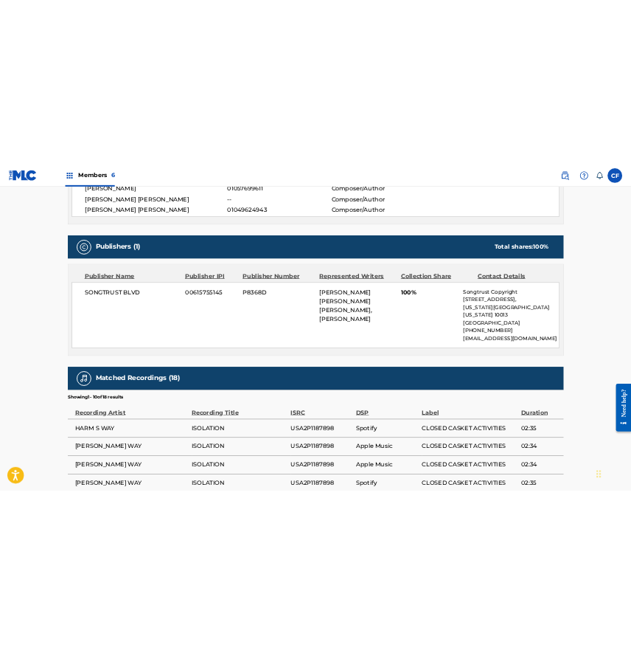
scroll to position [473, 0]
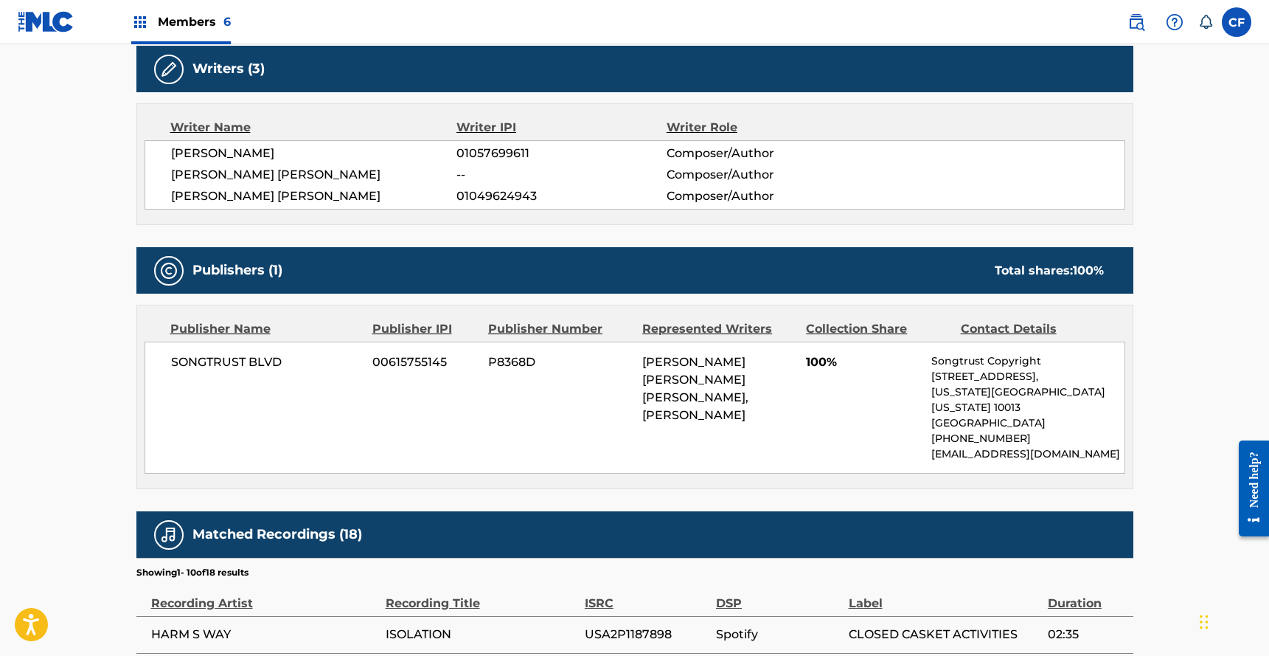
click at [284, 347] on div "SONGTRUST BLVD 00615755145 P8368D BOHAN DANIEL LUEDERS, CHRISTOPHER MICHAEL MIL…" at bounding box center [635, 407] width 981 height 132
click at [269, 353] on span "SONGTRUST BLVD" at bounding box center [266, 362] width 191 height 18
copy div "SONGTRUST BLVD"
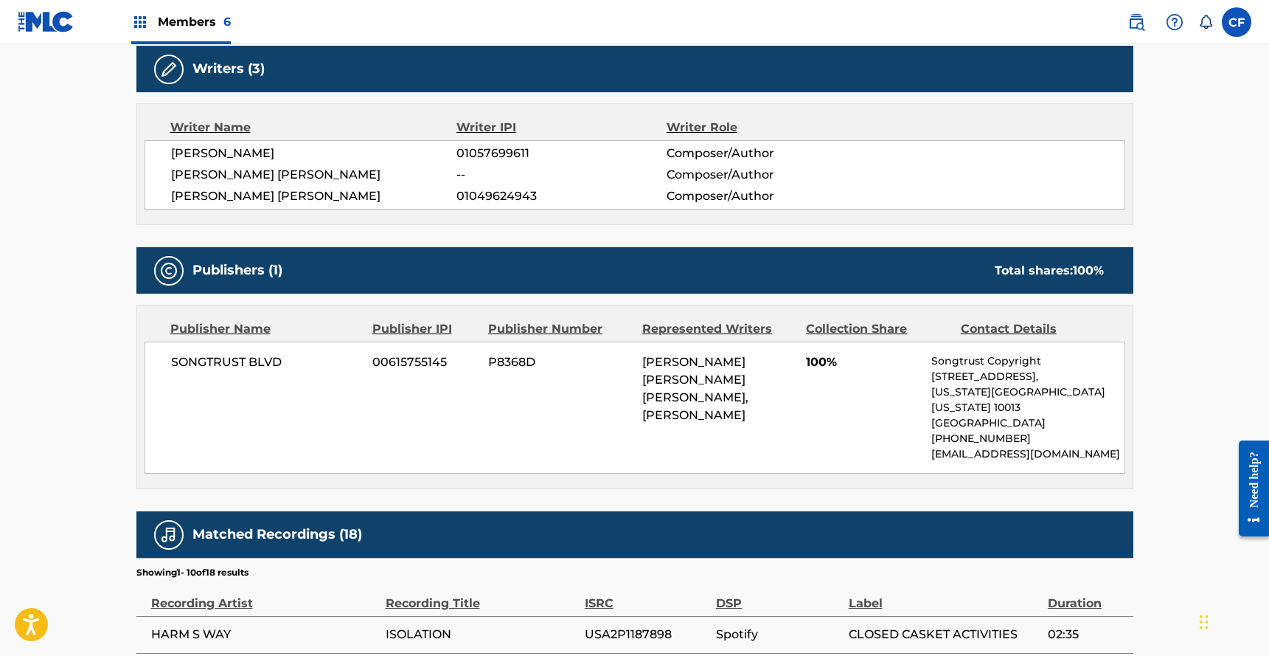
click at [422, 361] on span "00615755145" at bounding box center [424, 362] width 105 height 18
copy span "00615755145"
click at [501, 361] on span "P8368D" at bounding box center [559, 362] width 143 height 18
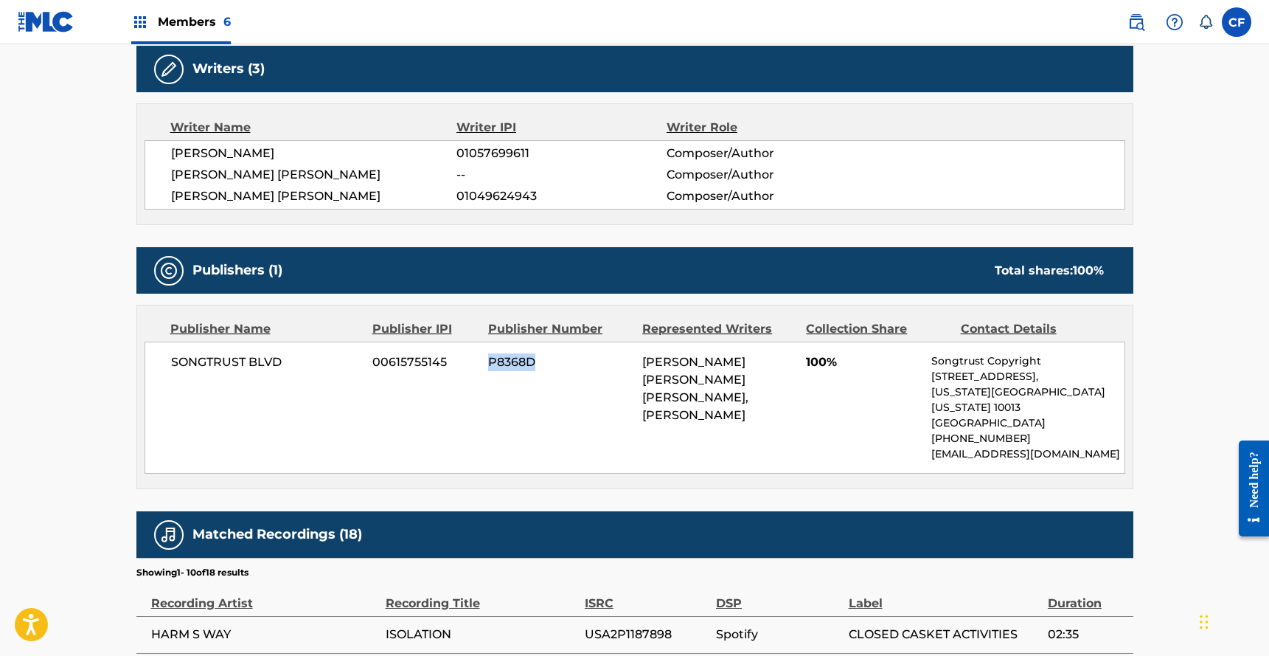
copy span "P8368D"
drag, startPoint x: 645, startPoint y: 359, endPoint x: 746, endPoint y: 417, distance: 116.6
click at [746, 417] on div "[PERSON_NAME] [PERSON_NAME] [PERSON_NAME], [PERSON_NAME]" at bounding box center [718, 388] width 153 height 71
copy span "[PERSON_NAME] [PERSON_NAME] [PERSON_NAME], [PERSON_NAME]"
click at [503, 150] on span "01057699611" at bounding box center [561, 154] width 209 height 18
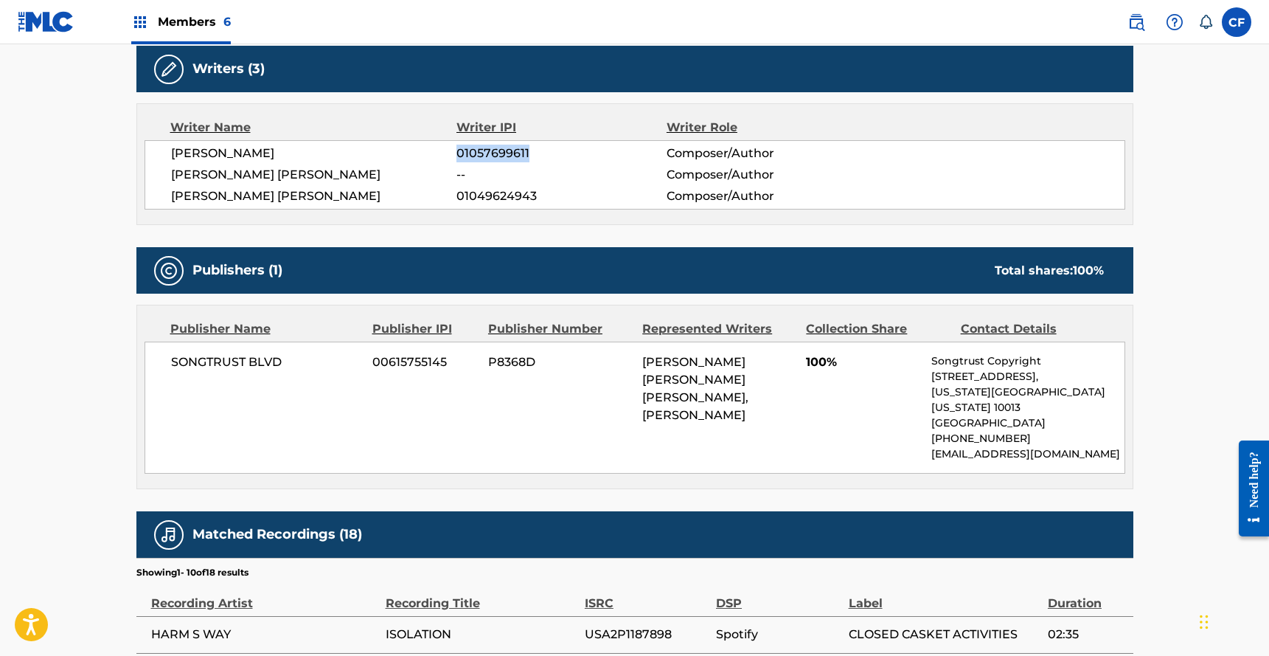
click at [503, 150] on span "01057699611" at bounding box center [561, 154] width 209 height 18
copy span "01057699611"
click at [481, 205] on div "JAMES DEAN PLIGGE 01057699611 Composer/Author CHRISTOPHER MICHAEL MILLS -- Comp…" at bounding box center [635, 174] width 981 height 69
click at [488, 201] on span "01049624943" at bounding box center [561, 196] width 209 height 18
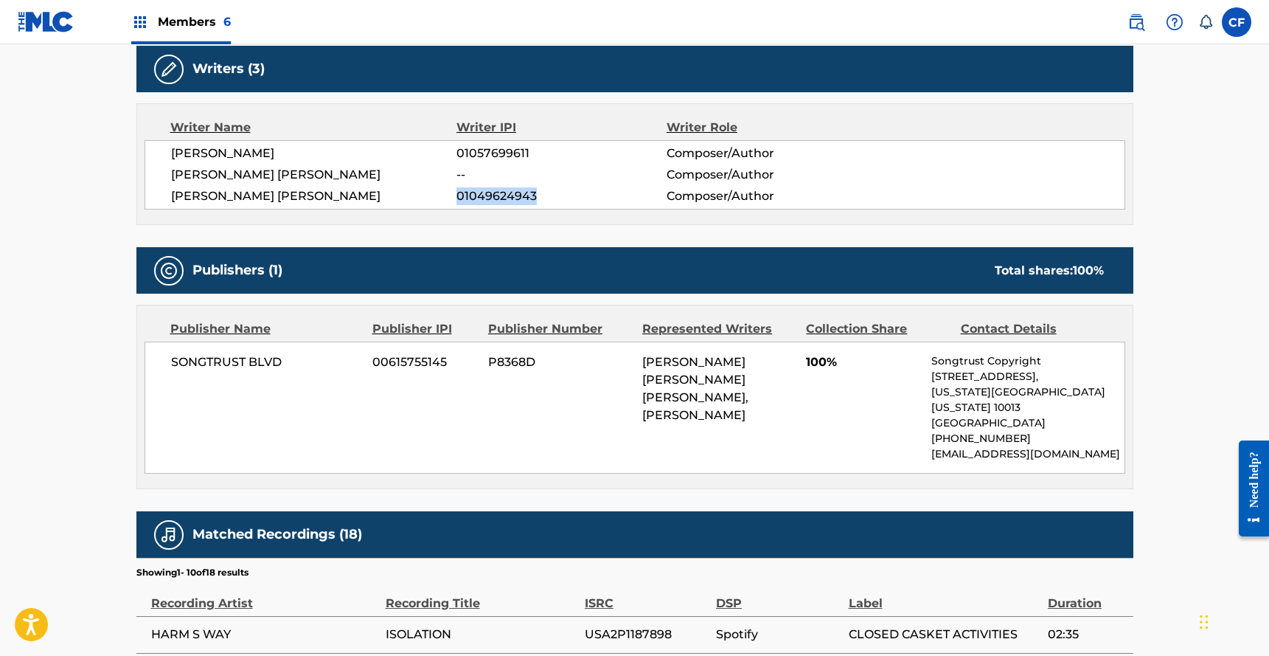
copy span "01049624943"
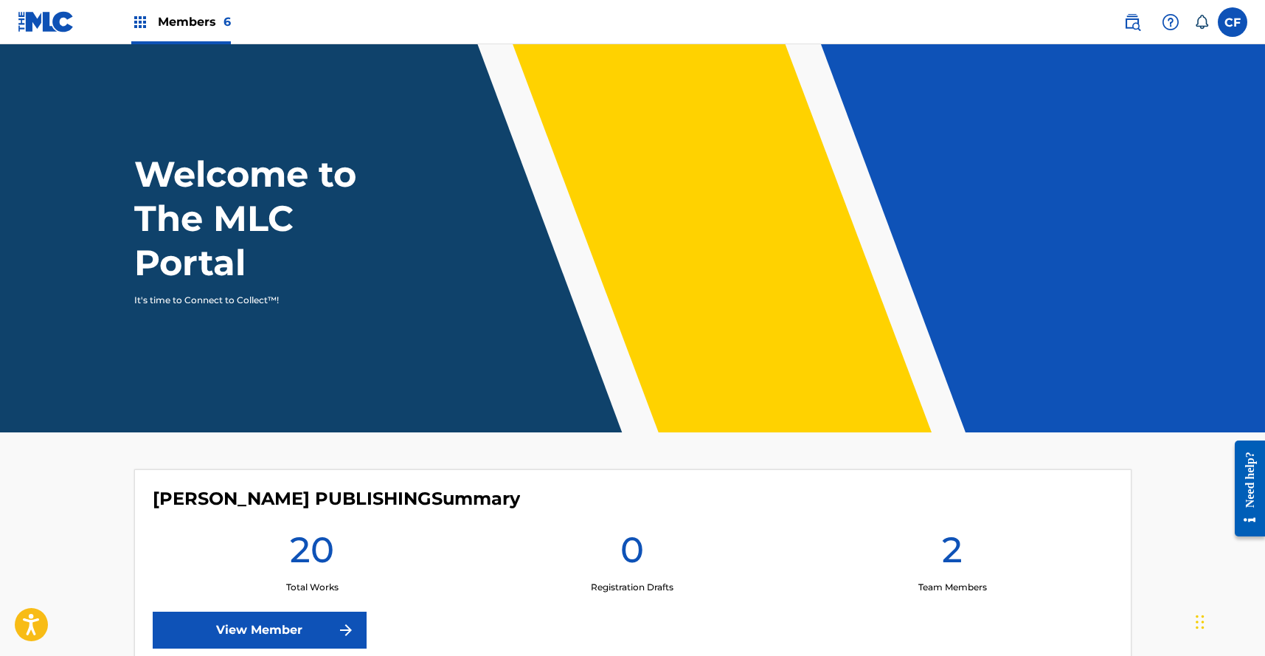
click at [1127, 19] on img at bounding box center [1132, 22] width 18 height 18
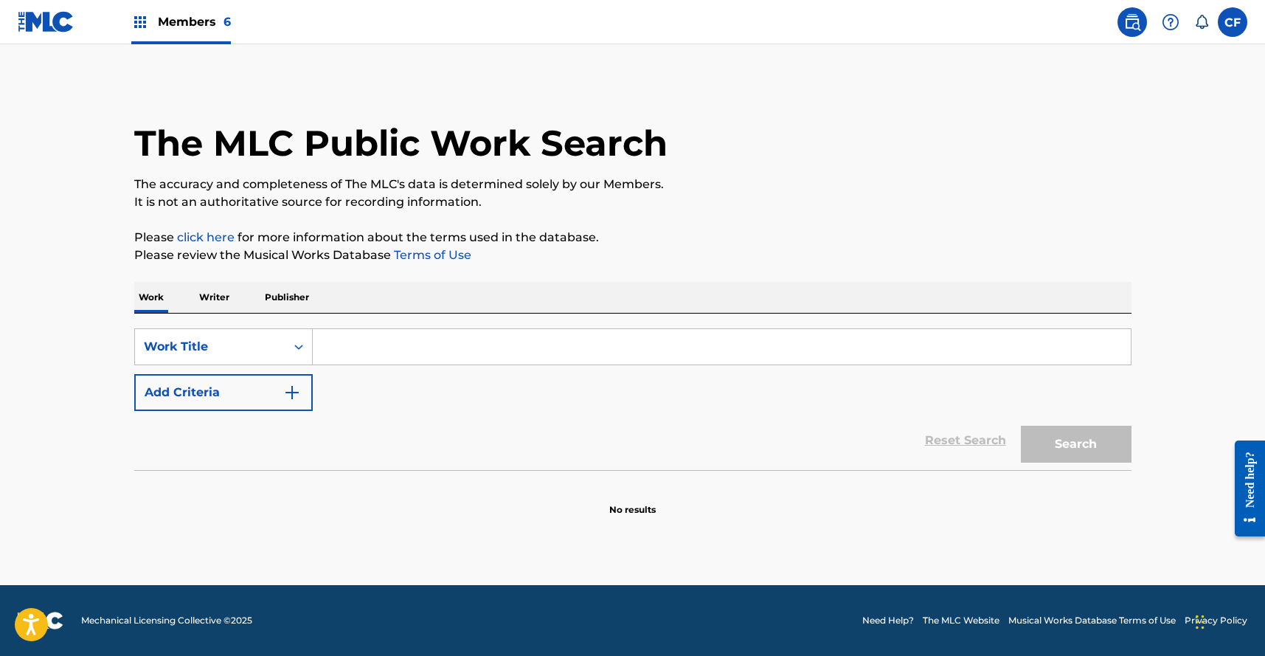
click at [384, 359] on input "Search Form" at bounding box center [722, 346] width 818 height 35
click at [257, 351] on div "Work Title" at bounding box center [210, 347] width 133 height 18
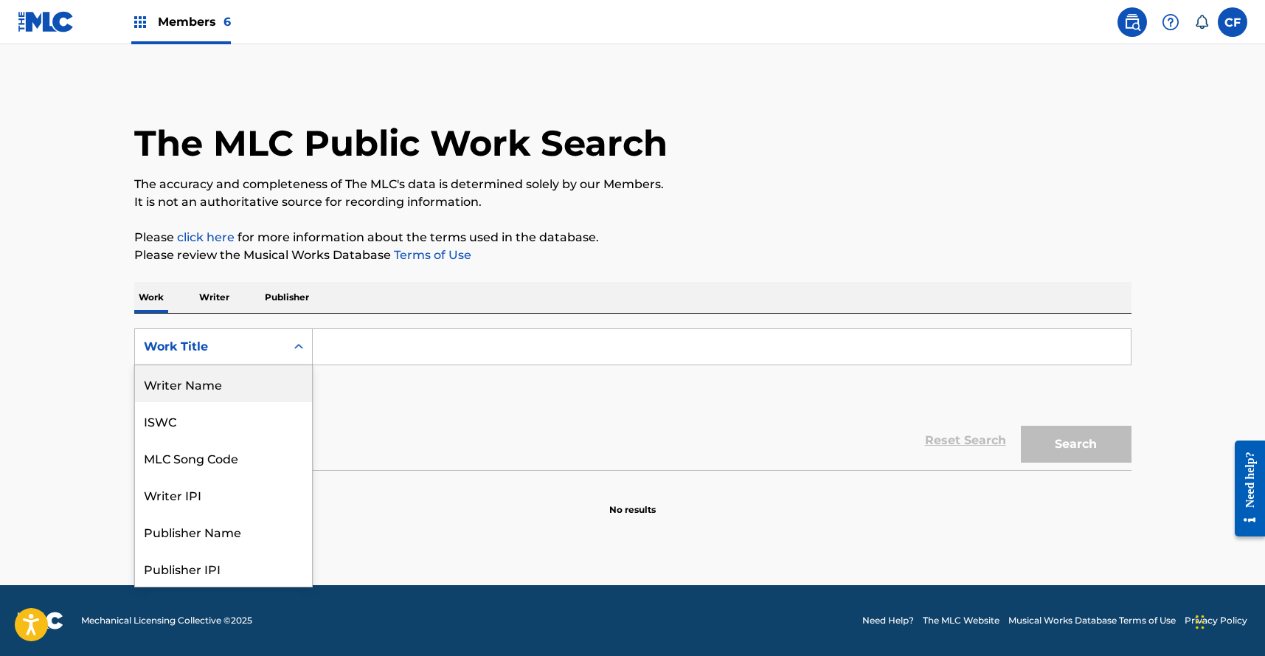
scroll to position [74, 0]
click at [234, 471] on div "Publisher Name" at bounding box center [223, 457] width 177 height 37
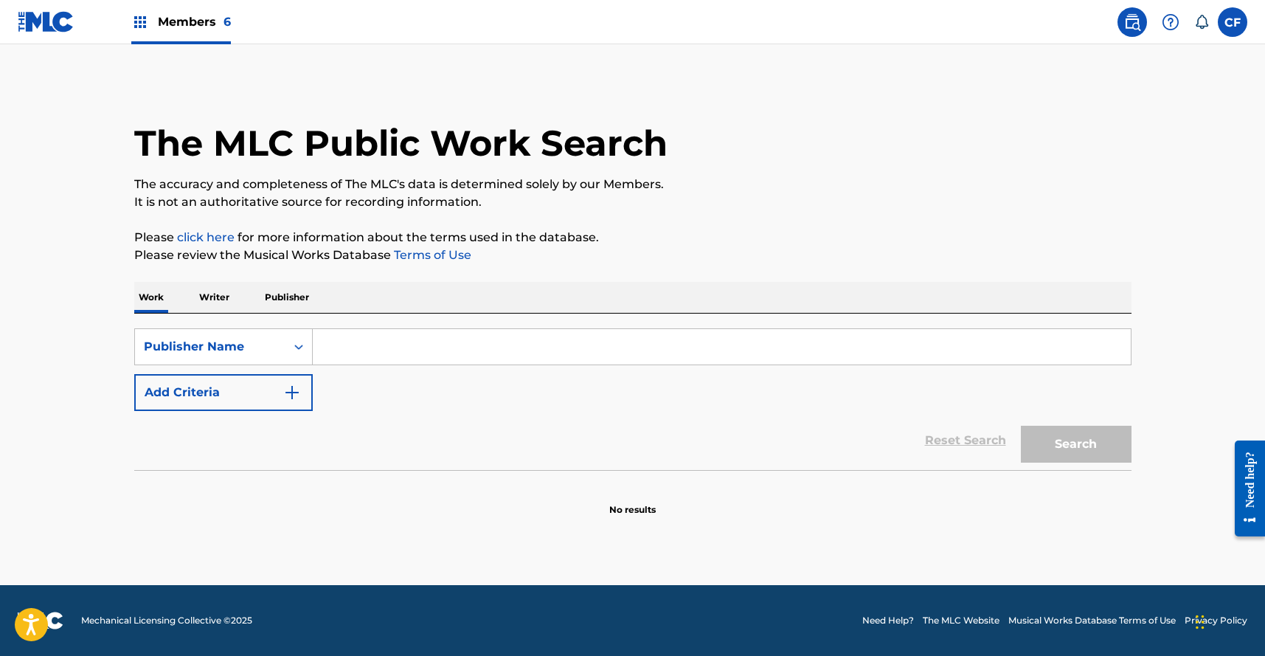
click at [364, 348] on input "Search Form" at bounding box center [722, 346] width 818 height 35
click at [275, 337] on div "Publisher Name" at bounding box center [210, 347] width 150 height 28
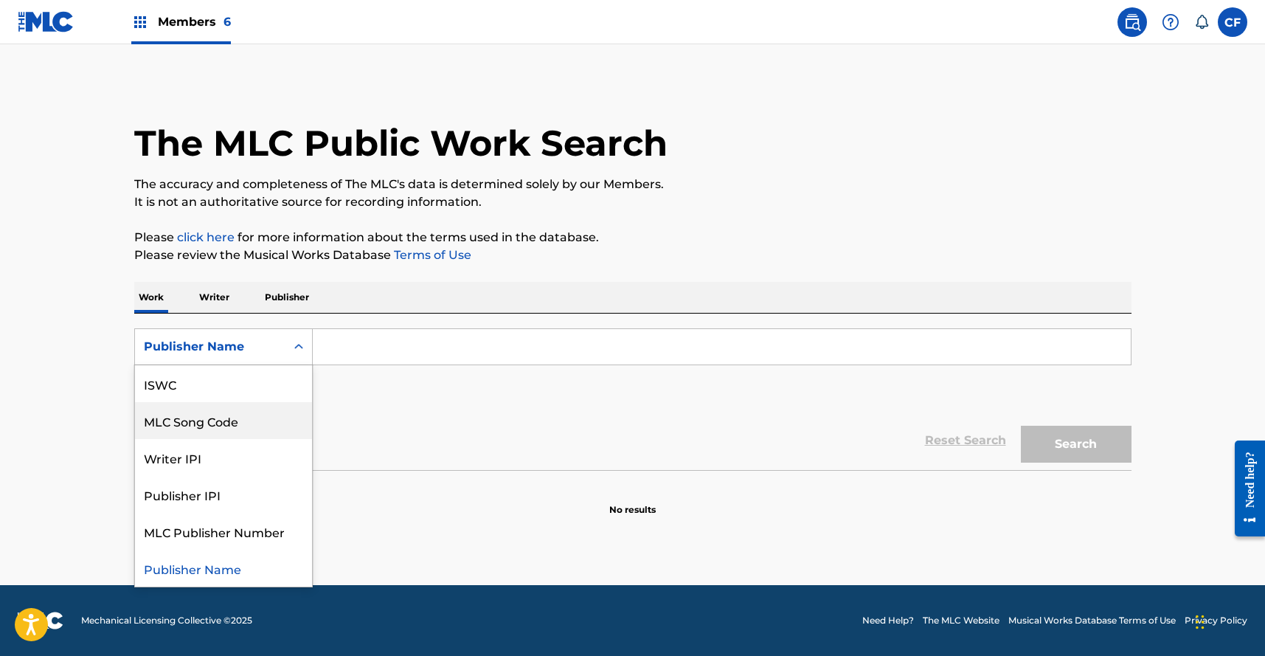
scroll to position [0, 0]
click at [243, 414] on div "Writer Name" at bounding box center [223, 420] width 177 height 37
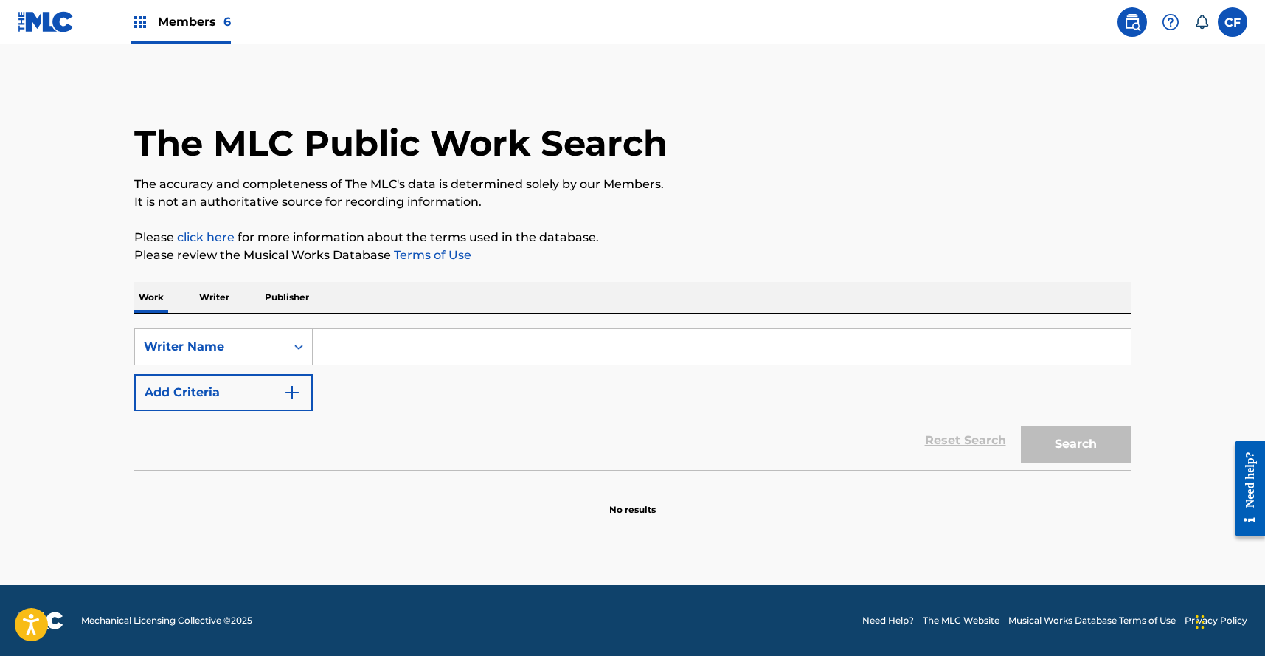
click at [366, 344] on input "Search Form" at bounding box center [722, 346] width 818 height 35
type input "a"
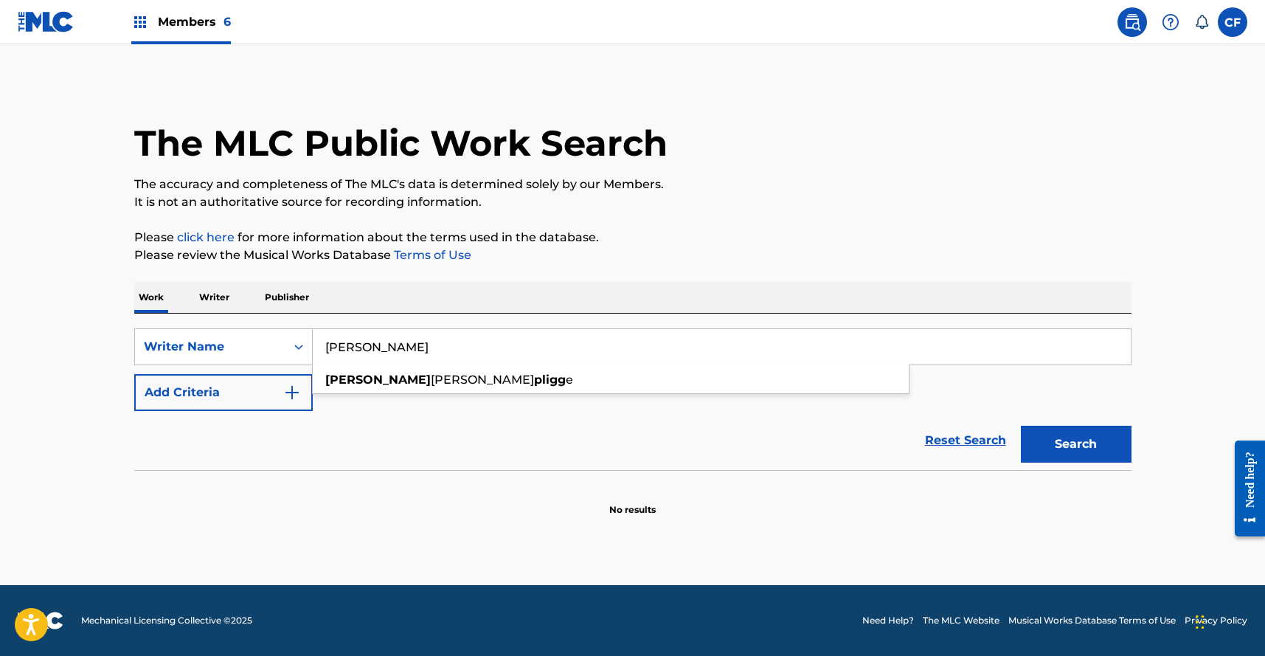
type input "[PERSON_NAME]"
click at [1021, 426] on button "Search" at bounding box center [1076, 444] width 111 height 37
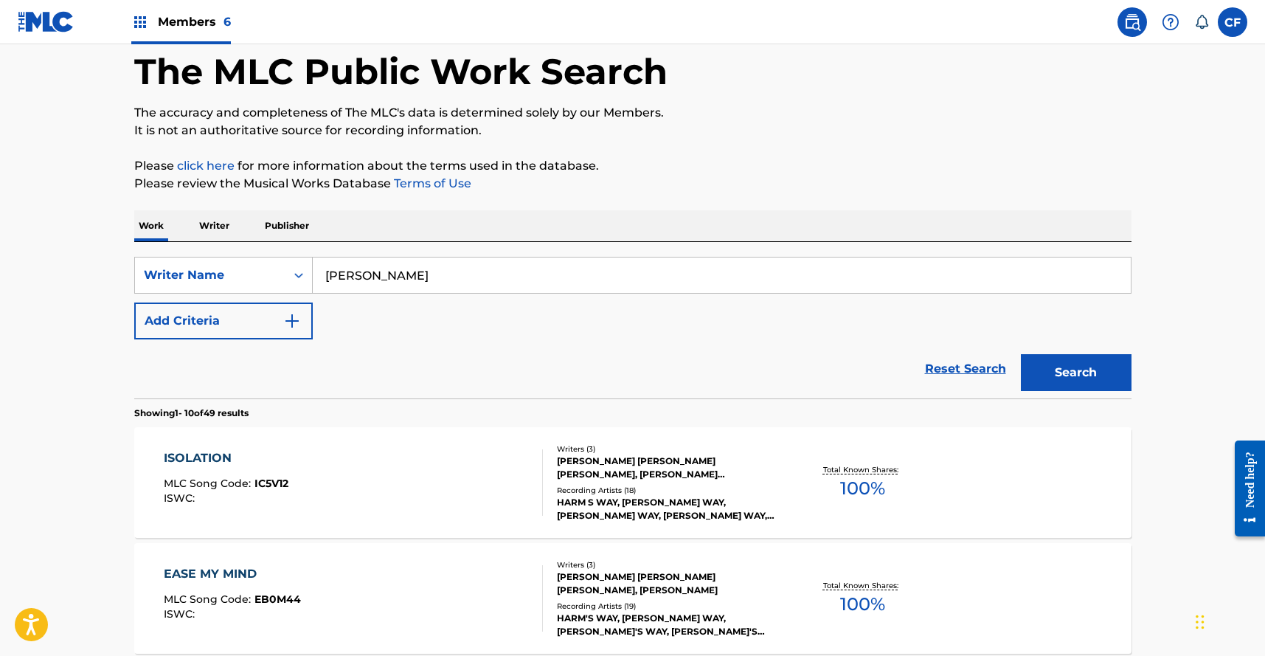
scroll to position [278, 0]
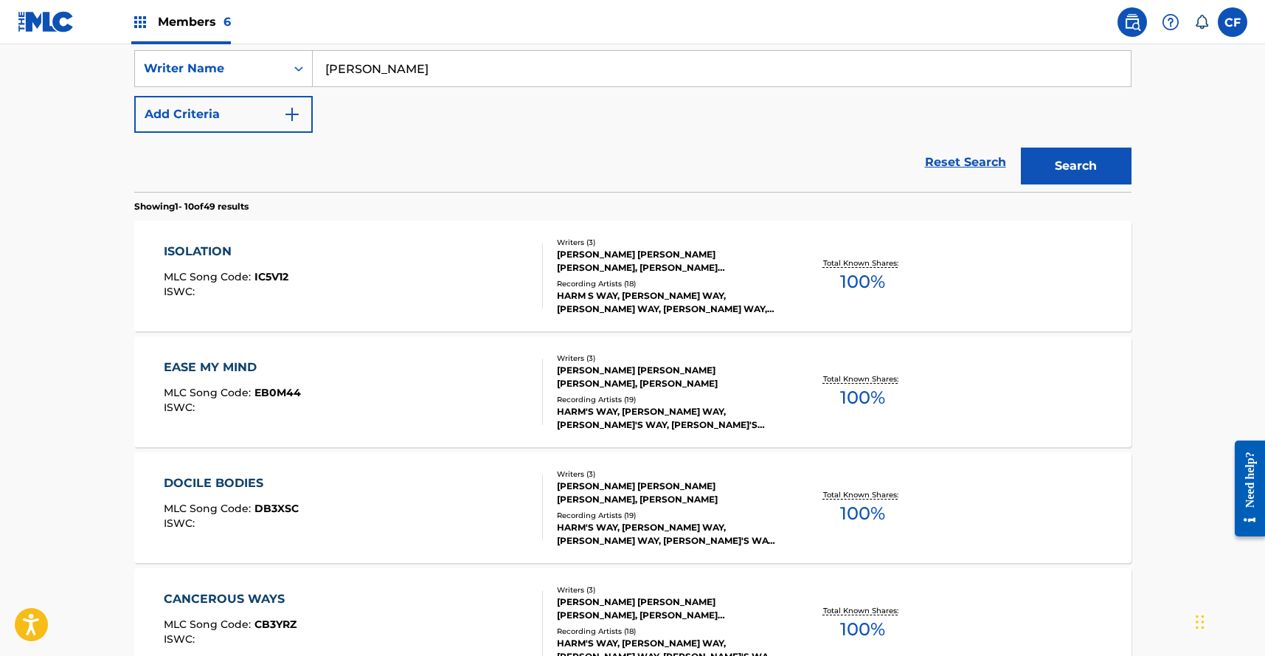
click at [445, 282] on div "ISOLATION MLC Song Code : IC5V12 ISWC :" at bounding box center [353, 276] width 379 height 66
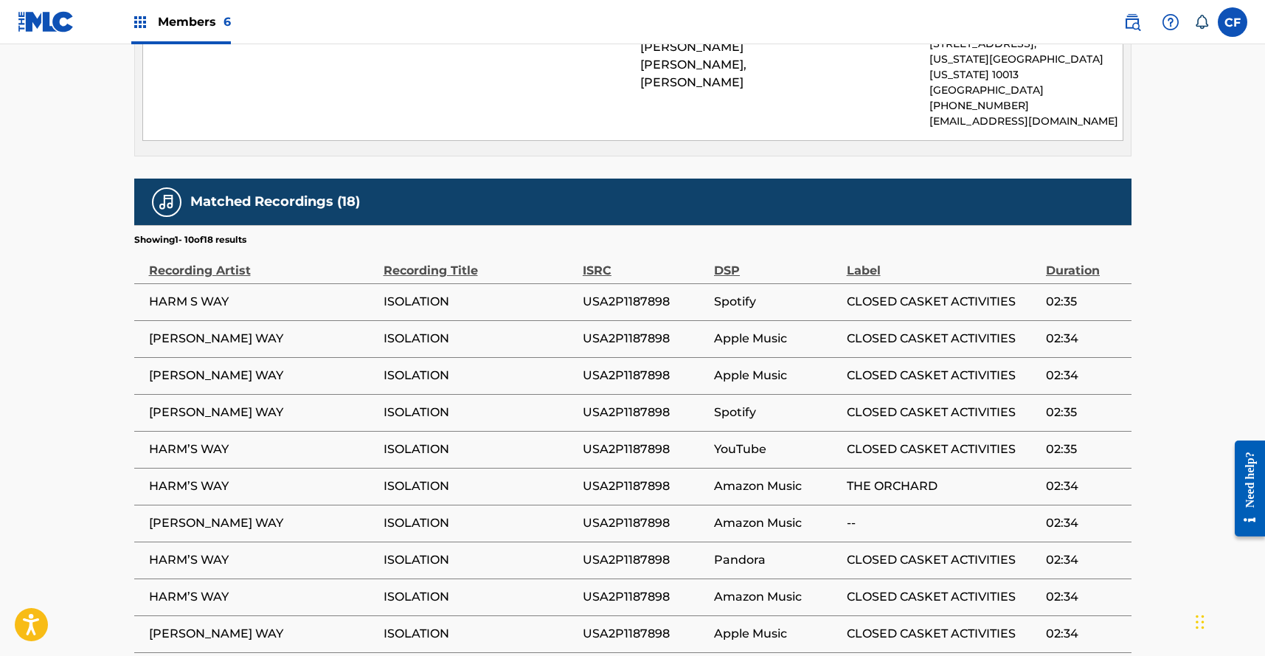
scroll to position [483, 0]
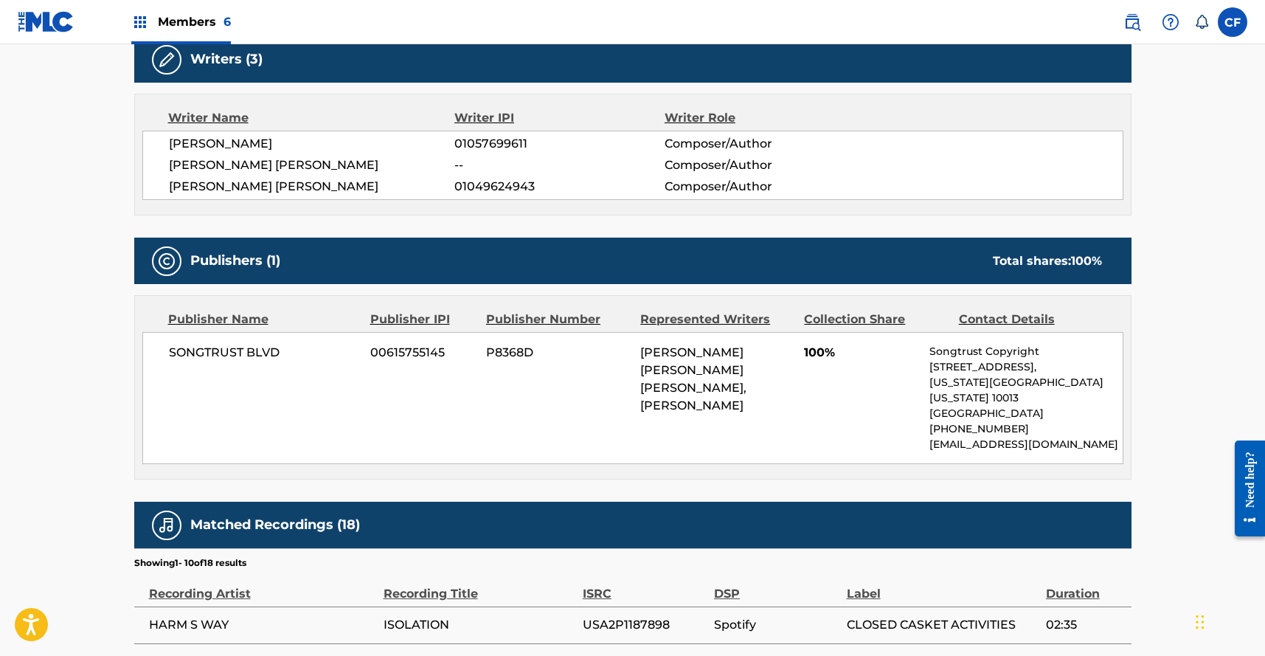
click at [243, 348] on span "SONGTRUST BLVD" at bounding box center [264, 353] width 191 height 18
copy div "SONGTRUST BLVD"
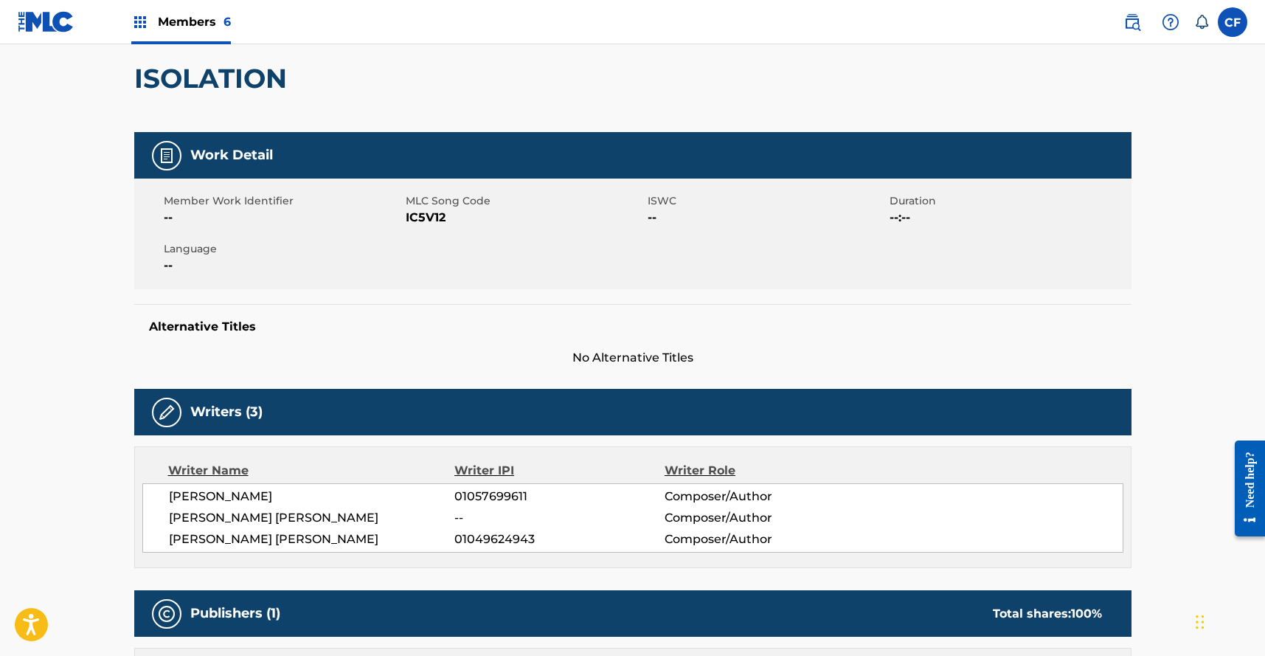
scroll to position [0, 0]
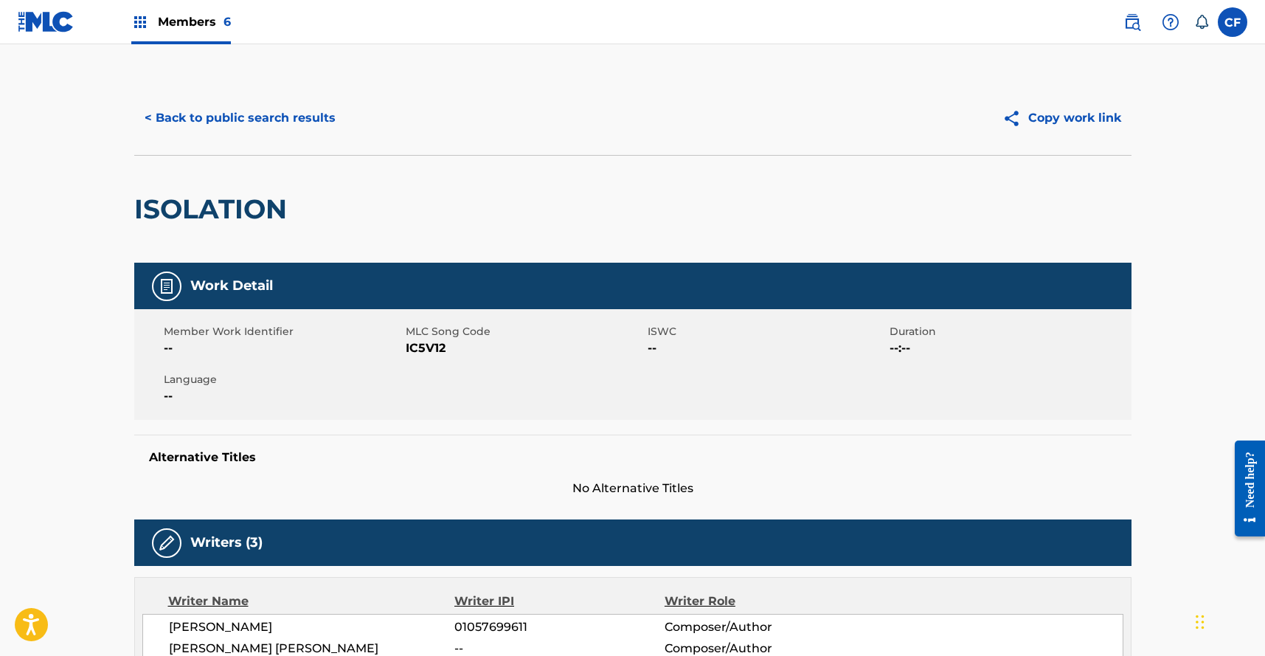
click at [139, 21] on img at bounding box center [140, 22] width 18 height 18
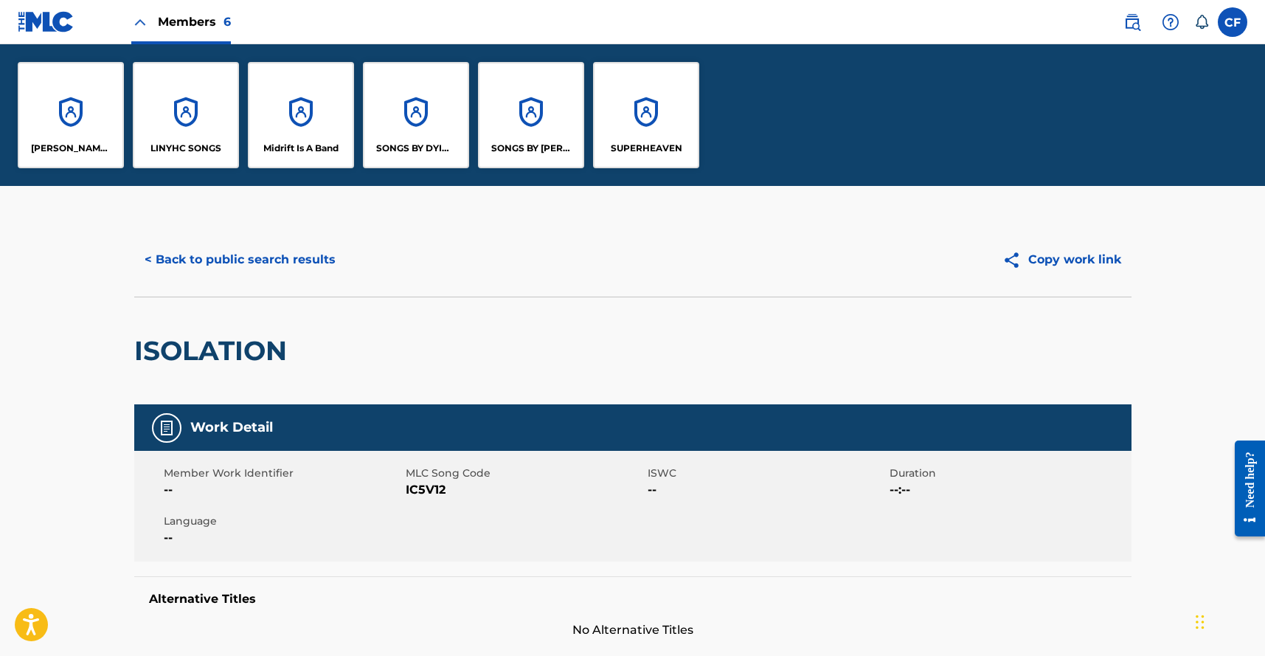
click at [569, 112] on div "SONGS BY [PERSON_NAME] WAY" at bounding box center [531, 115] width 106 height 106
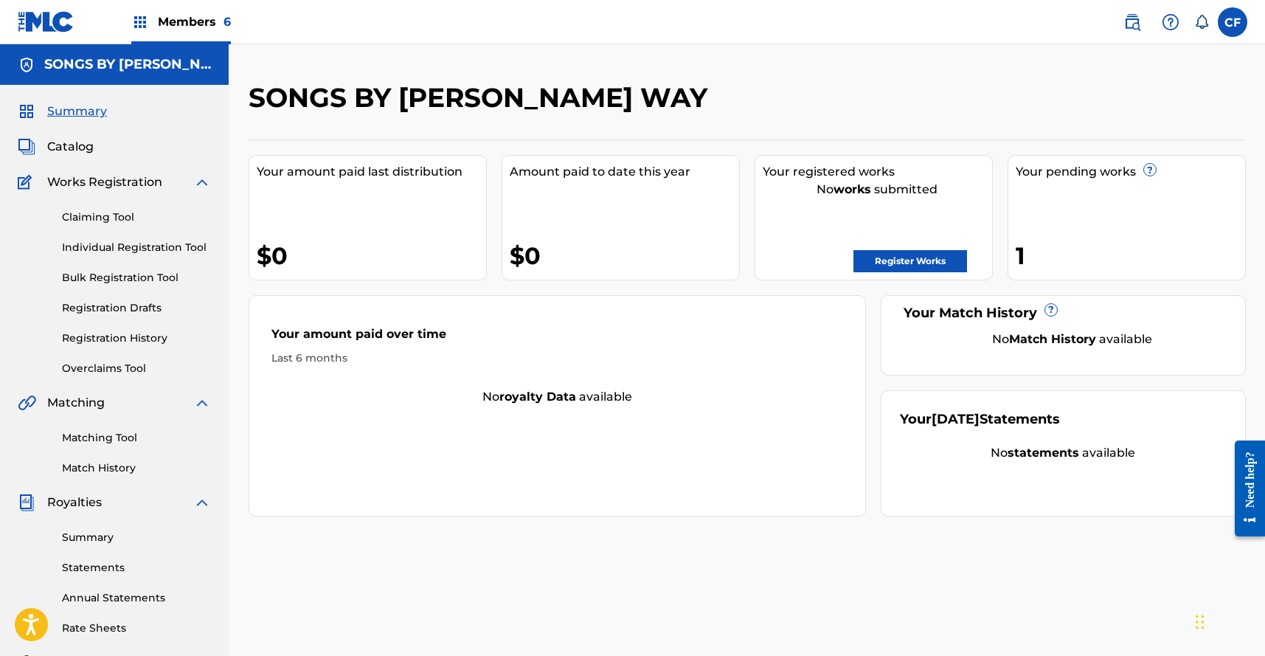
scroll to position [259, 0]
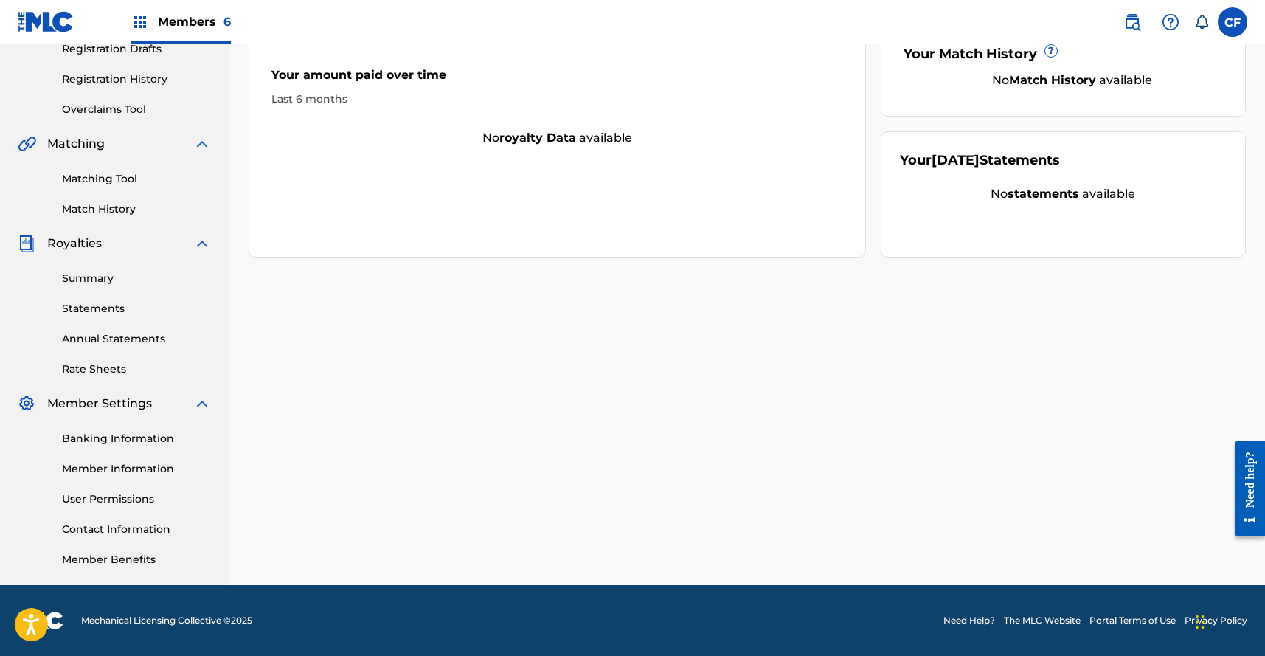
click at [132, 437] on link "Banking Information" at bounding box center [136, 438] width 149 height 15
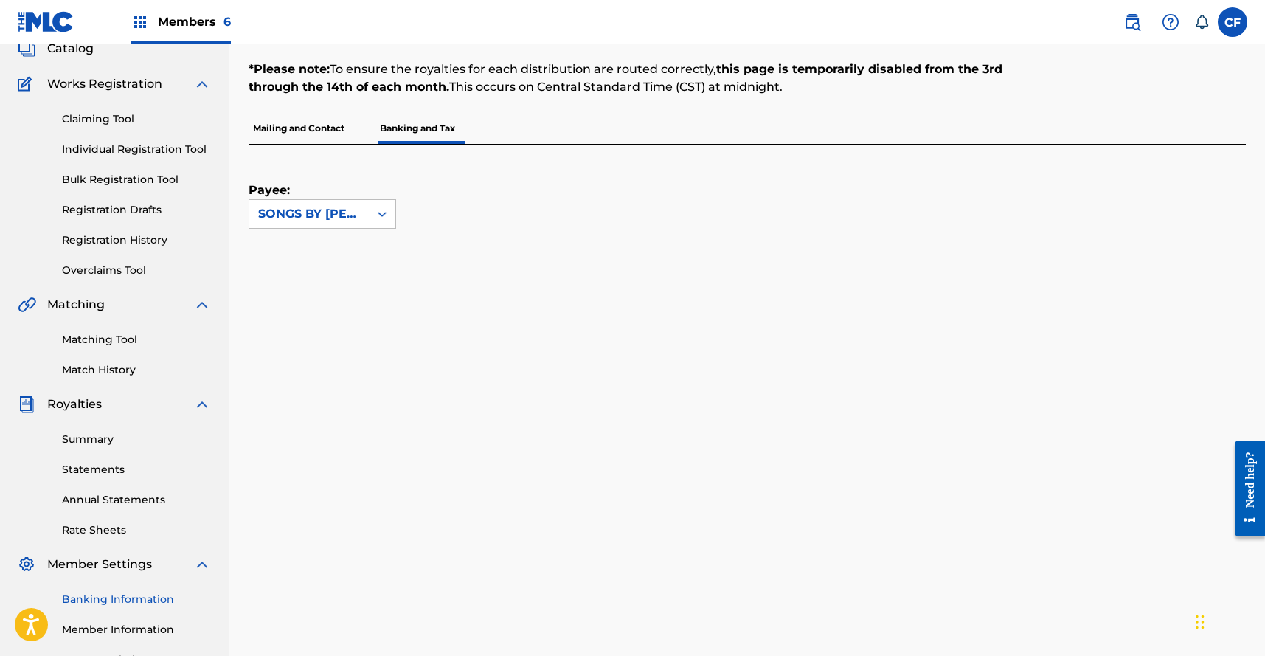
scroll to position [259, 0]
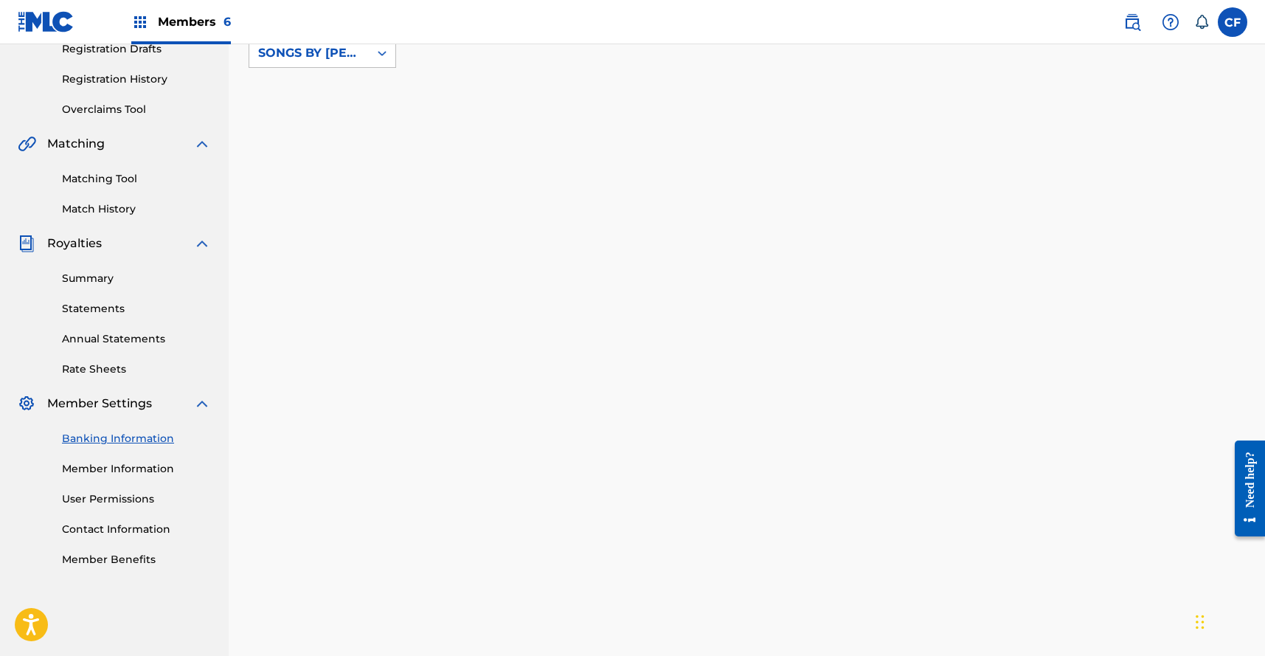
click at [127, 472] on link "Member Information" at bounding box center [136, 468] width 149 height 15
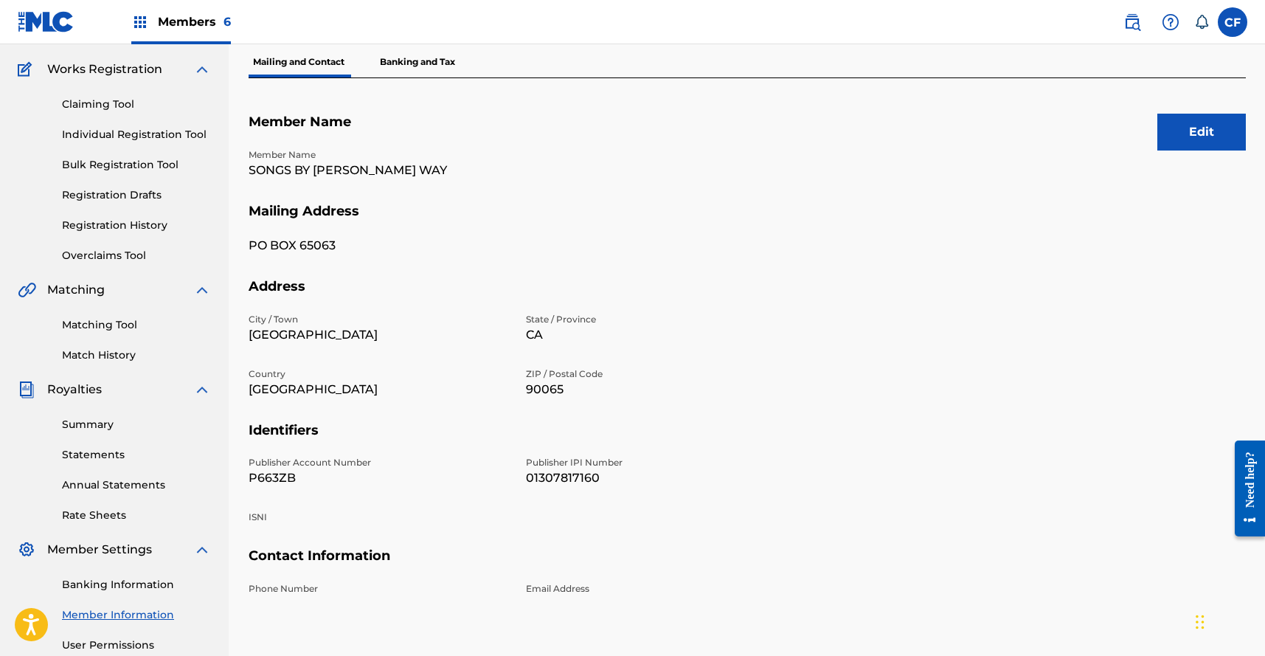
scroll to position [121, 0]
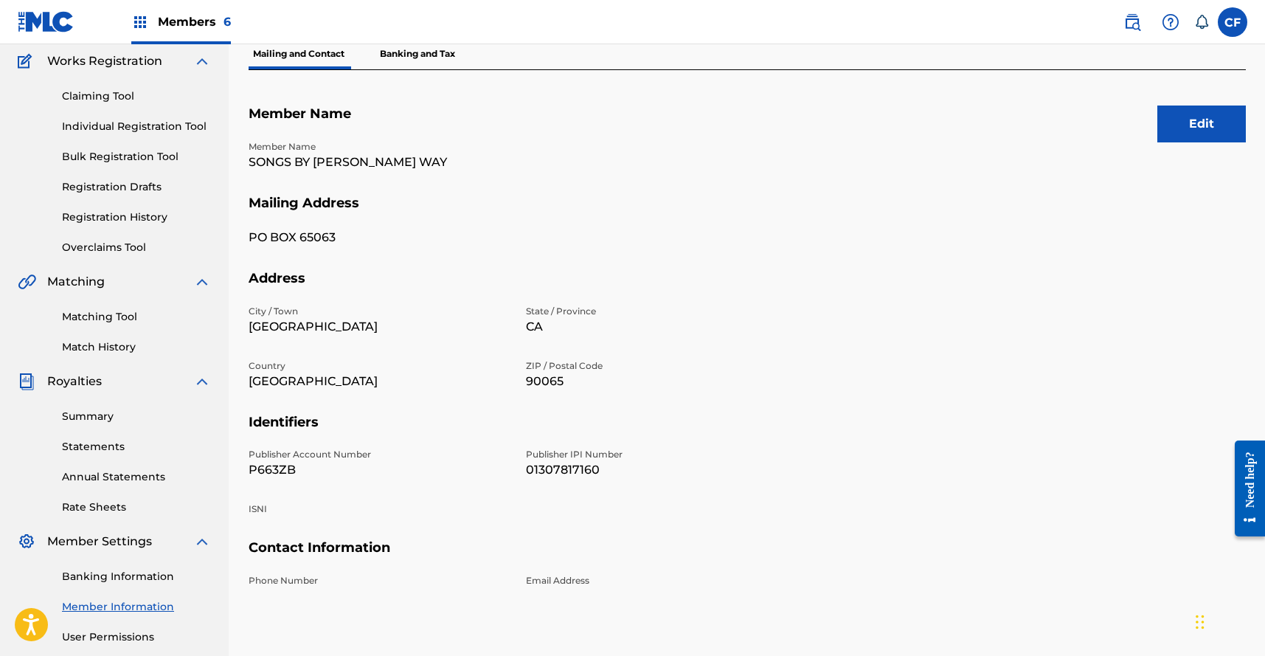
click at [281, 472] on p "P663ZB" at bounding box center [379, 470] width 260 height 18
copy p "P663ZB"
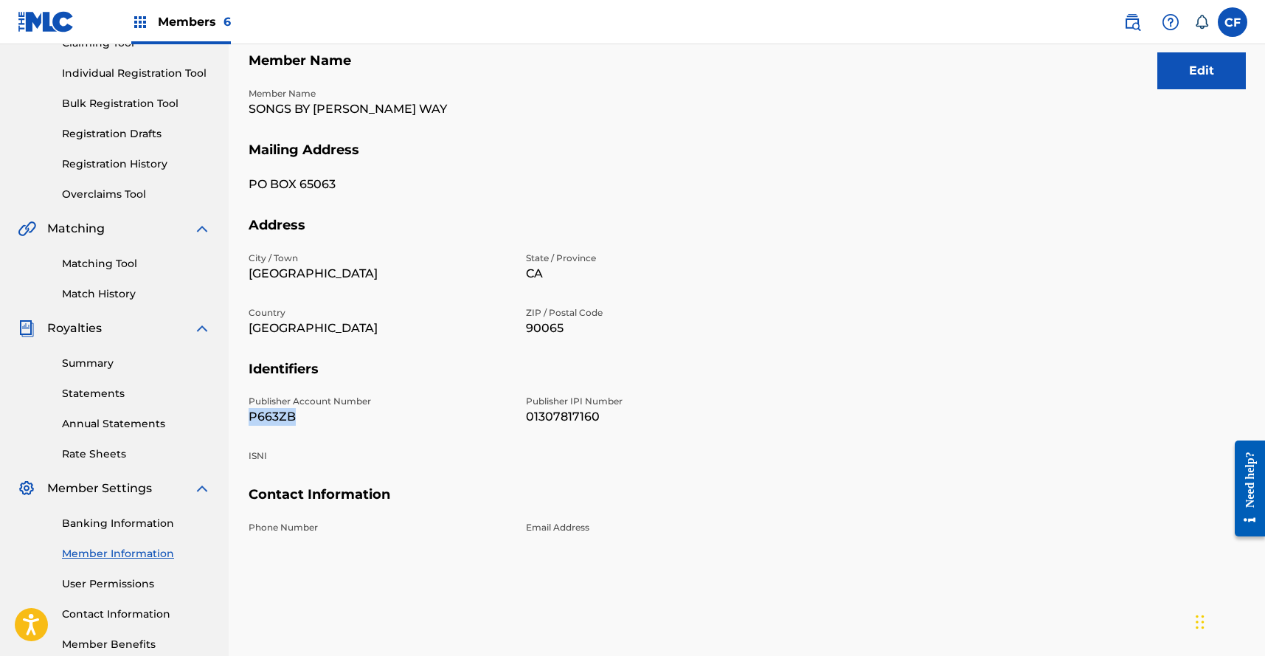
scroll to position [184, 0]
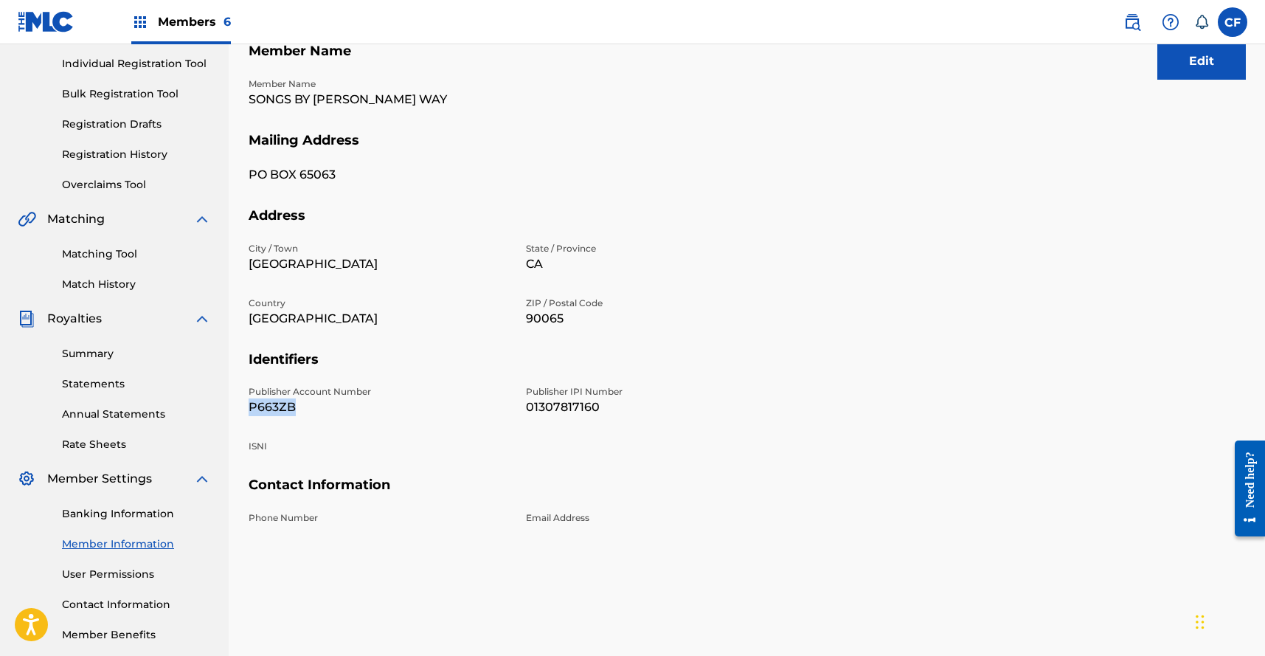
click at [101, 518] on link "Banking Information" at bounding box center [136, 513] width 149 height 15
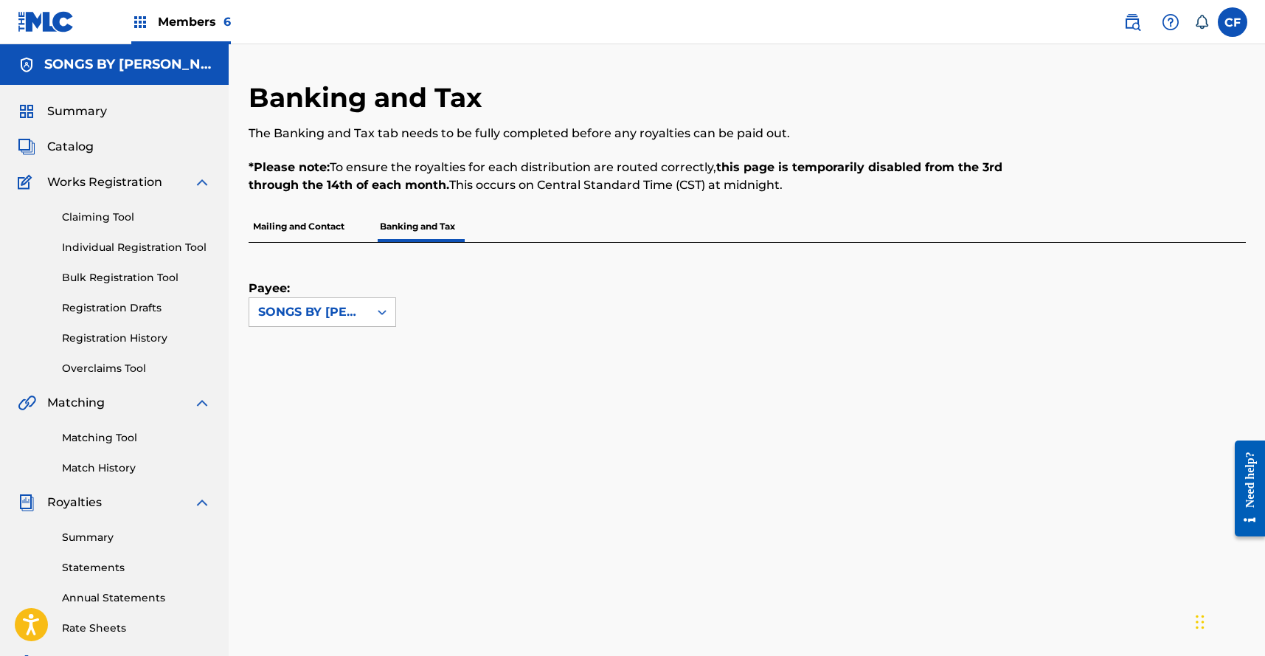
click at [749, 206] on div "Banking and Tax The Banking and Tax tab needs to be fully completed before any …" at bounding box center [633, 146] width 768 height 130
click at [97, 207] on div "Claiming Tool Individual Registration Tool Bulk Registration Tool Registration …" at bounding box center [114, 283] width 193 height 185
click at [101, 210] on link "Claiming Tool" at bounding box center [136, 216] width 149 height 15
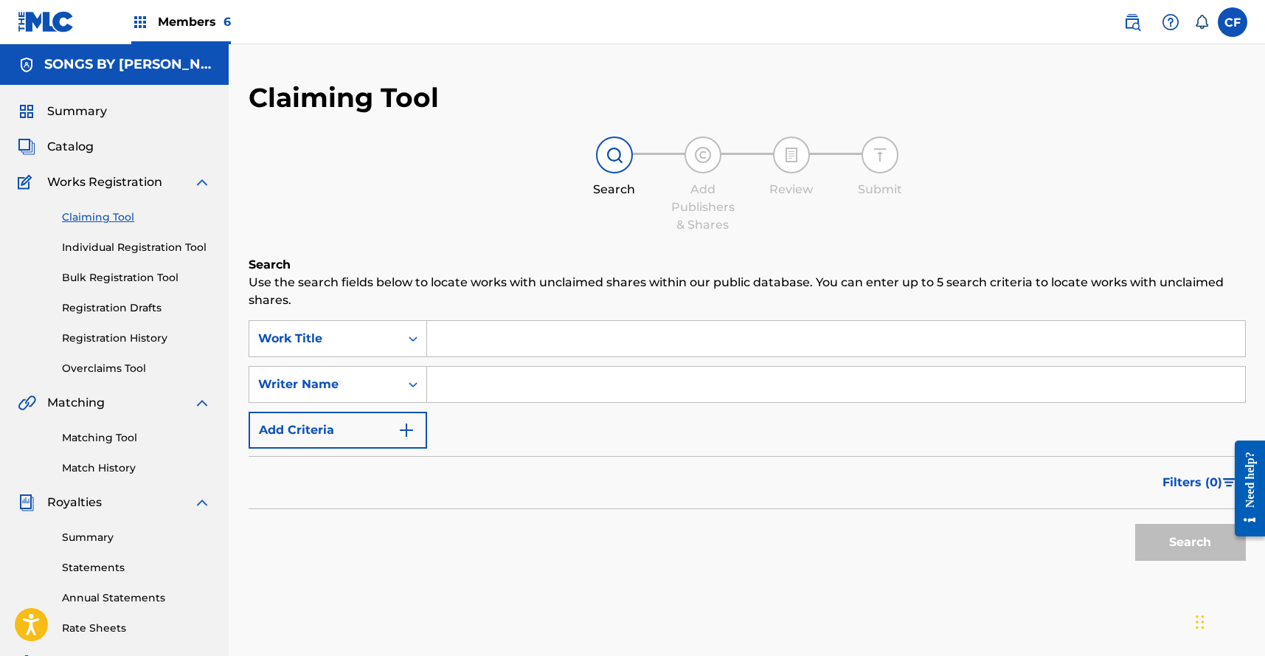
click at [74, 107] on span "Summary" at bounding box center [77, 112] width 60 height 18
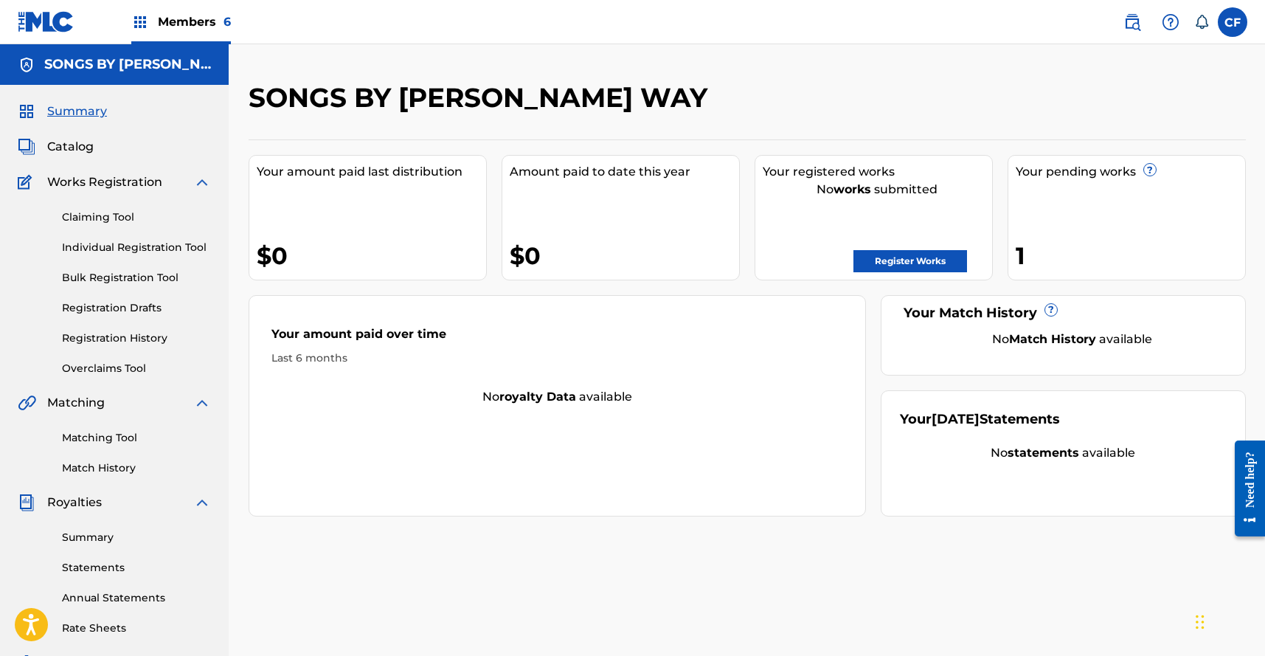
click at [63, 30] on img at bounding box center [46, 21] width 57 height 21
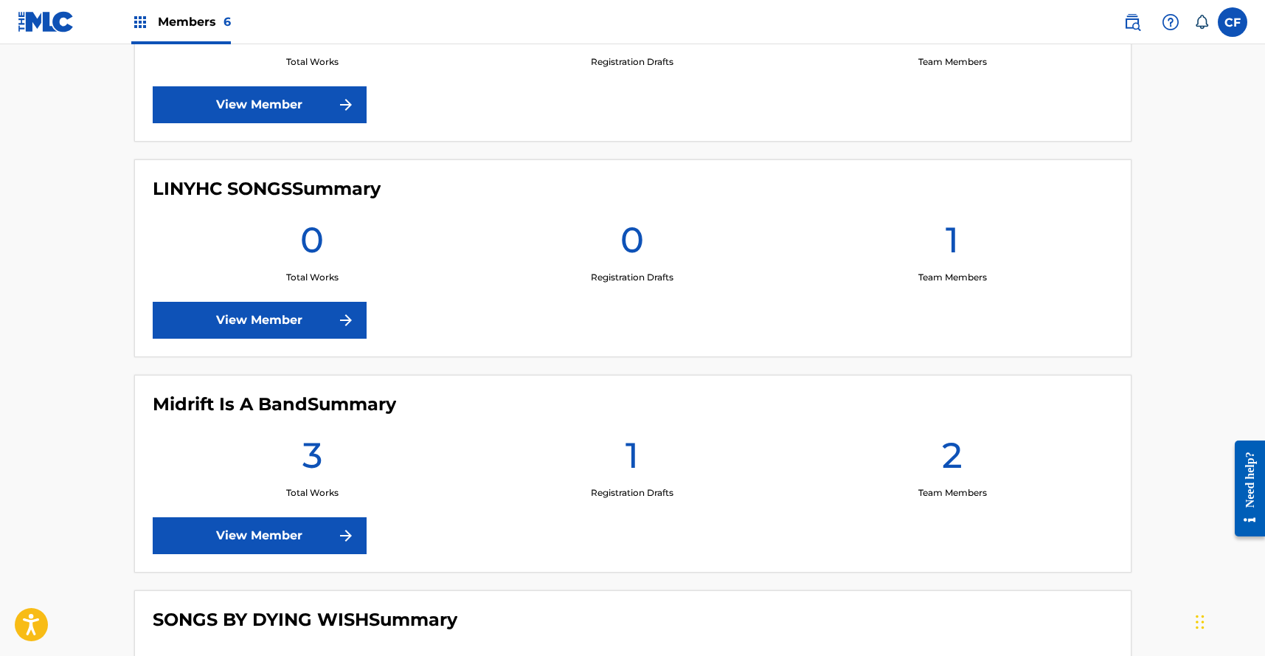
scroll to position [181, 0]
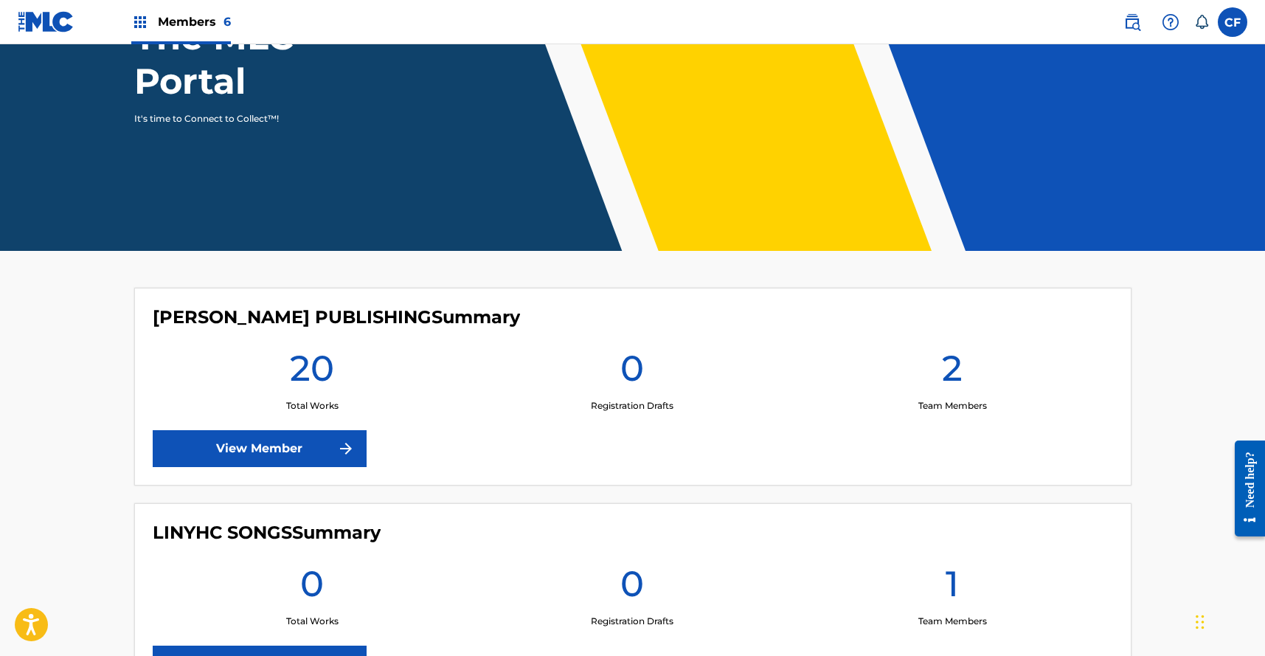
click at [277, 438] on link "View Member" at bounding box center [260, 448] width 214 height 37
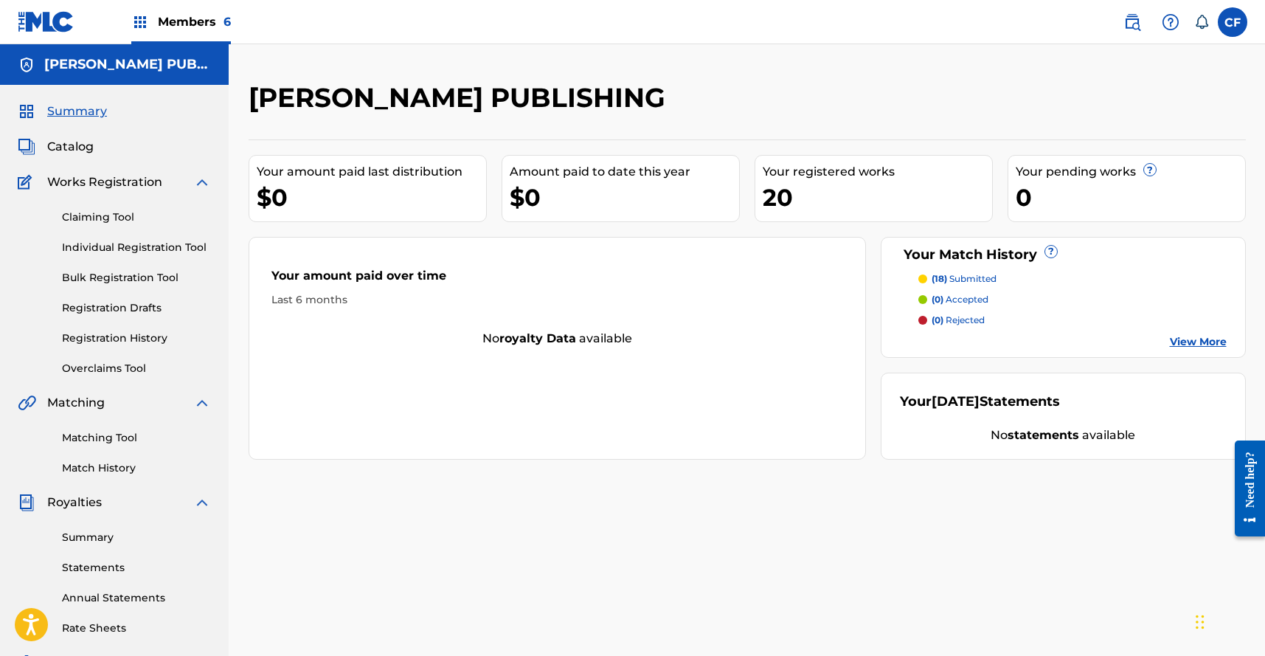
click at [66, 151] on span "Catalog" at bounding box center [70, 147] width 46 height 18
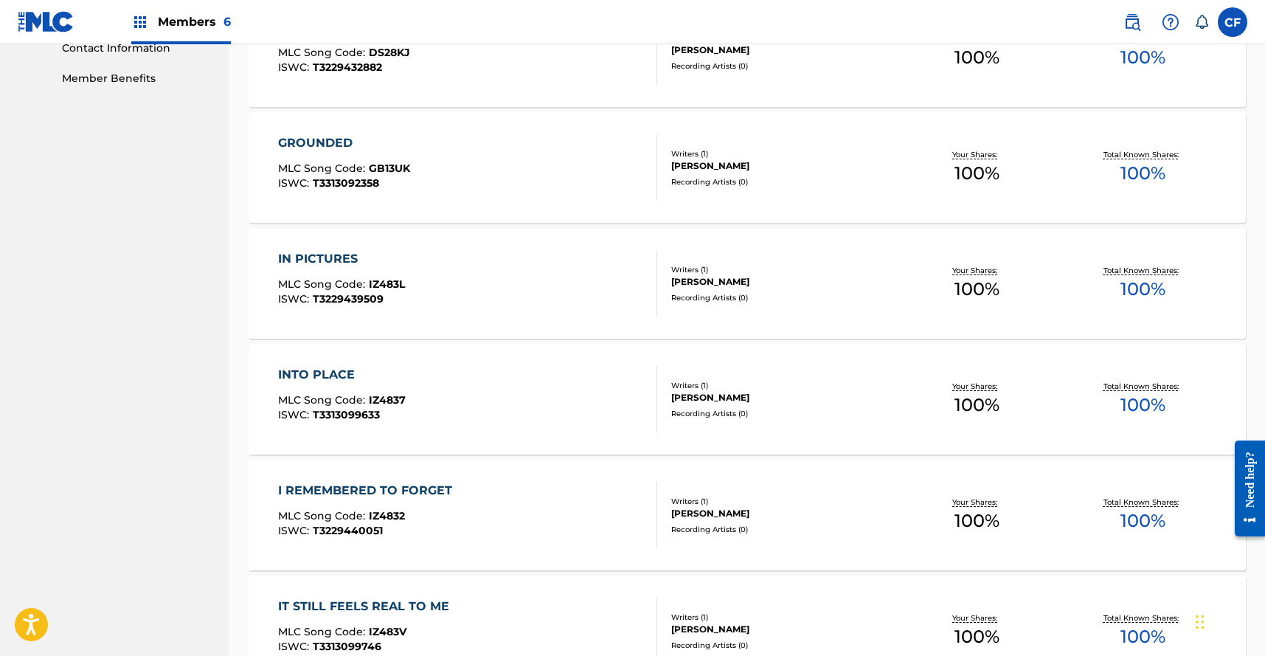
scroll to position [1033, 0]
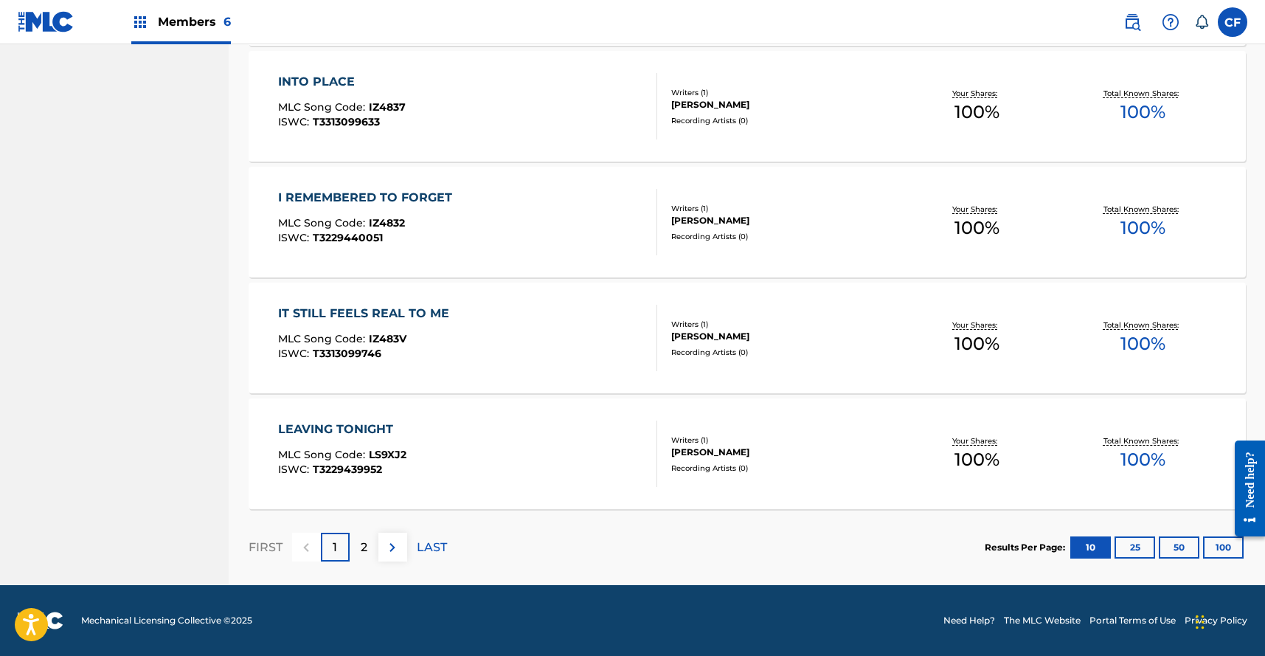
click at [370, 547] on div "2" at bounding box center [364, 547] width 29 height 29
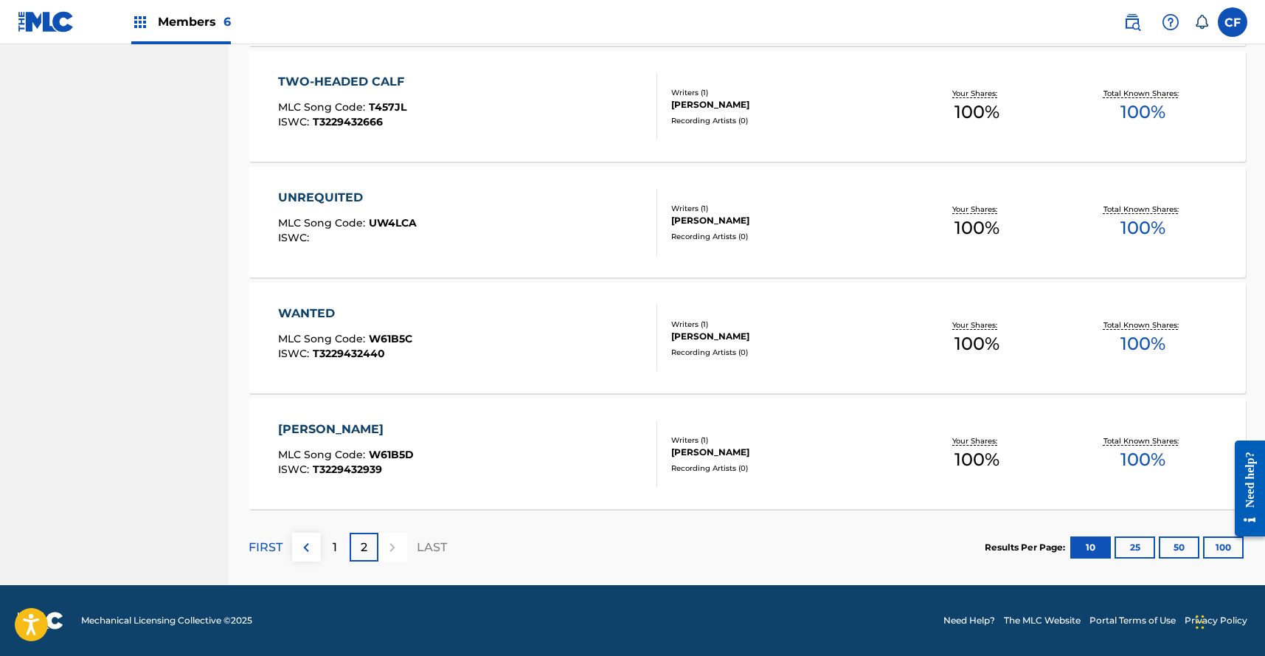
click at [1225, 547] on div at bounding box center [1244, 488] width 41 height 119
click at [1218, 549] on button "100" at bounding box center [1223, 547] width 41 height 22
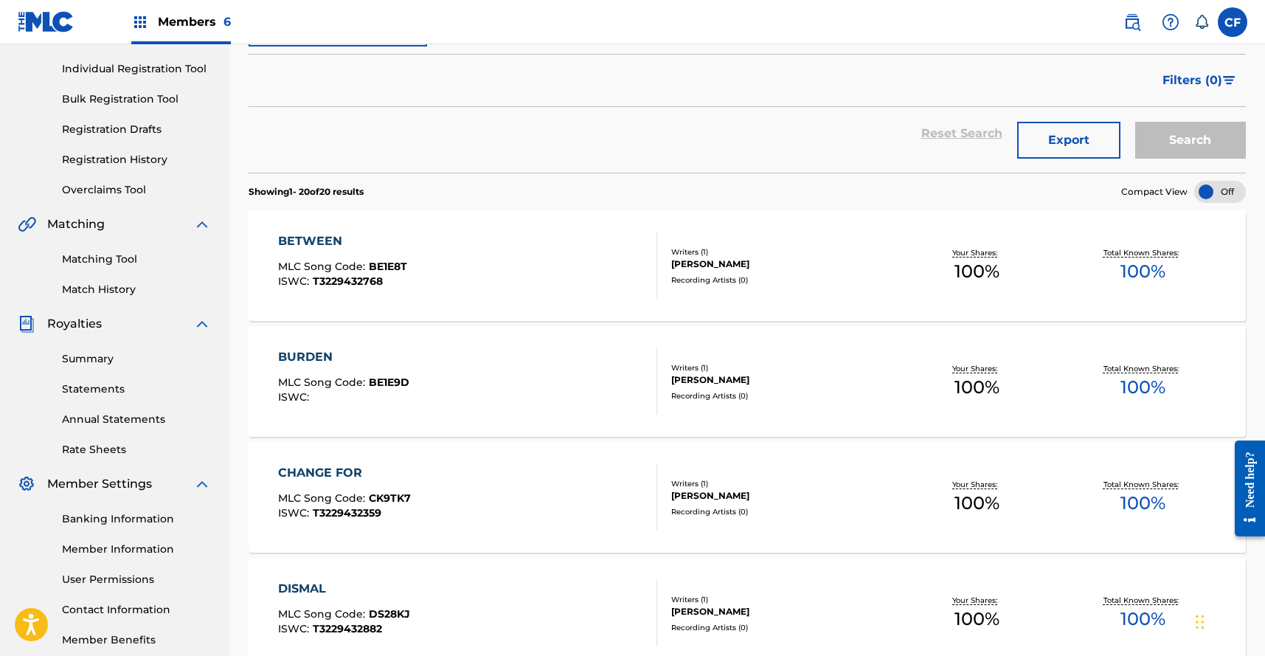
scroll to position [0, 0]
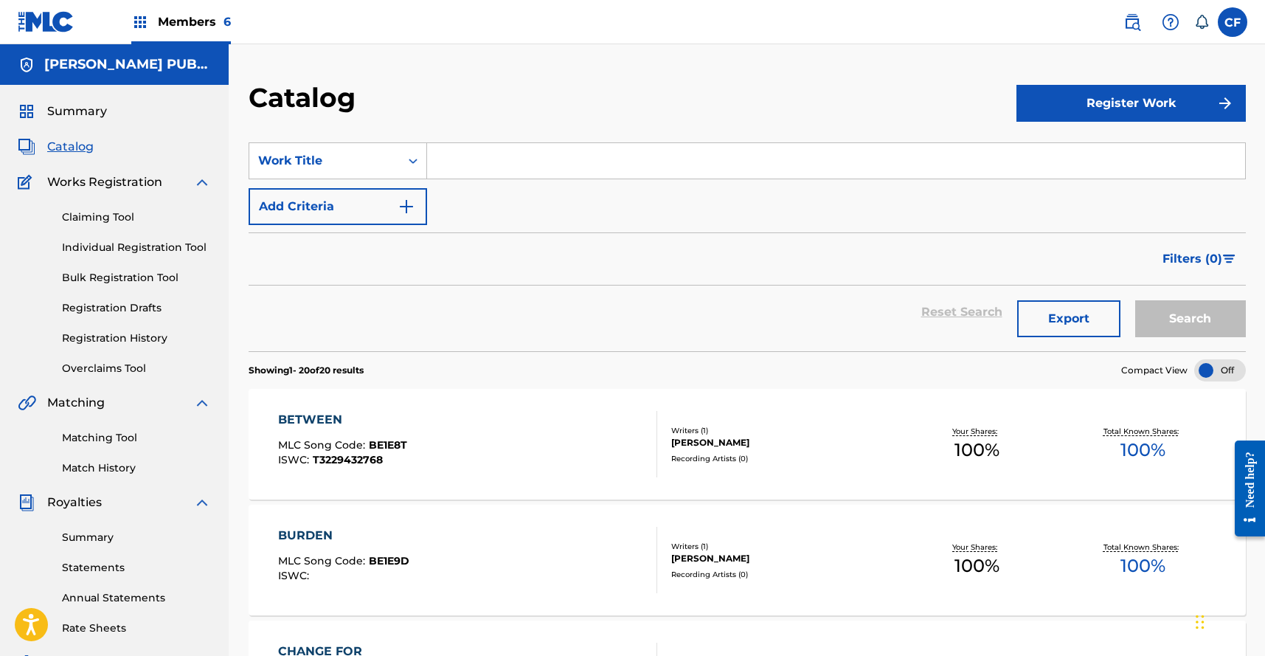
click at [1230, 359] on div at bounding box center [1220, 370] width 52 height 22
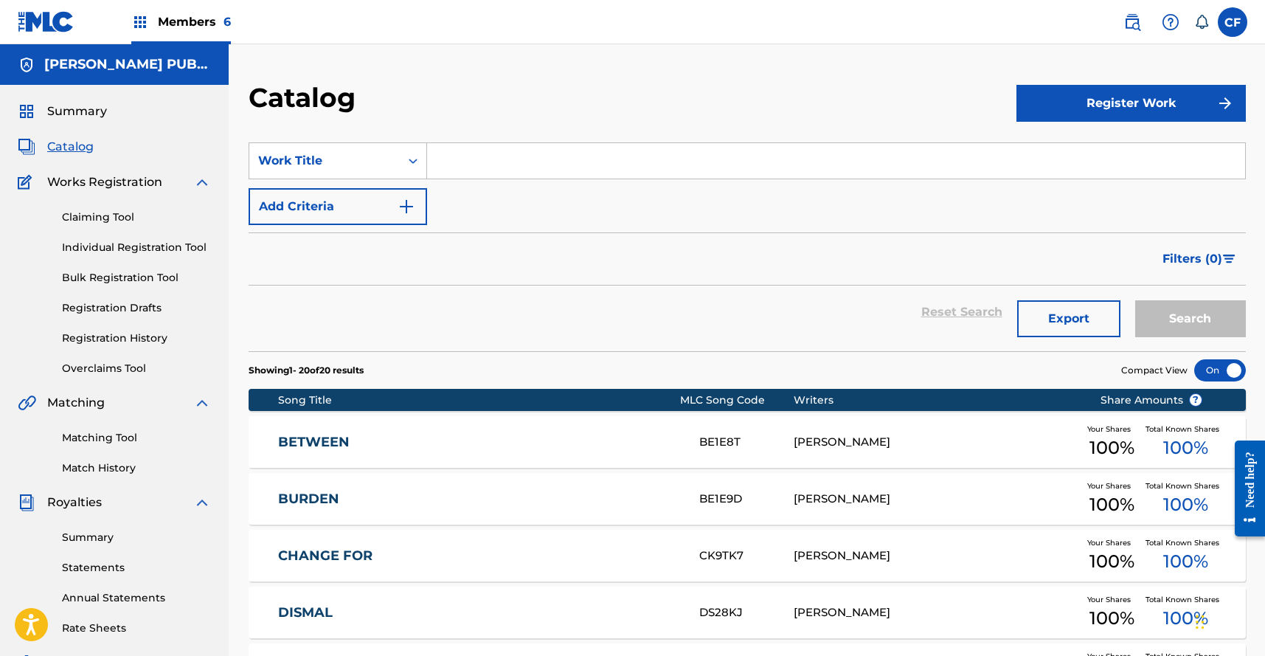
click at [87, 106] on span "Summary" at bounding box center [77, 112] width 60 height 18
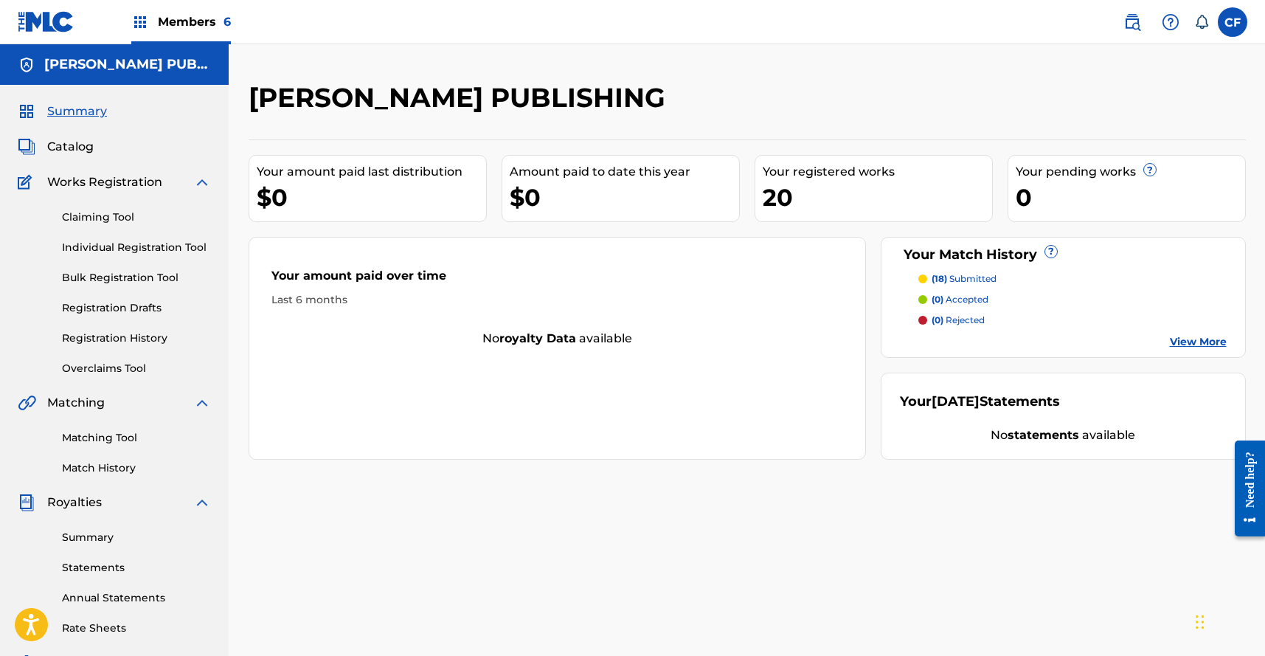
click at [95, 119] on span "Summary" at bounding box center [77, 112] width 60 height 18
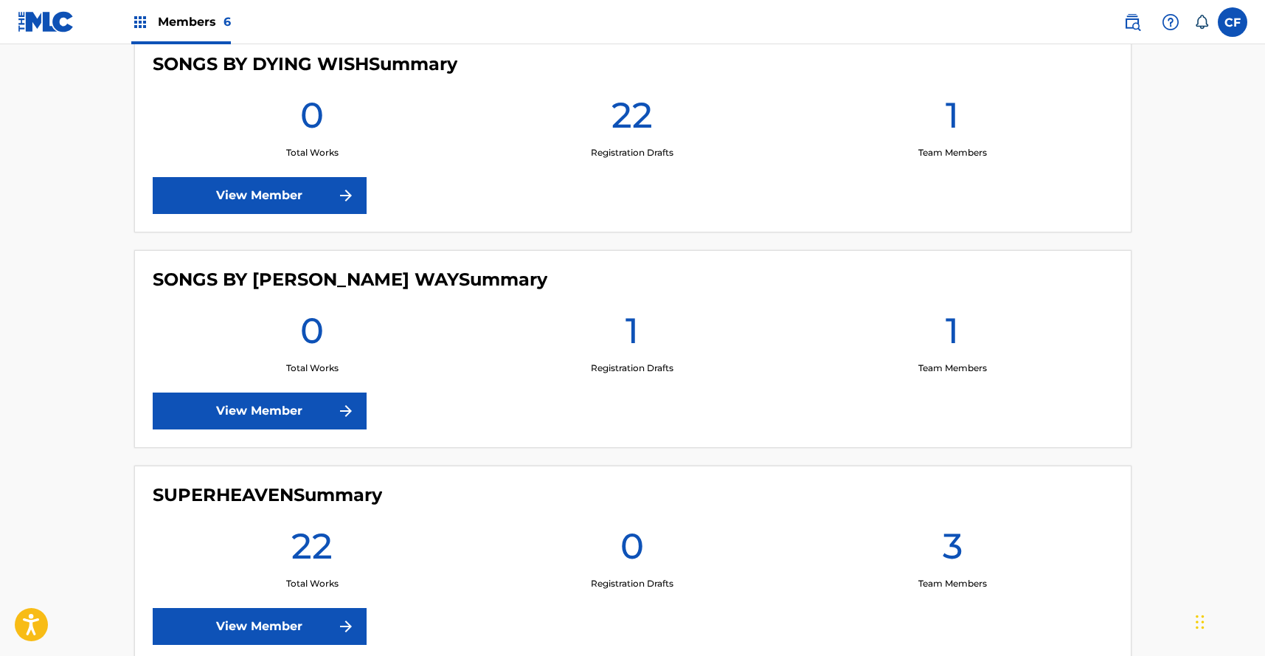
scroll to position [1156, 0]
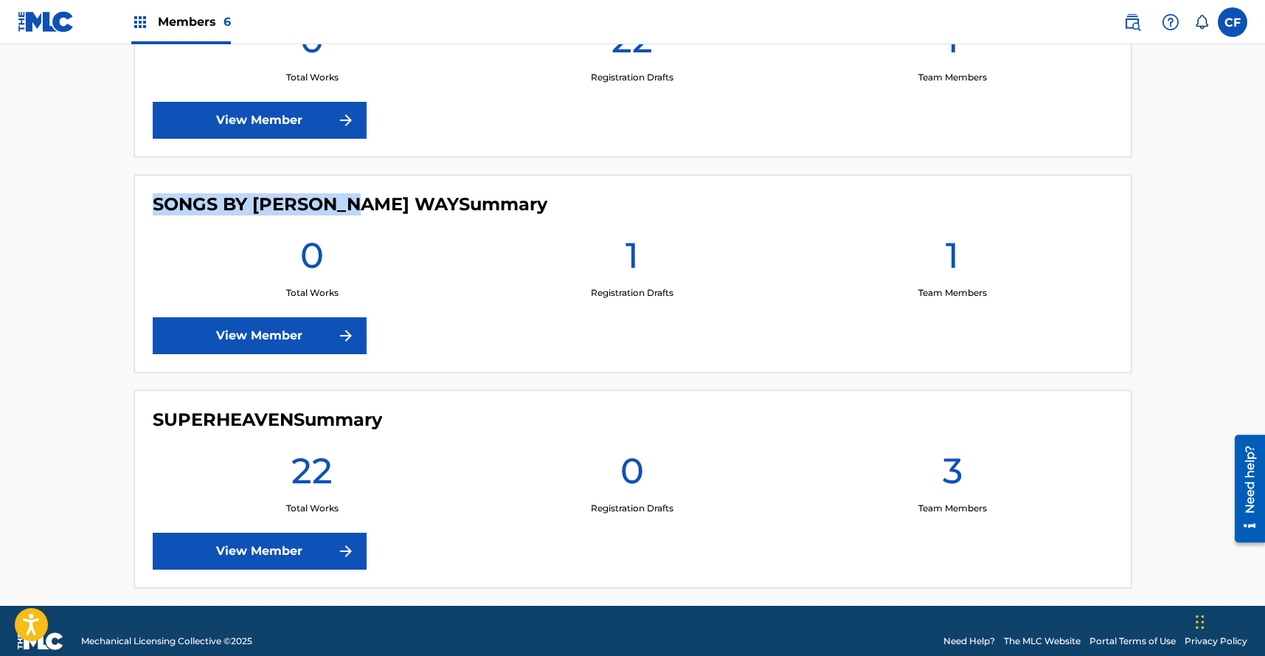
drag, startPoint x: 153, startPoint y: 202, endPoint x: 369, endPoint y: 206, distance: 216.1
click at [369, 206] on h4 "SONGS BY [PERSON_NAME] WAY Summary" at bounding box center [350, 204] width 395 height 22
copy h4 "SONGS BY [PERSON_NAME] WAY"
click at [297, 350] on link "View Member" at bounding box center [260, 335] width 214 height 37
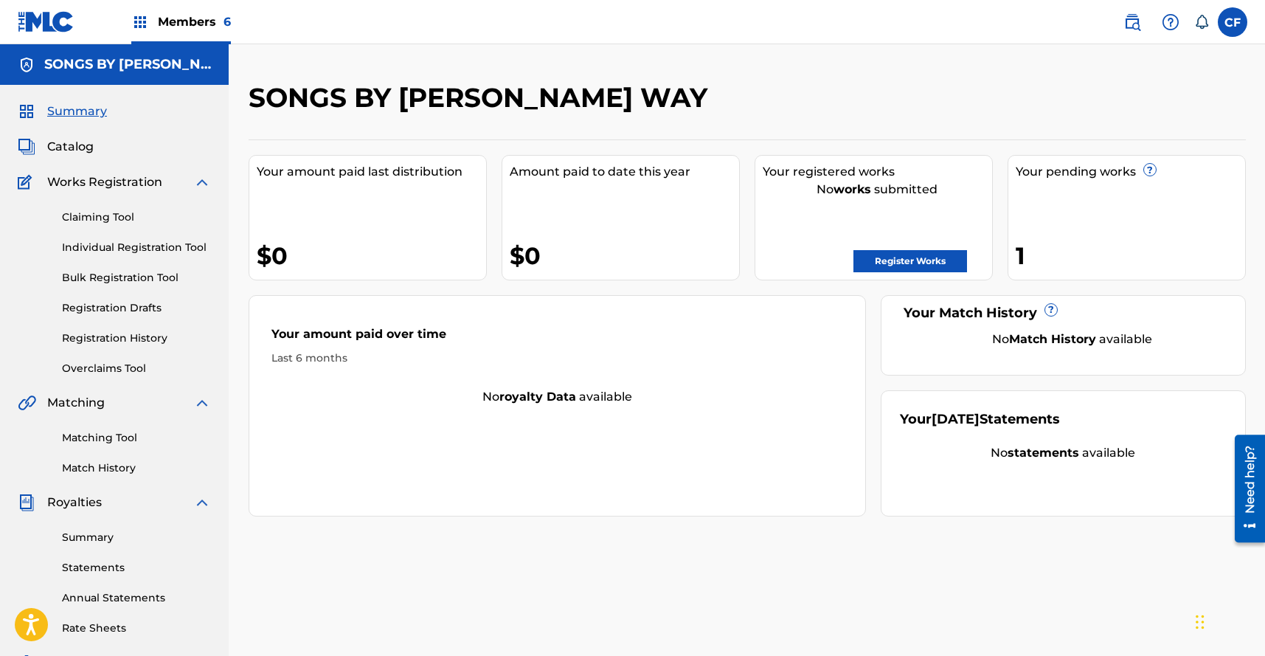
scroll to position [259, 0]
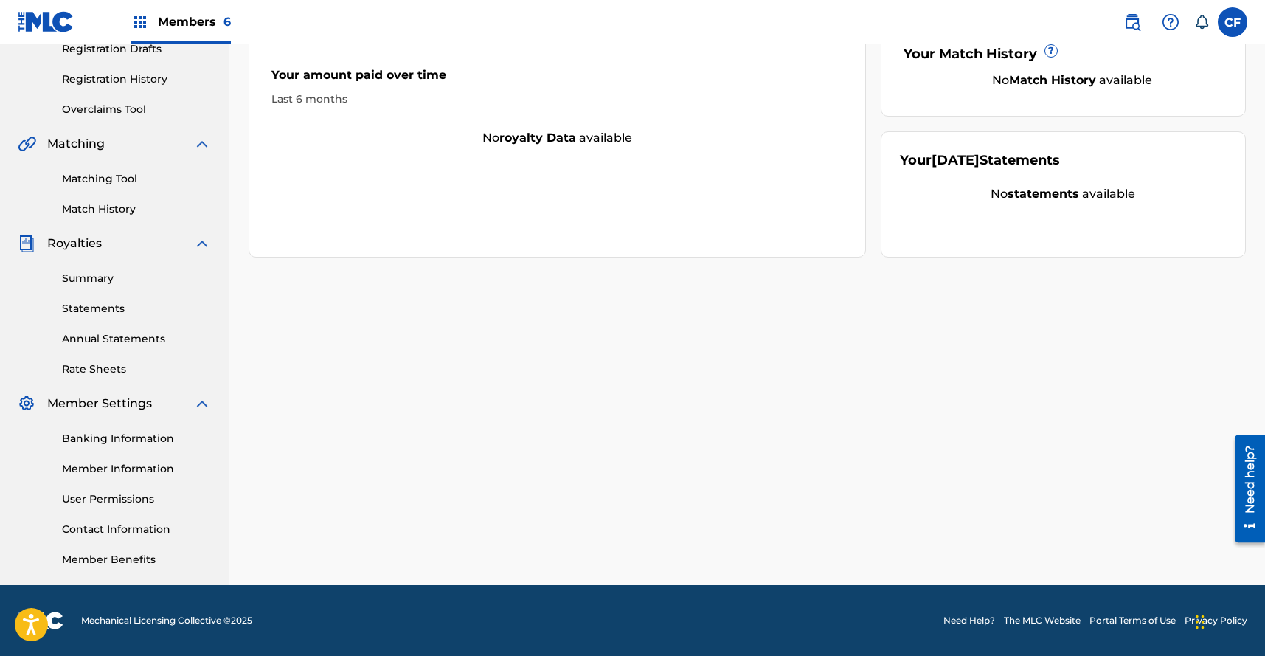
click at [125, 470] on link "Member Information" at bounding box center [136, 468] width 149 height 15
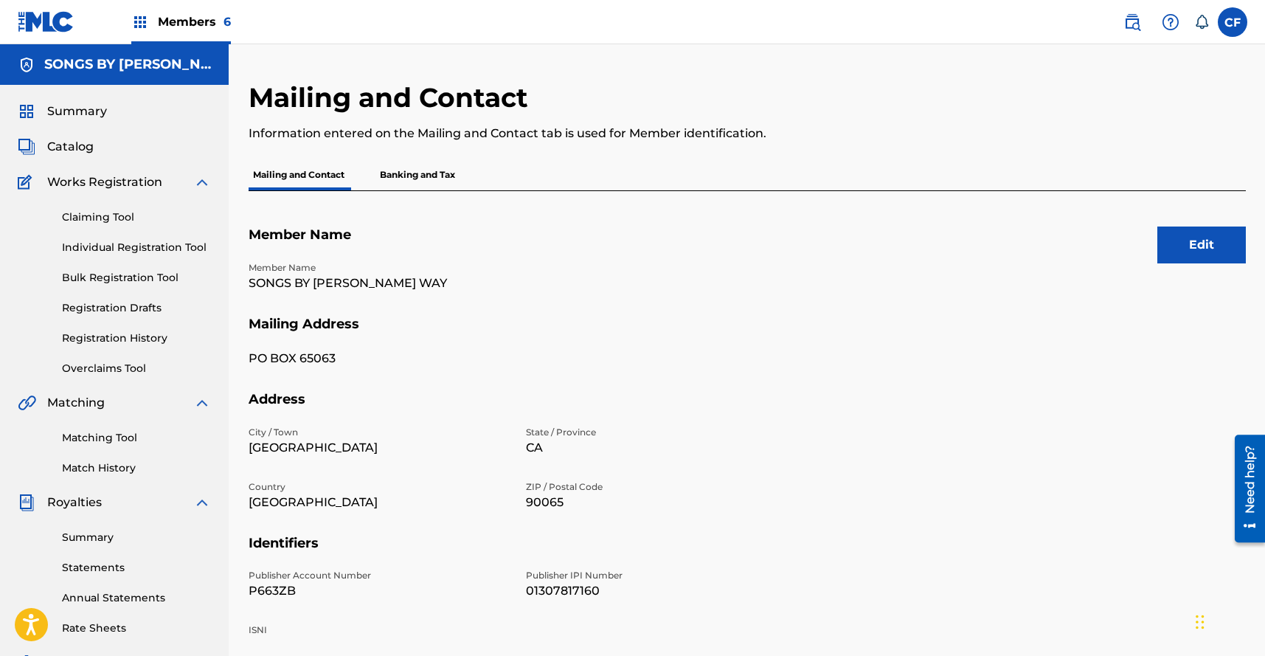
click at [555, 590] on p "01307817160" at bounding box center [656, 591] width 260 height 18
copy p "01307817160"
click at [432, 171] on p "Banking and Tax" at bounding box center [417, 174] width 84 height 31
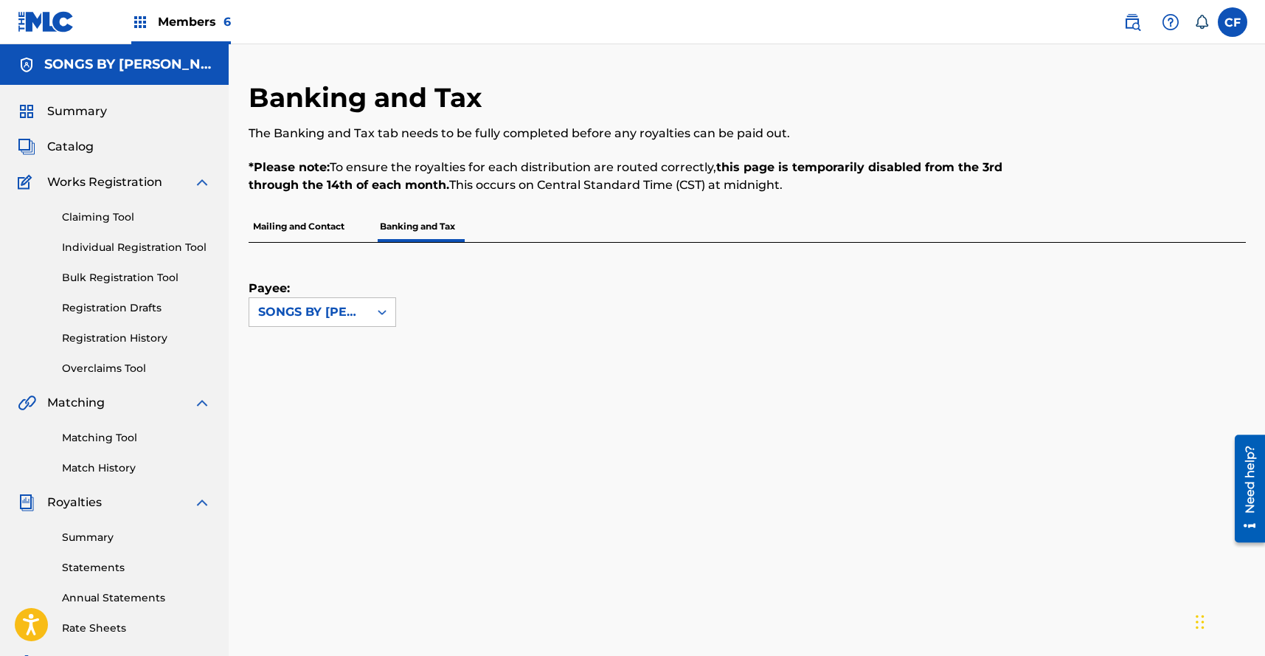
click at [282, 235] on p "Mailing and Contact" at bounding box center [299, 226] width 100 height 31
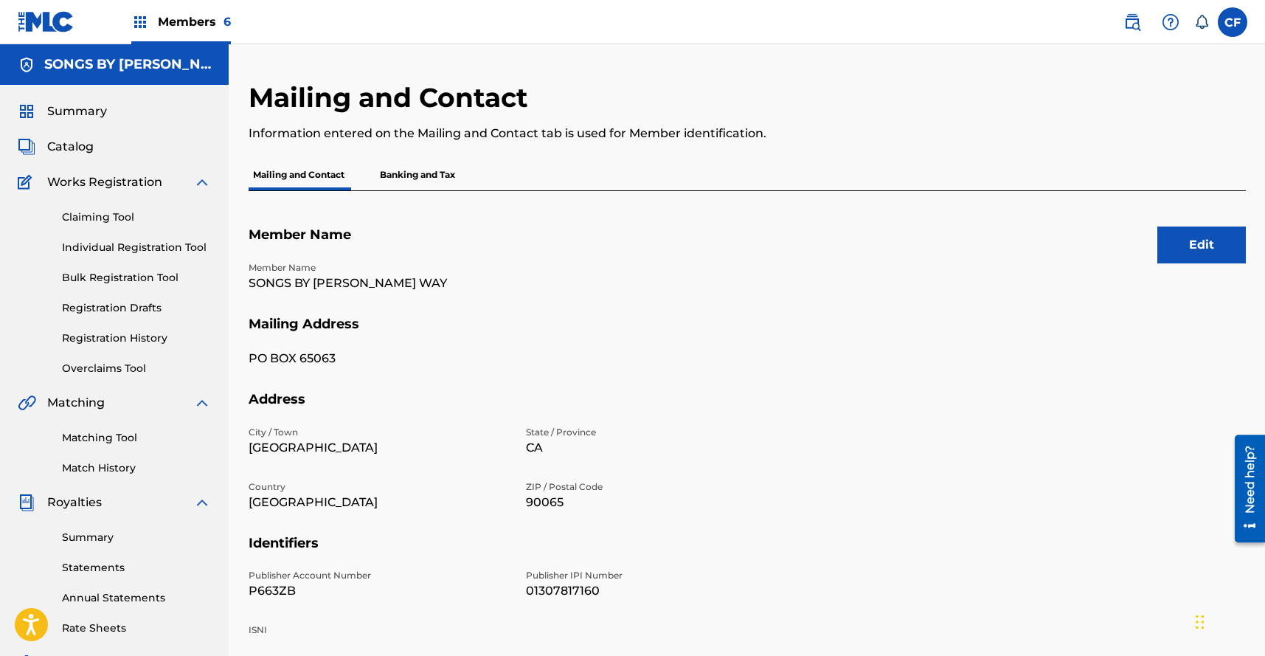
click at [414, 179] on p "Banking and Tax" at bounding box center [417, 174] width 84 height 31
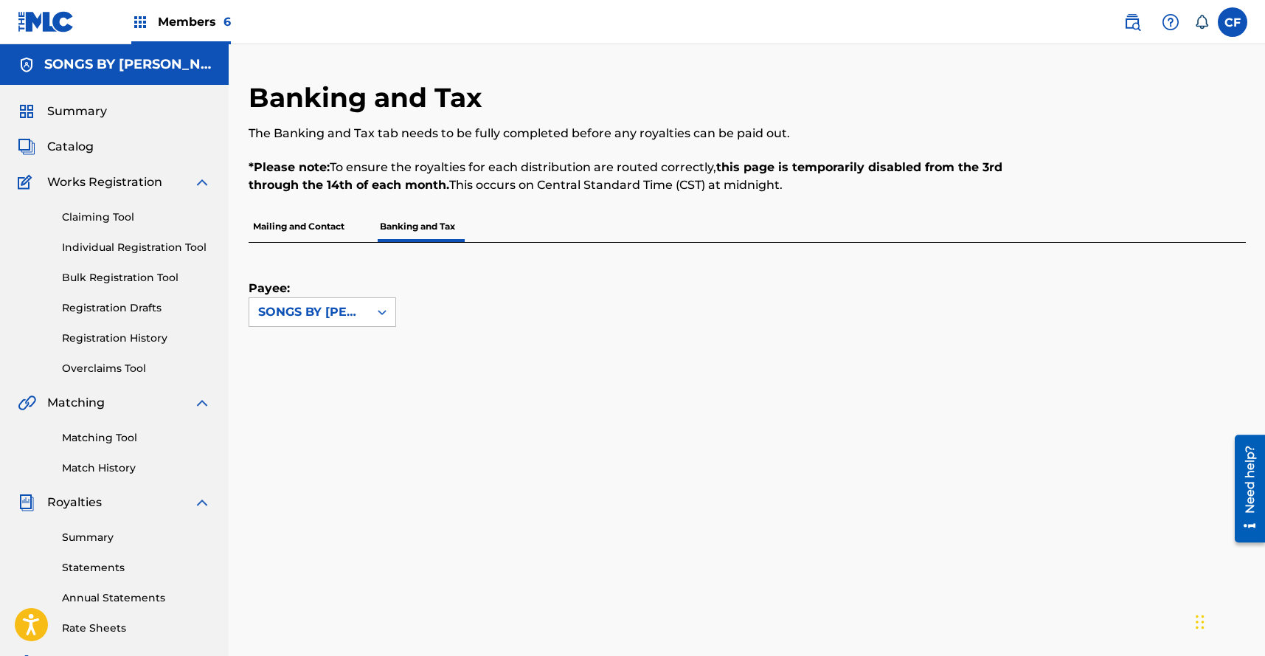
click at [327, 225] on p "Mailing and Contact" at bounding box center [299, 226] width 100 height 31
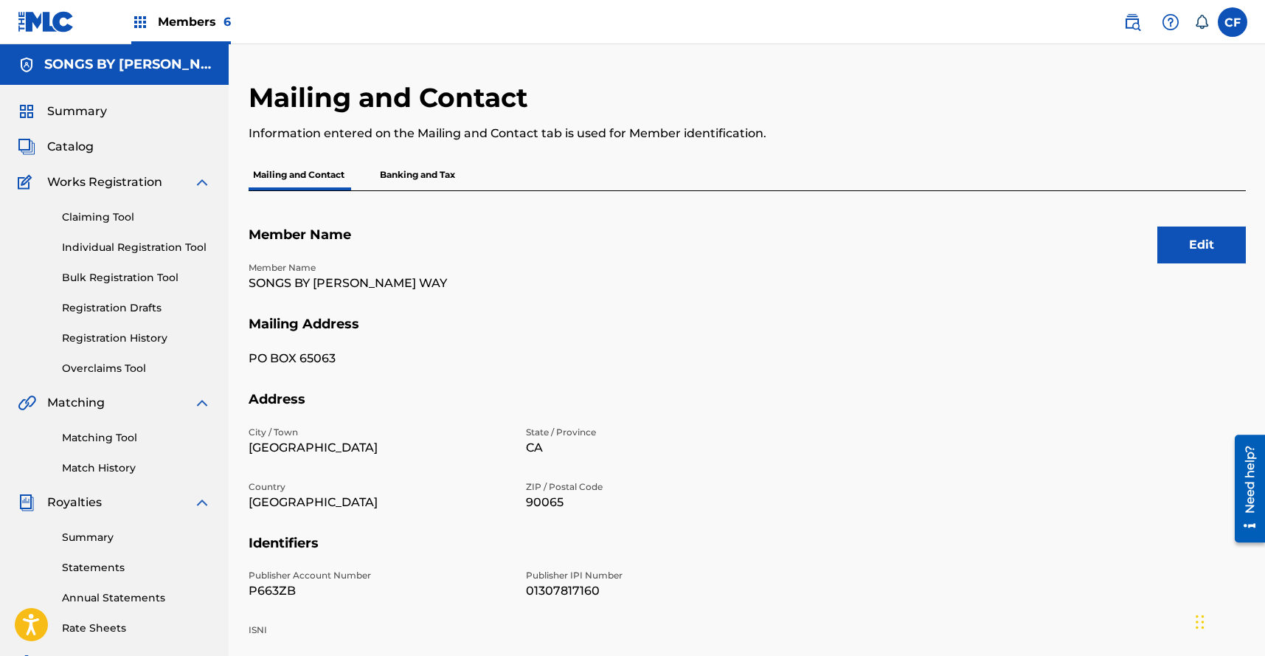
click at [412, 192] on div "Edit Member Name Member Name SONGS BY [PERSON_NAME] WAY Mailing Address PO BOX …" at bounding box center [747, 479] width 997 height 576
click at [419, 174] on p "Banking and Tax" at bounding box center [417, 174] width 84 height 31
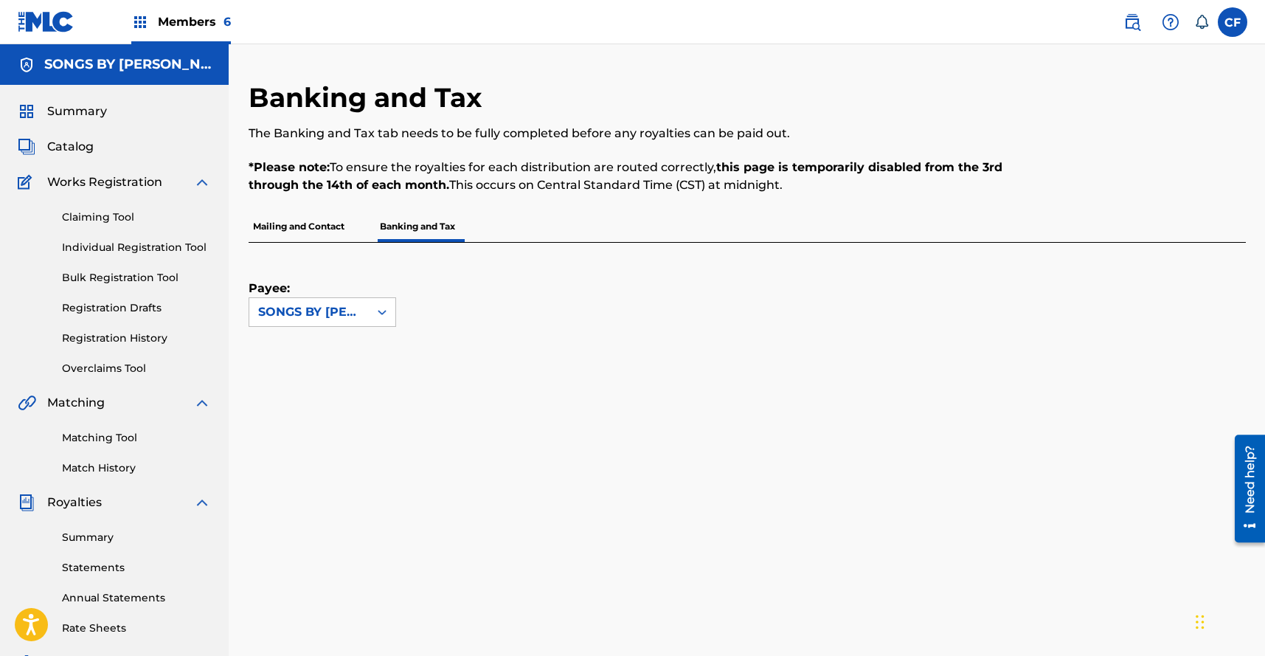
click at [88, 110] on span "Summary" at bounding box center [77, 112] width 60 height 18
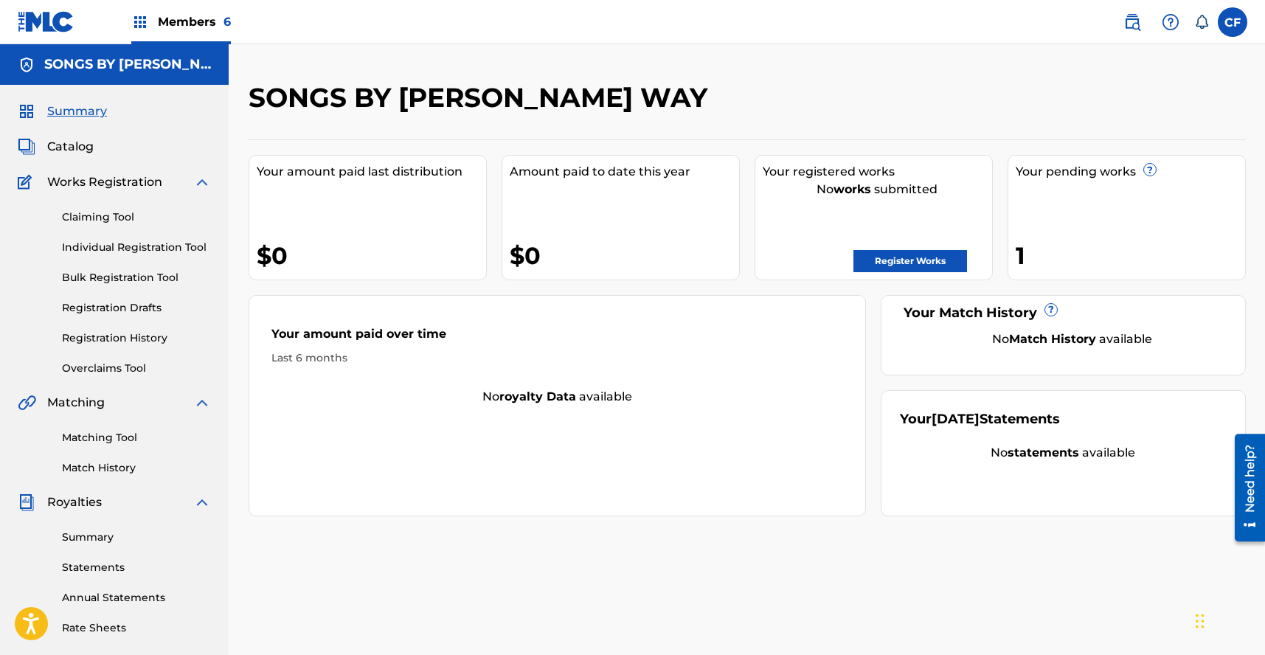
click at [70, 29] on img at bounding box center [46, 21] width 57 height 21
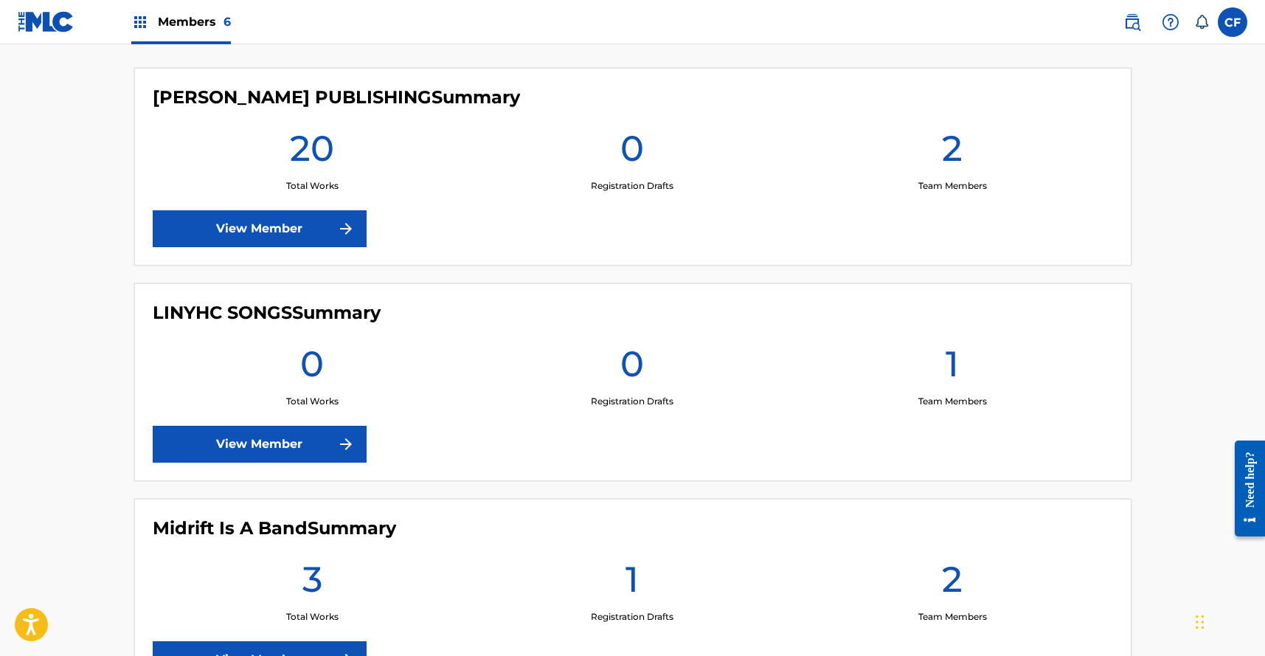
scroll to position [73, 0]
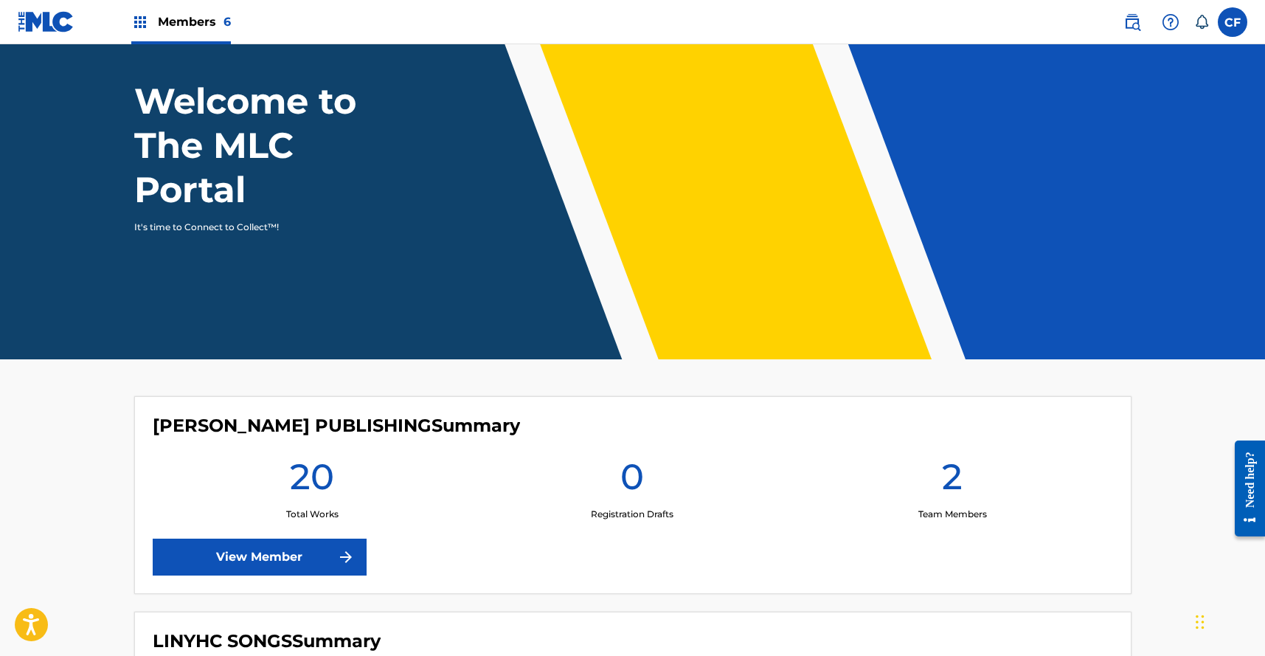
click at [1241, 27] on label at bounding box center [1233, 22] width 30 height 30
click at [1232, 22] on input "CF [PERSON_NAME] [PERSON_NAME][EMAIL_ADDRESS][DOMAIN_NAME] Notification Prefere…" at bounding box center [1232, 22] width 0 height 0
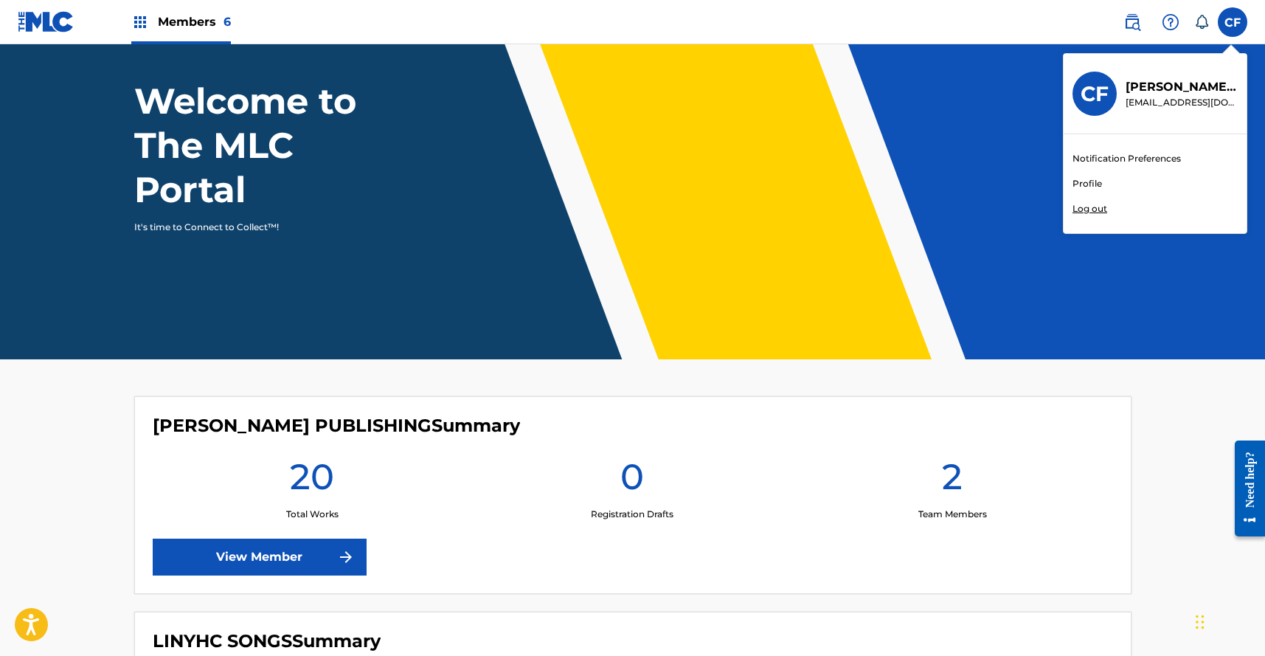
click at [1086, 174] on div "Notification Preferences Profile Log out" at bounding box center [1155, 183] width 183 height 99
click at [1232, 22] on input "CF [PERSON_NAME] [PERSON_NAME][EMAIL_ADDRESS][DOMAIN_NAME] Notification Prefere…" at bounding box center [1232, 22] width 0 height 0
click at [1086, 182] on link "Profile" at bounding box center [1087, 183] width 30 height 13
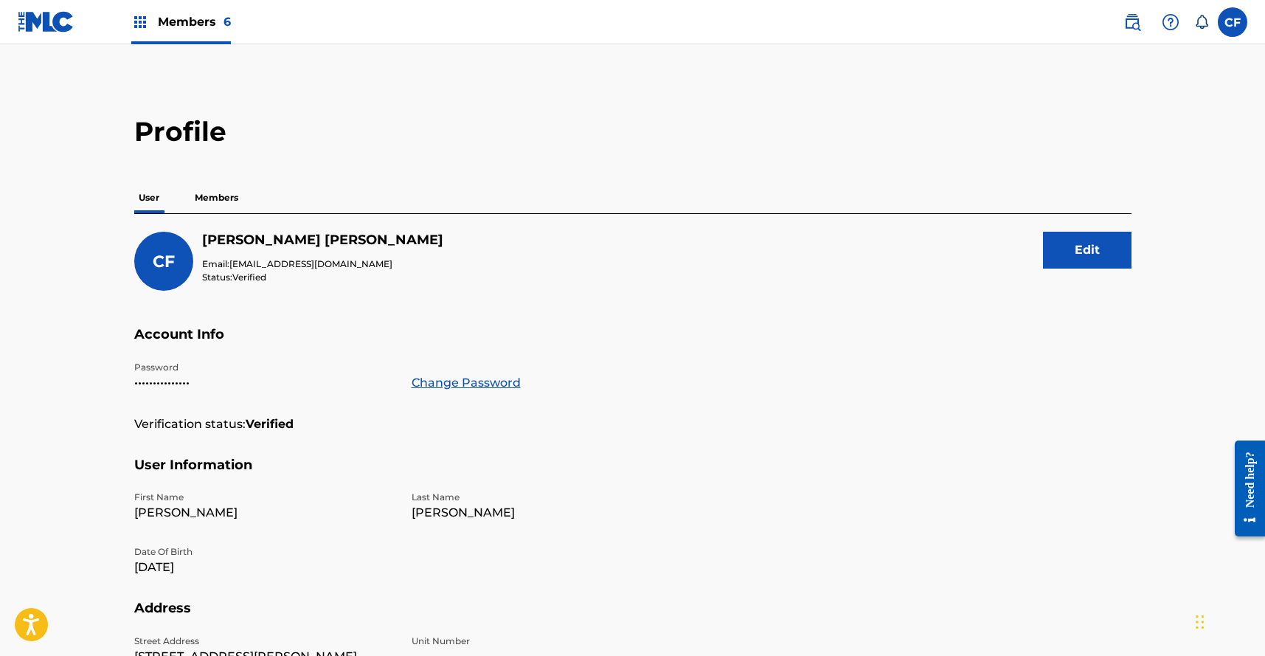
click at [223, 189] on p "Members" at bounding box center [216, 197] width 52 height 31
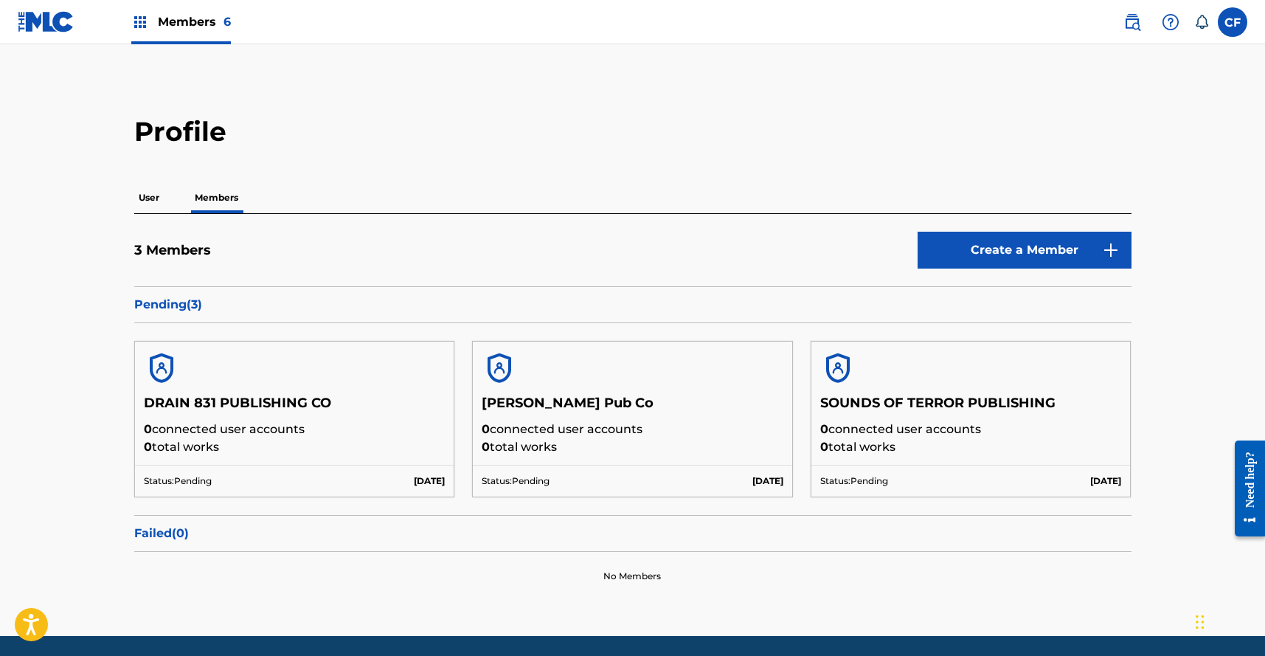
click at [939, 394] on div at bounding box center [970, 367] width 319 height 53
click at [561, 399] on h5 "Isaac Hale Pub Co" at bounding box center [633, 408] width 302 height 26
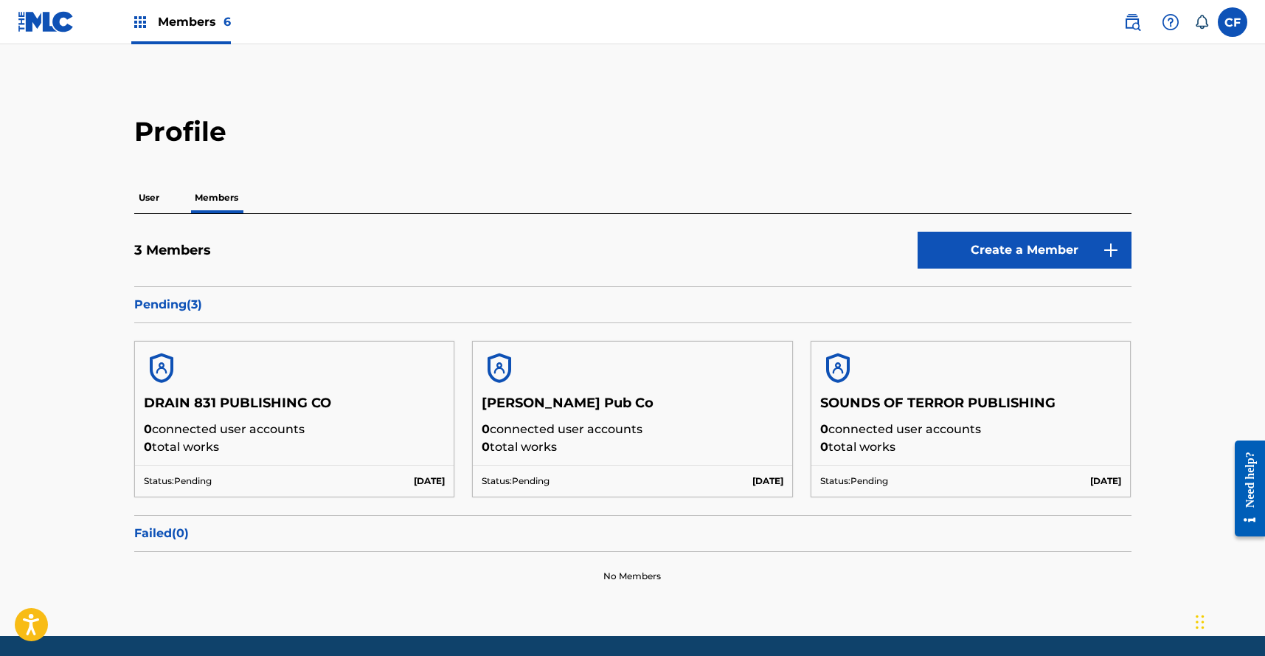
click at [623, 392] on div at bounding box center [632, 367] width 319 height 53
click at [546, 425] on p "0 connected user accounts" at bounding box center [633, 429] width 302 height 18
click at [569, 400] on h5 "Isaac Hale Pub Co" at bounding box center [633, 408] width 302 height 26
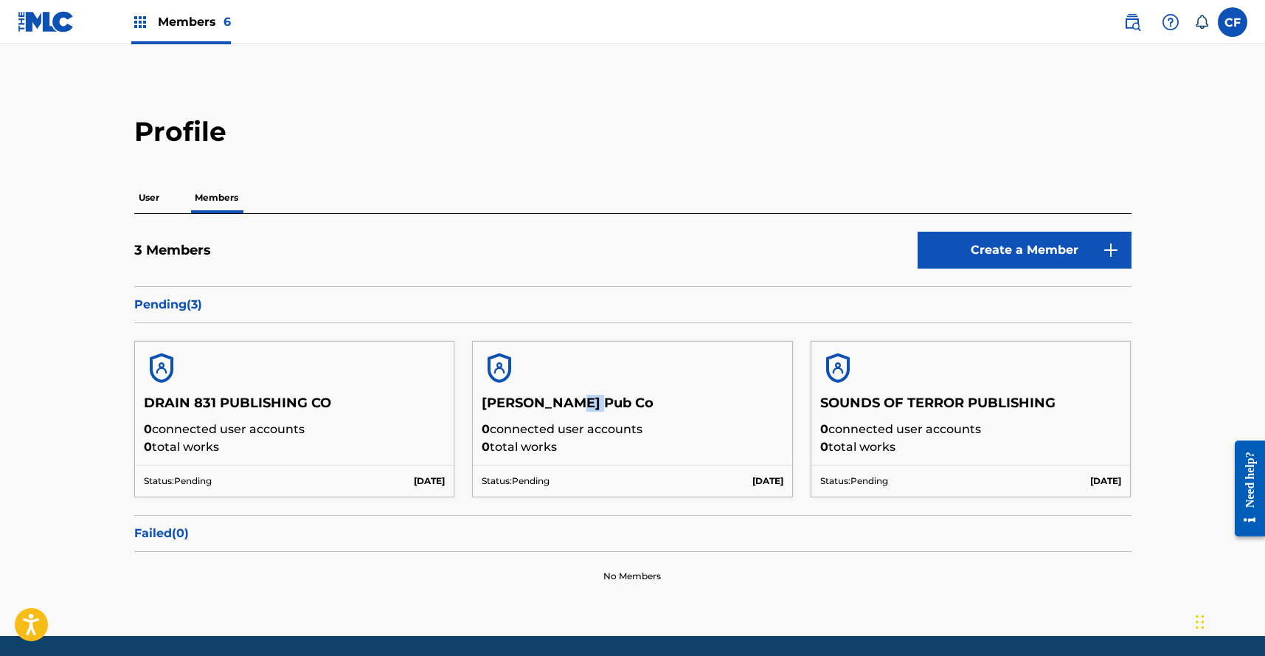
click at [569, 400] on h5 "Isaac Hale Pub Co" at bounding box center [633, 408] width 302 height 26
click at [572, 400] on h5 "Isaac Hale Pub Co" at bounding box center [633, 408] width 302 height 26
click at [136, 204] on p "User" at bounding box center [149, 197] width 30 height 31
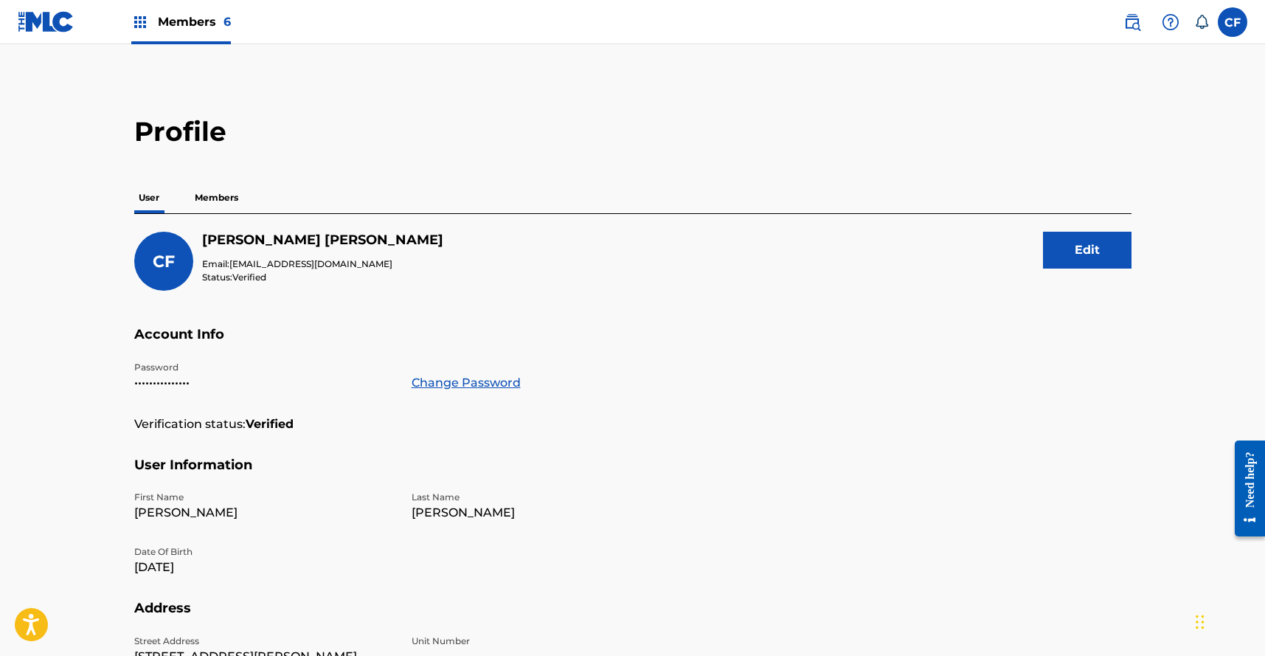
click at [1224, 13] on label at bounding box center [1233, 22] width 30 height 30
click at [1232, 22] on input "CF Colin Feeney colin@goldtheoryartists.com Notification Preferences Profile Lo…" at bounding box center [1232, 22] width 0 height 0
click at [36, 30] on img at bounding box center [46, 21] width 57 height 21
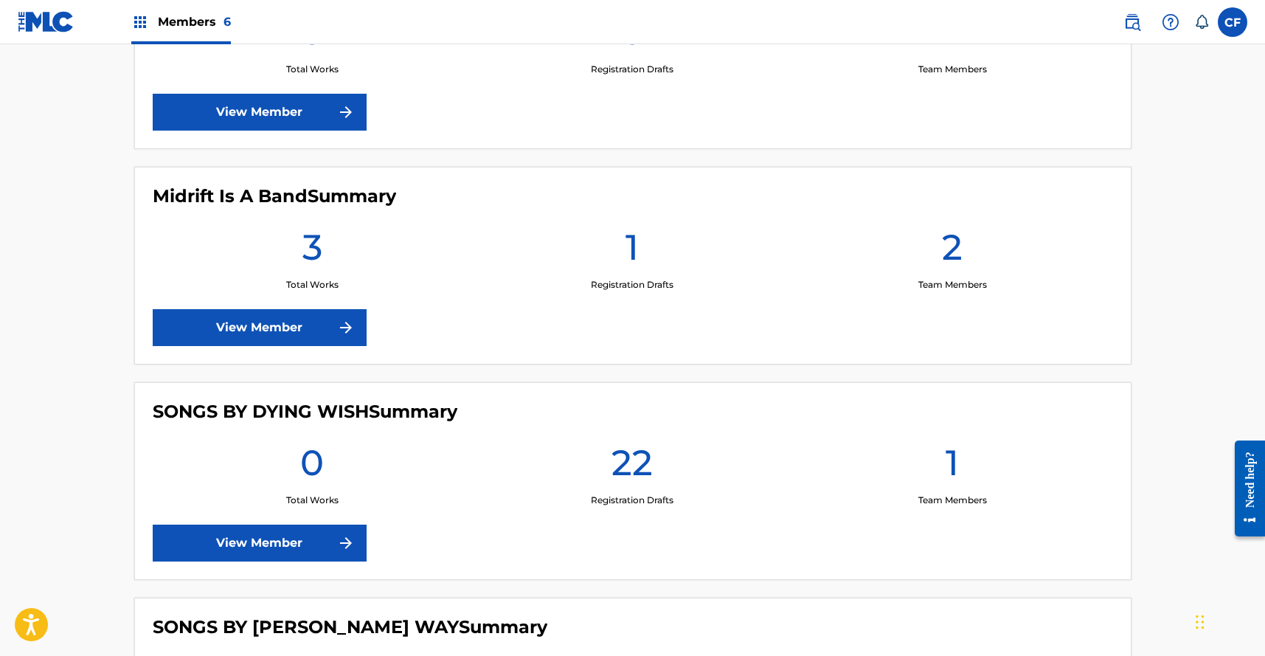
scroll to position [1176, 0]
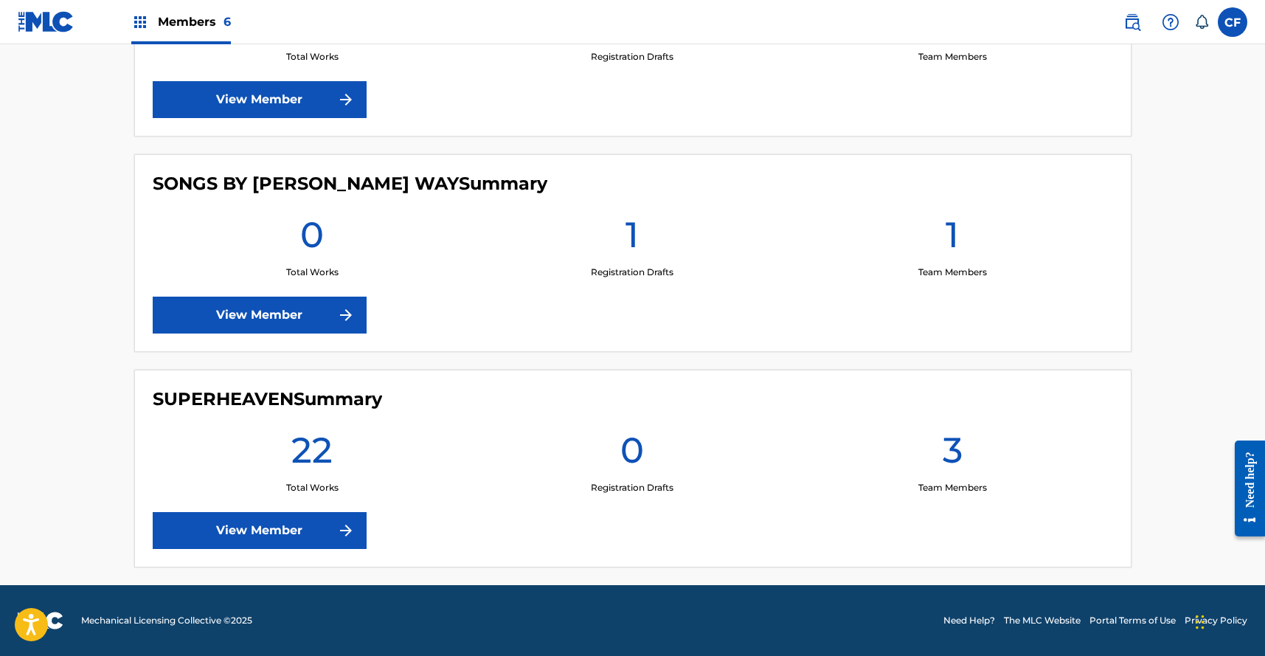
click at [273, 528] on link "View Member" at bounding box center [260, 530] width 214 height 37
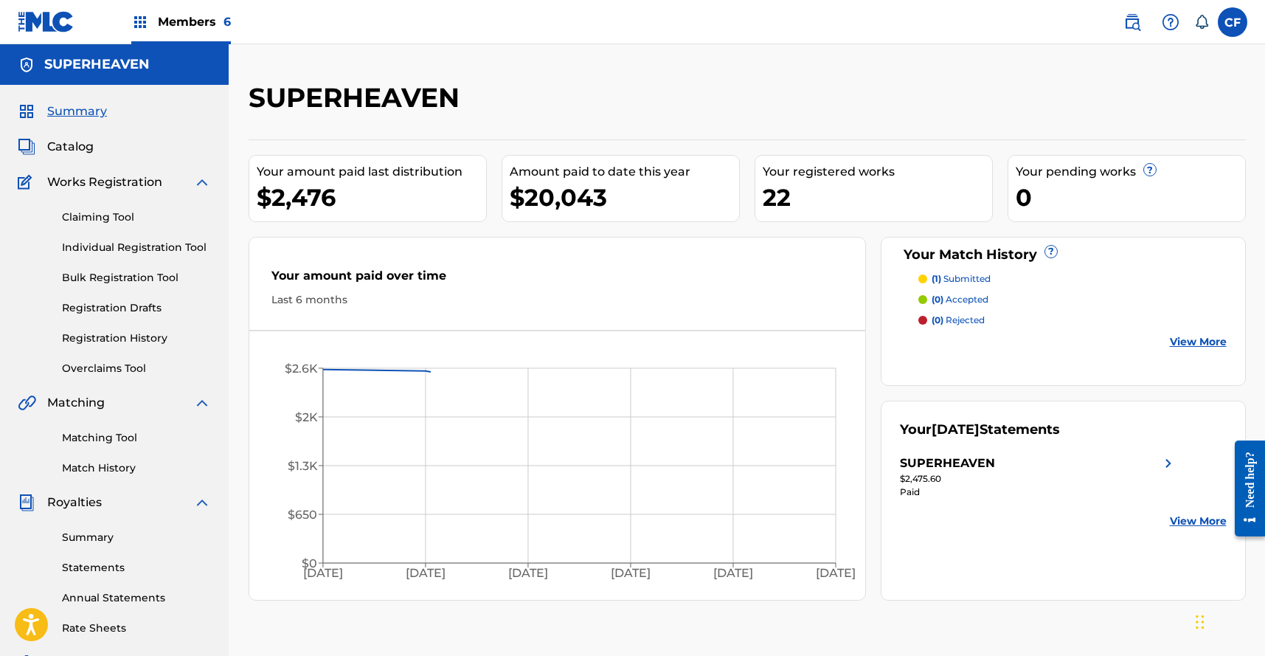
drag, startPoint x: 273, startPoint y: 528, endPoint x: 179, endPoint y: 282, distance: 262.9
click at [258, 514] on icon "Mar '25 Apr '25 May '25 Jun '25 Jul '25 Aug '25 $0 $650 $1.3K $2K $2.6K" at bounding box center [557, 469] width 617 height 246
click at [156, 274] on link "Bulk Registration Tool" at bounding box center [136, 277] width 149 height 15
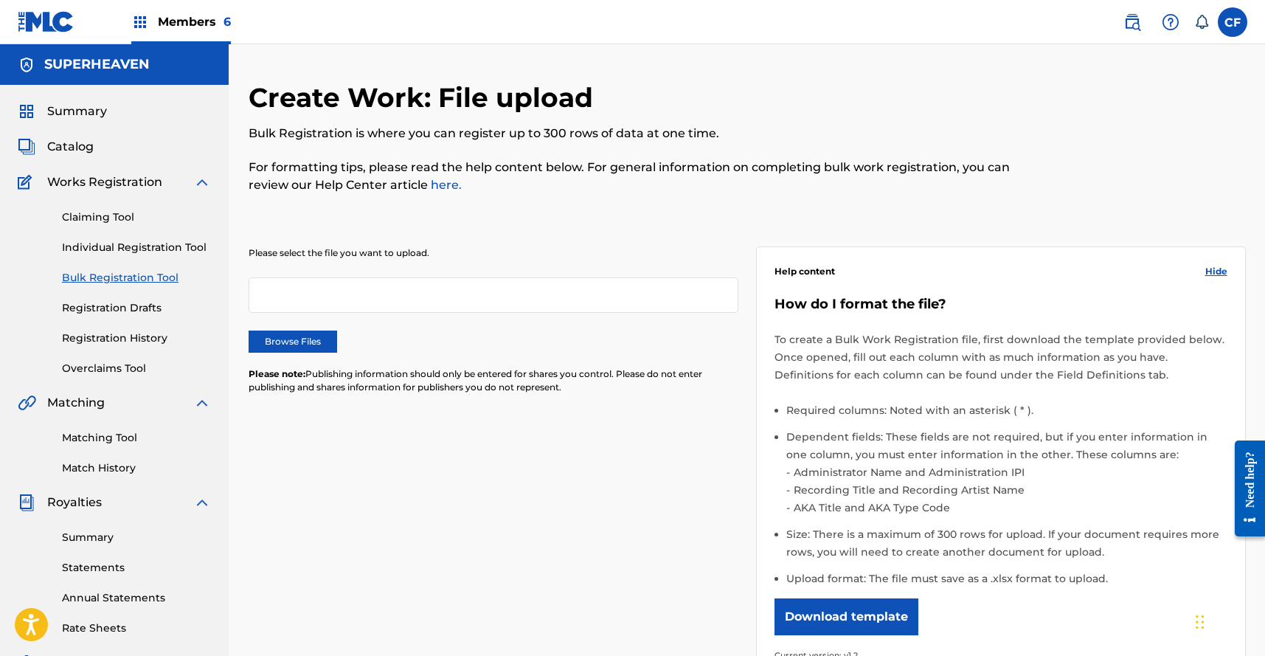
click at [155, 237] on div "Claiming Tool Individual Registration Tool Bulk Registration Tool Registration …" at bounding box center [114, 283] width 193 height 185
click at [116, 440] on link "Matching Tool" at bounding box center [136, 437] width 149 height 15
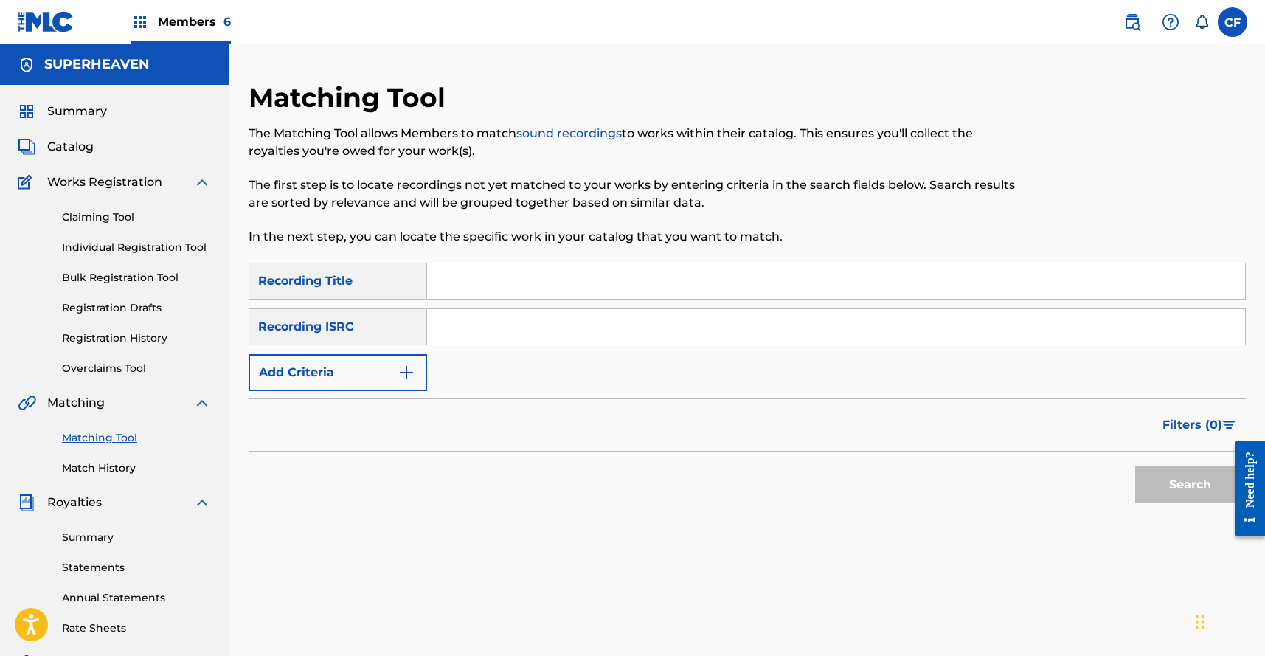
click at [340, 385] on button "Add Criteria" at bounding box center [338, 372] width 178 height 37
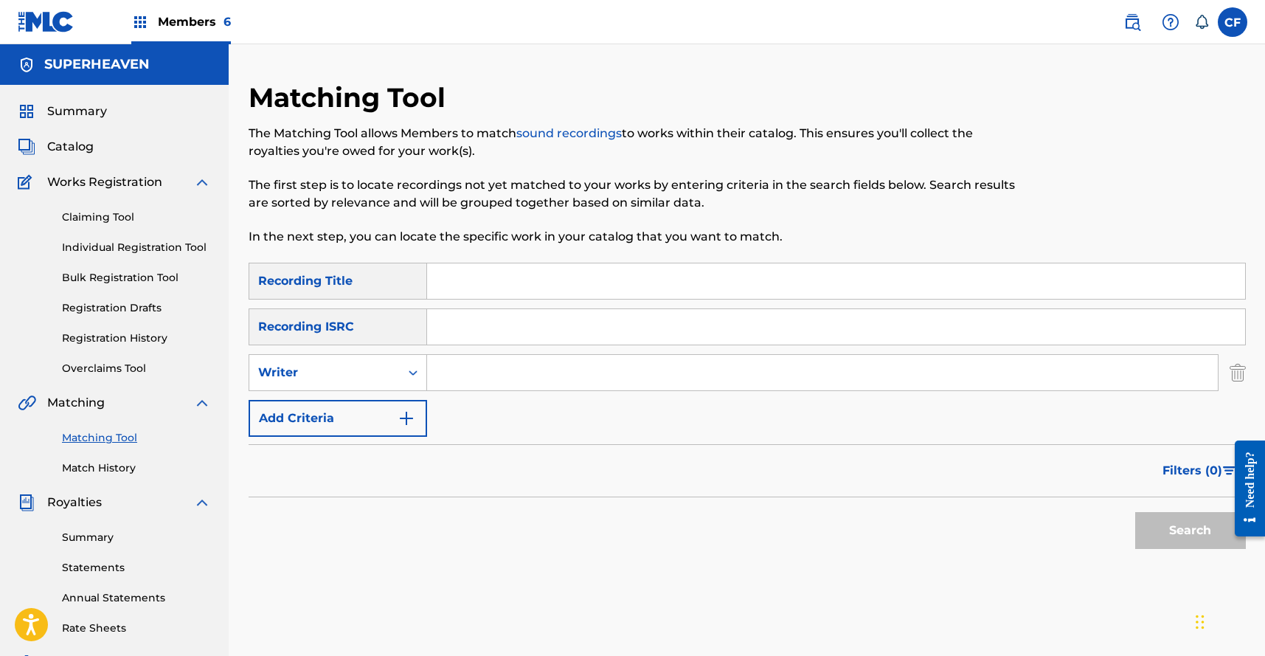
click at [373, 417] on button "Add Criteria" at bounding box center [338, 418] width 178 height 37
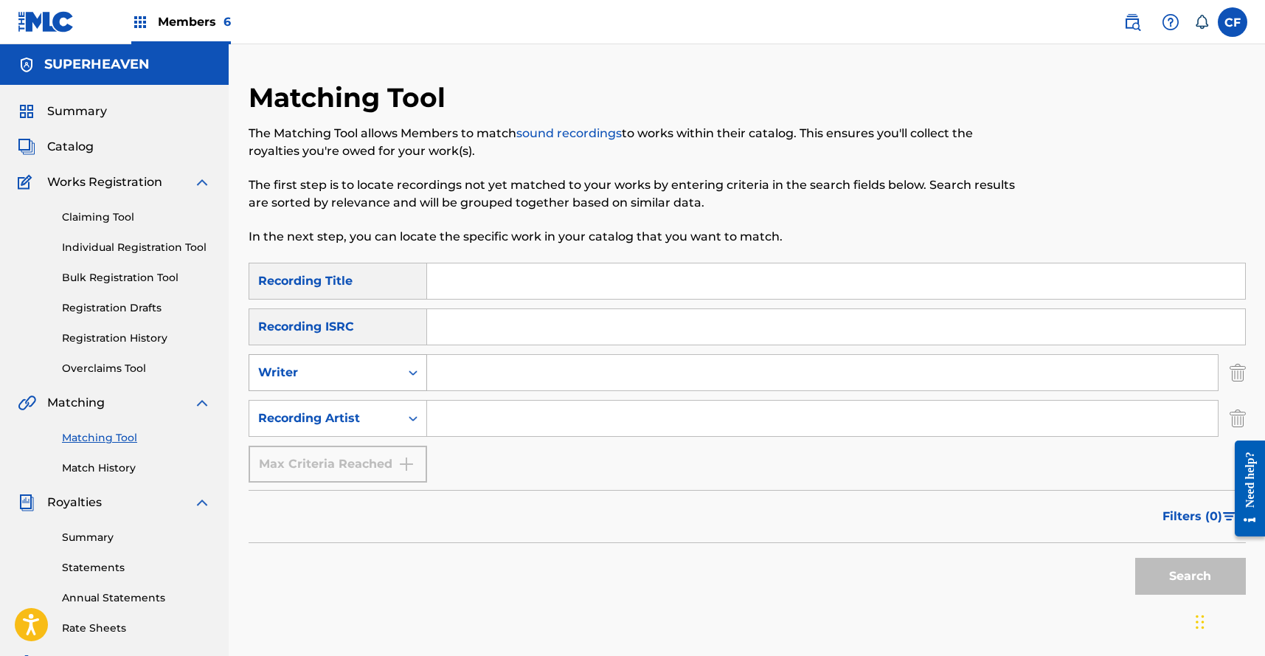
click at [380, 381] on div "Writer" at bounding box center [324, 372] width 150 height 28
click at [391, 371] on div "Writer" at bounding box center [324, 372] width 150 height 28
click at [379, 412] on div "Recording Artist" at bounding box center [324, 418] width 133 height 18
click at [1236, 382] on img "Search Form" at bounding box center [1237, 372] width 16 height 37
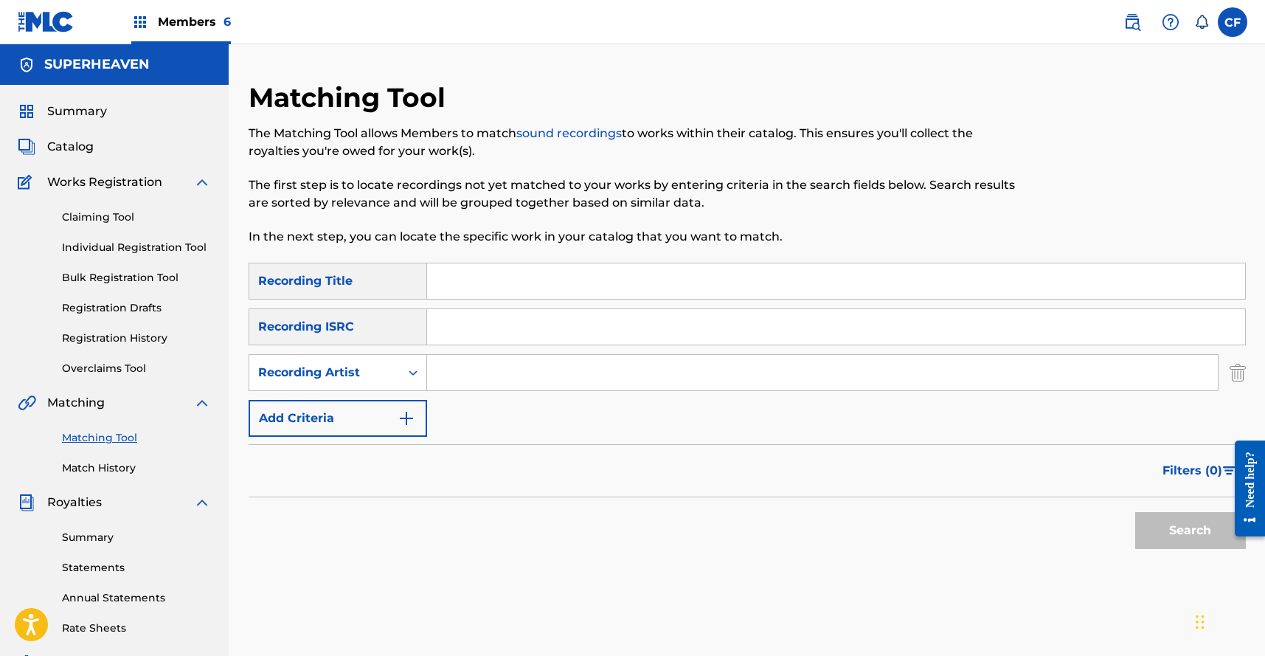
click at [1036, 366] on input "Search Form" at bounding box center [822, 372] width 791 height 35
type input "superheaven"
click at [1169, 535] on button "Search" at bounding box center [1190, 530] width 111 height 37
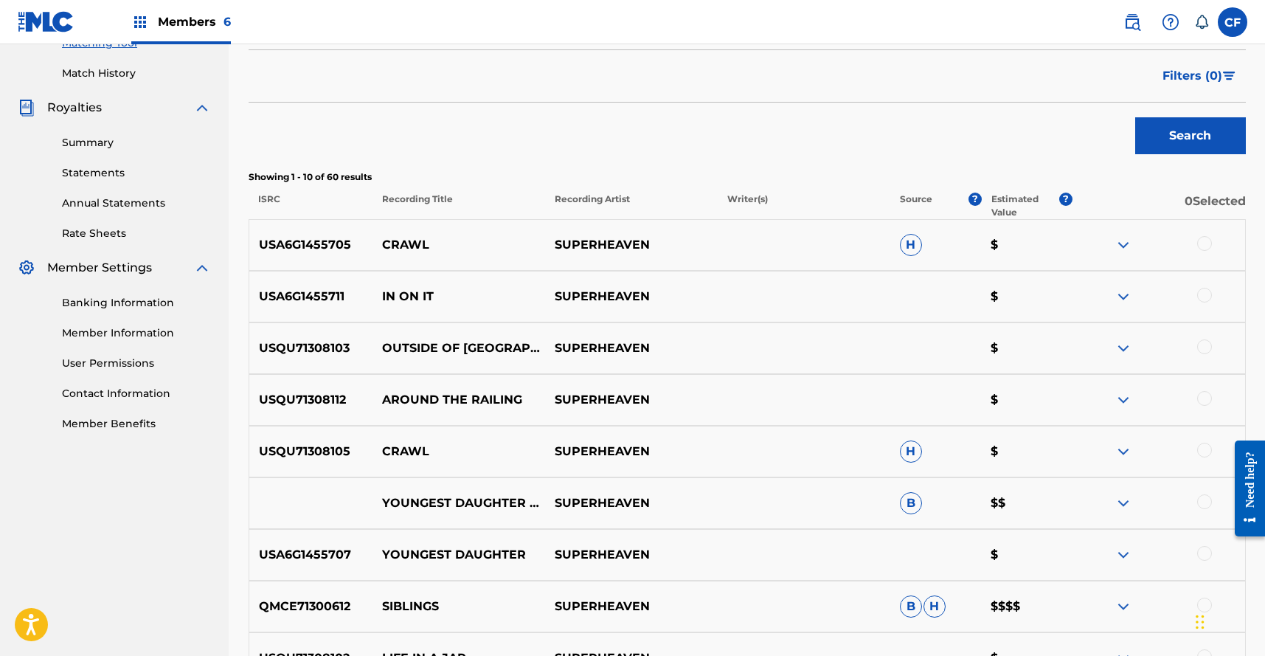
scroll to position [501, 0]
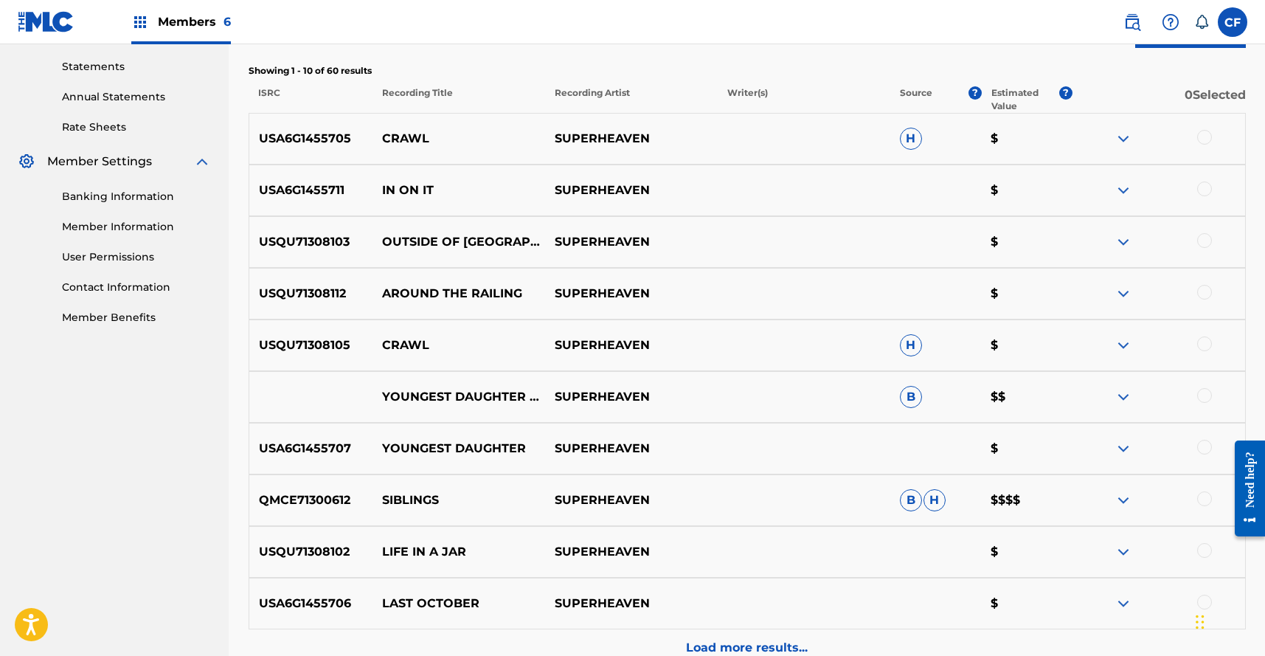
click at [1118, 502] on img at bounding box center [1123, 500] width 18 height 18
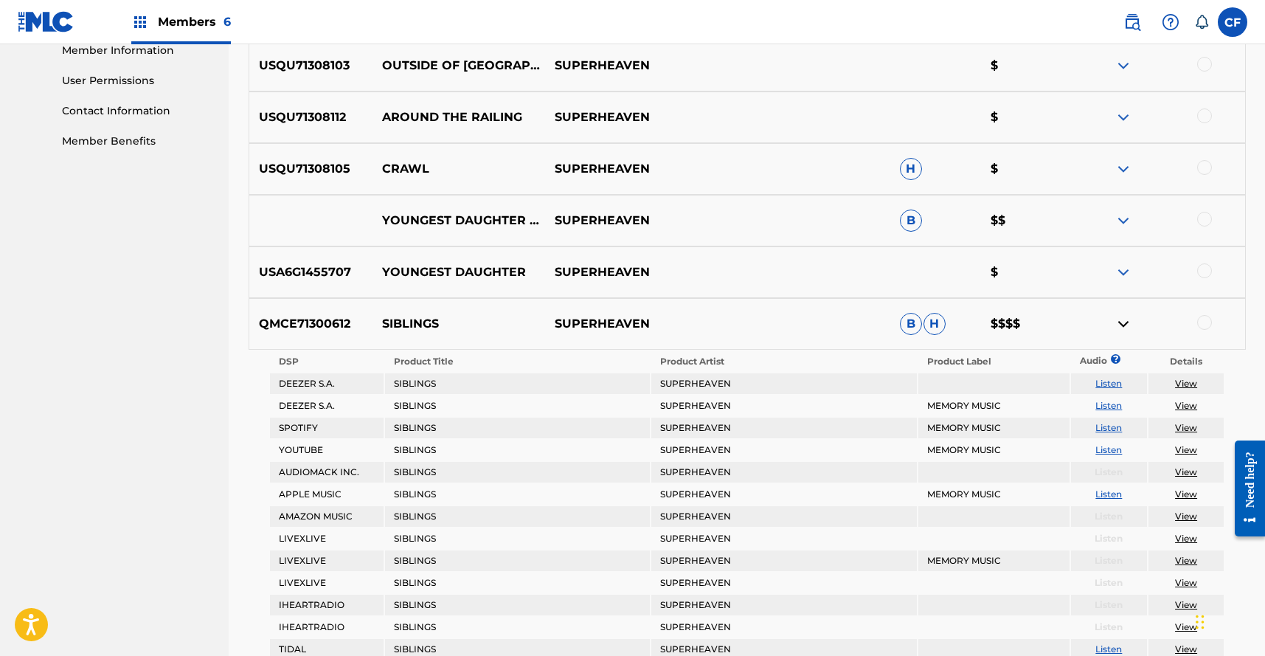
scroll to position [605, 0]
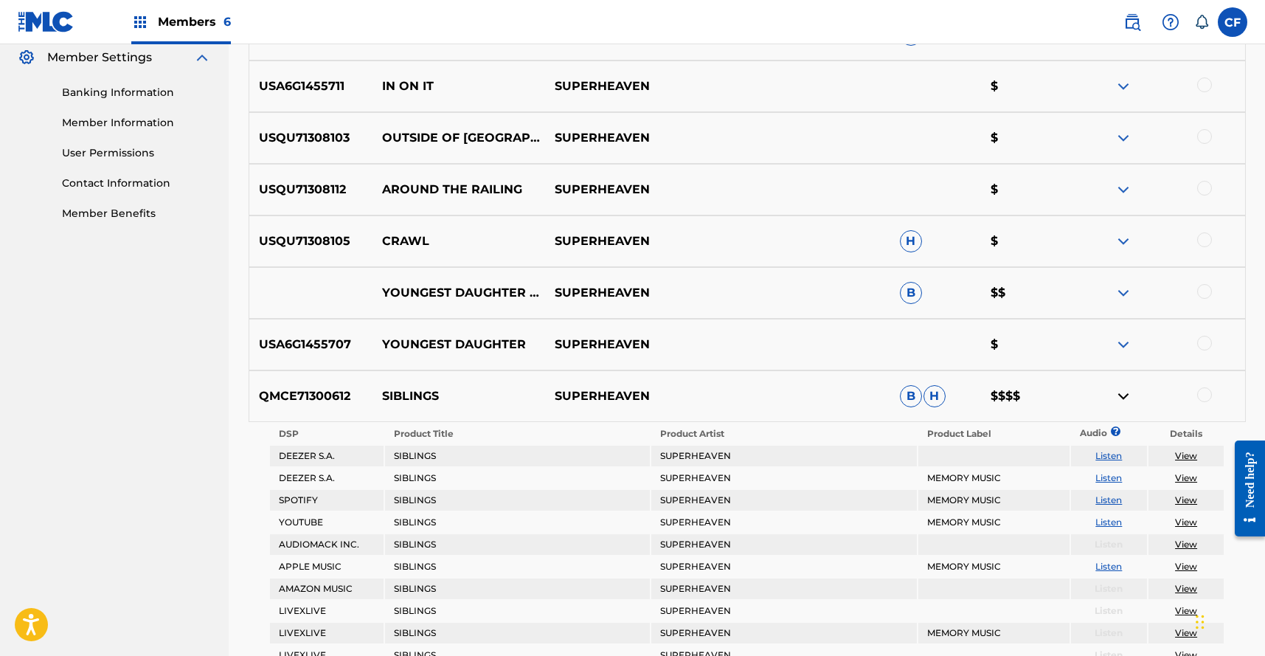
click at [1210, 395] on div at bounding box center [1204, 394] width 15 height 15
click at [1011, 525] on button "Match 1 Group" at bounding box center [1036, 535] width 163 height 37
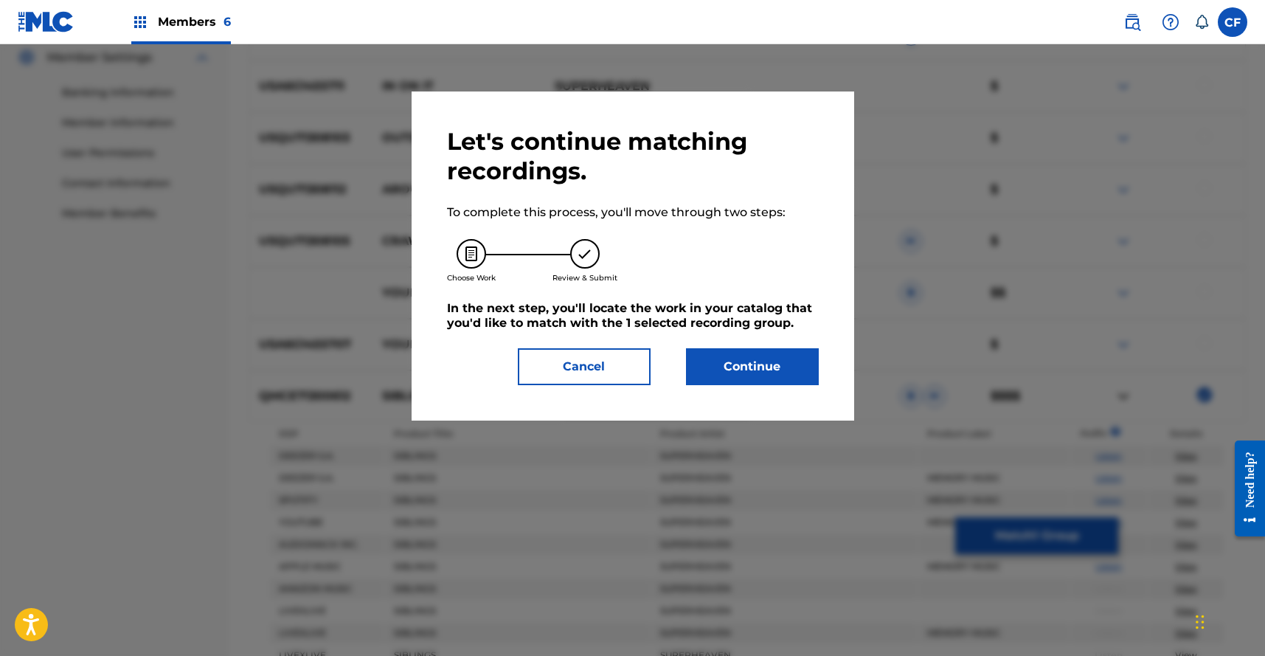
click at [738, 379] on button "Continue" at bounding box center [752, 366] width 133 height 37
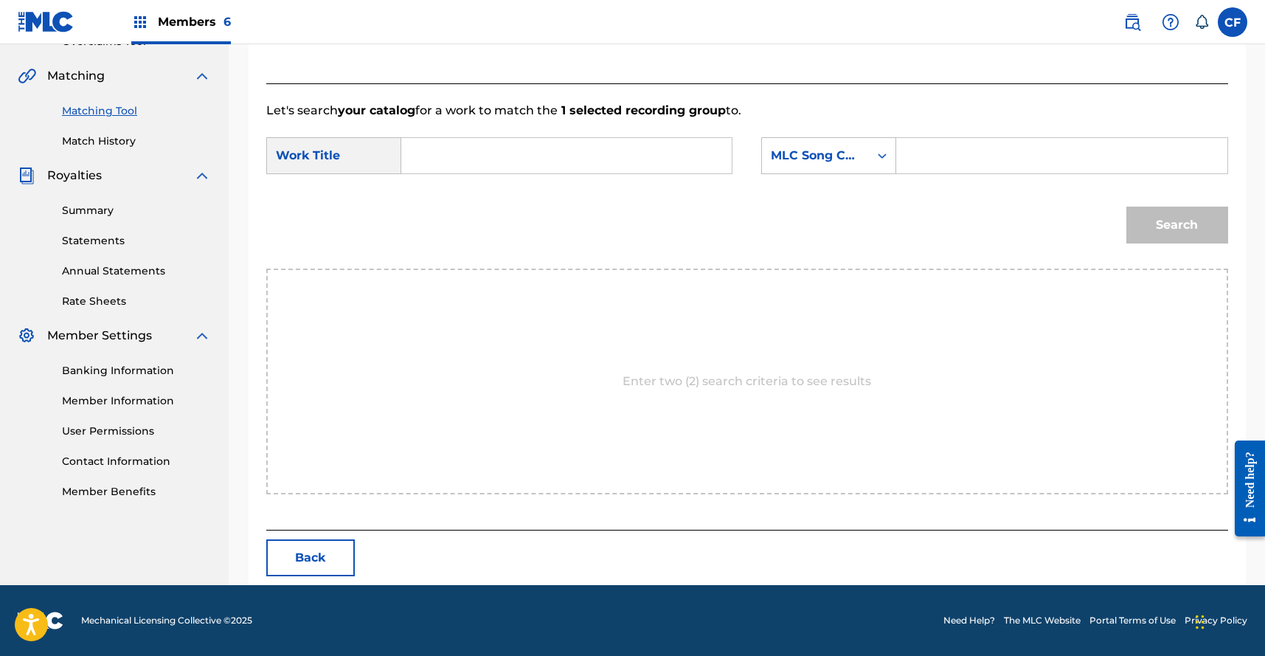
click at [577, 148] on input "Search Form" at bounding box center [566, 155] width 305 height 35
type input "siblings"
click at [741, 237] on div "Search" at bounding box center [747, 230] width 962 height 77
click at [478, 160] on input "siblings" at bounding box center [566, 155] width 305 height 35
type input "s"
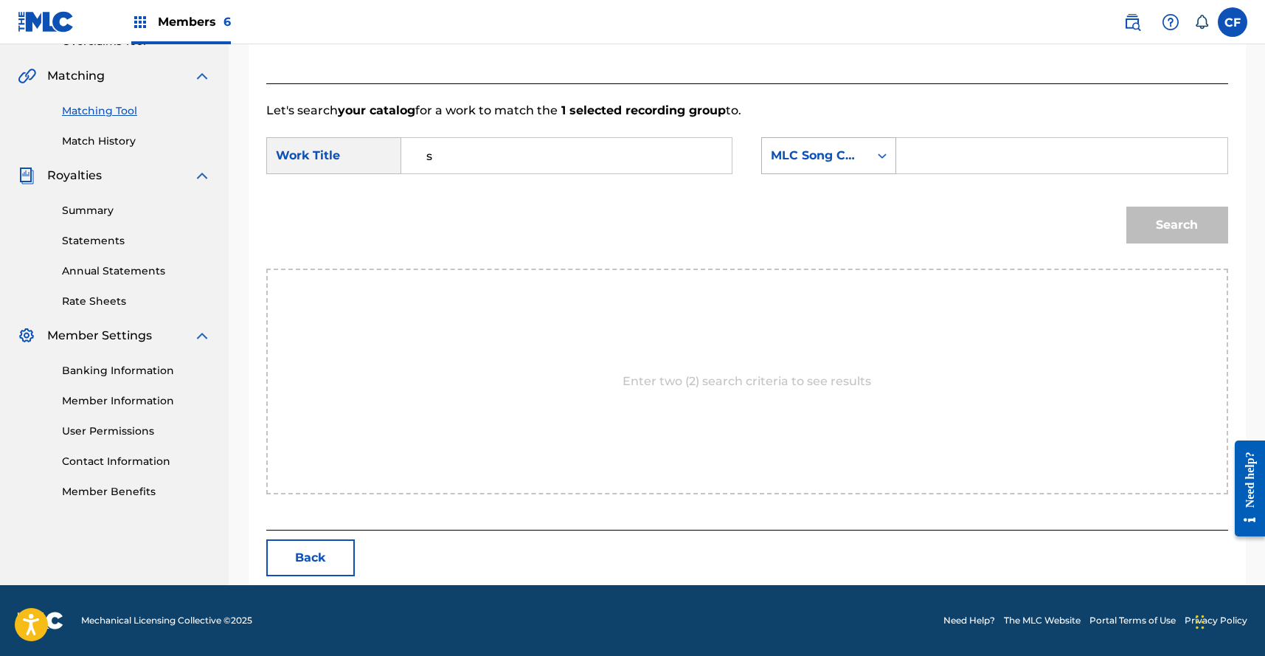
click at [883, 159] on icon "Search Form" at bounding box center [882, 155] width 15 height 15
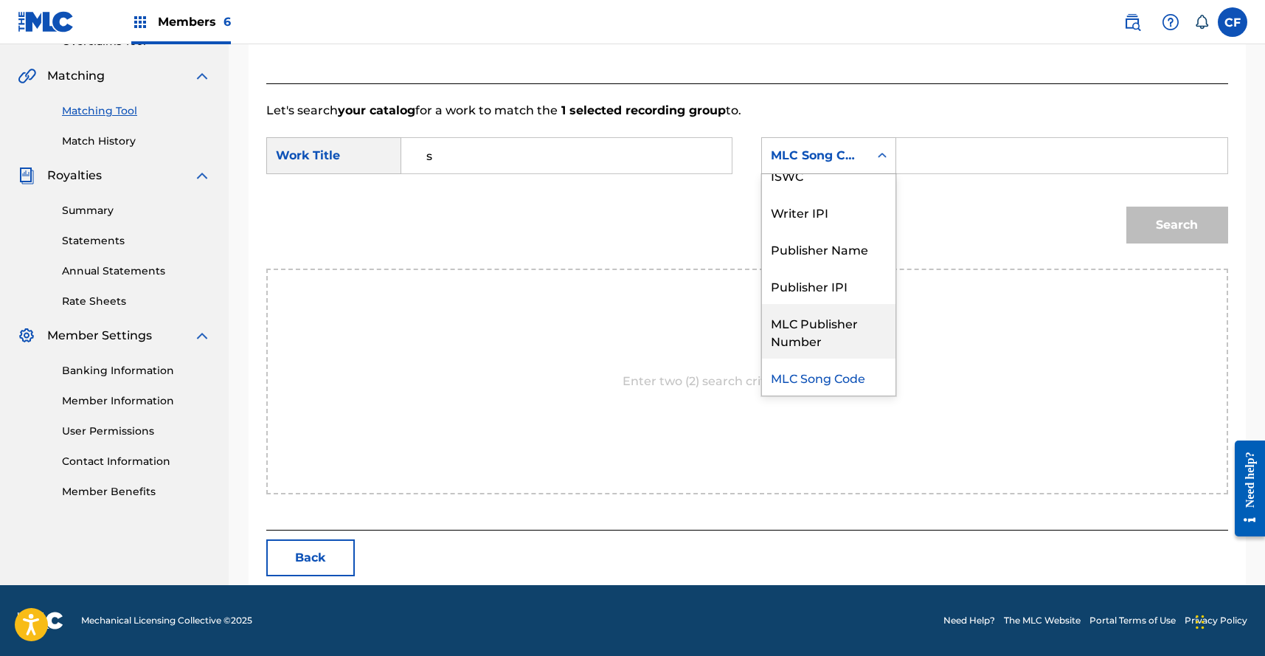
scroll to position [0, 0]
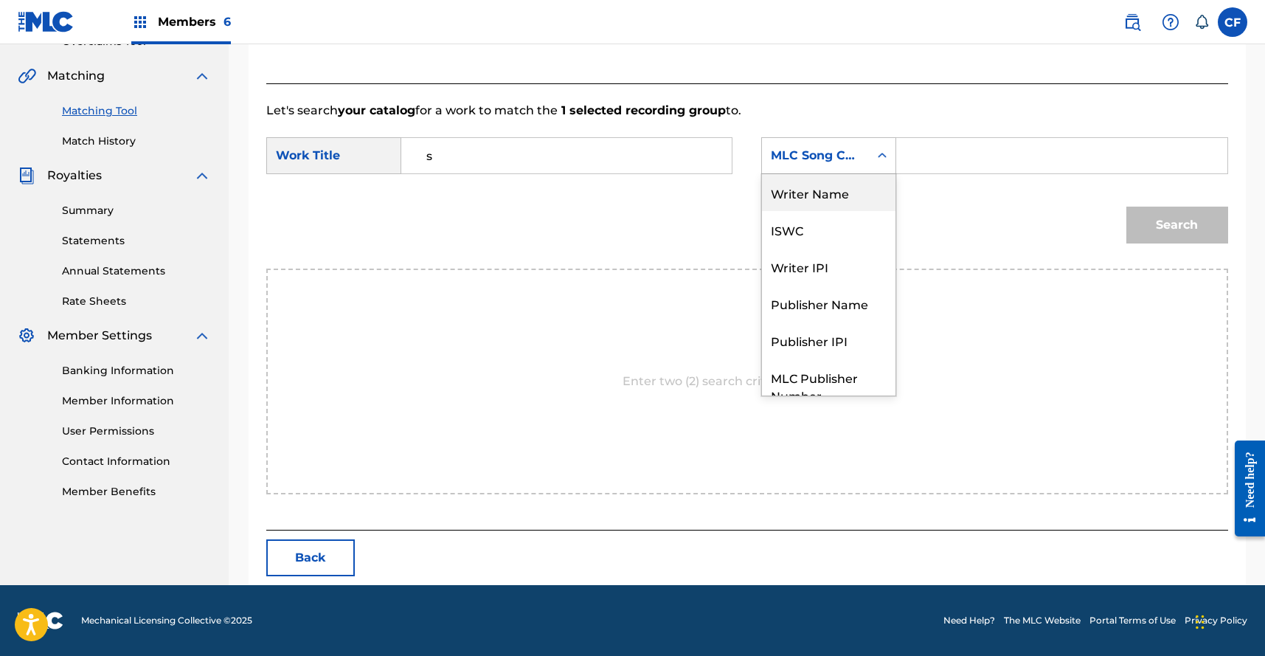
click at [841, 192] on div "Writer Name" at bounding box center [828, 192] width 133 height 37
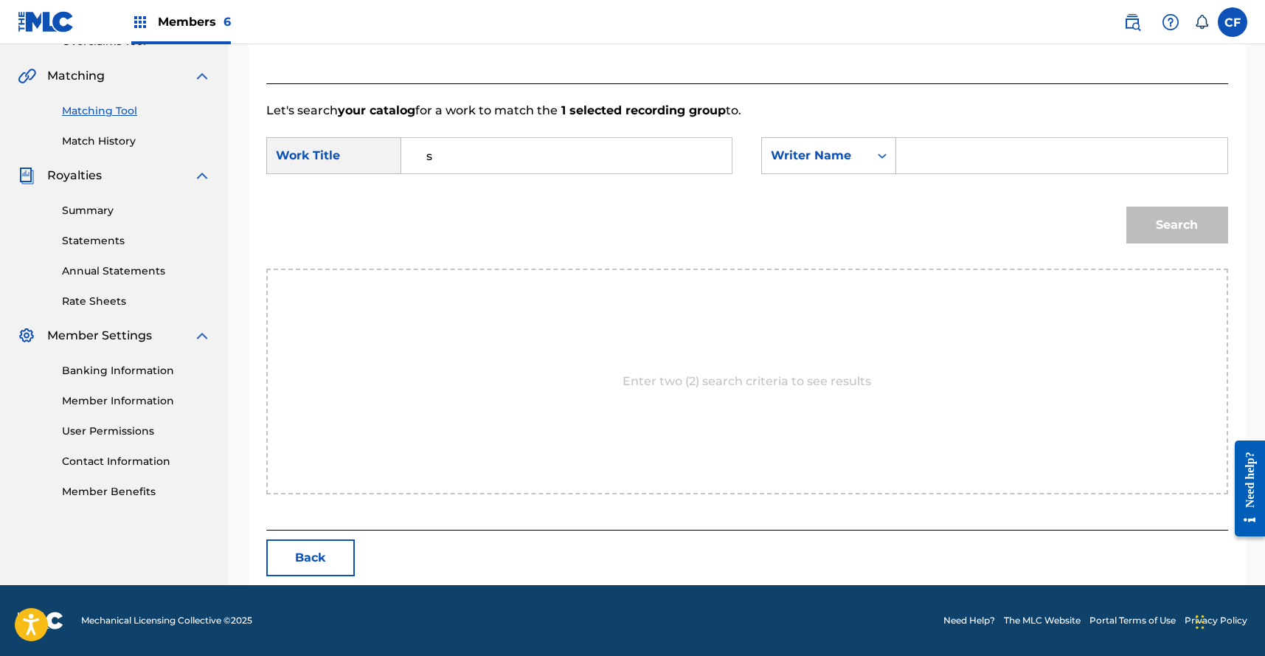
click at [921, 147] on input "Search Form" at bounding box center [1061, 155] width 305 height 35
type input "clarke"
click at [477, 161] on input "s" at bounding box center [566, 155] width 305 height 35
type input "siblings"
click at [1201, 220] on button "Search" at bounding box center [1177, 225] width 102 height 37
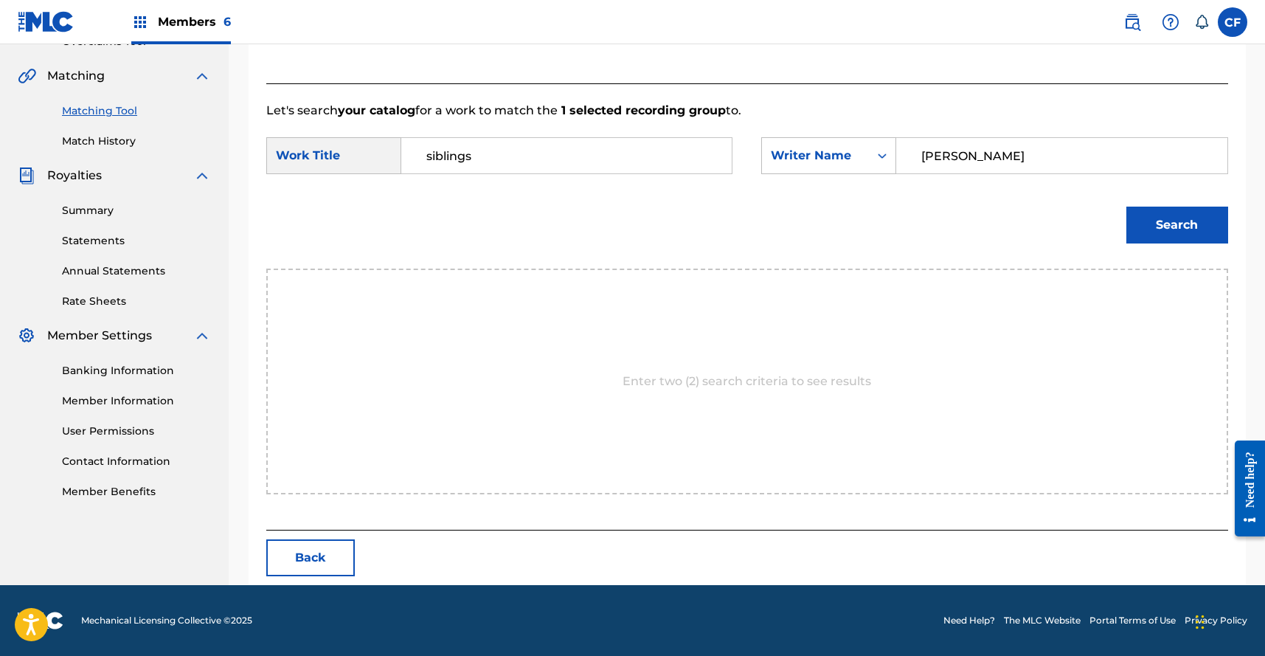
scroll to position [259, 0]
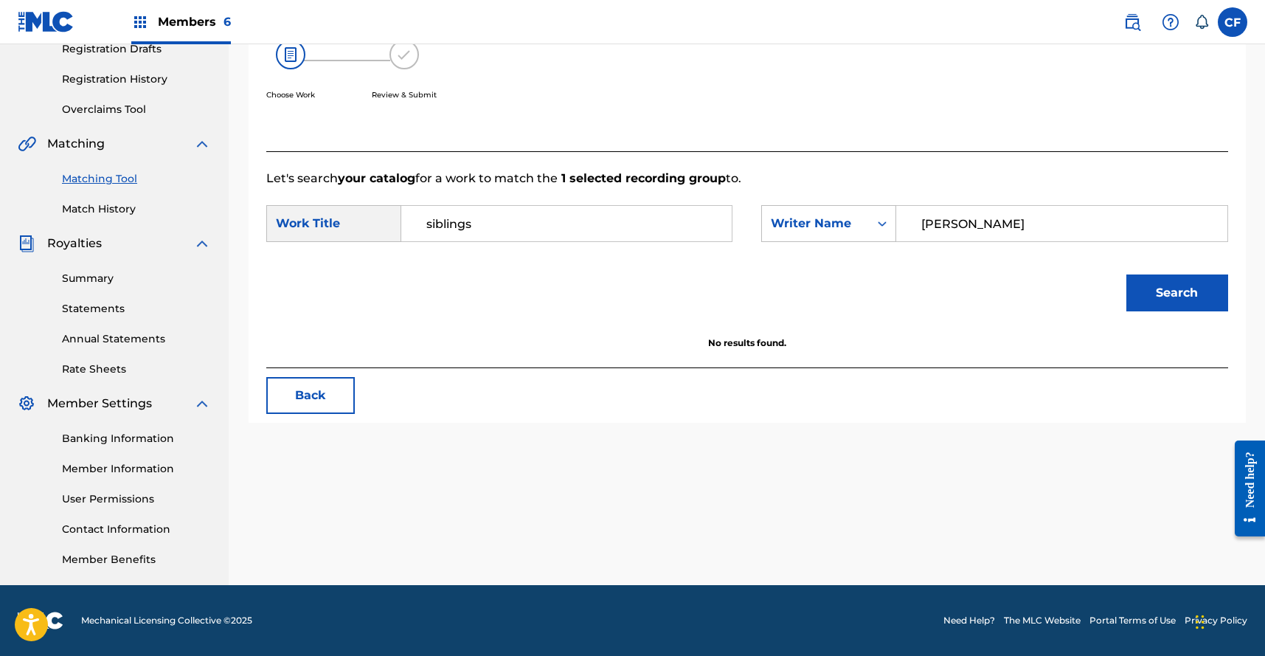
click at [337, 413] on button "Back" at bounding box center [310, 395] width 89 height 37
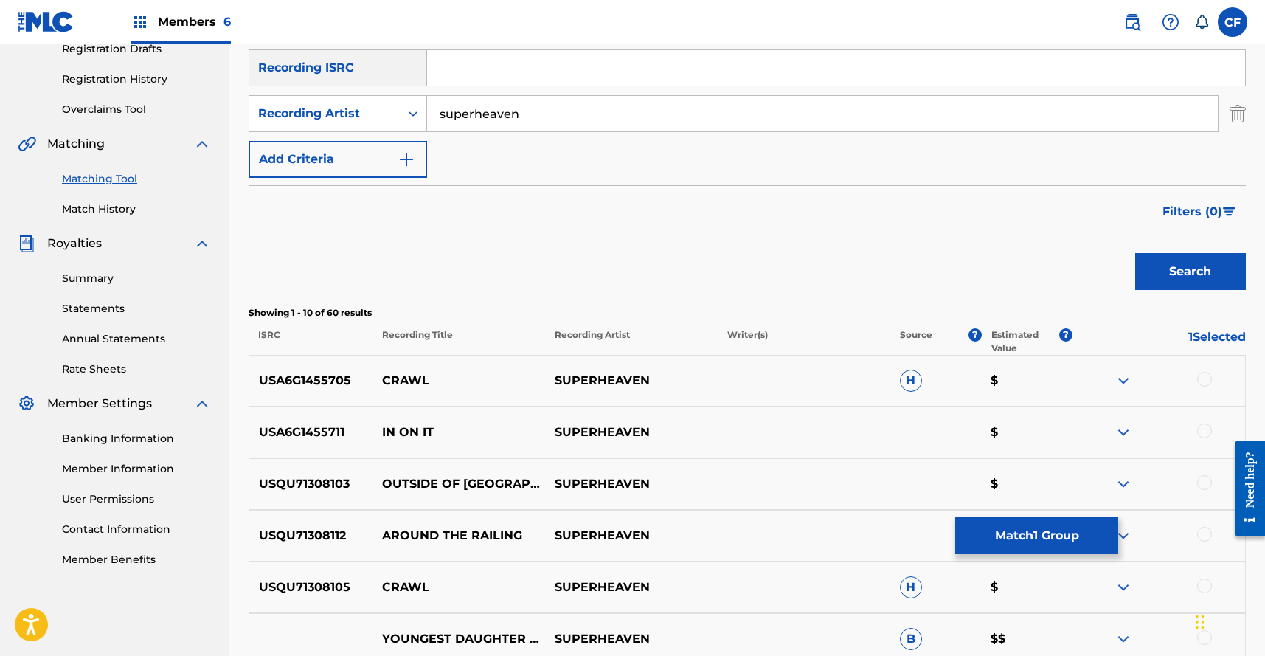
click at [1201, 374] on div at bounding box center [1204, 379] width 15 height 15
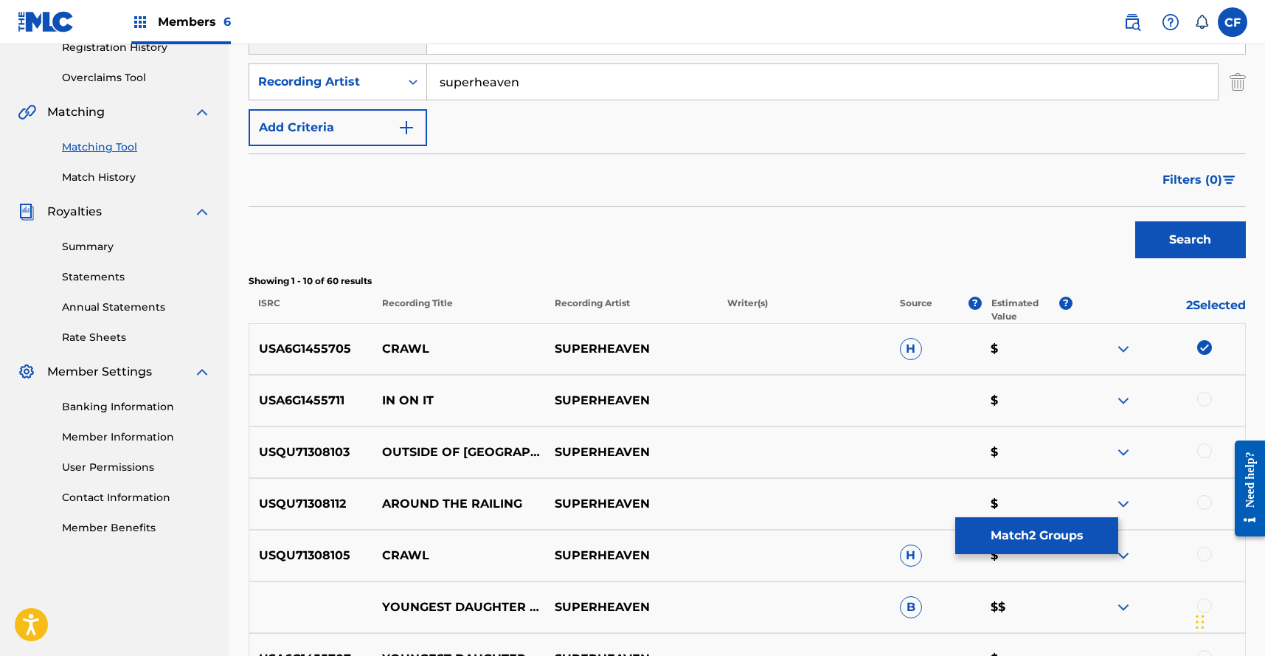
scroll to position [378, 0]
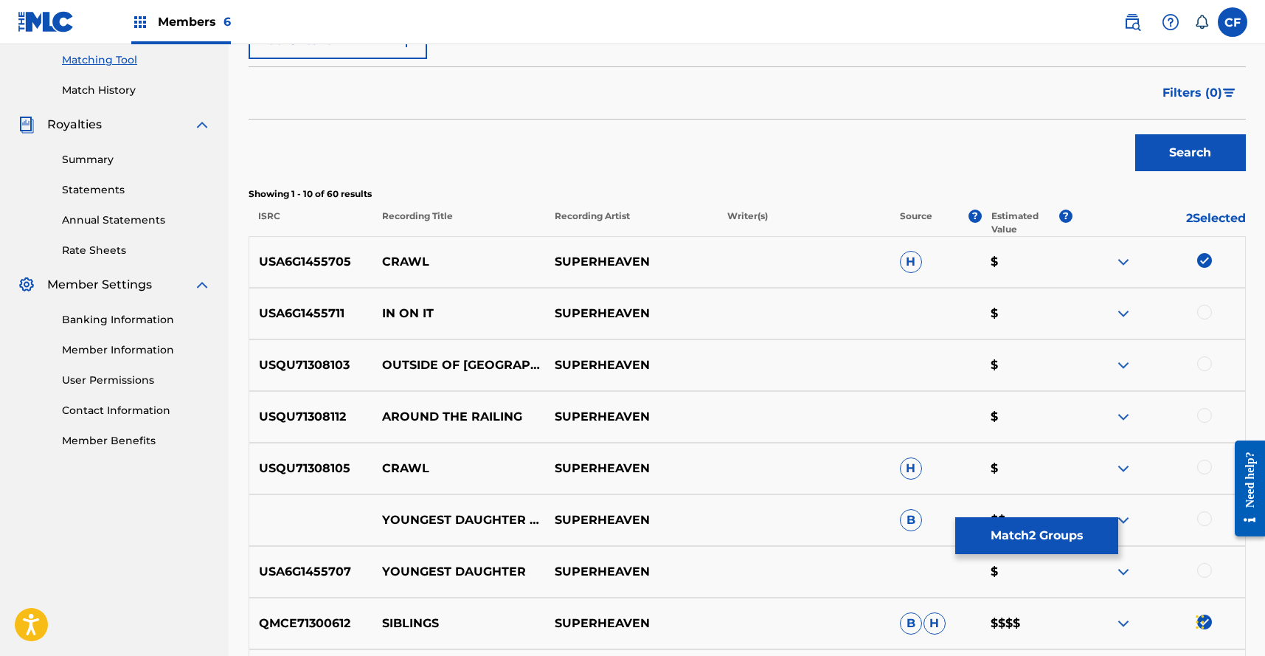
click at [1204, 454] on div "USQU71308105 CRAWL SUPERHEAVEN H $" at bounding box center [747, 469] width 997 height 52
click at [1204, 460] on div at bounding box center [1204, 466] width 15 height 15
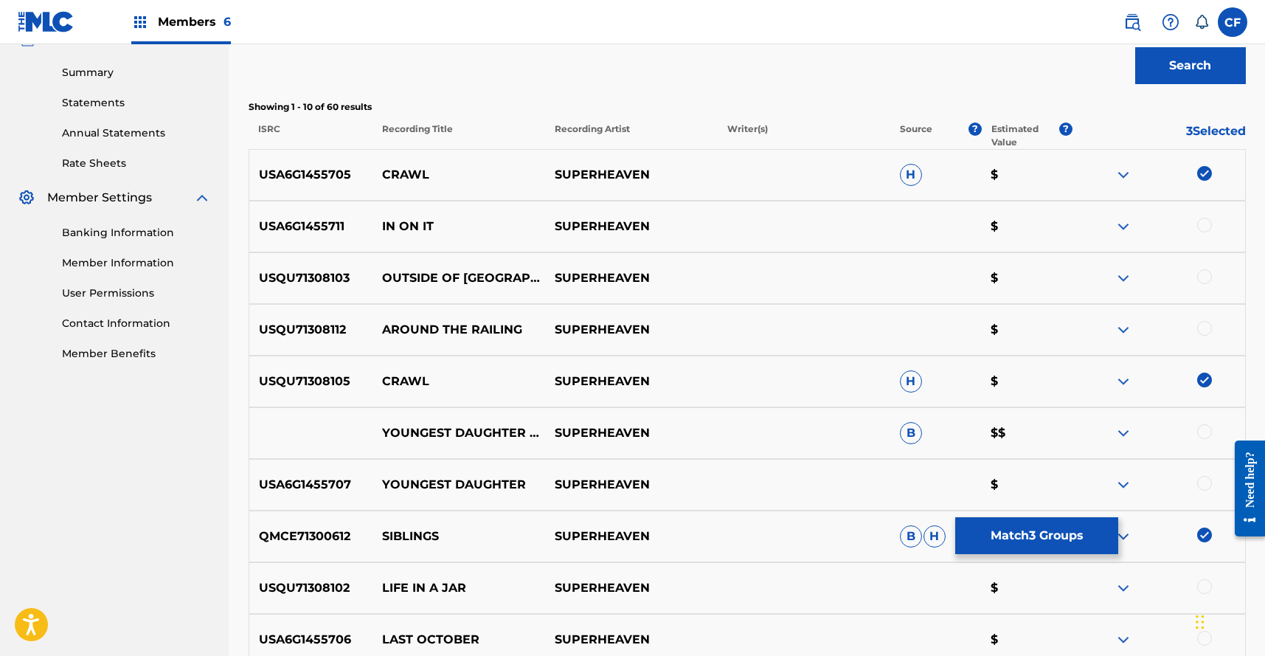
scroll to position [518, 0]
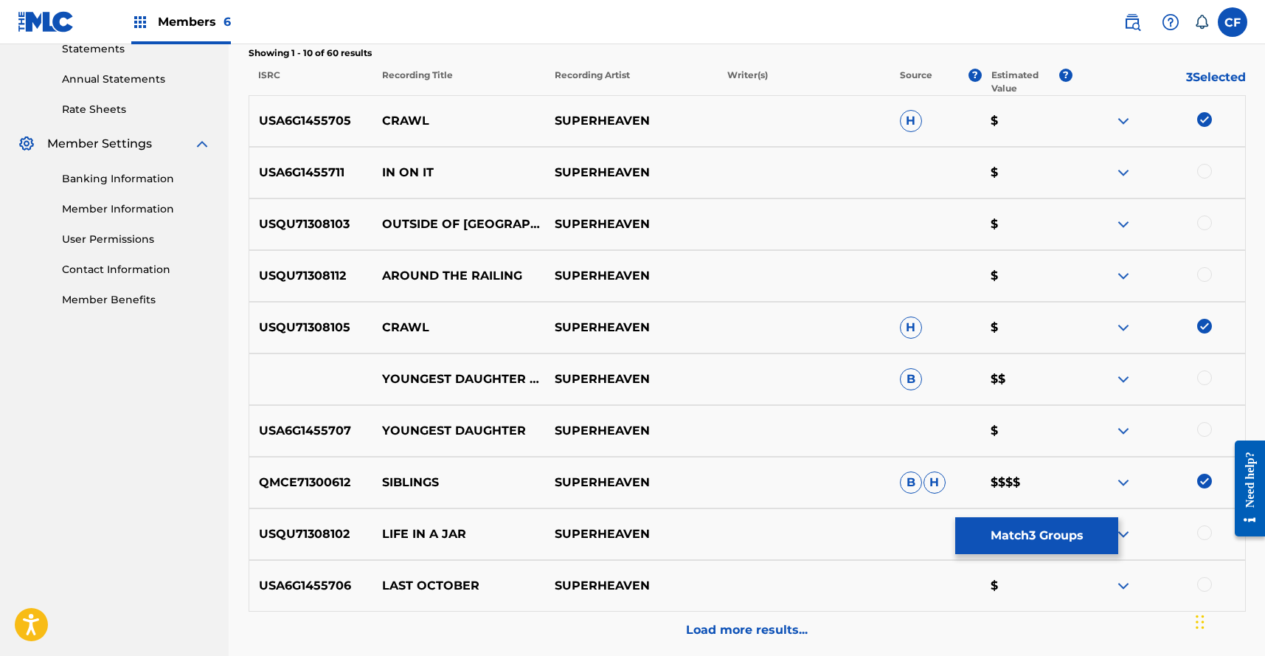
click at [1202, 479] on img at bounding box center [1204, 480] width 15 height 15
click at [1117, 378] on img at bounding box center [1123, 379] width 18 height 18
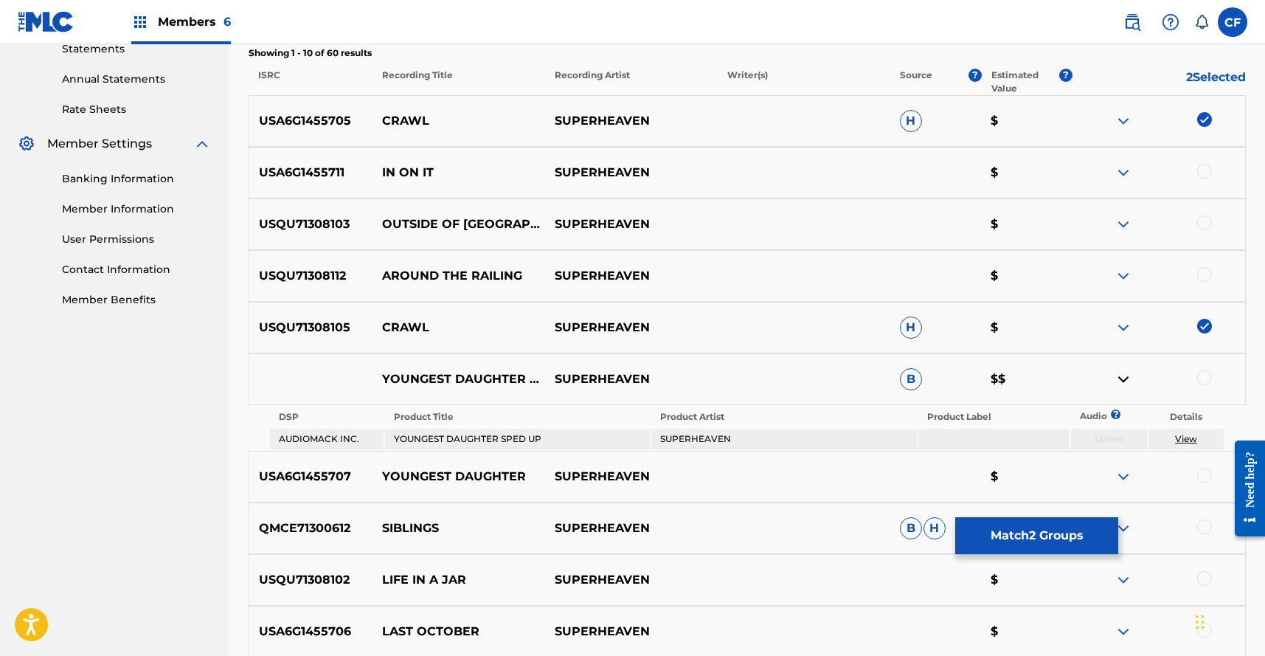
click at [1117, 378] on img at bounding box center [1123, 379] width 18 height 18
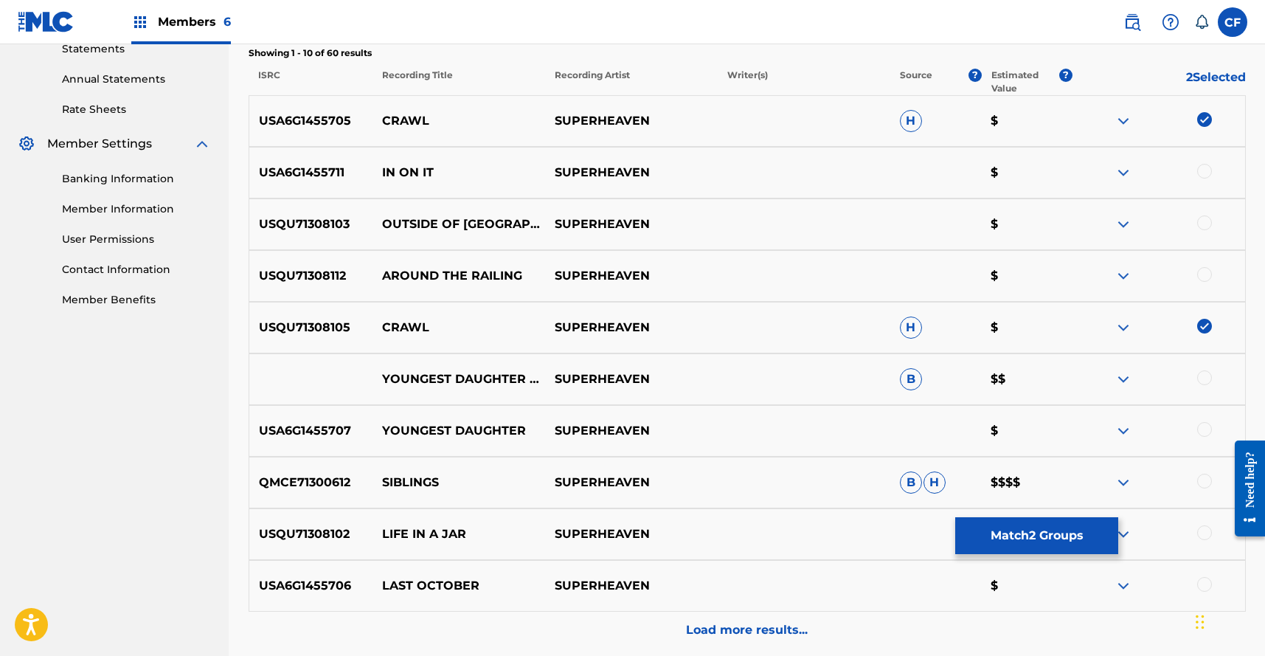
scroll to position [656, 0]
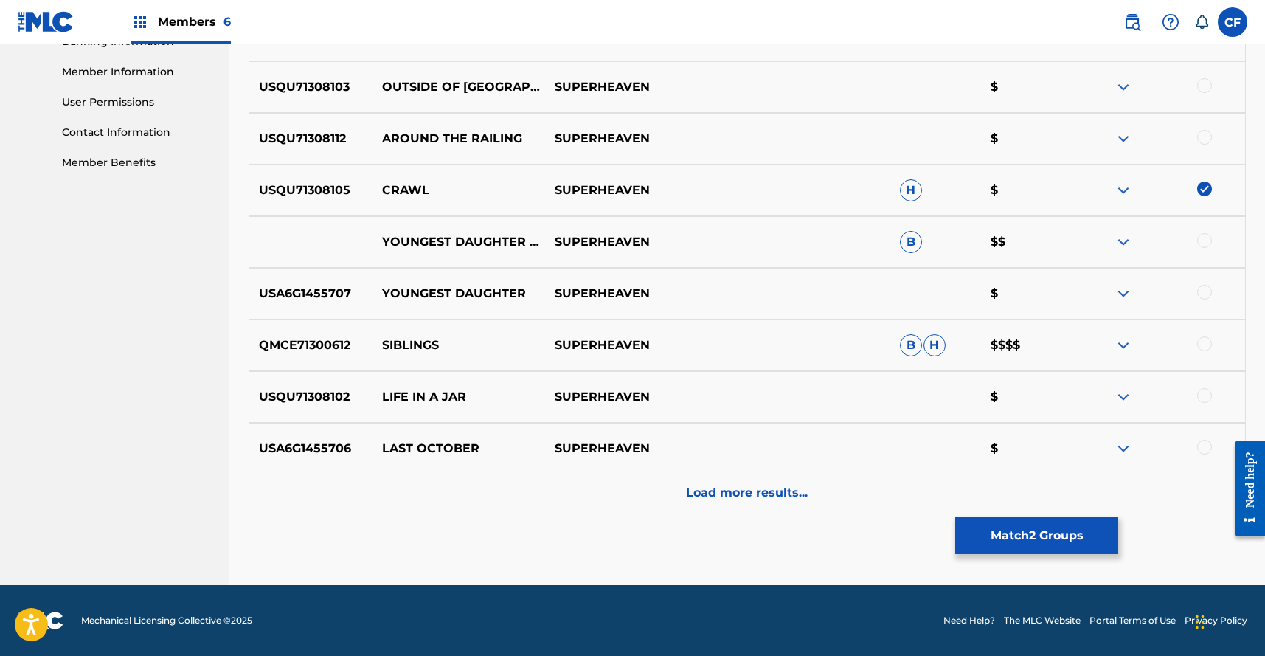
click at [792, 503] on div "Load more results..." at bounding box center [747, 492] width 997 height 37
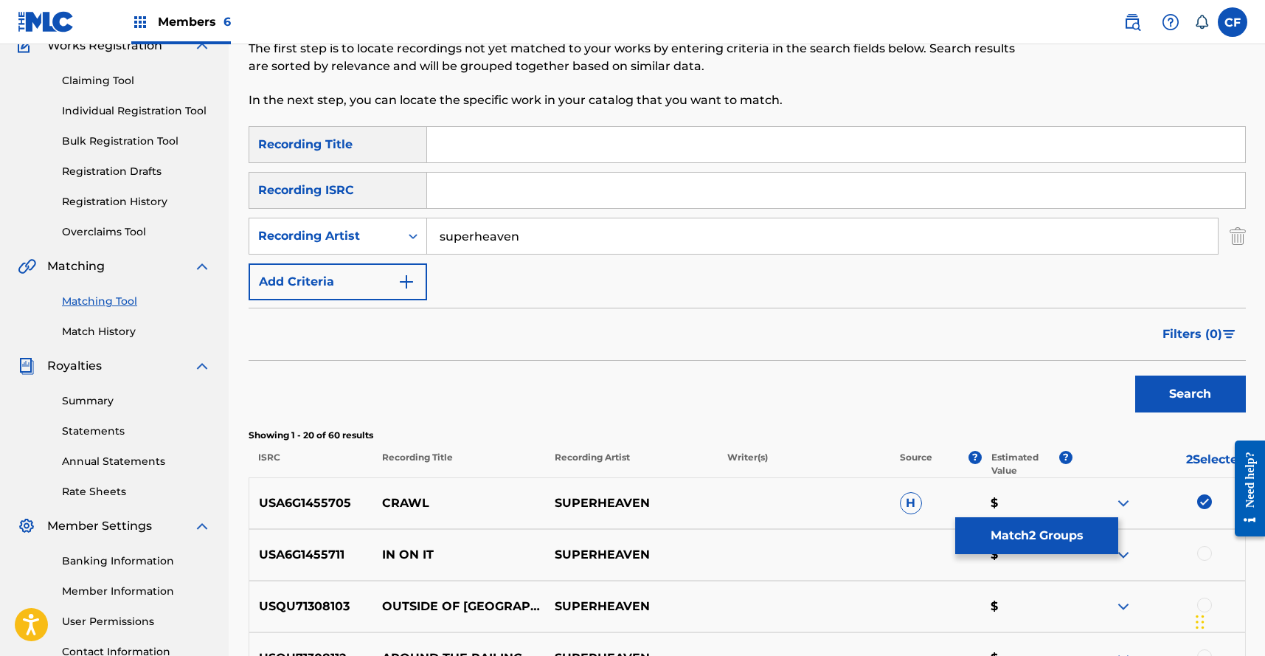
scroll to position [0, 0]
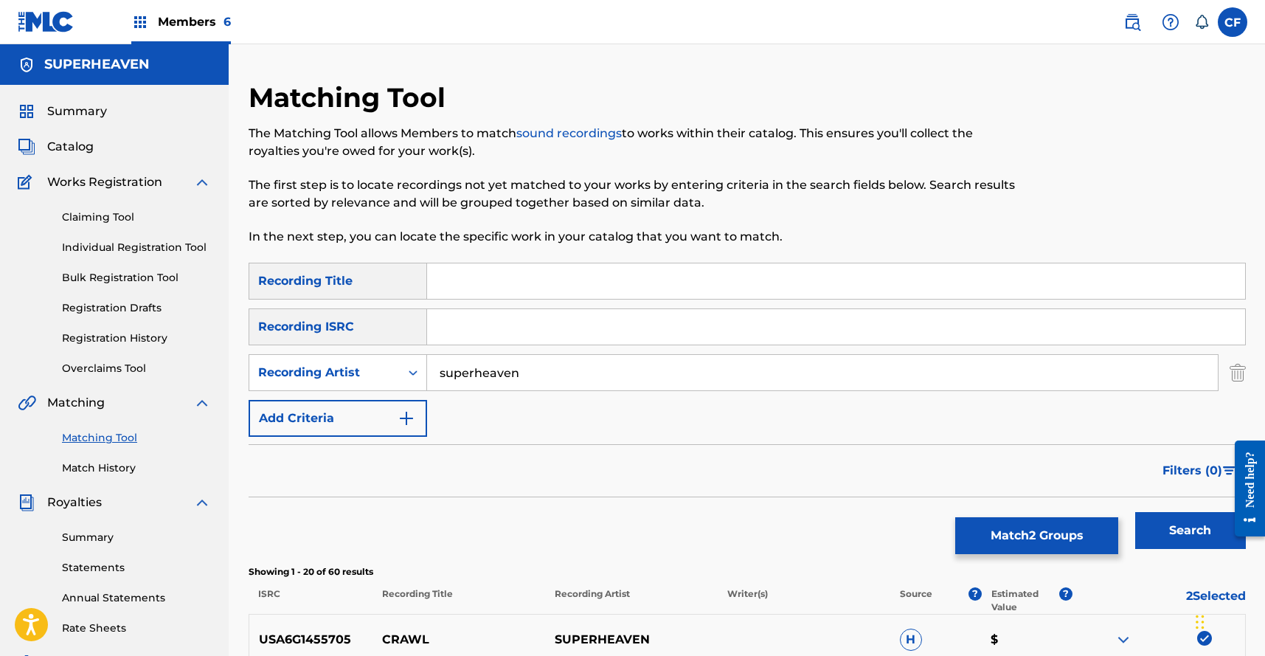
click at [457, 252] on div "Matching Tool The Matching Tool allows Members to match sound recordings to wor…" at bounding box center [633, 171] width 768 height 181
click at [457, 270] on input "Search Form" at bounding box center [836, 280] width 818 height 35
type input "crawl"
click at [1135, 512] on button "Search" at bounding box center [1190, 530] width 111 height 37
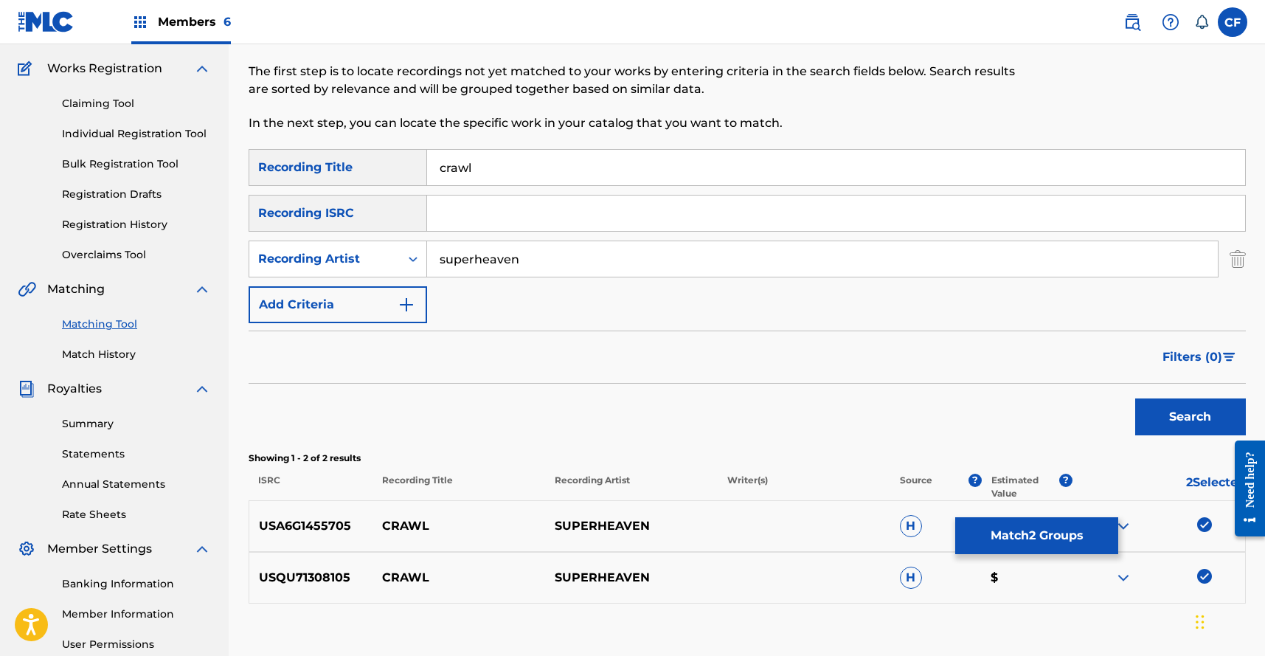
scroll to position [259, 0]
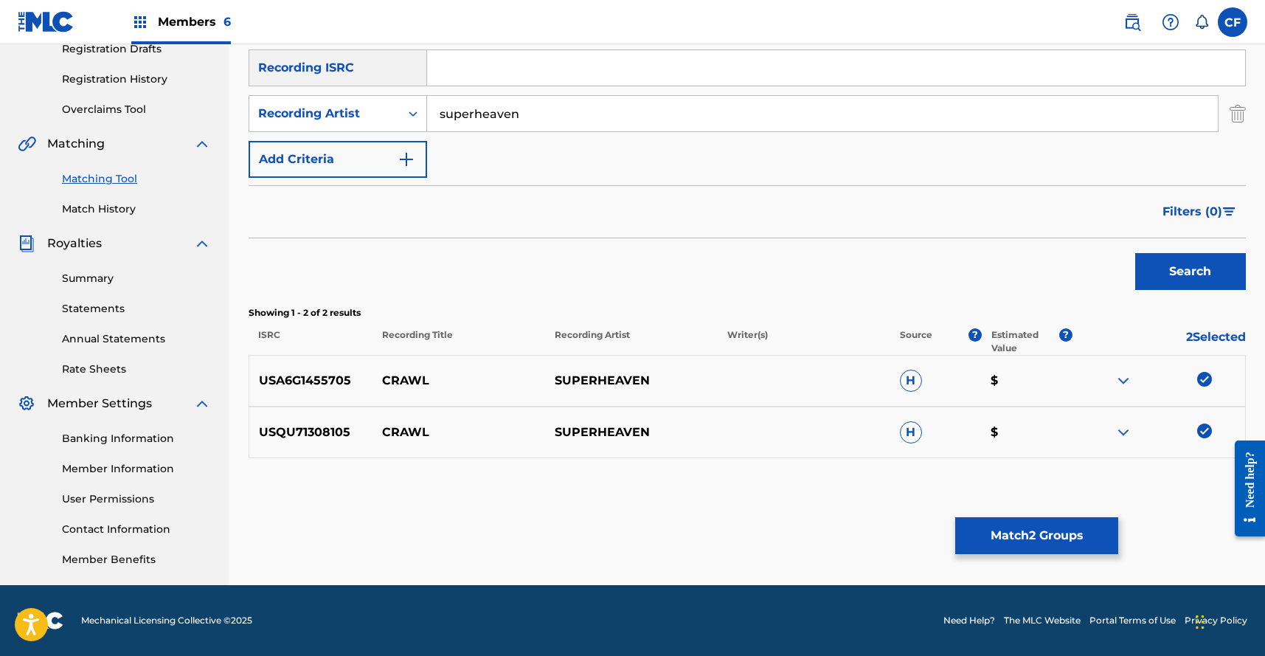
click at [1042, 533] on button "Match 2 Groups" at bounding box center [1036, 535] width 163 height 37
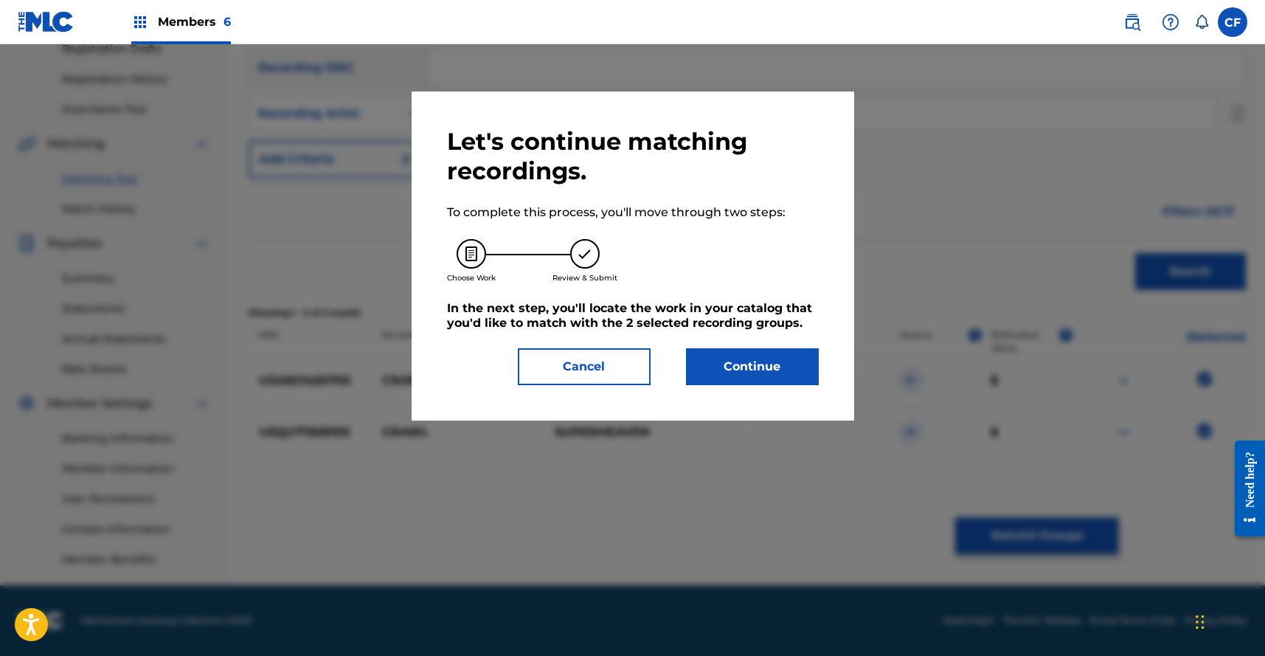
click at [735, 353] on button "Continue" at bounding box center [752, 366] width 133 height 37
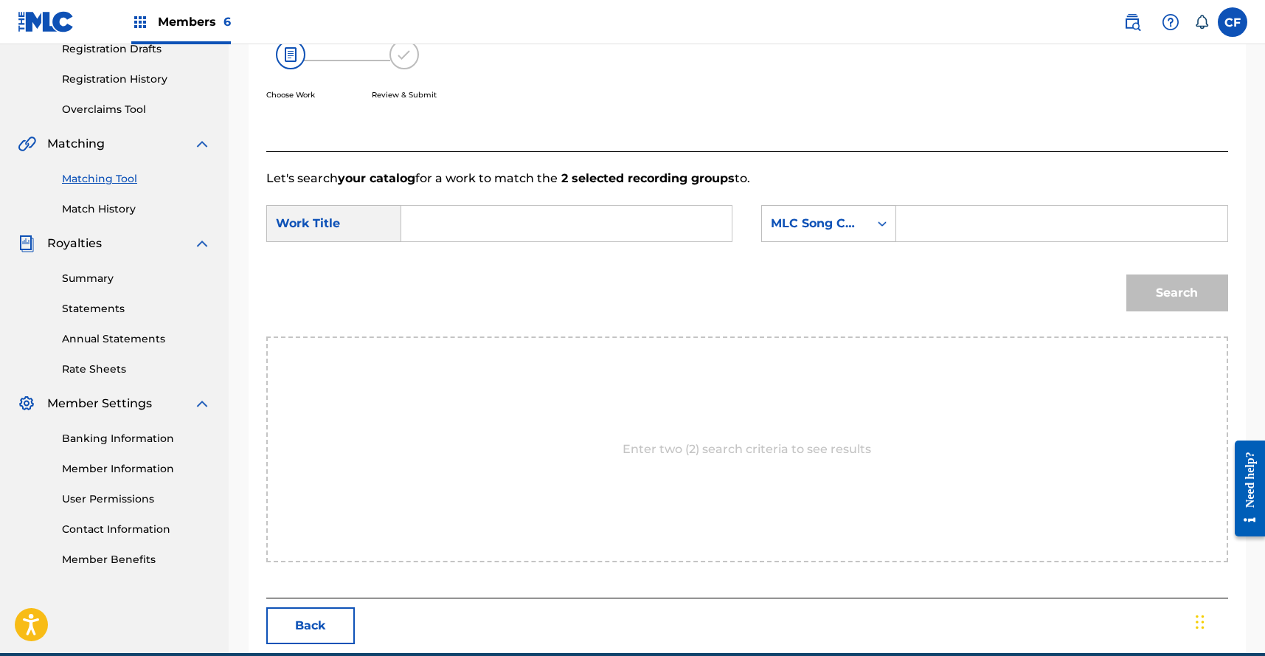
click at [504, 215] on input "Search Form" at bounding box center [566, 223] width 305 height 35
type input "crawl"
click at [436, 262] on strong "crawl" at bounding box center [442, 256] width 33 height 14
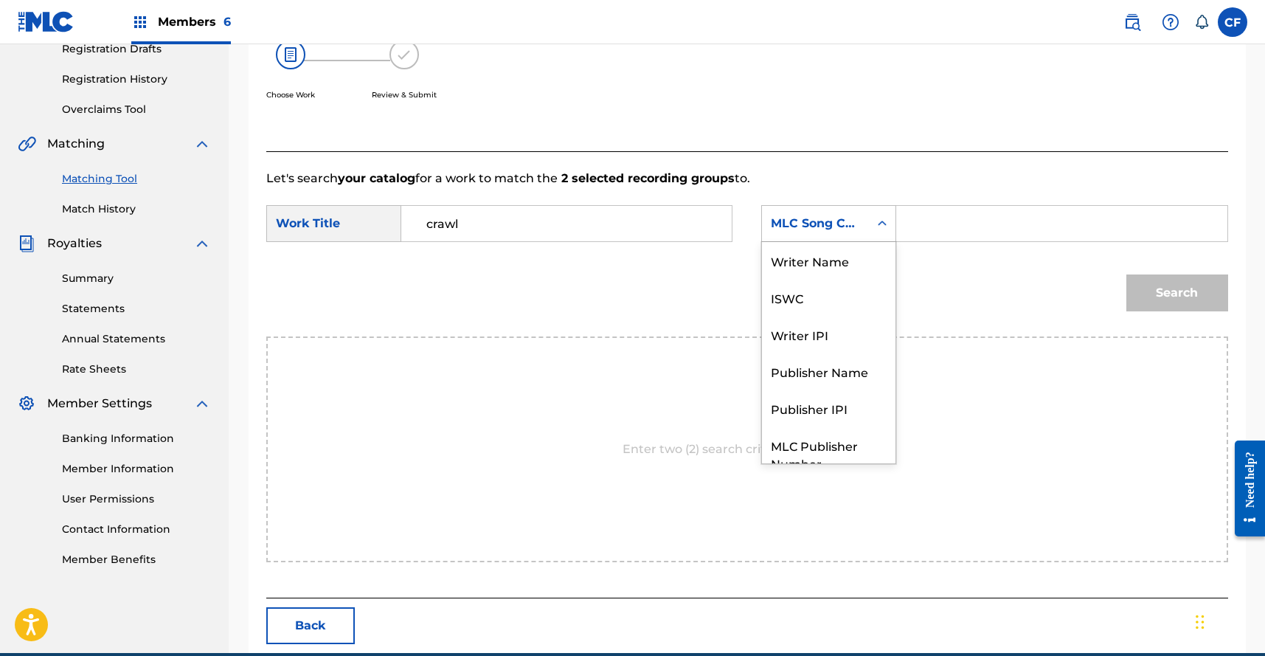
click at [889, 218] on div "Search Form" at bounding box center [882, 223] width 27 height 27
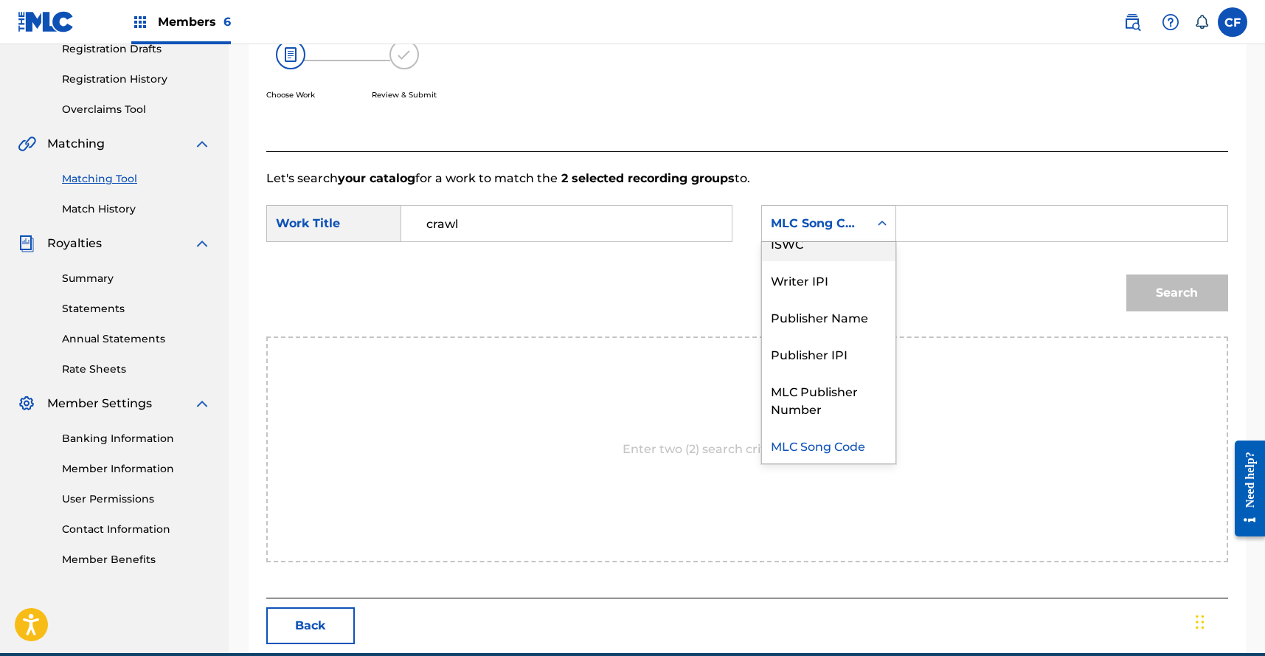
scroll to position [0, 0]
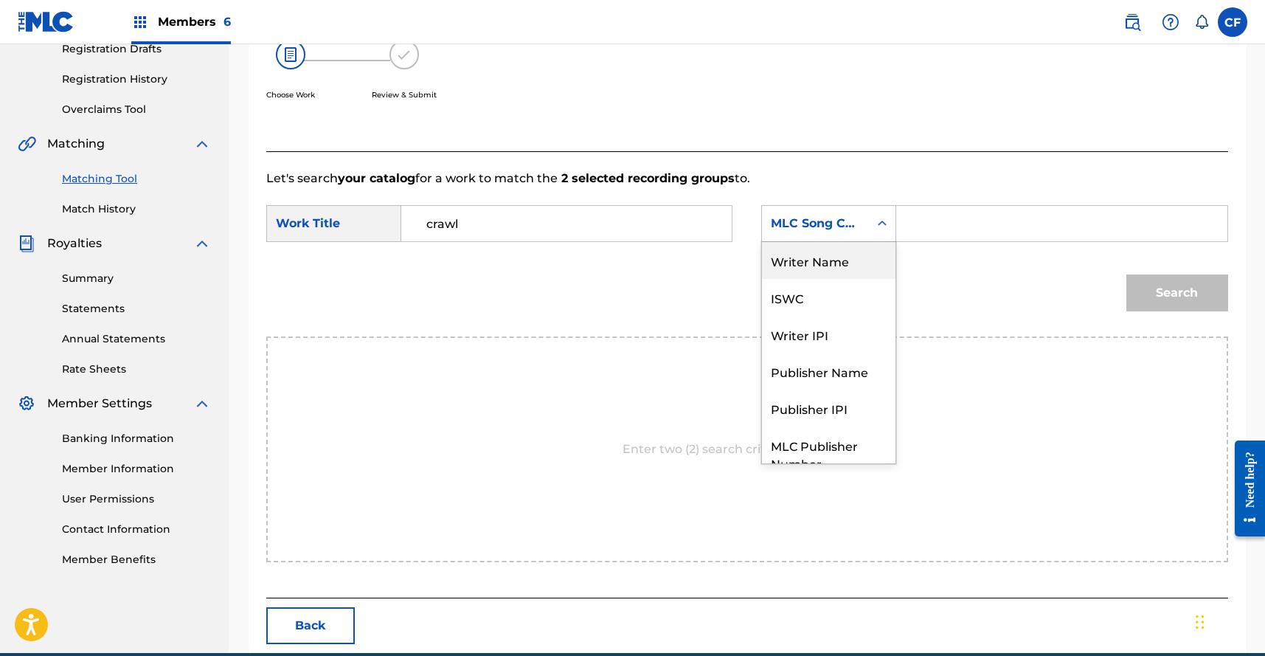
click at [853, 263] on div "Writer Name" at bounding box center [828, 260] width 133 height 37
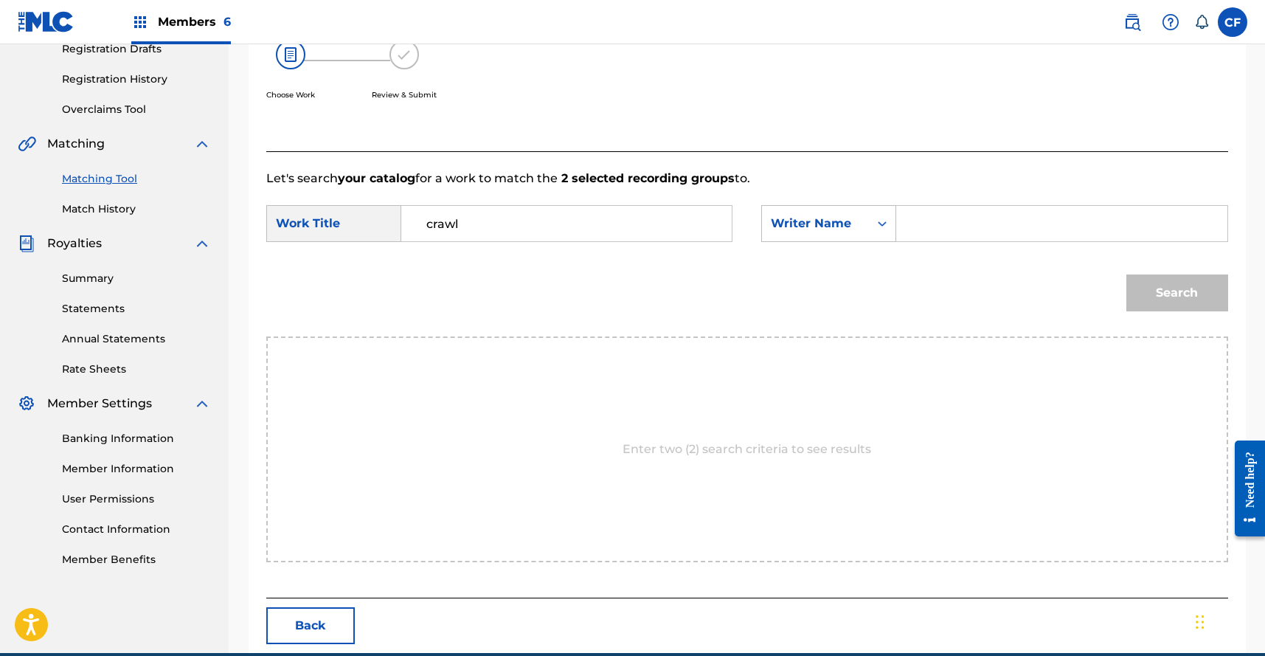
click at [976, 240] on input "Search Form" at bounding box center [1061, 223] width 305 height 35
type input "clarke"
click at [1159, 287] on button "Search" at bounding box center [1177, 292] width 102 height 37
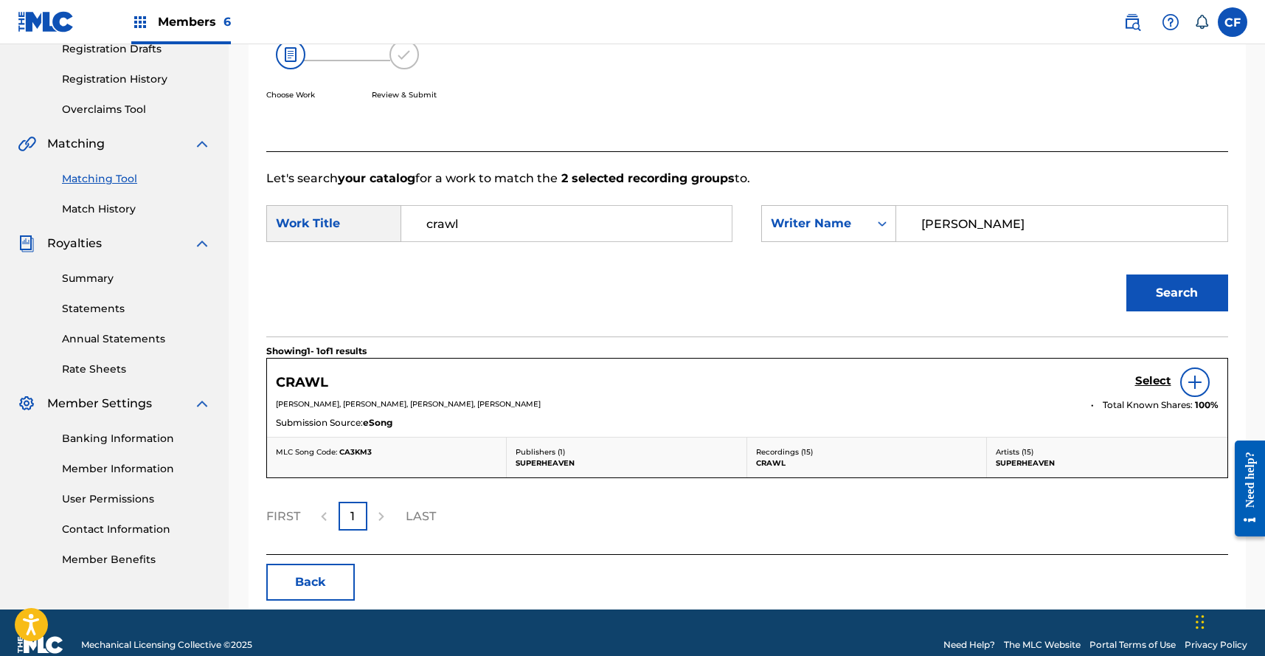
click at [1159, 378] on h5 "Select" at bounding box center [1153, 381] width 36 height 14
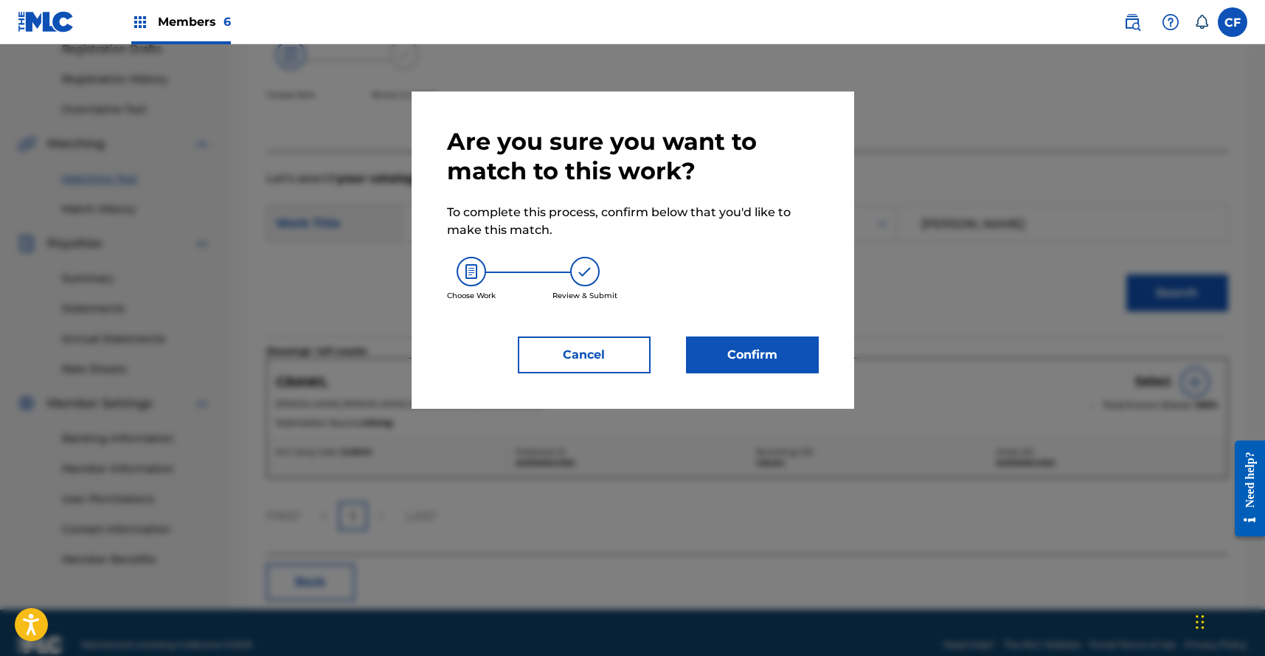
click at [789, 371] on button "Confirm" at bounding box center [752, 354] width 133 height 37
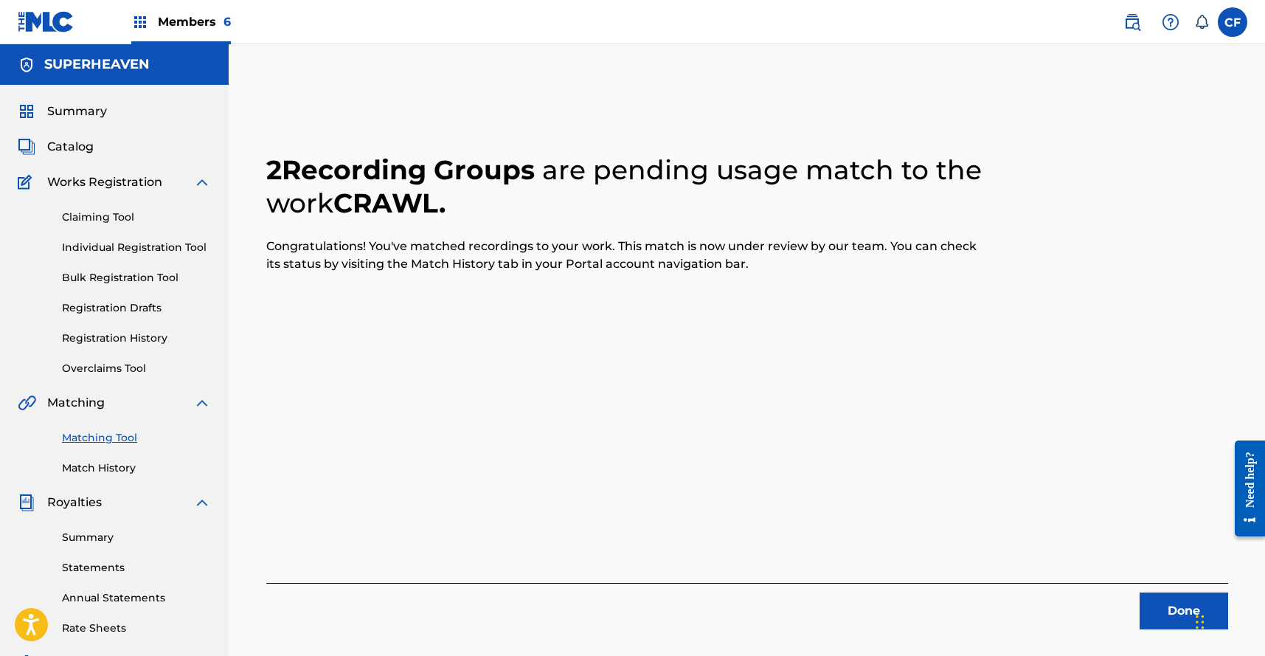
click at [1179, 601] on button "Done" at bounding box center [1183, 610] width 89 height 37
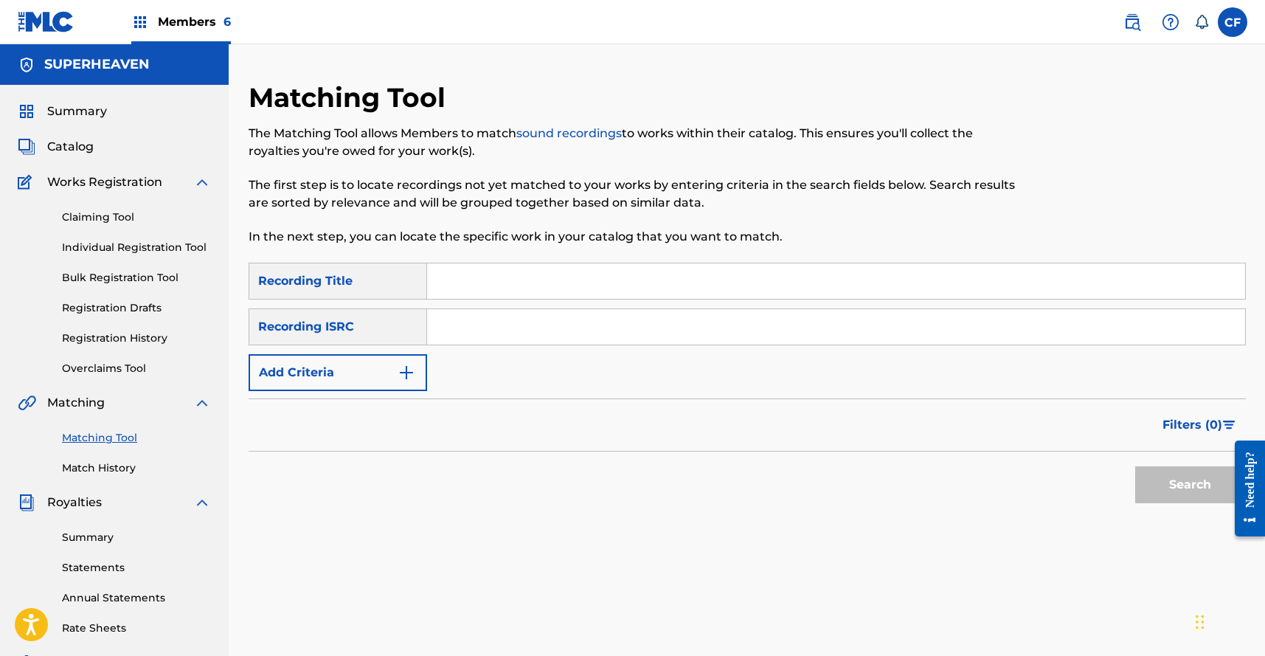
click at [370, 370] on button "Add Criteria" at bounding box center [338, 372] width 178 height 37
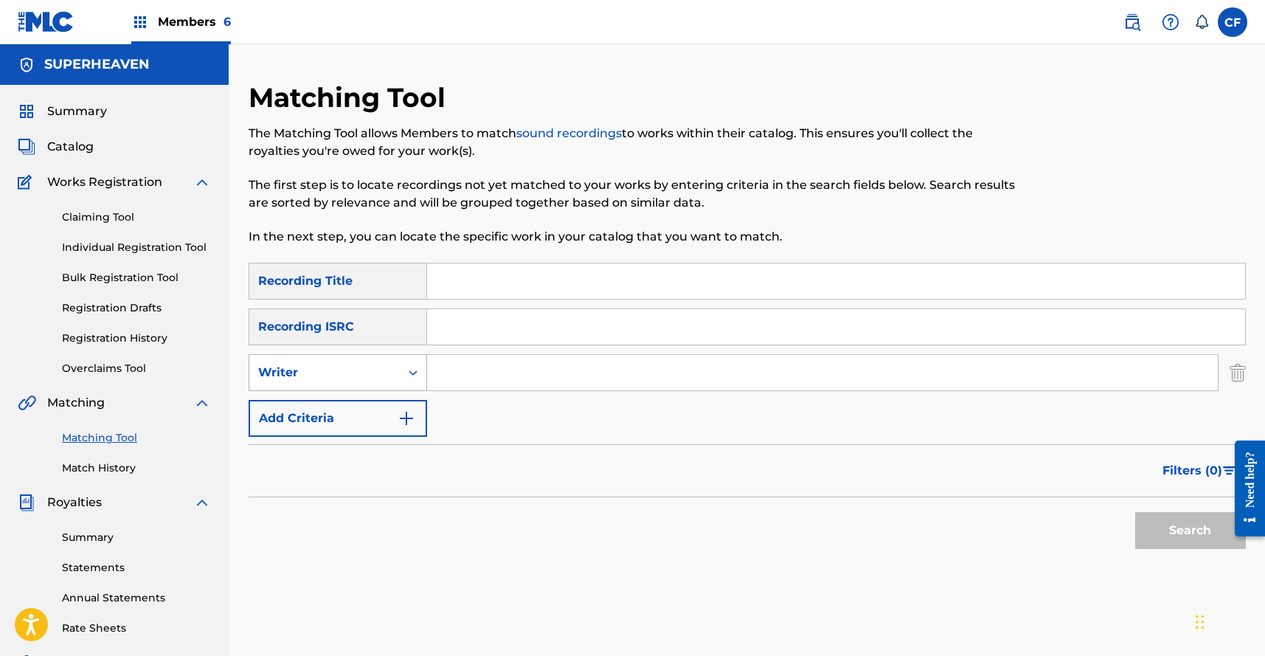
click at [398, 357] on div "Writer" at bounding box center [338, 372] width 178 height 37
click at [374, 405] on div "Recording Artist" at bounding box center [337, 409] width 177 height 37
click at [491, 374] on input "Search Form" at bounding box center [822, 372] width 791 height 35
type input "superheaven"
click at [1145, 522] on button "Search" at bounding box center [1190, 530] width 111 height 37
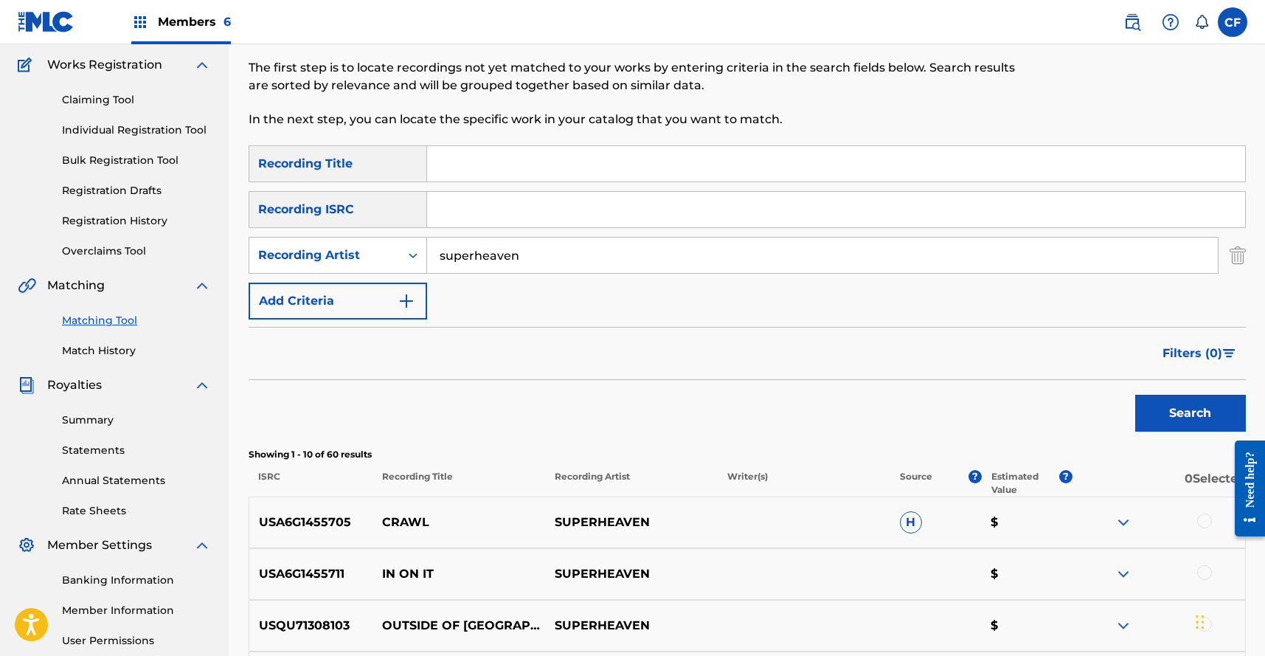
scroll to position [100, 0]
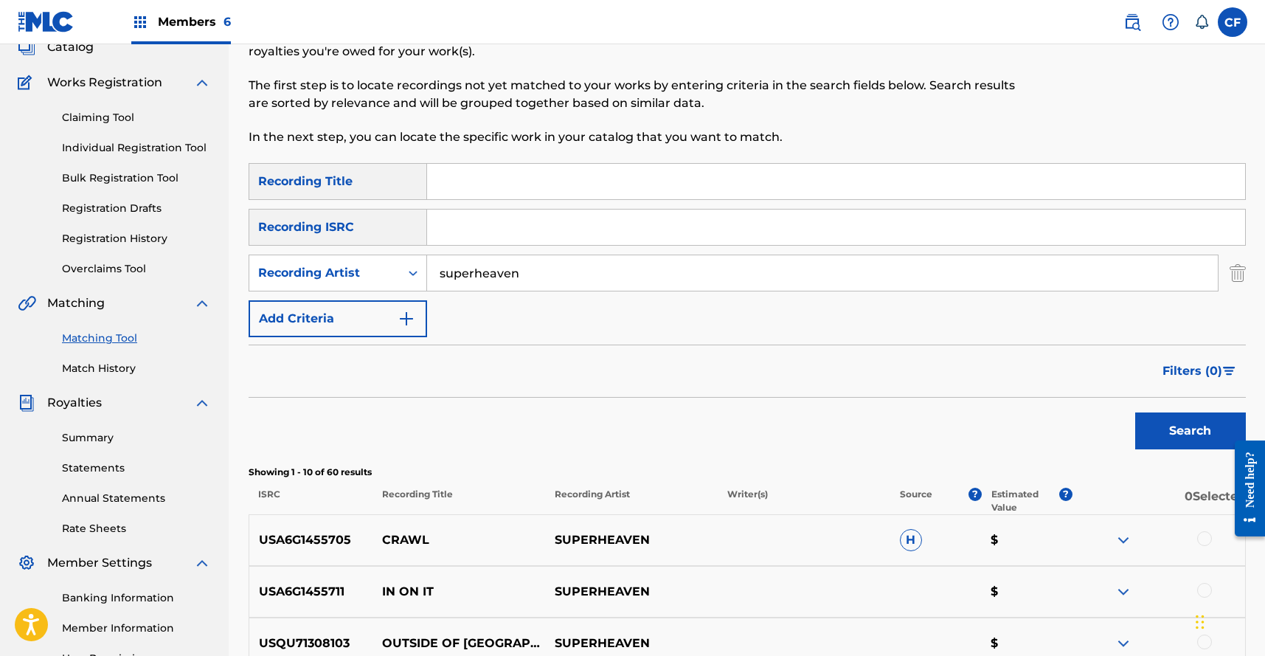
click at [760, 182] on input "Search Form" at bounding box center [836, 181] width 818 height 35
type input "in on it"
click at [1135, 412] on button "Search" at bounding box center [1190, 430] width 111 height 37
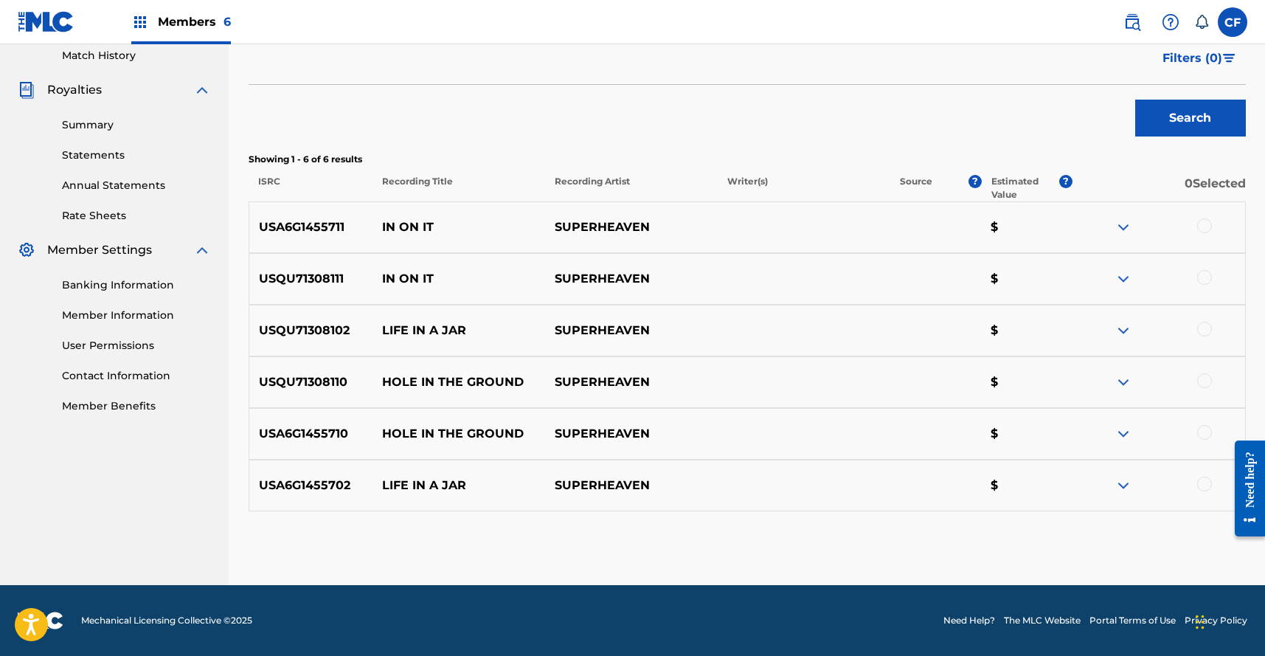
click at [1208, 228] on div at bounding box center [1204, 225] width 15 height 15
click at [1220, 288] on div "USQU71308111 IN ON IT SUPERHEAVEN $" at bounding box center [747, 279] width 997 height 52
click at [1206, 282] on div at bounding box center [1204, 277] width 15 height 15
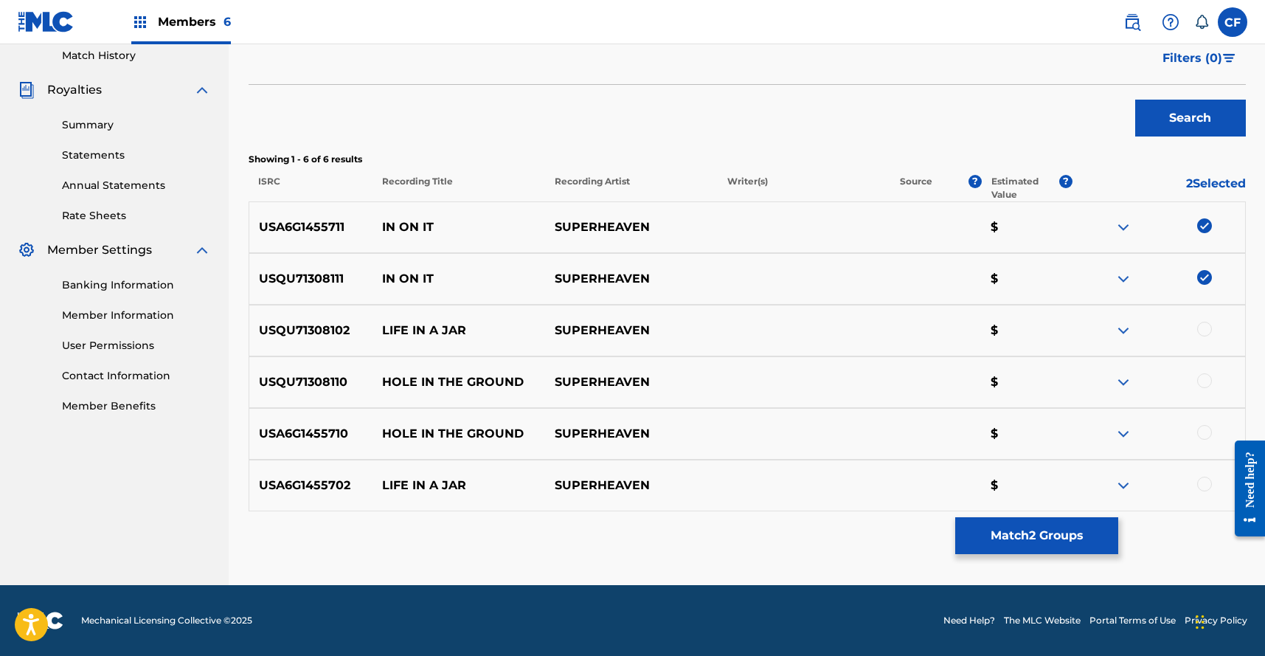
click at [1039, 526] on button "Match 2 Groups" at bounding box center [1036, 535] width 163 height 37
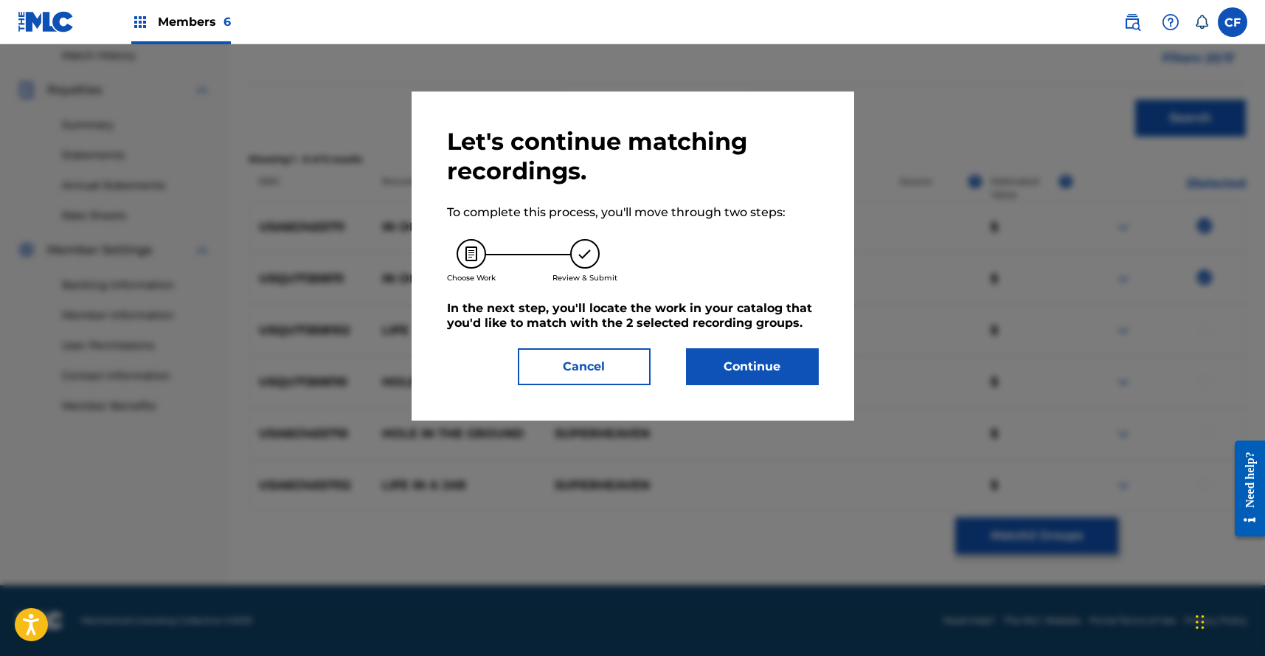
click at [763, 366] on button "Continue" at bounding box center [752, 366] width 133 height 37
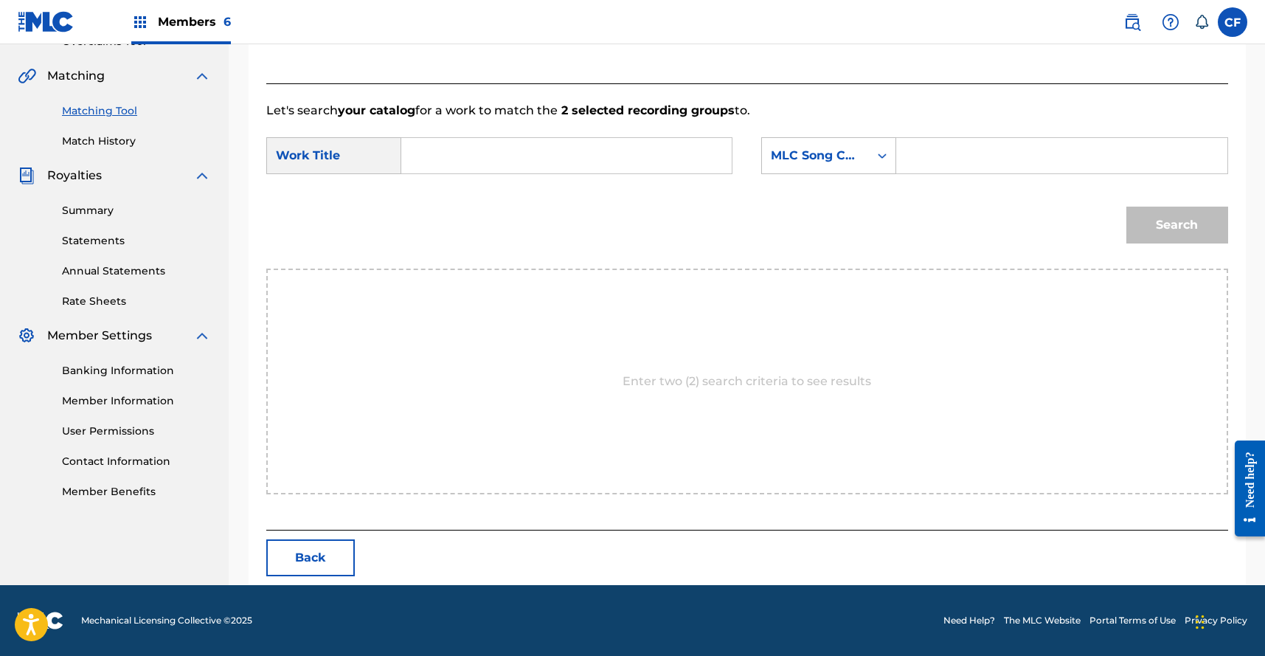
click at [566, 164] on input "Search Form" at bounding box center [566, 155] width 305 height 35
click at [471, 187] on div "in on it" at bounding box center [455, 189] width 83 height 27
type input "in on it"
click at [858, 176] on div "SearchWithCriteriad7278095-ee04-4b1d-9b45-34a2418b81d3 Work Title in on it Sear…" at bounding box center [747, 160] width 962 height 46
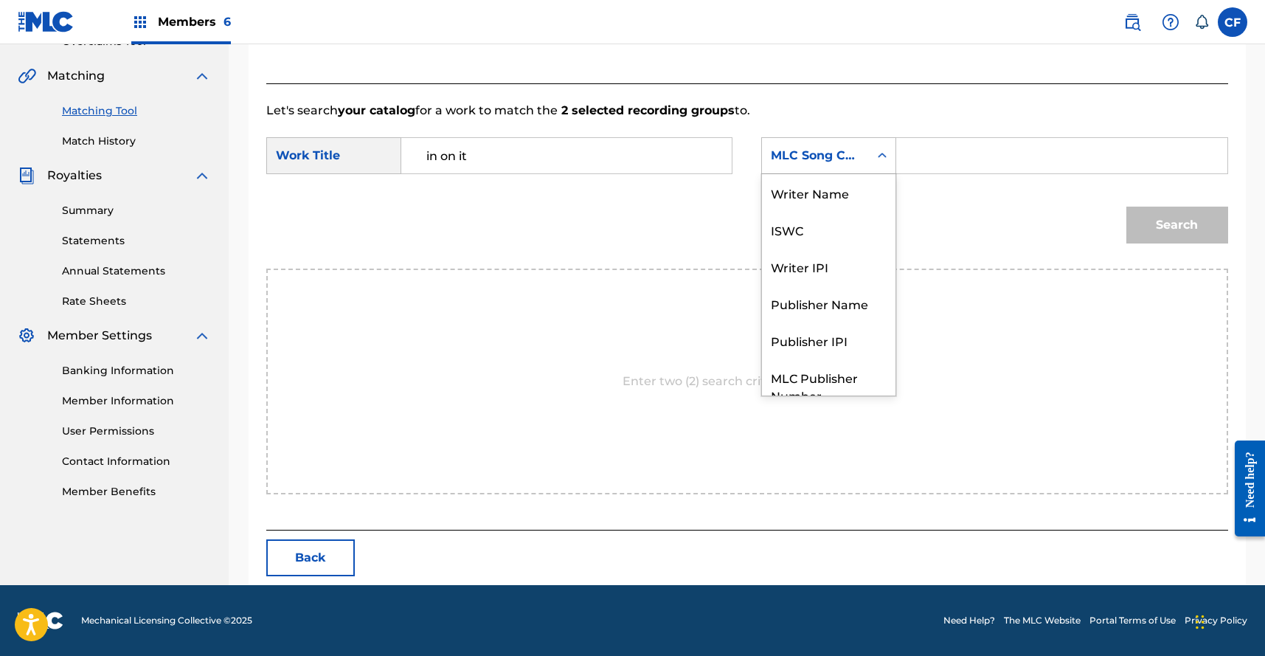
click at [853, 155] on div "MLC Song Code" at bounding box center [815, 156] width 89 height 18
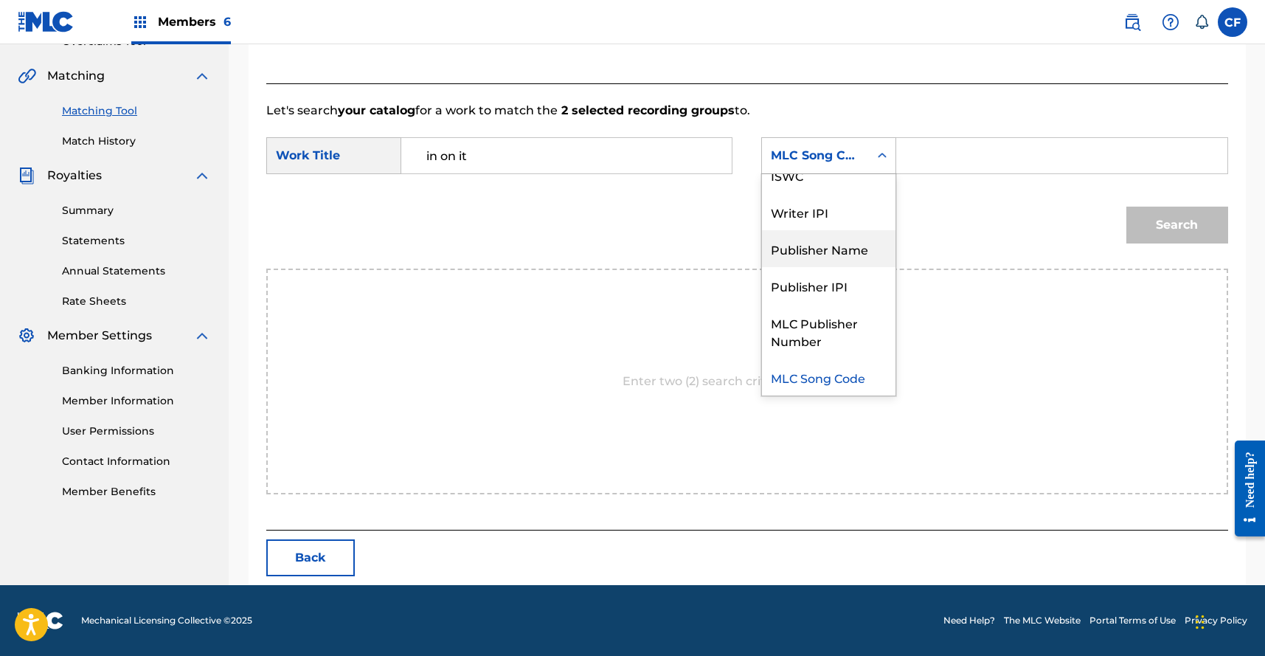
scroll to position [0, 0]
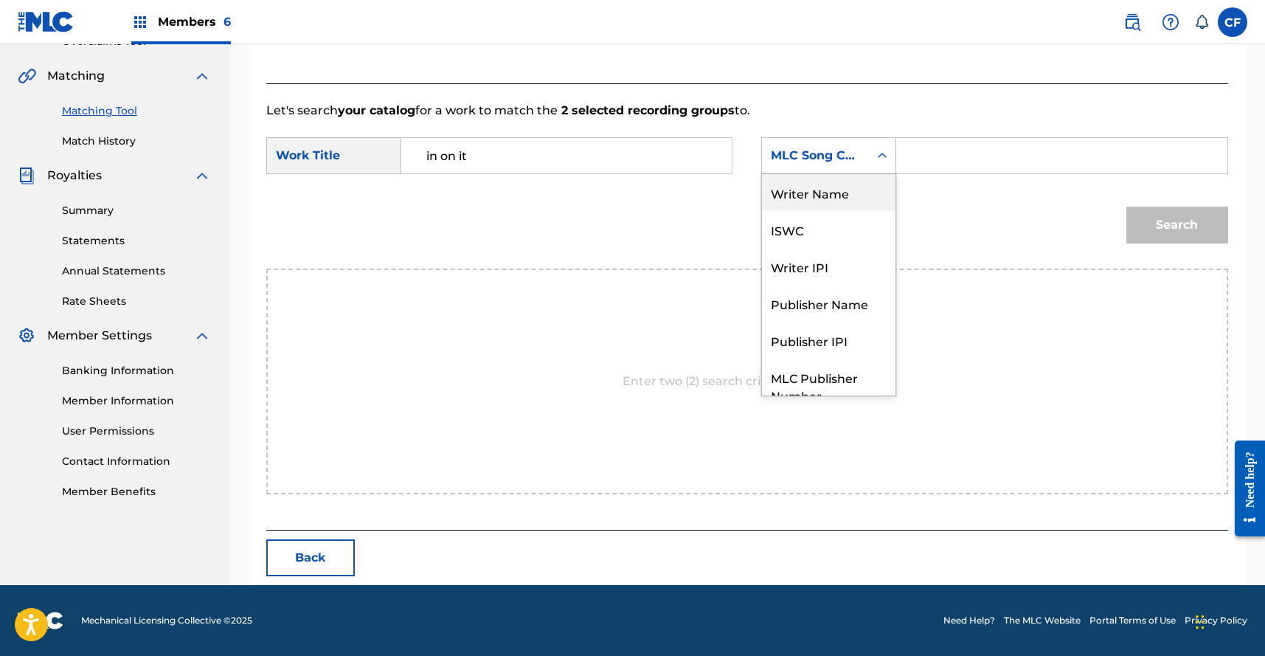
click at [844, 194] on div "Writer Name" at bounding box center [828, 192] width 133 height 37
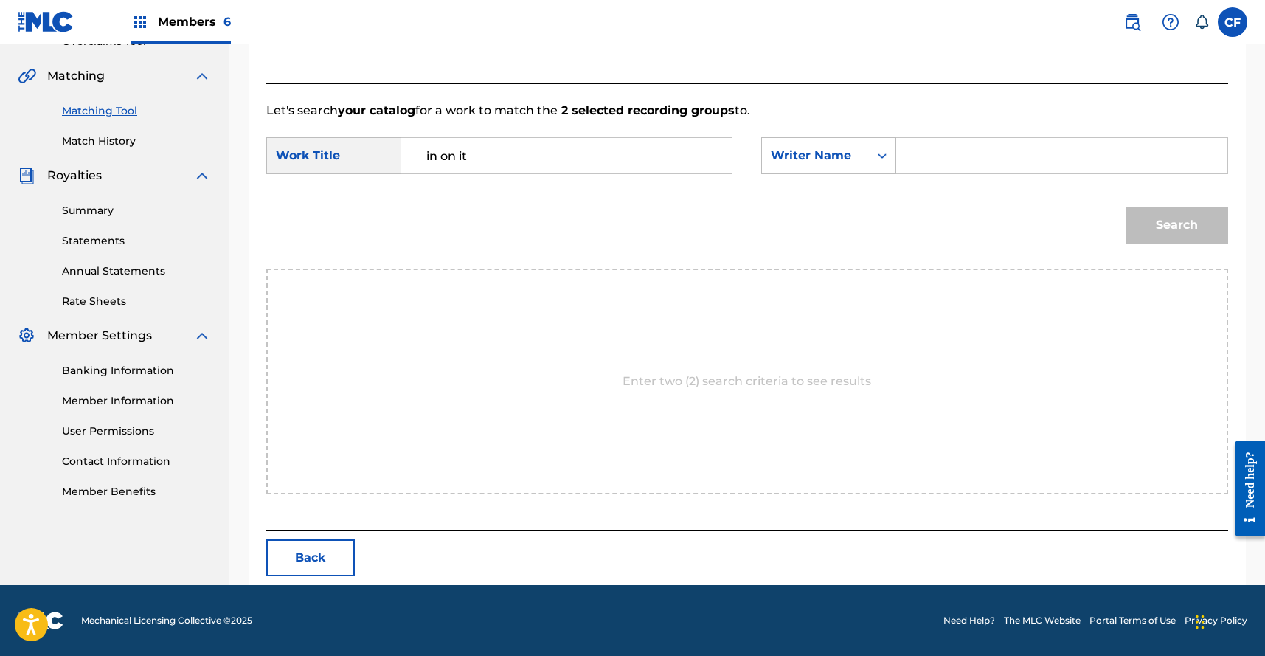
click at [997, 148] on input "Search Form" at bounding box center [1061, 155] width 305 height 35
type input "superheaven"
click at [1150, 240] on button "Search" at bounding box center [1177, 225] width 102 height 37
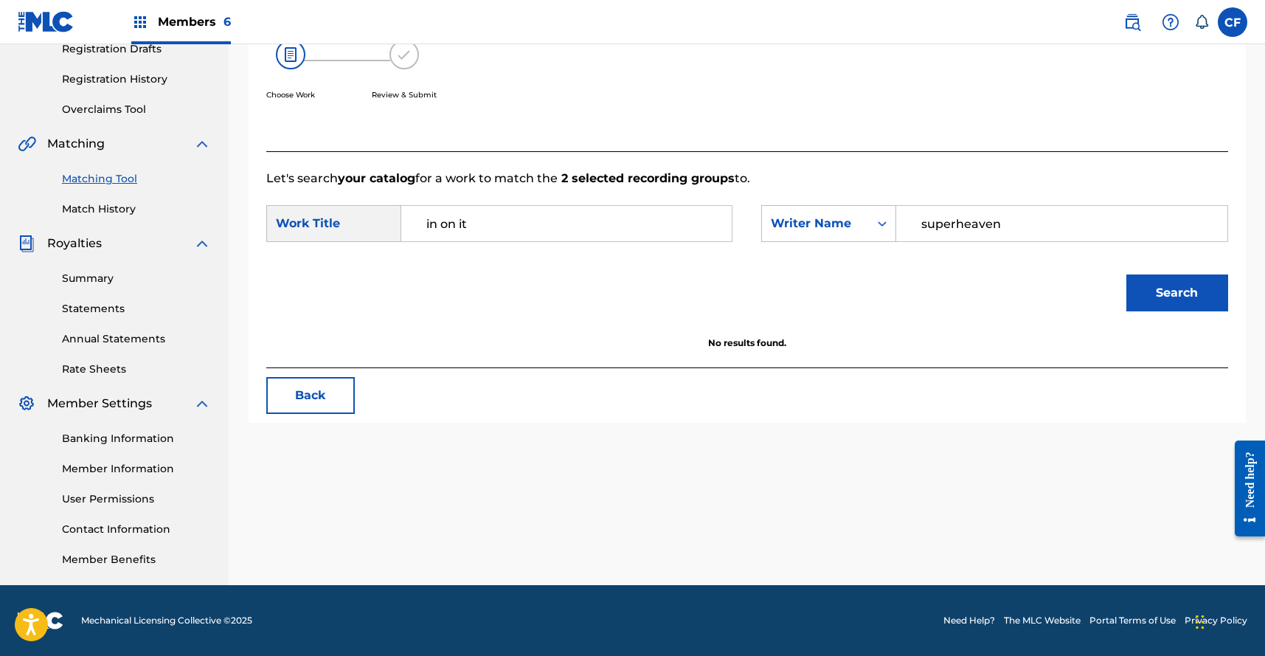
click at [319, 399] on button "Back" at bounding box center [310, 395] width 89 height 37
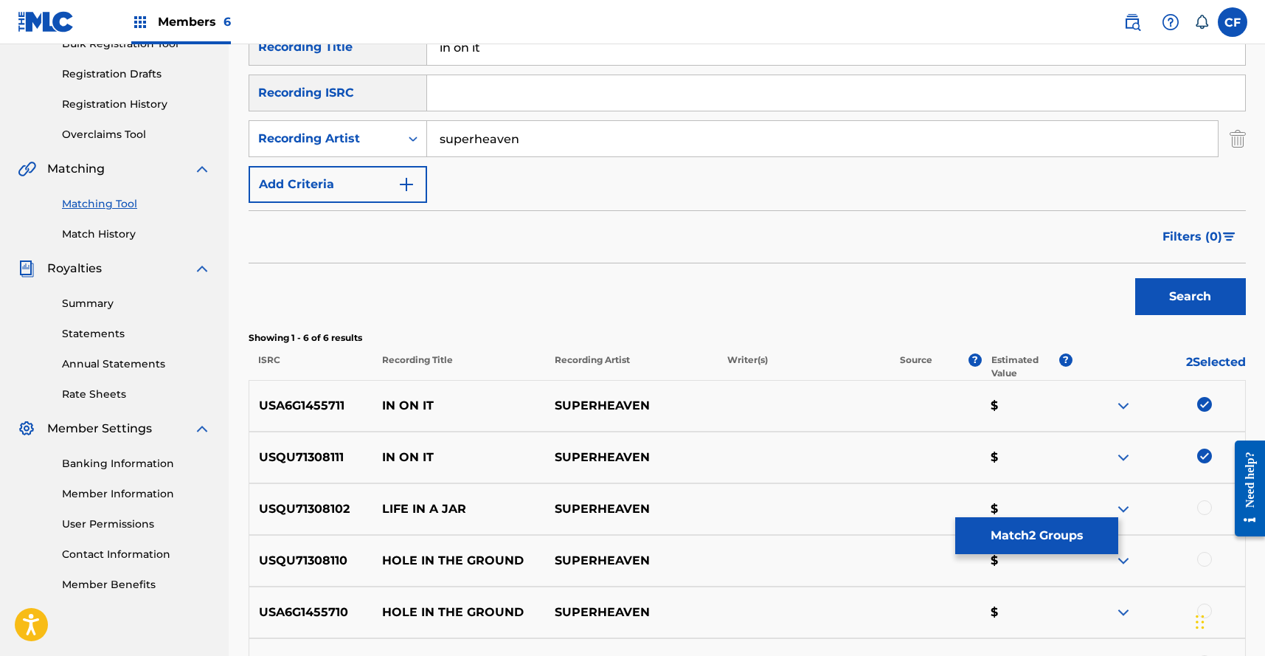
scroll to position [211, 0]
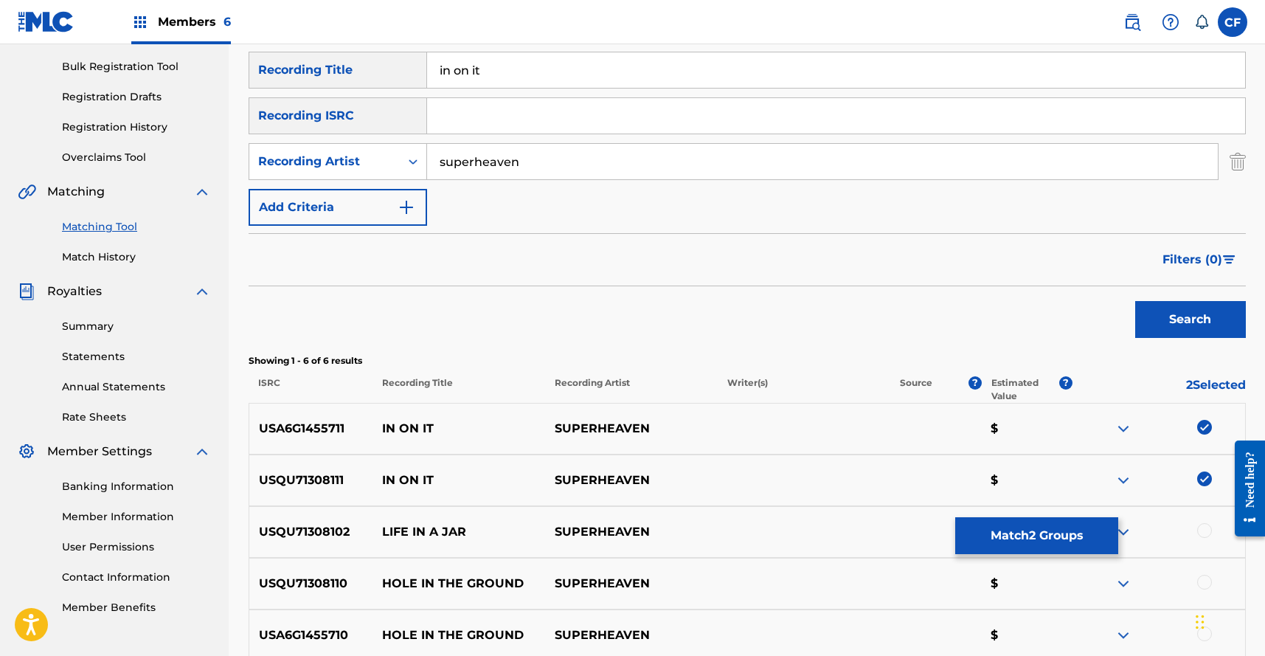
click at [562, 79] on input "in on it" at bounding box center [836, 69] width 818 height 35
click at [1152, 291] on div "Search" at bounding box center [1187, 315] width 118 height 59
click at [1204, 331] on button "Search" at bounding box center [1190, 319] width 111 height 37
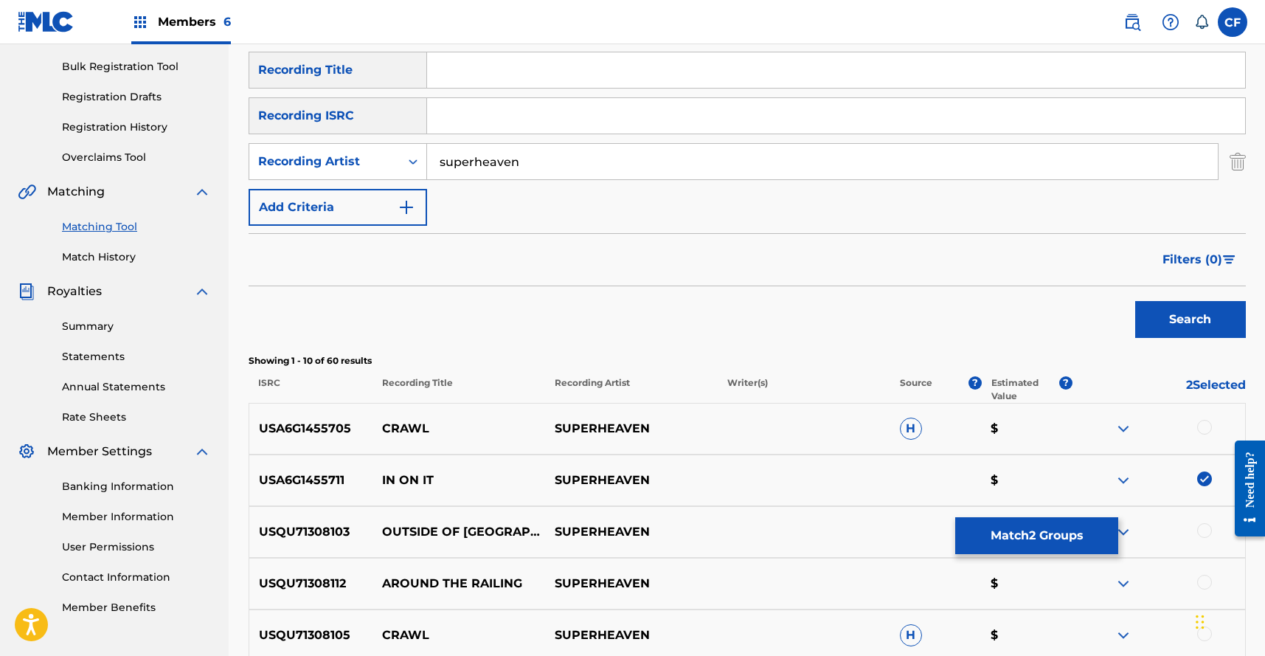
click at [1180, 263] on span "Filters ( 0 )" at bounding box center [1192, 260] width 60 height 18
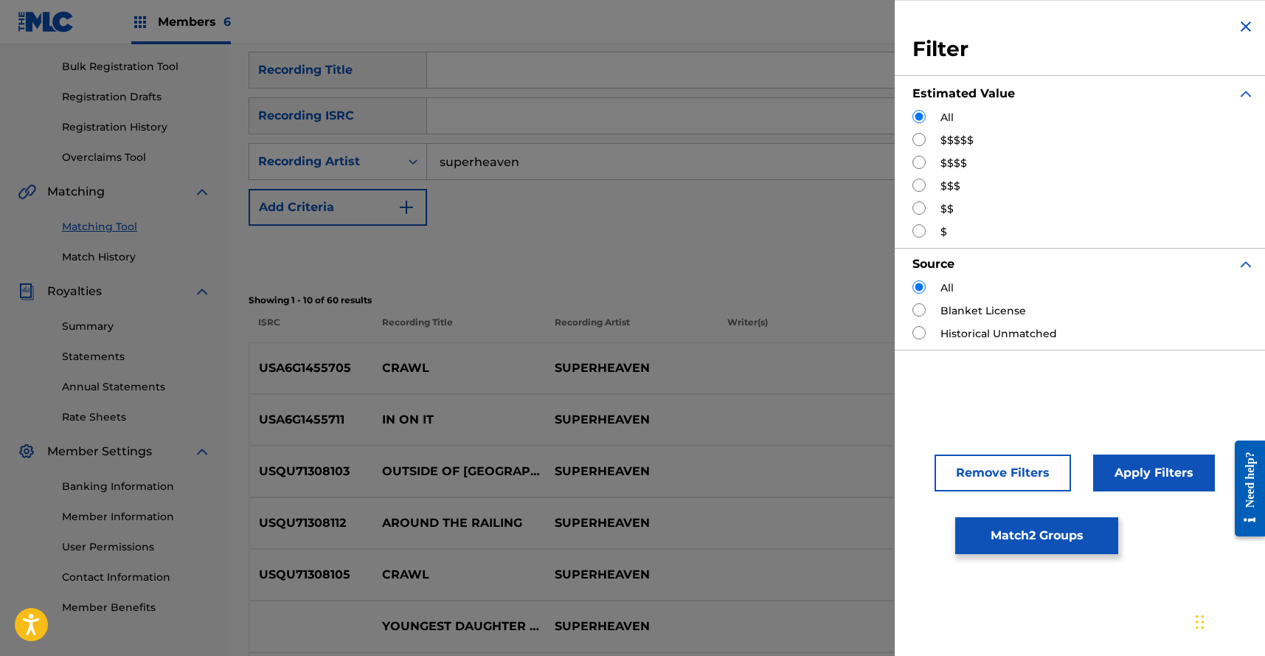
click at [951, 144] on label "$$$$$" at bounding box center [956, 140] width 33 height 15
click at [919, 141] on input "Search Form" at bounding box center [918, 139] width 13 height 13
radio input "true"
click at [1134, 492] on div "Remove Filters Apply Filters" at bounding box center [1084, 460] width 378 height 97
click at [1144, 471] on button "Apply Filters" at bounding box center [1154, 472] width 122 height 37
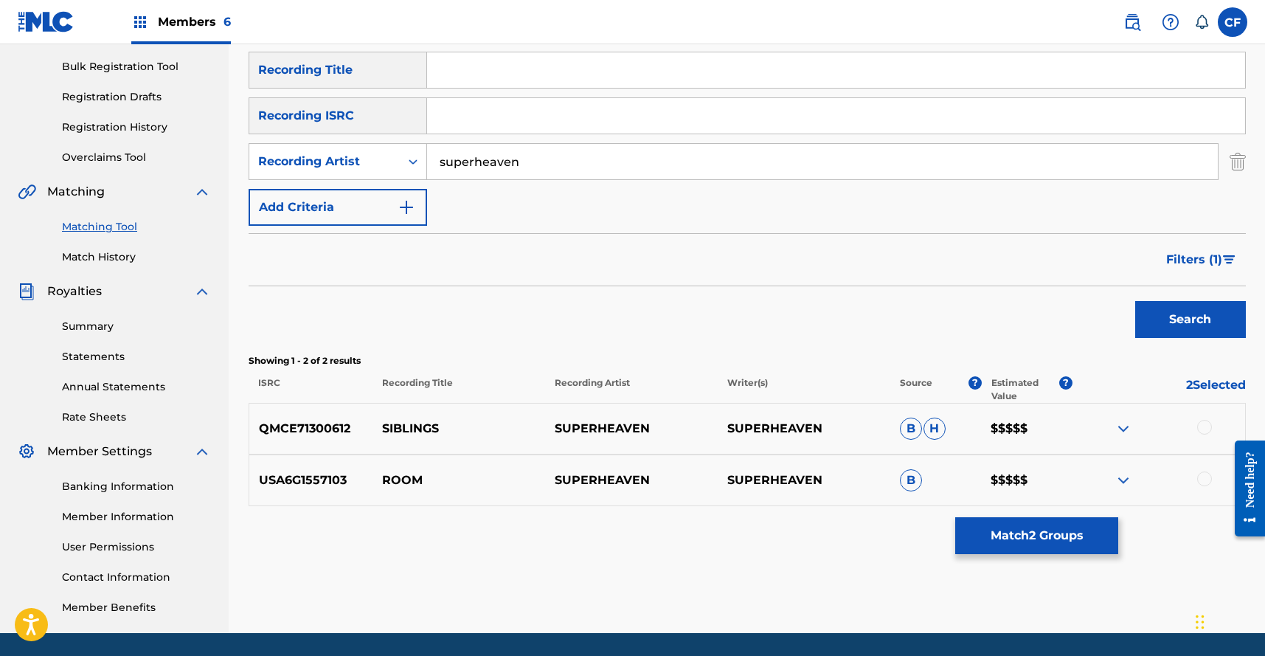
click at [1109, 468] on div "USA6G1557103 ROOM SUPERHEAVEN SUPERHEAVEN B $$$$$" at bounding box center [747, 480] width 997 height 52
click at [1117, 473] on img at bounding box center [1123, 480] width 18 height 18
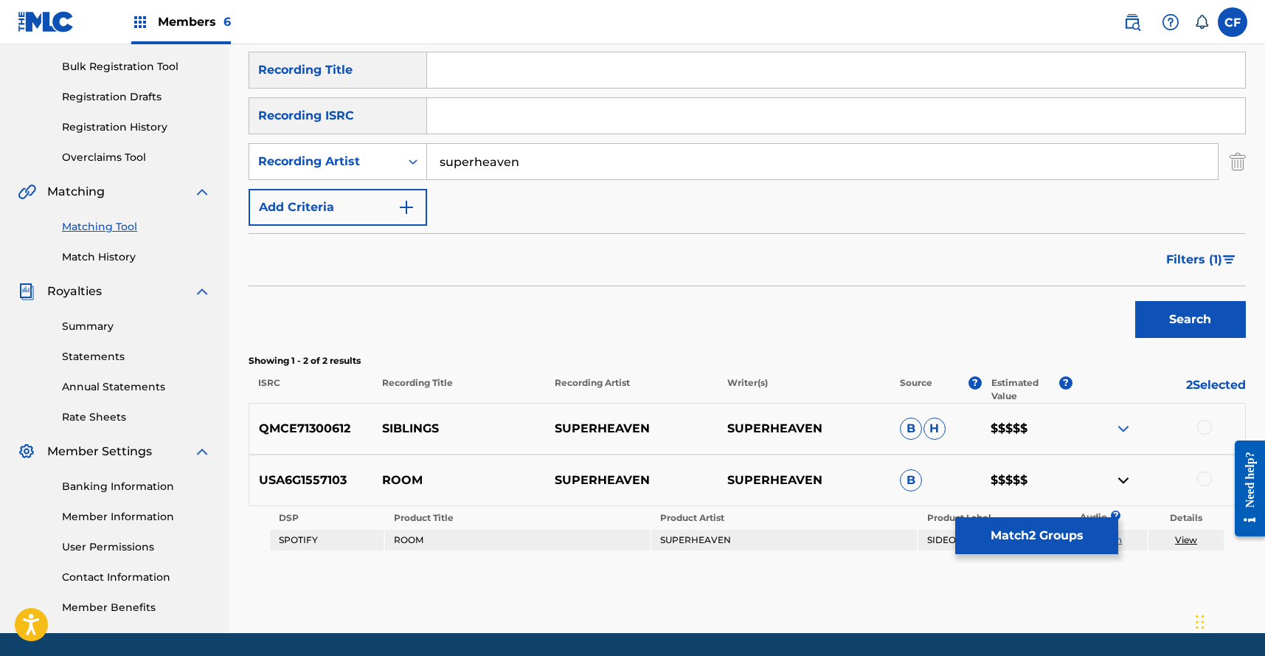
scroll to position [259, 0]
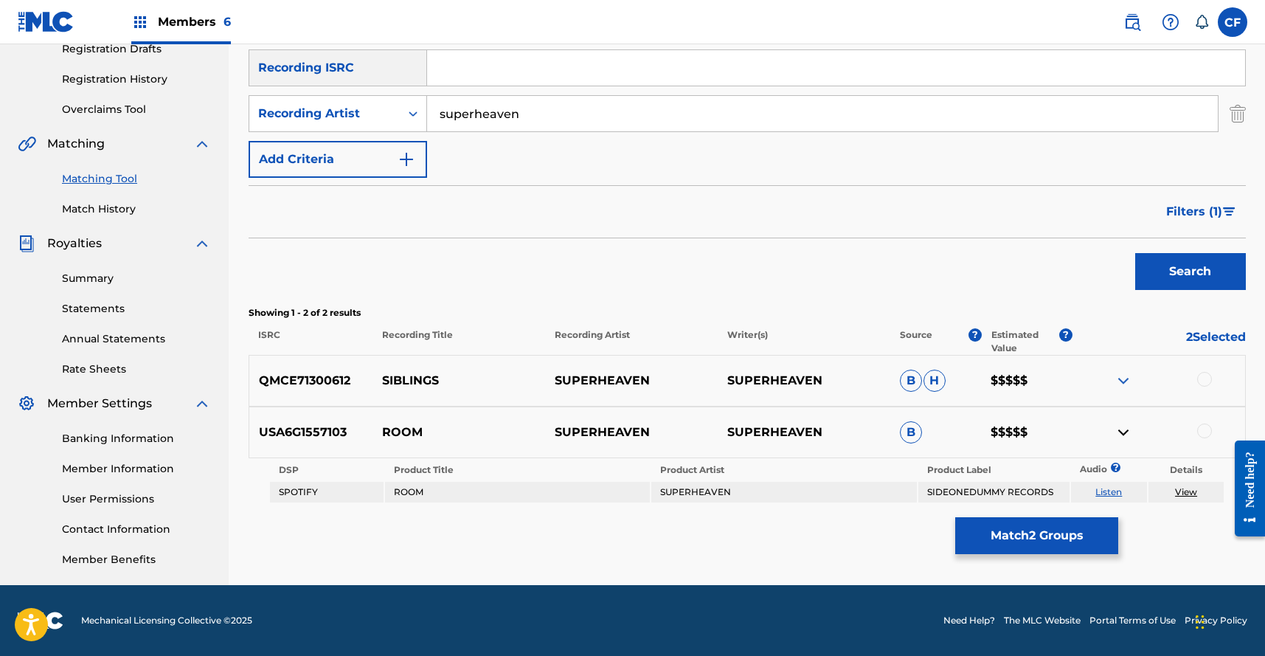
click at [1198, 432] on div at bounding box center [1204, 430] width 15 height 15
click at [1024, 541] on button "Match 3 Groups" at bounding box center [1036, 535] width 163 height 37
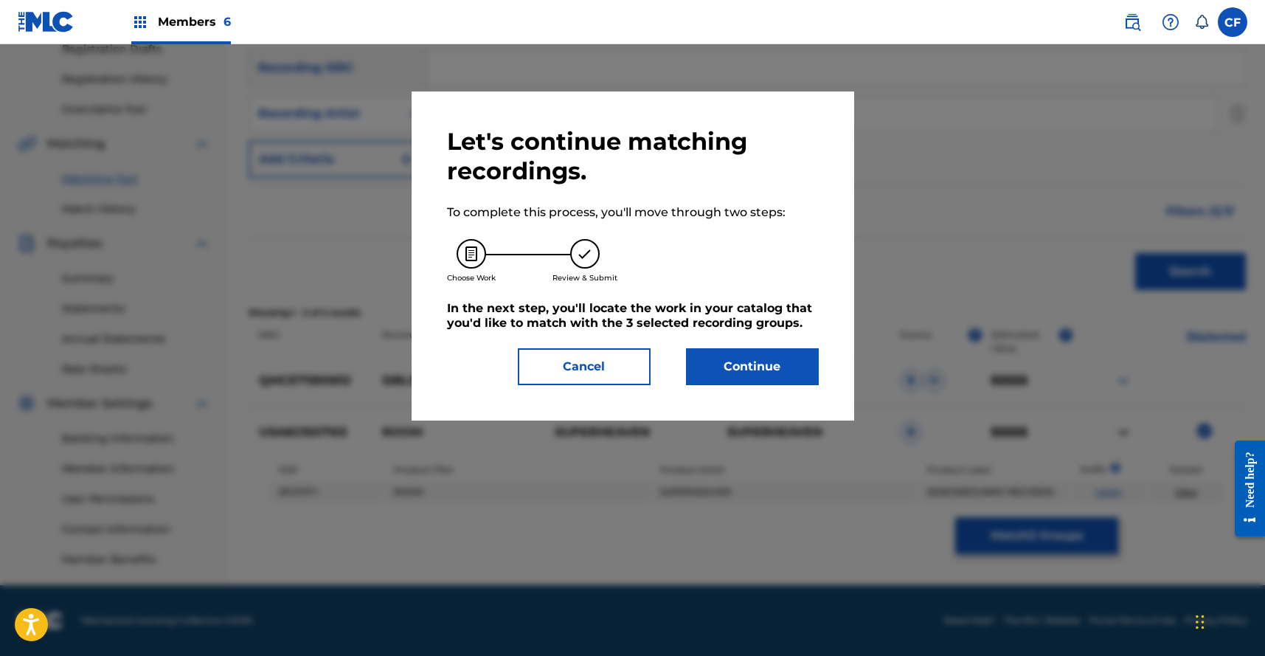
click at [748, 364] on button "Continue" at bounding box center [752, 366] width 133 height 37
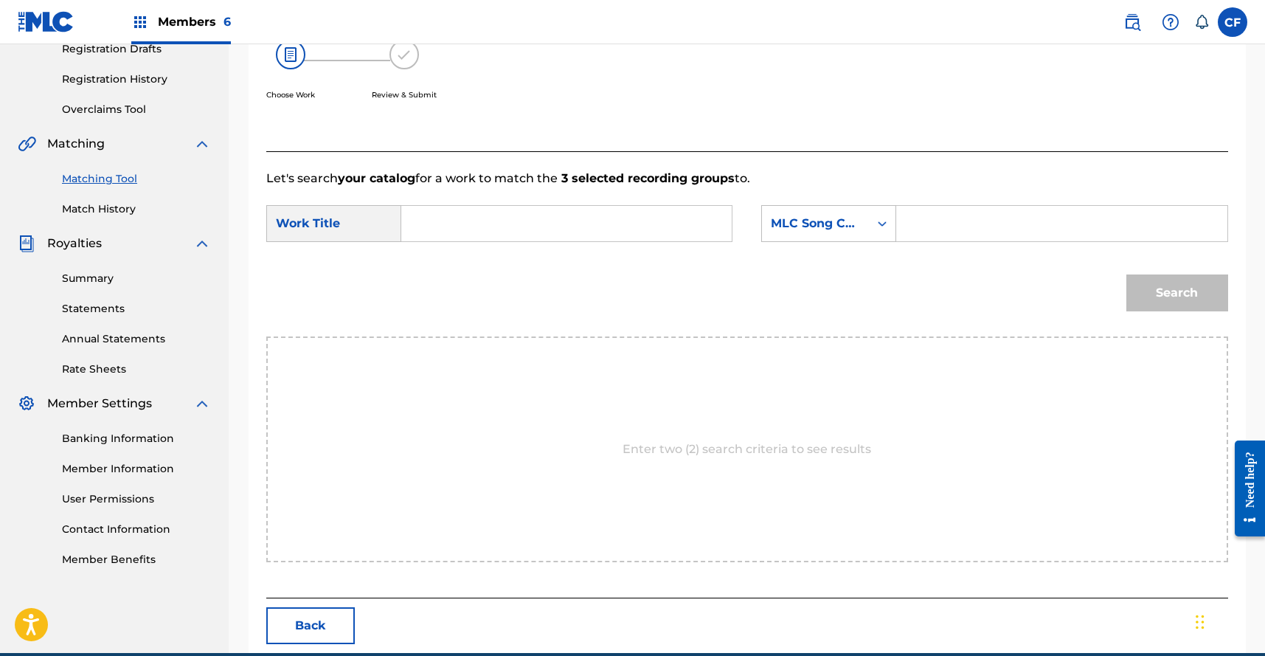
click at [637, 217] on input "Search Form" at bounding box center [566, 223] width 305 height 35
type input "room"
click at [496, 262] on div "room" at bounding box center [455, 256] width 85 height 30
click at [414, 257] on div "room" at bounding box center [455, 256] width 83 height 27
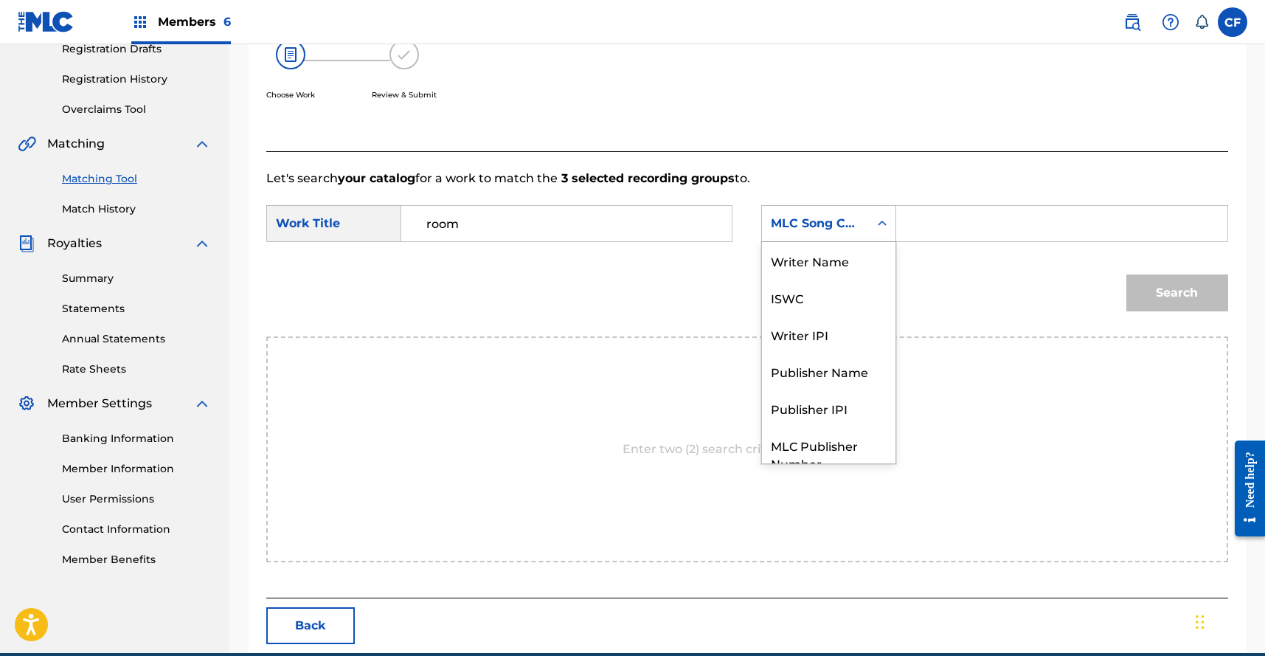
click at [878, 227] on icon "Search Form" at bounding box center [882, 223] width 15 height 15
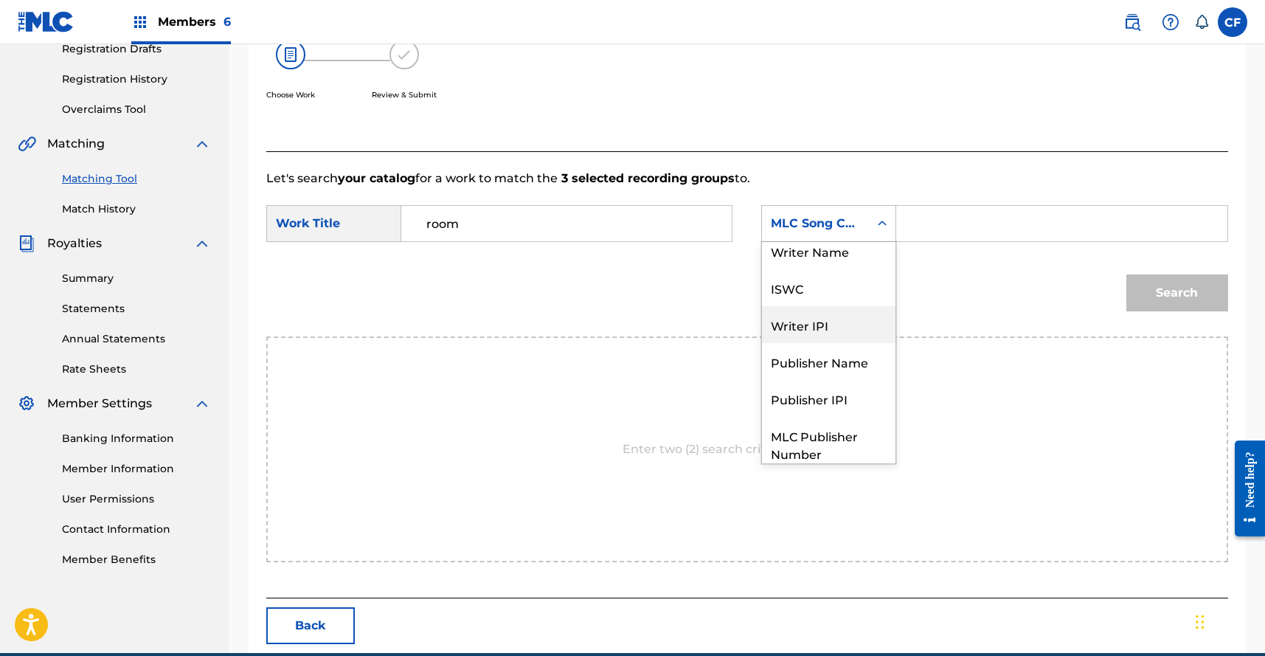
scroll to position [0, 0]
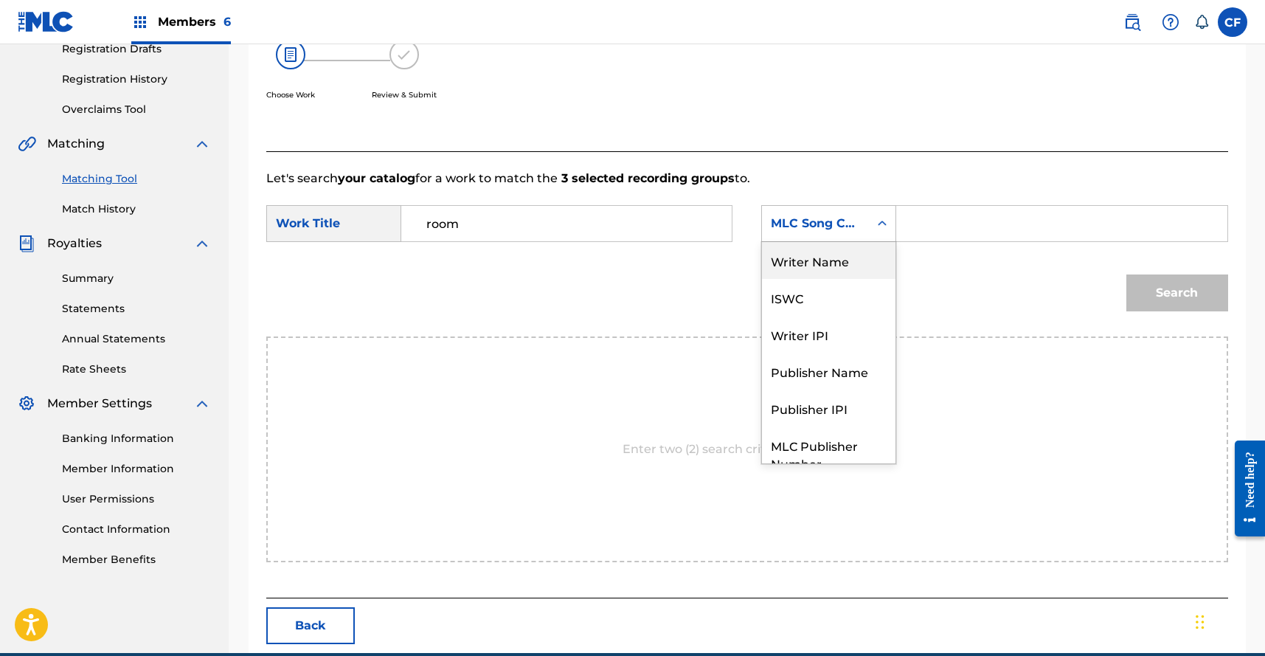
click at [861, 274] on div "Writer Name" at bounding box center [828, 260] width 133 height 37
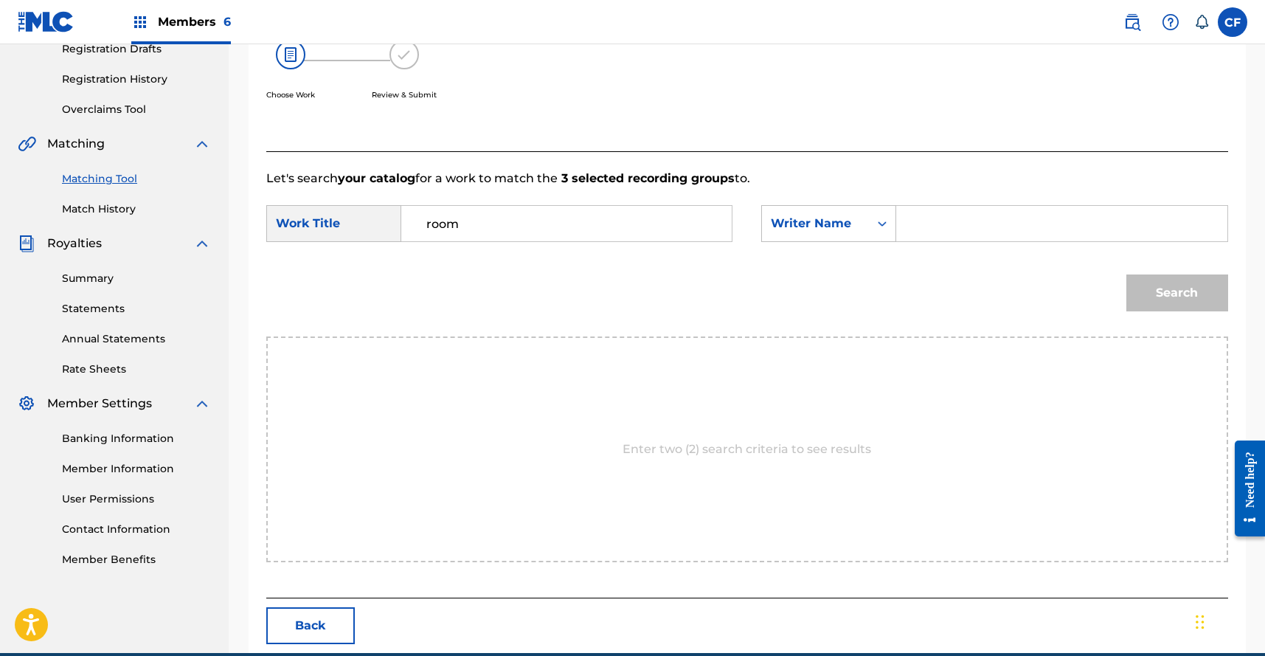
click at [906, 243] on div "SearchWithCriteriad7278095-ee04-4b1d-9b45-34a2418b81d3 Work Title room SearchWi…" at bounding box center [747, 228] width 962 height 46
click at [923, 224] on input "Search Form" at bounding box center [1061, 223] width 305 height 35
type input "clarke"
click at [1126, 274] on button "Search" at bounding box center [1177, 292] width 102 height 37
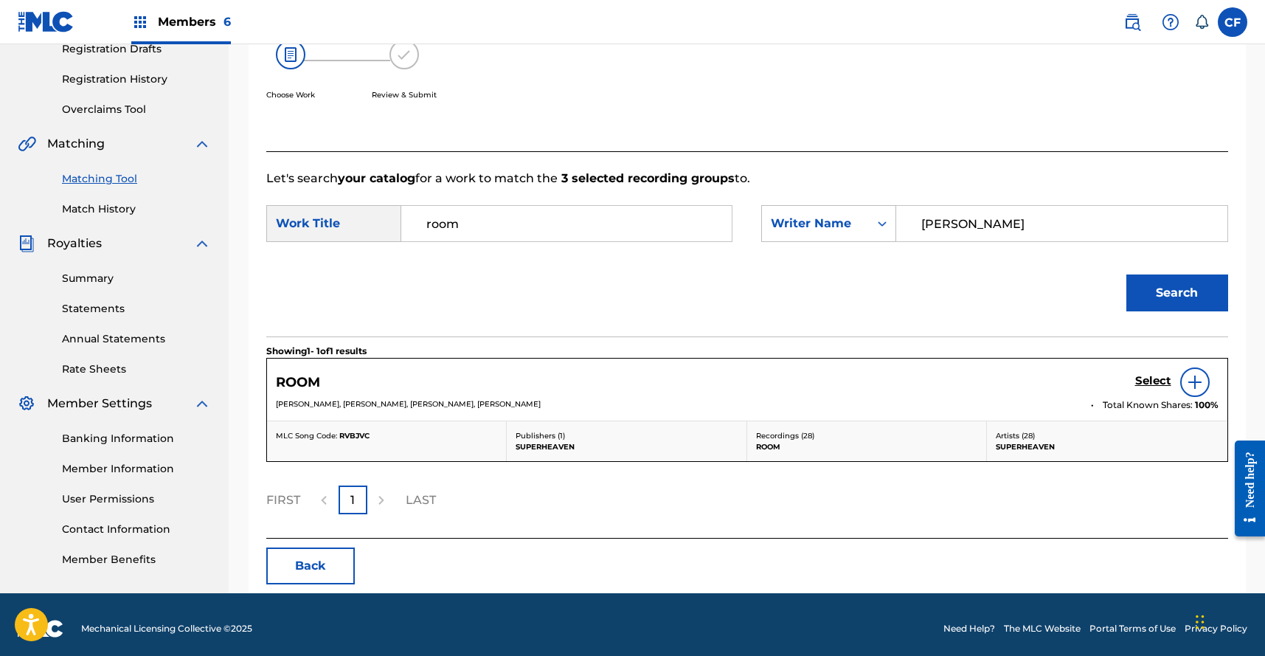
click at [1187, 378] on img at bounding box center [1195, 382] width 18 height 18
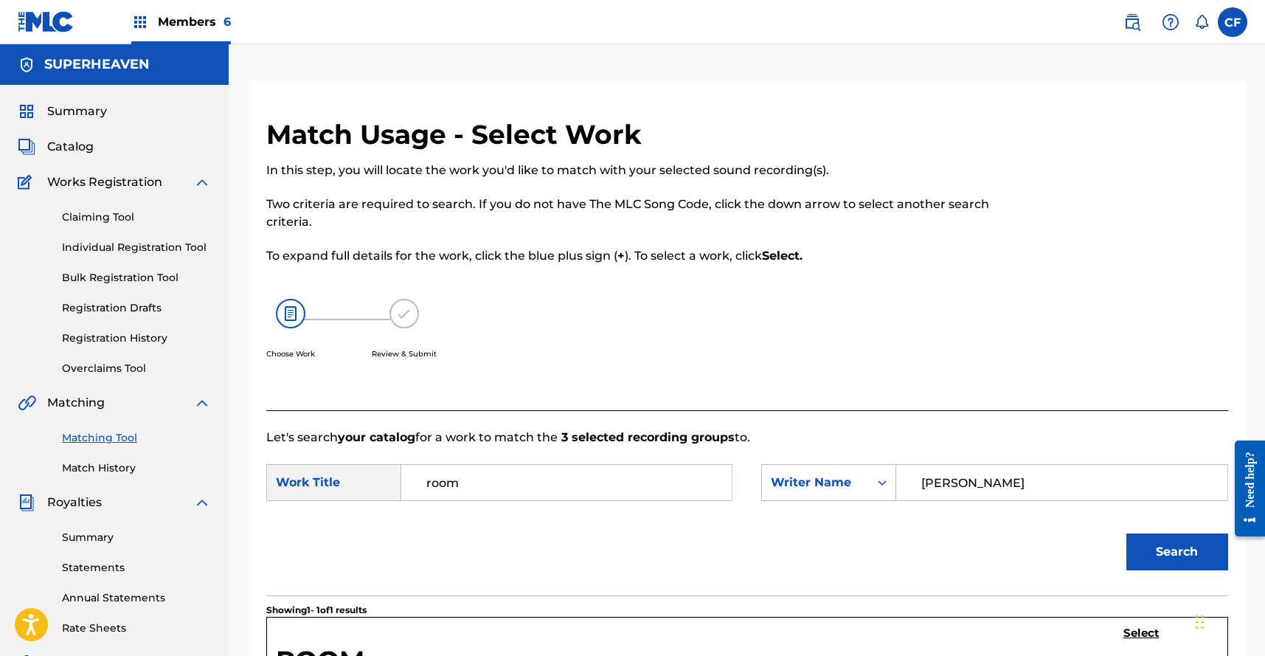
scroll to position [152, 0]
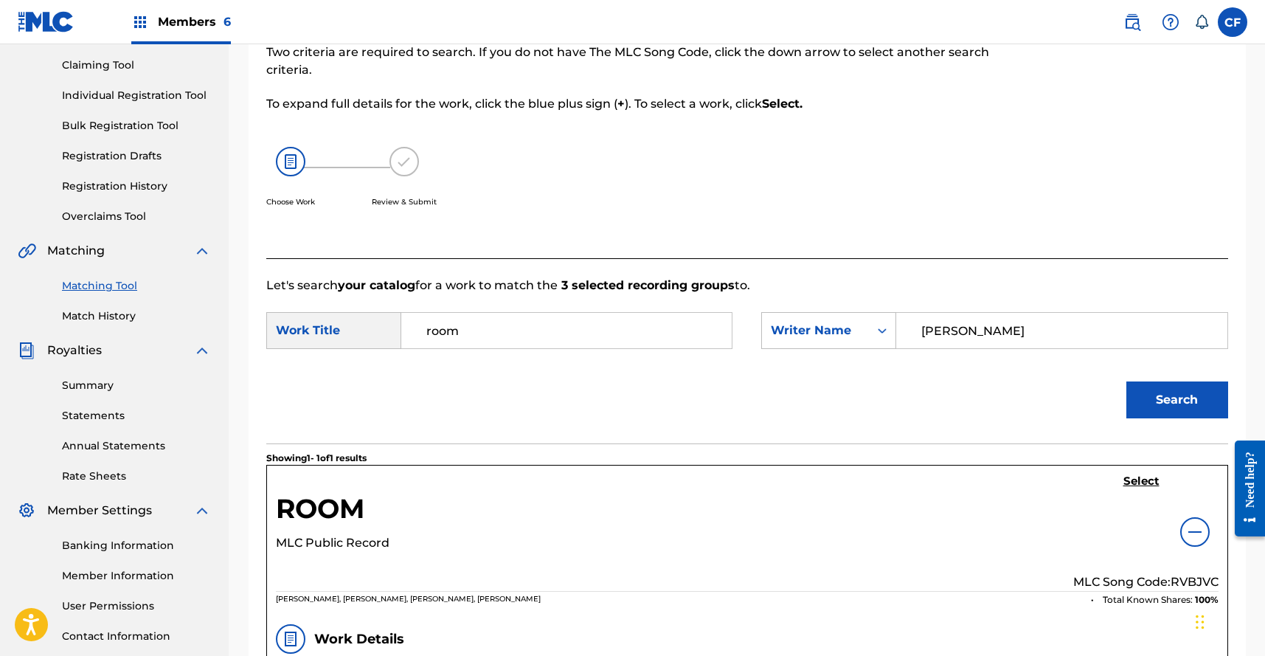
click at [1137, 487] on h5 "Select" at bounding box center [1141, 481] width 36 height 14
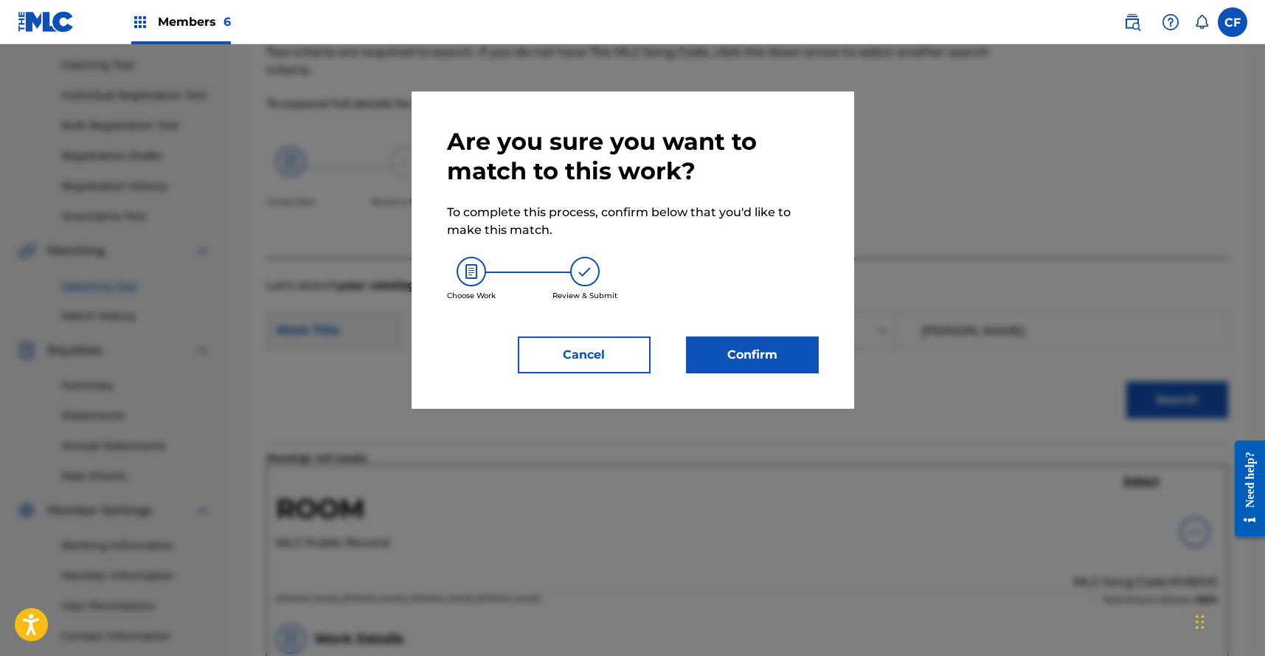
click at [734, 361] on button "Confirm" at bounding box center [752, 354] width 133 height 37
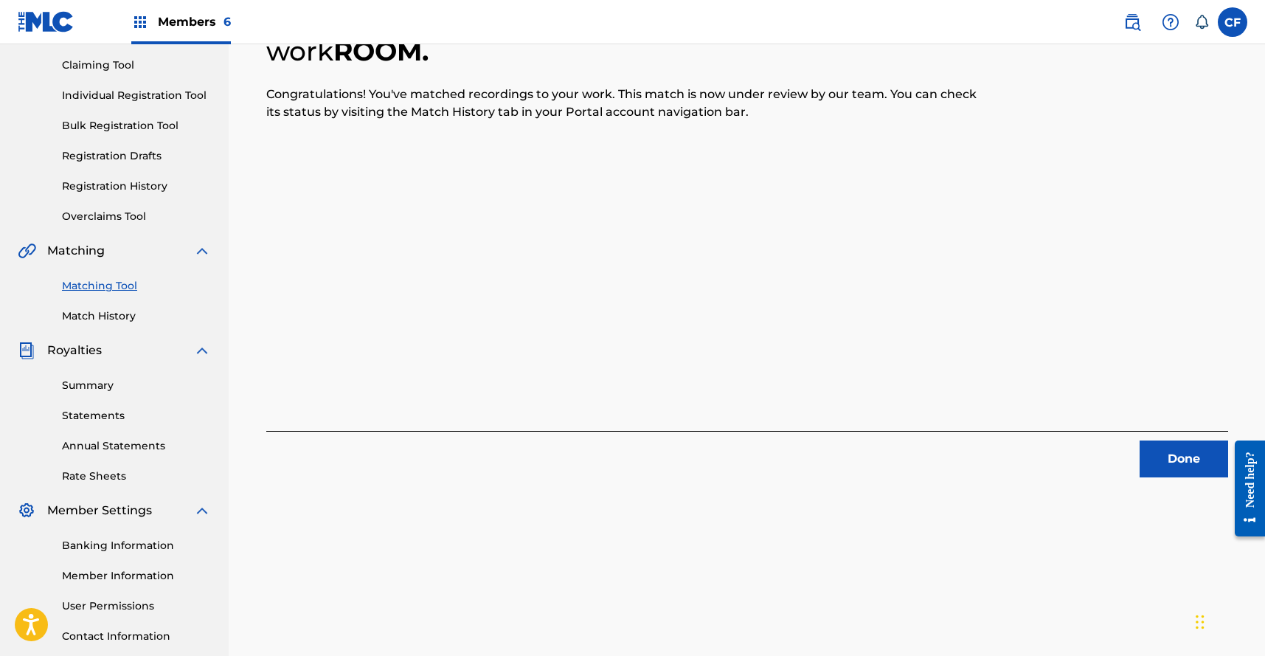
click at [1156, 472] on button "Done" at bounding box center [1183, 458] width 89 height 37
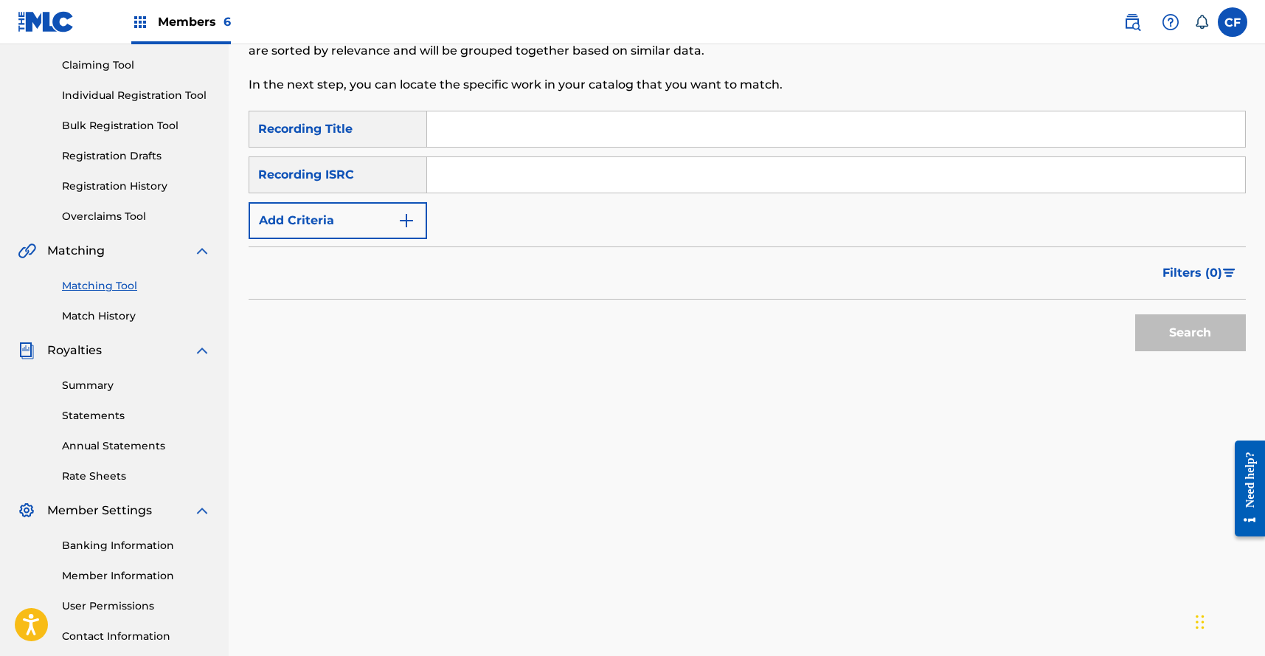
click at [362, 208] on button "Add Criteria" at bounding box center [338, 220] width 178 height 37
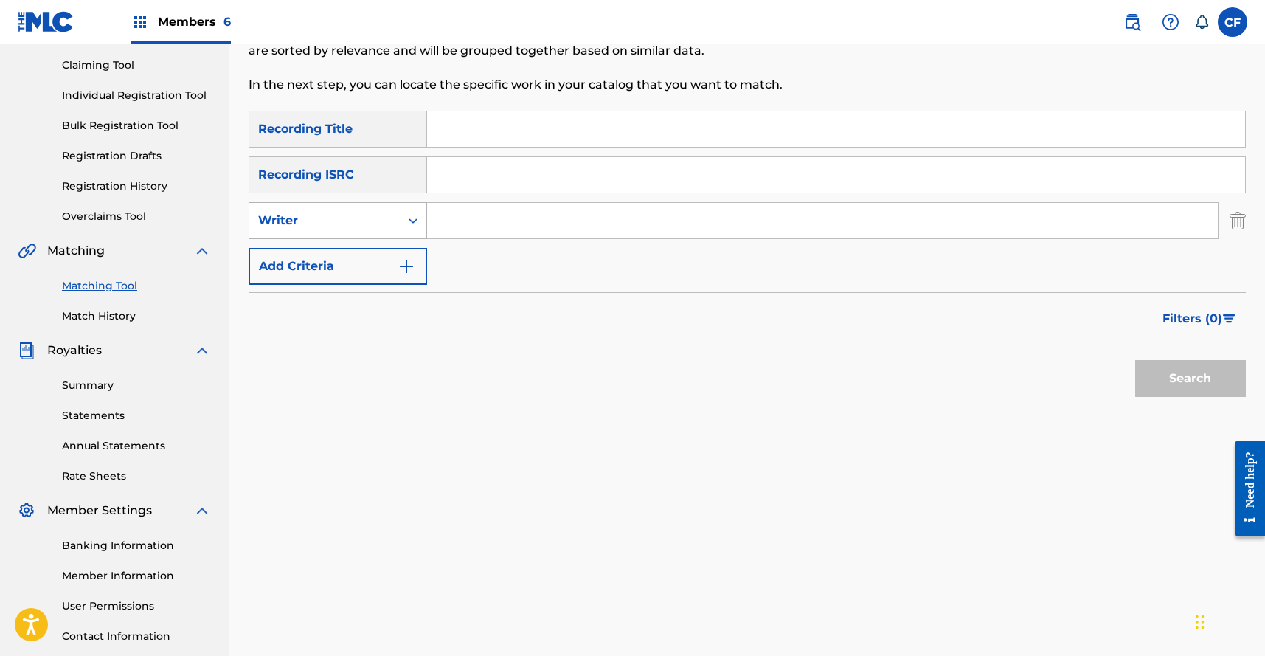
click at [353, 236] on div "Writer" at bounding box center [338, 220] width 178 height 37
click at [352, 249] on div "Recording Artist" at bounding box center [337, 257] width 177 height 37
click at [547, 203] on input "Search Form" at bounding box center [822, 220] width 791 height 35
type input "u"
type input "superheaven"
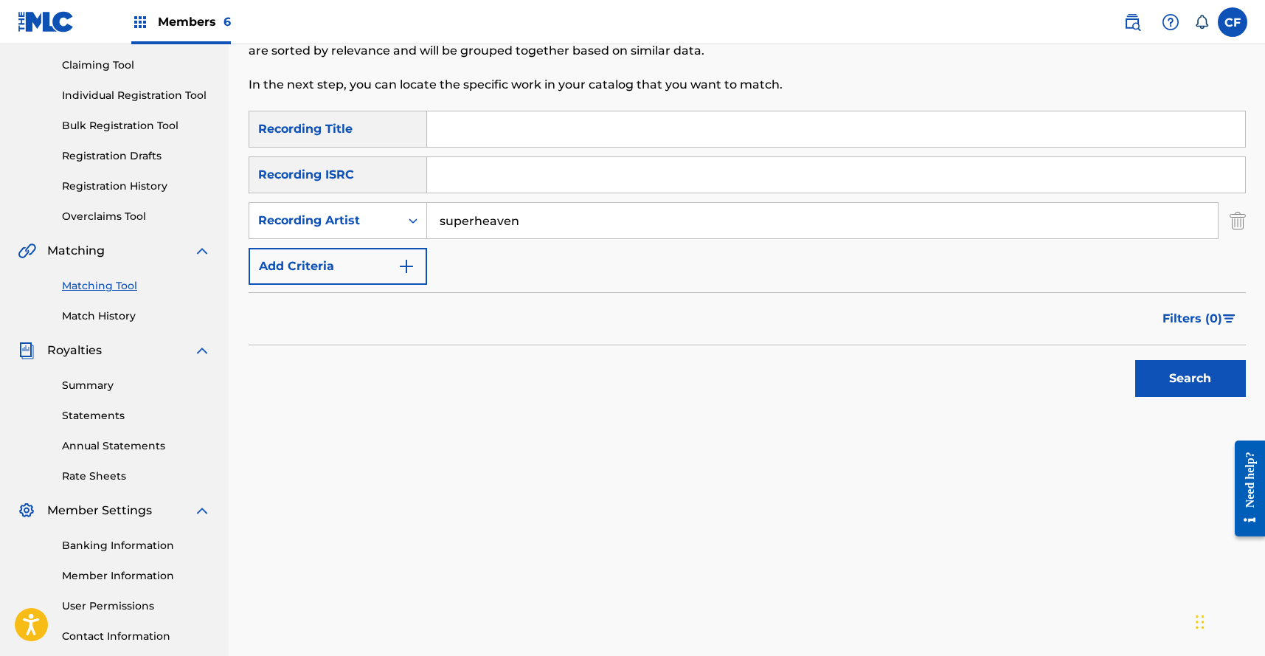
click at [1123, 377] on div "Search" at bounding box center [747, 374] width 997 height 59
click at [1173, 377] on button "Search" at bounding box center [1190, 378] width 111 height 37
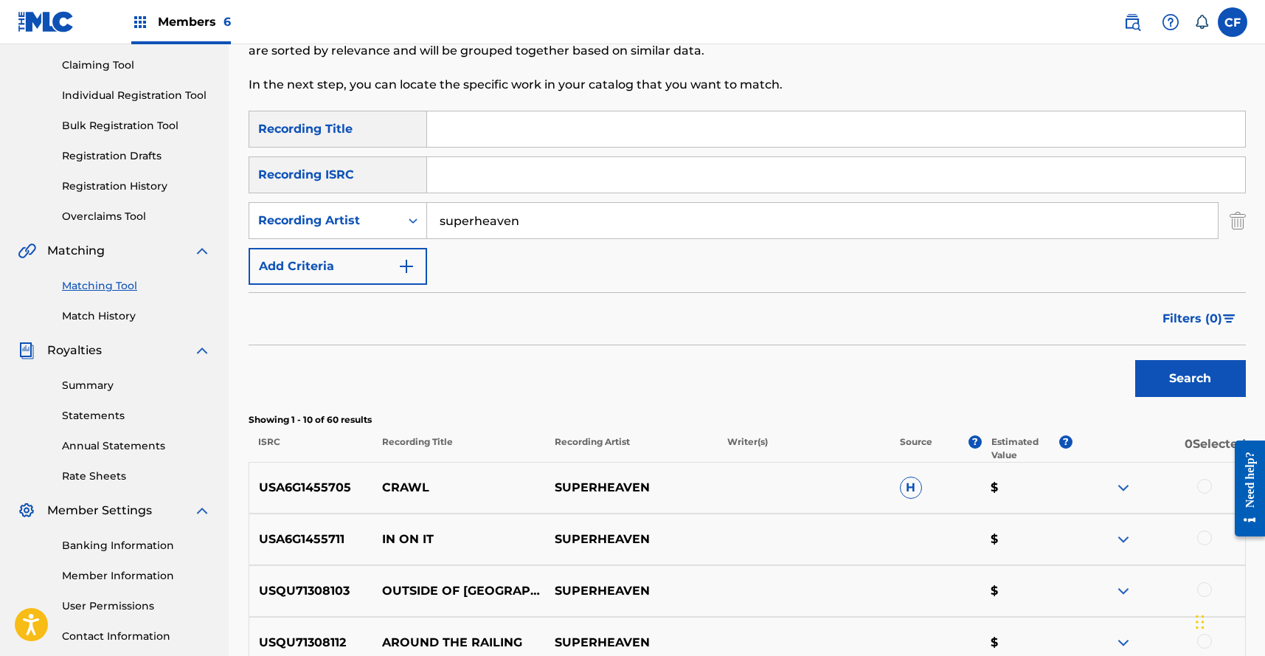
scroll to position [656, 0]
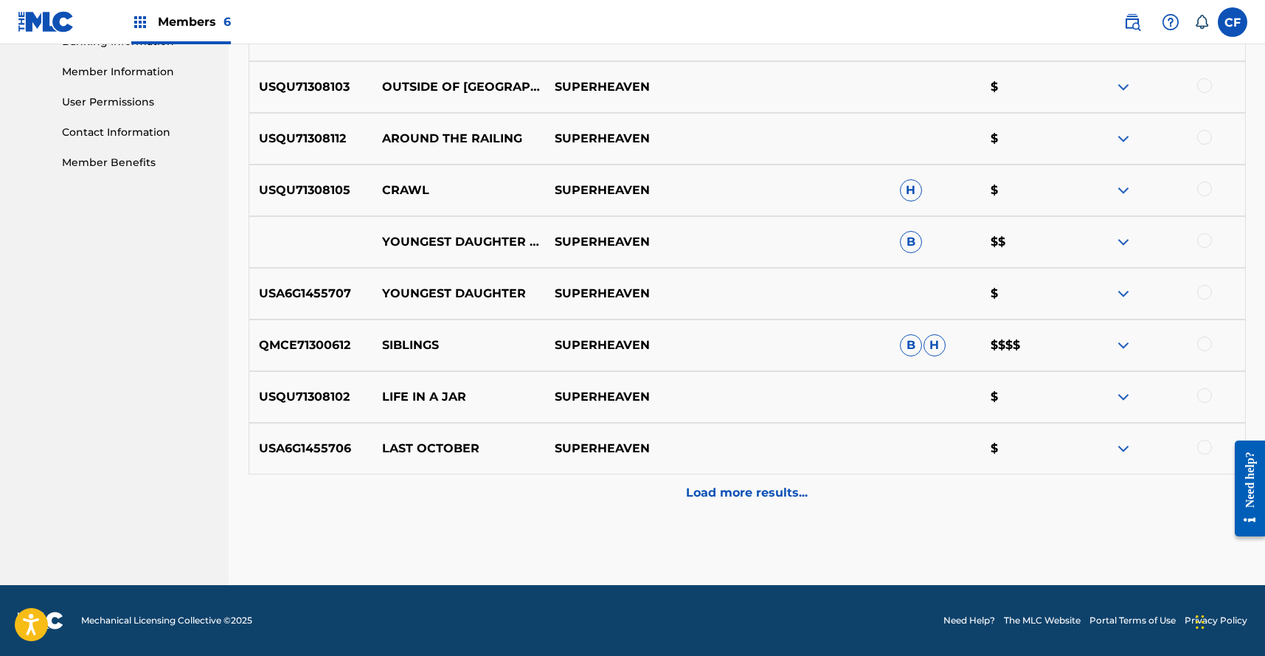
click at [743, 504] on div "Load more results..." at bounding box center [747, 492] width 997 height 37
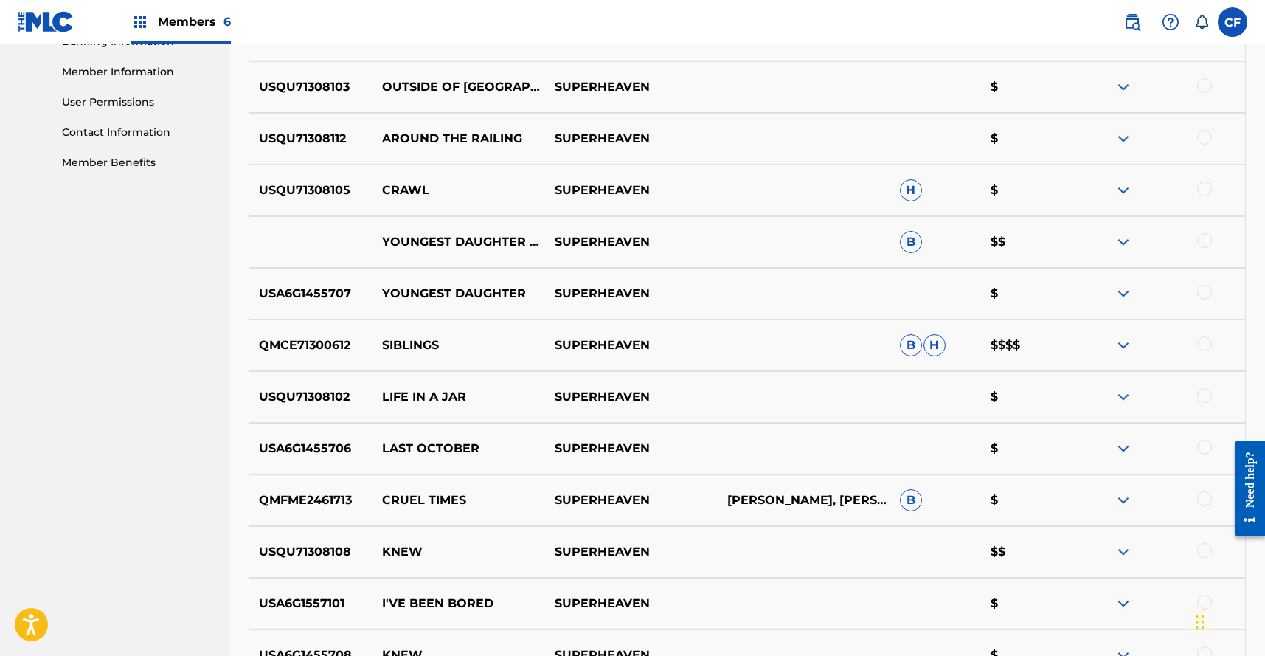
scroll to position [1172, 0]
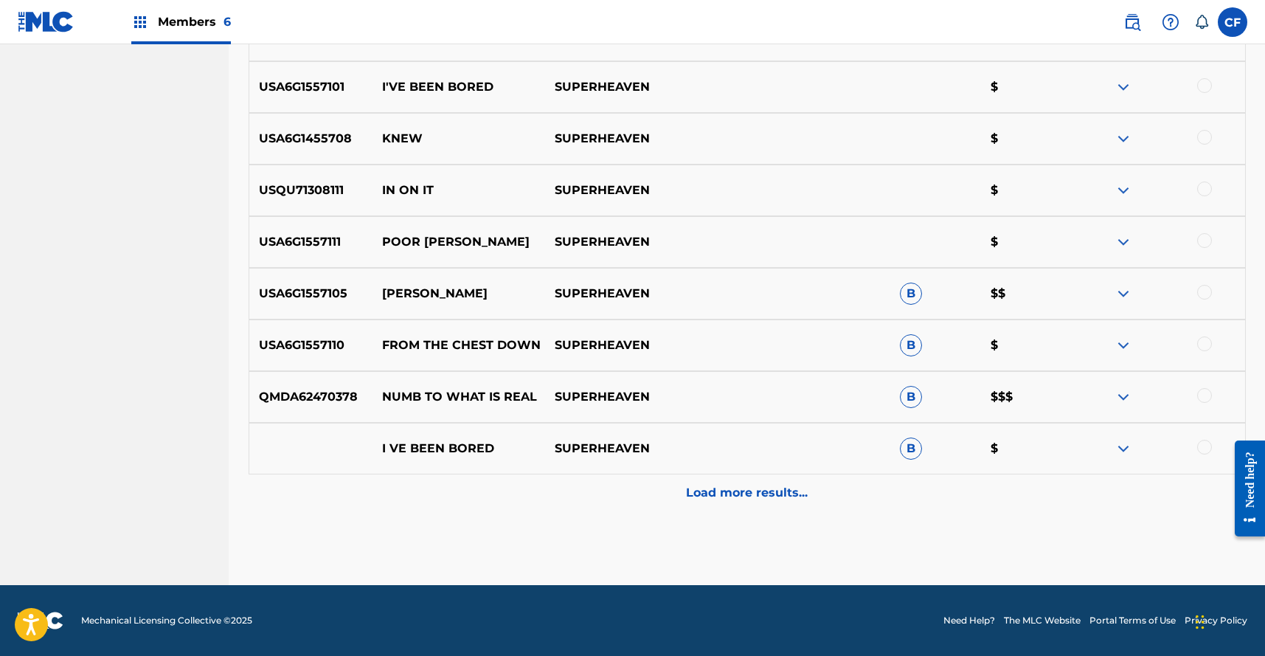
click at [726, 497] on p "Load more results..." at bounding box center [747, 493] width 122 height 18
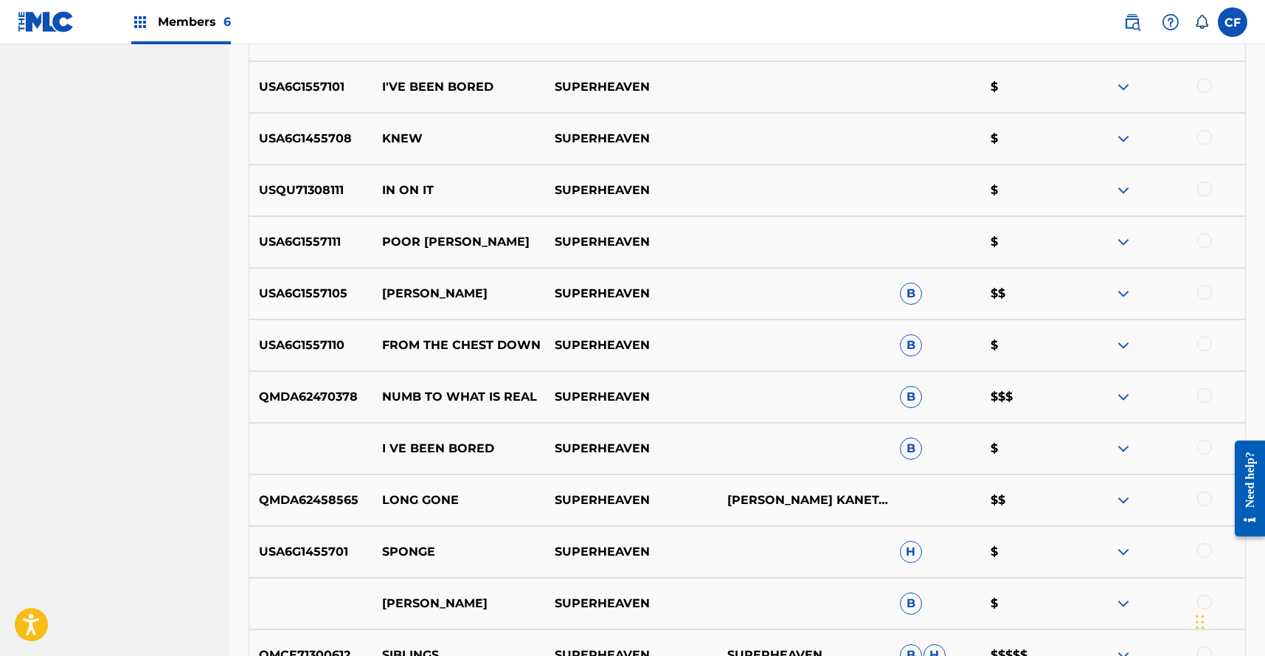
scroll to position [1688, 0]
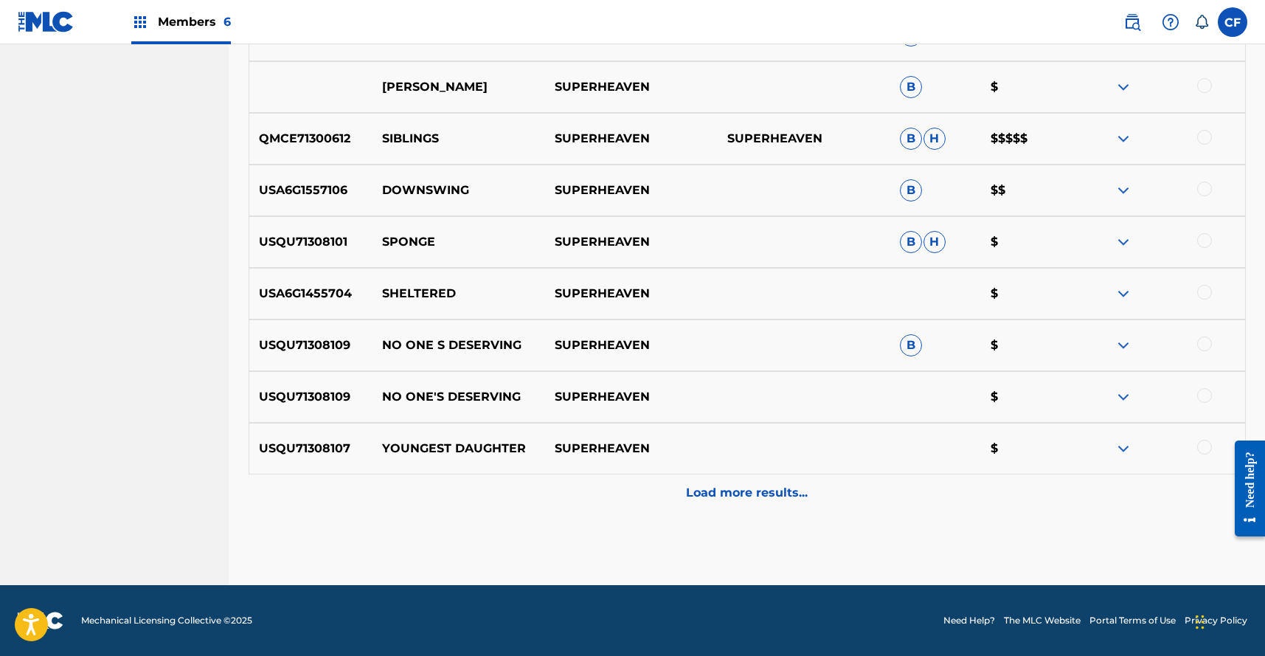
click at [752, 485] on p "Load more results..." at bounding box center [747, 493] width 122 height 18
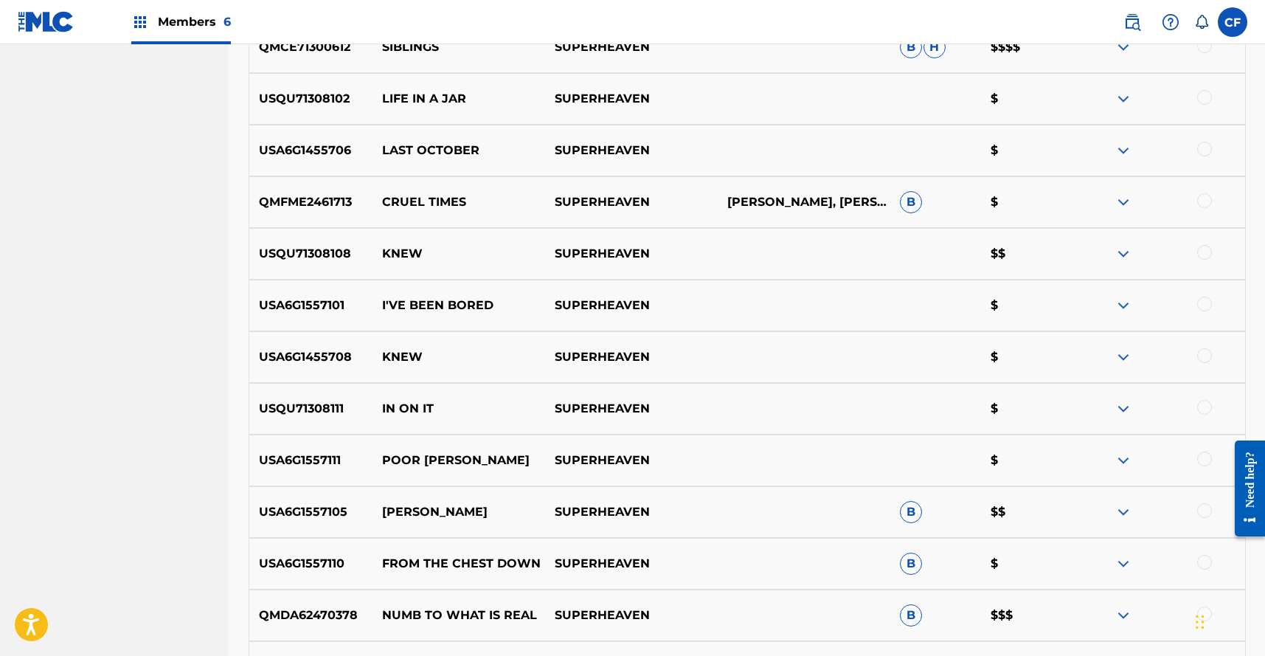
scroll to position [409, 0]
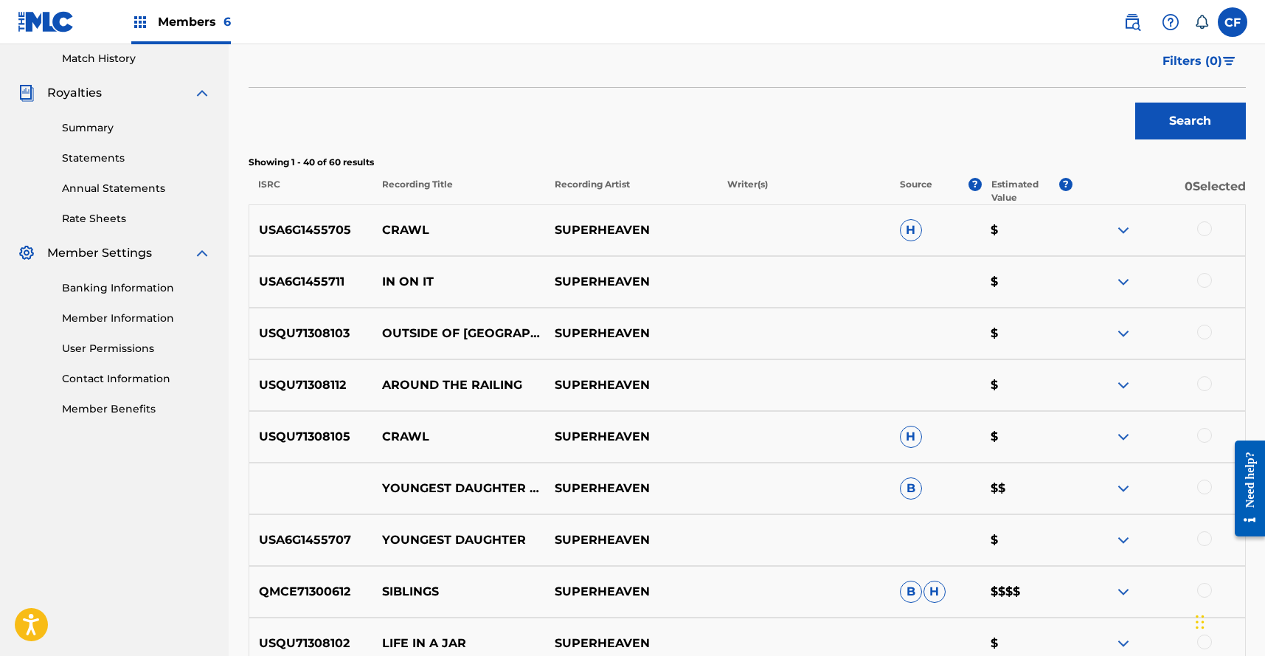
click at [1204, 60] on span "Filters ( 0 )" at bounding box center [1192, 61] width 60 height 18
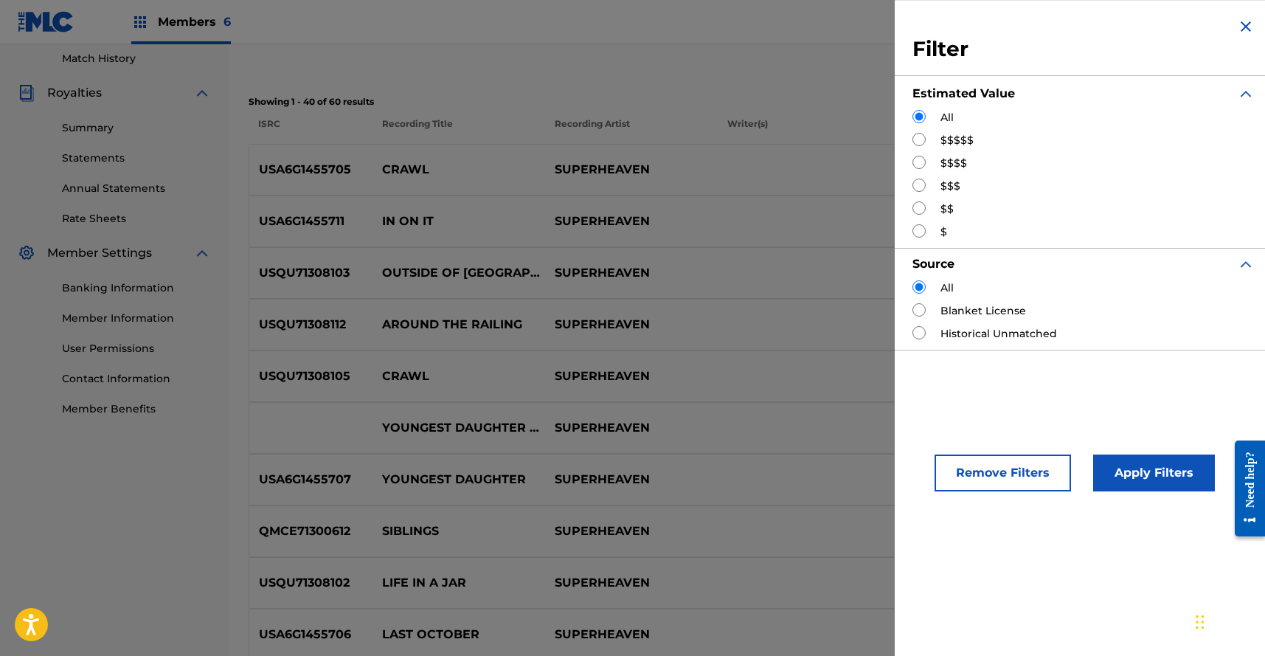
click at [919, 143] on input "Search Form" at bounding box center [918, 139] width 13 height 13
radio input "true"
click at [1139, 470] on button "Apply Filters" at bounding box center [1154, 472] width 122 height 37
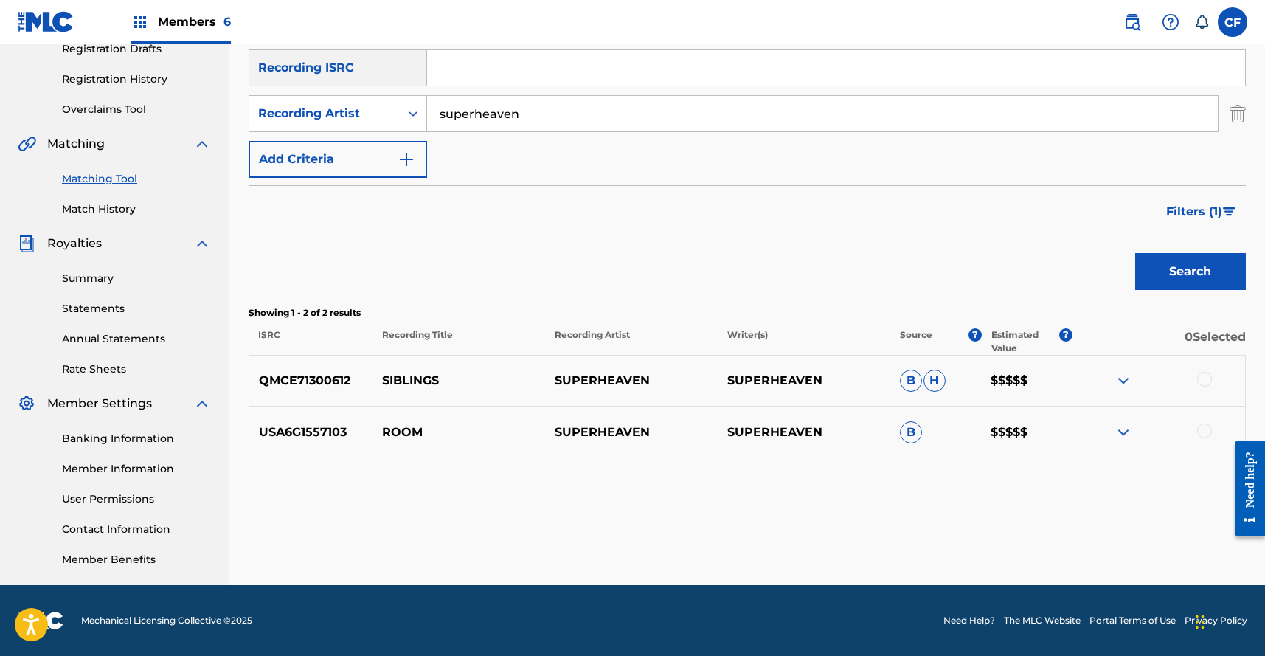
click at [1209, 212] on span "Filters ( 1 )" at bounding box center [1194, 212] width 56 height 18
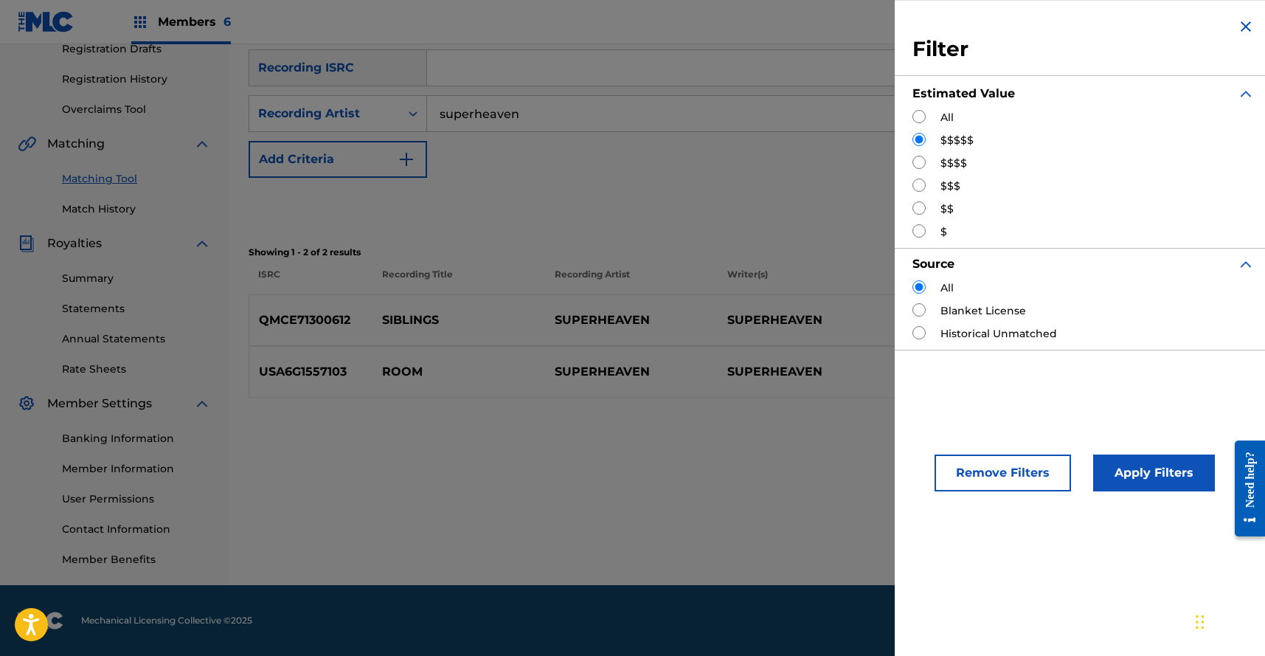
click at [945, 161] on label "$$$$" at bounding box center [953, 163] width 27 height 15
click at [918, 157] on input "Search Form" at bounding box center [918, 162] width 13 height 13
radio input "true"
click at [1124, 469] on button "Apply Filters" at bounding box center [1154, 472] width 122 height 37
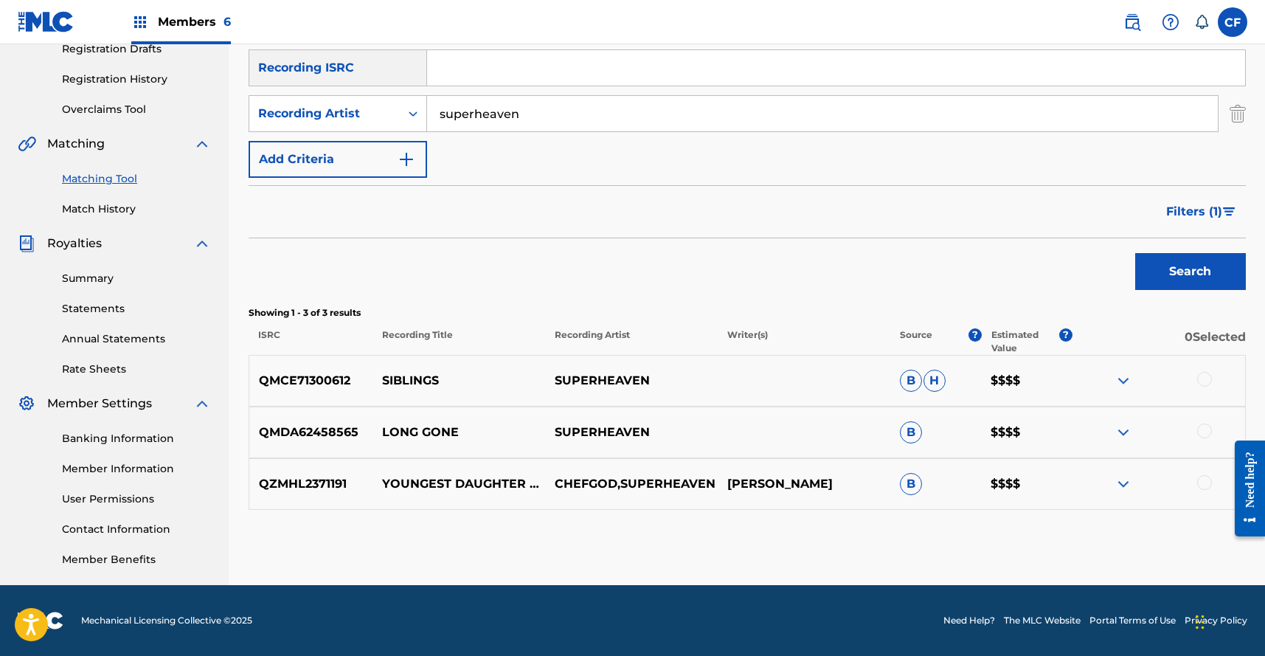
click at [1185, 206] on span "Filters ( 1 )" at bounding box center [1194, 212] width 56 height 18
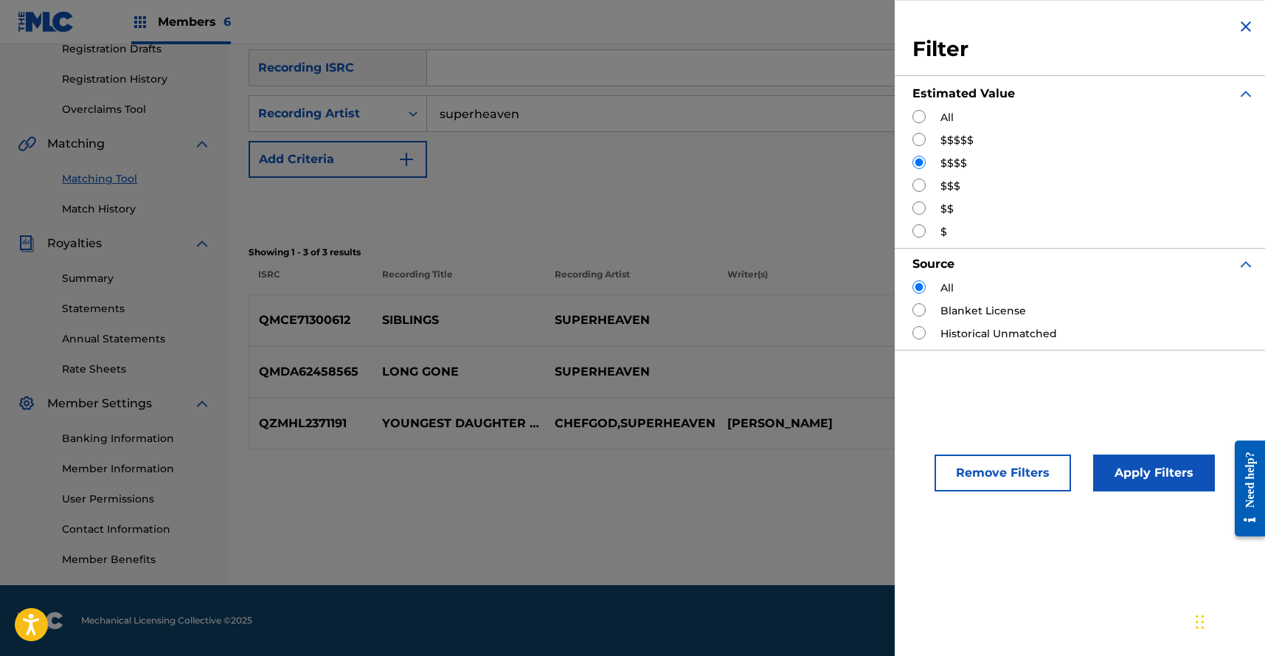
click at [924, 184] on input "Search Form" at bounding box center [918, 184] width 13 height 13
radio input "true"
click at [1170, 475] on button "Apply Filters" at bounding box center [1154, 472] width 122 height 37
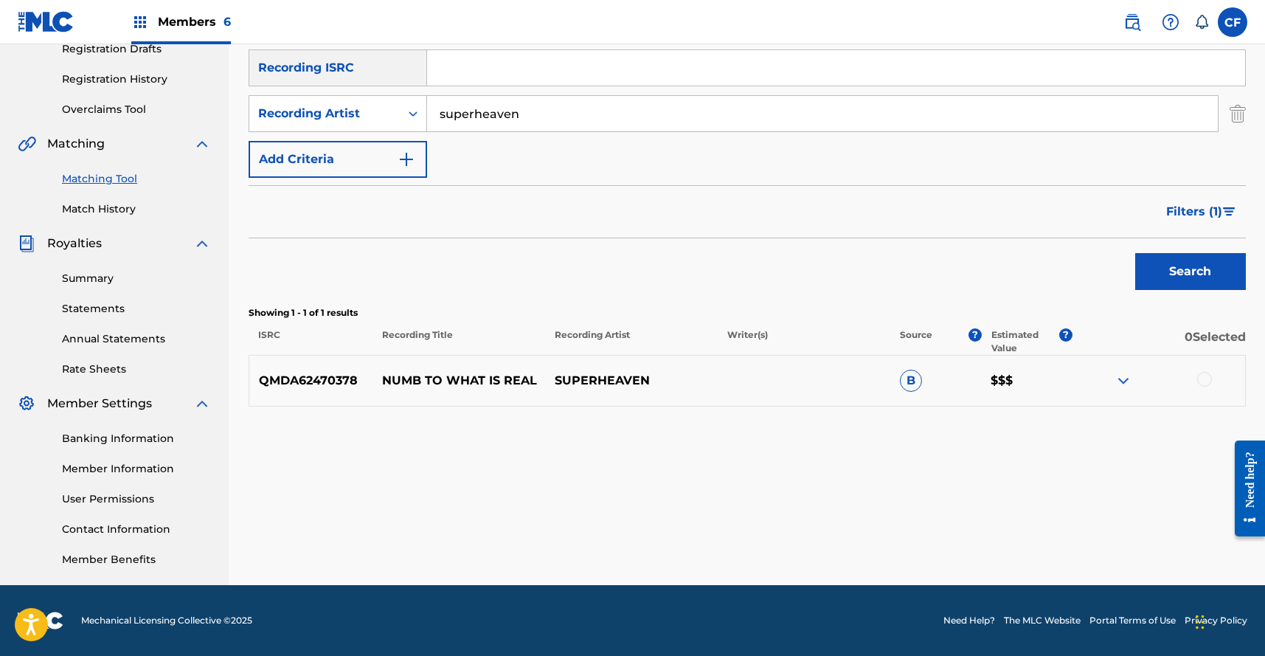
click at [1106, 372] on div at bounding box center [1158, 381] width 173 height 18
click at [1127, 372] on img at bounding box center [1123, 381] width 18 height 18
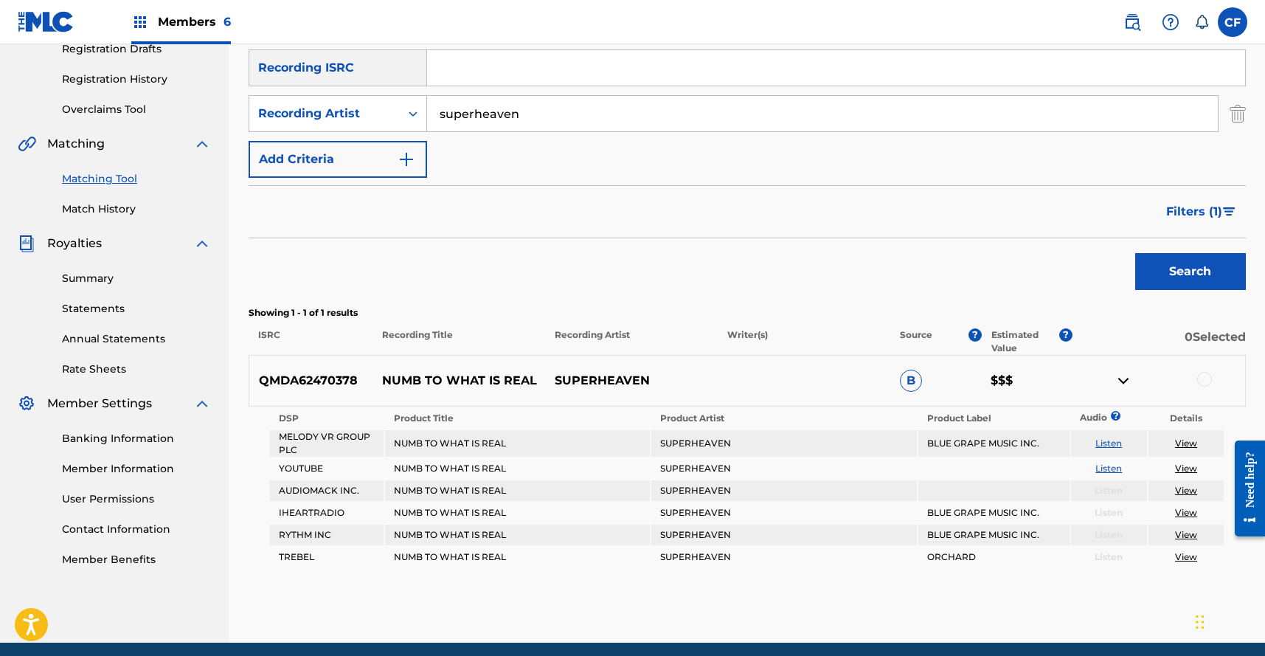
click at [1127, 372] on img at bounding box center [1123, 381] width 18 height 18
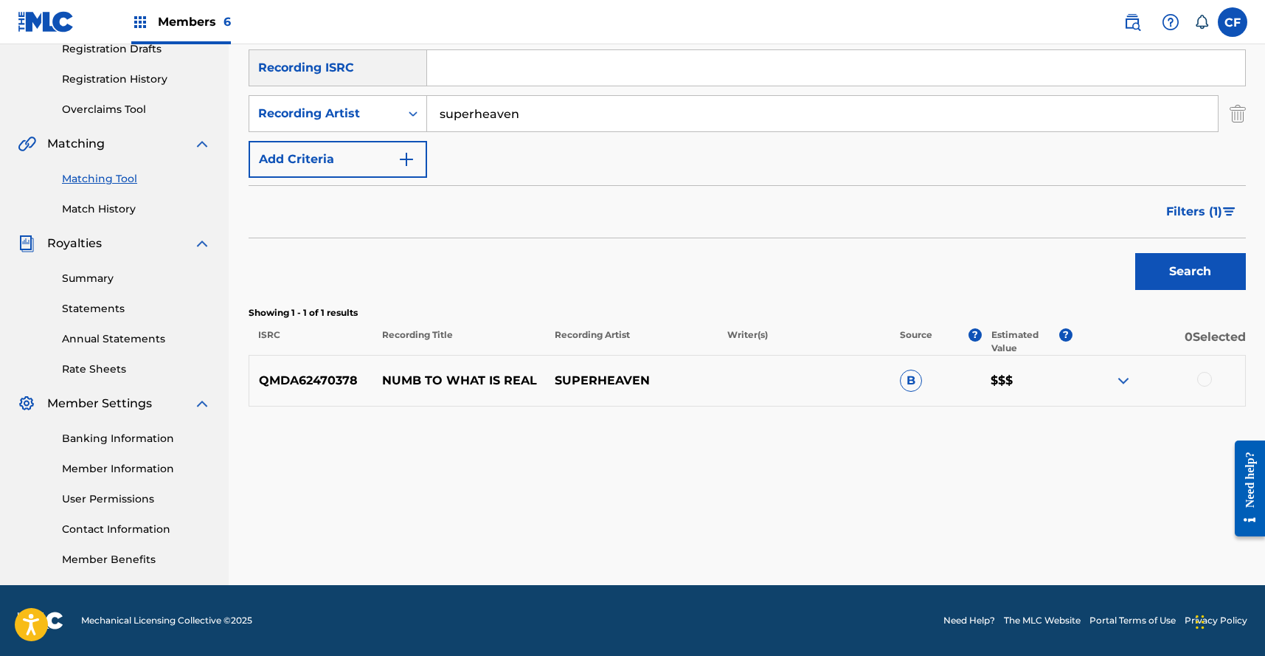
click at [1201, 201] on button "Filters ( 1 )" at bounding box center [1201, 211] width 89 height 37
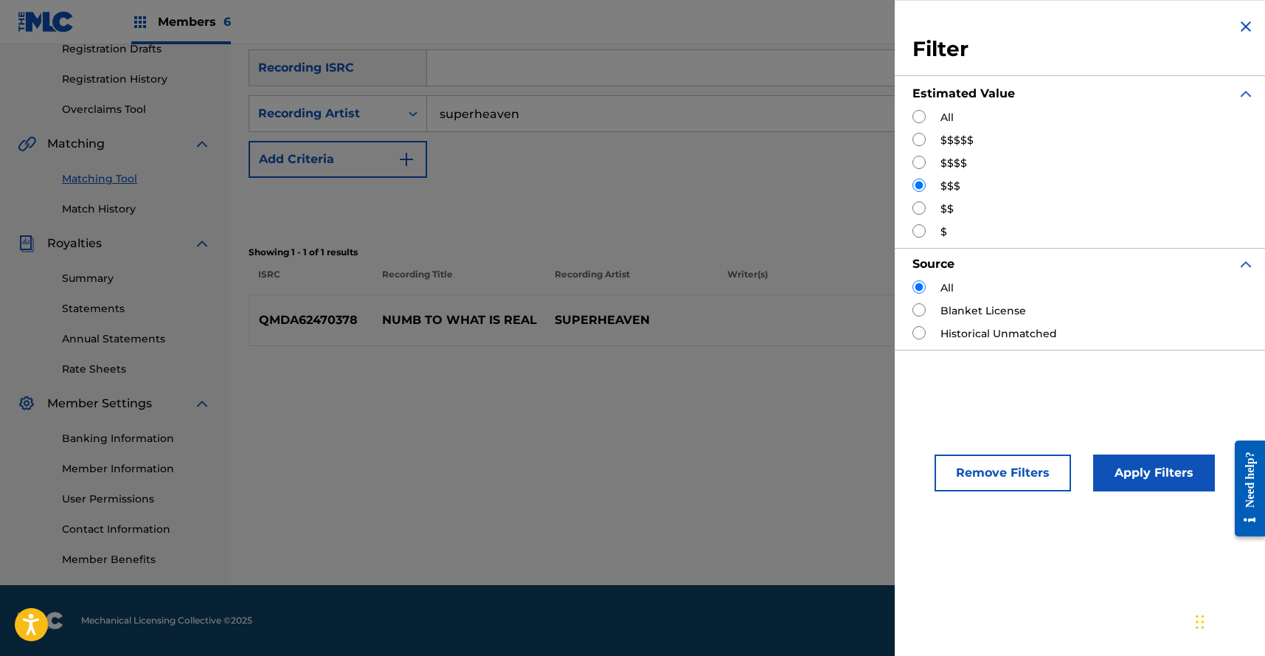
click at [920, 204] on input "Search Form" at bounding box center [918, 207] width 13 height 13
radio input "true"
click at [1152, 479] on button "Apply Filters" at bounding box center [1154, 472] width 122 height 37
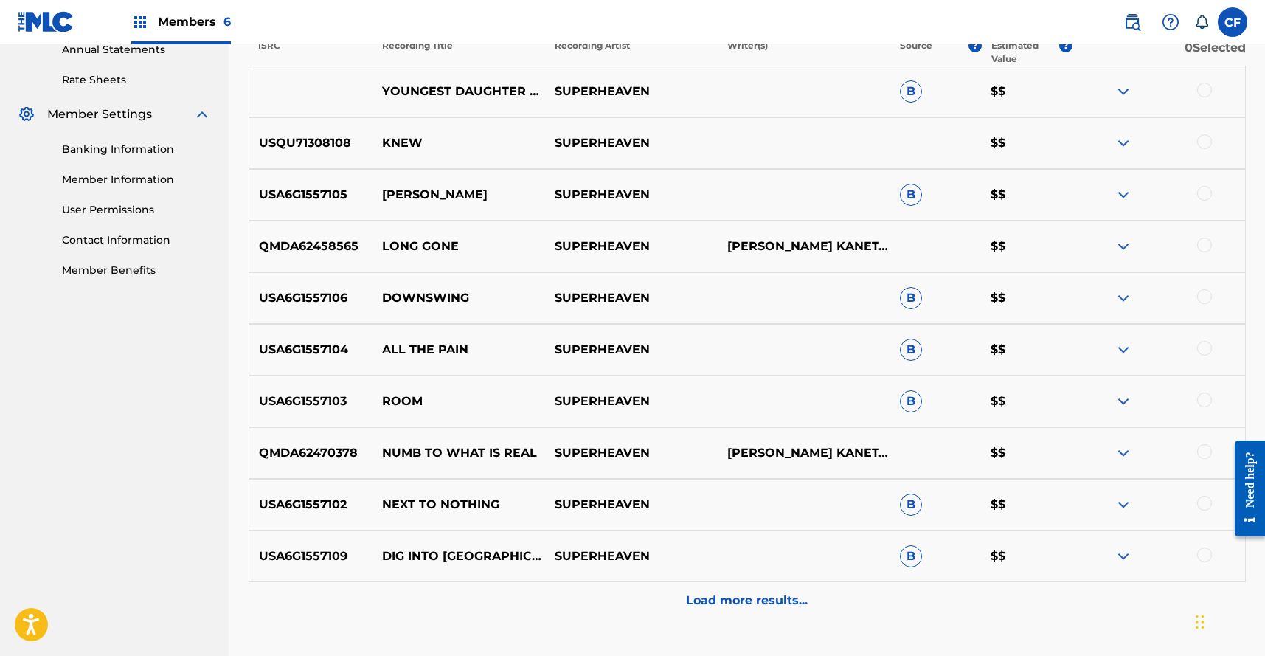
scroll to position [466, 0]
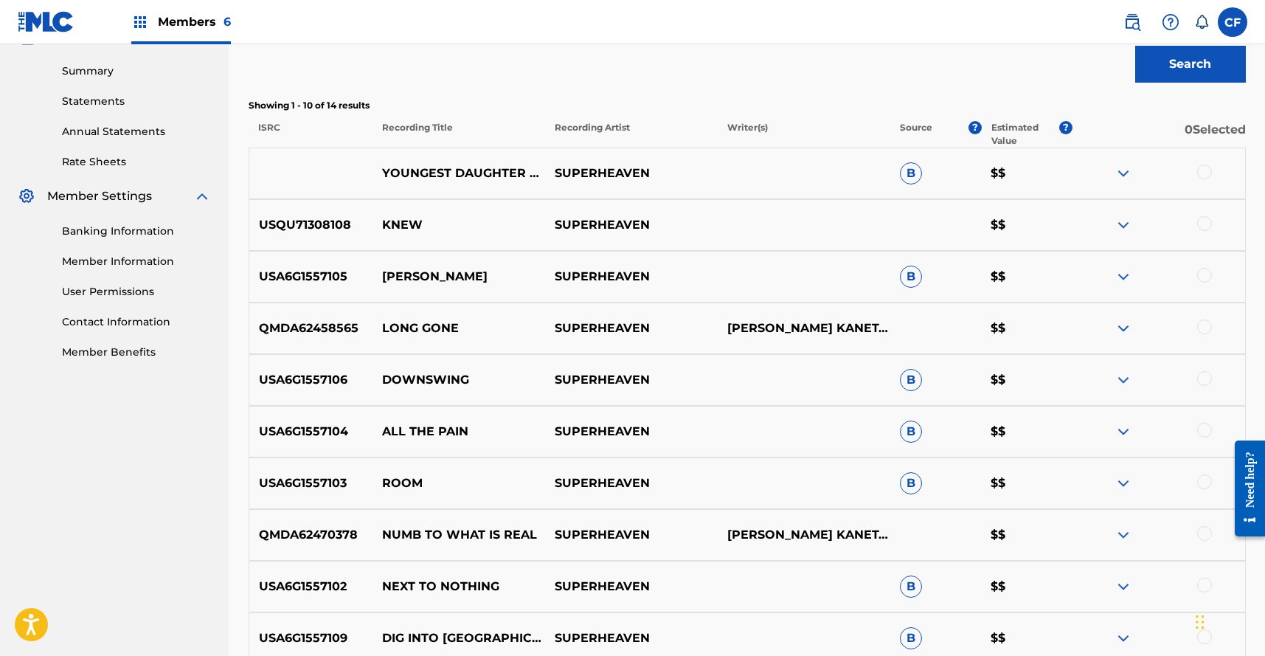
click at [1117, 329] on img at bounding box center [1123, 328] width 18 height 18
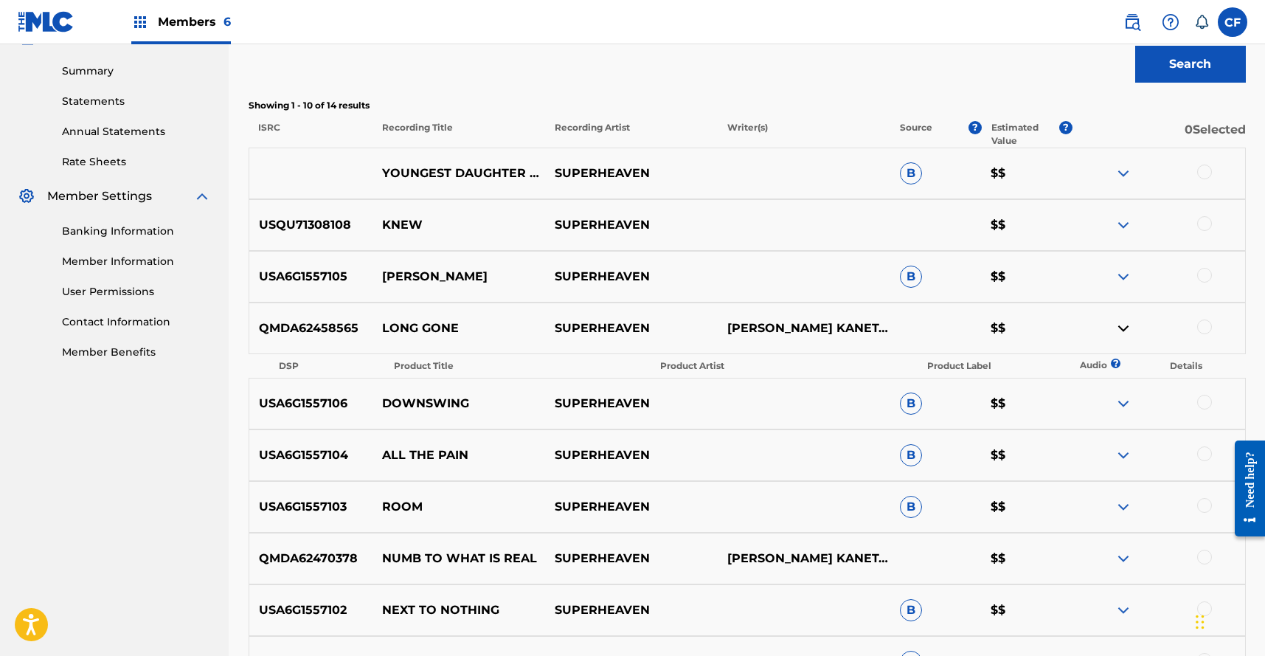
click at [1123, 405] on img at bounding box center [1123, 404] width 18 height 18
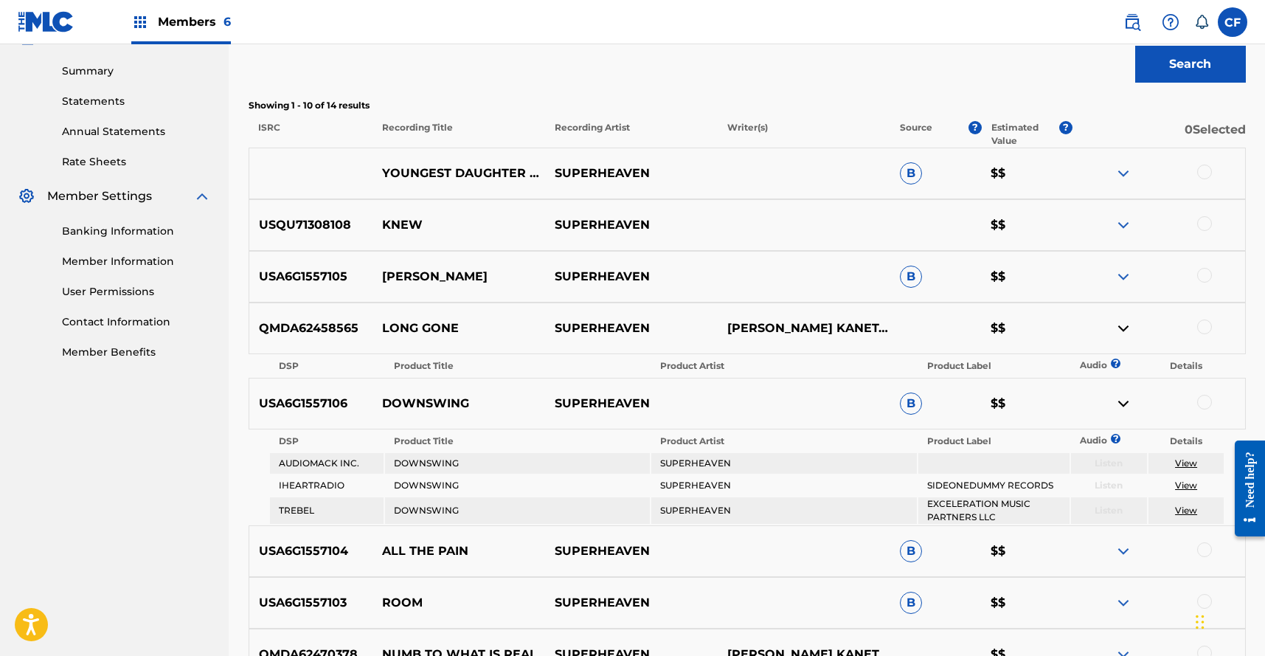
click at [1125, 548] on img at bounding box center [1123, 551] width 18 height 18
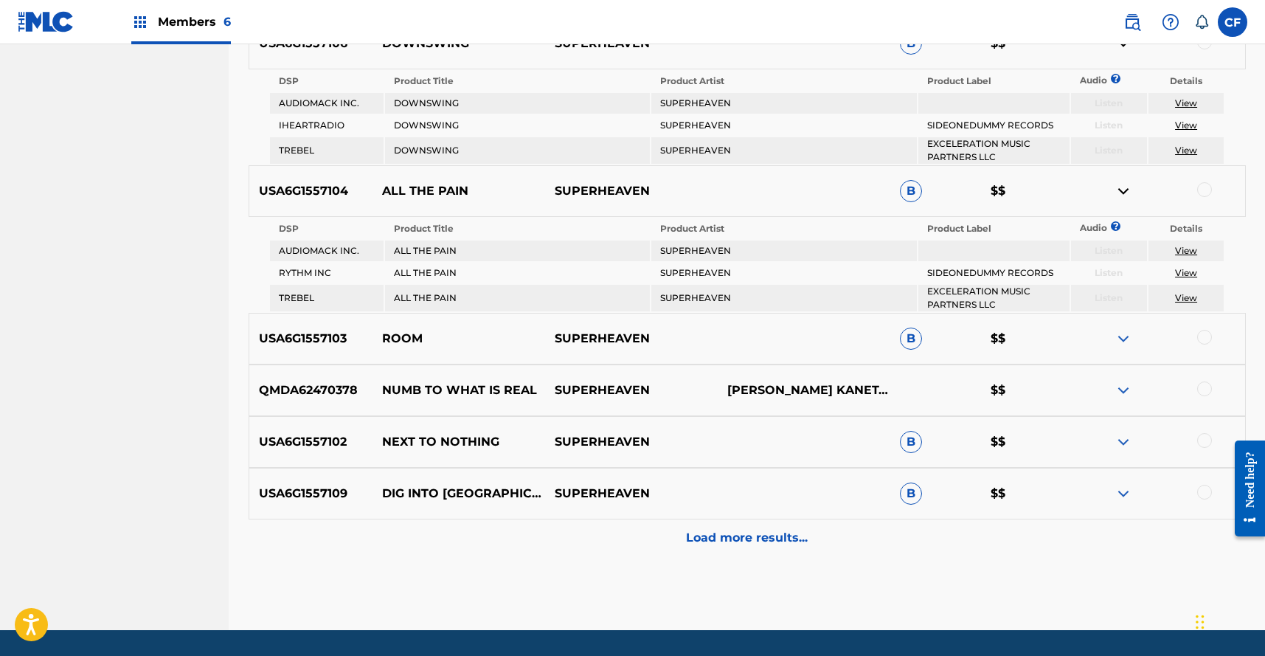
scroll to position [757, 0]
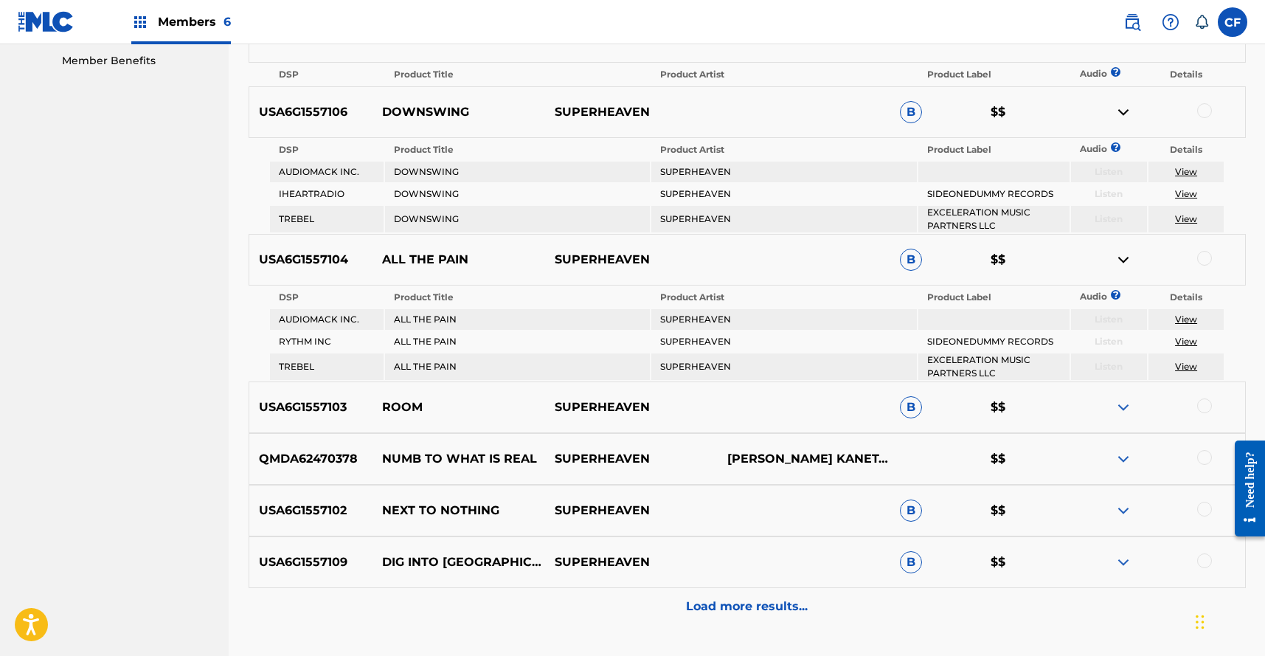
click at [1096, 398] on div at bounding box center [1158, 407] width 173 height 18
click at [1117, 400] on img at bounding box center [1123, 407] width 18 height 18
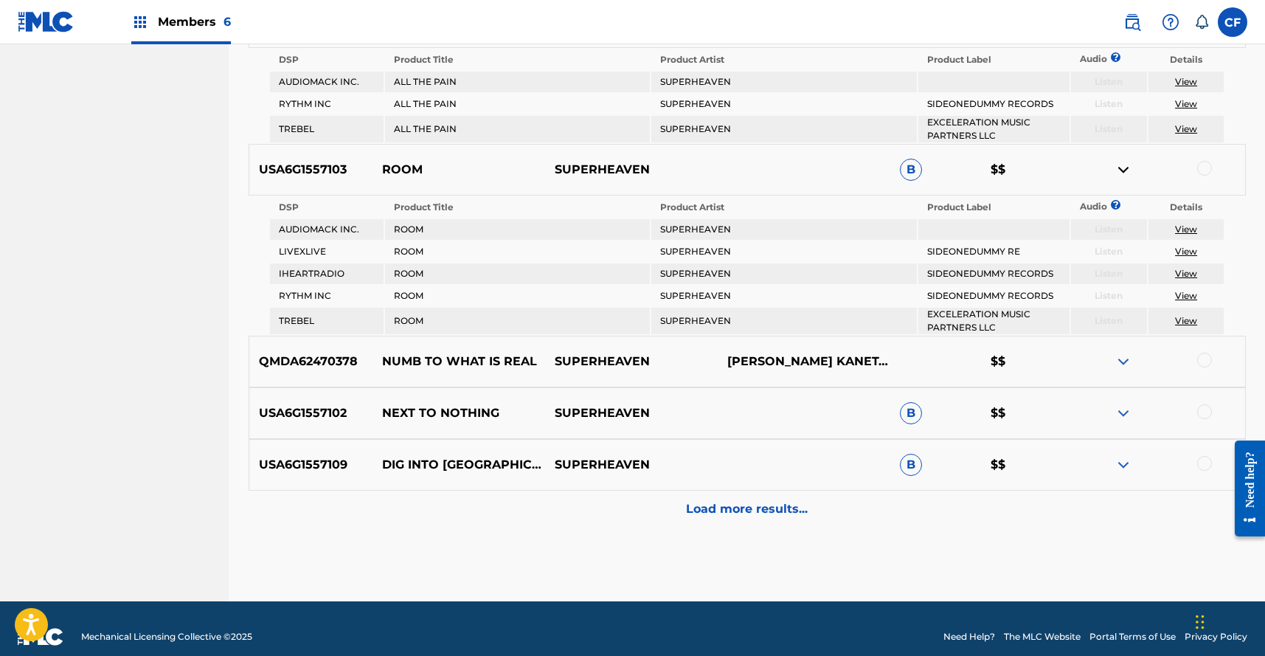
scroll to position [1011, 0]
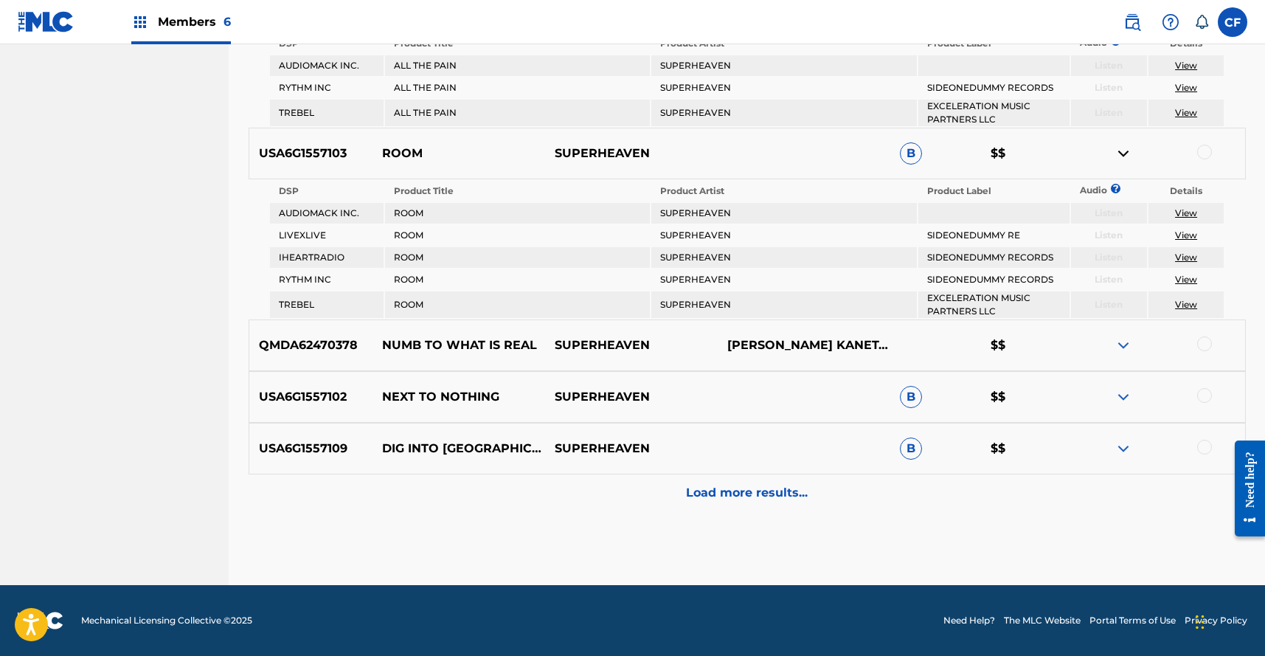
click at [1111, 359] on div "QMDA62470378 NUMB TO WHAT IS REAL SUPERHEAVEN JACOB CLARKEJOSEPH KANETAYLOR MAD…" at bounding box center [747, 345] width 997 height 52
click at [704, 502] on div "Load more results..." at bounding box center [747, 492] width 997 height 37
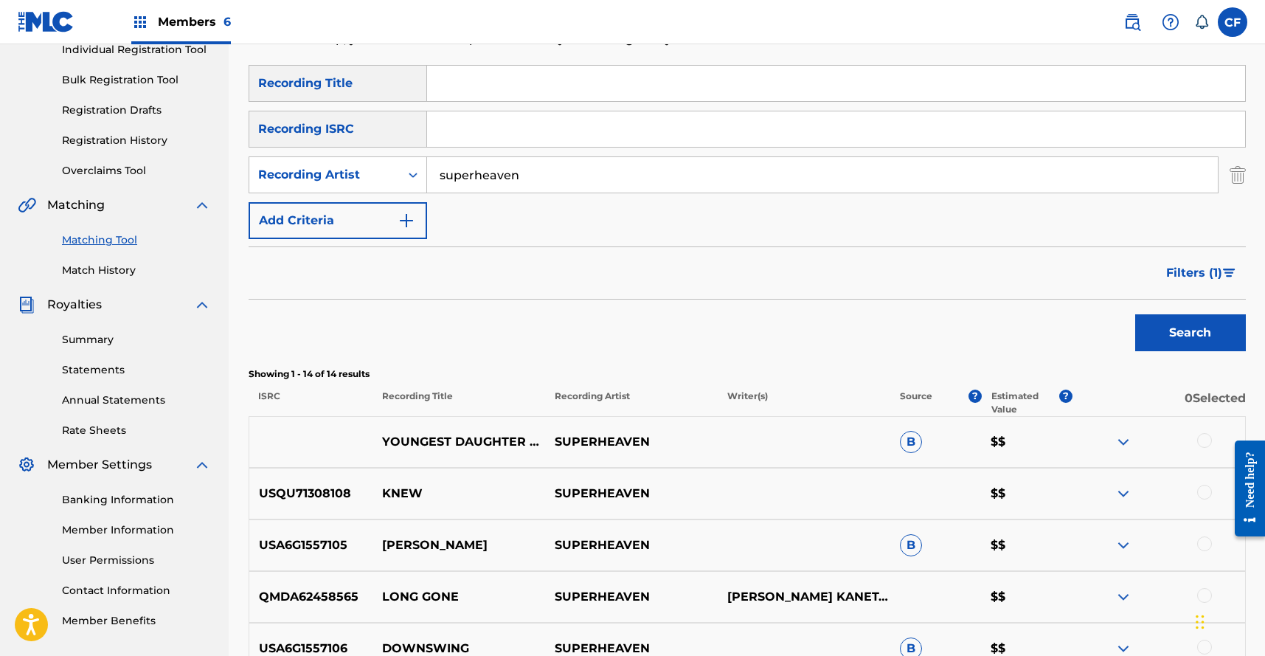
scroll to position [148, 0]
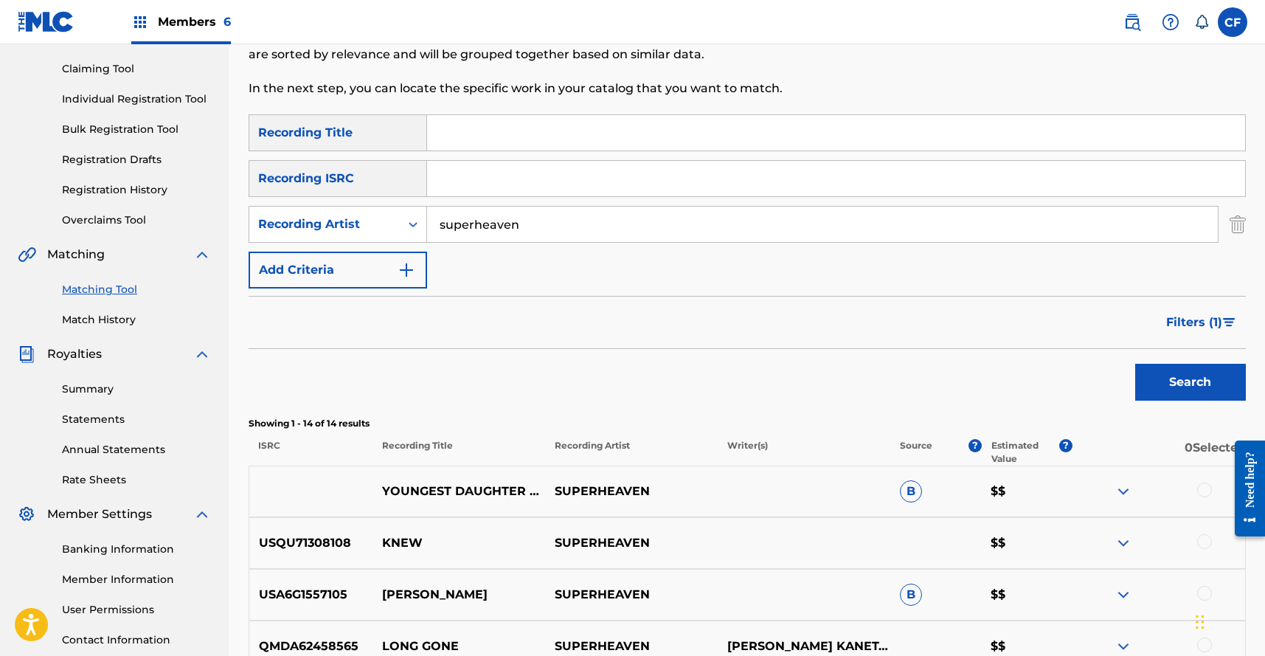
click at [509, 229] on input "superheaven" at bounding box center [822, 224] width 791 height 35
type input "the garden"
click at [1135, 364] on button "Search" at bounding box center [1190, 382] width 111 height 37
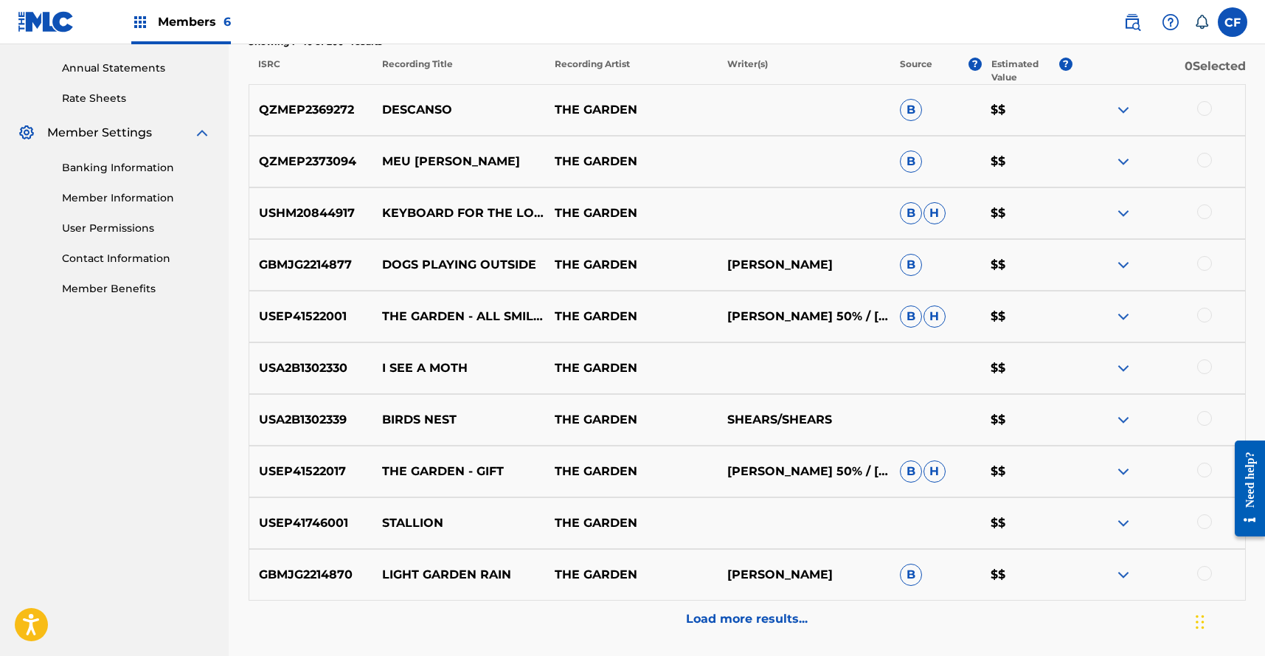
scroll to position [330, 0]
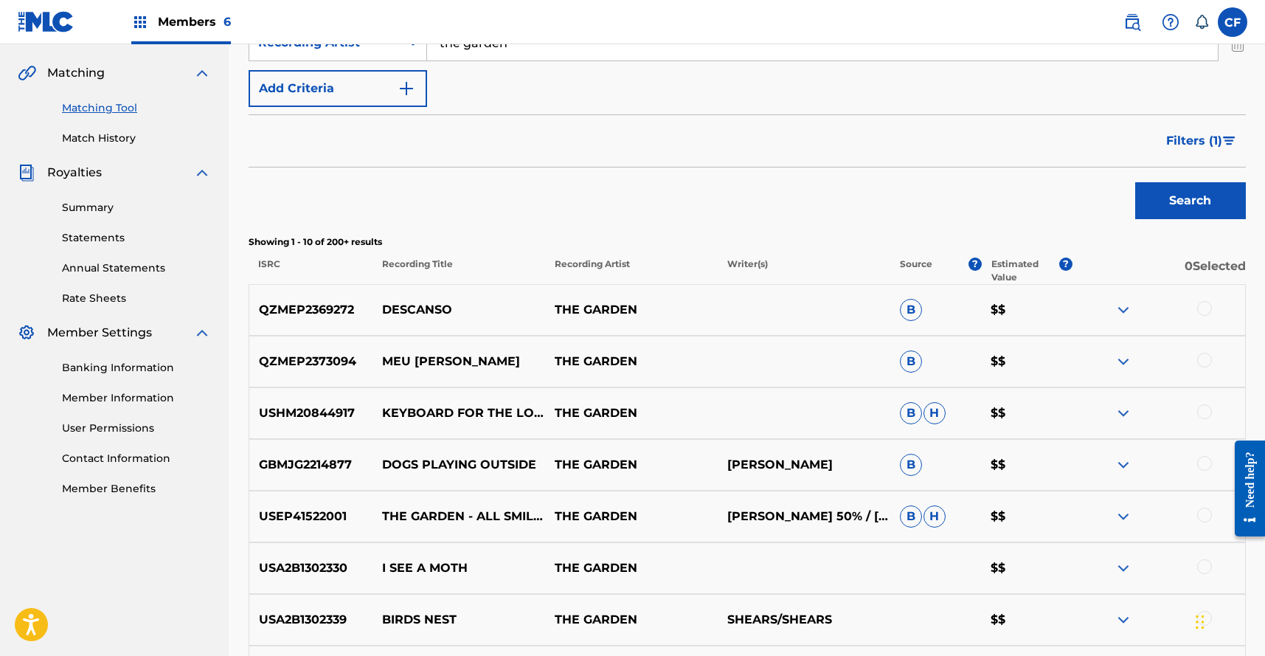
click at [1215, 145] on span "Filters ( 1 )" at bounding box center [1194, 141] width 56 height 18
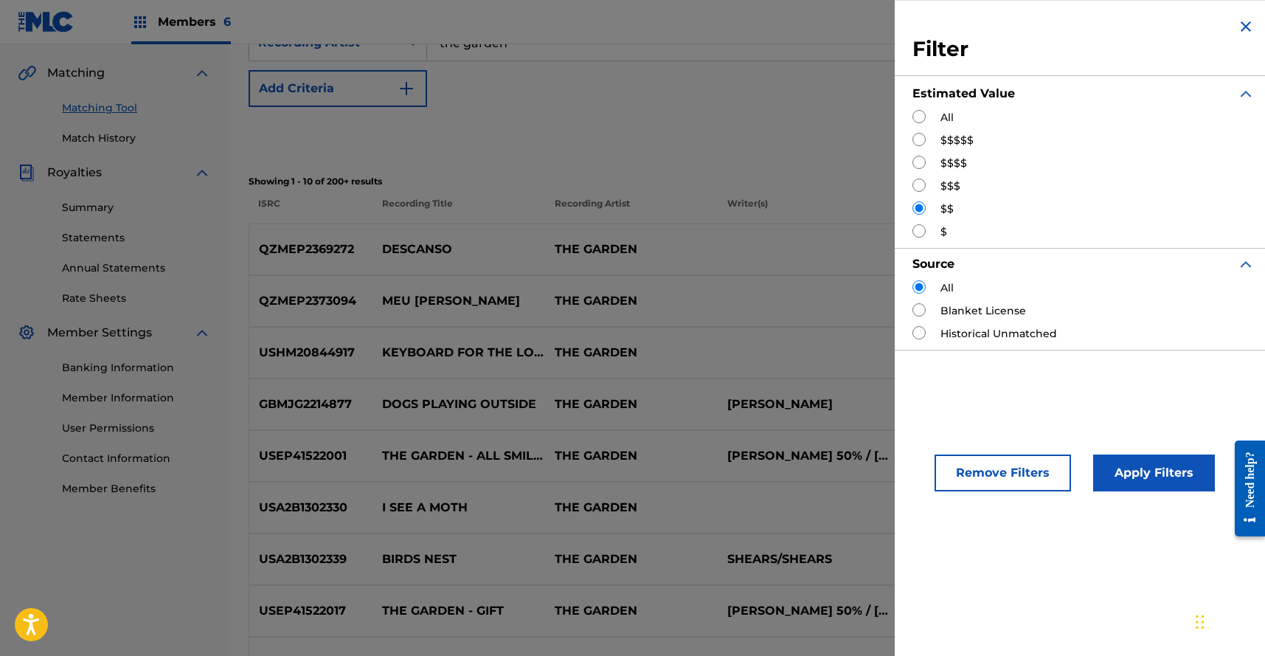
click at [922, 140] on input "Search Form" at bounding box center [918, 139] width 13 height 13
radio input "true"
click at [1134, 467] on button "Apply Filters" at bounding box center [1154, 472] width 122 height 37
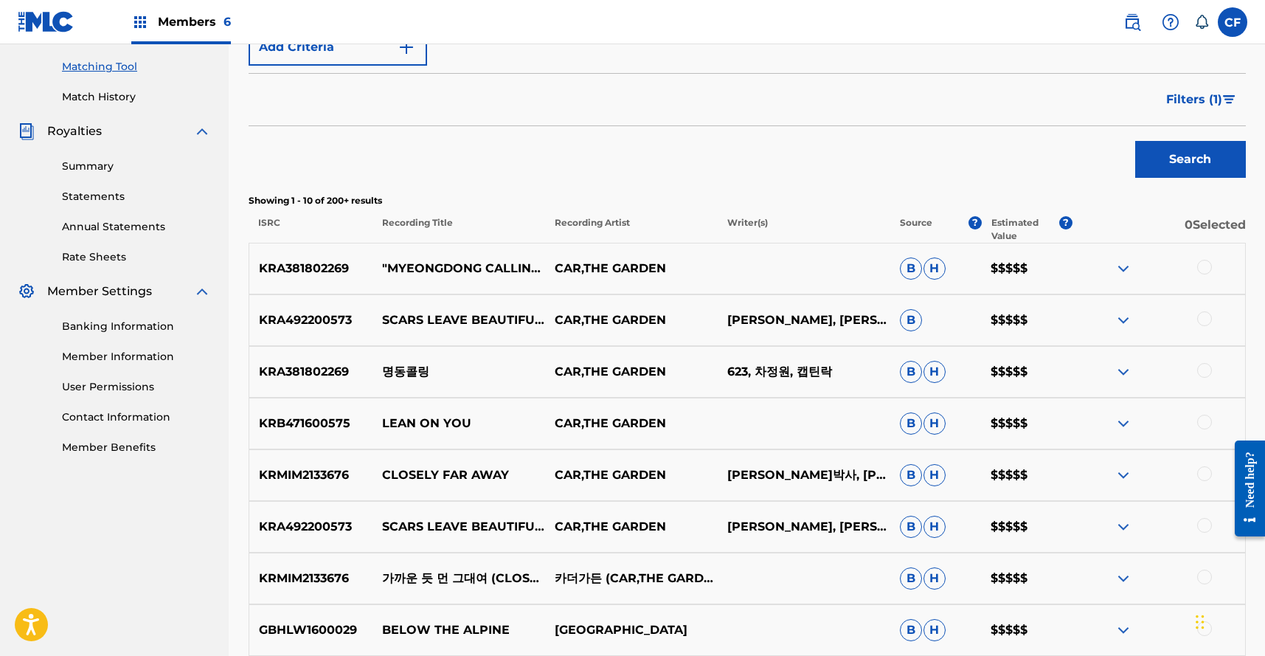
scroll to position [76, 0]
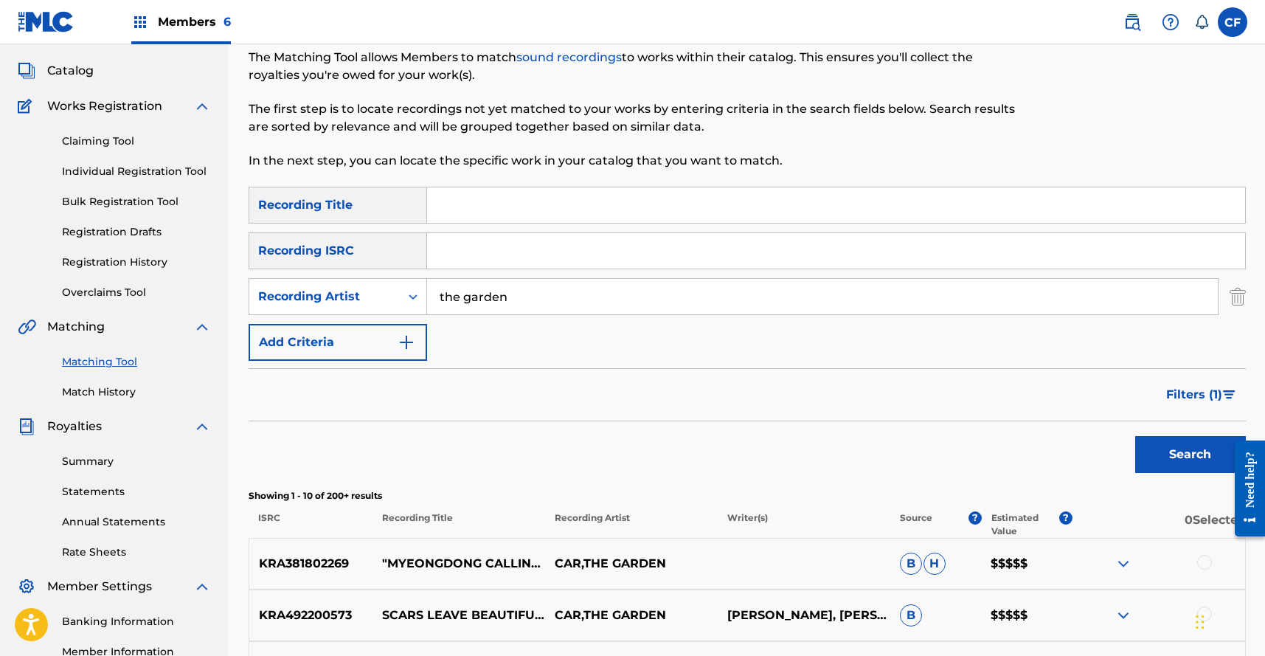
click at [295, 353] on button "Add Criteria" at bounding box center [338, 342] width 178 height 37
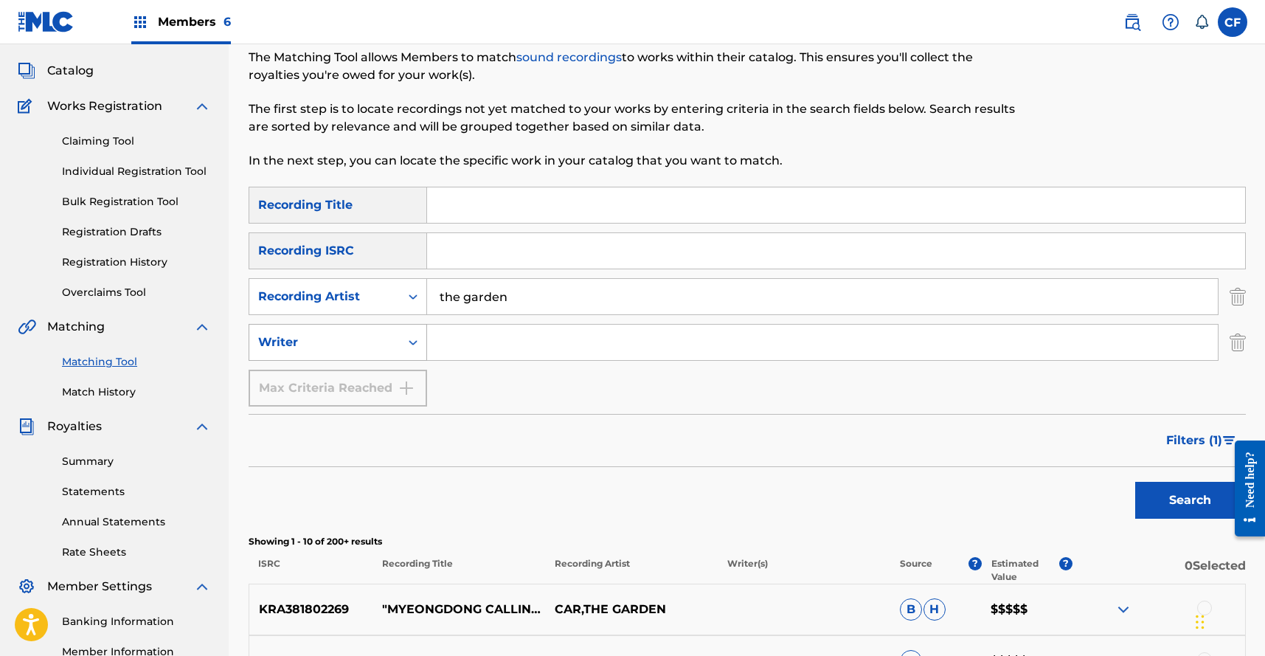
click at [358, 352] on div "Writer" at bounding box center [324, 342] width 150 height 28
click at [458, 335] on input "Search Form" at bounding box center [822, 342] width 791 height 35
click at [1135, 482] on button "Search" at bounding box center [1190, 500] width 111 height 37
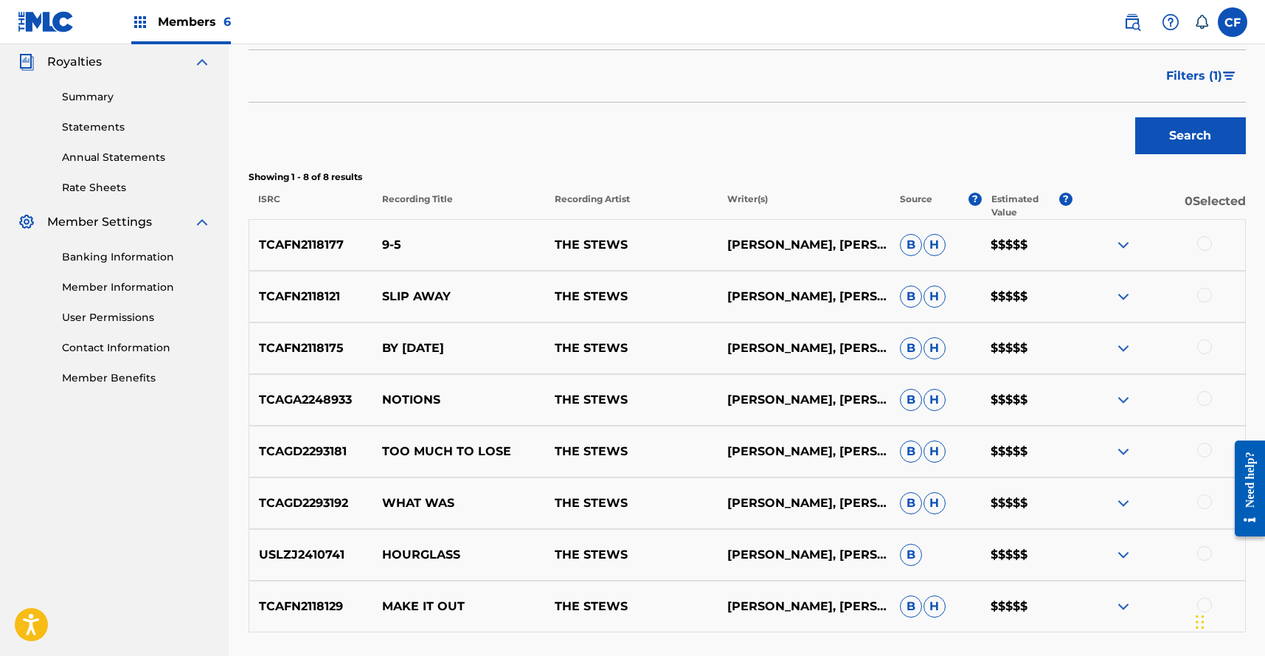
scroll to position [288, 0]
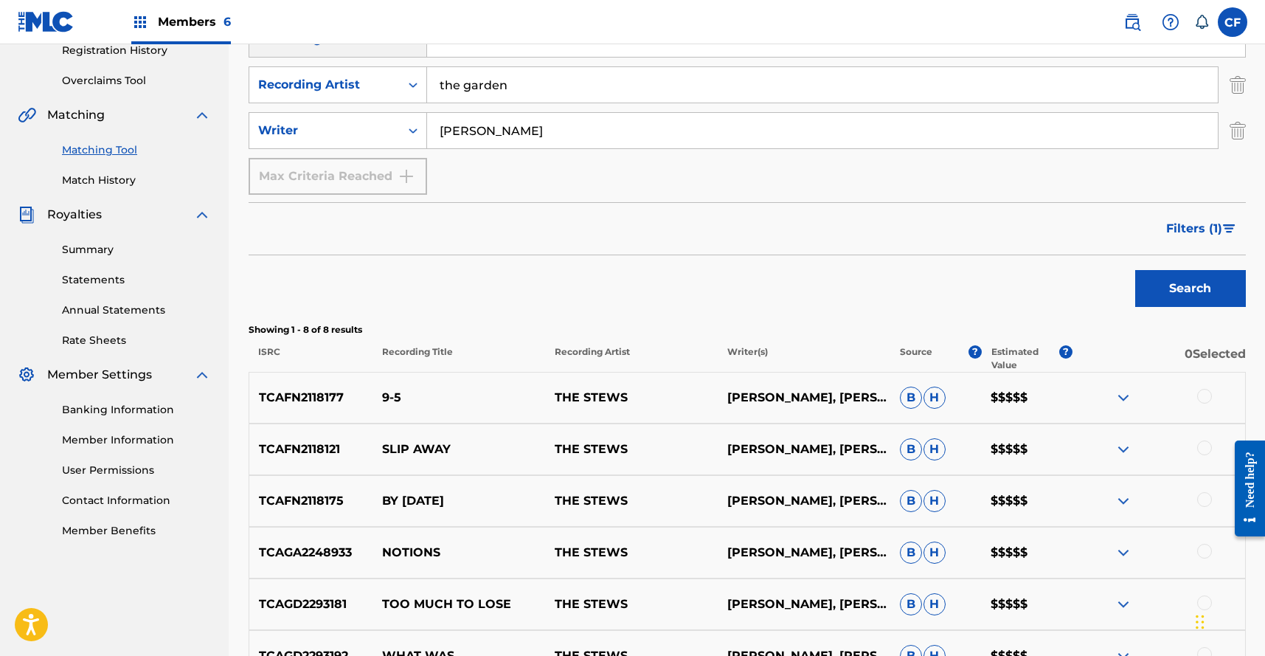
click at [804, 152] on div "SearchWithCriteriabee9aeb5-24f2-4b3c-beac-a02b615ea4fa Recording Title SearchWi…" at bounding box center [747, 85] width 997 height 220
click at [790, 145] on input "wyatt" at bounding box center [822, 130] width 791 height 35
type input "wyatt sheers"
click at [1135, 270] on button "Search" at bounding box center [1190, 288] width 111 height 37
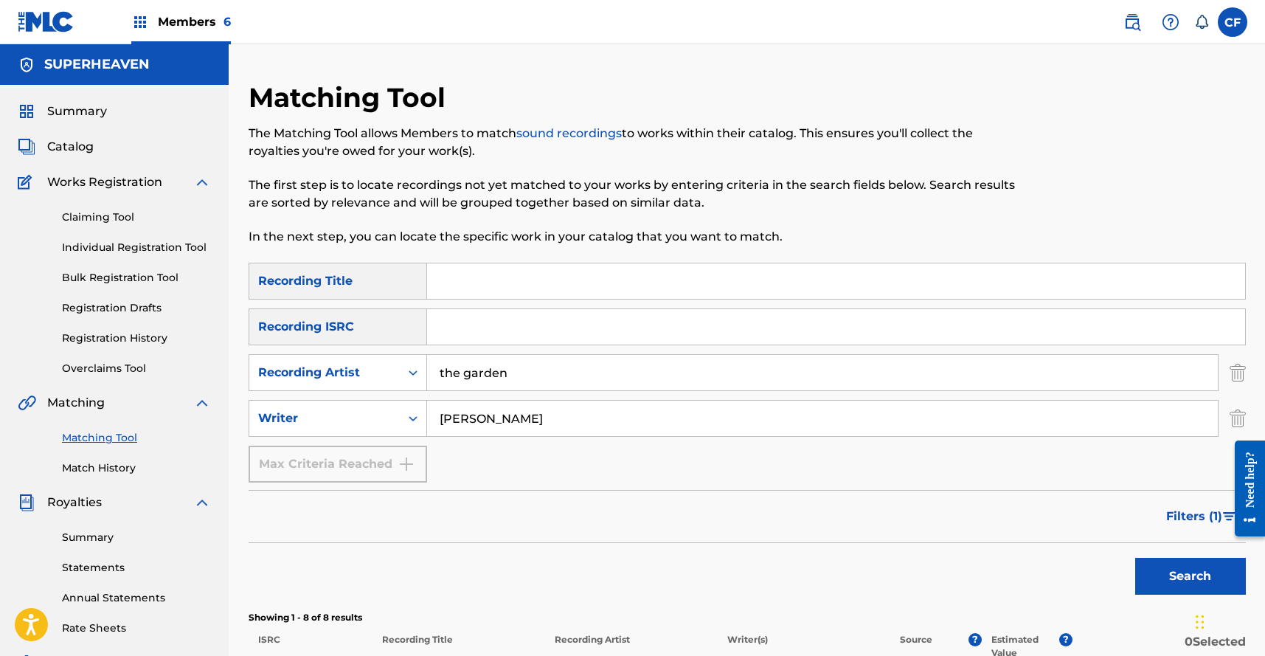
scroll to position [194, 0]
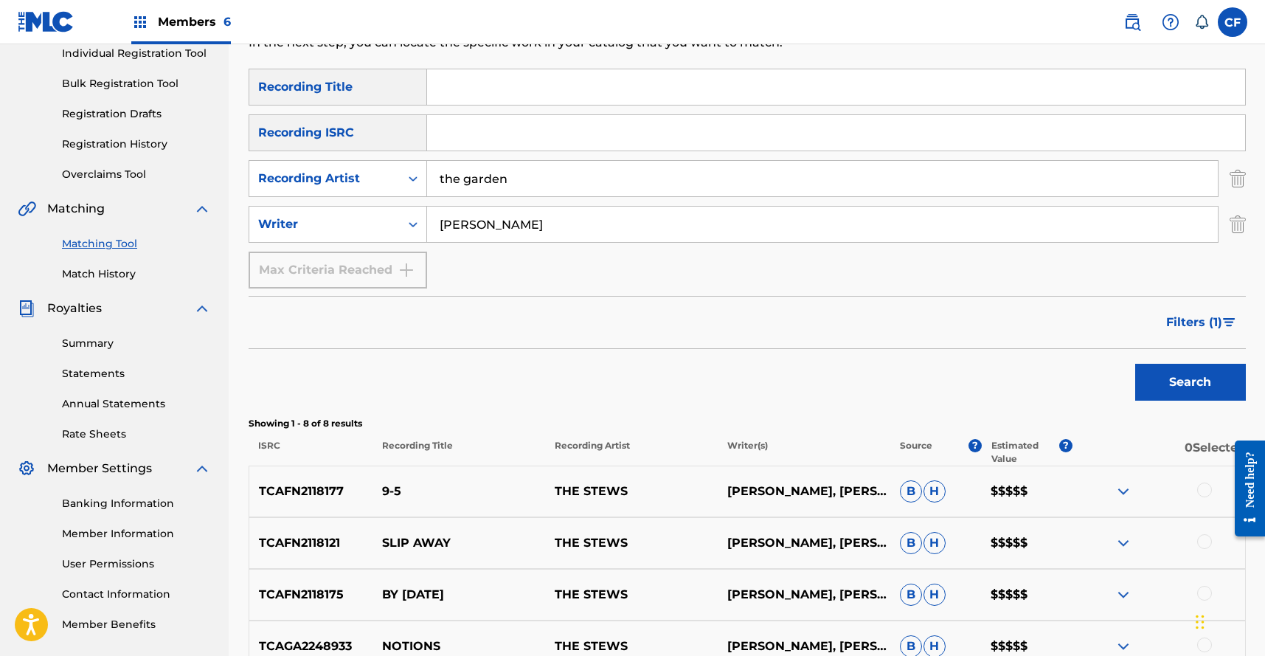
click at [1207, 311] on button "Filters ( 1 )" at bounding box center [1201, 322] width 89 height 37
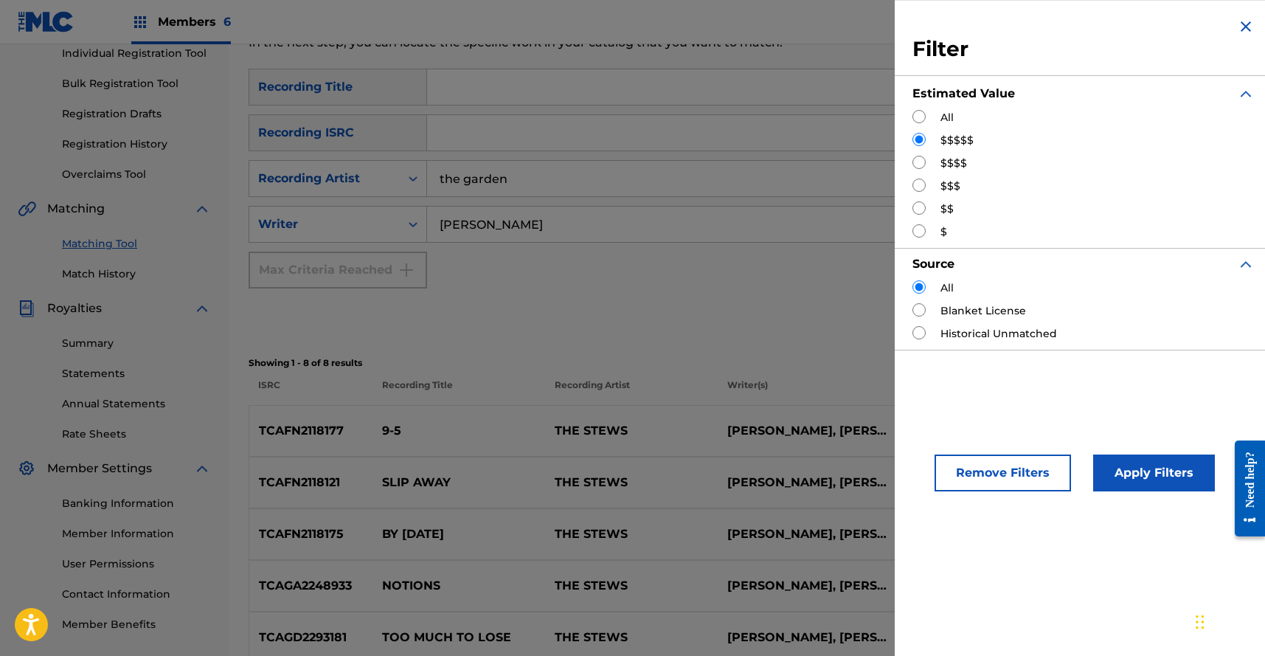
click at [953, 162] on label "$$$$" at bounding box center [953, 163] width 27 height 15
click at [920, 162] on input "Search Form" at bounding box center [918, 162] width 13 height 13
radio input "true"
click at [1160, 481] on button "Apply Filters" at bounding box center [1154, 472] width 122 height 37
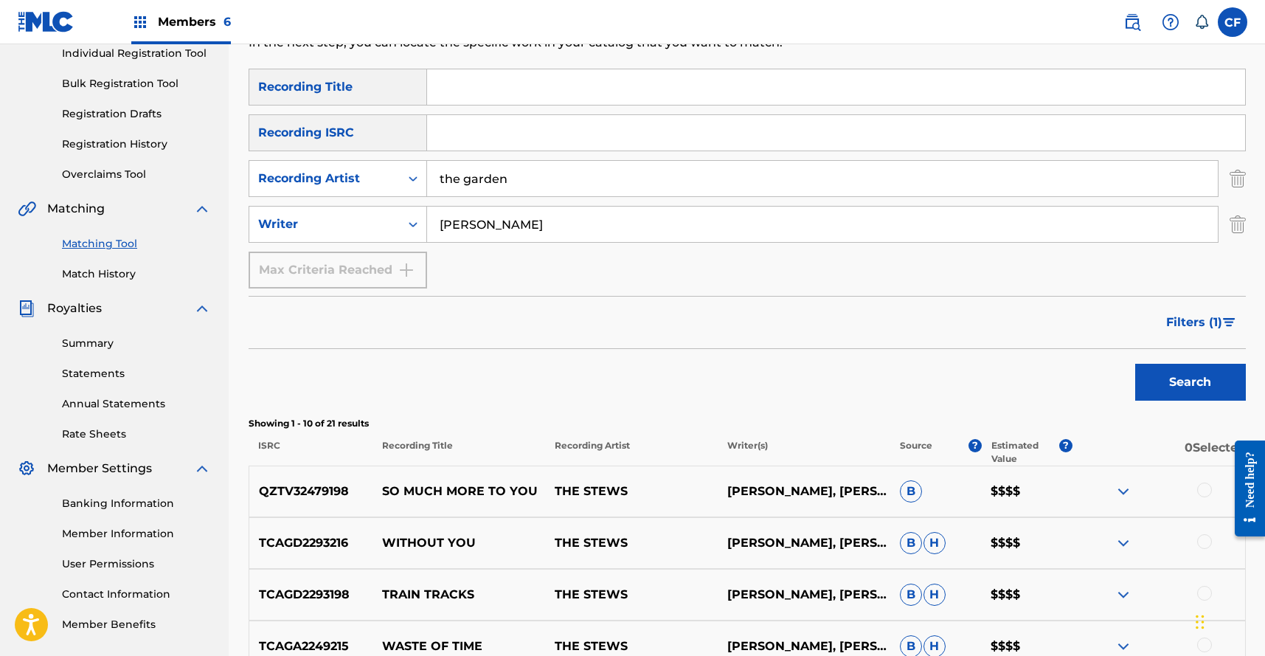
click at [555, 190] on input "the garden" at bounding box center [822, 178] width 791 height 35
click at [1232, 176] on img "Search Form" at bounding box center [1237, 178] width 16 height 37
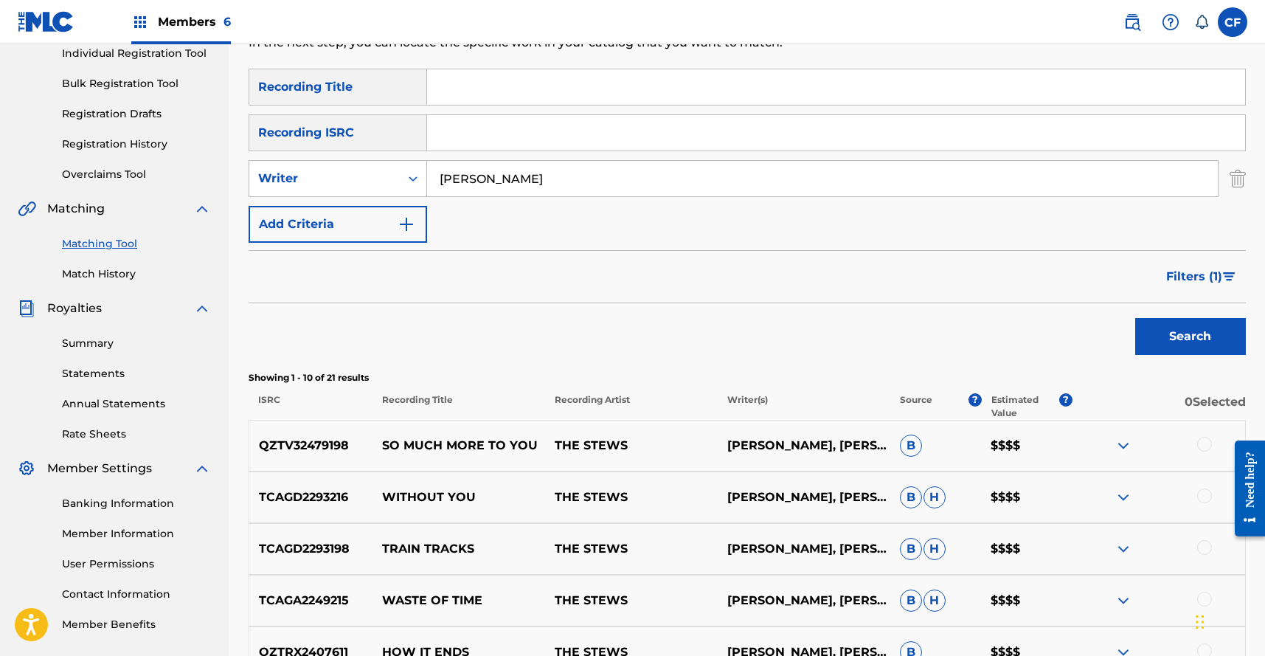
click at [1175, 353] on button "Search" at bounding box center [1190, 336] width 111 height 37
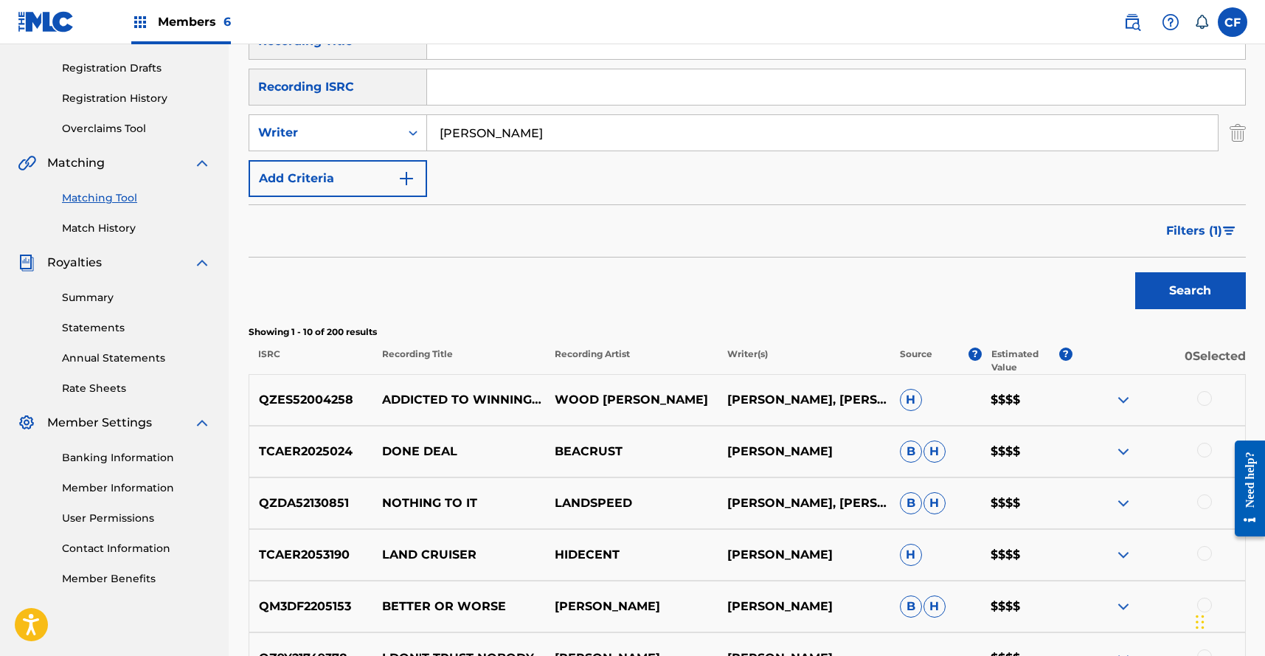
scroll to position [253, 0]
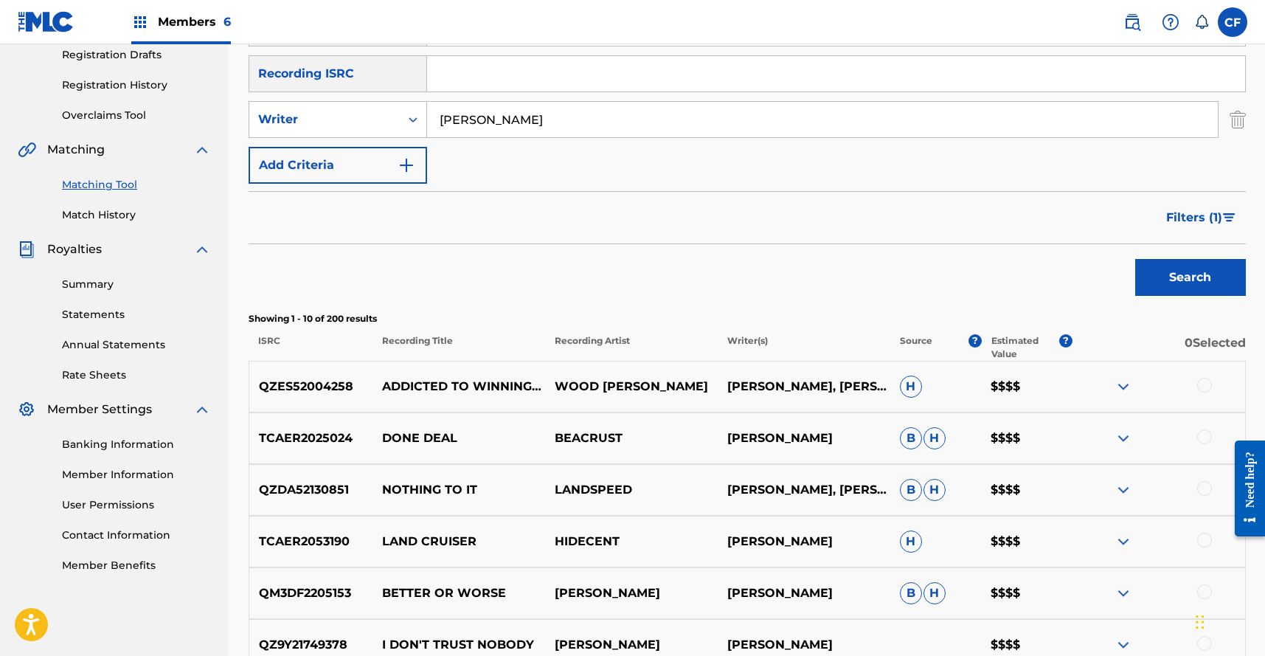
click at [1176, 229] on button "Filters ( 1 )" at bounding box center [1201, 217] width 89 height 37
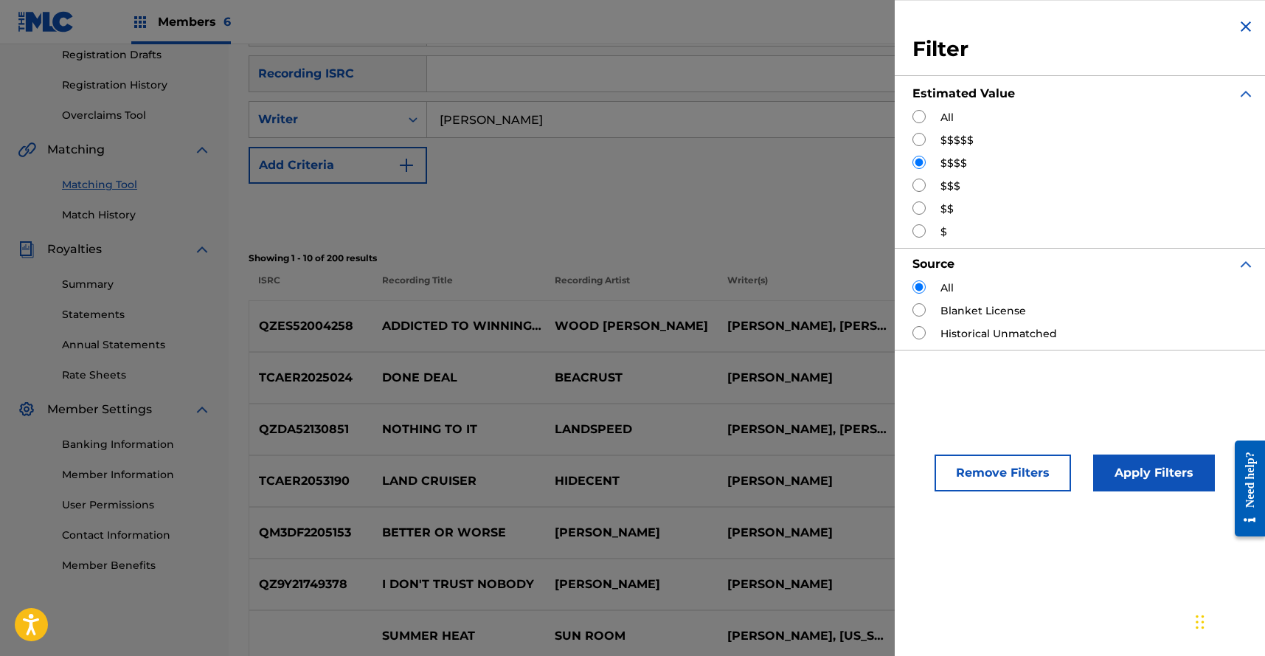
click at [924, 141] on input "Search Form" at bounding box center [918, 139] width 13 height 13
radio input "true"
click at [1193, 483] on button "Apply Filters" at bounding box center [1154, 472] width 122 height 37
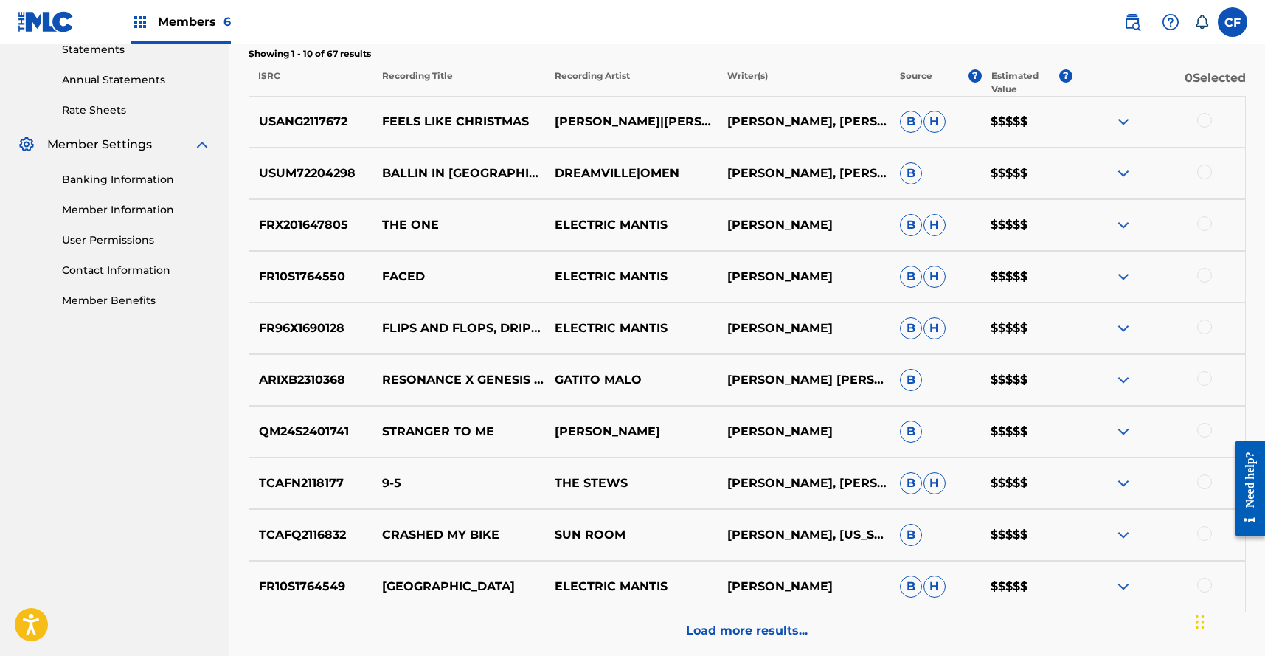
scroll to position [656, 0]
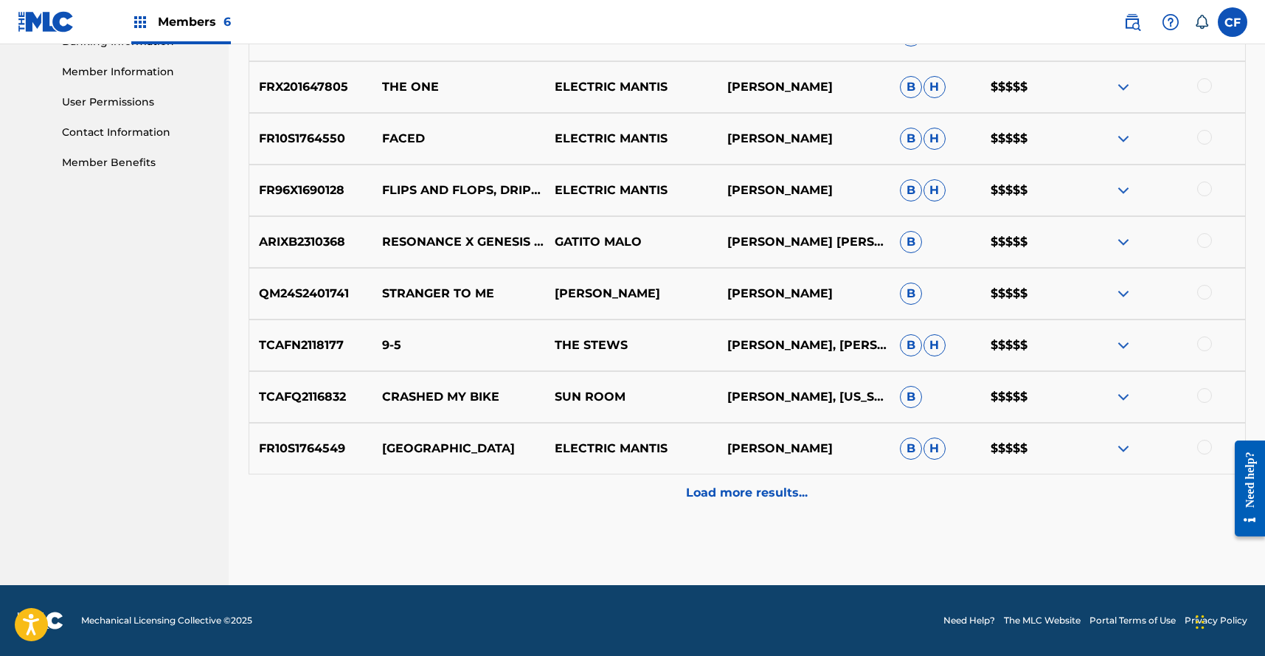
click at [760, 486] on p "Load more results..." at bounding box center [747, 493] width 122 height 18
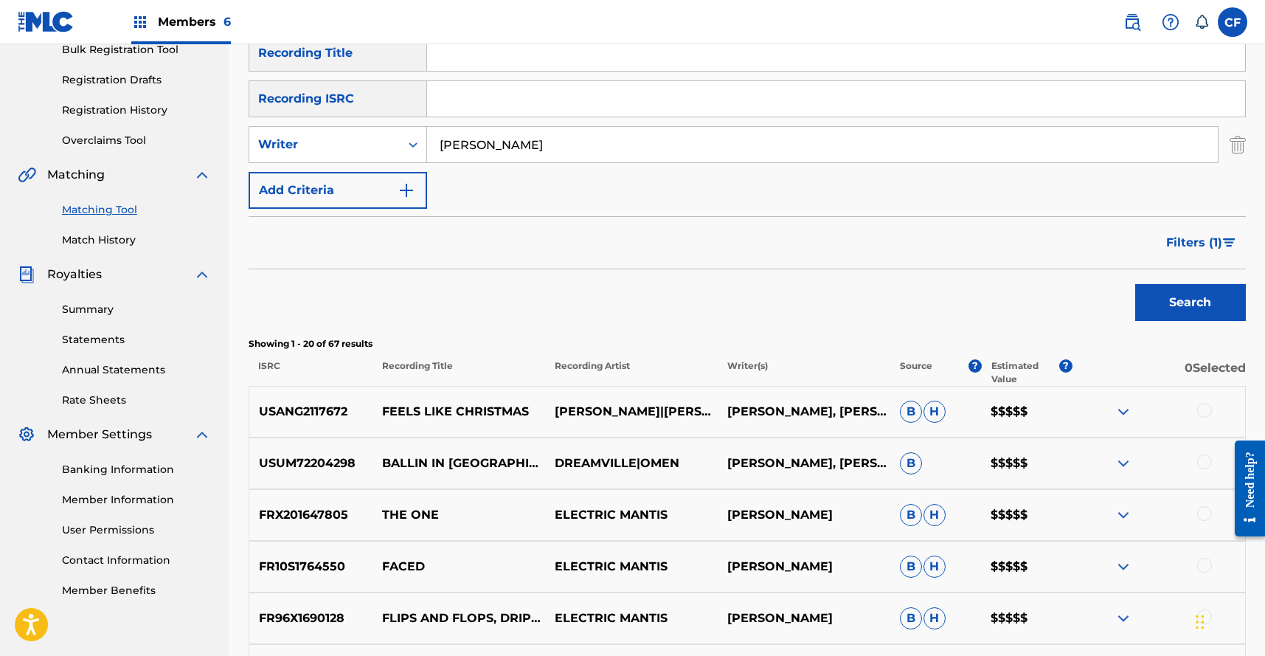
scroll to position [0, 0]
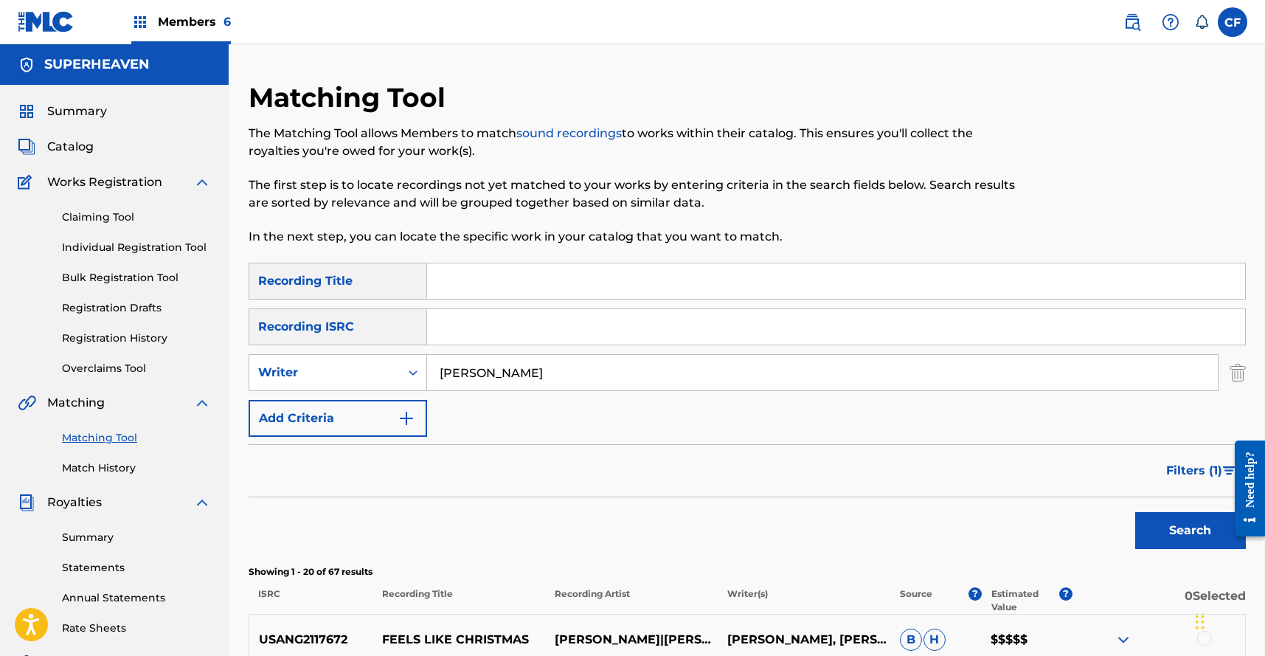
click at [515, 362] on input "wyatt sheers" at bounding box center [822, 372] width 791 height 35
click at [348, 414] on button "Add Criteria" at bounding box center [338, 418] width 178 height 37
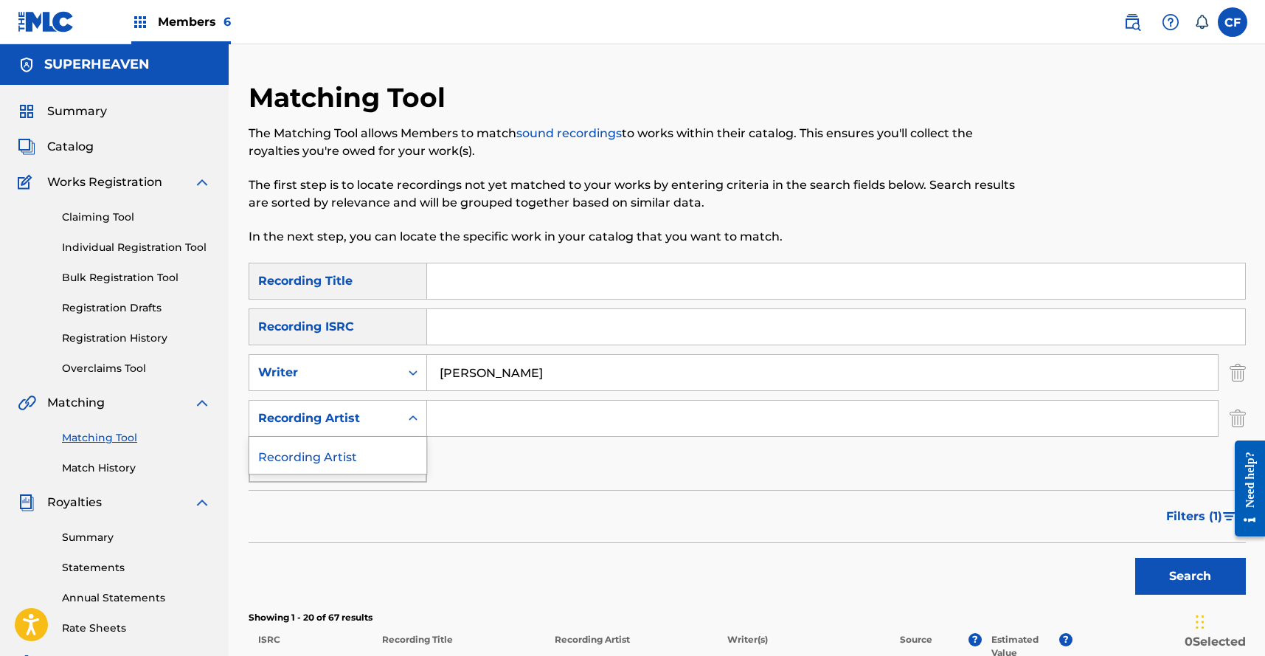
click at [374, 417] on div "Recording Artist" at bounding box center [324, 418] width 133 height 18
click at [414, 449] on div "Recording Artist" at bounding box center [337, 455] width 177 height 37
click at [490, 378] on input "wyatt sheers" at bounding box center [822, 372] width 791 height 35
click at [498, 319] on input "Search Form" at bounding box center [836, 326] width 818 height 35
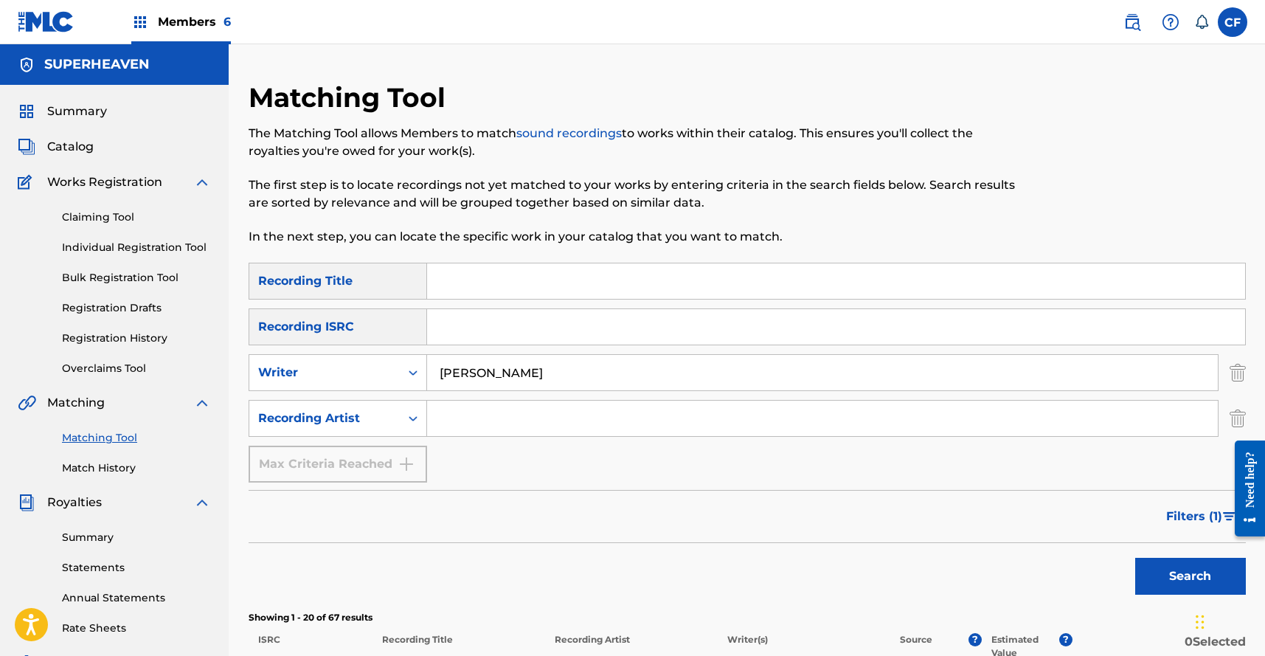
click at [462, 450] on div "SearchWithCriteriabee9aeb5-24f2-4b3c-beac-a02b615ea4fa Recording Title SearchWi…" at bounding box center [747, 373] width 997 height 220
click at [463, 427] on input "Search Form" at bounding box center [822, 417] width 791 height 35
click at [1201, 563] on button "Search" at bounding box center [1190, 576] width 111 height 37
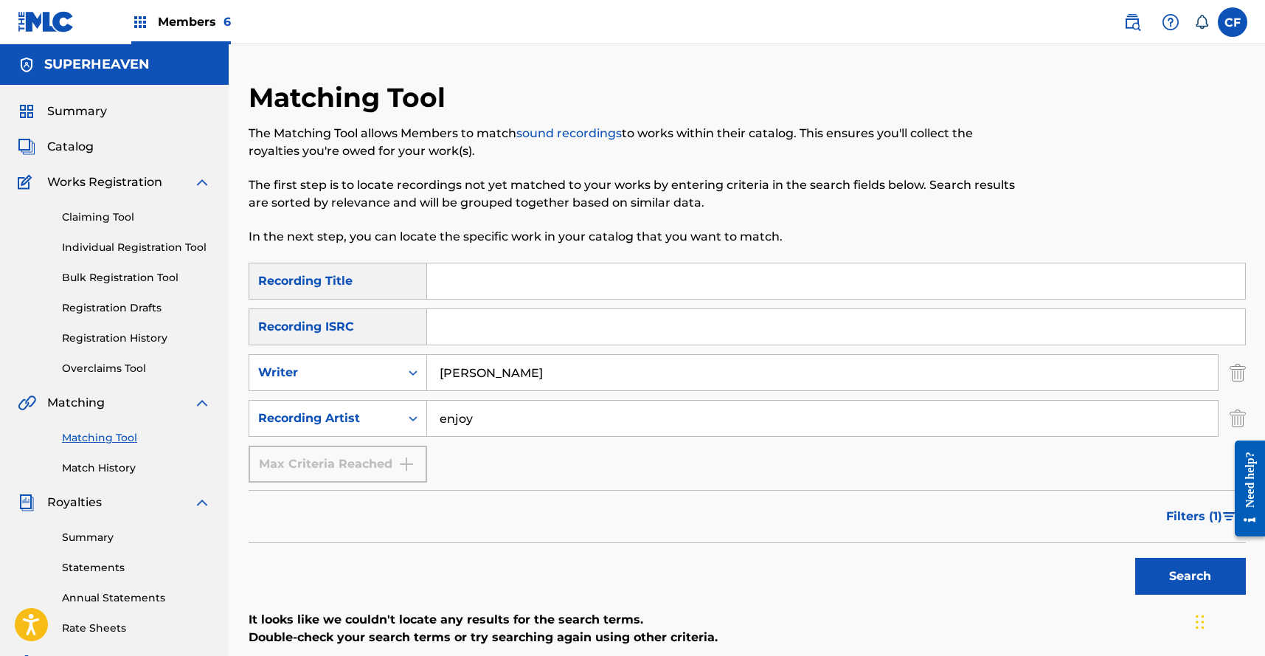
click at [1244, 376] on img "Search Form" at bounding box center [1237, 372] width 16 height 37
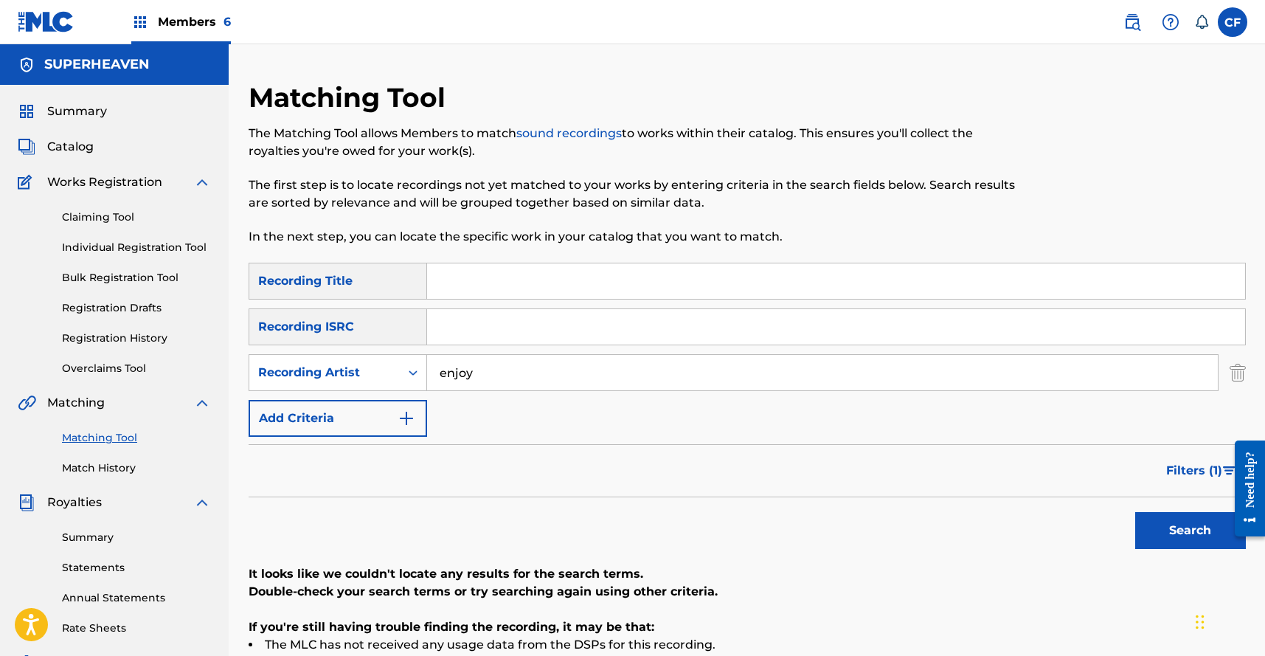
click at [1158, 534] on button "Search" at bounding box center [1190, 530] width 111 height 37
click at [754, 376] on input "enjoy" at bounding box center [822, 372] width 791 height 35
click at [1135, 512] on button "Search" at bounding box center [1190, 530] width 111 height 37
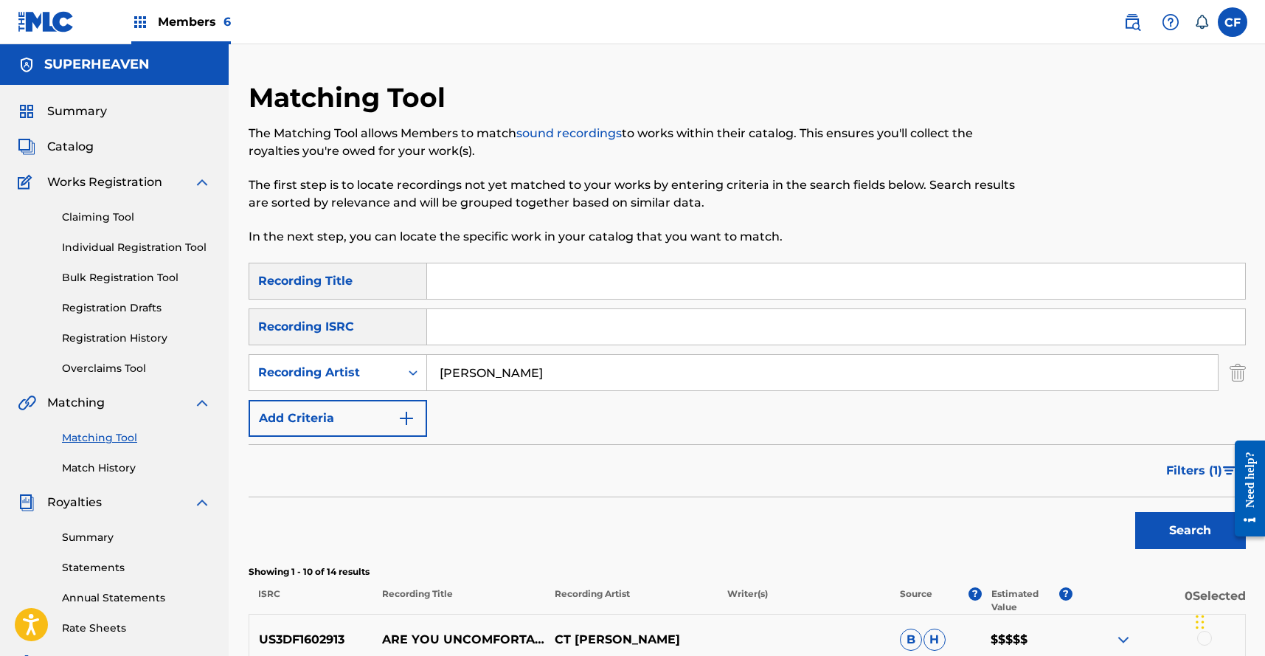
click at [746, 370] on input "fletcher" at bounding box center [822, 372] width 791 height 35
paste input "Wyatt Shears"
click at [465, 379] on input "Wyatt Shears" at bounding box center [822, 372] width 791 height 35
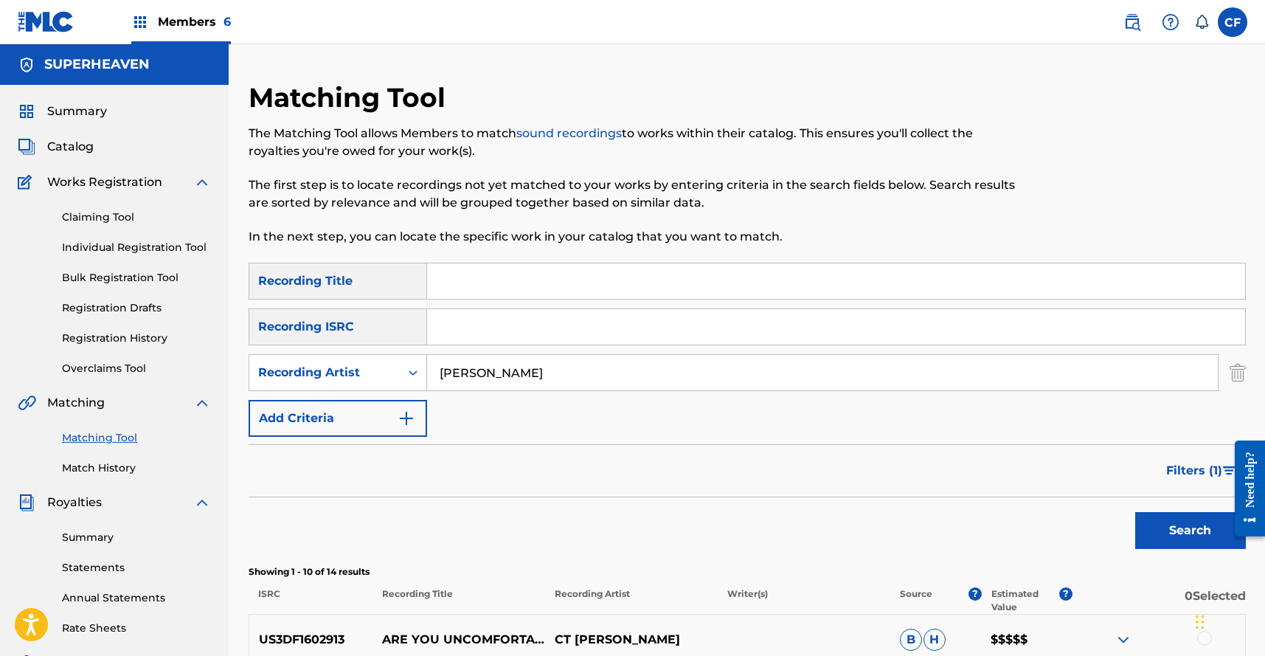
click at [465, 379] on input "Wyatt Shears" at bounding box center [822, 372] width 791 height 35
type input "fletcher Shears"
click at [1135, 512] on button "Search" at bounding box center [1190, 530] width 111 height 37
click at [381, 378] on div "Recording Artist" at bounding box center [324, 373] width 133 height 18
click at [381, 409] on div "Writer" at bounding box center [337, 409] width 177 height 37
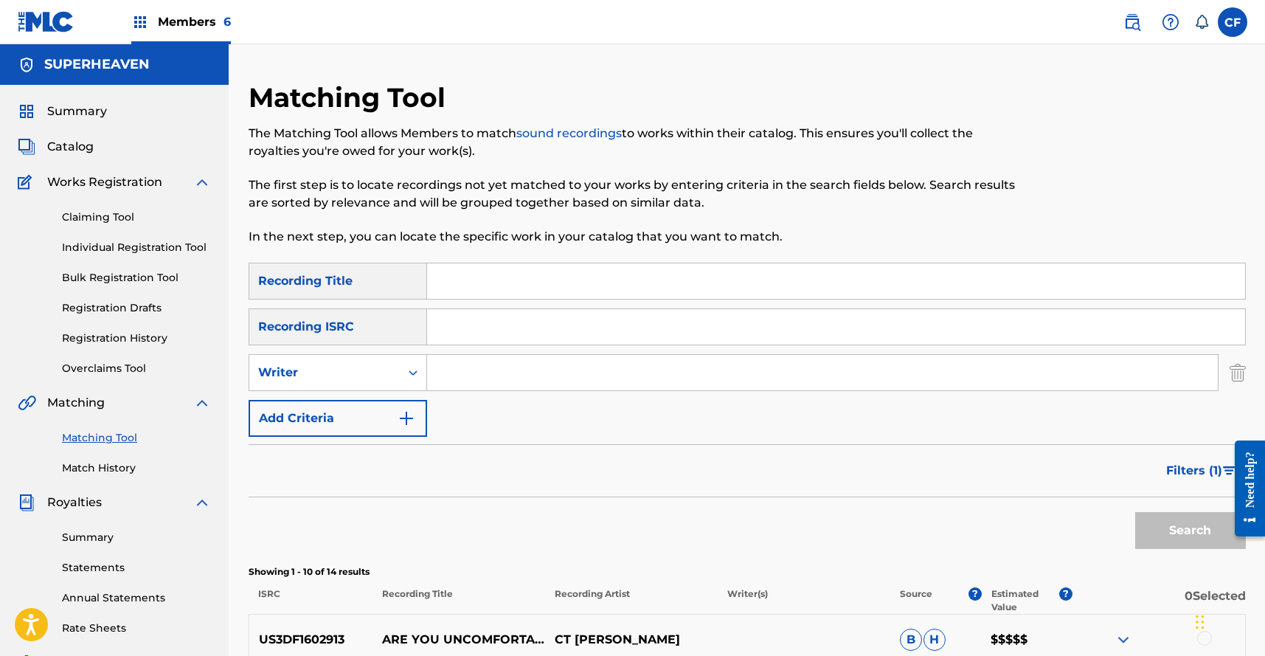
click at [1018, 378] on input "Search Form" at bounding box center [822, 372] width 791 height 35
paste input "Wyatt Shears"
click at [457, 364] on input "Wyatt Shears" at bounding box center [822, 372] width 791 height 35
type input "fletcher Shears"
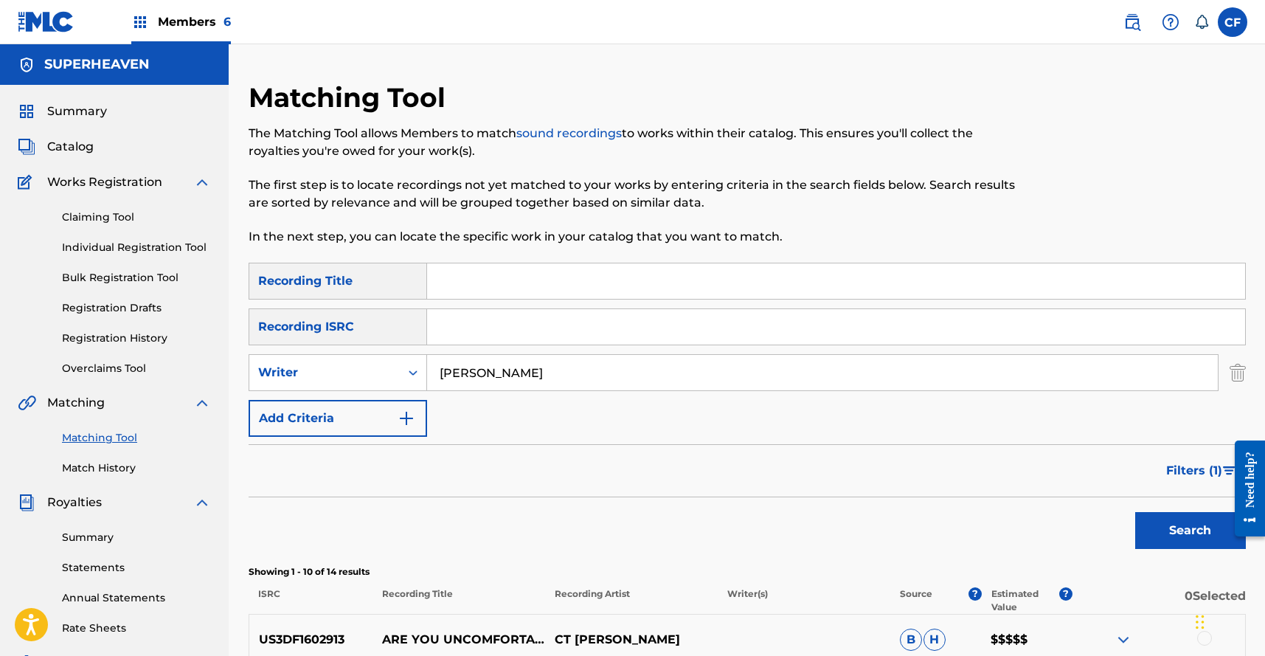
click at [1135, 512] on button "Search" at bounding box center [1190, 530] width 111 height 37
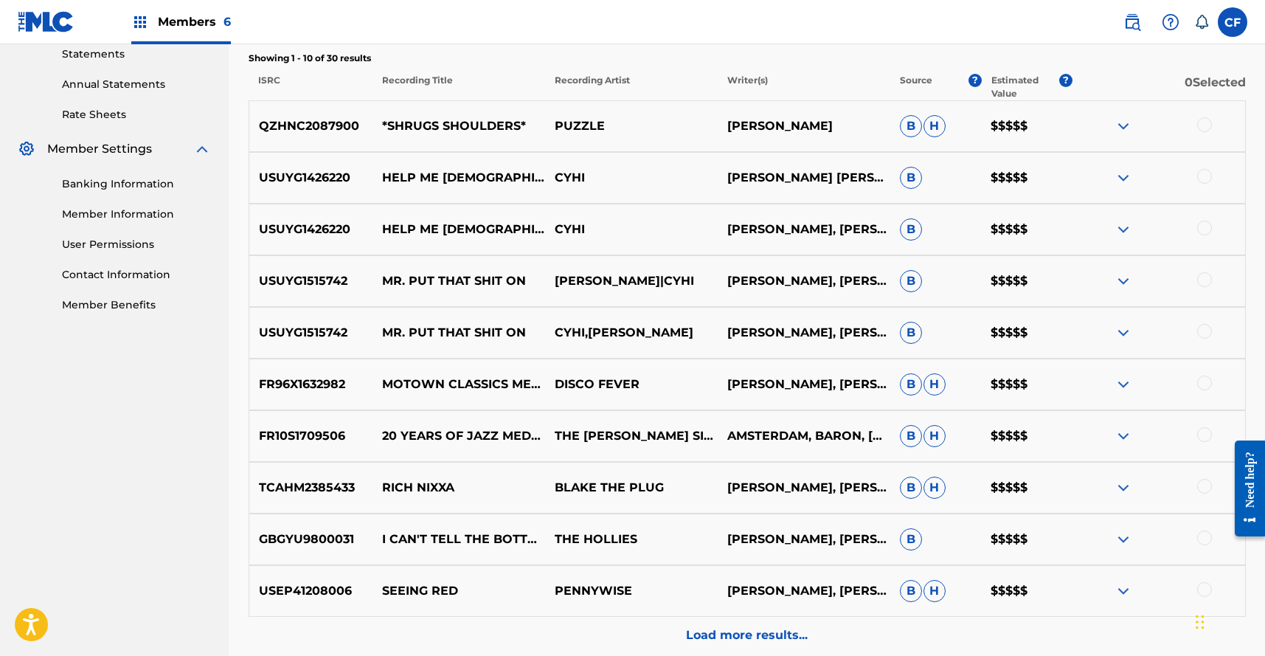
scroll to position [656, 0]
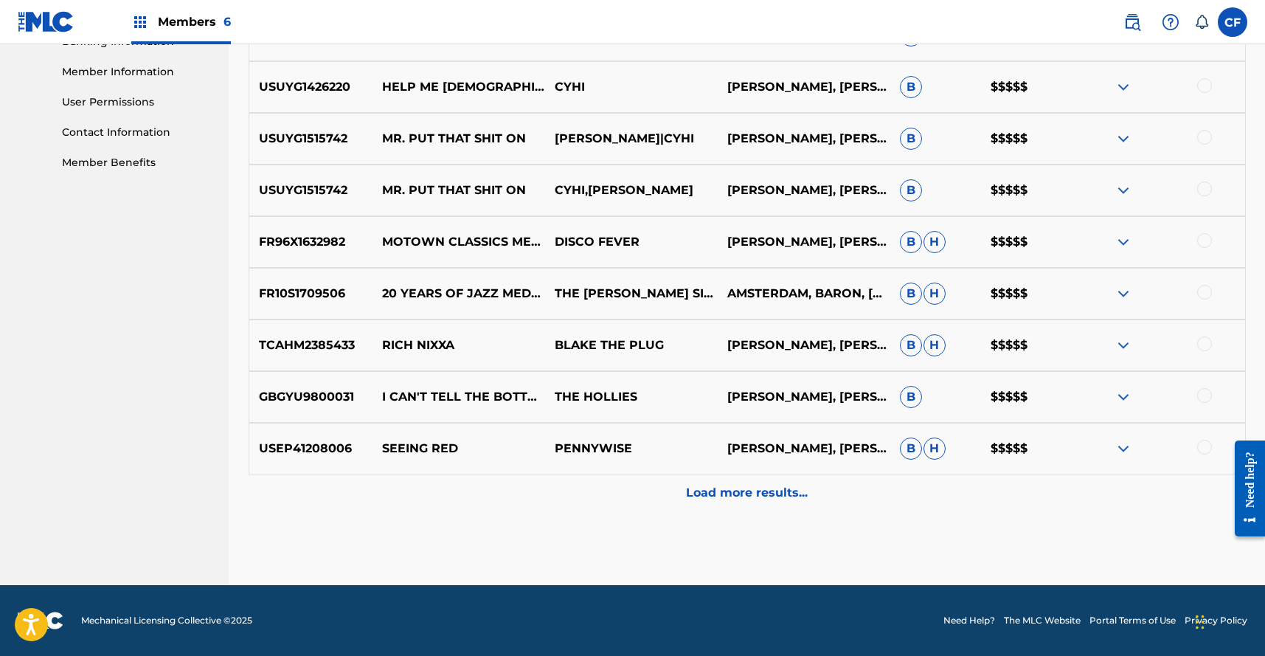
click at [749, 488] on p "Load more results..." at bounding box center [747, 493] width 122 height 18
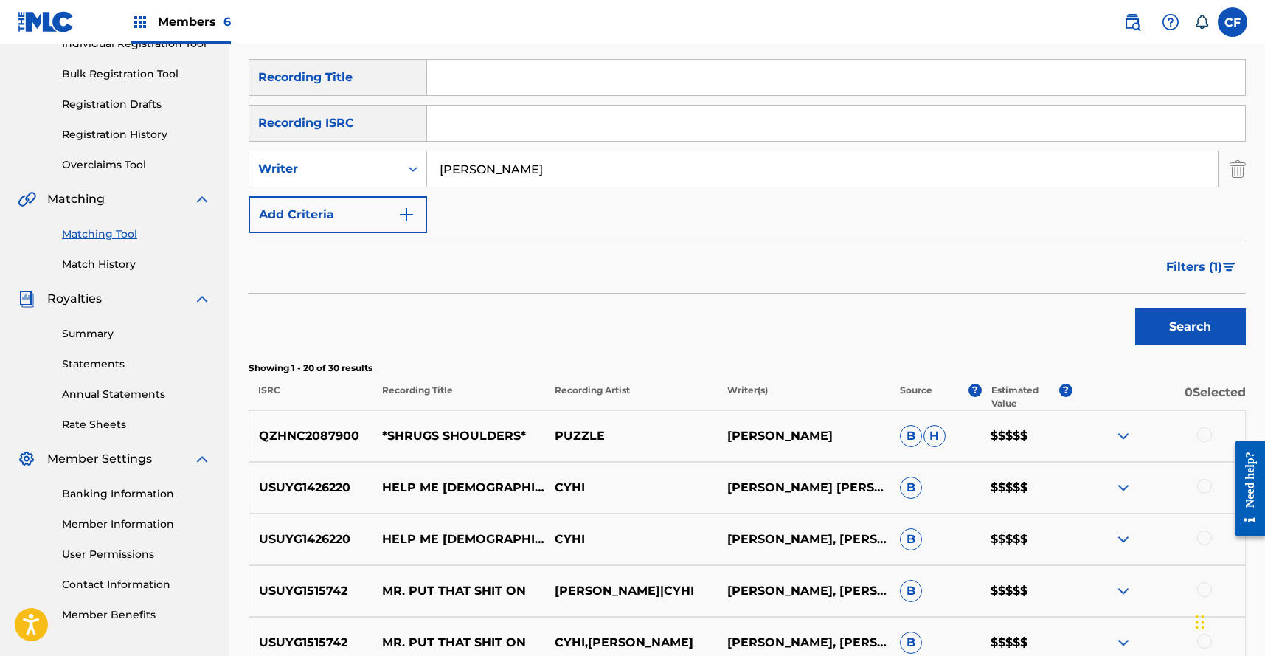
scroll to position [204, 0]
click at [1121, 433] on img at bounding box center [1123, 435] width 18 height 18
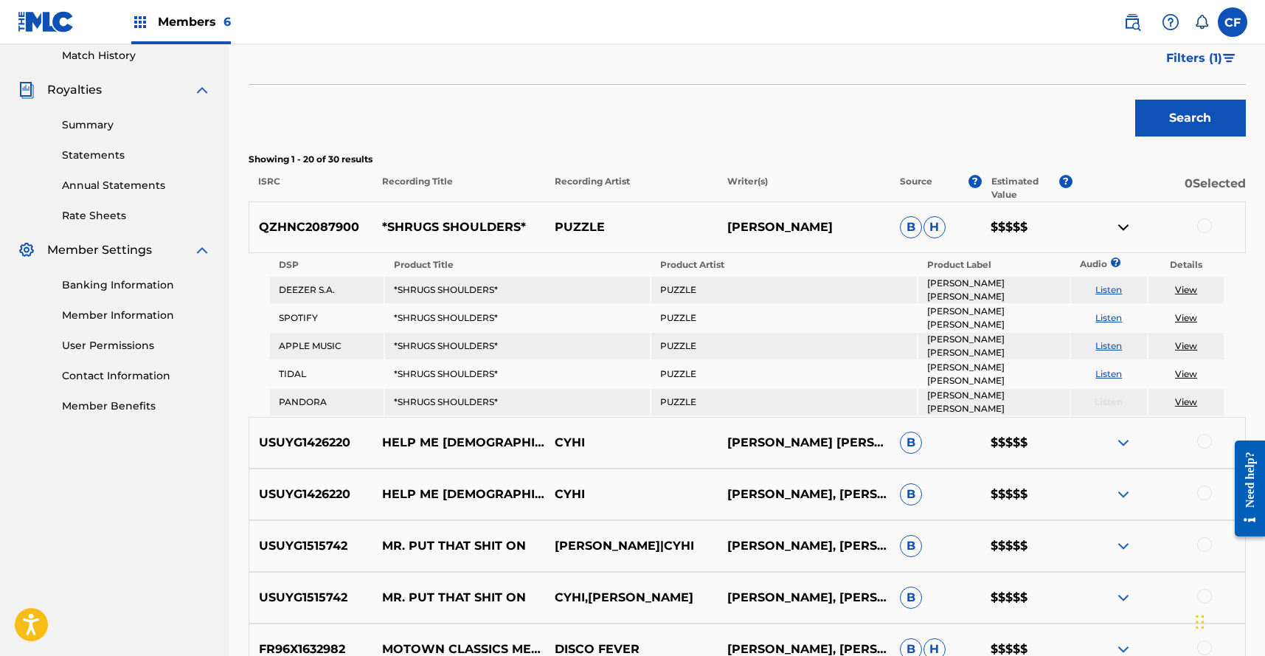
scroll to position [1306, 0]
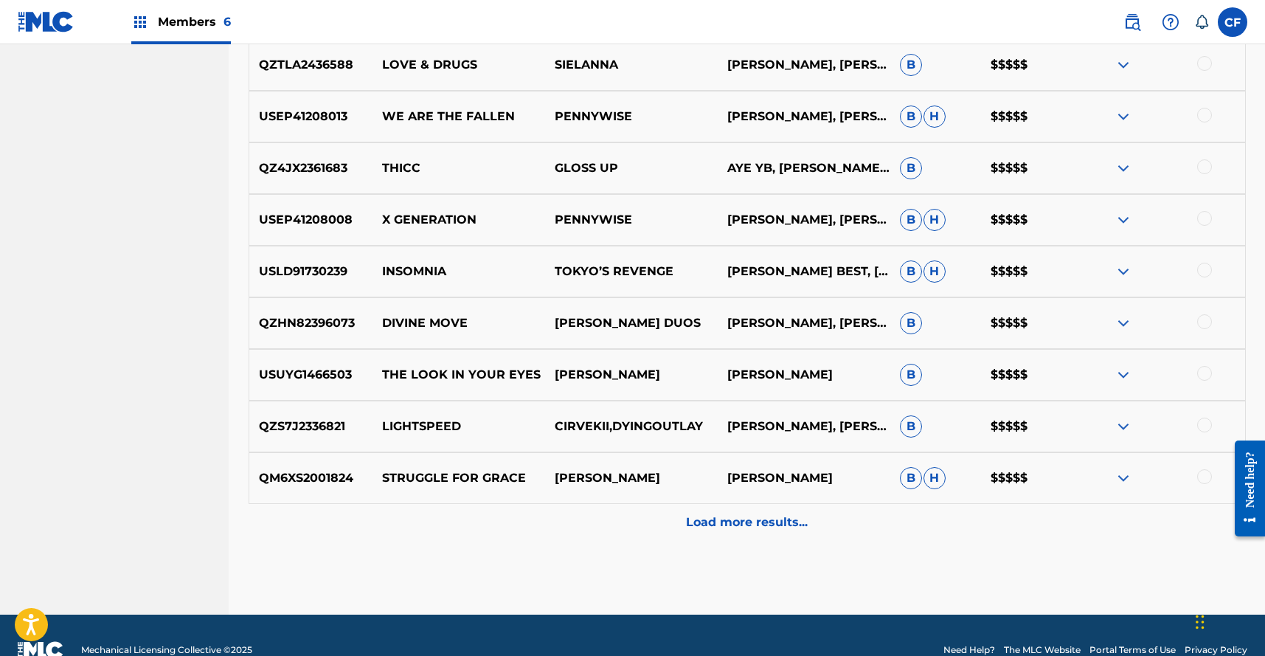
click at [746, 504] on div "Load more results..." at bounding box center [747, 522] width 997 height 37
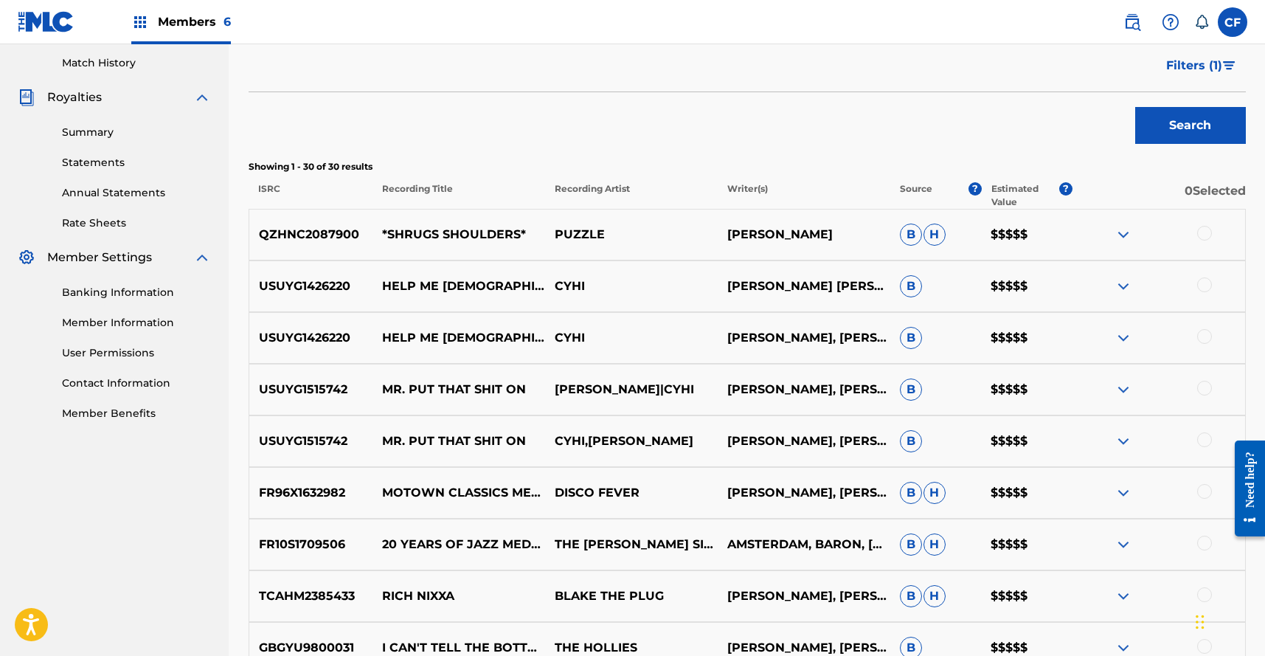
scroll to position [274, 0]
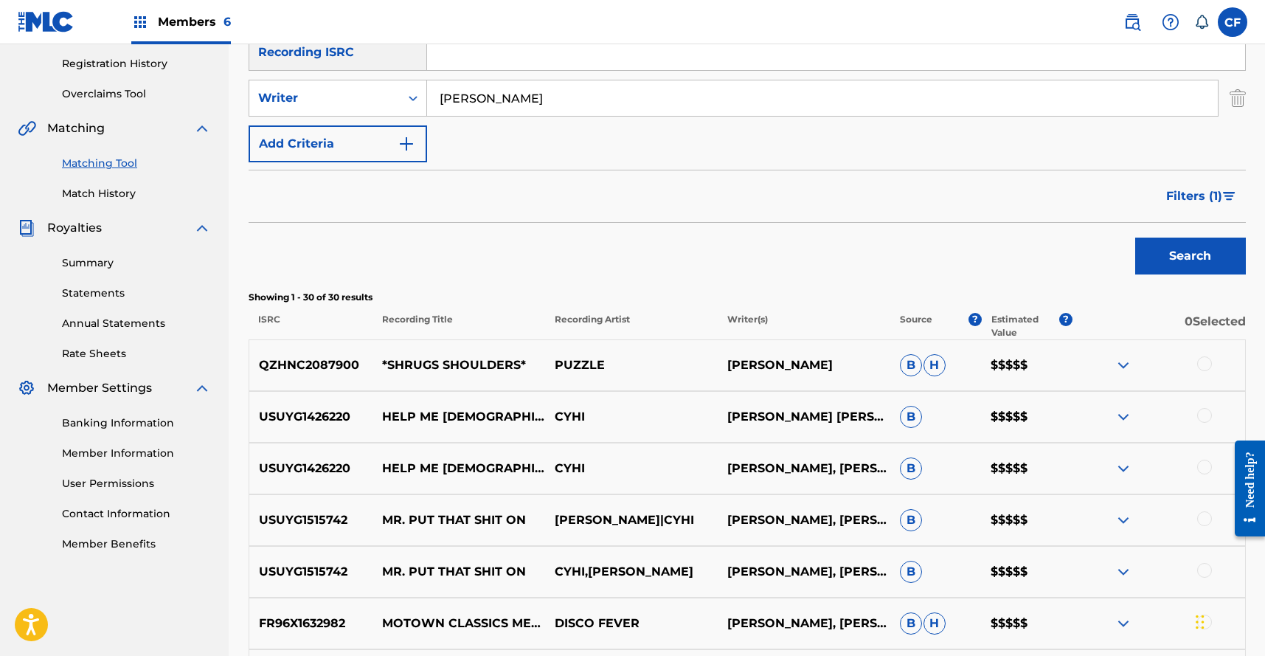
click at [579, 365] on p "PUZZLE" at bounding box center [631, 365] width 173 height 18
copy p "PUZZLE"
click at [532, 103] on input "fletcher Shears" at bounding box center [822, 97] width 791 height 35
click at [391, 94] on div "Writer" at bounding box center [324, 98] width 150 height 28
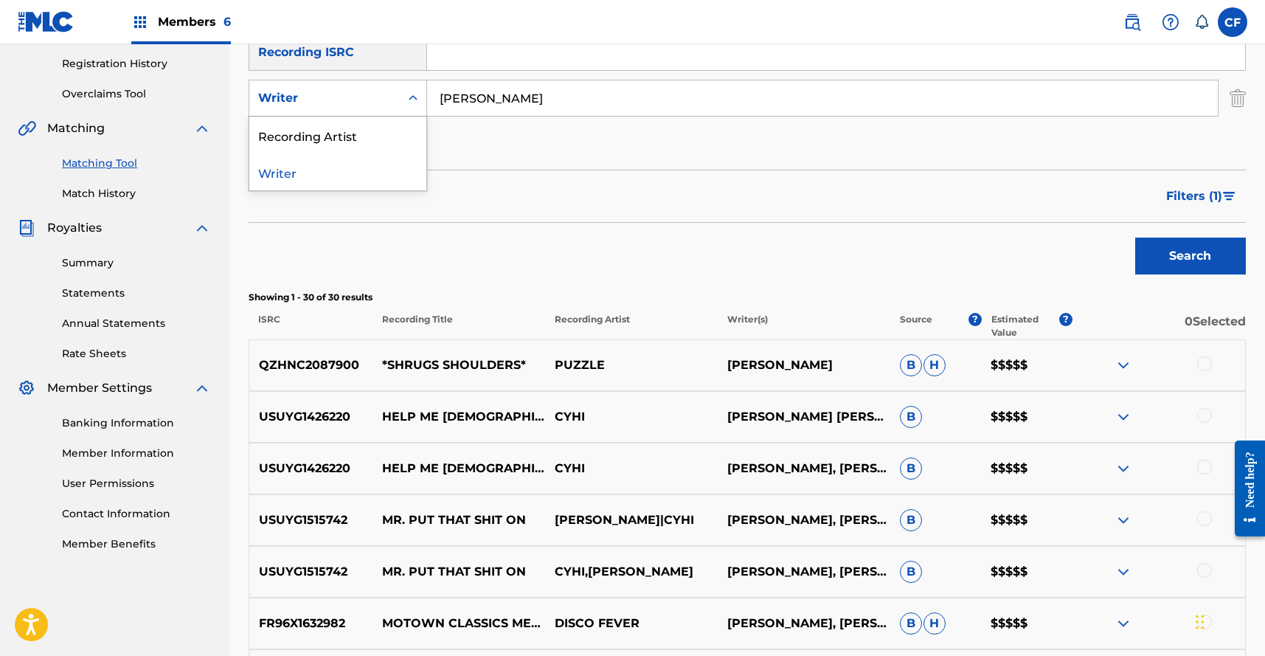
click at [392, 153] on div "Writer" at bounding box center [337, 171] width 177 height 37
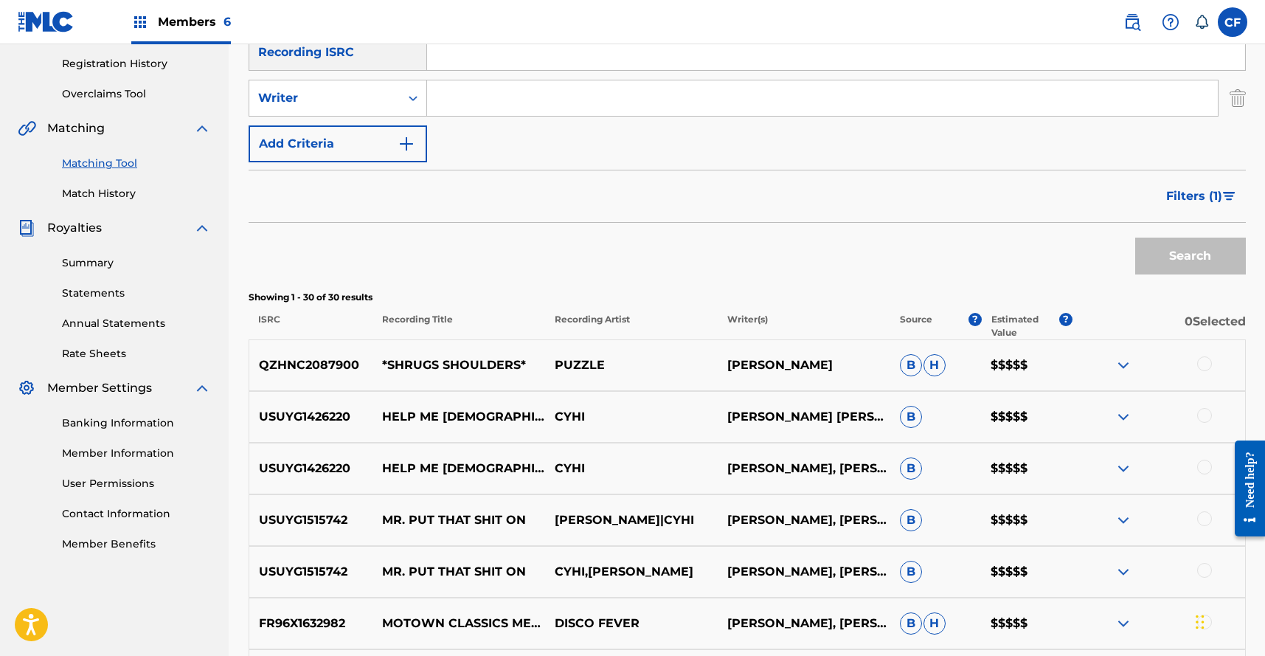
click at [460, 102] on input "Search Form" at bounding box center [822, 97] width 791 height 35
paste input "PUZZLE"
type input "PUZZLE"
click at [1204, 247] on button "Search" at bounding box center [1190, 255] width 111 height 37
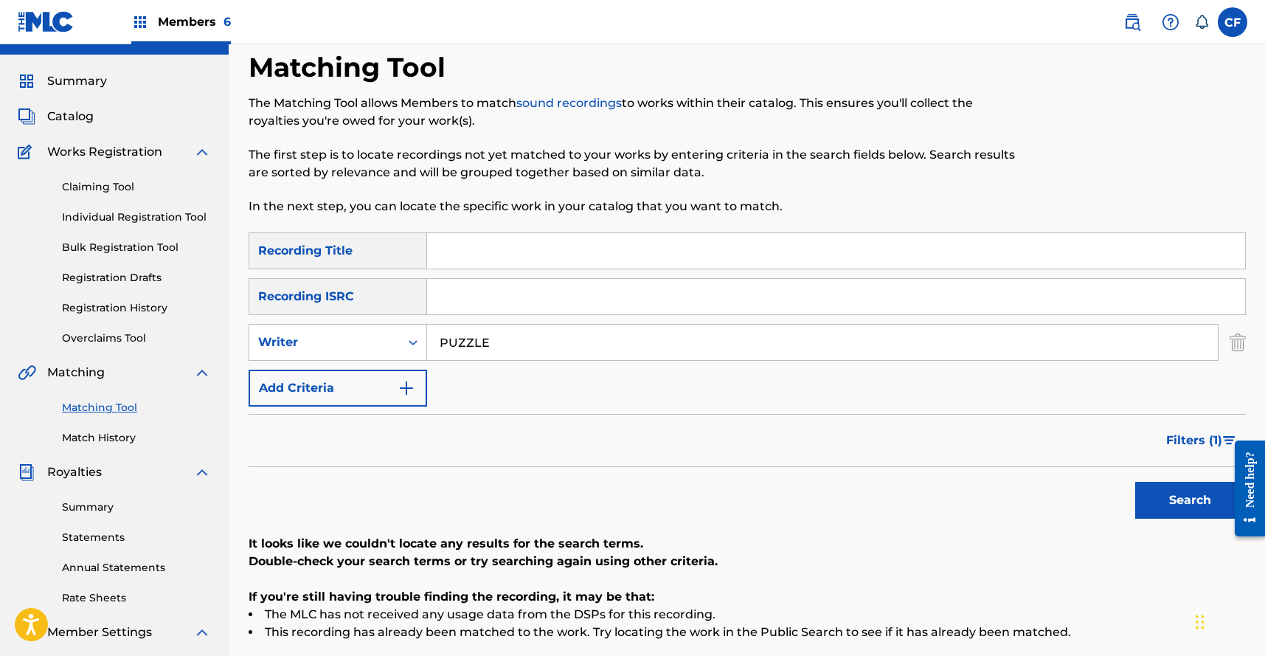
scroll to position [0, 0]
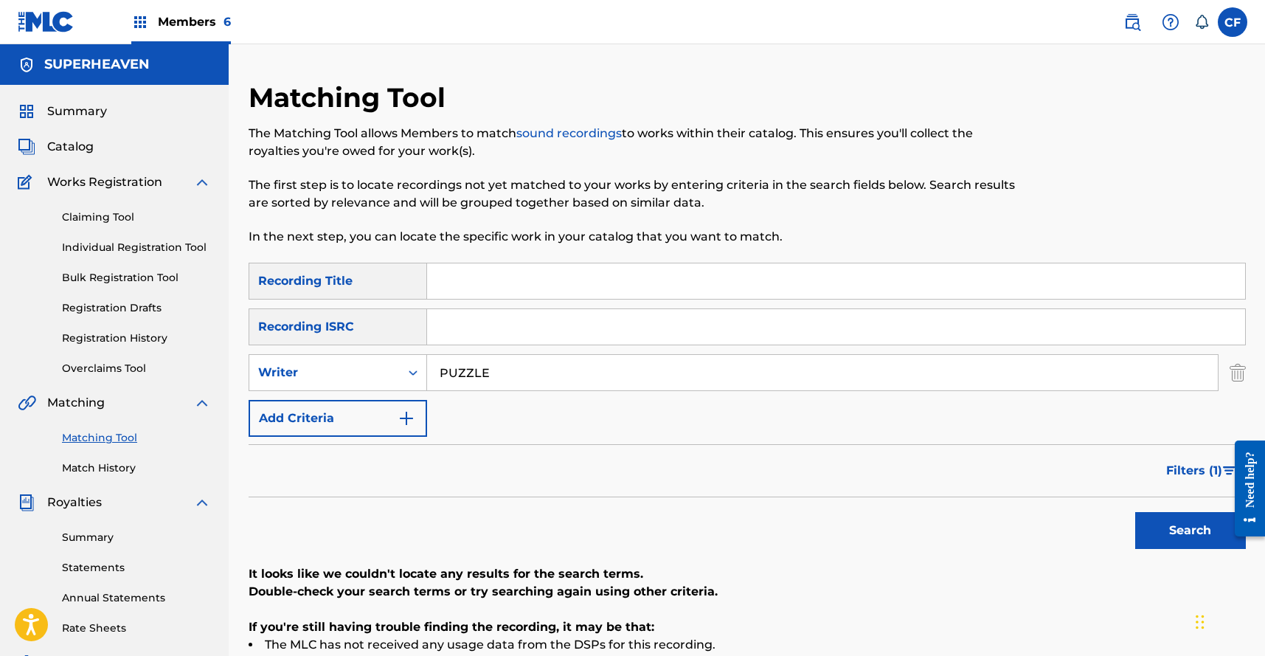
click at [811, 358] on input "PUZZLE" at bounding box center [822, 372] width 791 height 35
click at [1168, 521] on button "Search" at bounding box center [1190, 530] width 111 height 37
click at [1182, 469] on span "Filters ( 1 )" at bounding box center [1194, 471] width 56 height 18
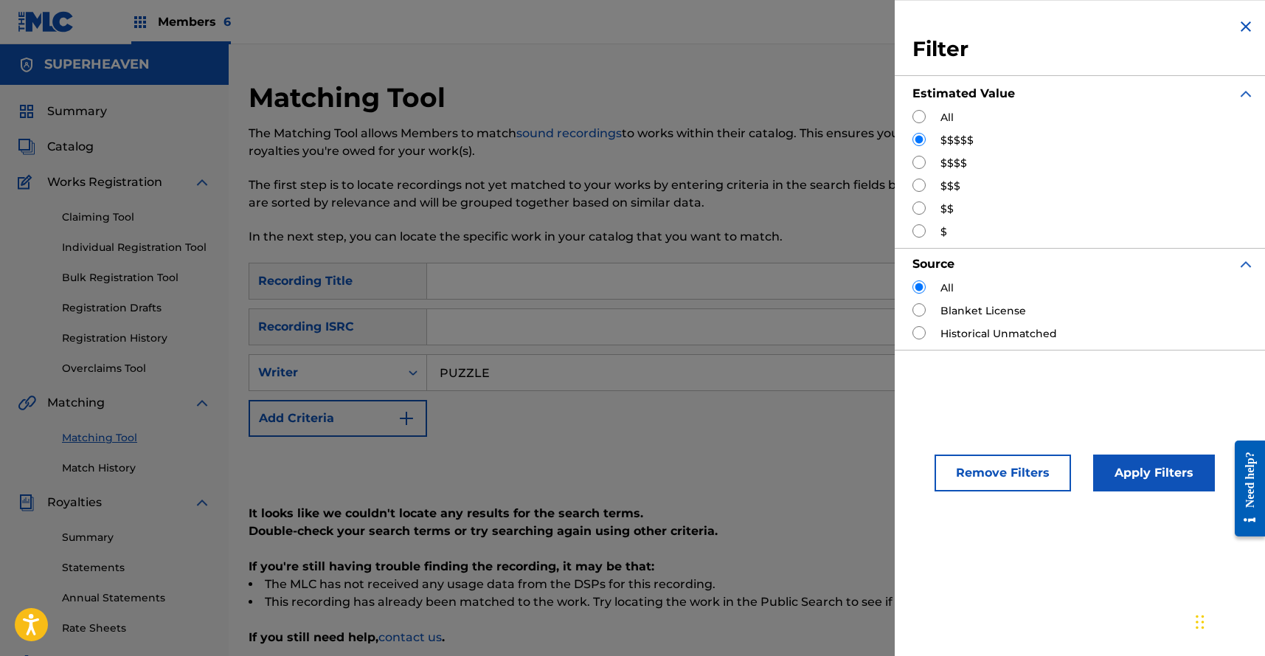
click at [920, 123] on div "All" at bounding box center [1083, 117] width 342 height 15
click at [920, 116] on input "Search Form" at bounding box center [918, 116] width 13 height 13
radio input "true"
click at [1140, 478] on button "Apply Filters" at bounding box center [1154, 472] width 122 height 37
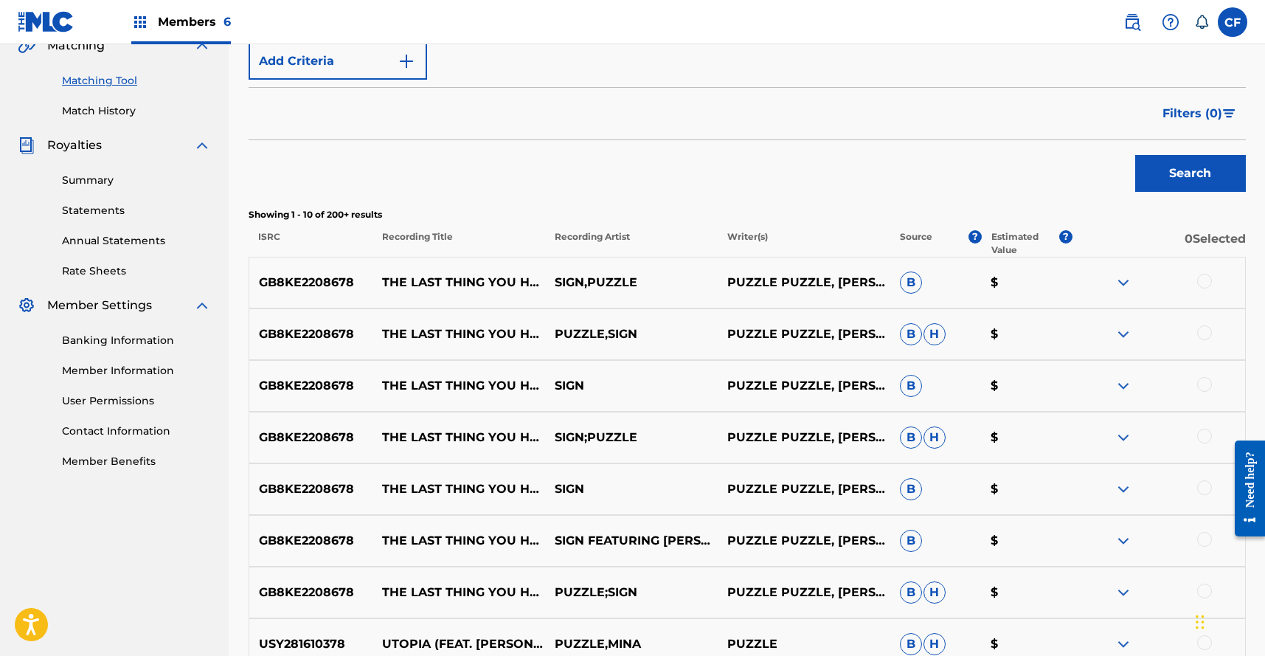
scroll to position [355, 0]
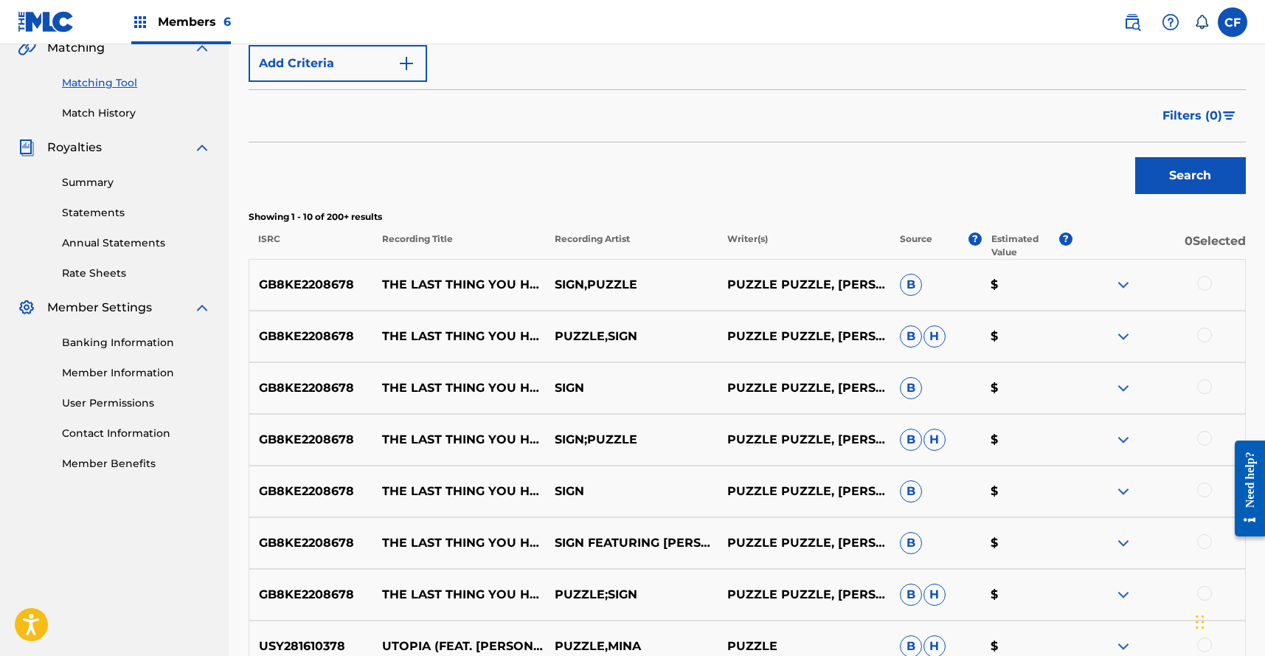
click at [1176, 111] on span "Filters ( 0 )" at bounding box center [1192, 116] width 60 height 18
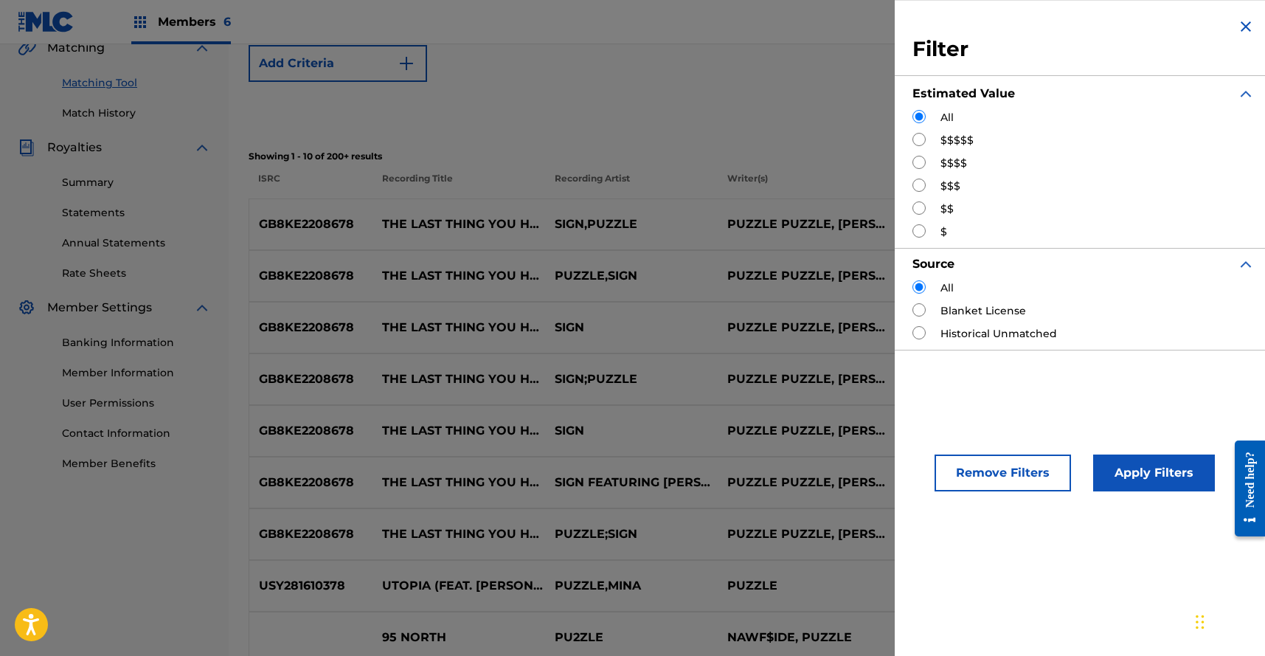
click at [918, 162] on input "Search Form" at bounding box center [918, 162] width 13 height 13
radio input "true"
click at [1145, 467] on button "Apply Filters" at bounding box center [1154, 472] width 122 height 37
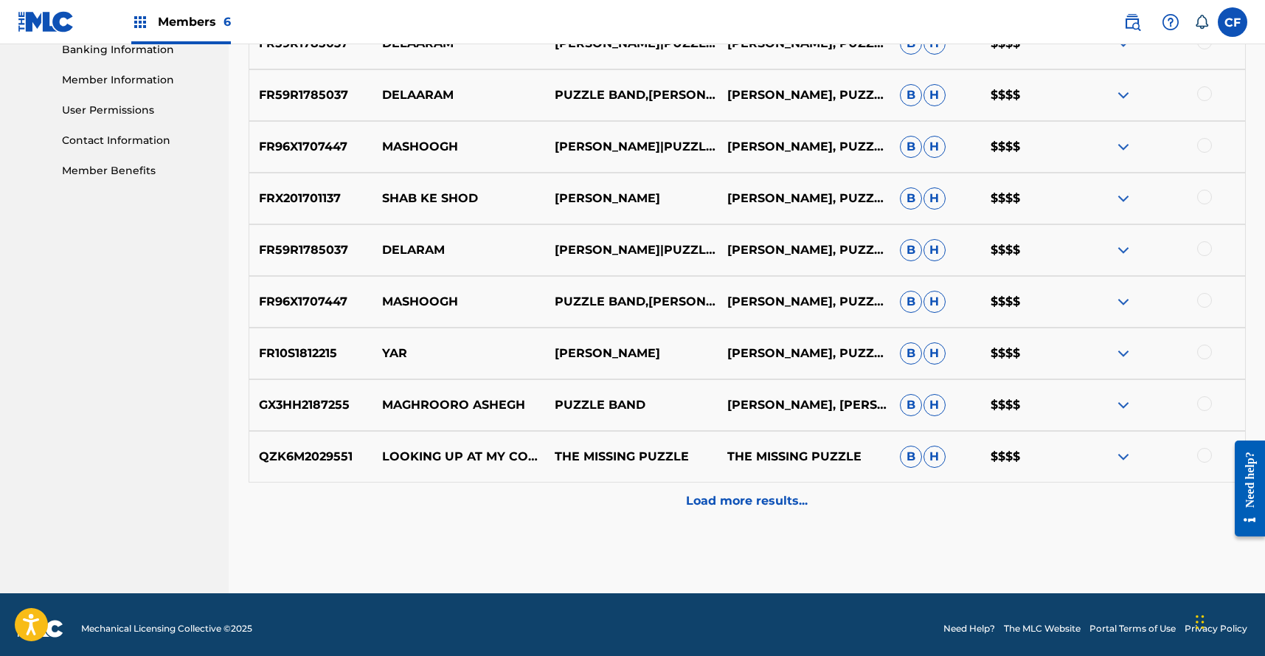
scroll to position [656, 0]
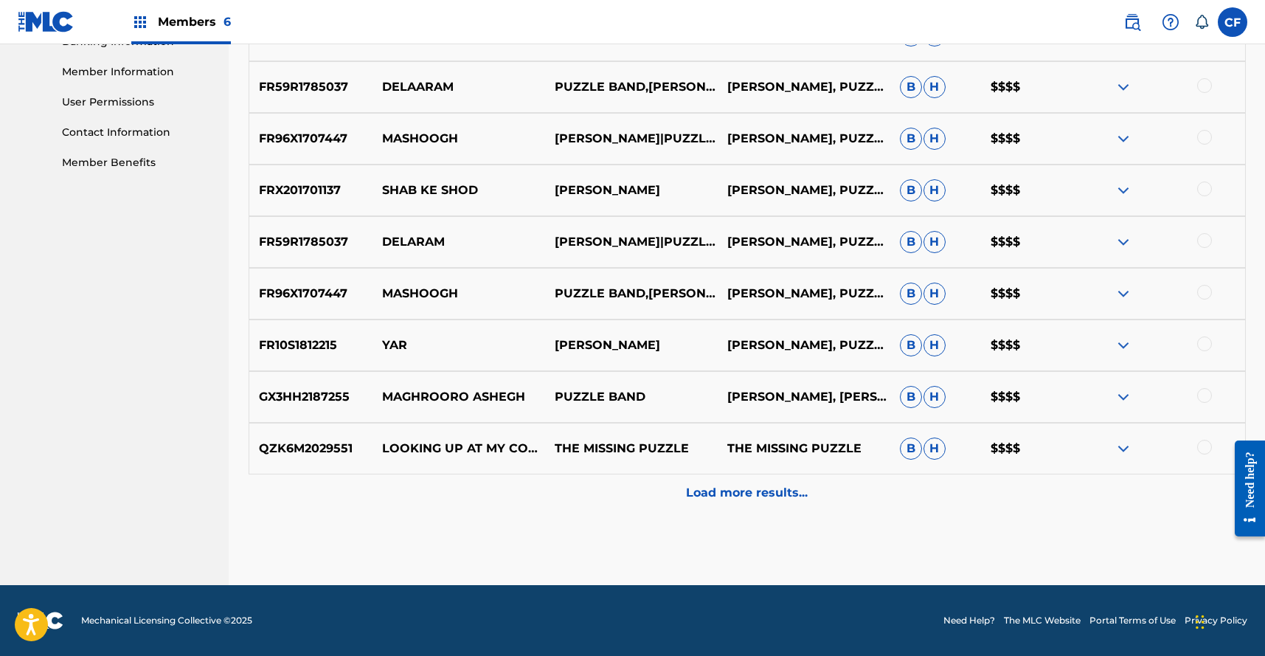
click at [774, 508] on div "Load more results..." at bounding box center [747, 492] width 997 height 37
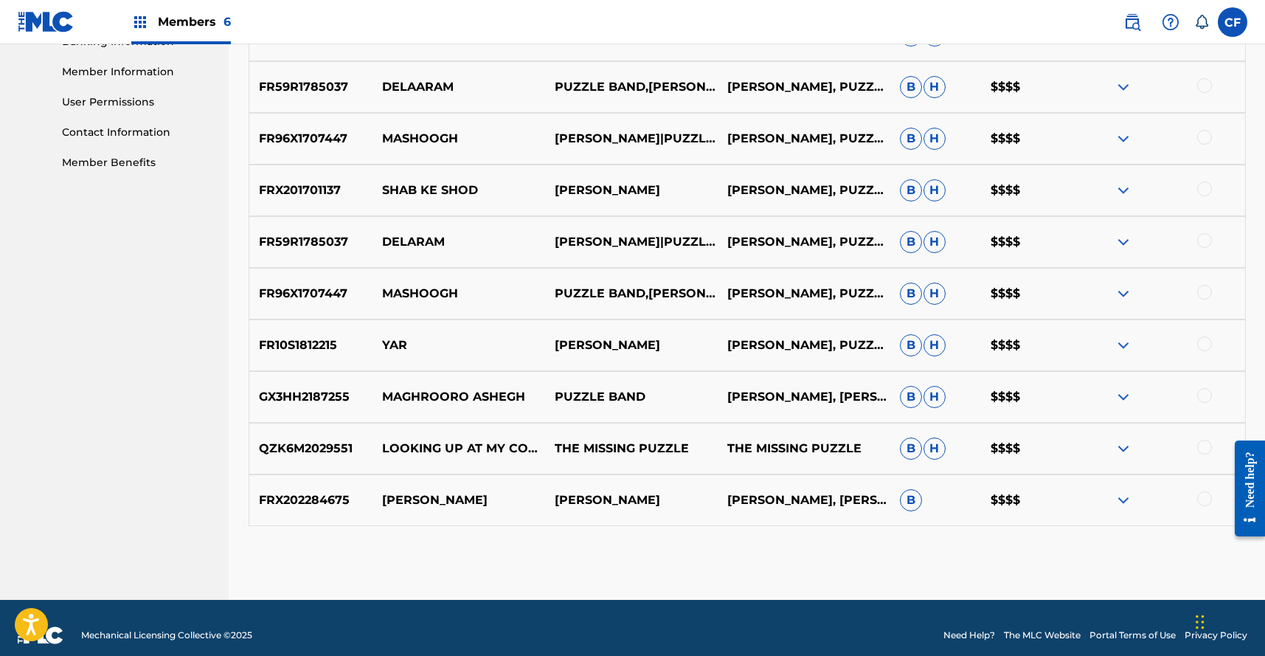
scroll to position [0, 0]
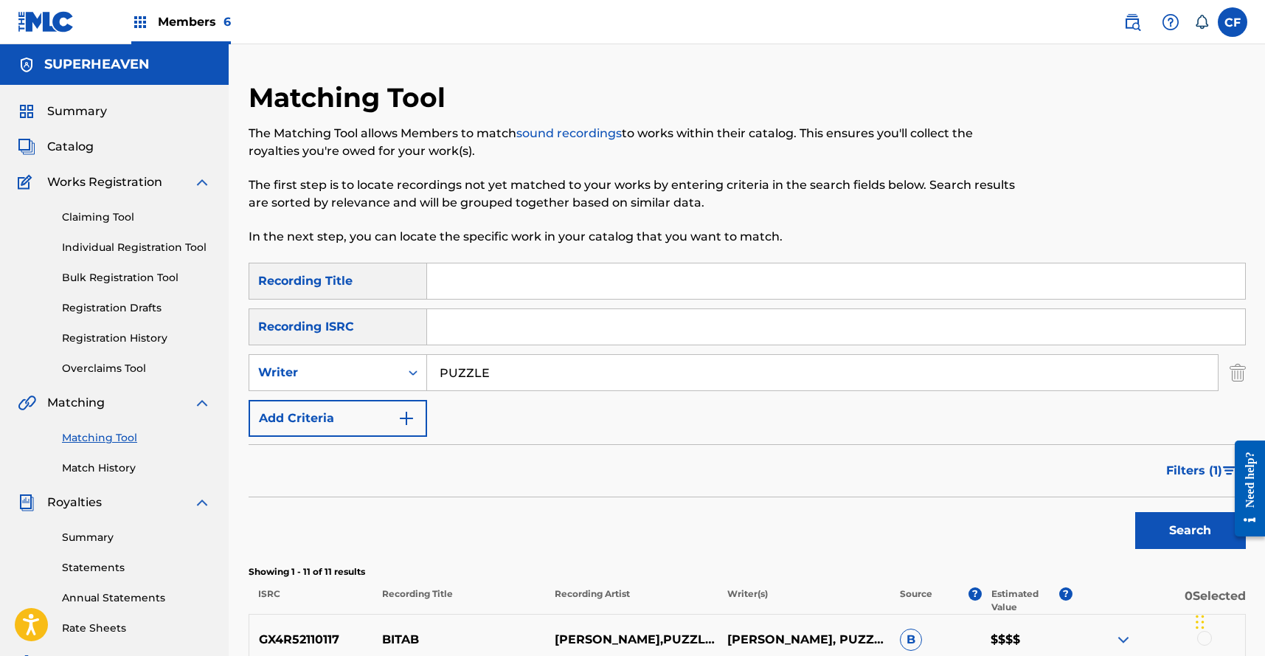
click at [443, 377] on input "PUZZLE" at bounding box center [822, 372] width 791 height 35
type input "wyatt shears"
click at [1135, 512] on button "Search" at bounding box center [1190, 530] width 111 height 37
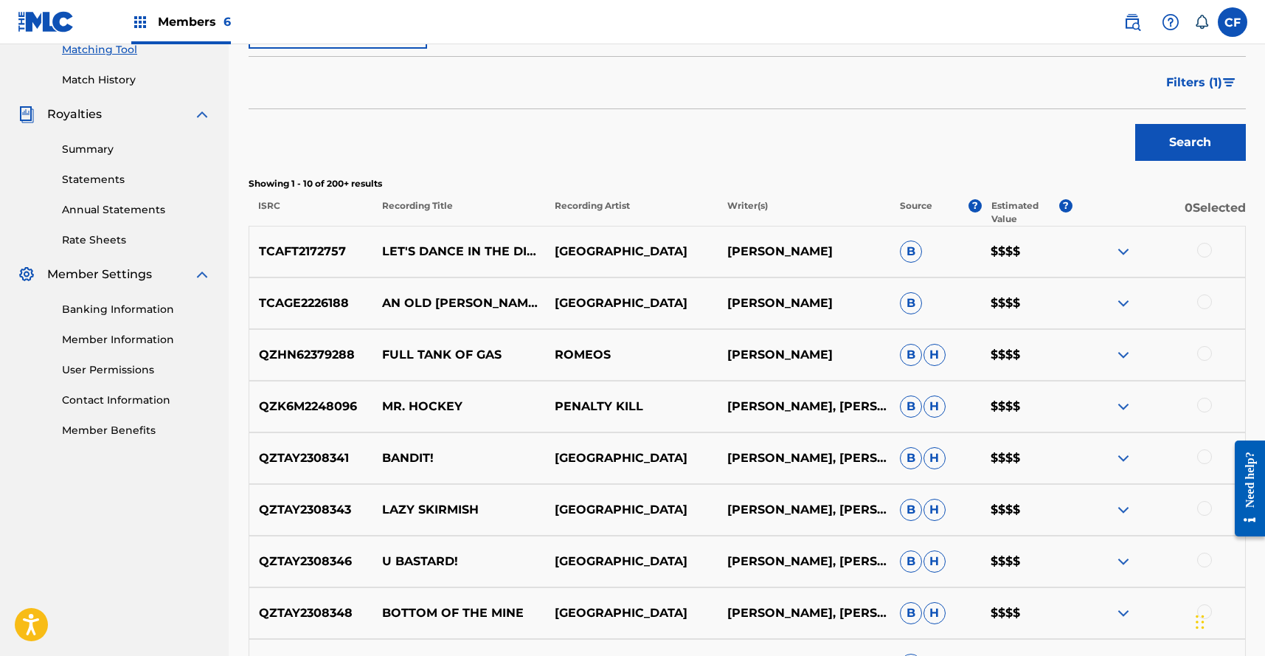
scroll to position [656, 0]
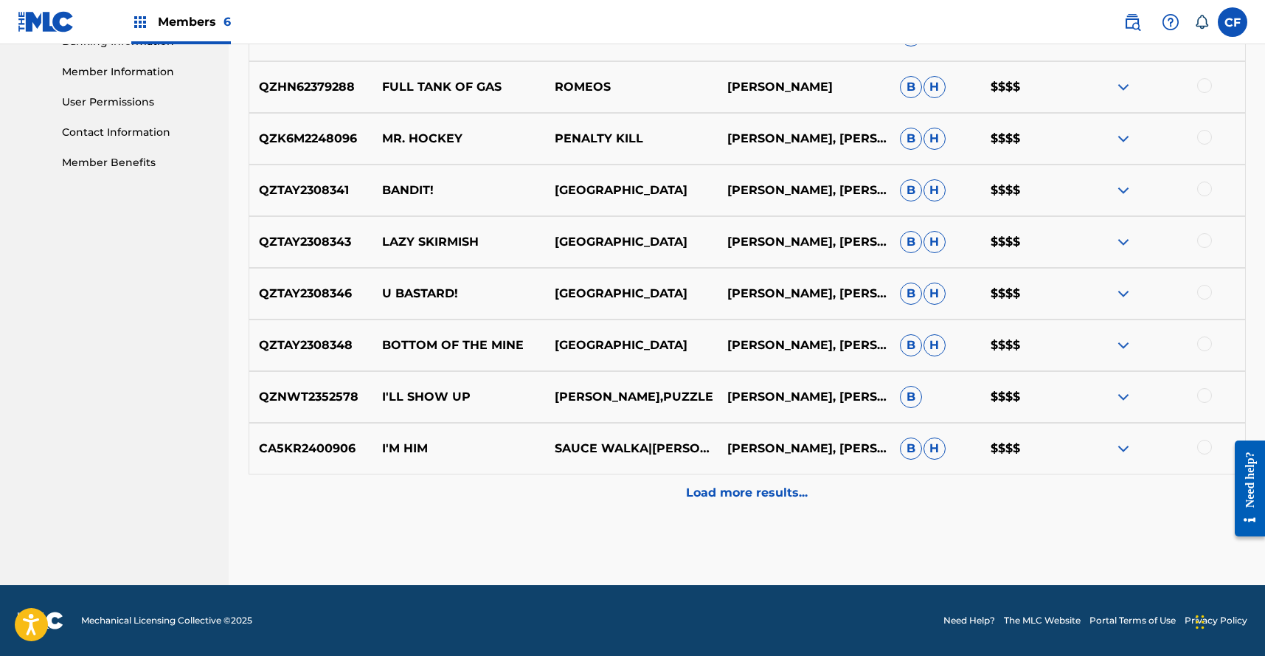
click at [791, 493] on p "Load more results..." at bounding box center [747, 493] width 122 height 18
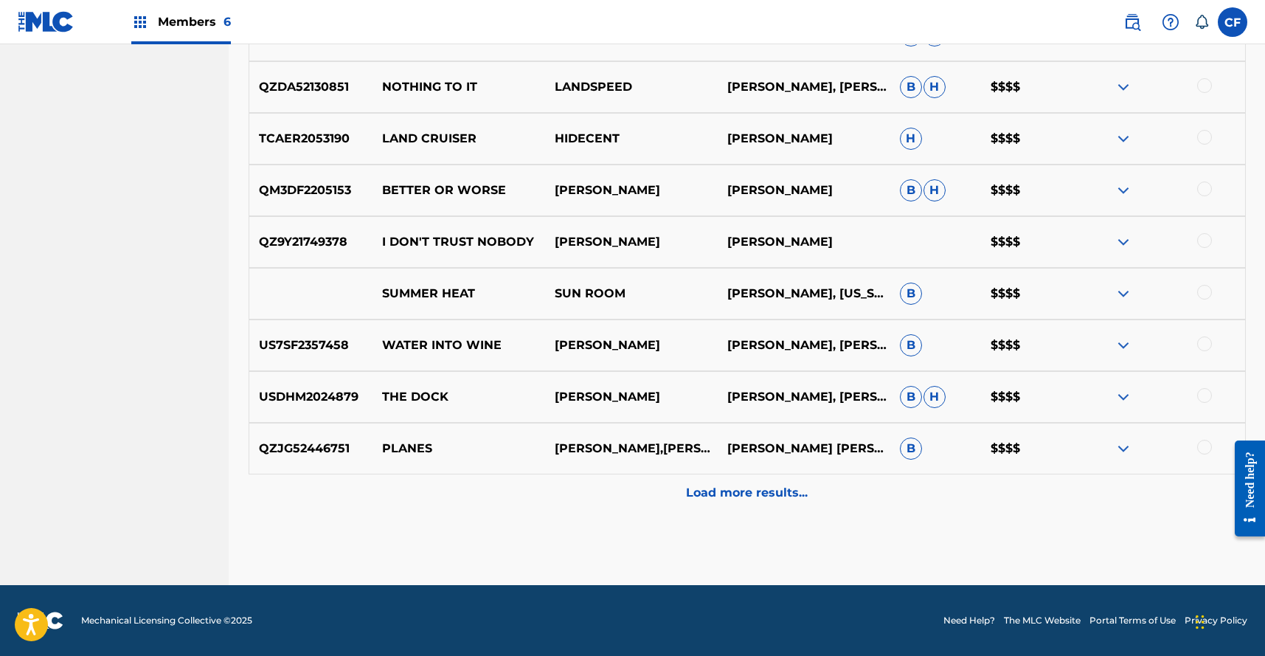
click at [789, 493] on p "Load more results..." at bounding box center [747, 493] width 122 height 18
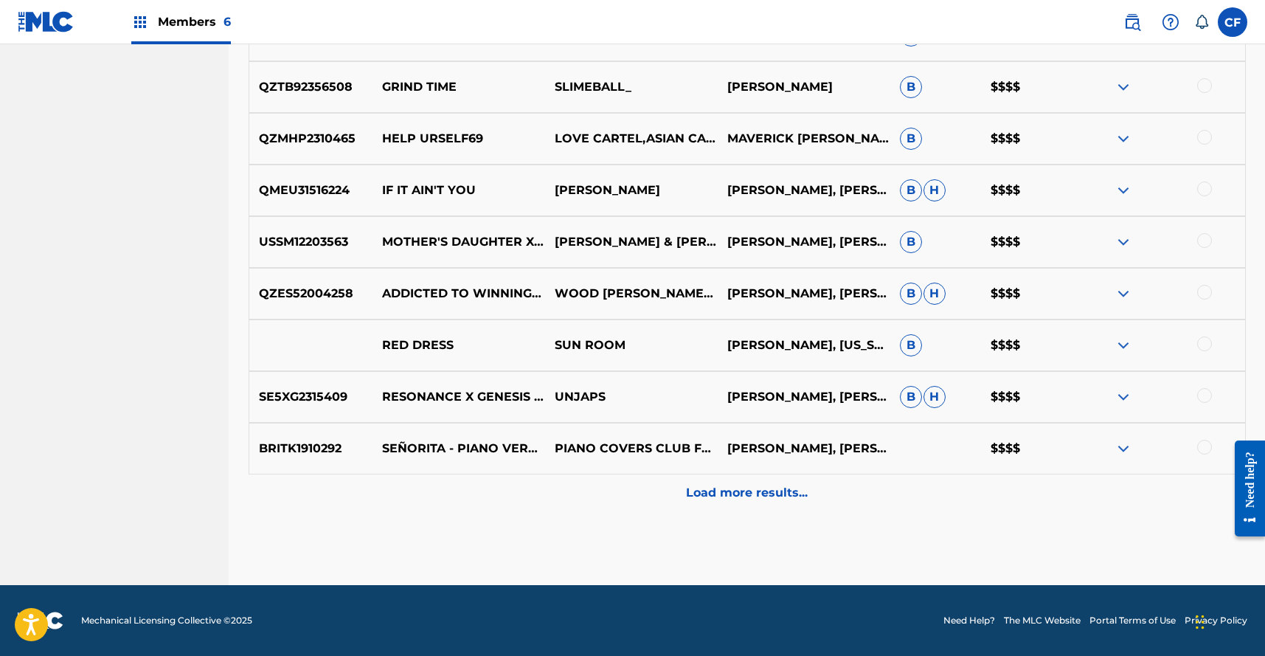
click at [789, 493] on p "Load more results..." at bounding box center [747, 493] width 122 height 18
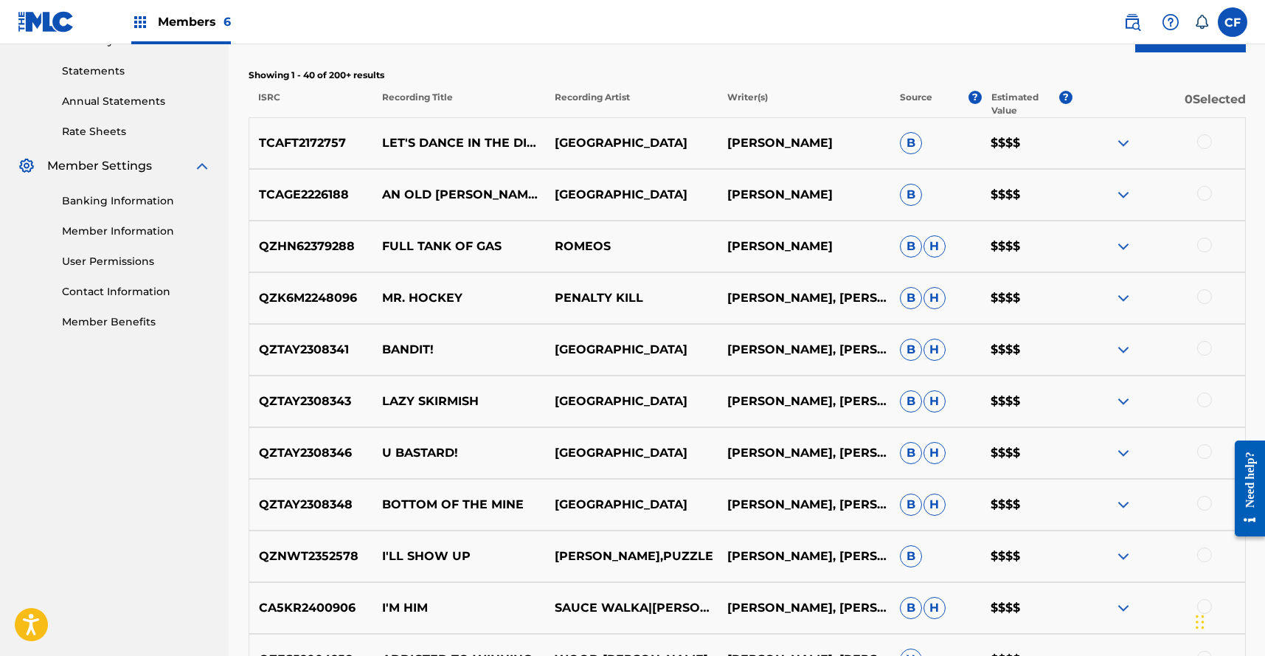
scroll to position [570, 0]
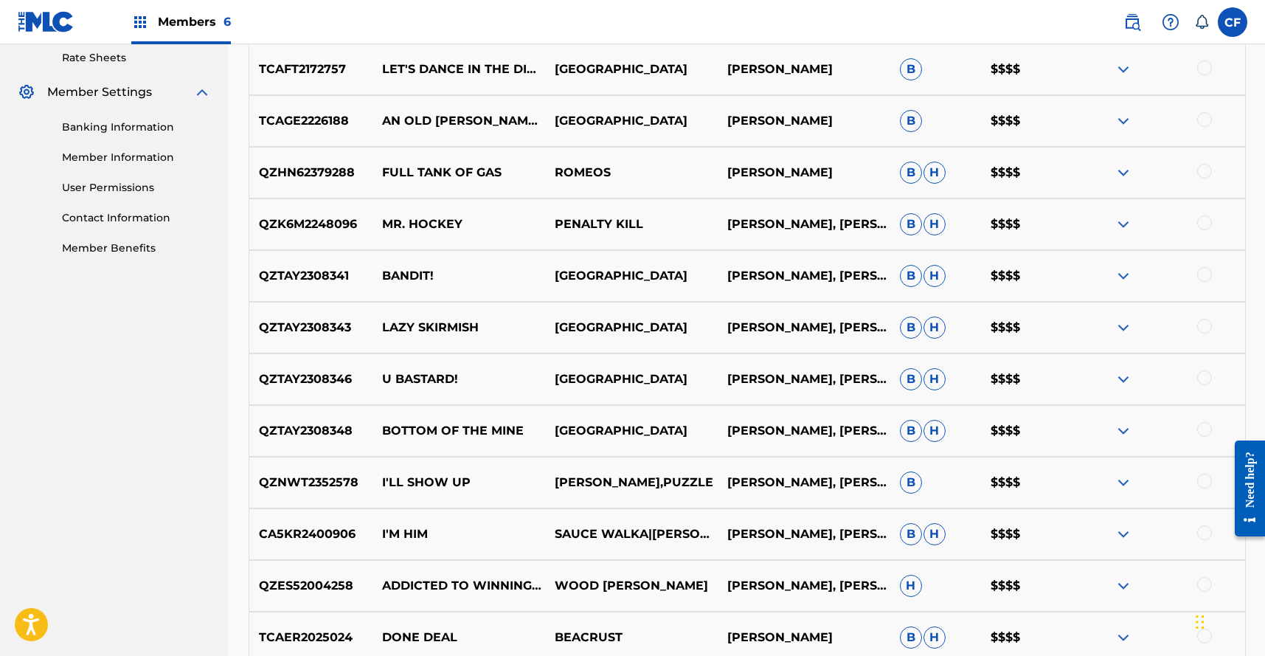
click at [1133, 222] on div at bounding box center [1158, 224] width 173 height 18
click at [1127, 222] on img at bounding box center [1123, 224] width 18 height 18
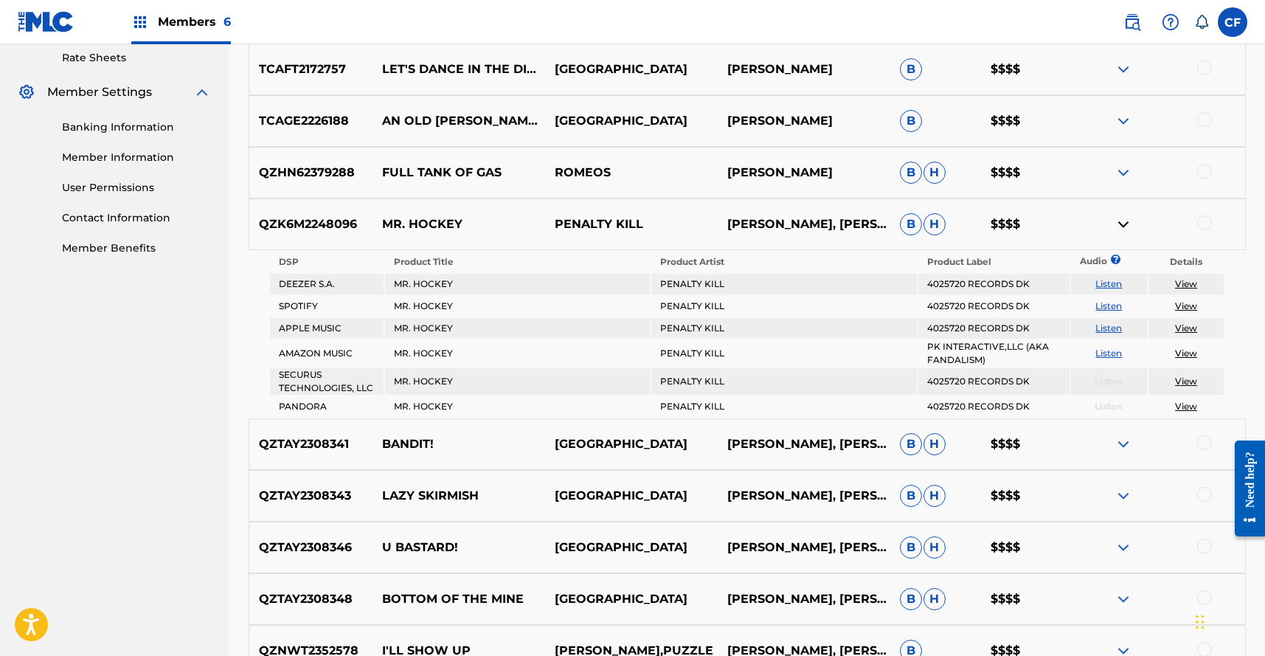
click at [1113, 445] on div at bounding box center [1158, 444] width 173 height 18
click at [1129, 429] on div "QZTAY2308341 BANDIT! TURKEY FLETCHER SHEARS, WILLIAM SIPOS B H $$$$" at bounding box center [747, 444] width 997 height 52
click at [1128, 442] on img at bounding box center [1123, 444] width 18 height 18
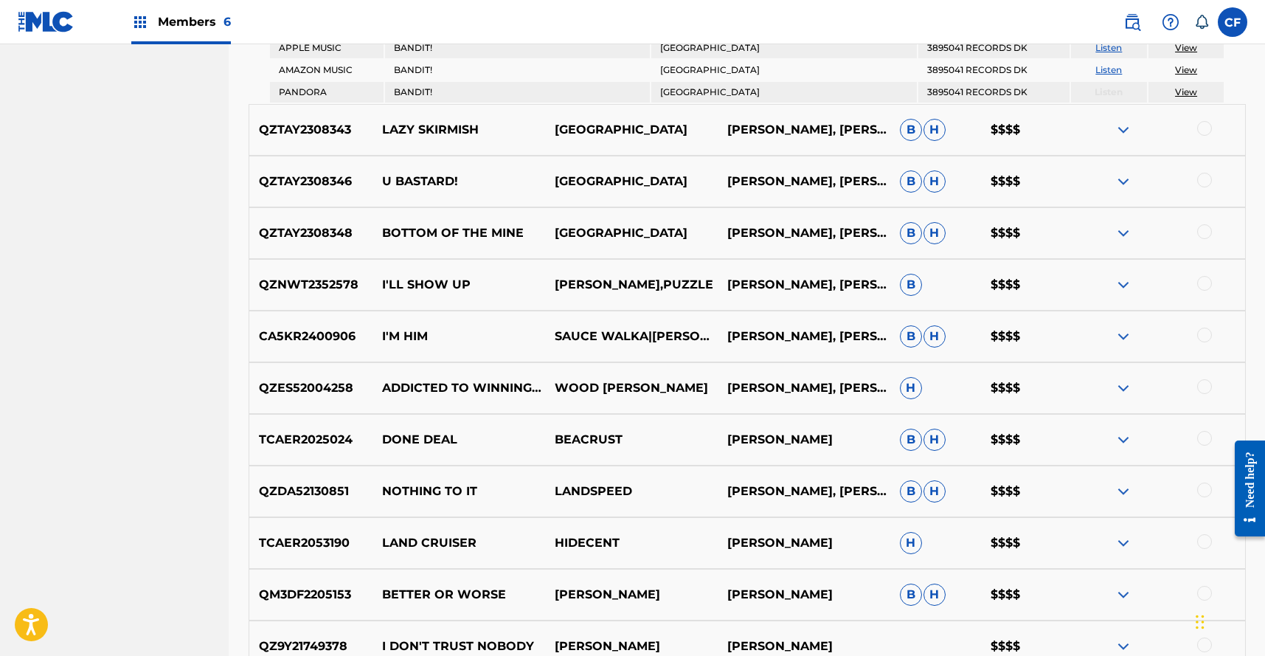
scroll to position [1111, 0]
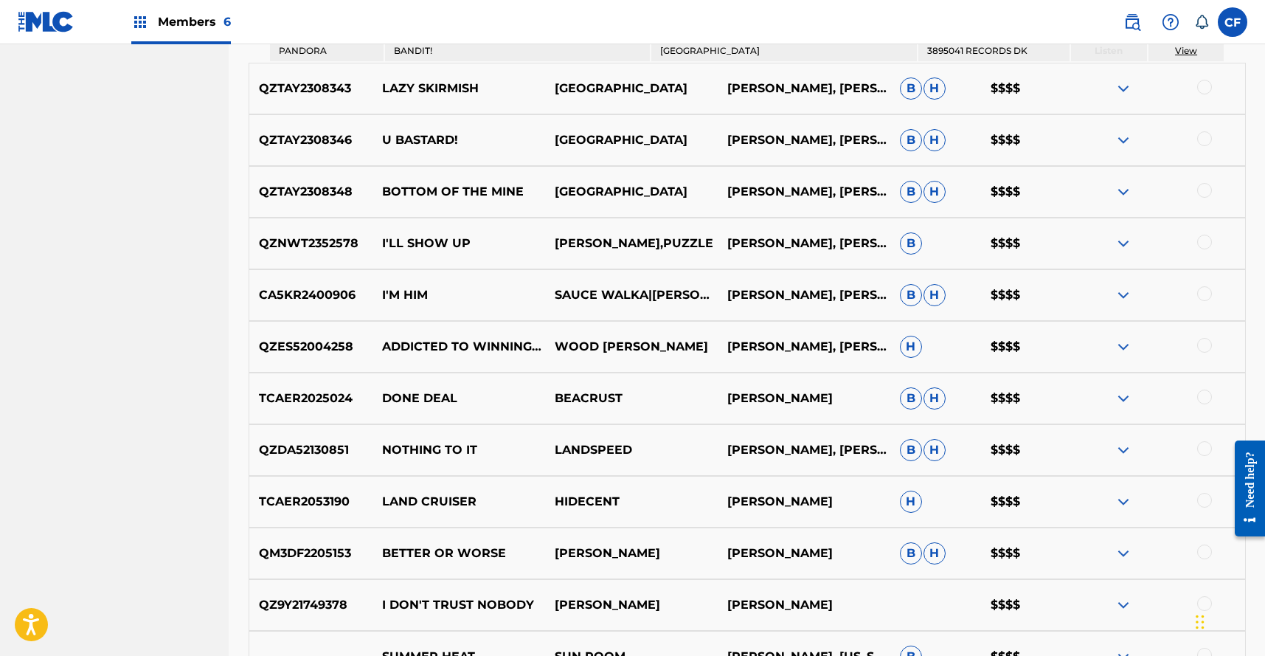
click at [1114, 244] on img at bounding box center [1123, 244] width 18 height 18
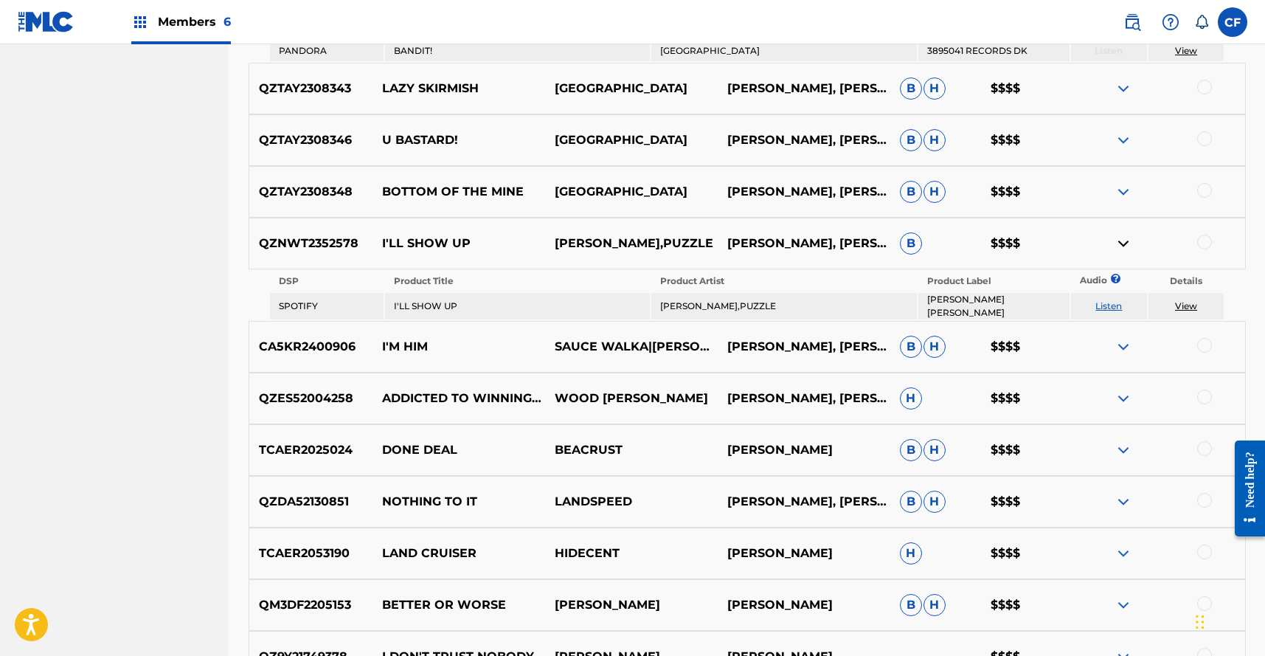
click at [1122, 181] on div "QZTAY2308348 BOTTOM OF THE MINE TURKEY FLETCHER SHEARS, WILLIAM SIPOS B H $$$$" at bounding box center [747, 192] width 997 height 52
click at [1125, 139] on img at bounding box center [1123, 140] width 18 height 18
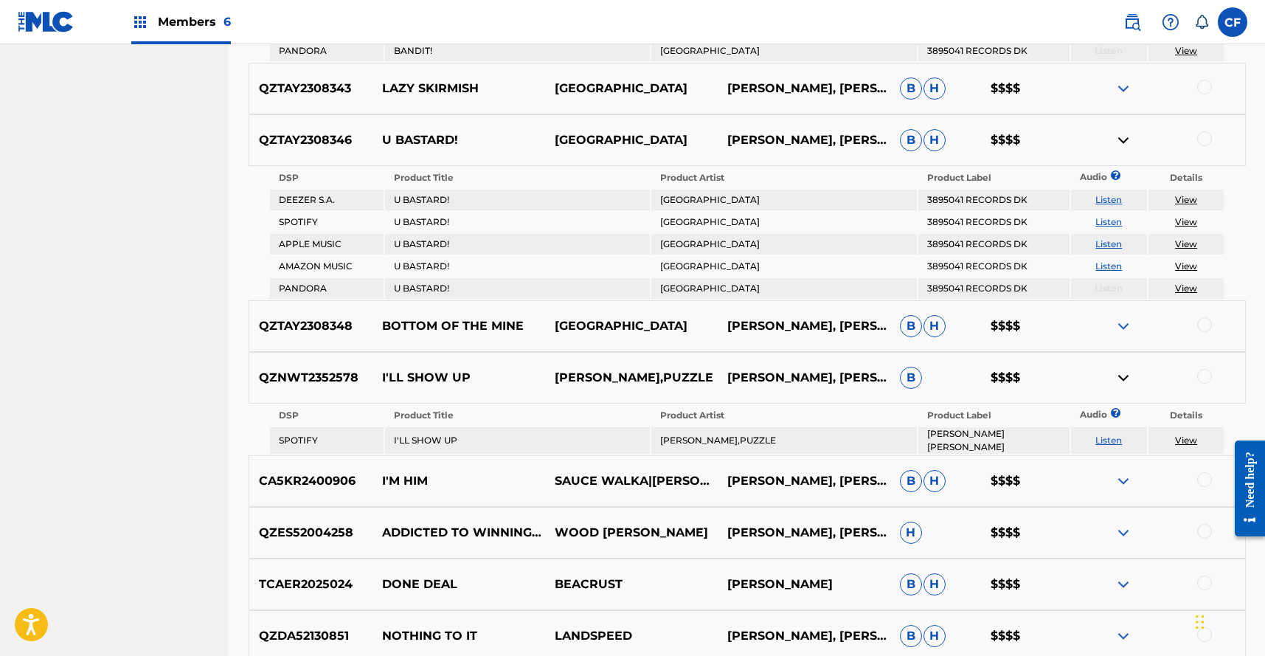
click at [1122, 320] on img at bounding box center [1123, 326] width 18 height 18
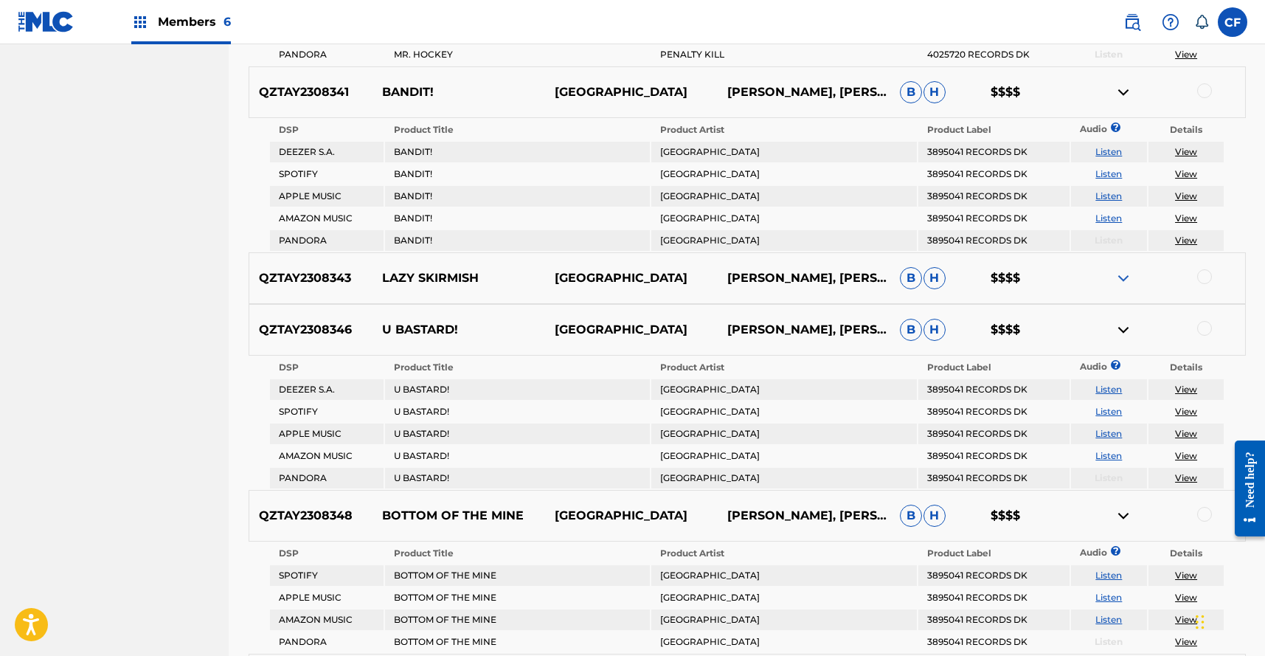
scroll to position [902, 0]
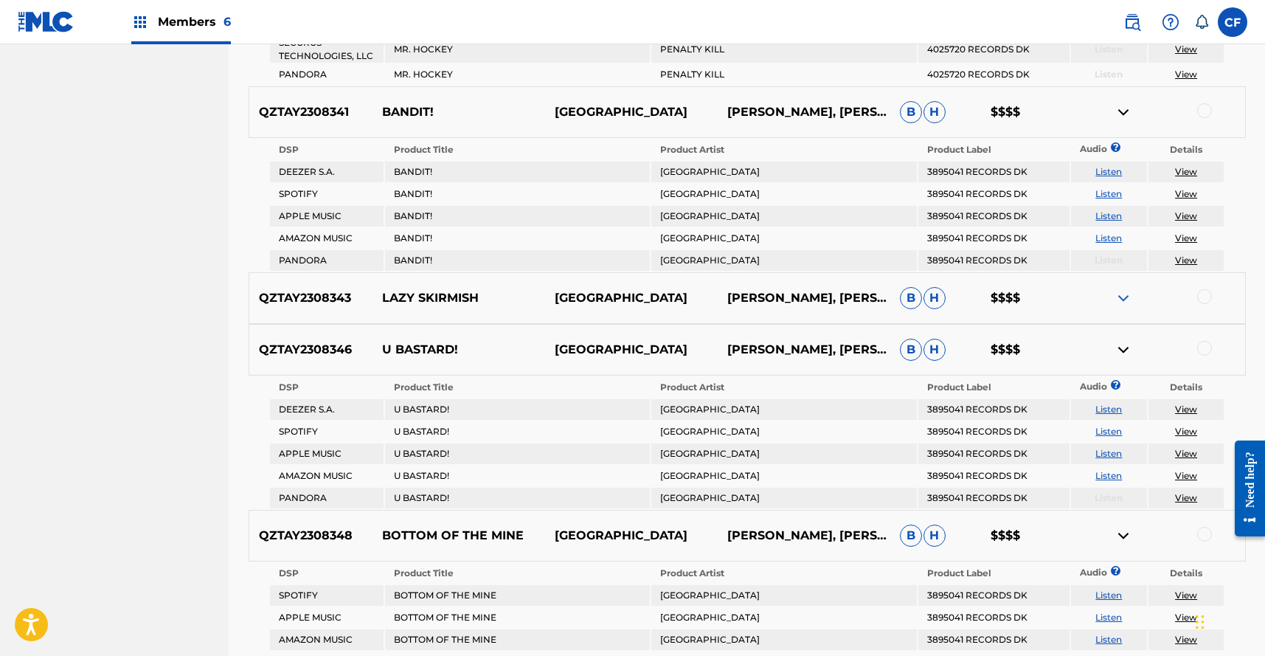
click at [1120, 300] on img at bounding box center [1123, 298] width 18 height 18
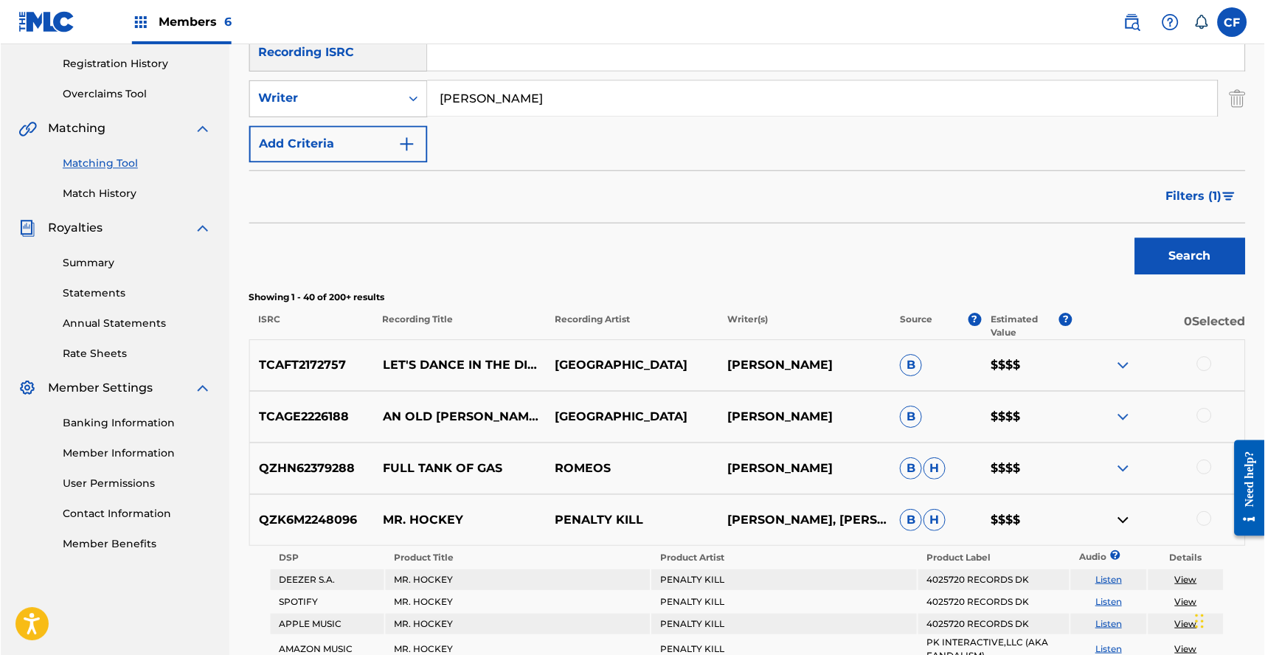
scroll to position [0, 0]
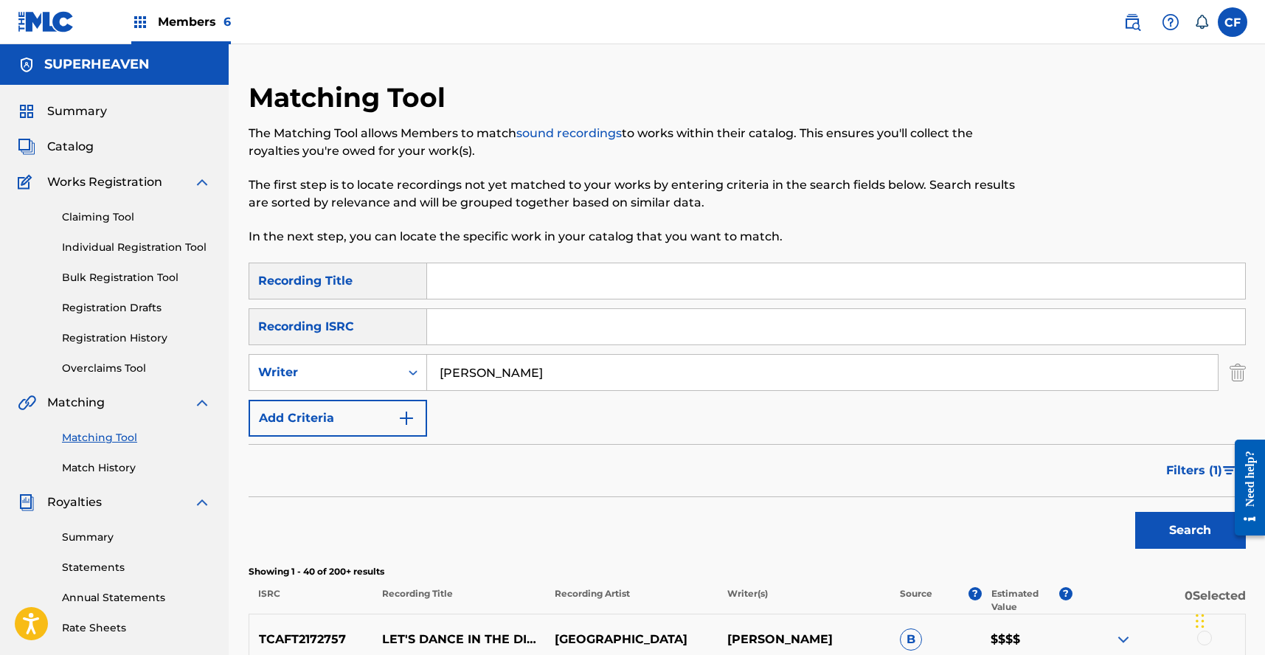
click at [89, 108] on span "Summary" at bounding box center [77, 112] width 60 height 18
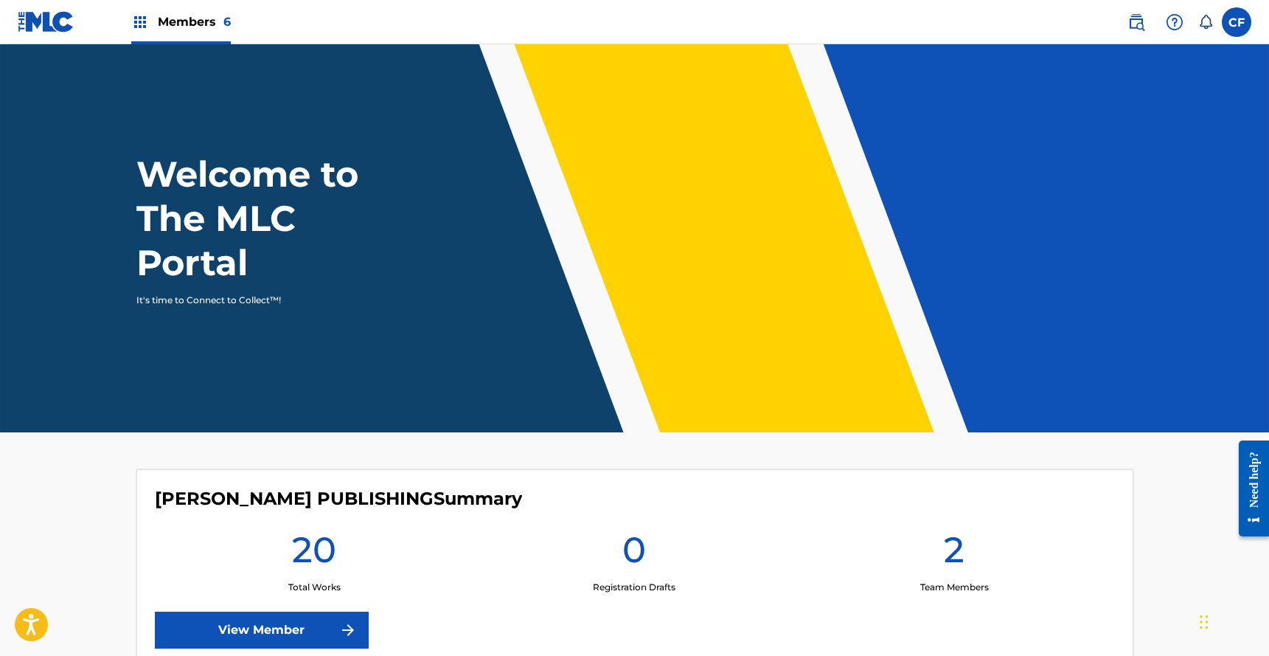
click at [1229, 11] on label at bounding box center [1237, 22] width 30 height 30
click at [1237, 22] on input "CF Colin Feeney colin@goldtheoryartists.com Notification Preferences Profile Lo…" at bounding box center [1237, 22] width 0 height 0
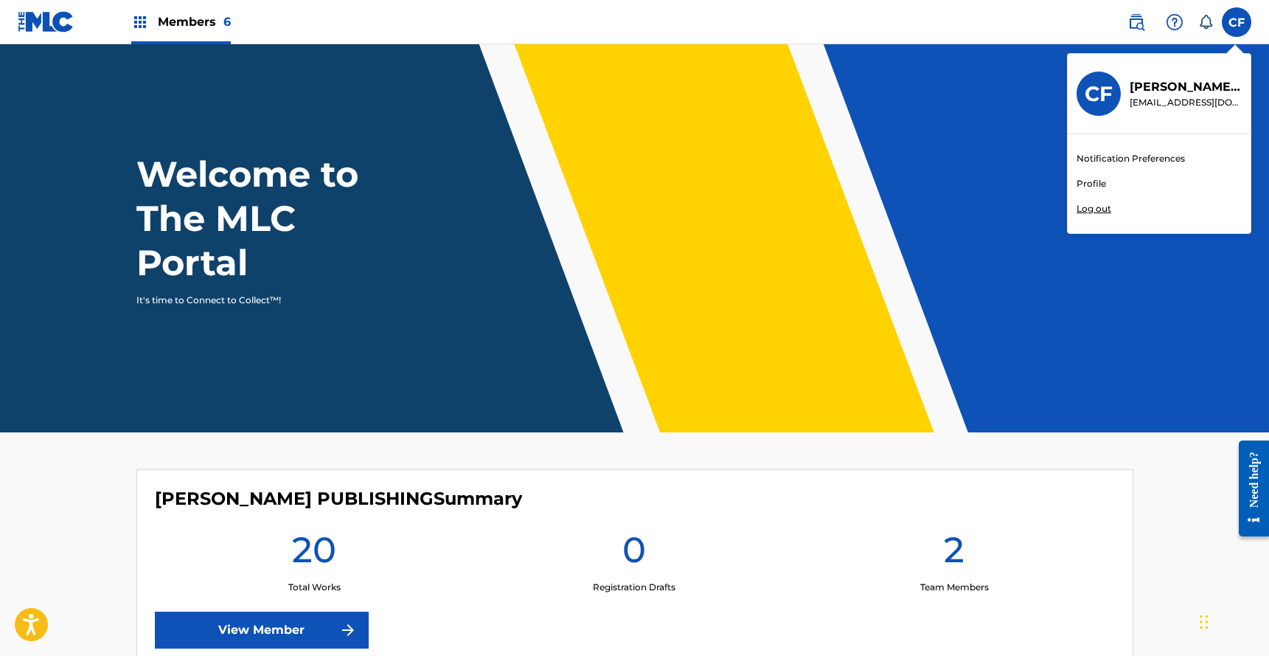
click at [1080, 183] on link "Profile" at bounding box center [1092, 183] width 30 height 13
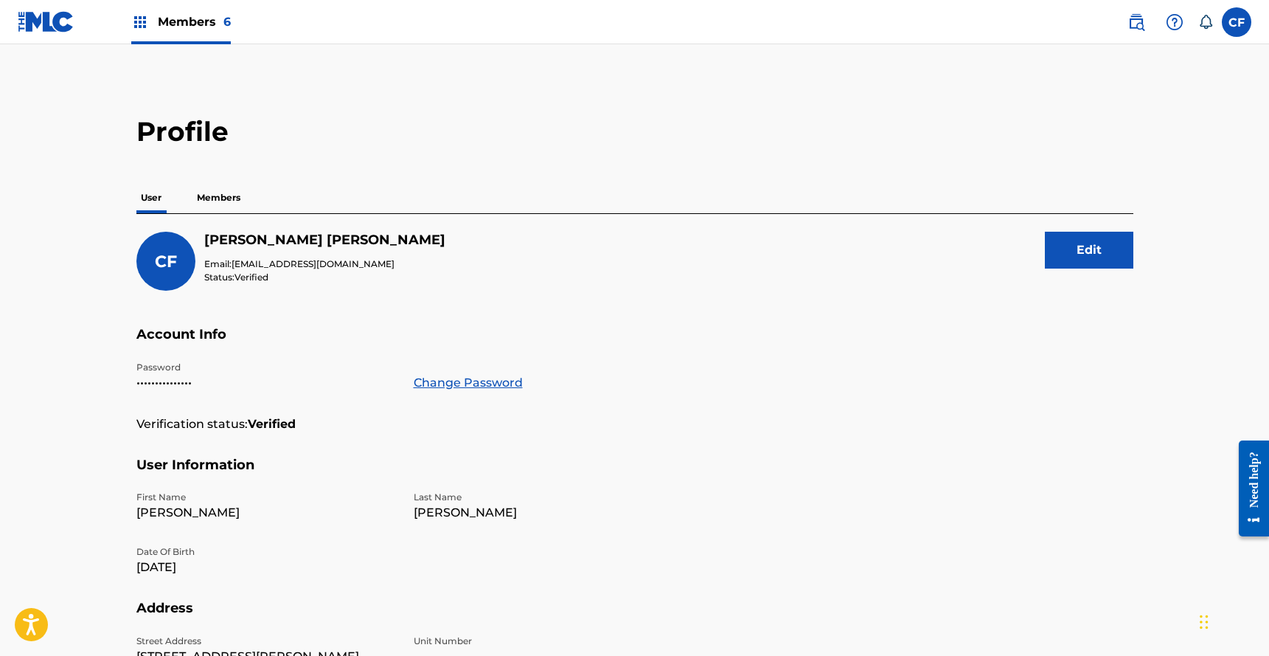
click at [215, 193] on p "Members" at bounding box center [218, 197] width 52 height 31
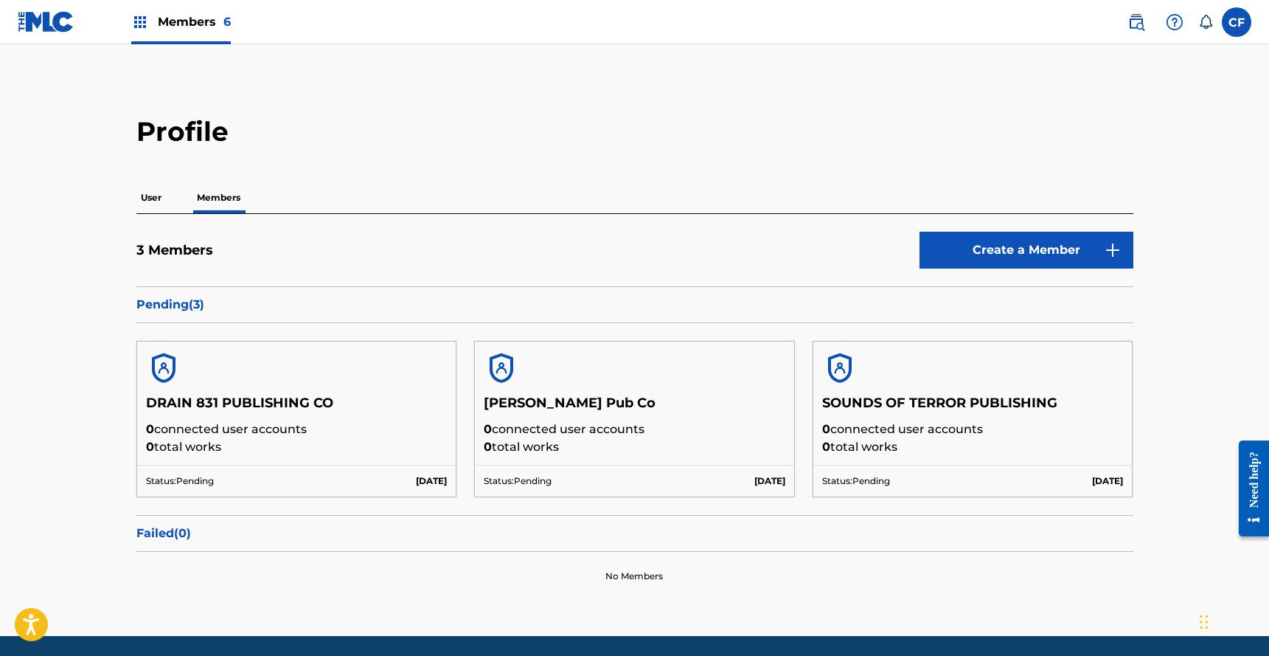
click at [153, 30] on div "Members 6" at bounding box center [181, 22] width 100 height 44
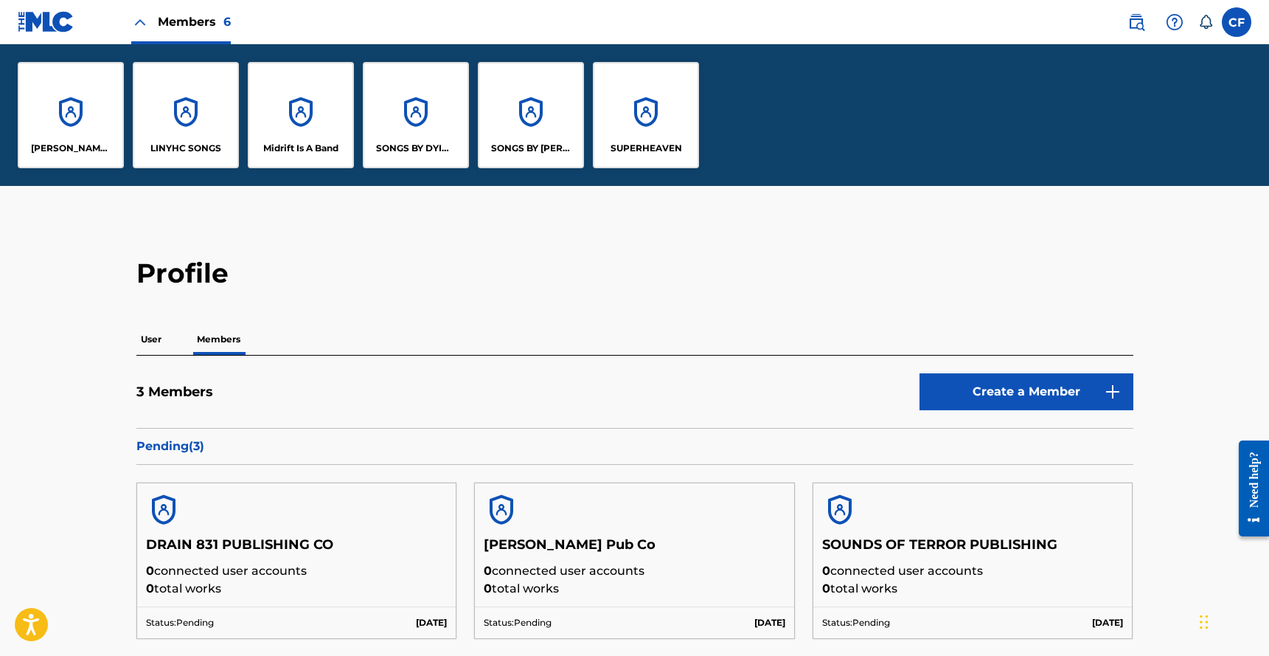
click at [55, 23] on img at bounding box center [46, 21] width 57 height 21
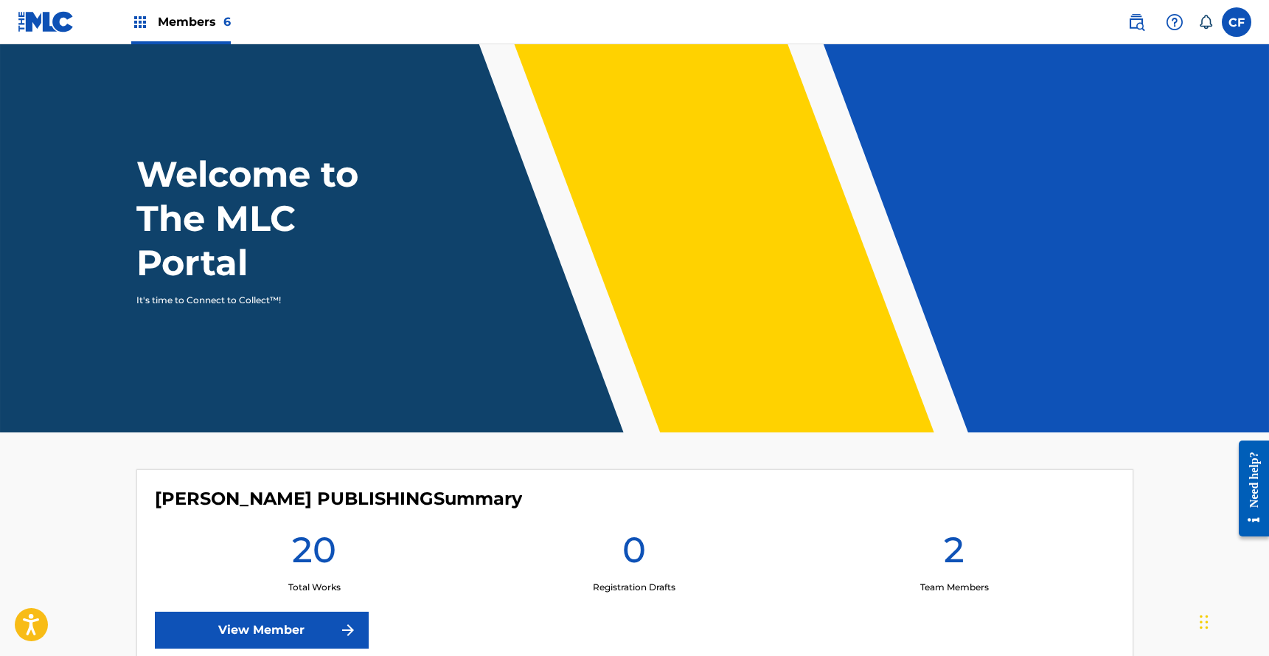
click at [1142, 13] on img at bounding box center [1137, 22] width 18 height 18
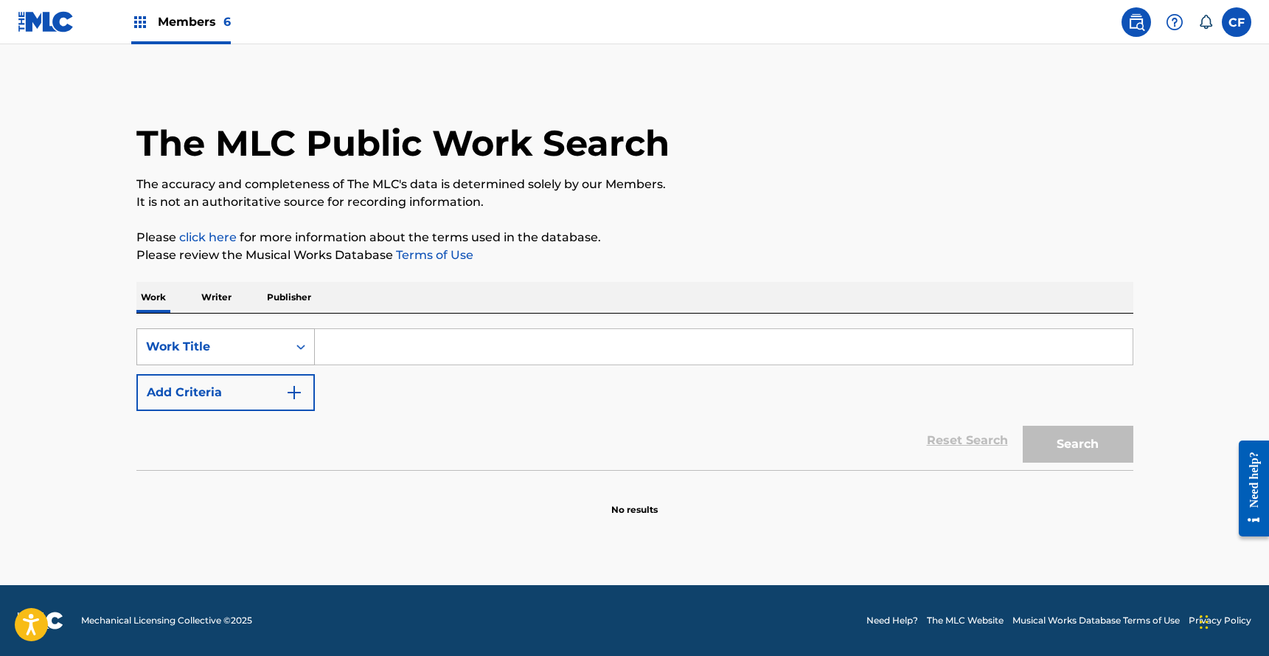
click at [230, 344] on div "Work Title" at bounding box center [212, 347] width 133 height 18
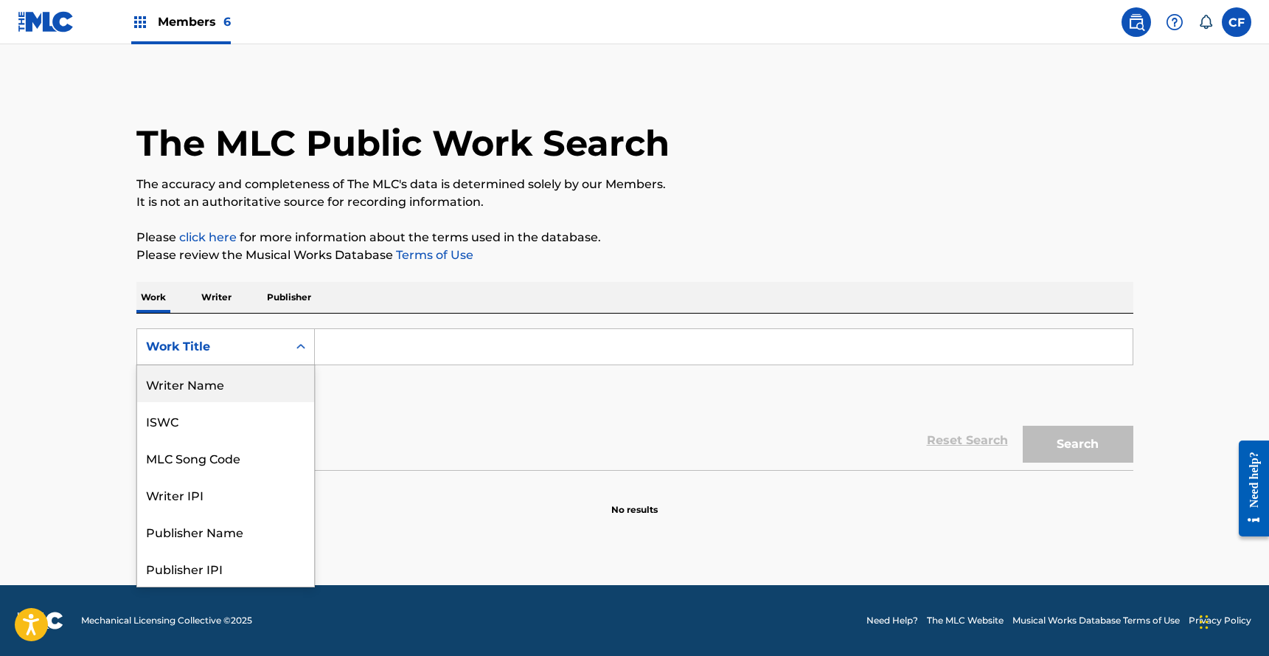
scroll to position [74, 0]
click at [610, 49] on main "The MLC Public Work Search The accuracy and completeness of The MLC's data is d…" at bounding box center [634, 314] width 1269 height 541
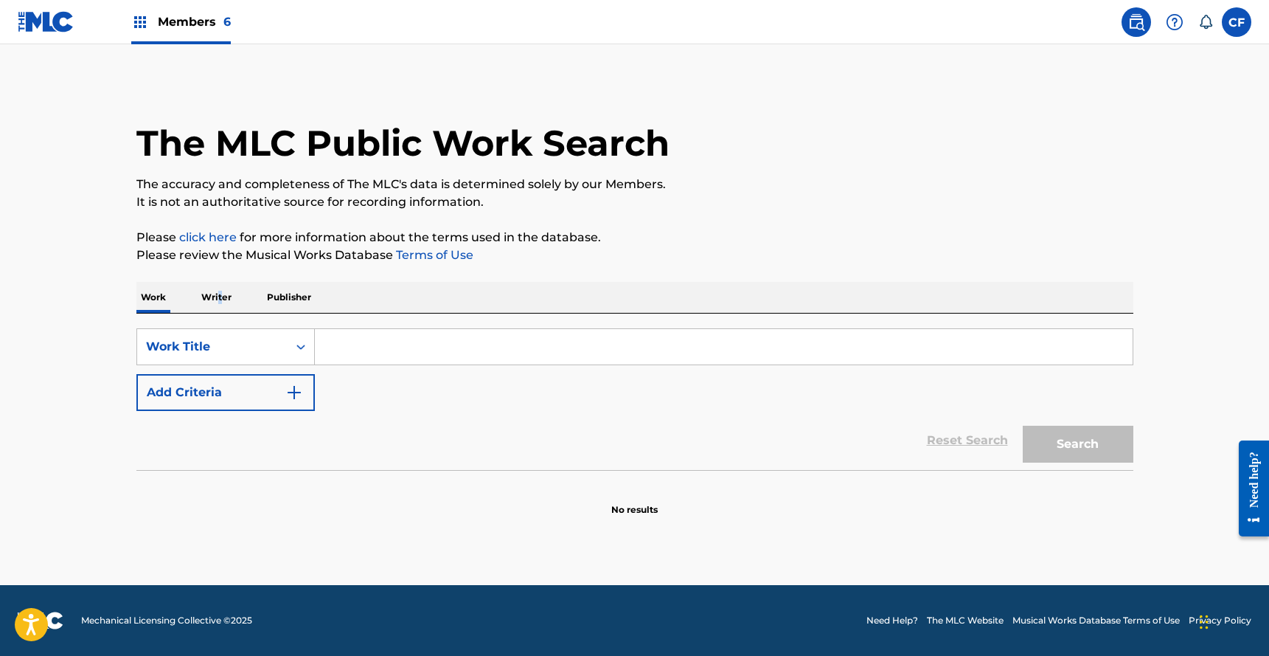
click at [218, 299] on p "Writer" at bounding box center [216, 297] width 39 height 31
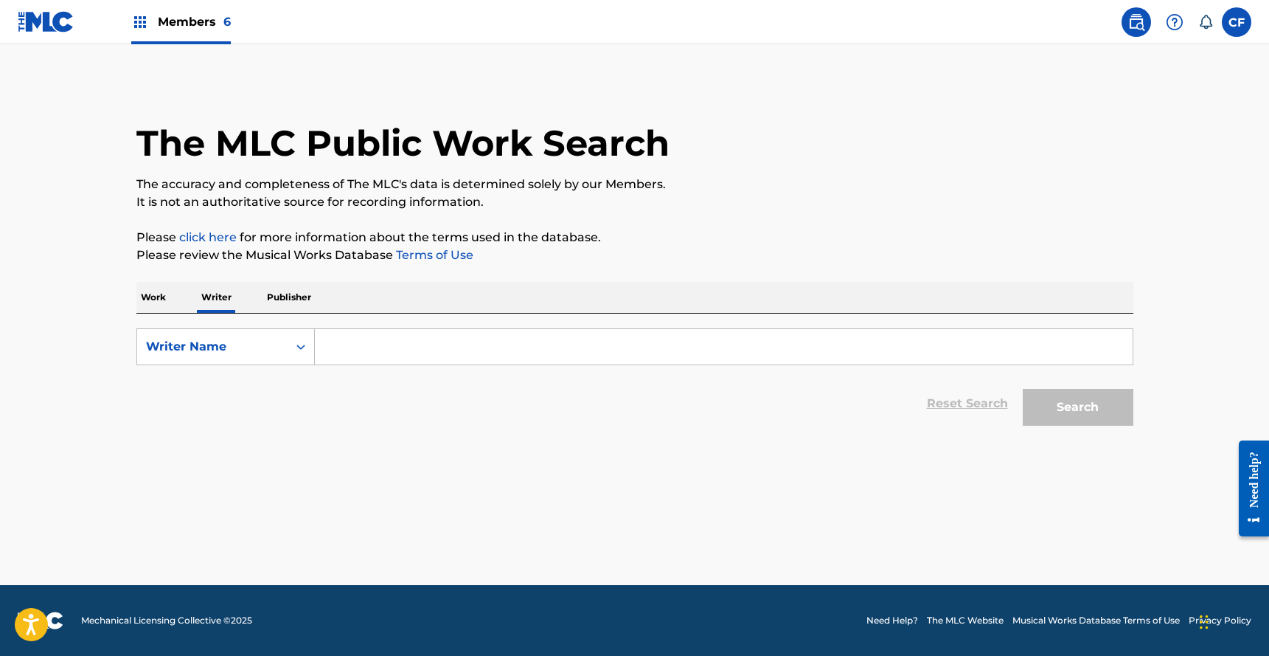
click at [400, 360] on input "Search Form" at bounding box center [724, 346] width 818 height 35
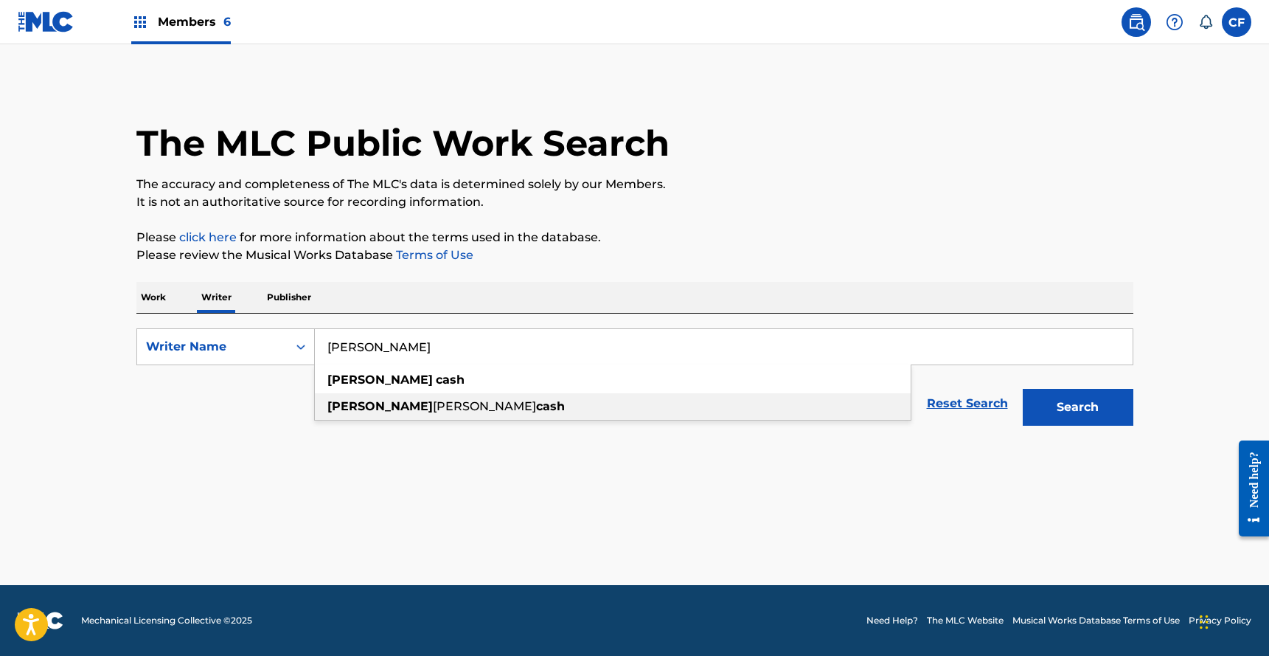
click at [536, 401] on strong "cash" at bounding box center [550, 406] width 29 height 14
type input "jesse thomas cash"
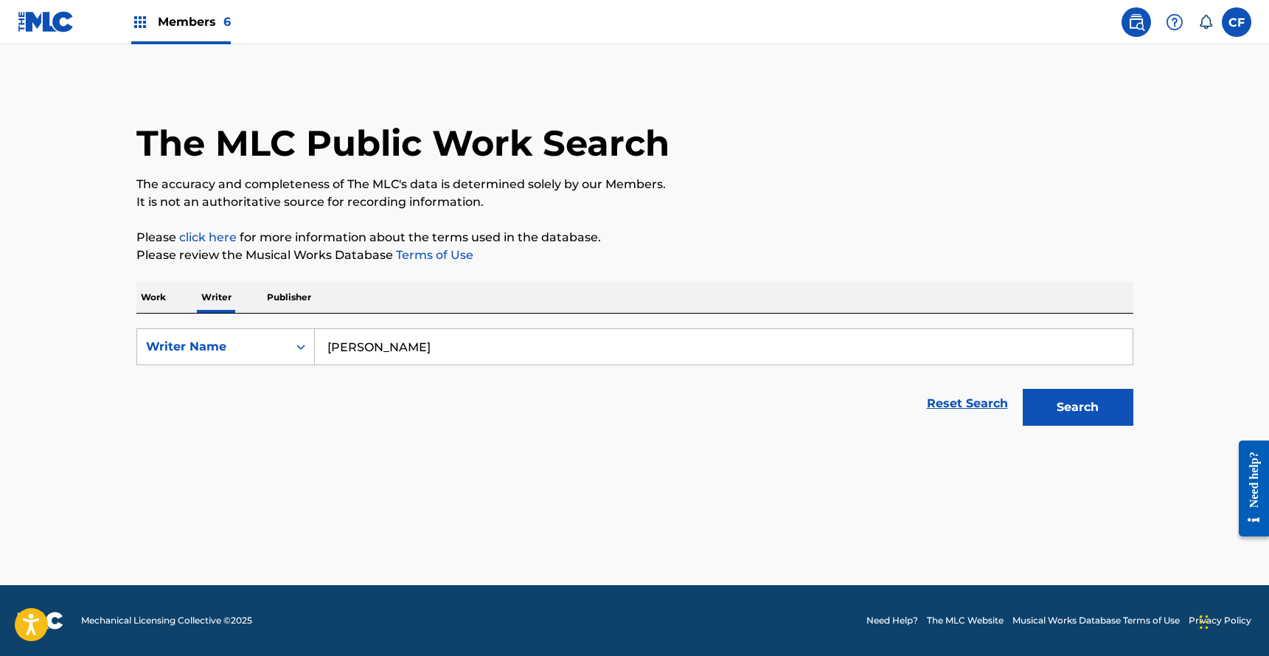
click at [1072, 405] on button "Search" at bounding box center [1078, 407] width 111 height 37
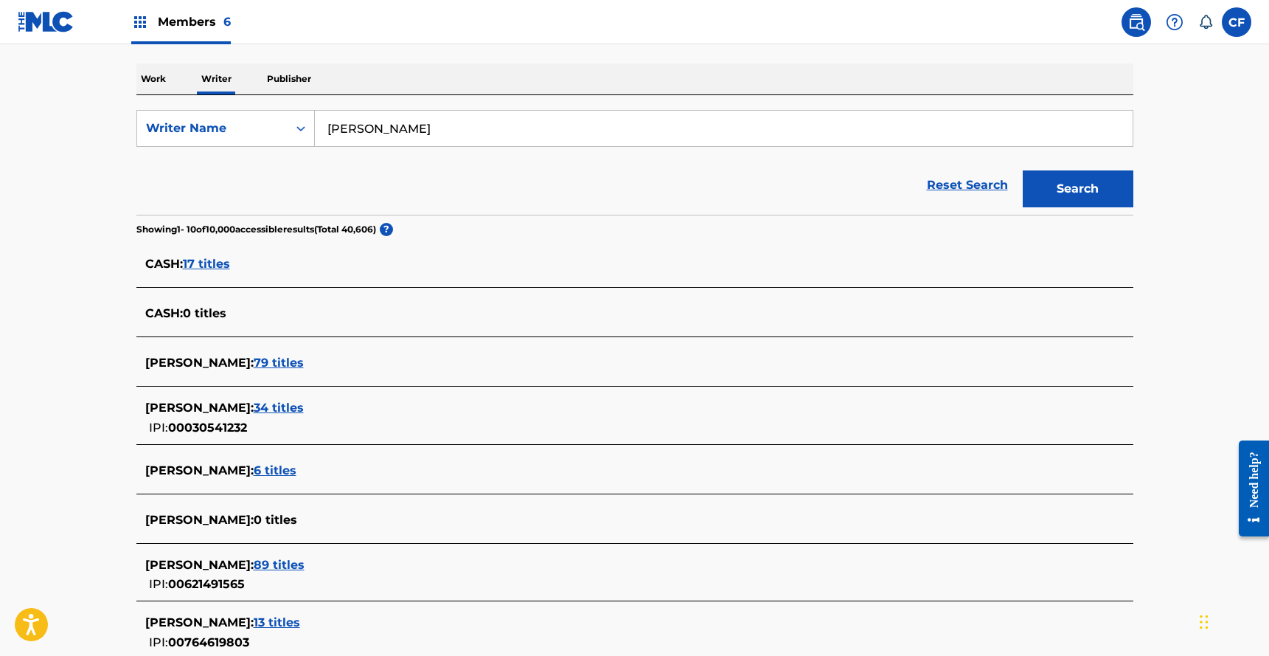
scroll to position [355, 0]
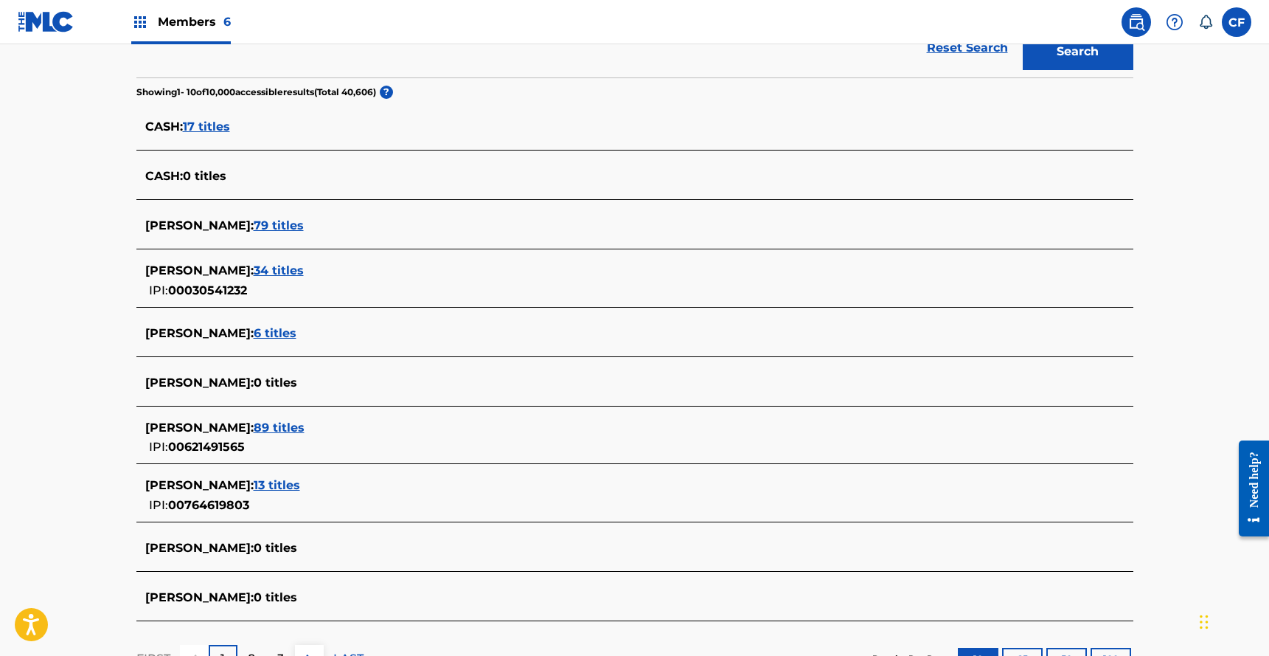
click at [305, 428] on span "89 titles" at bounding box center [279, 427] width 51 height 14
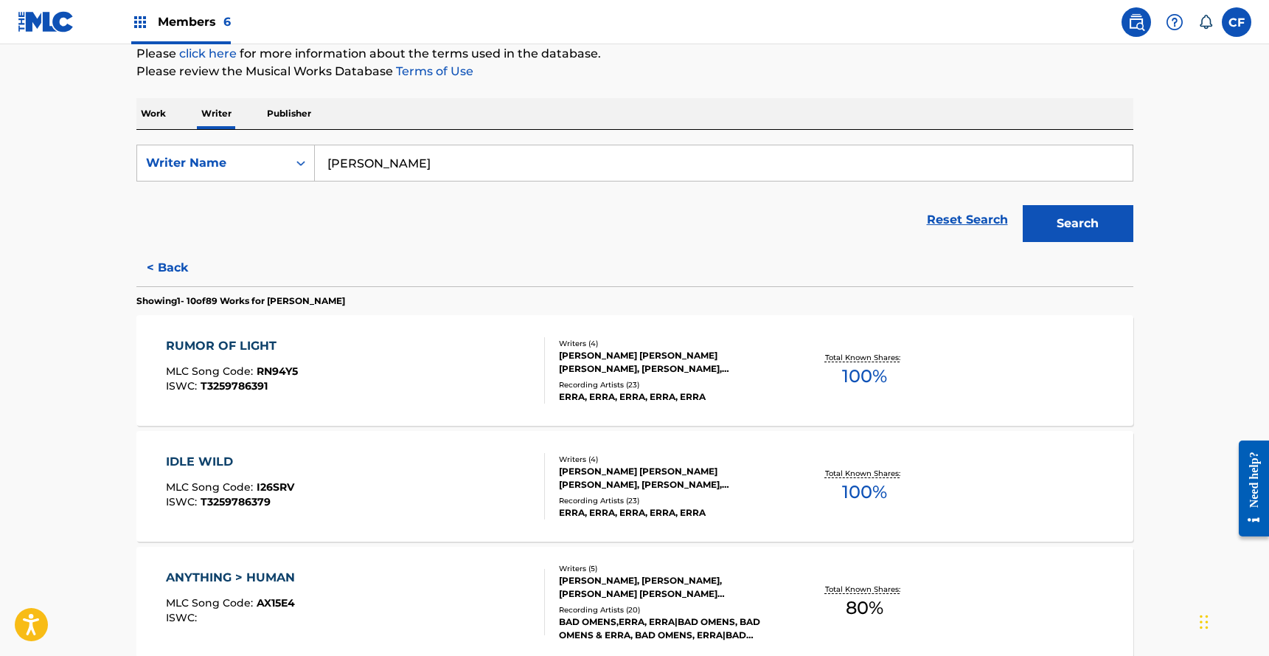
scroll to position [0, 0]
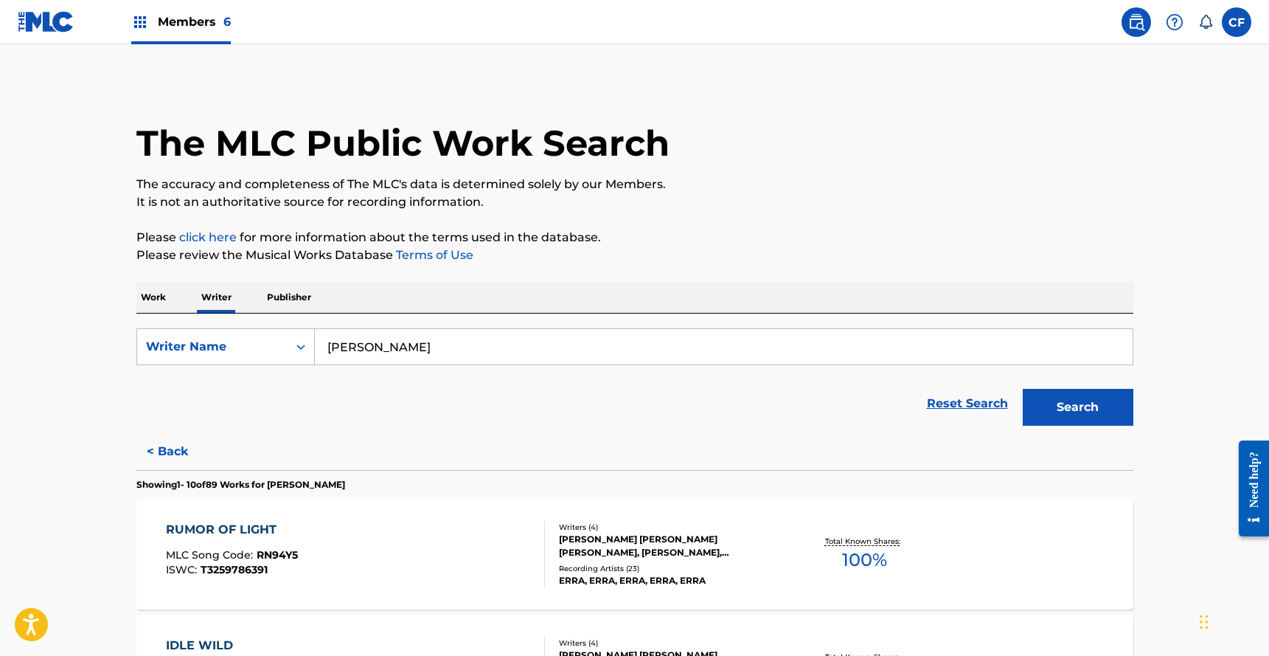
click at [33, 17] on img at bounding box center [46, 21] width 57 height 21
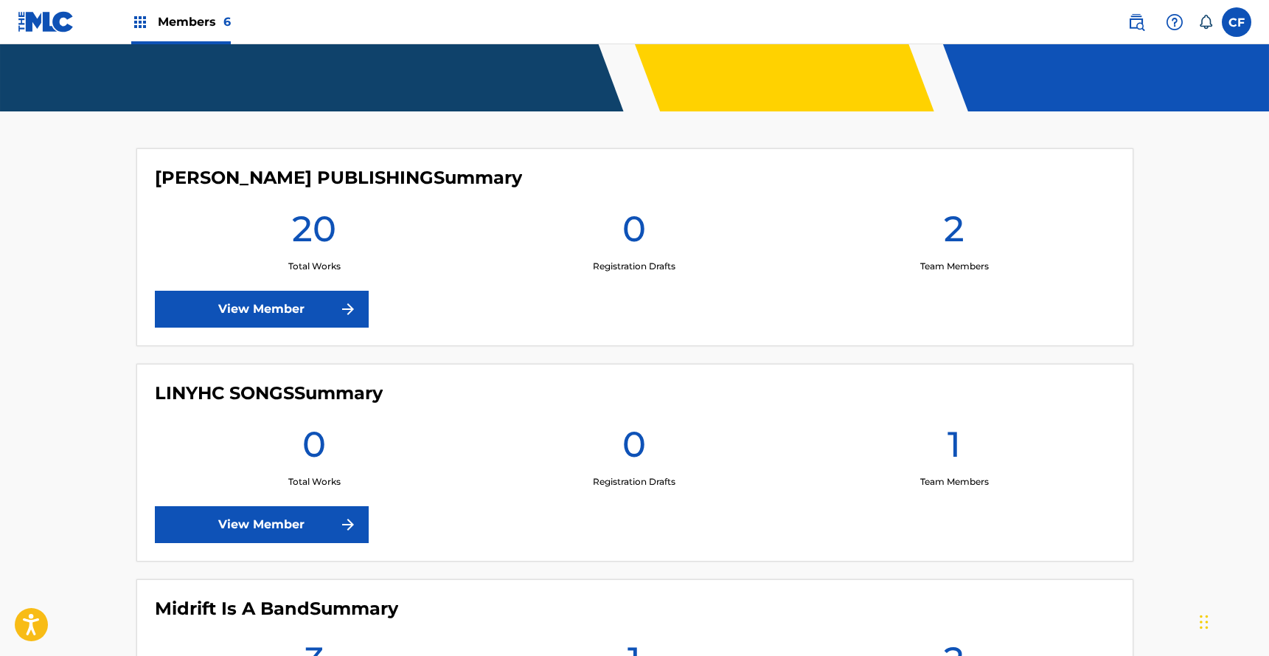
scroll to position [465, 0]
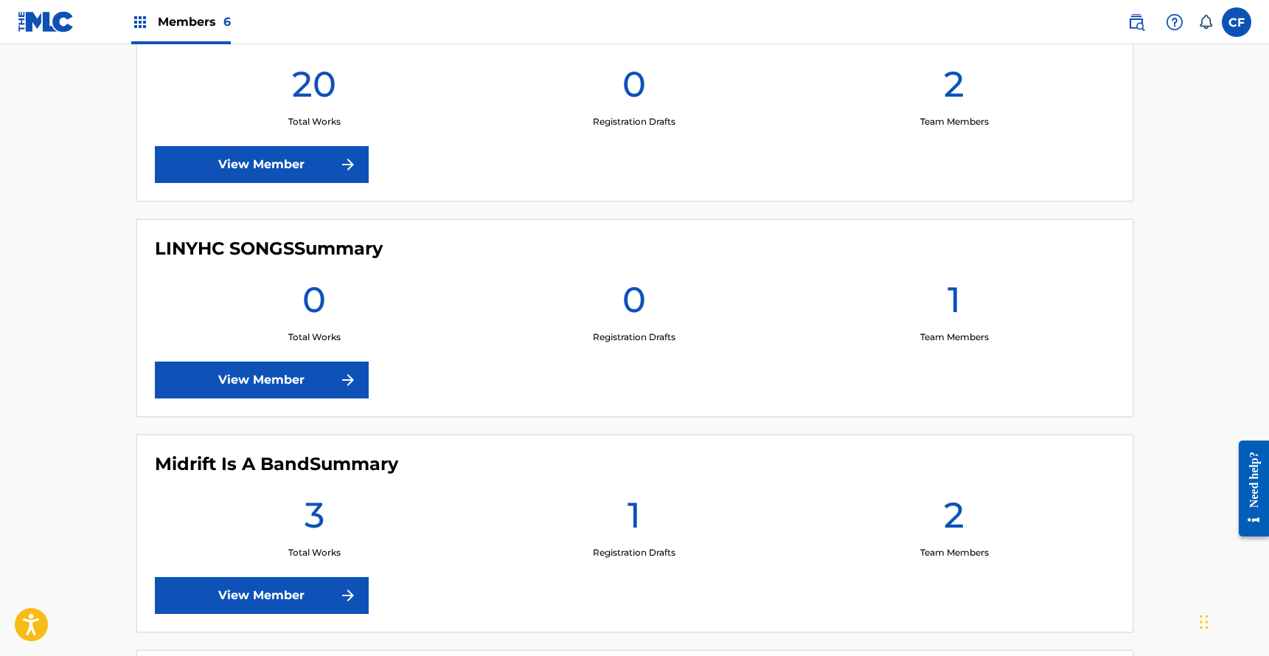
click at [308, 176] on link "View Member" at bounding box center [262, 164] width 214 height 37
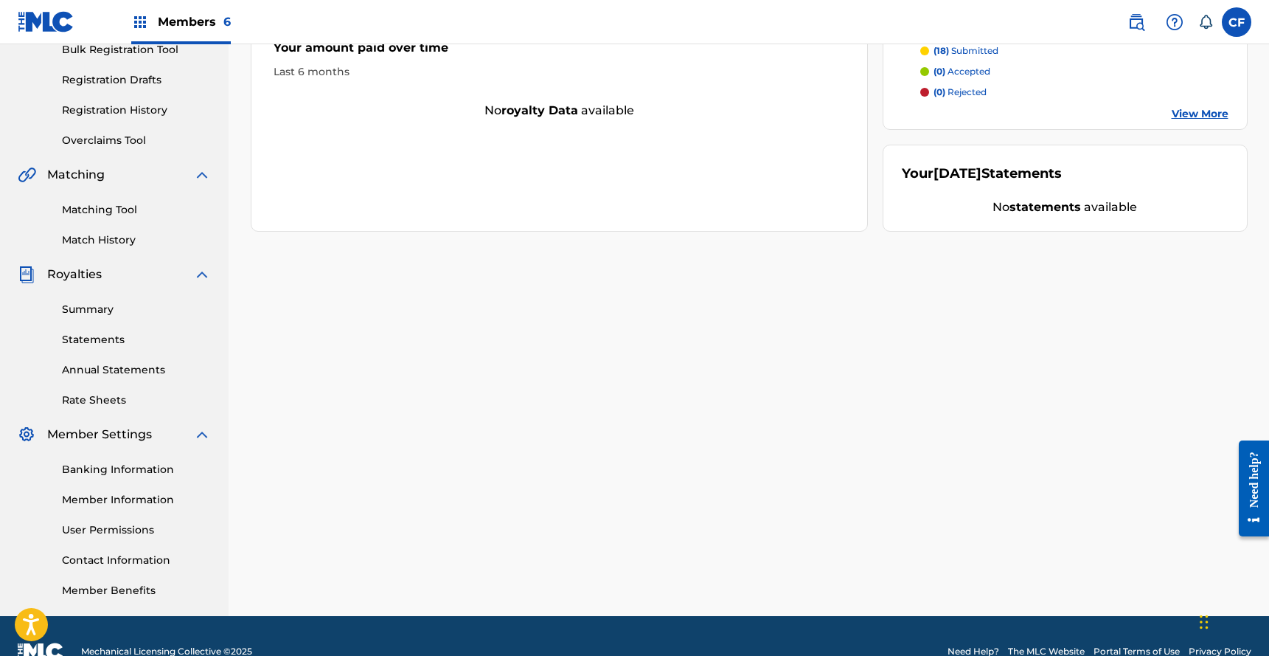
scroll to position [249, 0]
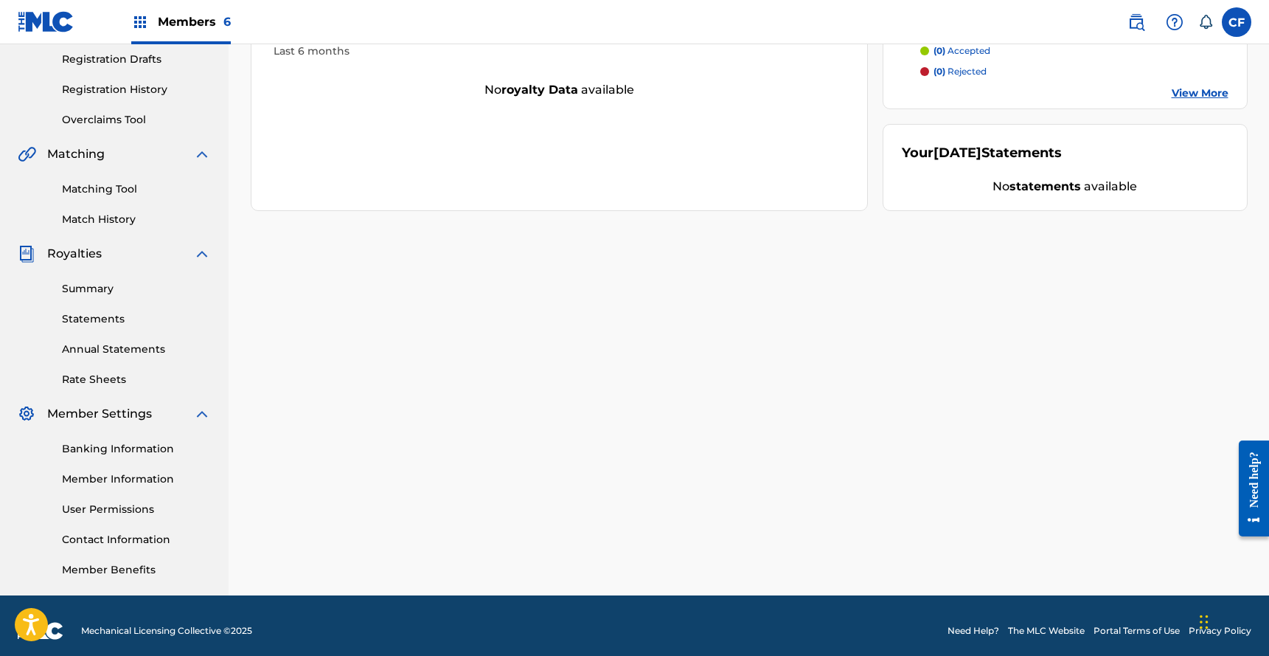
click at [113, 197] on div "Matching Tool Match History" at bounding box center [114, 195] width 193 height 64
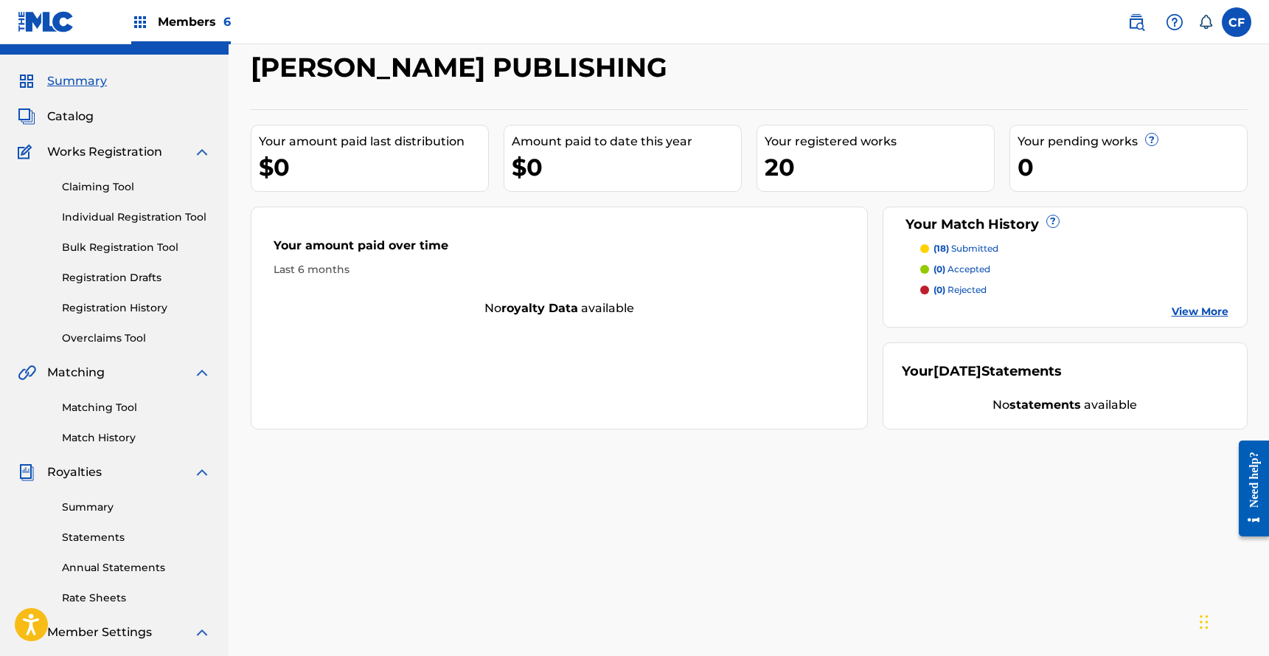
click at [118, 407] on link "Matching Tool" at bounding box center [136, 407] width 149 height 15
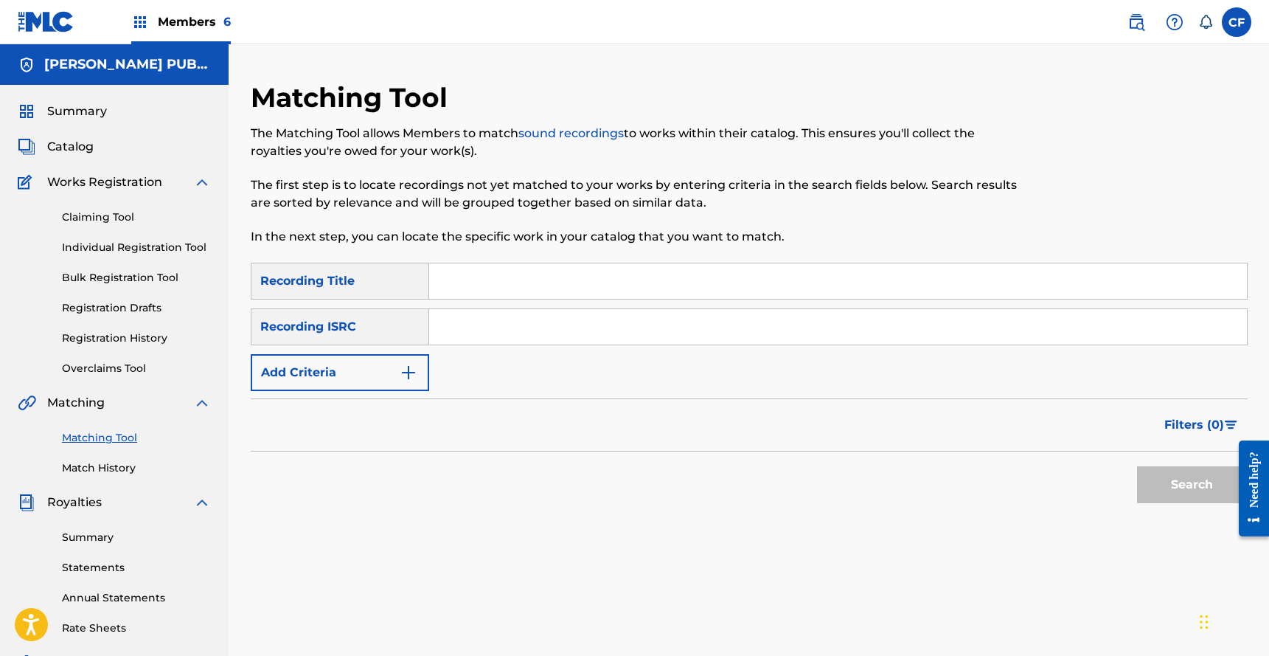
click at [364, 385] on button "Add Criteria" at bounding box center [340, 372] width 178 height 37
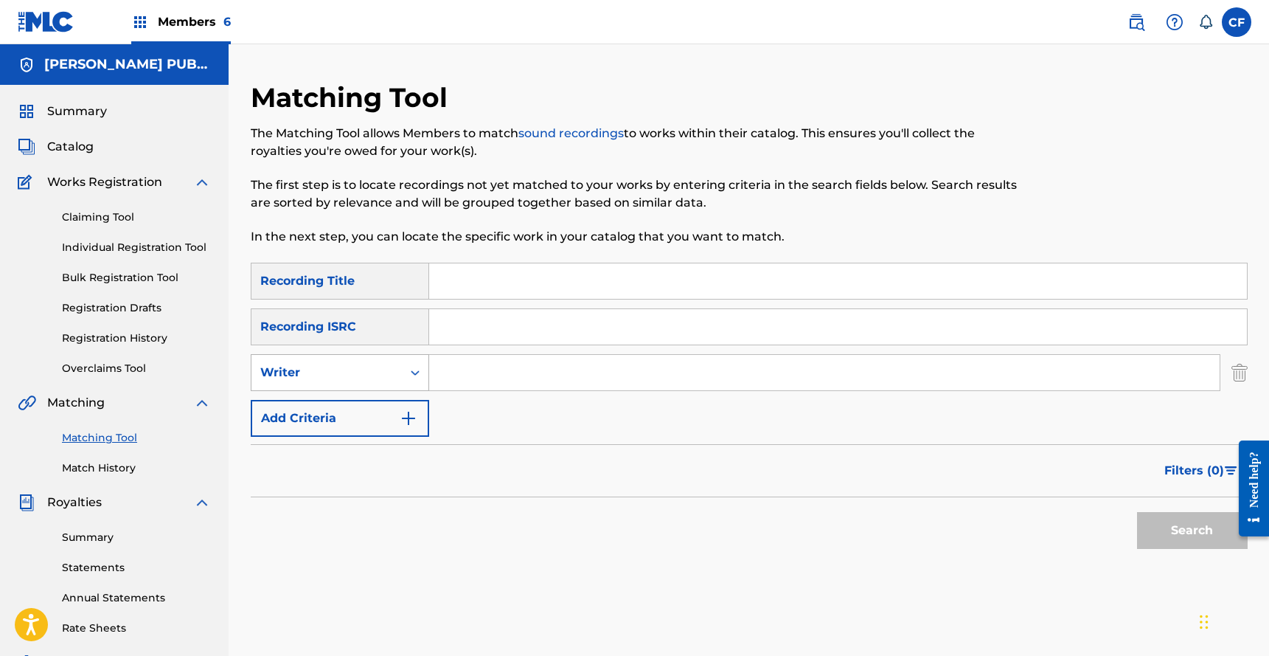
click at [384, 379] on div "Writer" at bounding box center [326, 373] width 133 height 18
click at [485, 366] on input "Search Form" at bounding box center [824, 372] width 791 height 35
paste input "00621491565"
type input "[PERSON_NAME] [PERSON_NAME]"
click at [1137, 512] on button "Search" at bounding box center [1192, 530] width 111 height 37
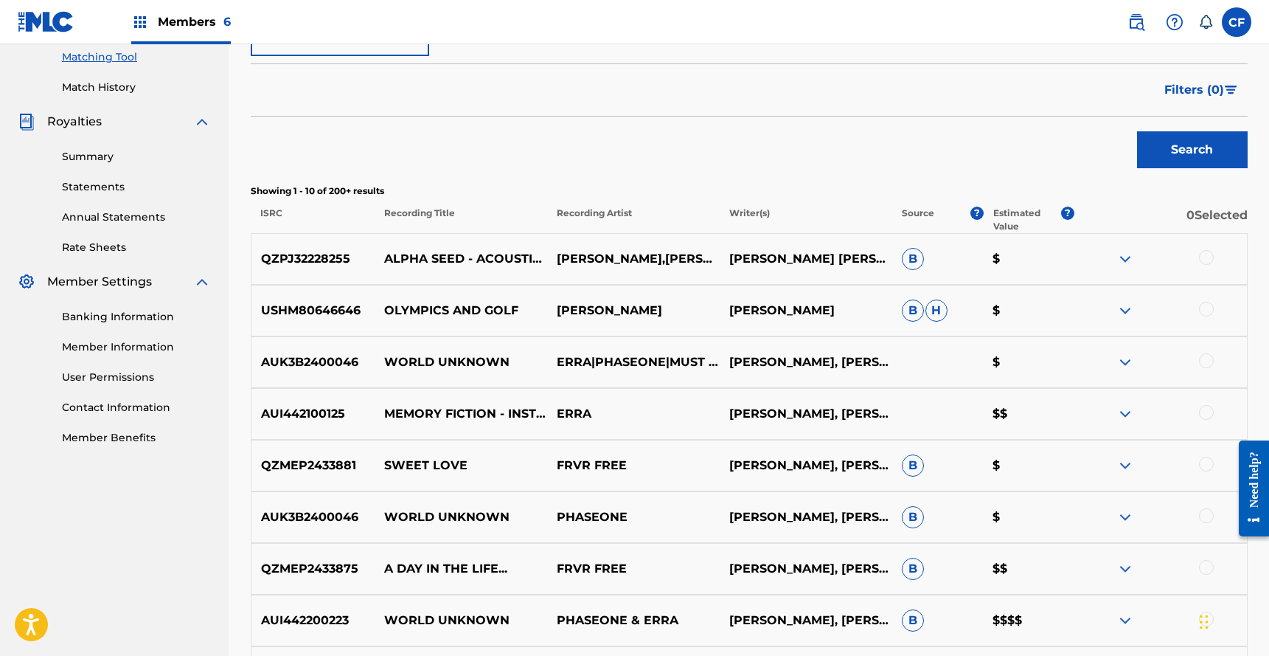
scroll to position [500, 0]
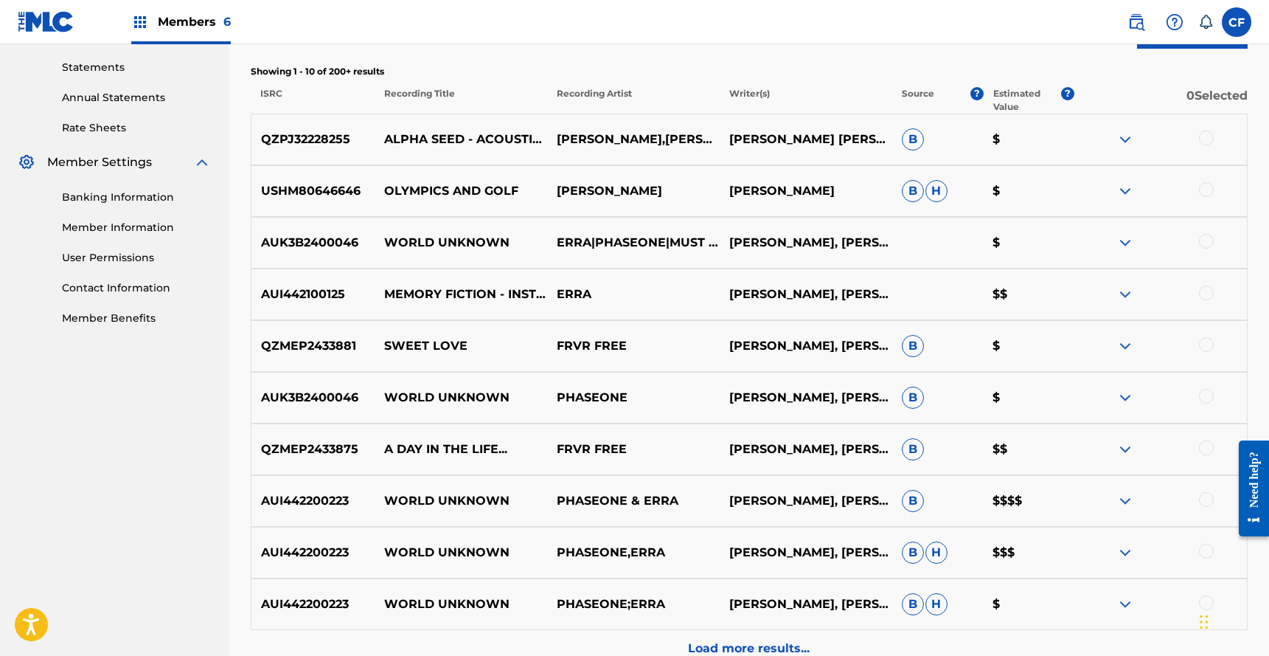
click at [1115, 289] on div at bounding box center [1161, 294] width 173 height 18
click at [1126, 294] on img at bounding box center [1126, 294] width 18 height 18
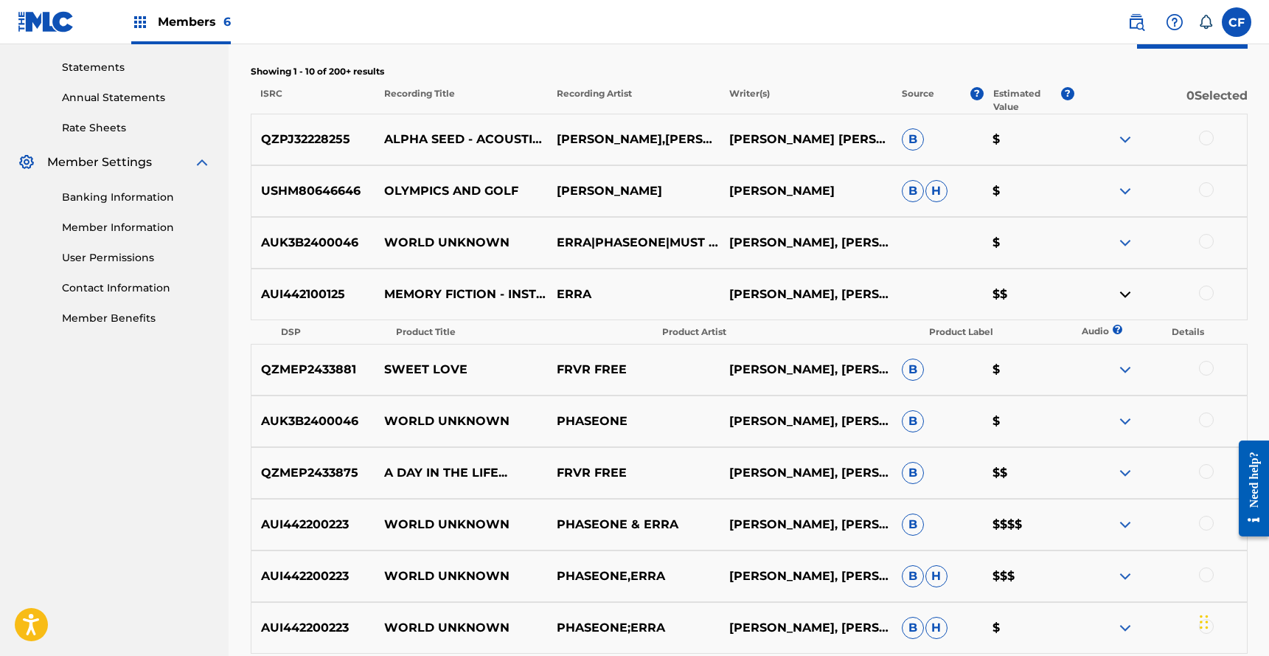
click at [1126, 294] on img at bounding box center [1126, 294] width 18 height 18
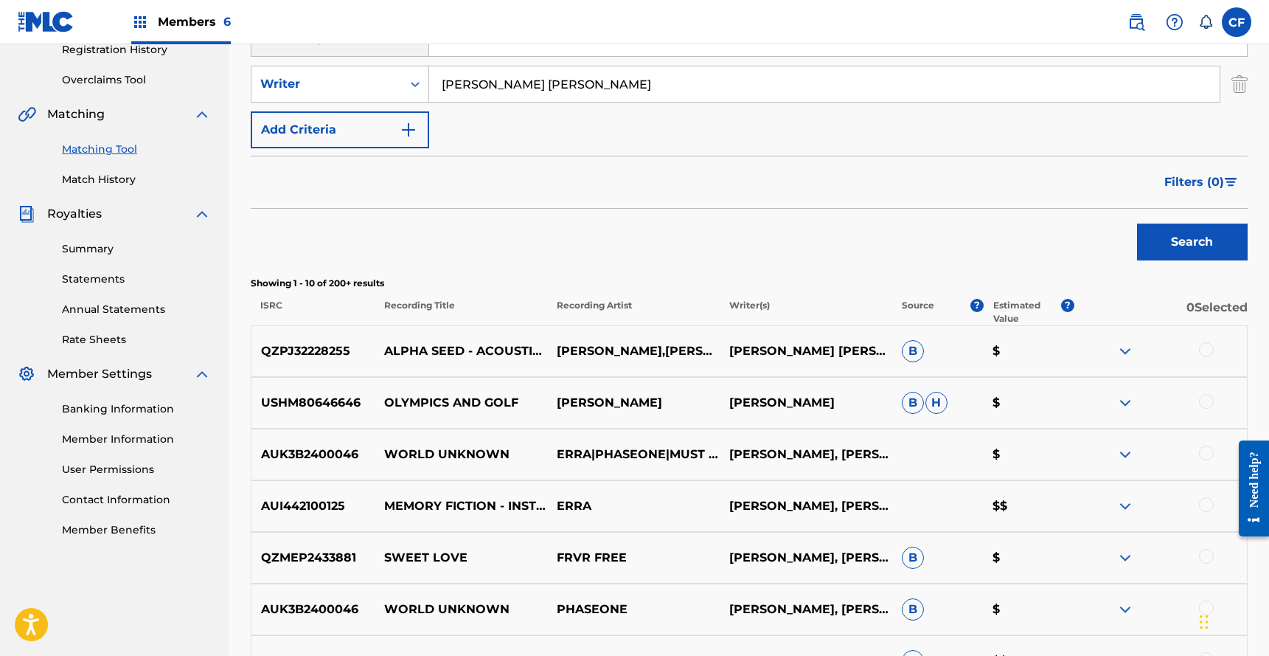
scroll to position [0, 0]
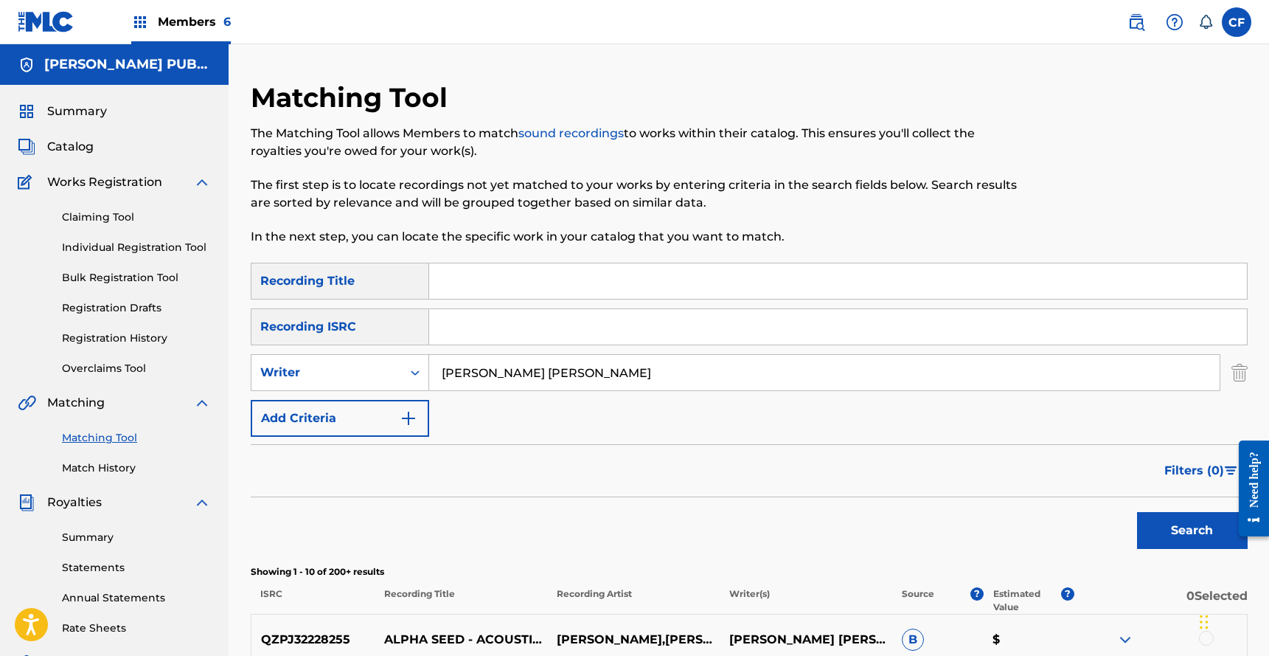
click at [319, 414] on button "Add Criteria" at bounding box center [340, 418] width 178 height 37
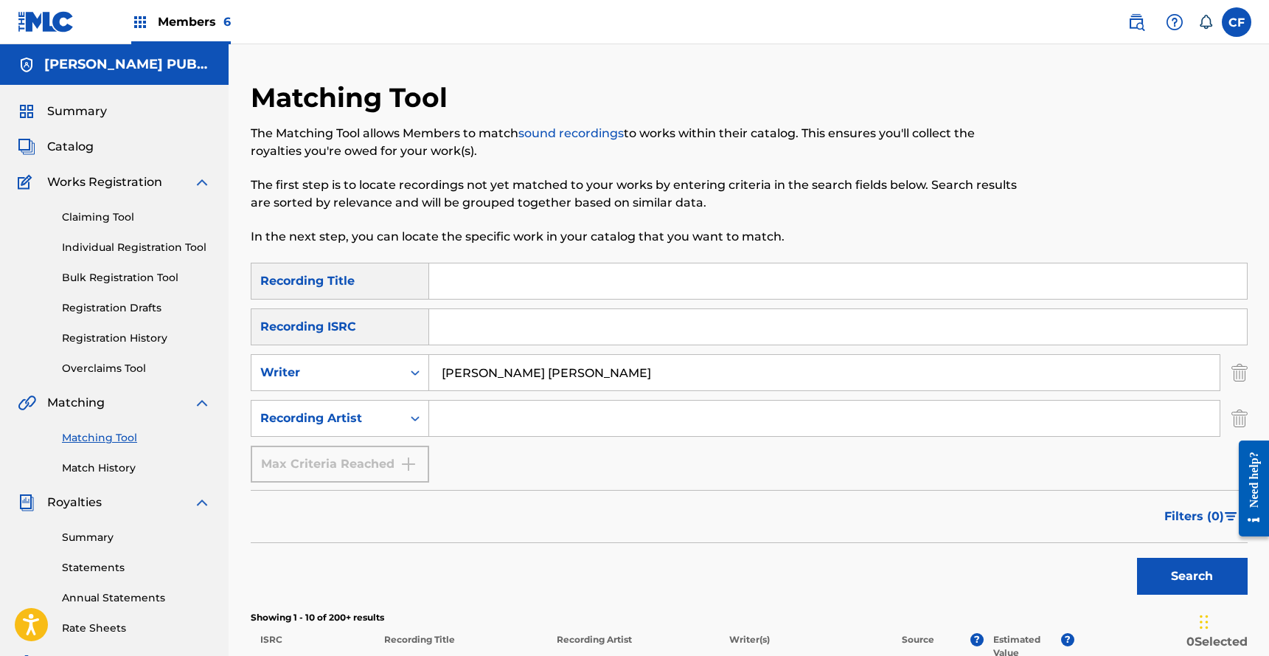
click at [469, 412] on input "Search Form" at bounding box center [824, 417] width 791 height 35
type input "erra"
click at [542, 364] on input "[PERSON_NAME] [PERSON_NAME]" at bounding box center [824, 372] width 791 height 35
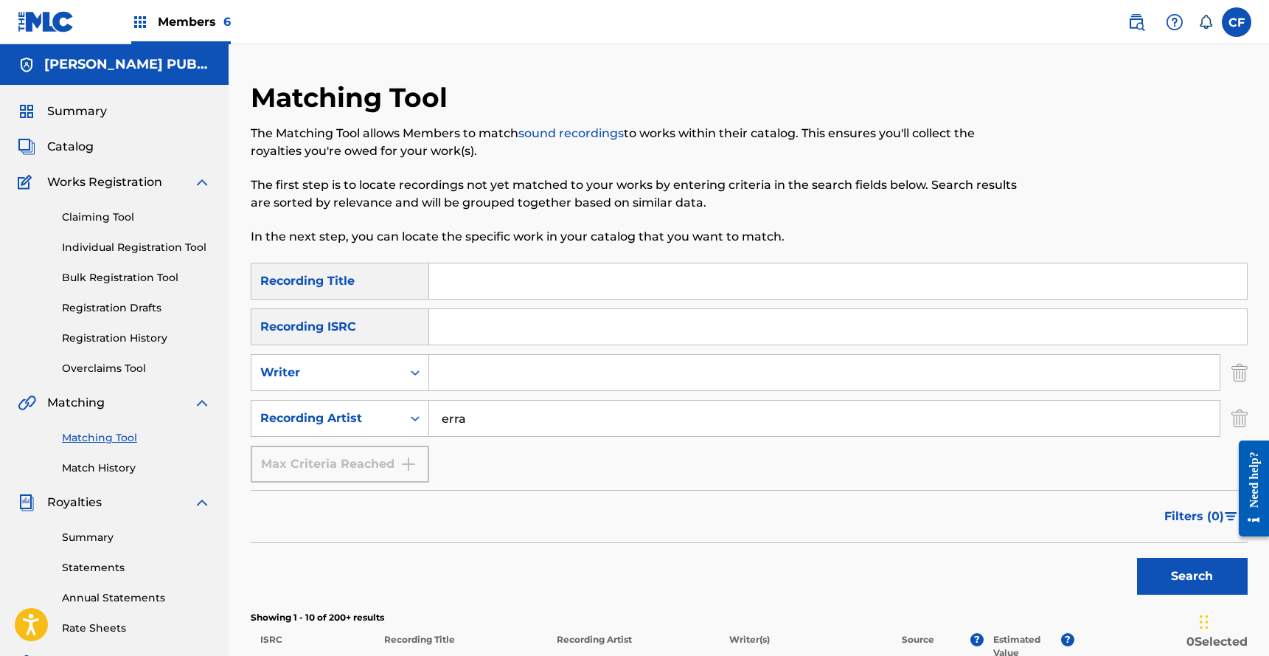
click at [1195, 574] on button "Search" at bounding box center [1192, 576] width 111 height 37
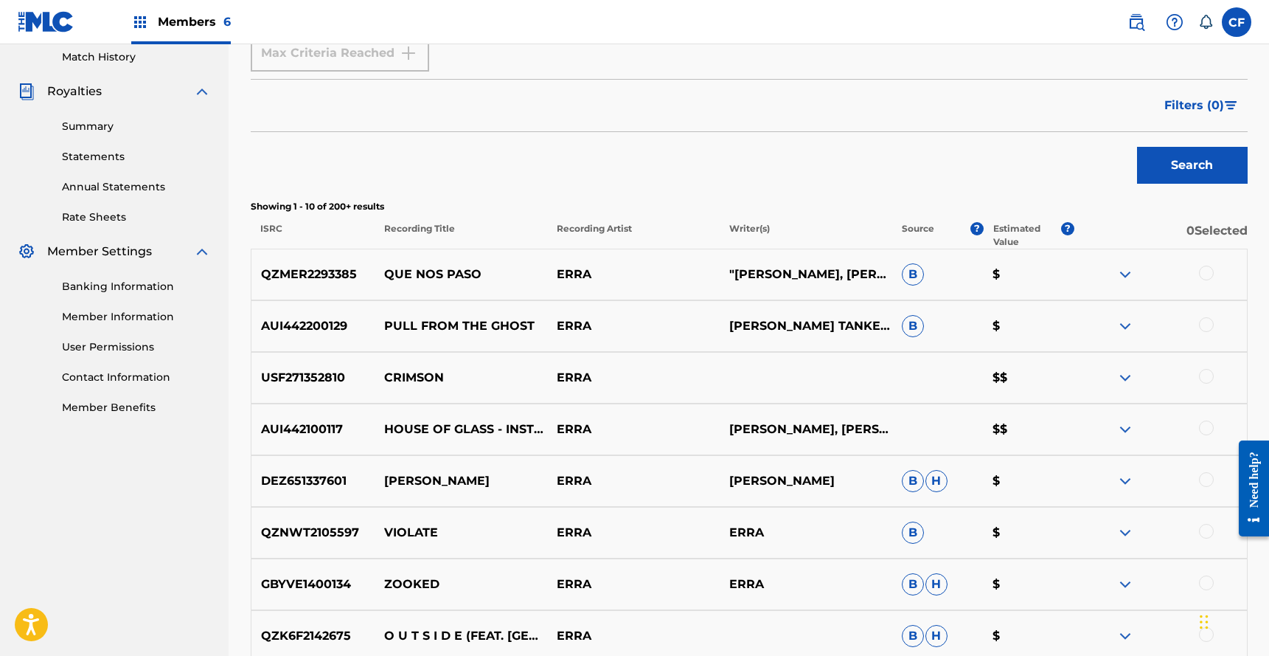
scroll to position [701, 0]
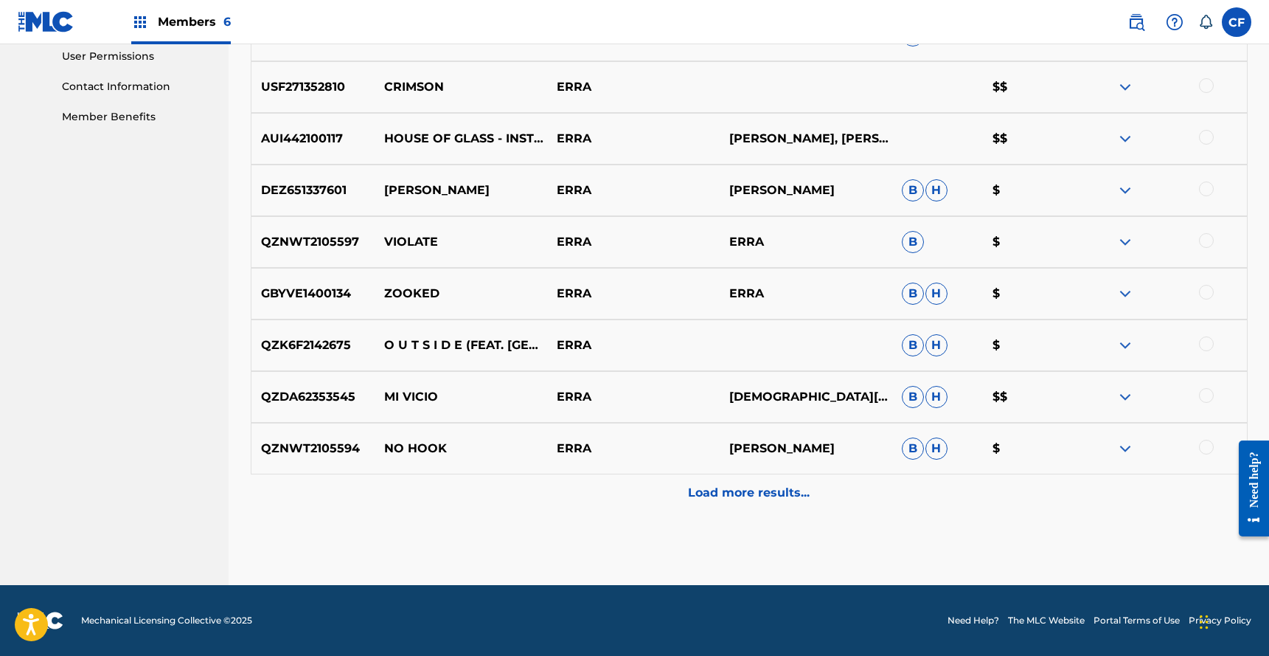
click at [844, 482] on div "Load more results..." at bounding box center [749, 492] width 997 height 37
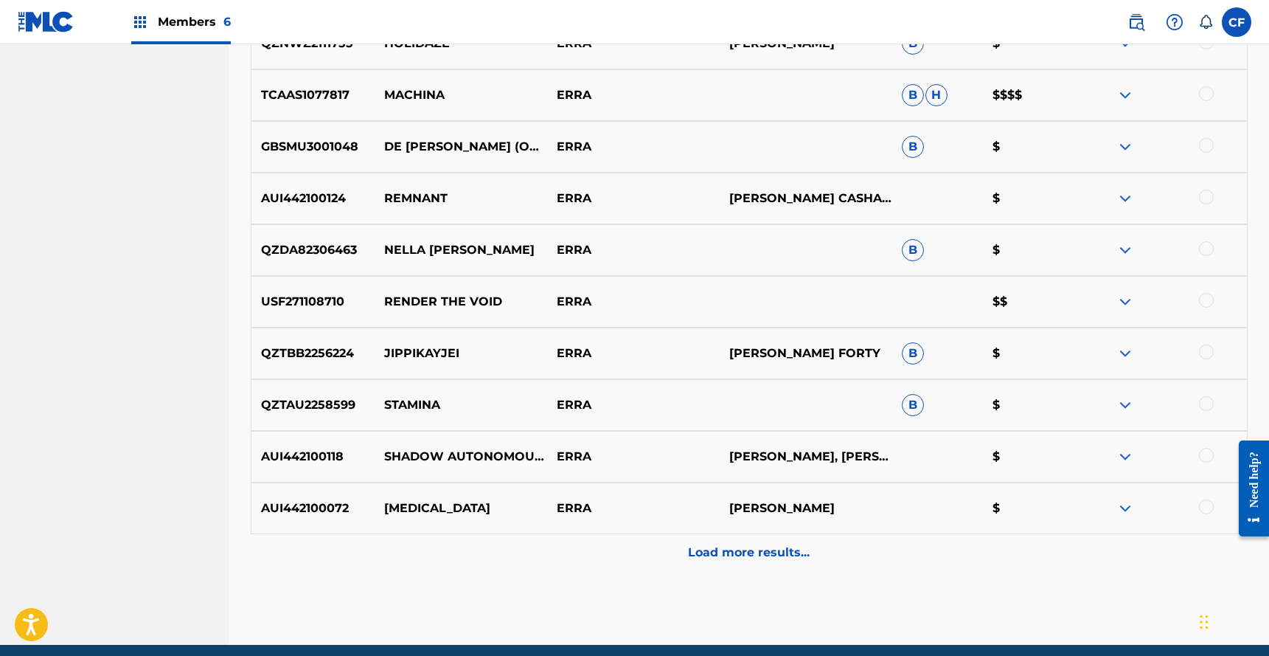
scroll to position [1218, 0]
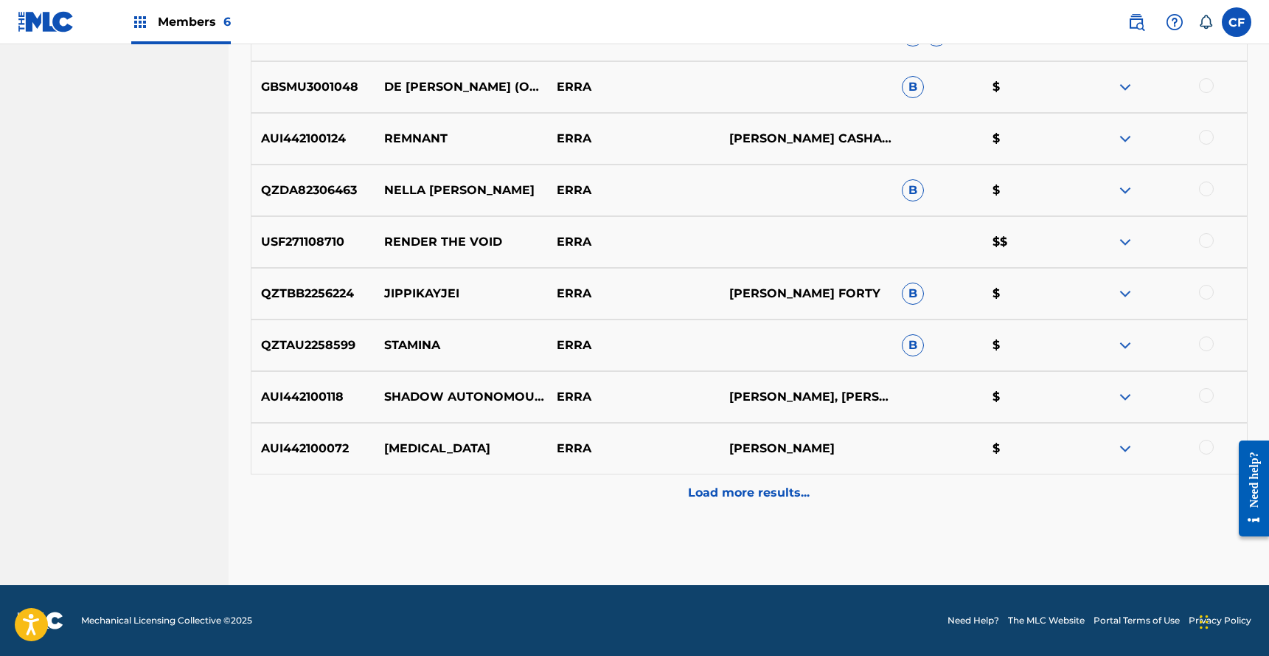
click at [739, 499] on p "Load more results..." at bounding box center [749, 493] width 122 height 18
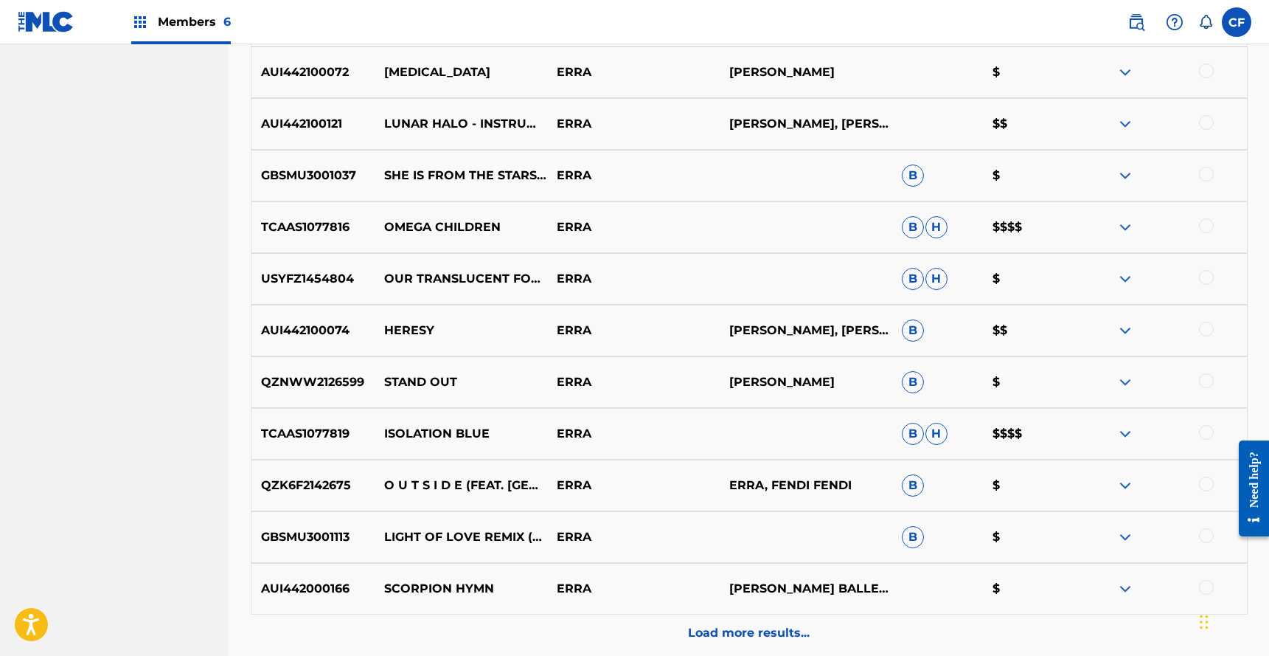
scroll to position [1502, 0]
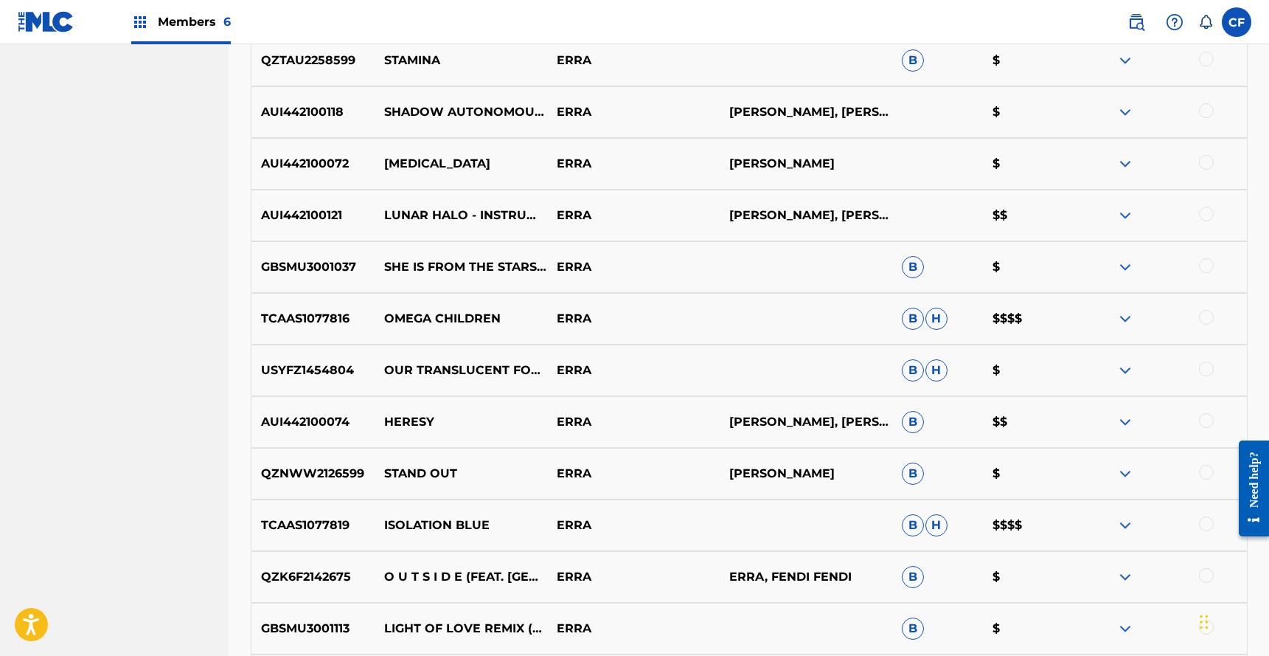
click at [1124, 319] on img at bounding box center [1126, 319] width 18 height 18
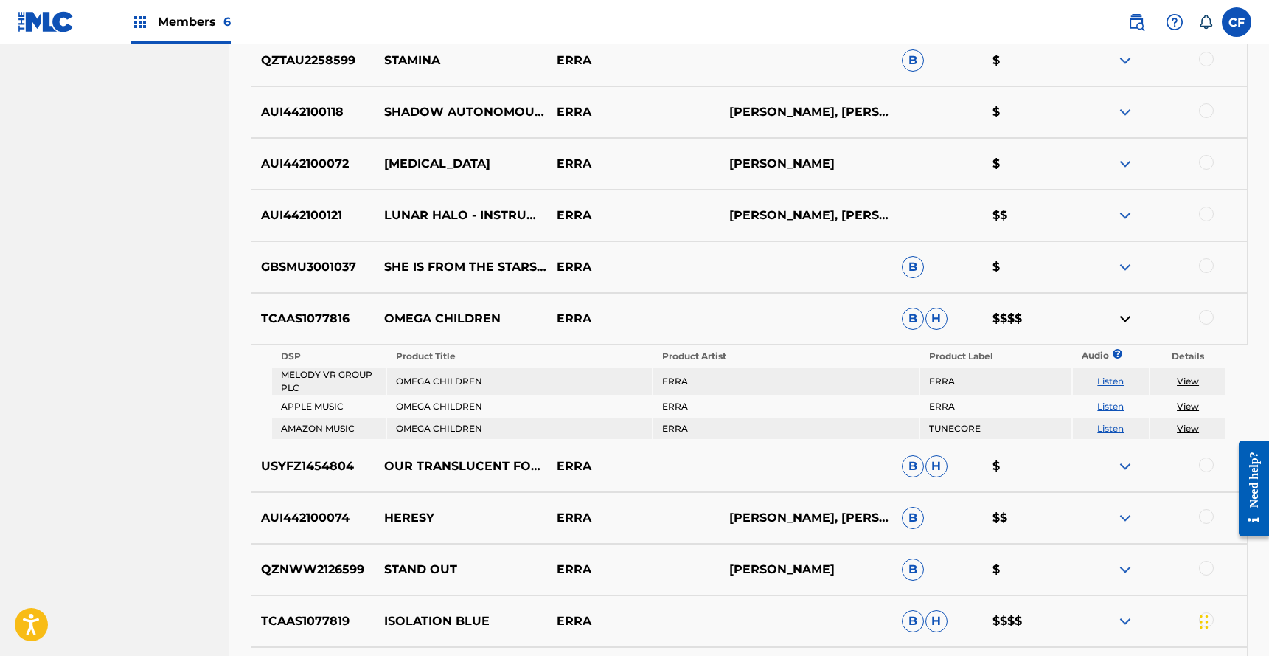
click at [1106, 431] on link "Listen" at bounding box center [1110, 428] width 27 height 11
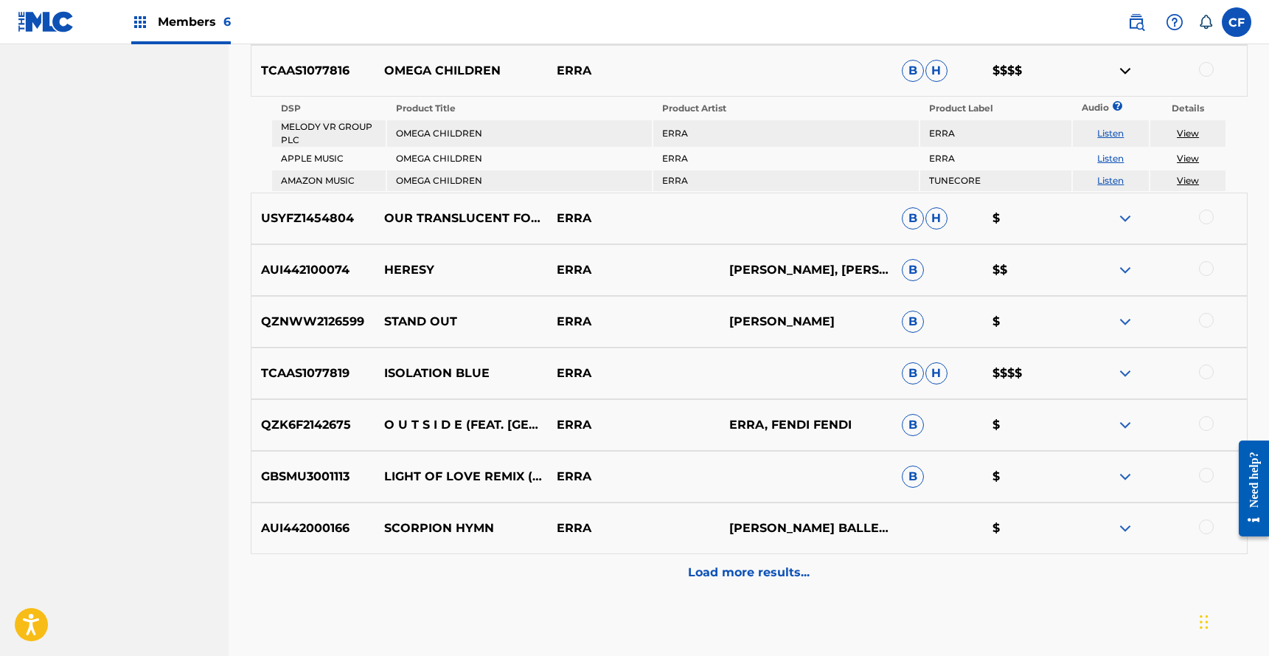
scroll to position [1830, 0]
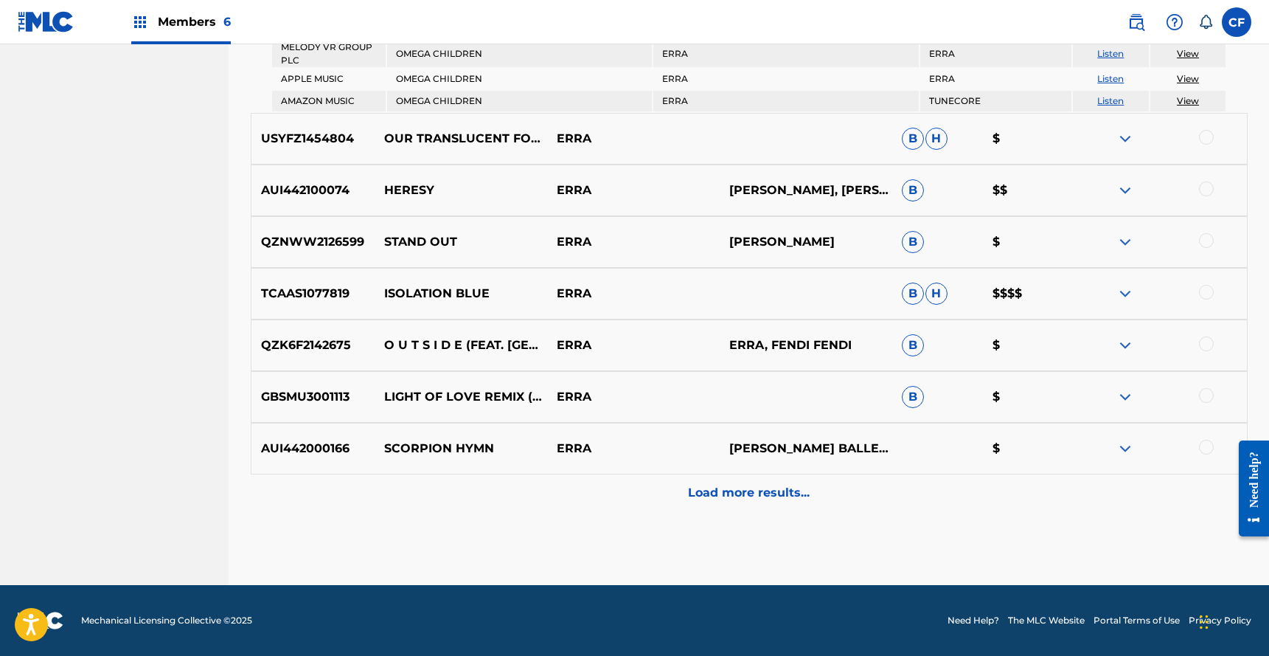
click at [1112, 293] on div at bounding box center [1161, 294] width 173 height 18
click at [1128, 286] on img at bounding box center [1126, 294] width 18 height 18
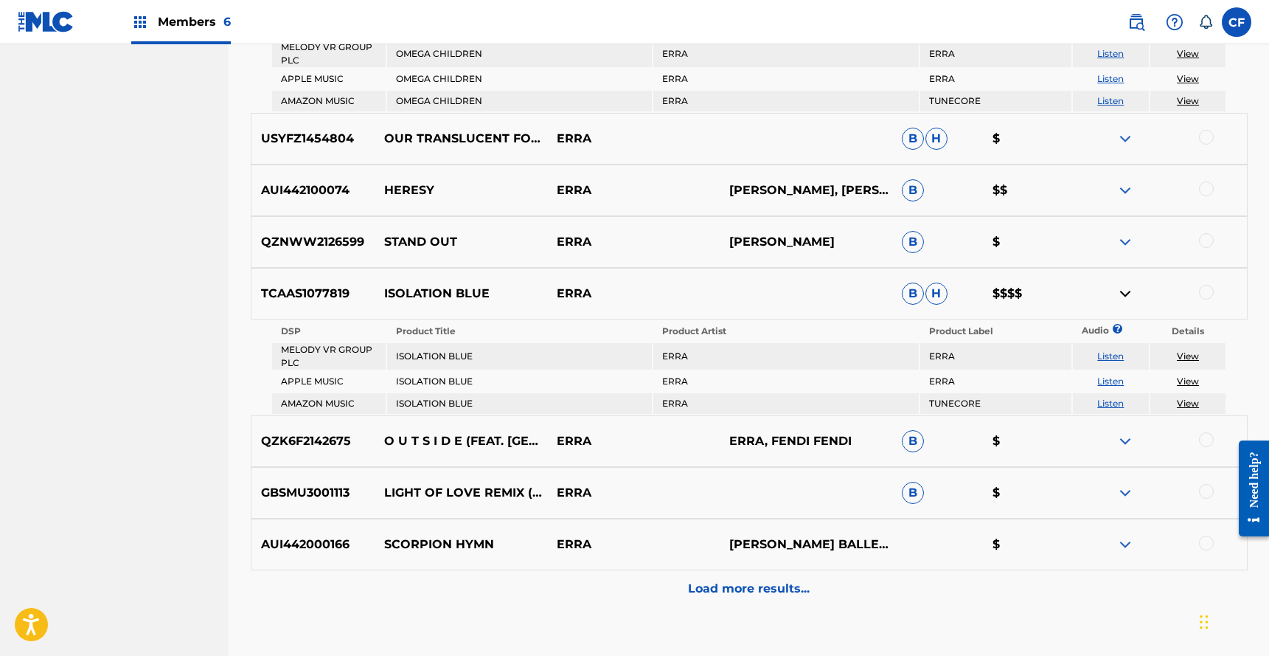
click at [1128, 286] on img at bounding box center [1126, 294] width 18 height 18
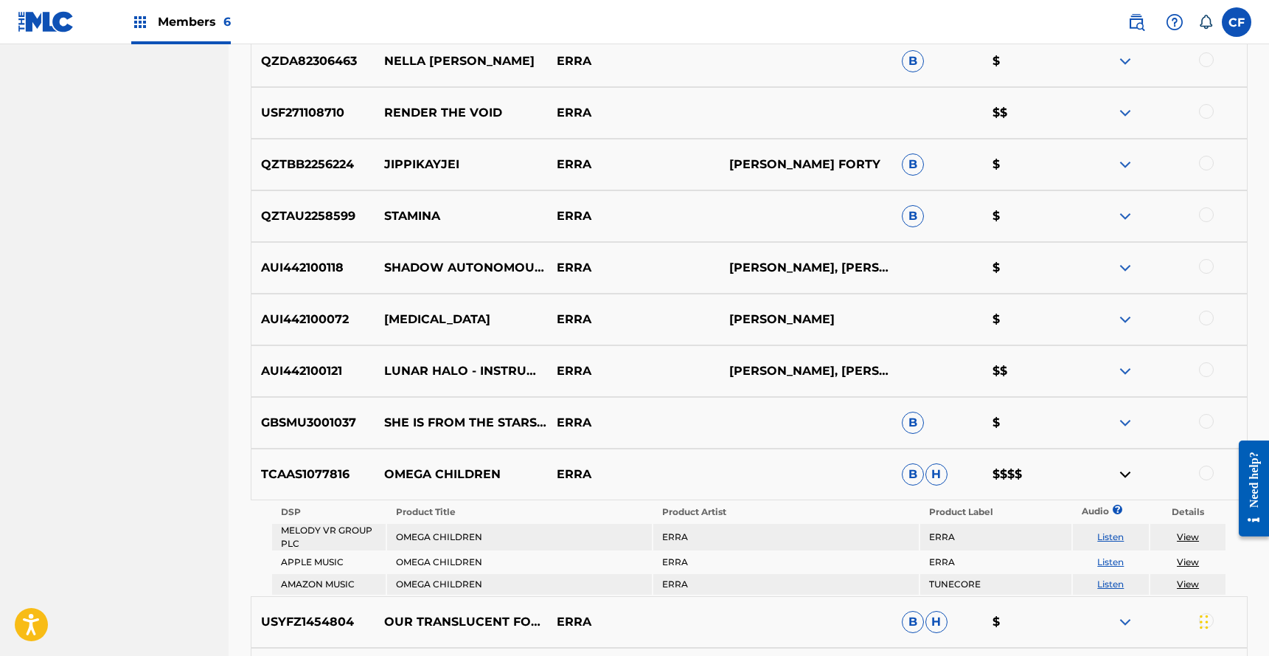
scroll to position [1342, 0]
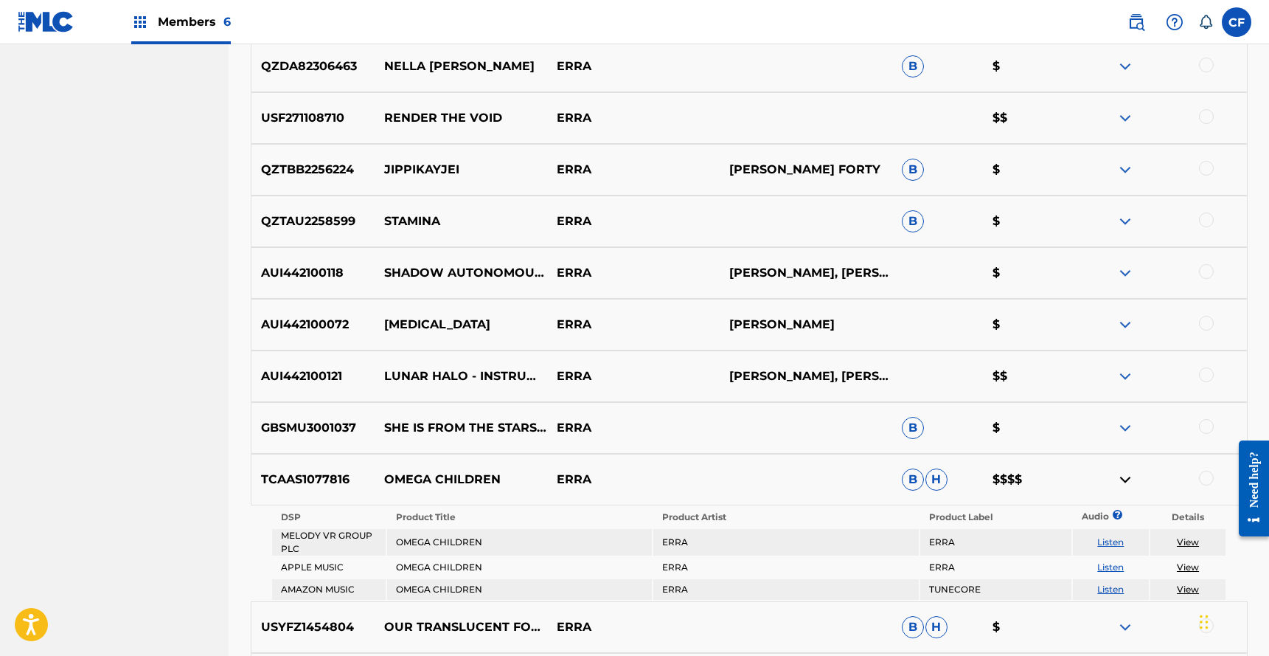
click at [1116, 322] on div at bounding box center [1161, 325] width 173 height 18
click at [1119, 324] on img at bounding box center [1126, 325] width 18 height 18
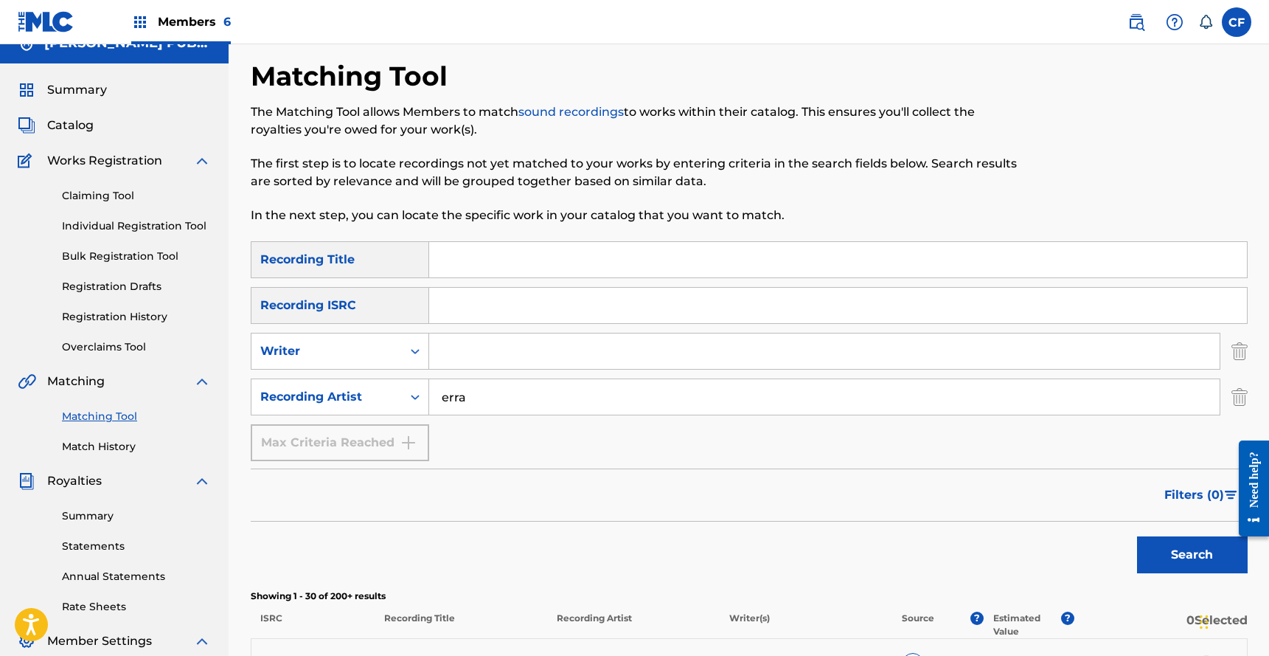
scroll to position [0, 0]
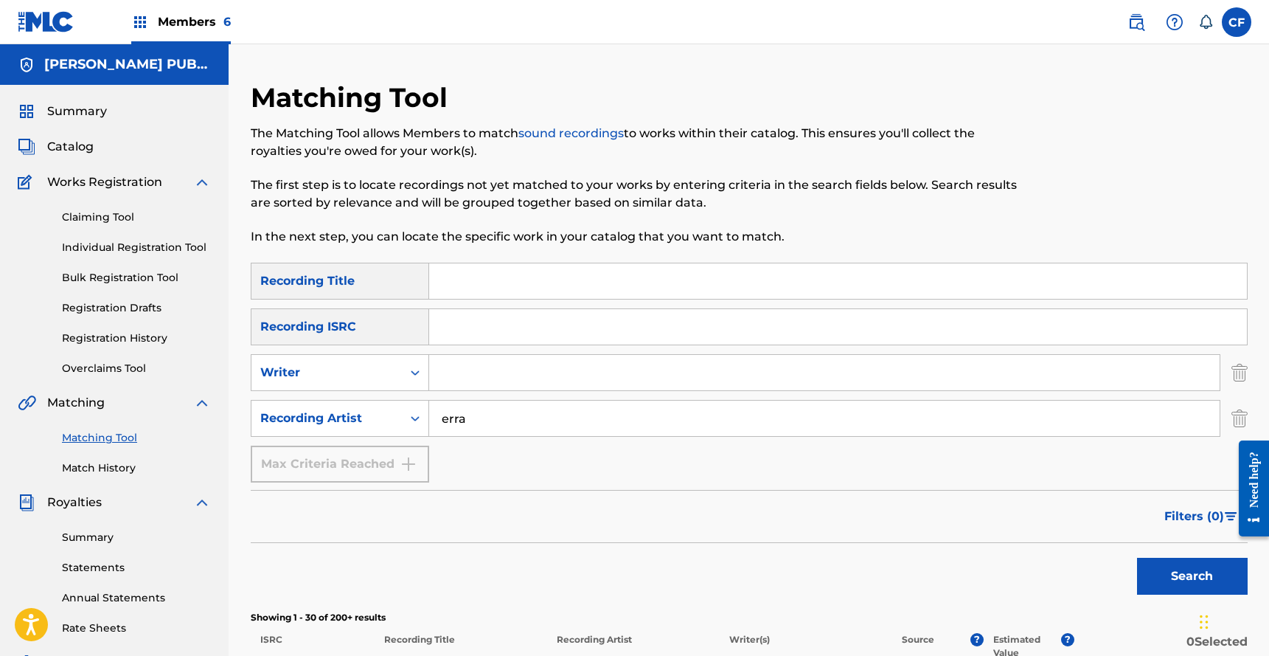
click at [507, 380] on input "Search Form" at bounding box center [824, 372] width 791 height 35
paste input "[PERSON_NAME]"
type input "[PERSON_NAME]"
click at [607, 419] on input "erra" at bounding box center [824, 417] width 791 height 35
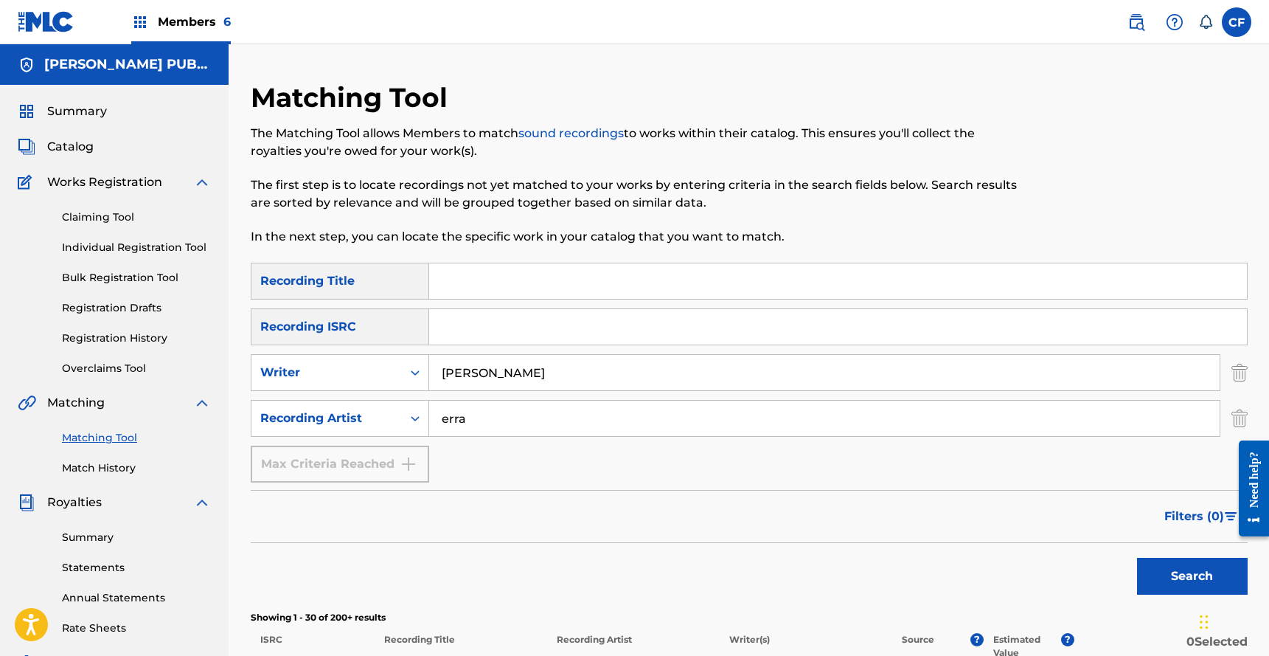
click at [607, 419] on input "erra" at bounding box center [824, 417] width 791 height 35
click at [1239, 406] on img "Search Form" at bounding box center [1240, 418] width 16 height 37
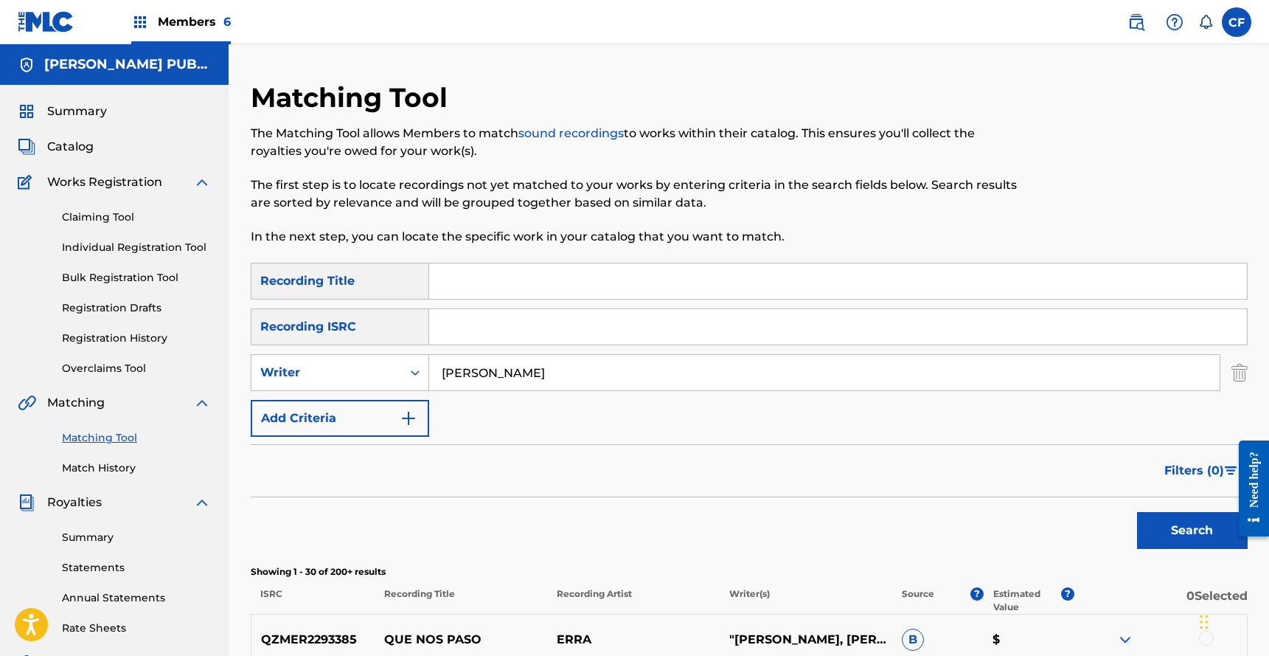
click at [1182, 525] on button "Search" at bounding box center [1192, 530] width 111 height 37
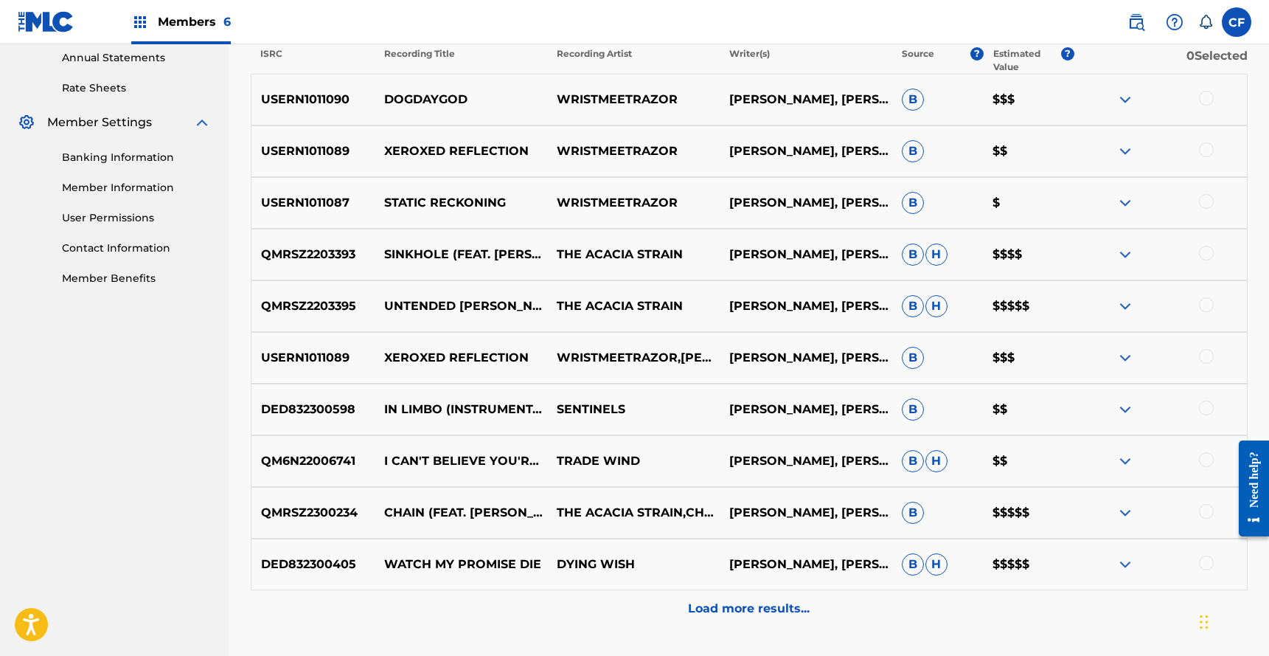
scroll to position [336, 0]
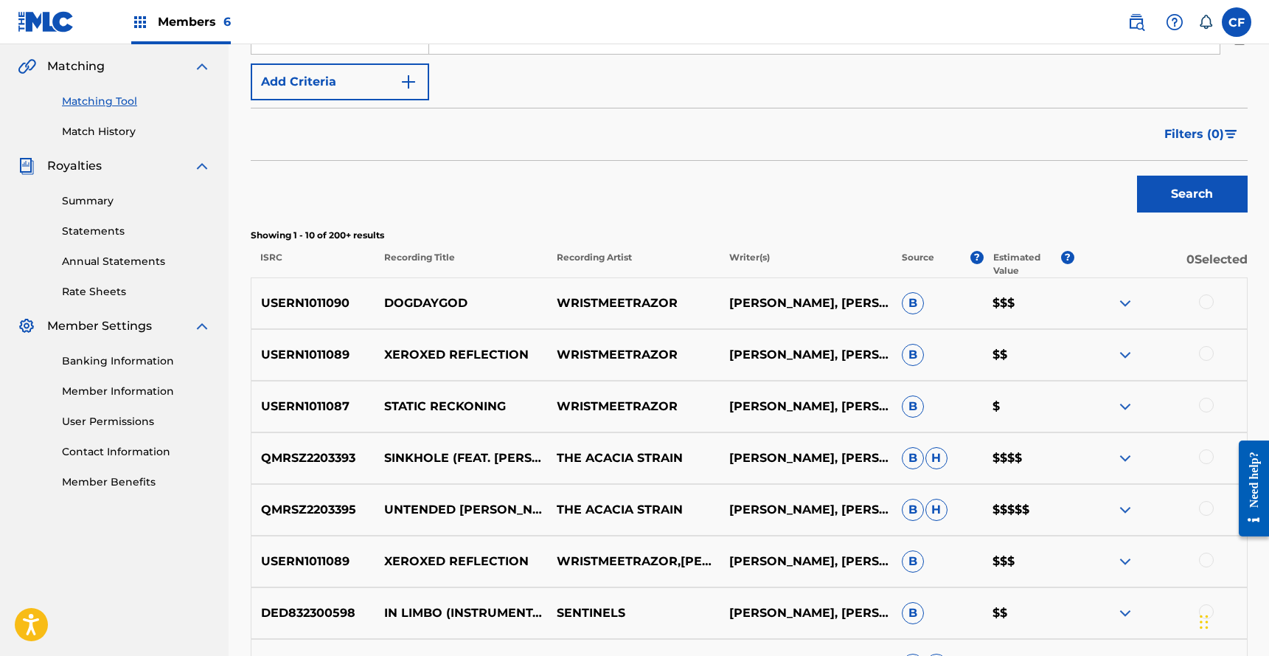
click at [1123, 292] on div "USERN1011090 DOGDAYGOD WRISTMEETRAZOR [PERSON_NAME], [PERSON_NAME], [PERSON_NAM…" at bounding box center [749, 303] width 997 height 52
click at [1120, 304] on img at bounding box center [1126, 303] width 18 height 18
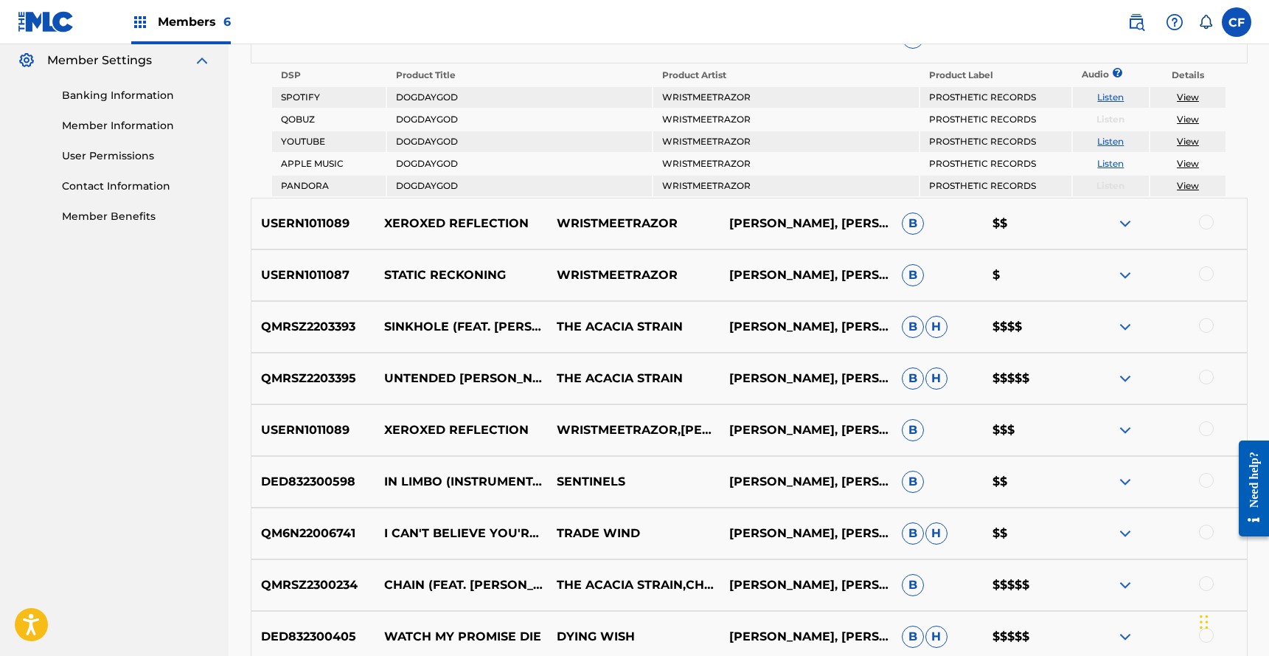
scroll to position [674, 0]
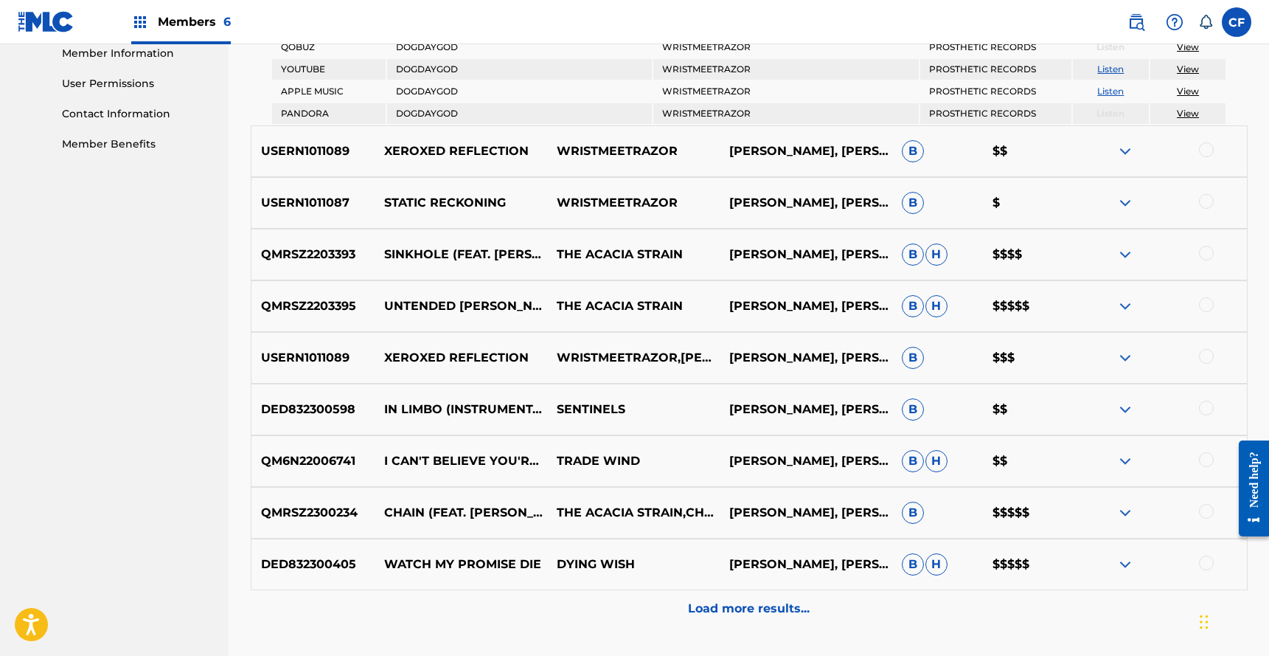
click at [1125, 305] on img at bounding box center [1126, 306] width 18 height 18
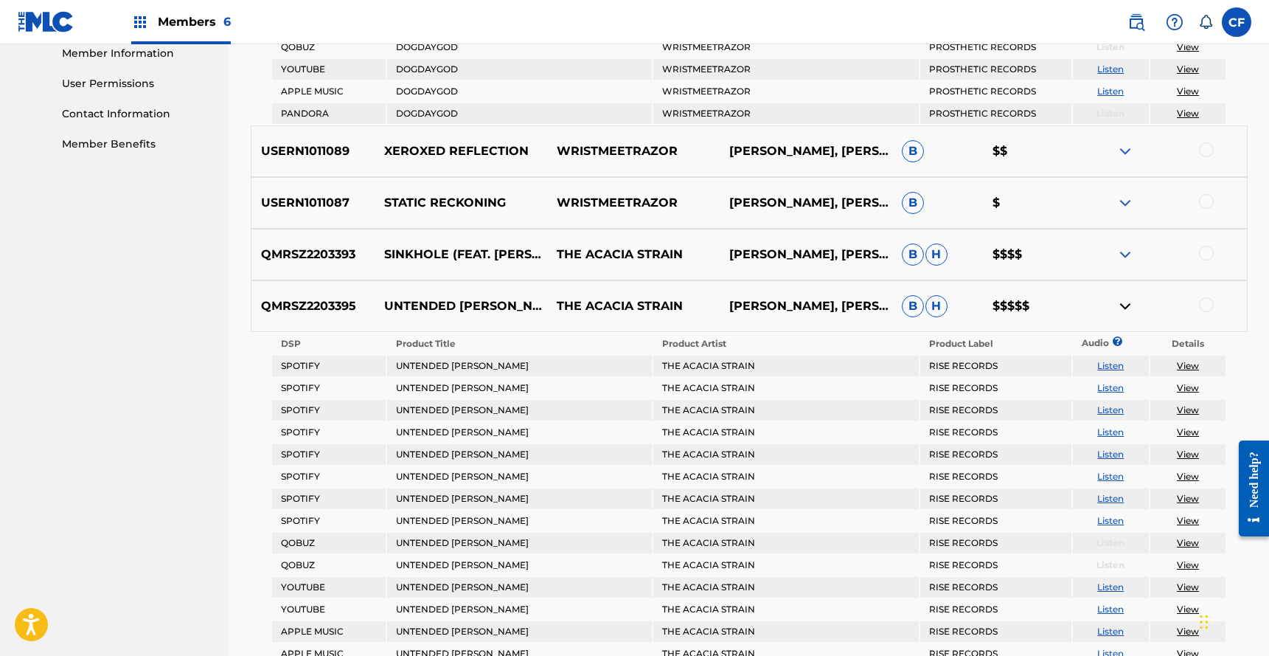
click at [1125, 305] on img at bounding box center [1126, 306] width 18 height 18
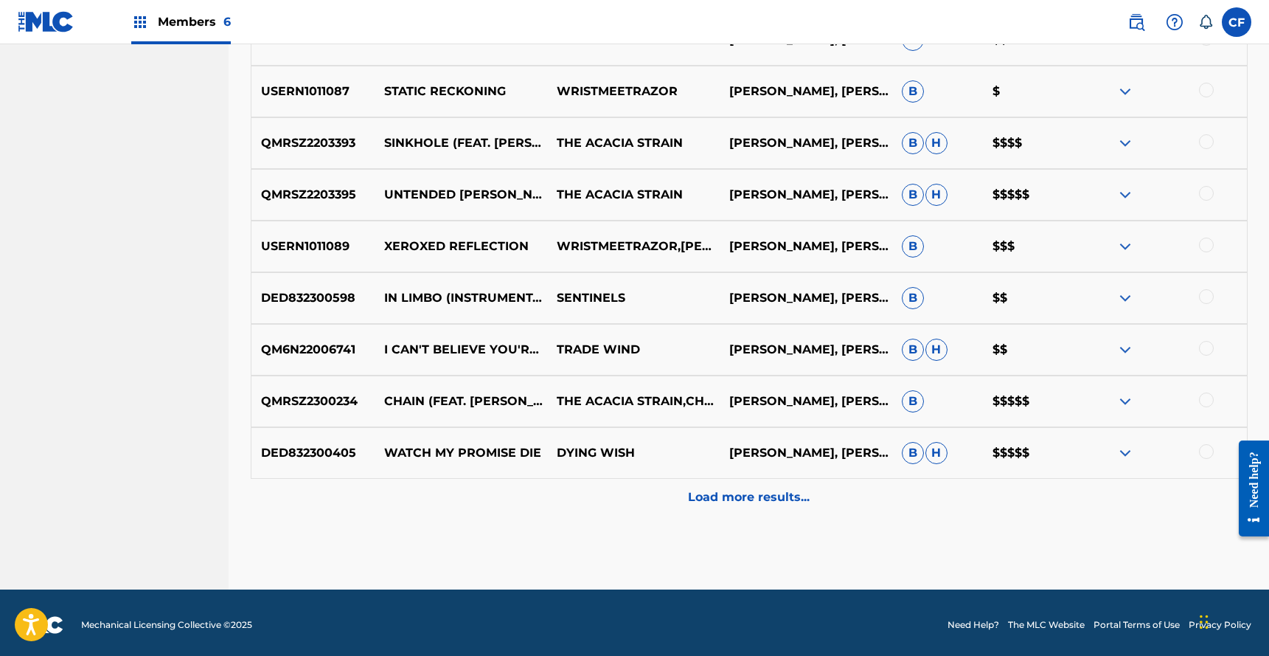
scroll to position [790, 0]
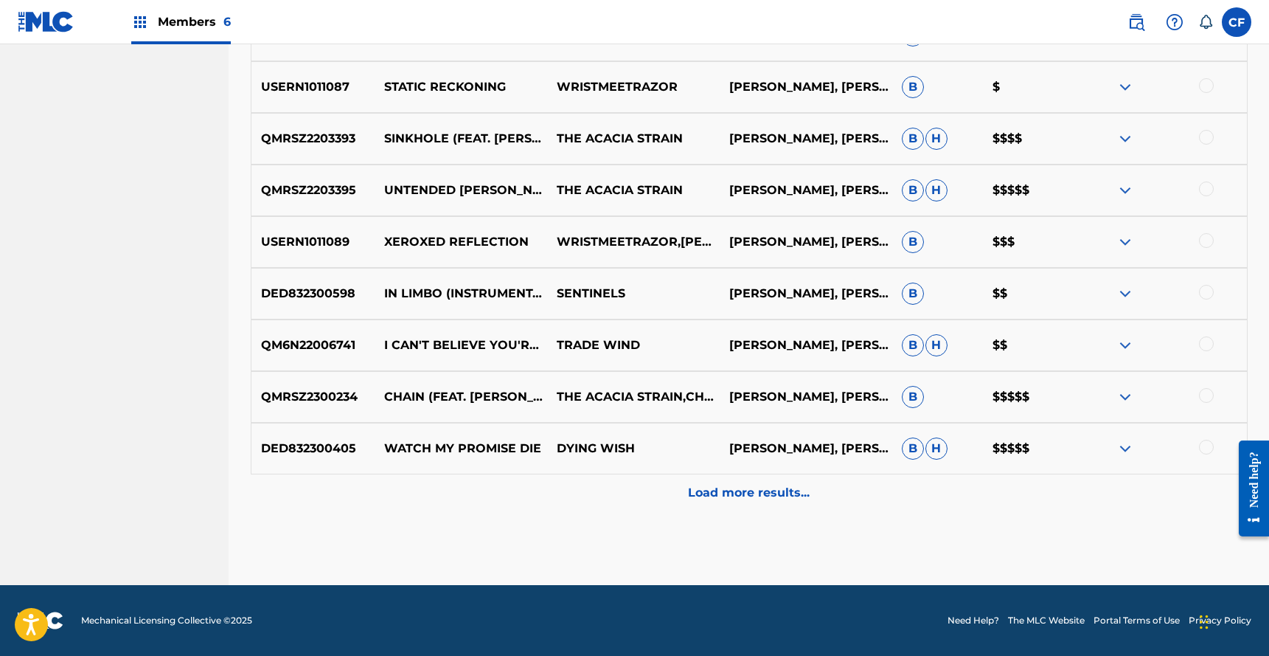
click at [725, 486] on p "Load more results..." at bounding box center [749, 493] width 122 height 18
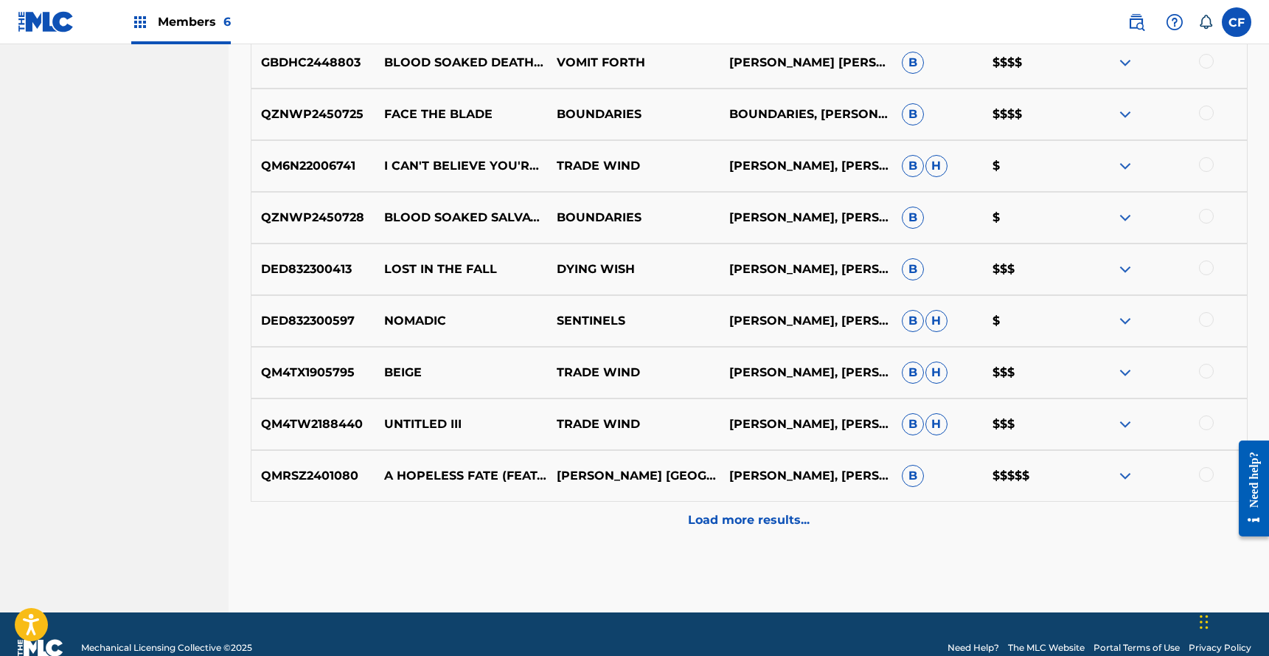
scroll to position [1172, 0]
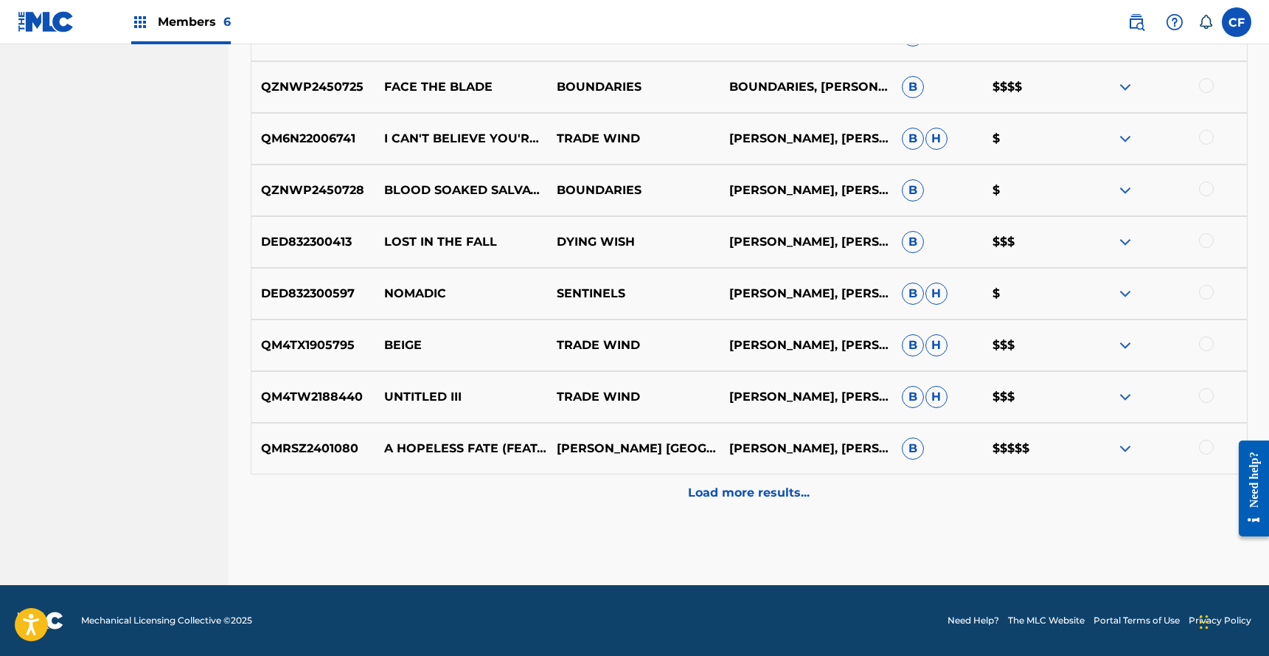
click at [1124, 443] on img at bounding box center [1126, 449] width 18 height 18
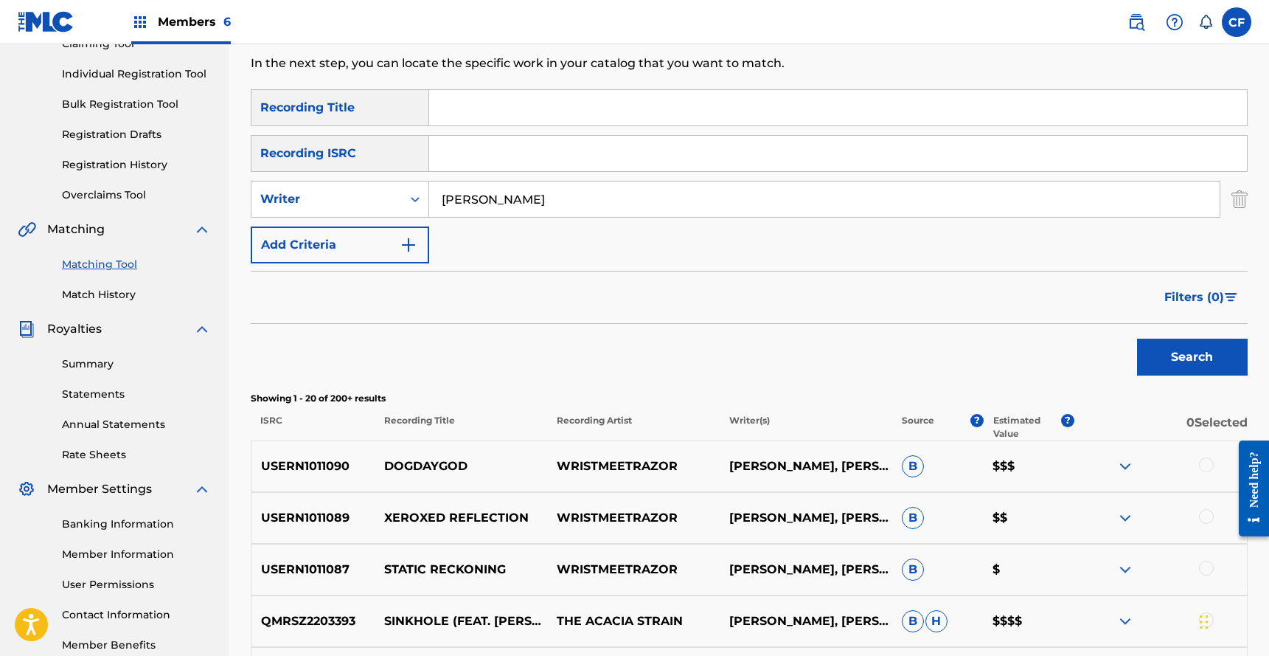
scroll to position [0, 0]
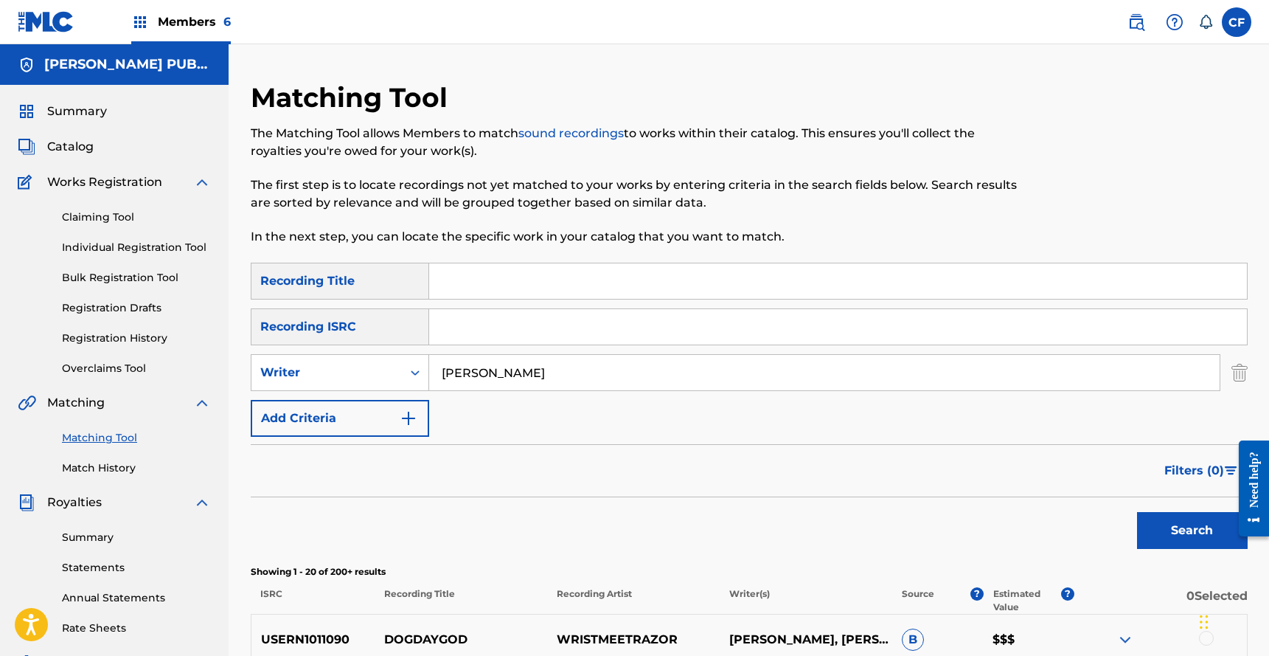
click at [735, 377] on input "[PERSON_NAME]" at bounding box center [824, 372] width 791 height 35
click at [1134, 35] on link at bounding box center [1137, 22] width 30 height 30
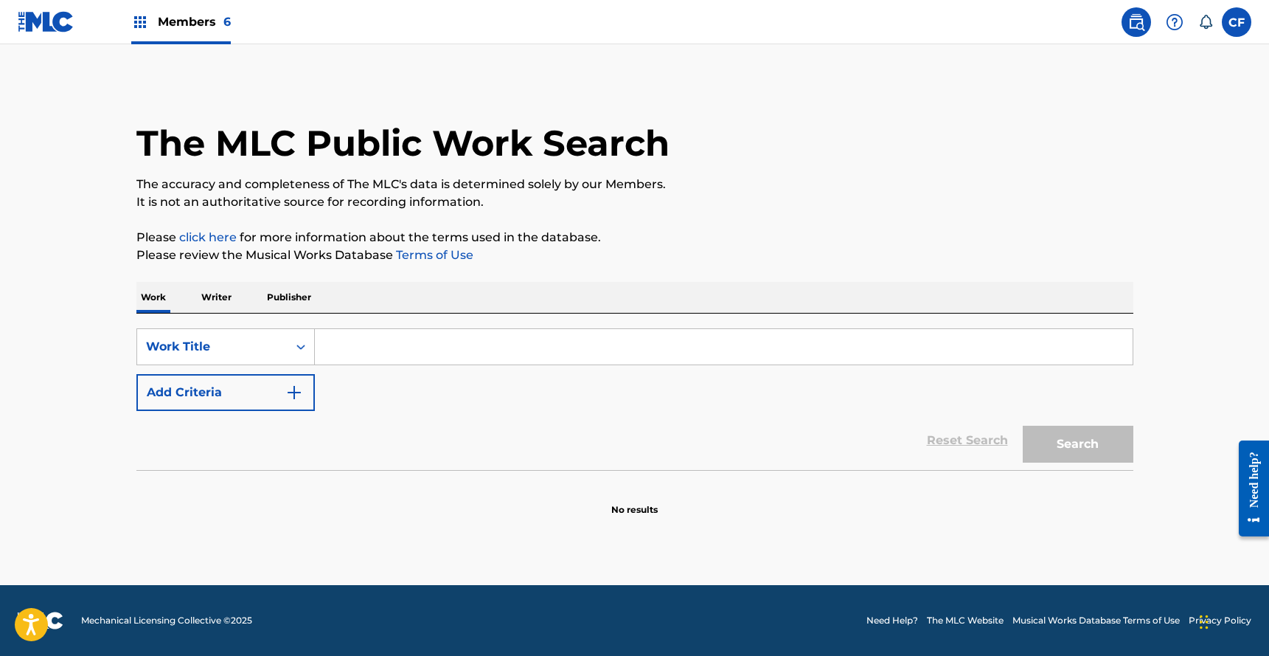
click at [208, 313] on div "SearchWithCriteriab2ceaecb-2582-493e-93e0-bc800b712ff7 Work Title Add Criteria …" at bounding box center [634, 391] width 997 height 156
click at [246, 291] on div "Work Writer Publisher" at bounding box center [634, 297] width 997 height 31
click at [228, 293] on p "Writer" at bounding box center [216, 297] width 39 height 31
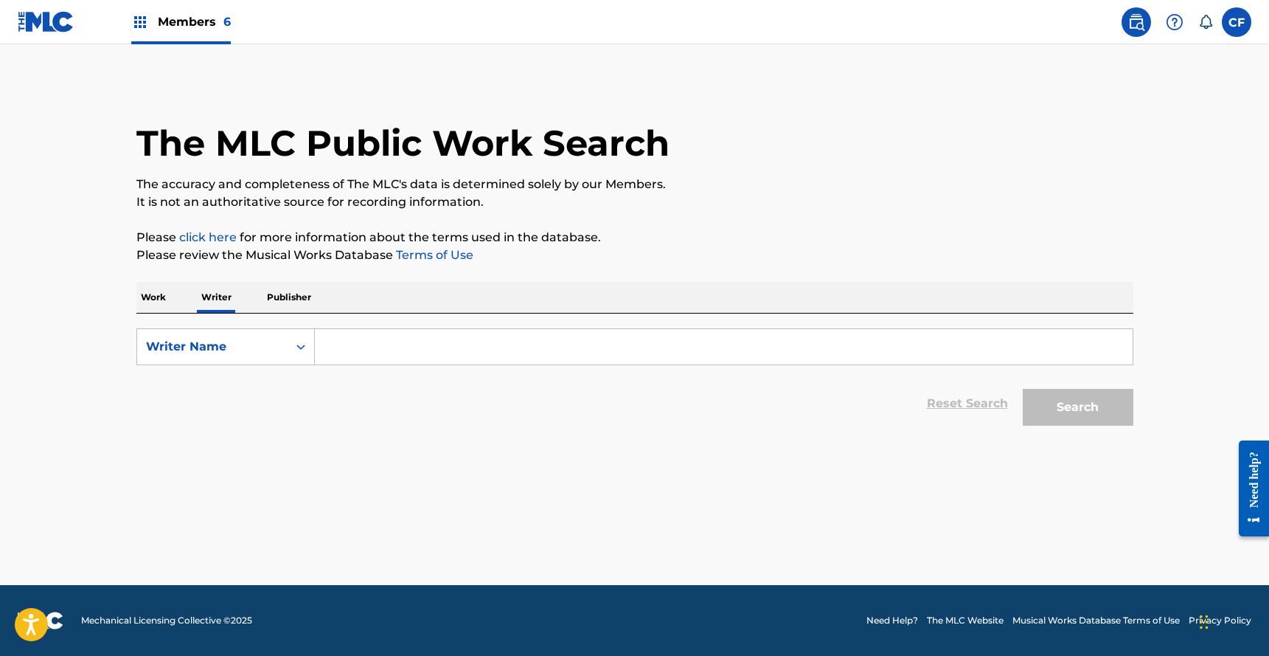
click at [424, 349] on input "Search Form" at bounding box center [724, 346] width 818 height 35
paste input "[PERSON_NAME]"
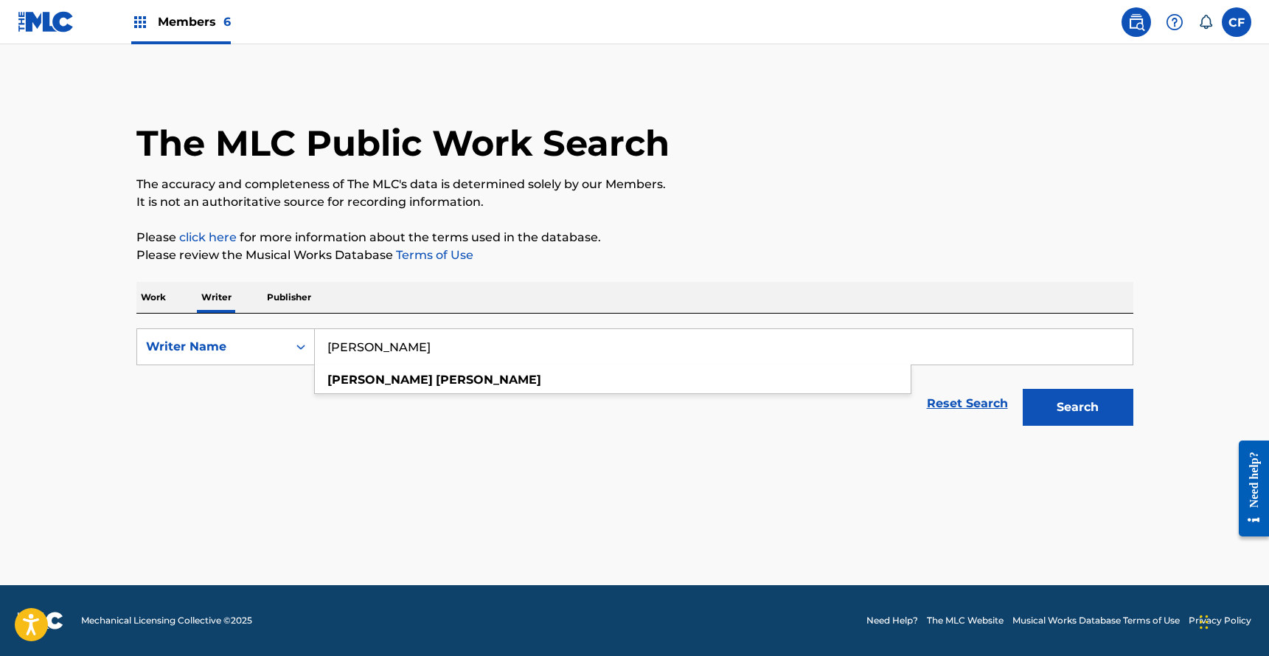
type input "[PERSON_NAME]"
click at [1098, 400] on button "Search" at bounding box center [1078, 407] width 111 height 37
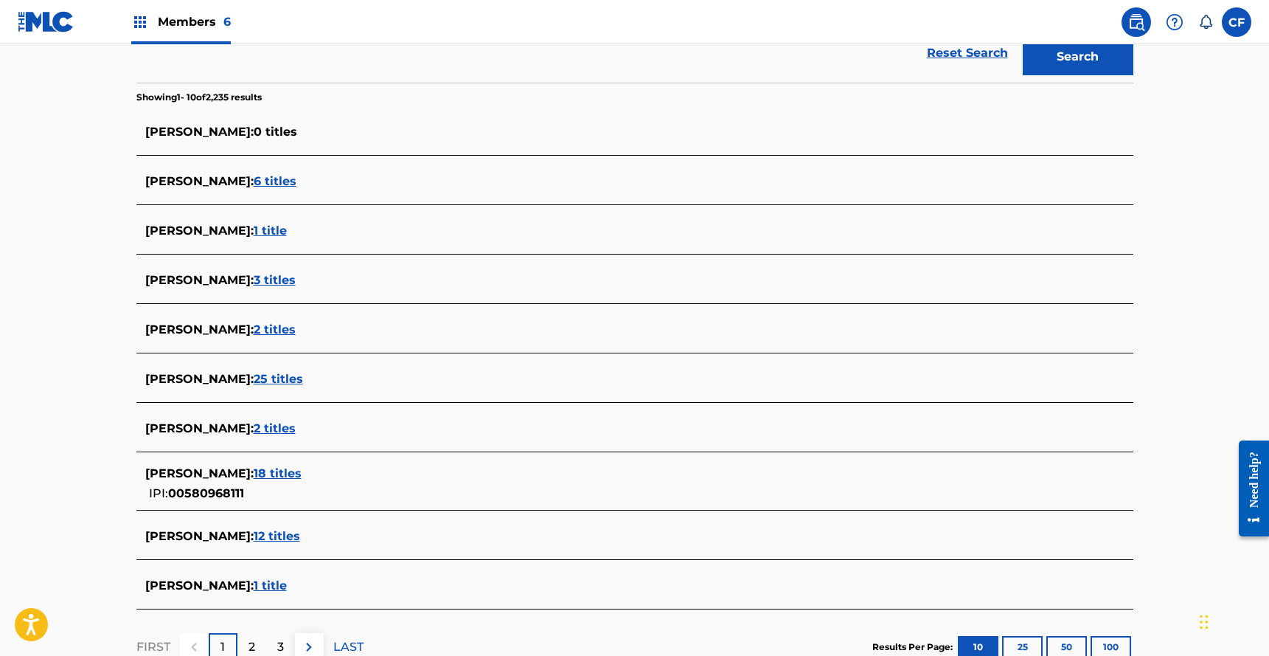
scroll to position [425, 0]
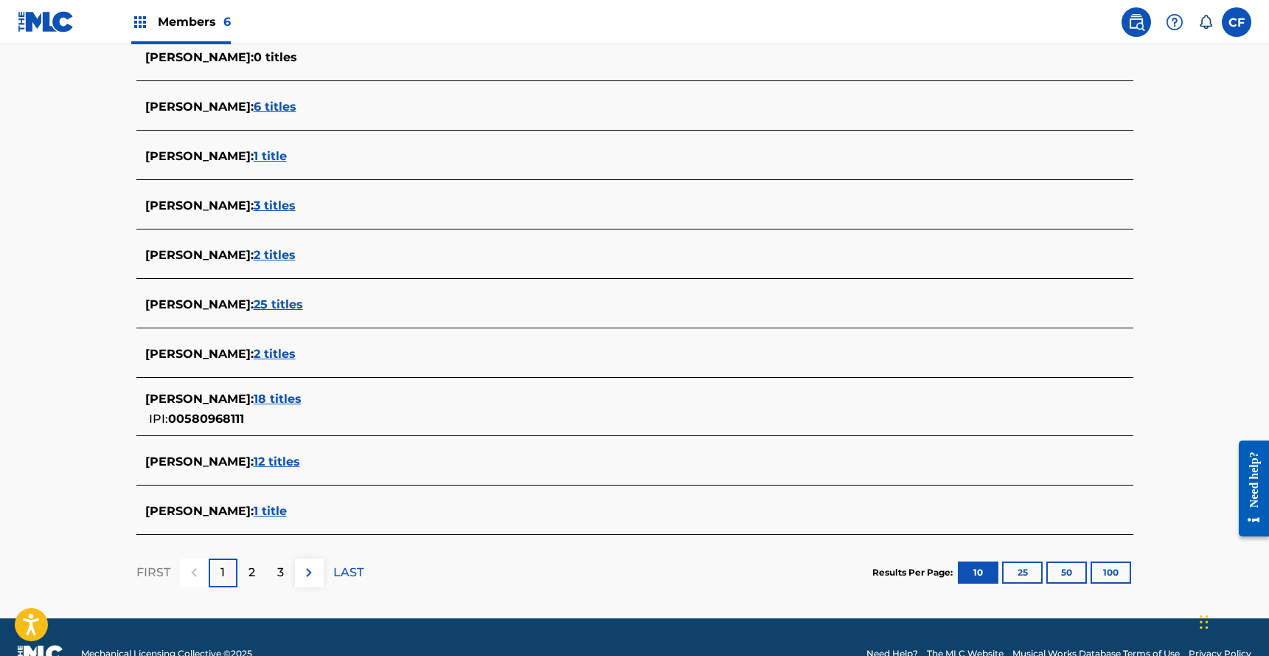
click at [291, 395] on span "18 titles" at bounding box center [278, 399] width 48 height 14
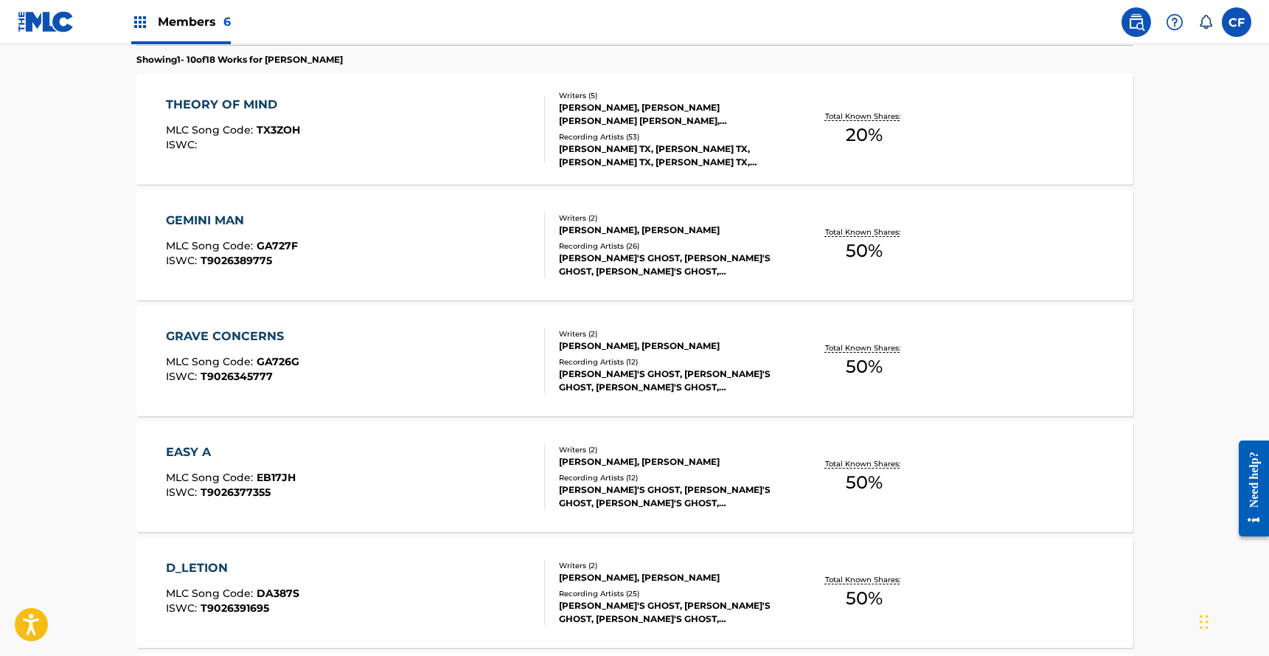
click at [851, 253] on span "50 %" at bounding box center [864, 250] width 37 height 27
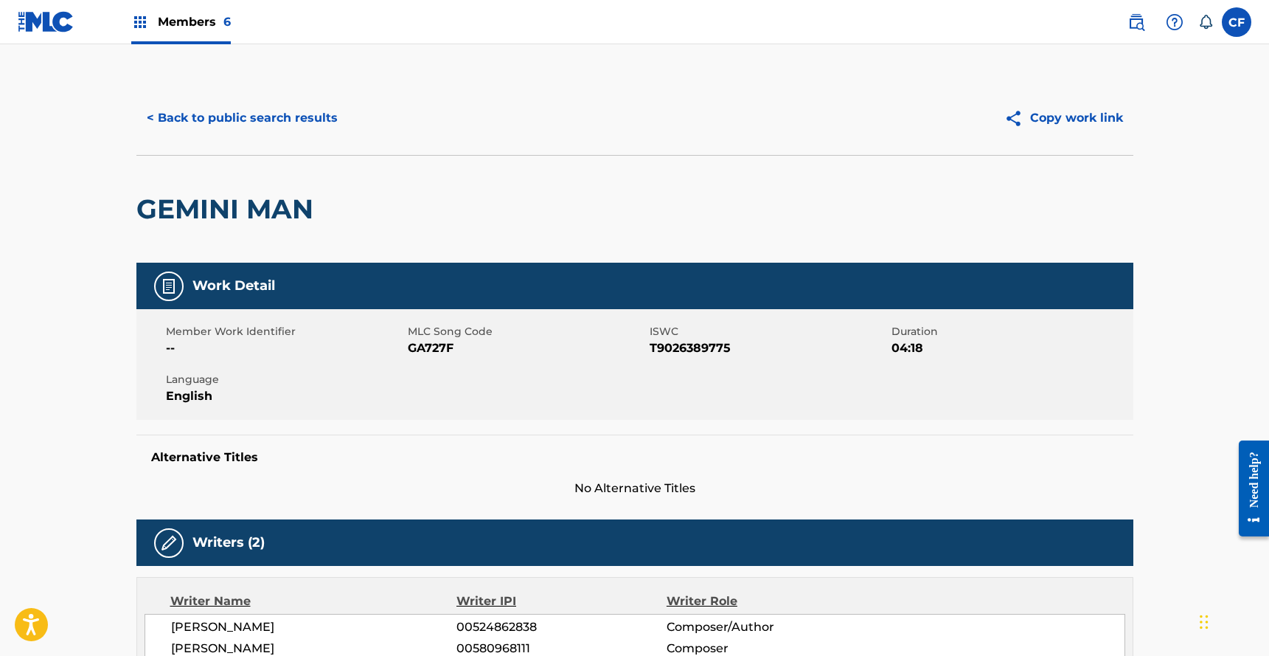
click at [314, 119] on button "< Back to public search results" at bounding box center [242, 118] width 212 height 37
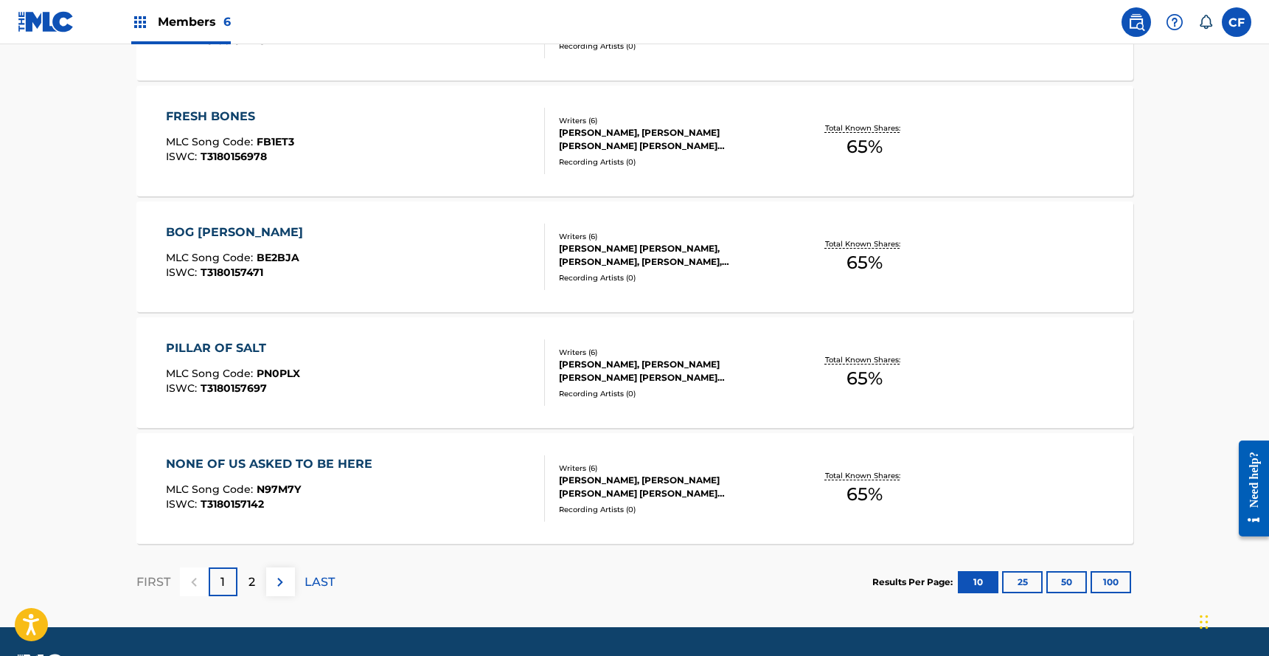
scroll to position [1150, 0]
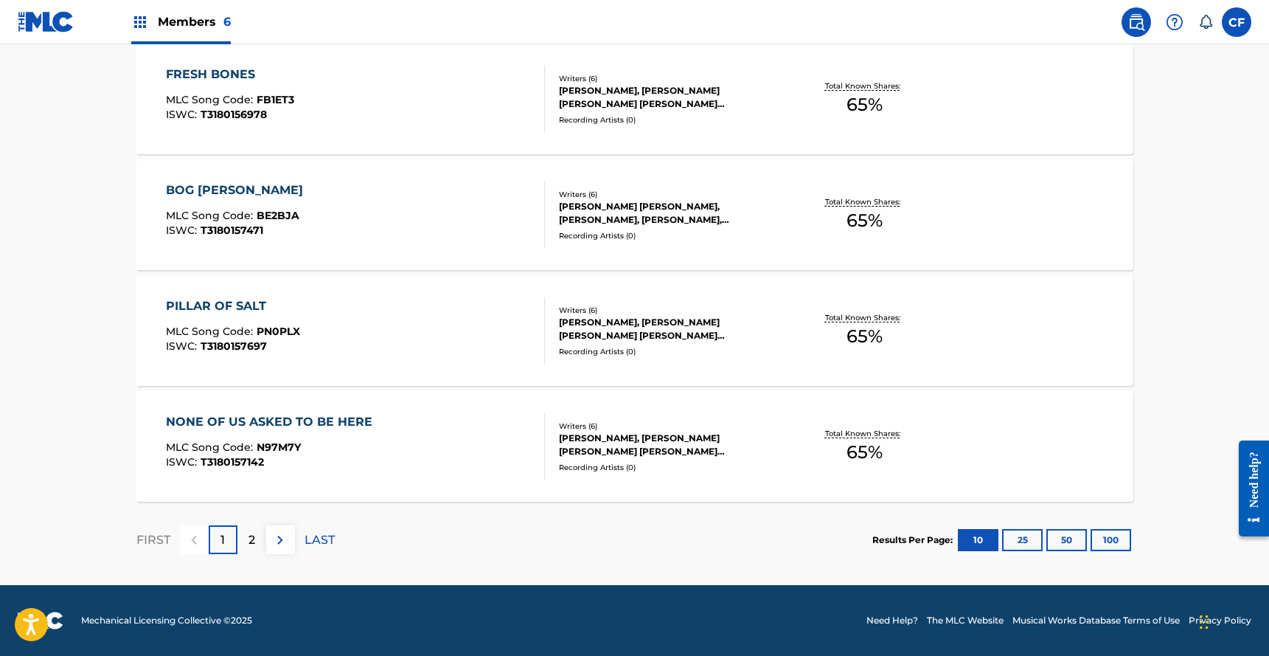
click at [394, 350] on div "PILLAR OF SALT MLC Song Code : PN0PLX ISWC : T3180157697" at bounding box center [355, 330] width 379 height 66
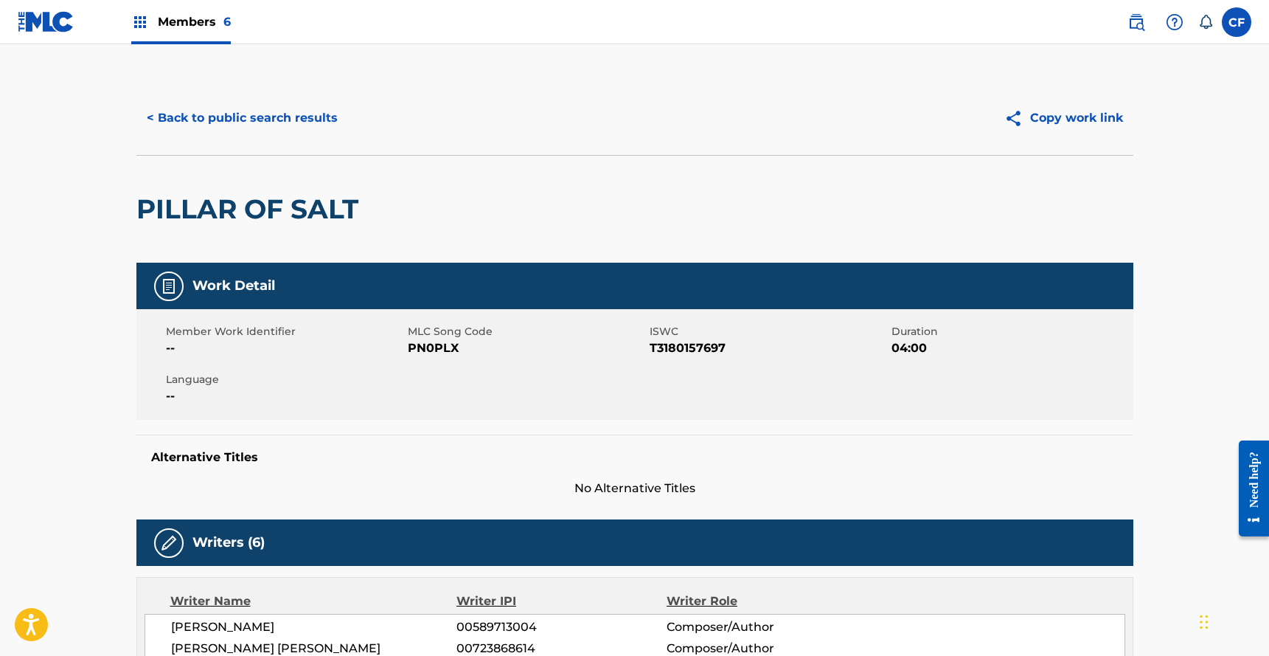
click at [216, 131] on button "< Back to public search results" at bounding box center [242, 118] width 212 height 37
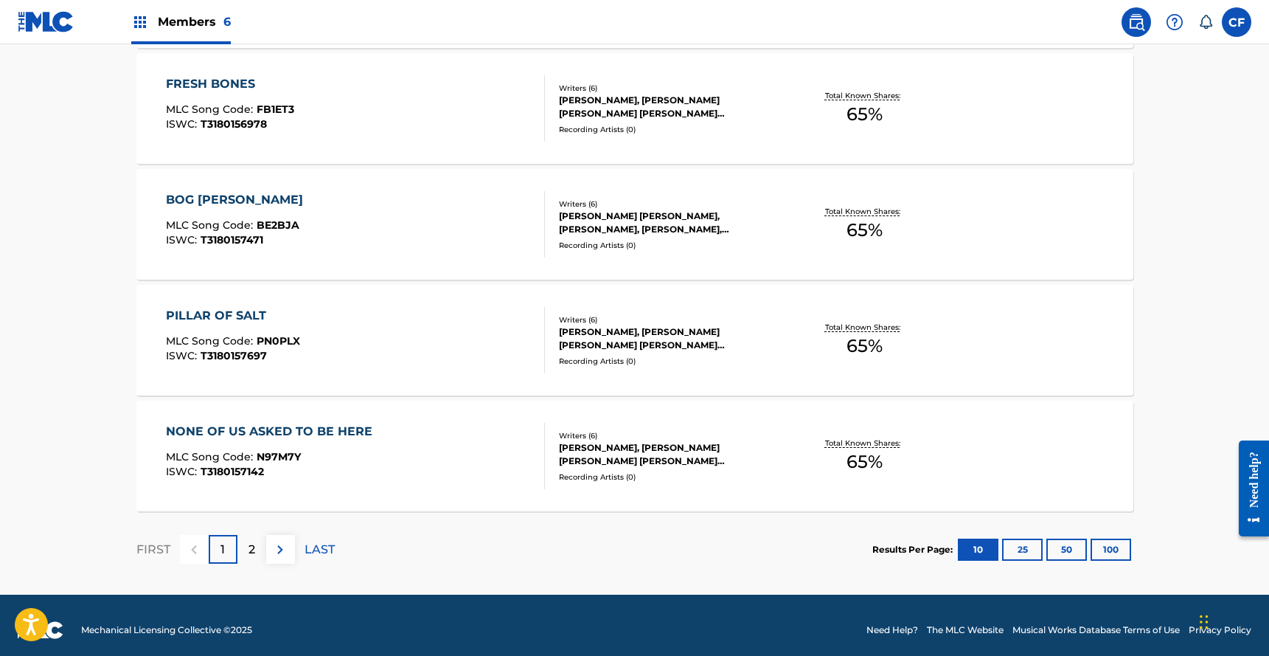
scroll to position [1150, 0]
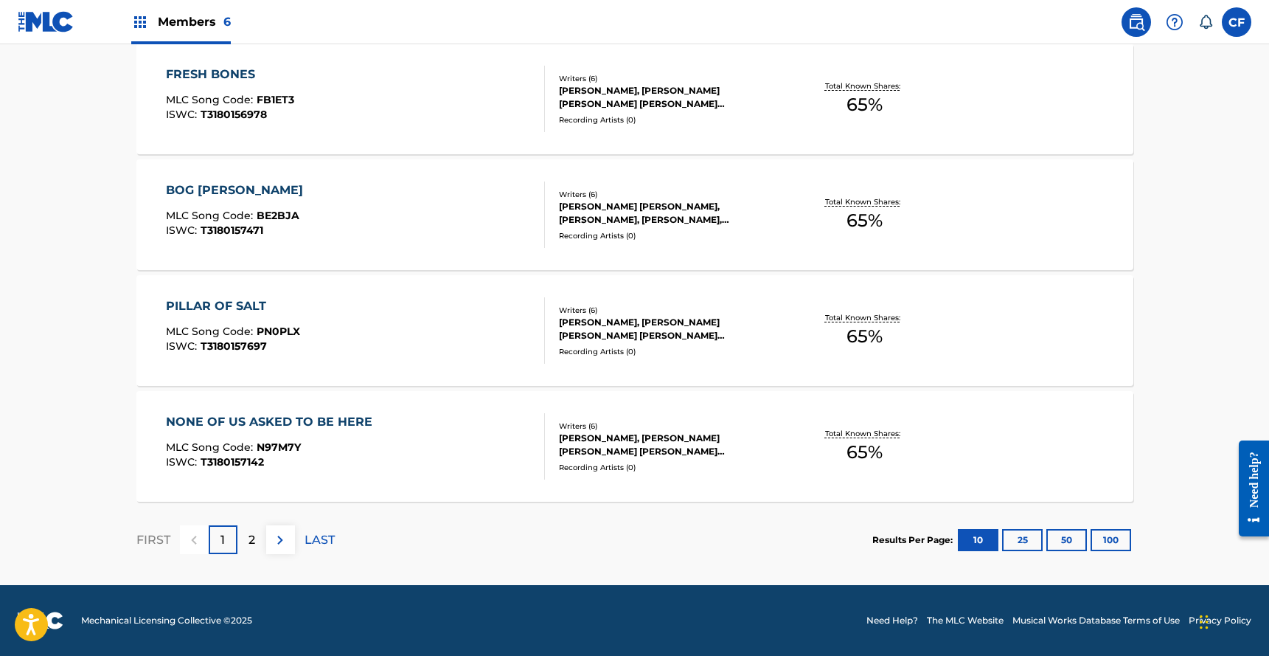
click at [247, 544] on div "2" at bounding box center [251, 539] width 29 height 29
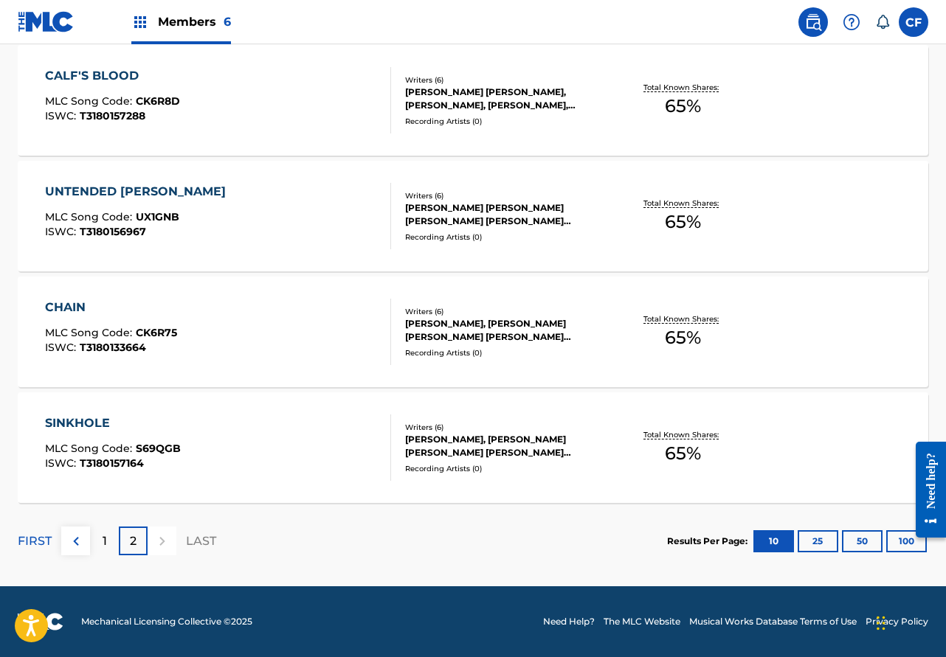
scroll to position [0, 0]
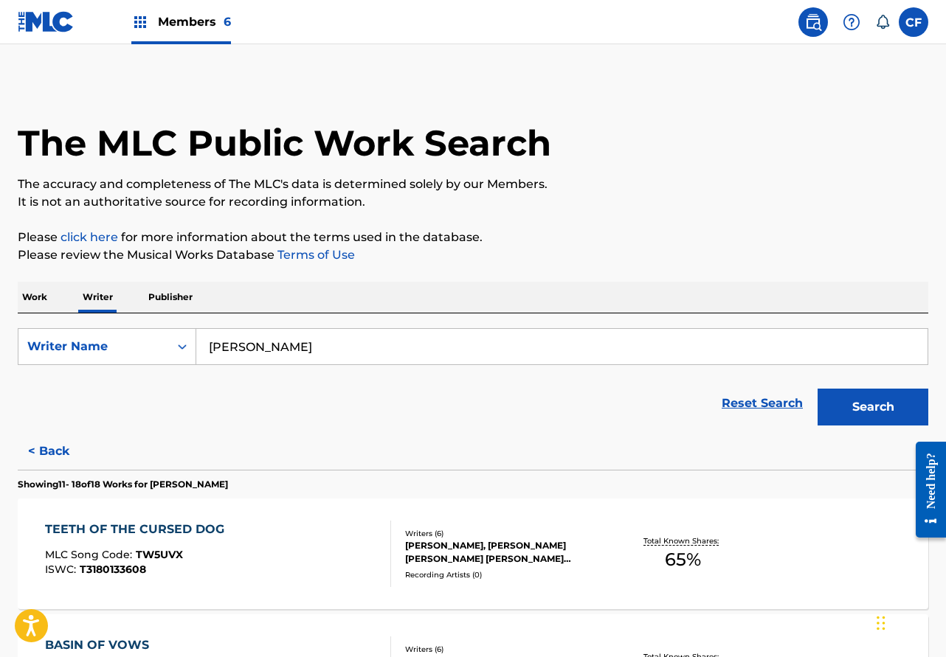
click at [57, 14] on img at bounding box center [46, 21] width 57 height 21
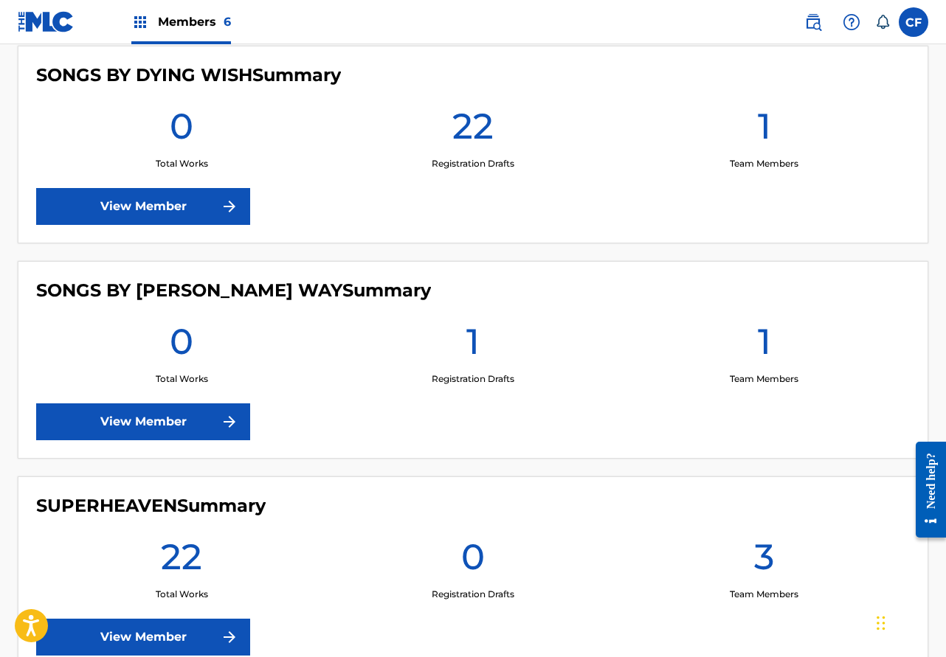
scroll to position [1064, 0]
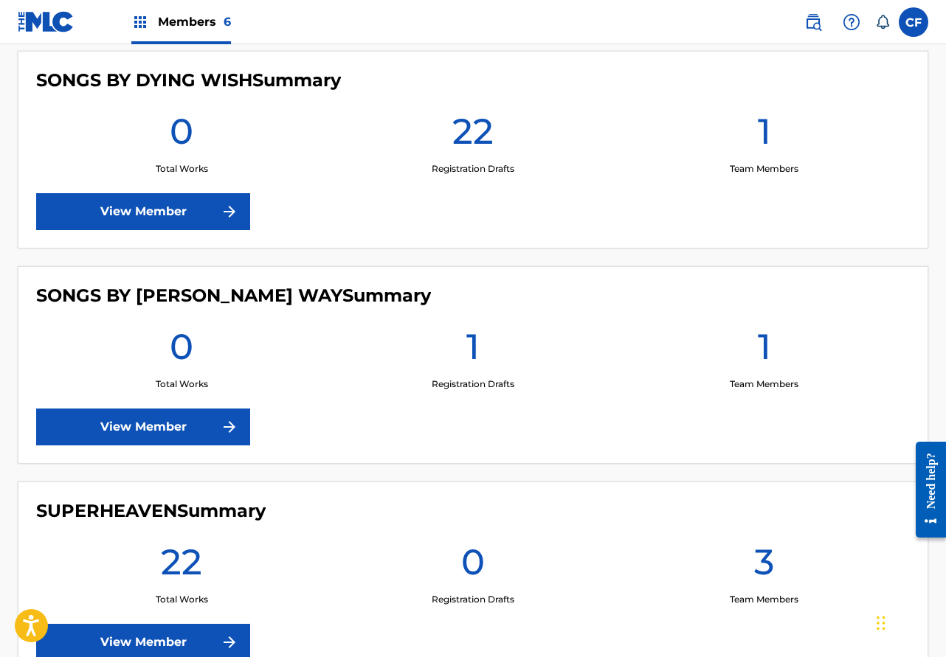
click at [166, 423] on link "View Member" at bounding box center [143, 427] width 214 height 37
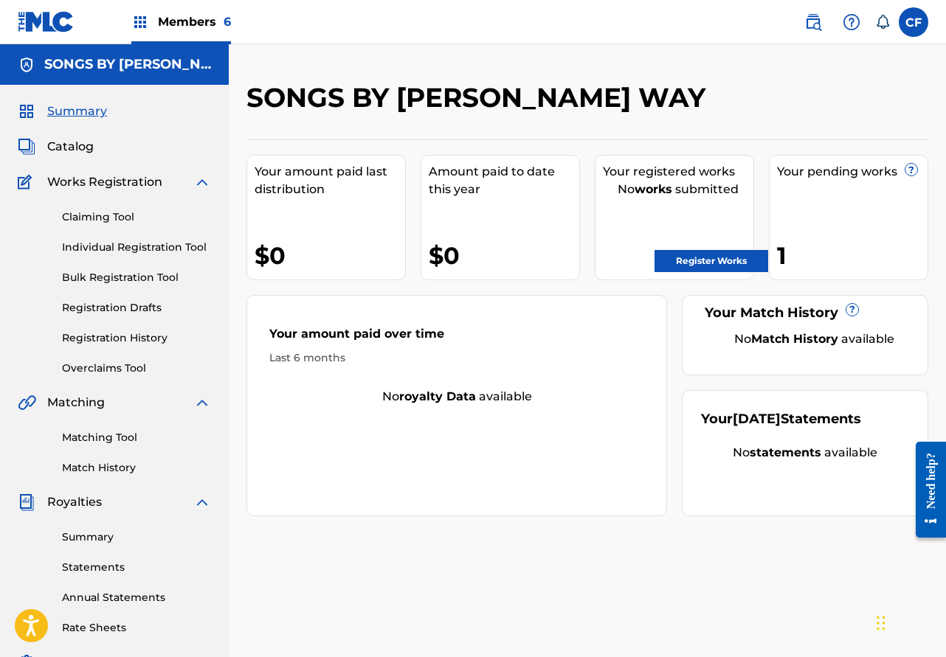
click at [109, 338] on link "Registration History" at bounding box center [136, 337] width 149 height 15
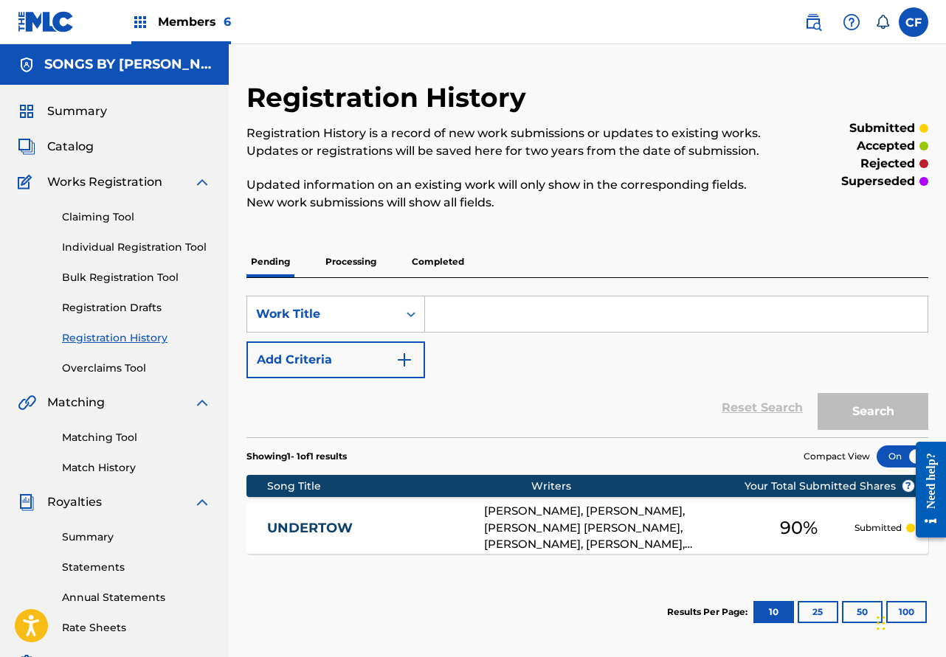
click at [381, 517] on div "UNDERTOW UW2W1F [PERSON_NAME], [PERSON_NAME], [PERSON_NAME] [PERSON_NAME], [PER…" at bounding box center [586, 528] width 681 height 52
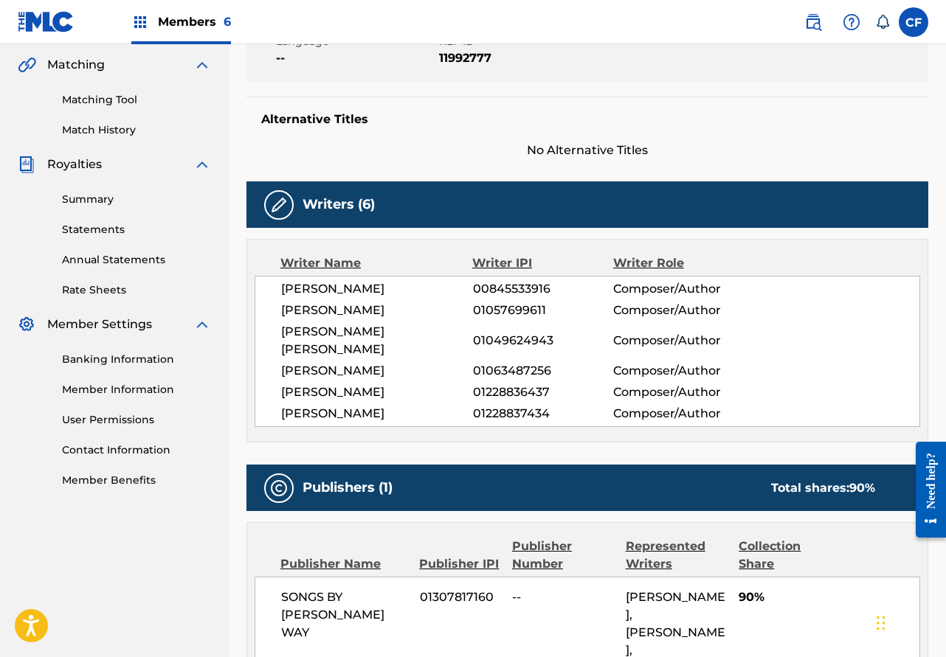
scroll to position [386, 0]
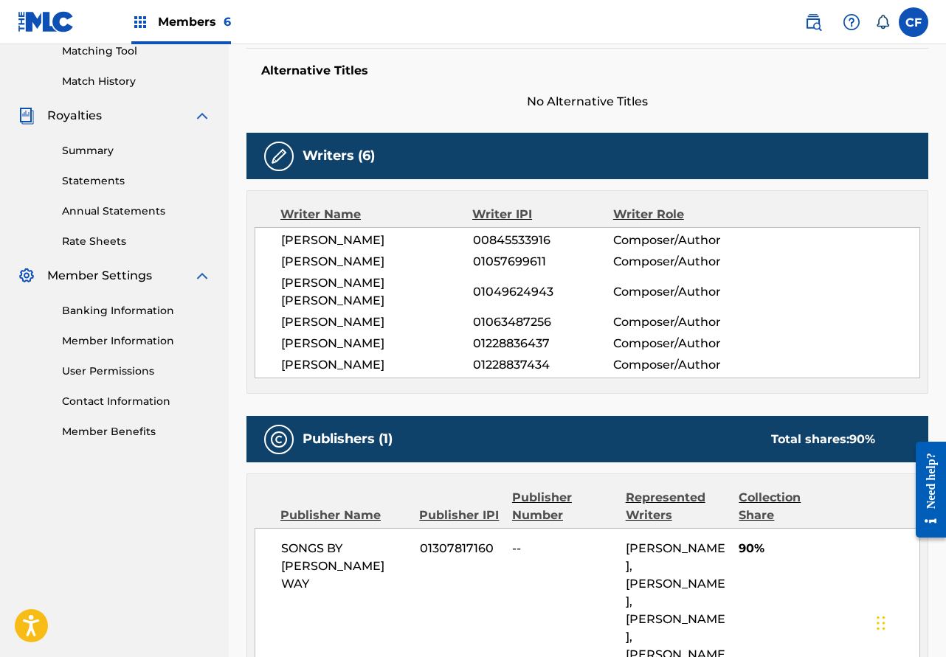
click at [358, 257] on span "[PERSON_NAME]" at bounding box center [377, 262] width 192 height 18
click at [414, 229] on div "[PERSON_NAME] 00845533916 Composer/Author [PERSON_NAME] 01057699611 Composer/Au…" at bounding box center [586, 302] width 665 height 151
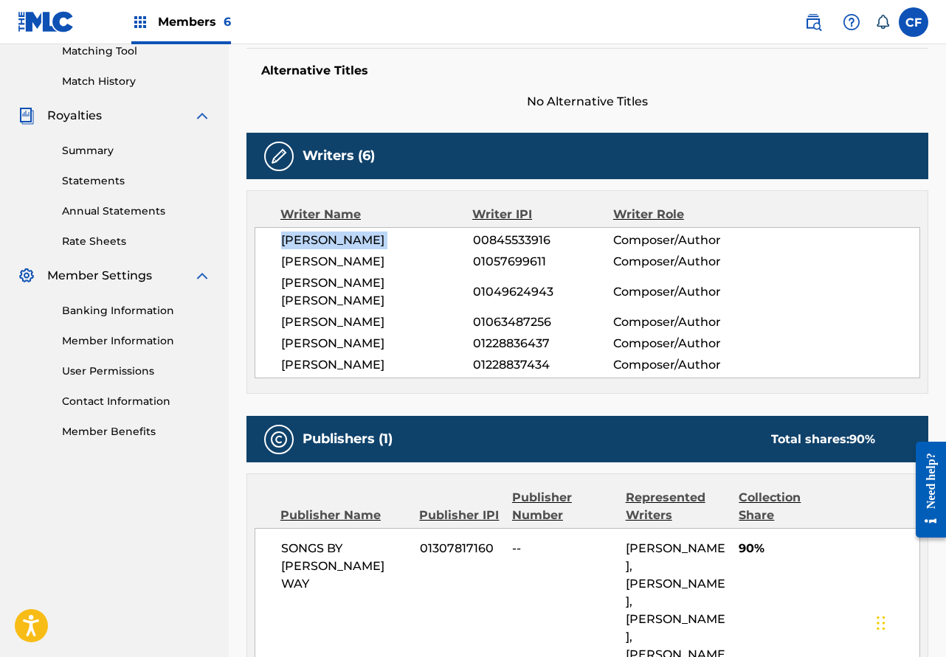
click at [414, 229] on div "[PERSON_NAME] 00845533916 Composer/Author [PERSON_NAME] 01057699611 Composer/Au…" at bounding box center [586, 302] width 665 height 151
click at [413, 284] on span "[PERSON_NAME] [PERSON_NAME]" at bounding box center [377, 291] width 192 height 35
click at [374, 287] on span "[PERSON_NAME] [PERSON_NAME]" at bounding box center [377, 291] width 192 height 35
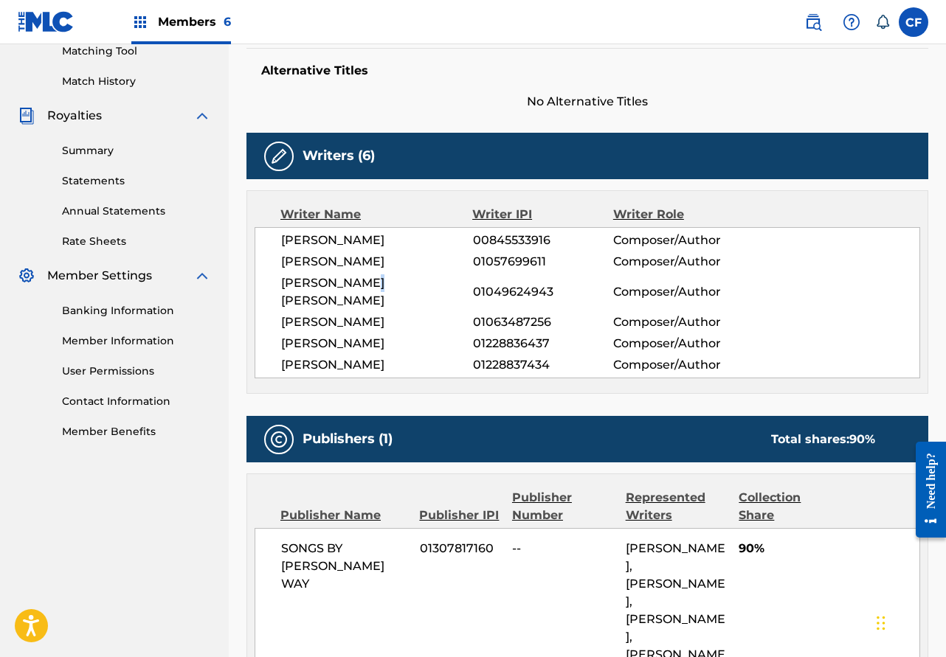
click at [374, 287] on span "[PERSON_NAME] [PERSON_NAME]" at bounding box center [377, 291] width 192 height 35
click at [416, 313] on span "[PERSON_NAME]" at bounding box center [377, 322] width 192 height 18
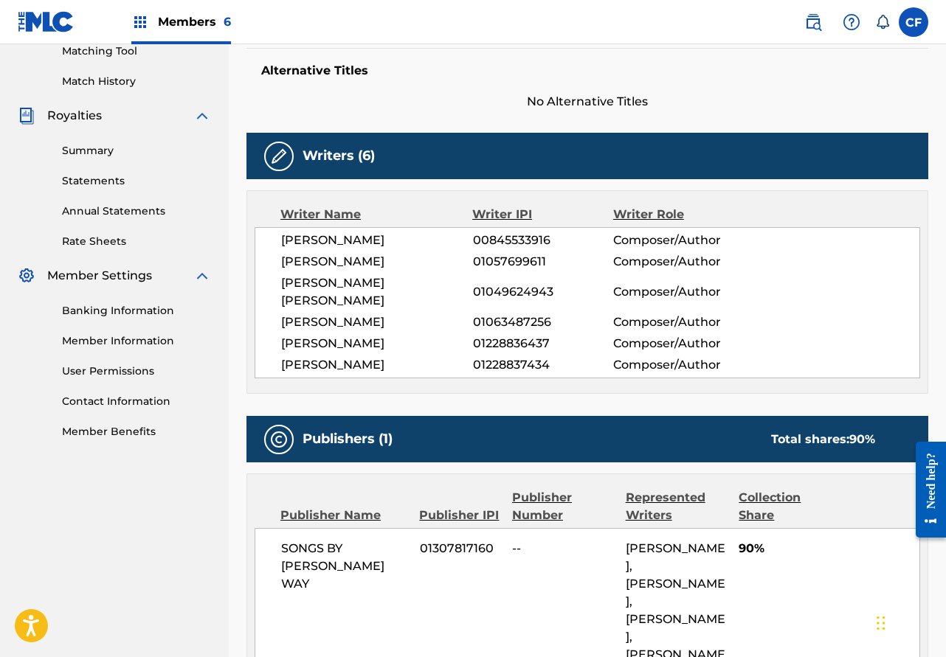
click at [343, 356] on span "[PERSON_NAME]" at bounding box center [377, 365] width 192 height 18
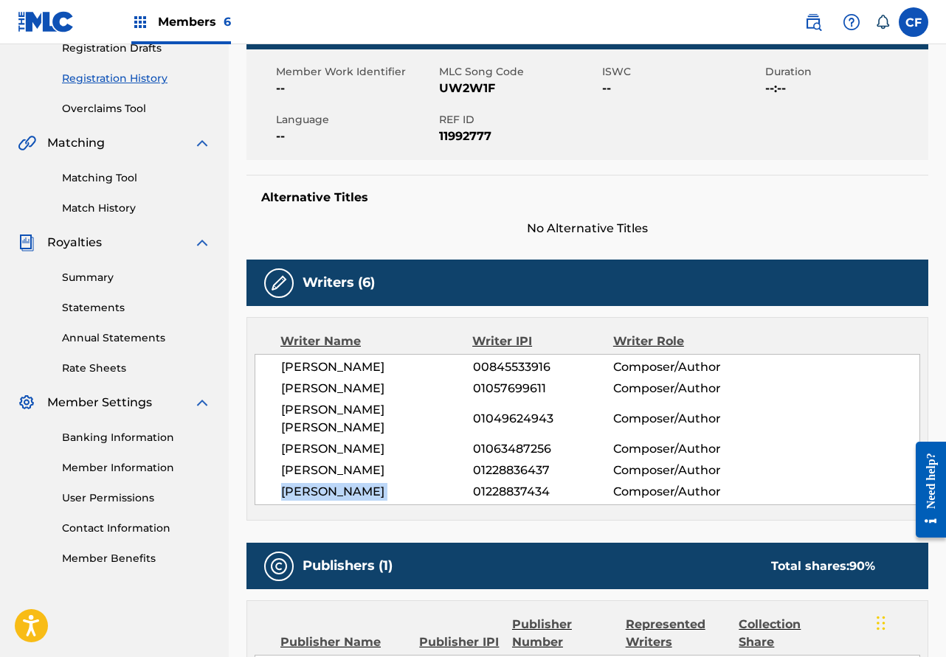
scroll to position [0, 0]
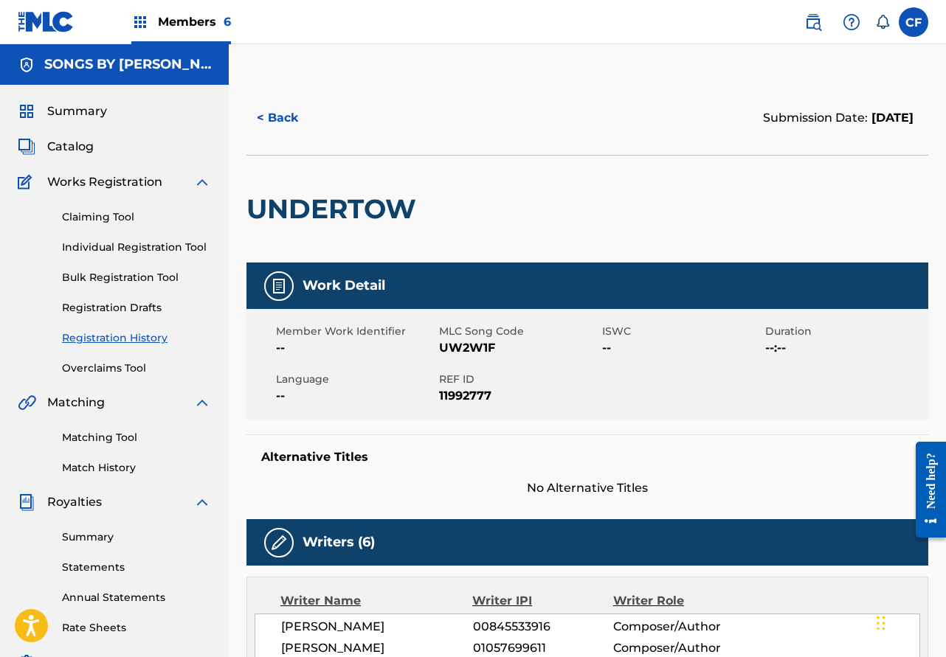
click at [106, 372] on link "Overclaims Tool" at bounding box center [136, 368] width 149 height 15
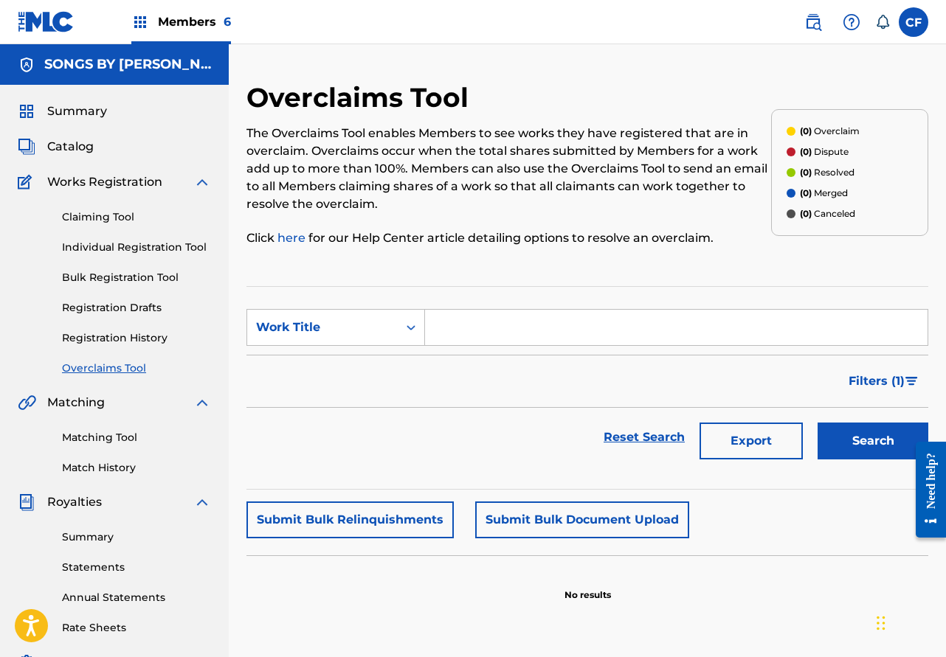
click at [102, 447] on div "Matching Tool Match History" at bounding box center [114, 444] width 193 height 64
click at [109, 436] on link "Matching Tool" at bounding box center [136, 437] width 149 height 15
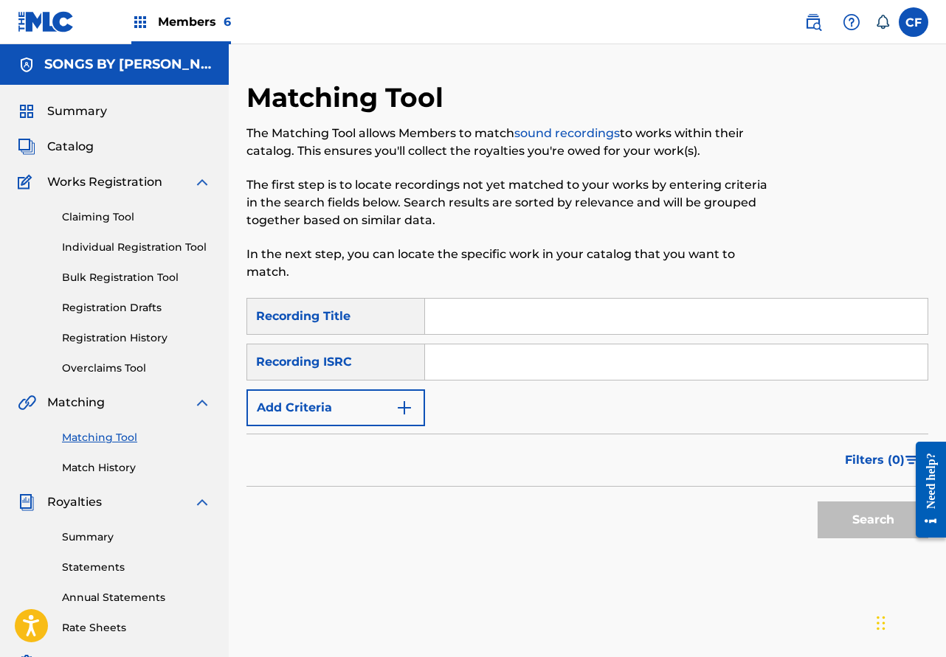
click at [38, 24] on img at bounding box center [46, 21] width 57 height 21
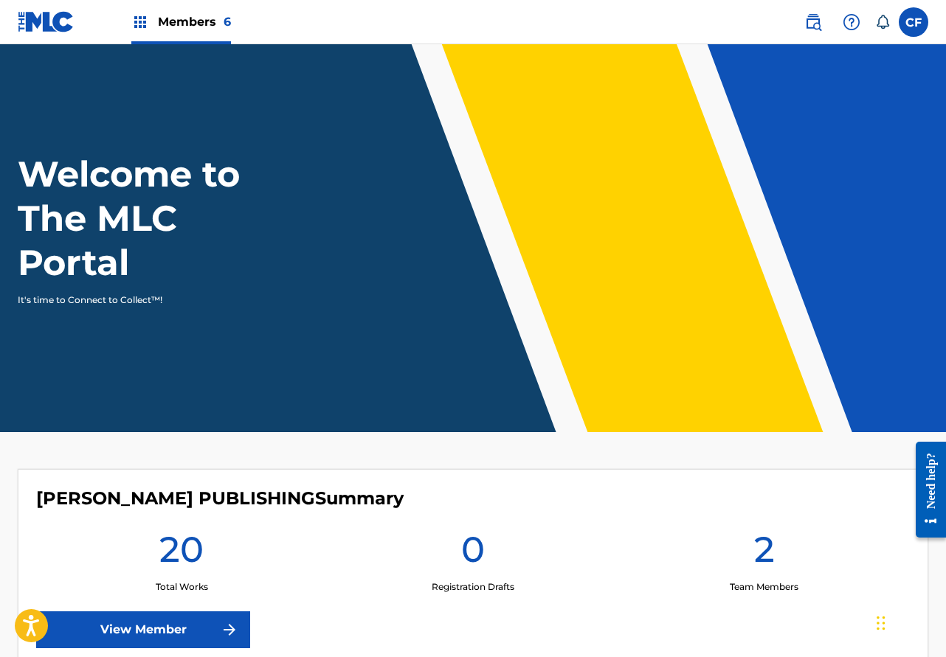
click at [843, 23] on img at bounding box center [851, 22] width 18 height 18
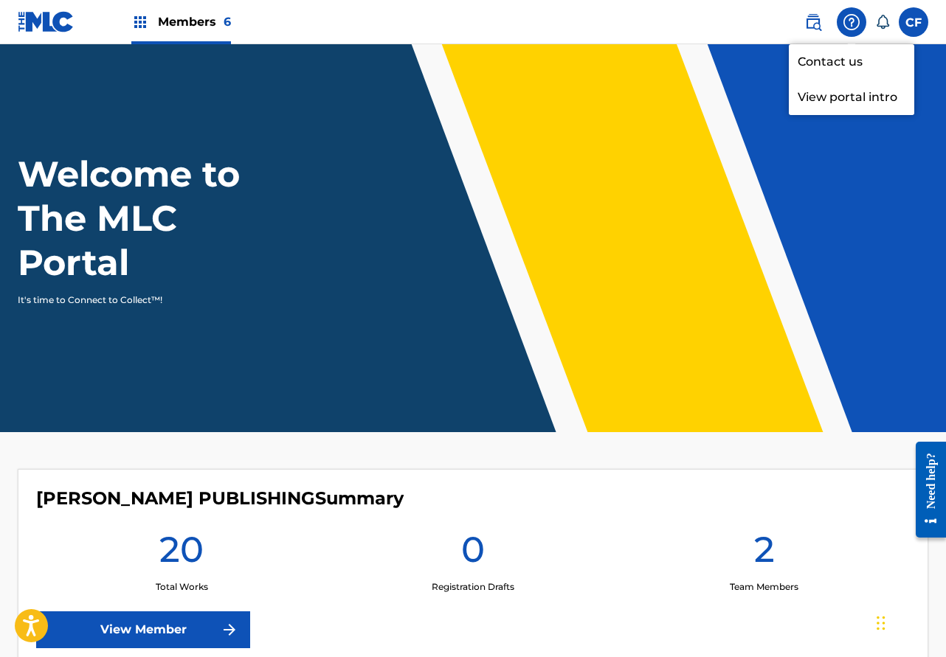
click at [817, 91] on p "View portal intro" at bounding box center [850, 97] width 125 height 35
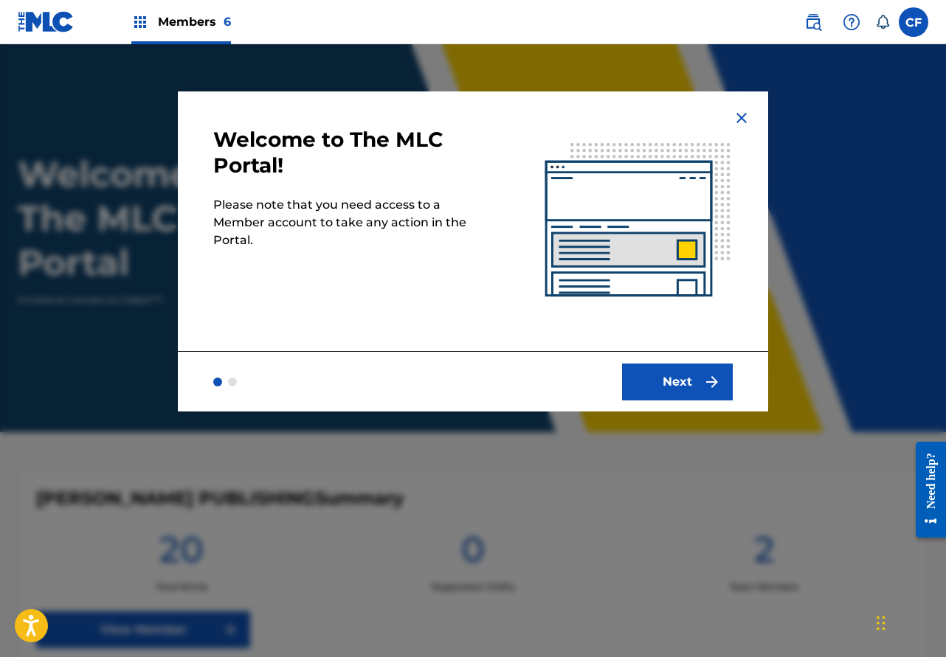
click at [682, 405] on div "Next" at bounding box center [473, 381] width 590 height 60
click at [762, 106] on img at bounding box center [638, 221] width 260 height 260
click at [741, 113] on img at bounding box center [741, 118] width 18 height 18
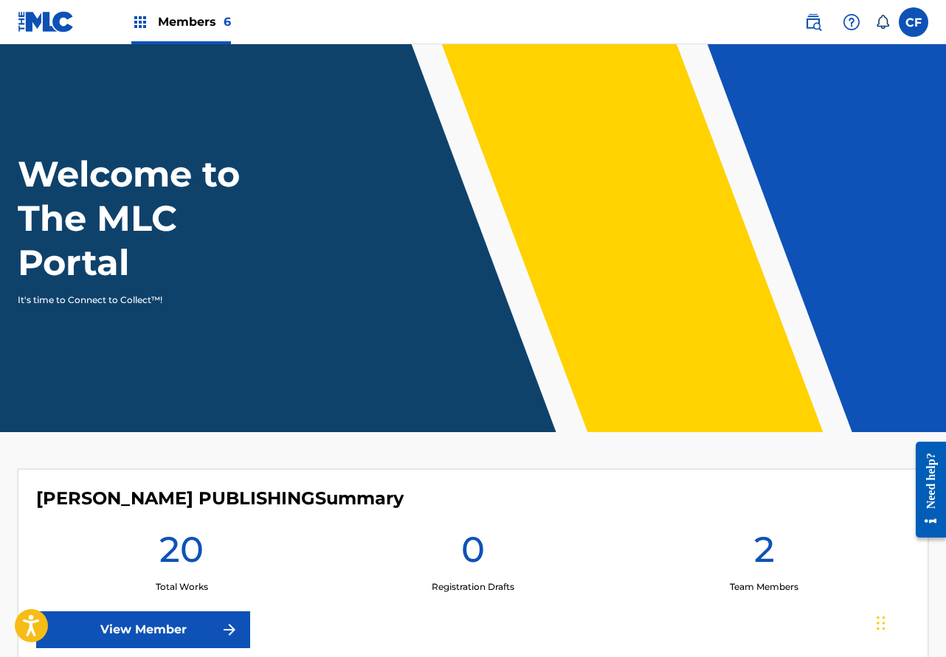
click at [933, 471] on div "Need help?" at bounding box center [930, 480] width 20 height 56
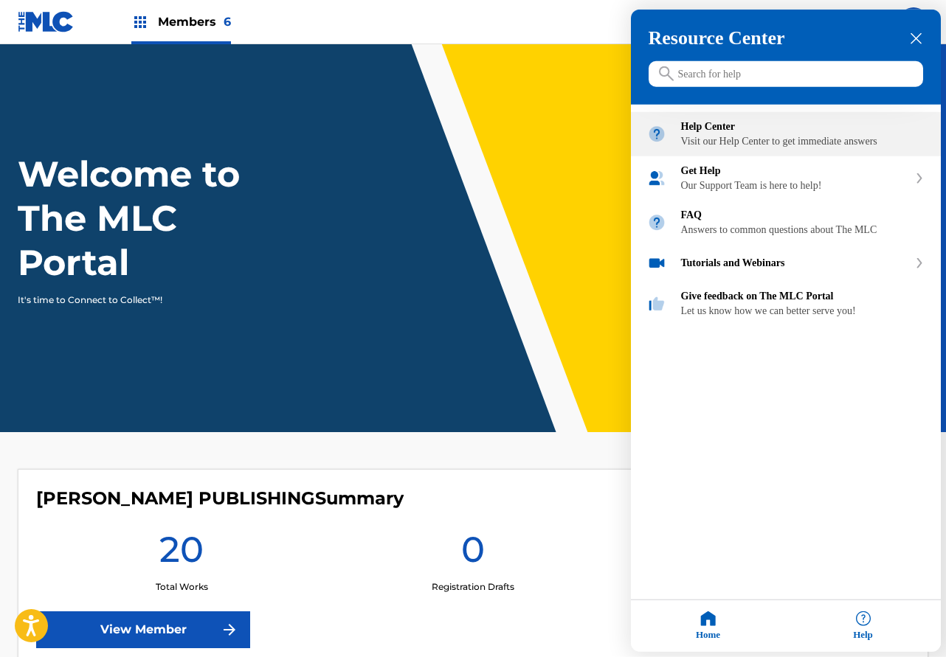
click at [763, 141] on div "Visit our Help Center to get immediate answers" at bounding box center [802, 142] width 243 height 12
